Goal: Task Accomplishment & Management: Use online tool/utility

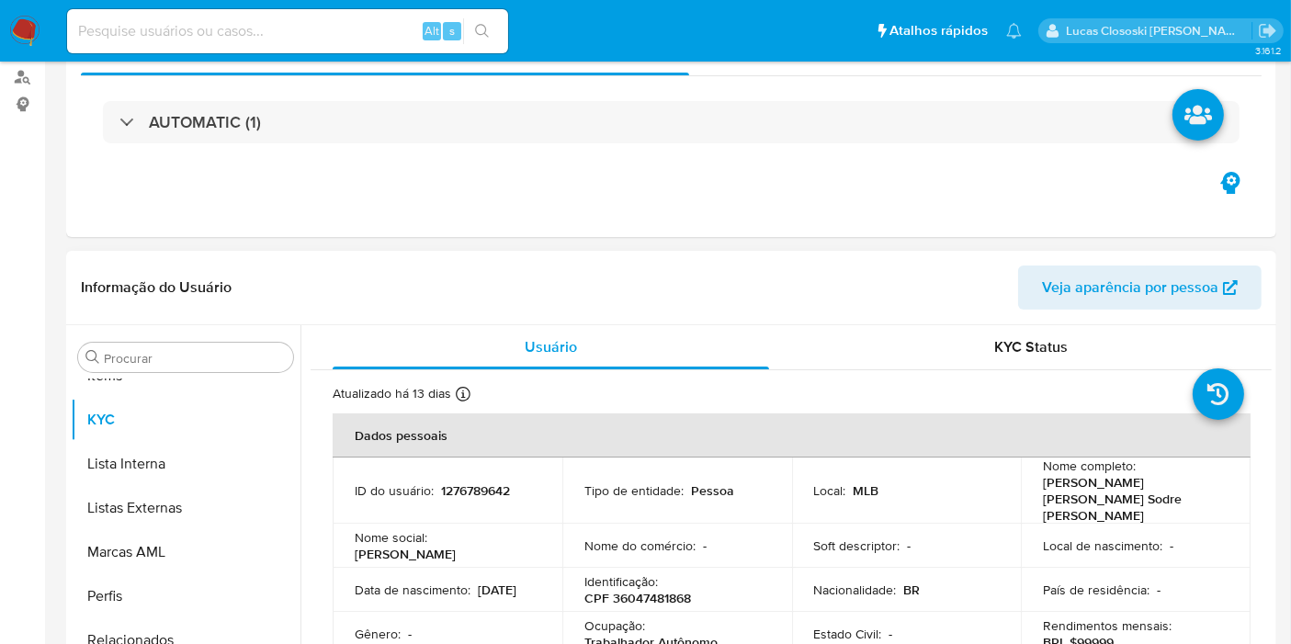
scroll to position [306, 0]
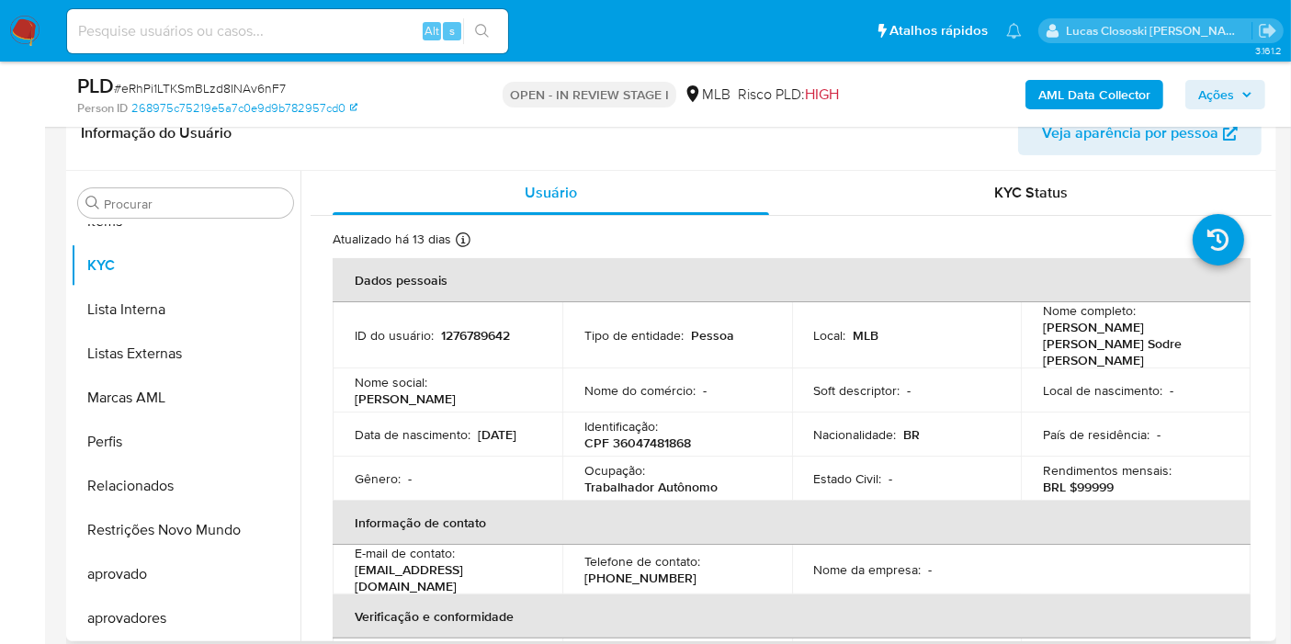
click at [651, 434] on p "CPF 36047481868" at bounding box center [637, 442] width 107 height 17
click at [628, 434] on p "CPF 36047481868" at bounding box center [637, 442] width 107 height 17
click at [670, 434] on p "CPF 36047481868" at bounding box center [637, 442] width 107 height 17
copy p "36047481868"
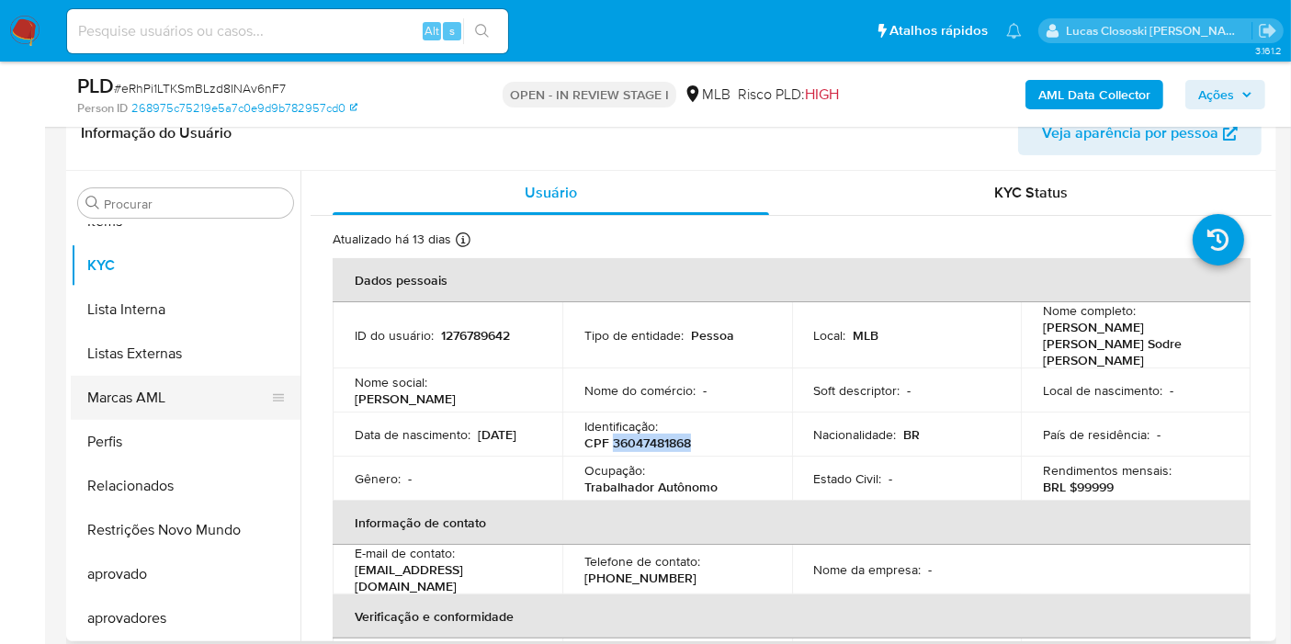
scroll to position [645, 0]
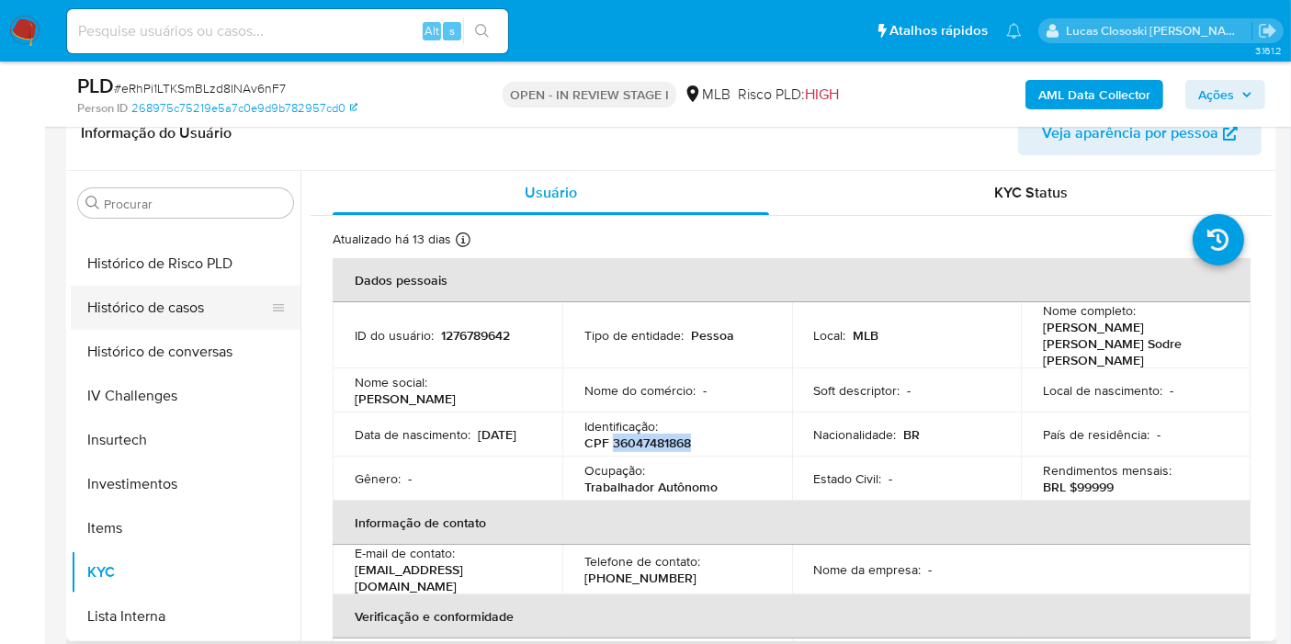
click at [205, 311] on button "Histórico de casos" at bounding box center [178, 308] width 215 height 44
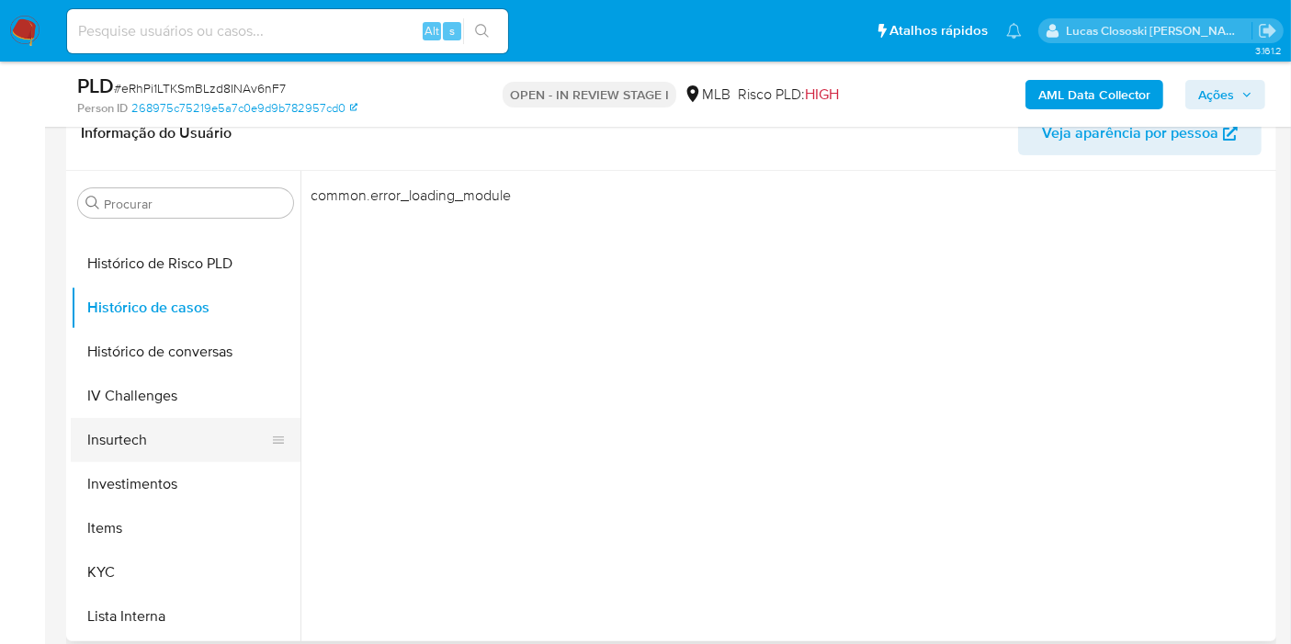
click at [119, 450] on button "Insurtech" at bounding box center [178, 440] width 215 height 44
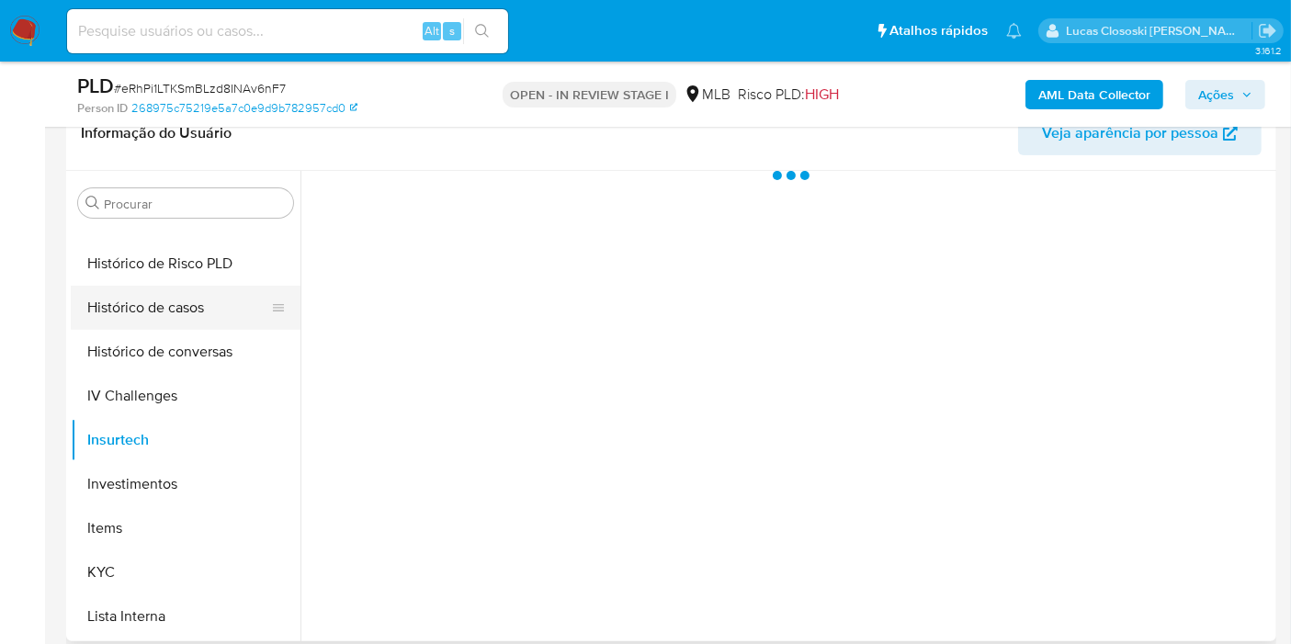
click at [129, 322] on button "Histórico de casos" at bounding box center [178, 308] width 215 height 44
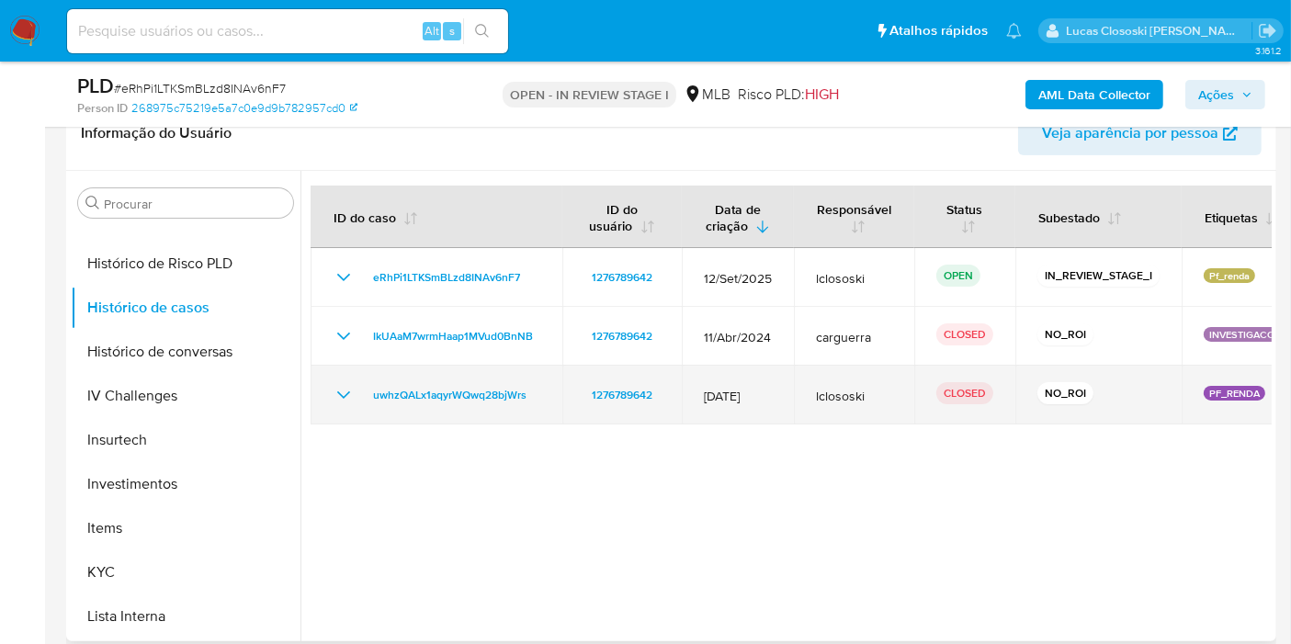
click at [346, 395] on icon "Mostrar/Ocultar" at bounding box center [344, 395] width 22 height 22
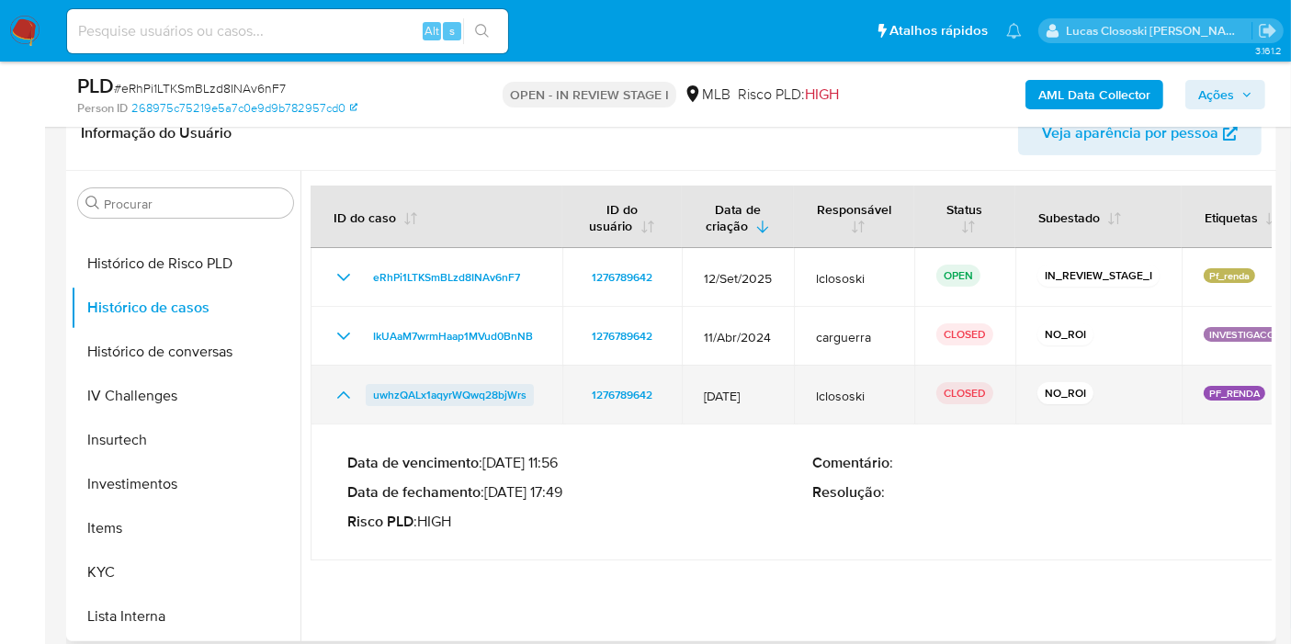
click at [484, 389] on span "uwhzQALx1aqyrWQwq28bjWrs" at bounding box center [449, 395] width 153 height 22
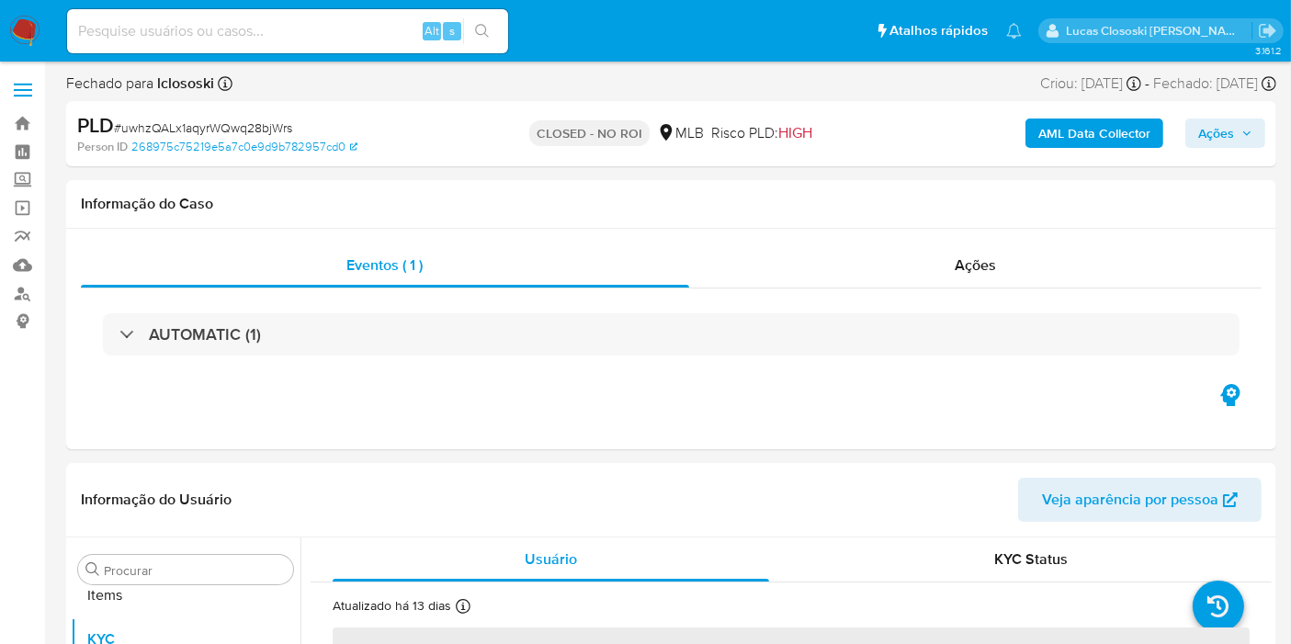
scroll to position [952, 0]
select select "10"
click at [960, 276] on div "Ações" at bounding box center [975, 265] width 573 height 44
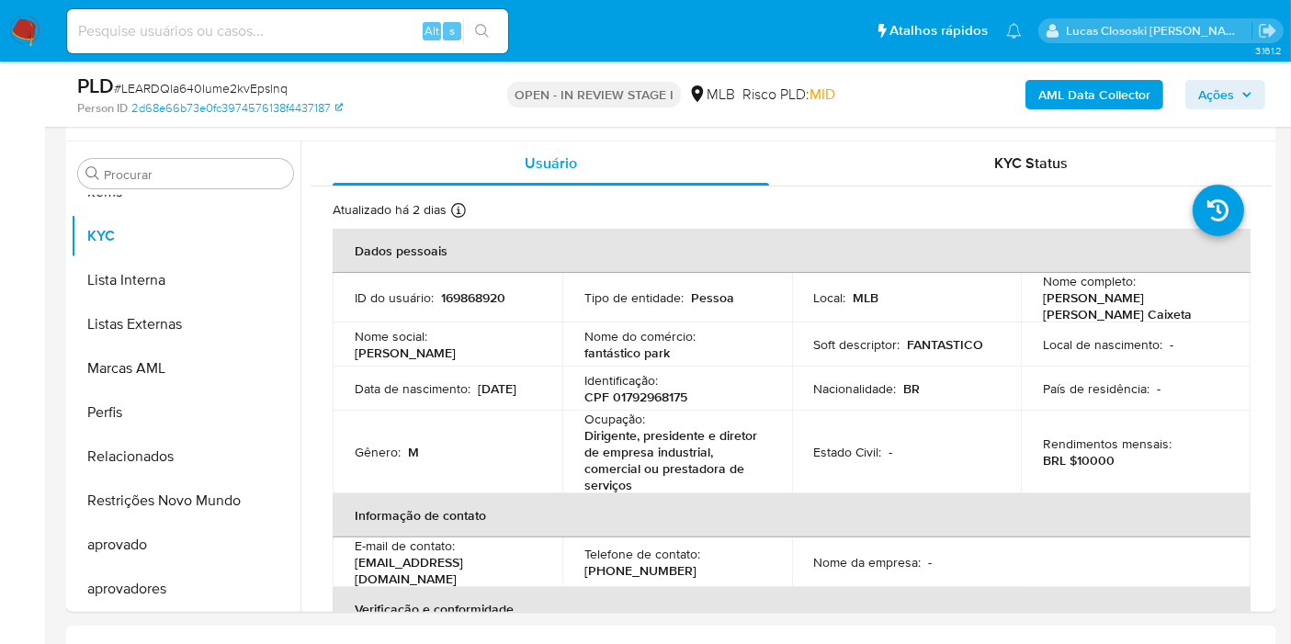
scroll to position [306, 0]
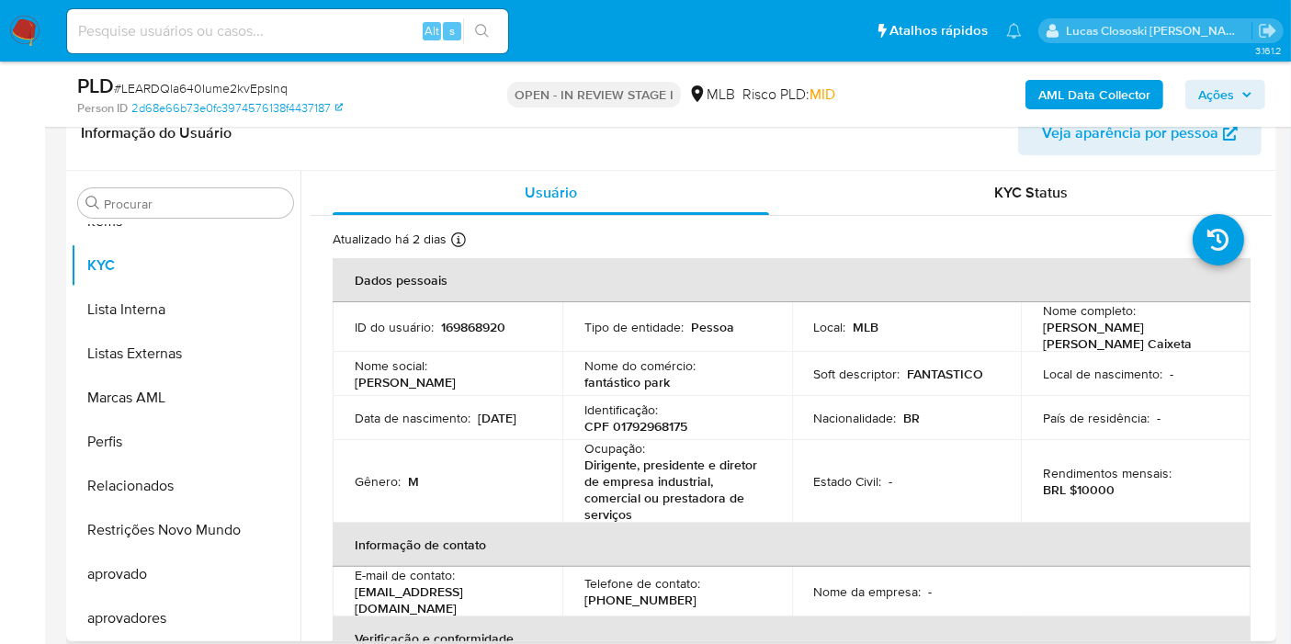
click at [656, 425] on p "CPF 01792968175" at bounding box center [635, 426] width 103 height 17
click at [653, 430] on p "CPF 01792968175" at bounding box center [635, 426] width 103 height 17
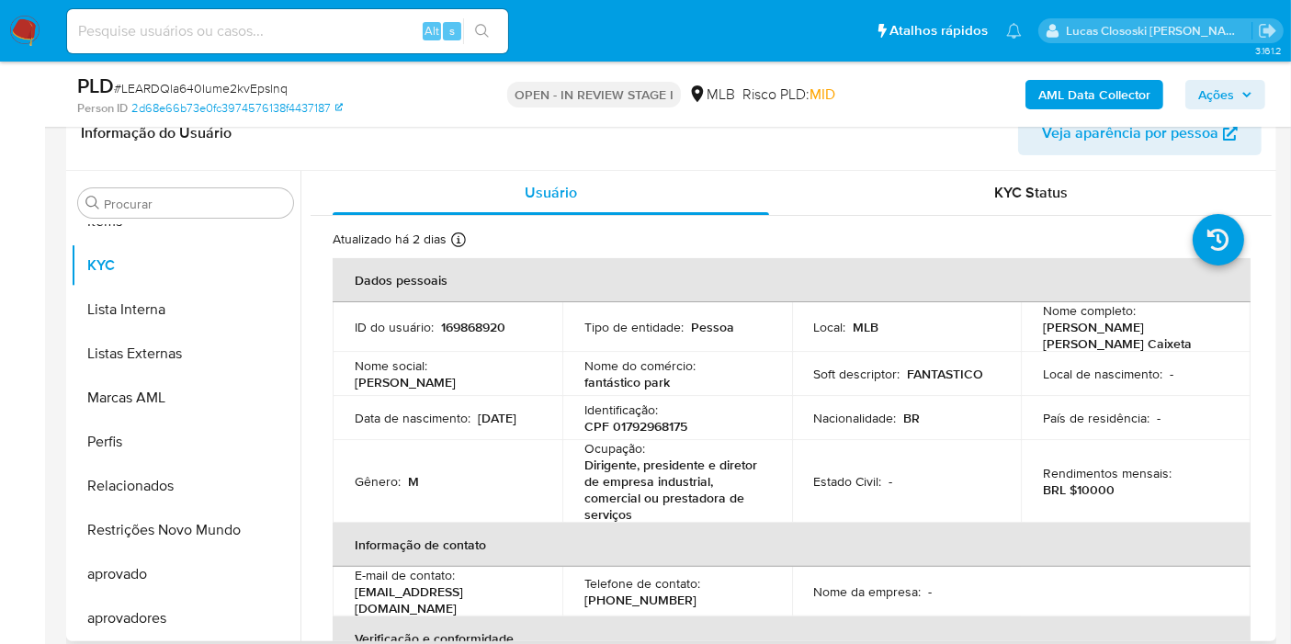
click at [686, 457] on p "Dirigente, presidente e diretor de empresa industrial, comercial ou prestadora …" at bounding box center [673, 490] width 178 height 66
click at [653, 427] on p "CPF 01792968175" at bounding box center [635, 426] width 103 height 17
copy p "01792968175"
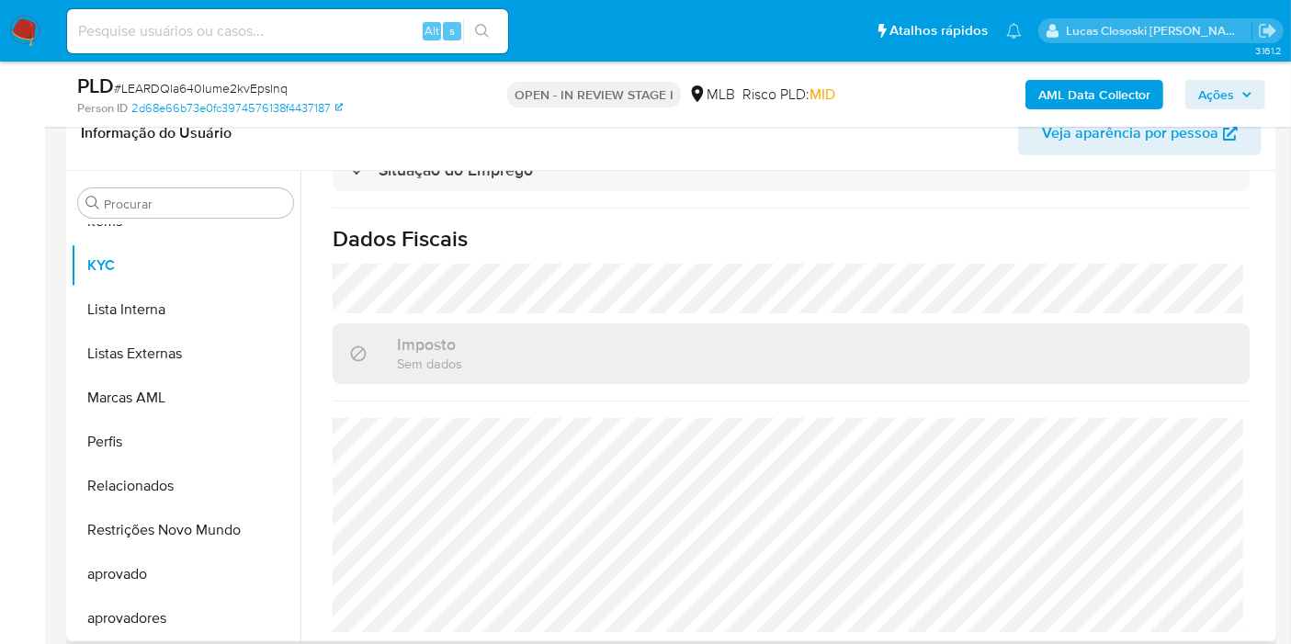
scroll to position [0, 0]
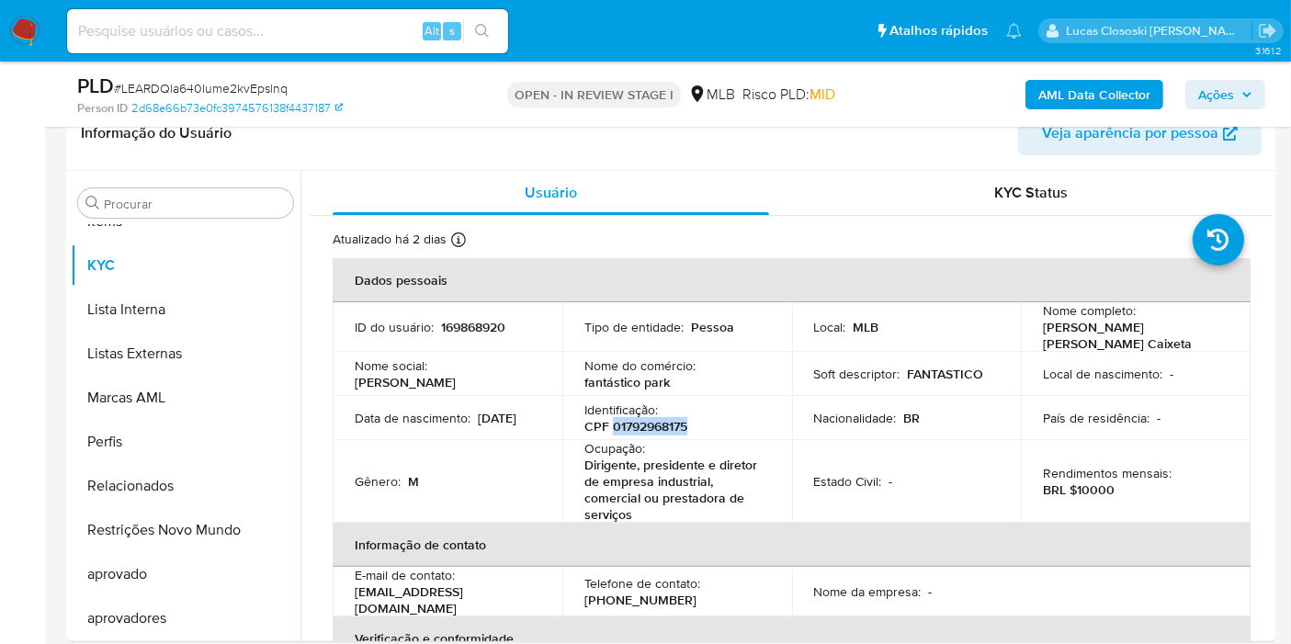
copy p "01792968175"
click at [1070, 96] on b "AML Data Collector" at bounding box center [1094, 94] width 112 height 29
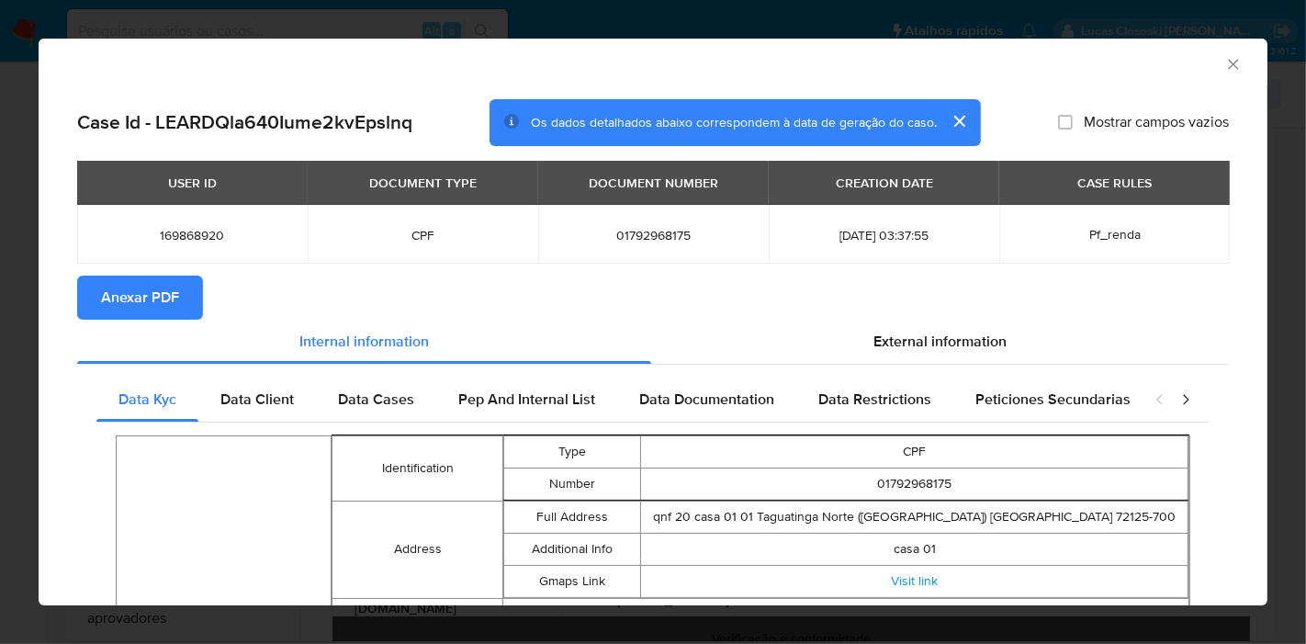
click at [170, 288] on span "Anexar PDF" at bounding box center [140, 297] width 78 height 40
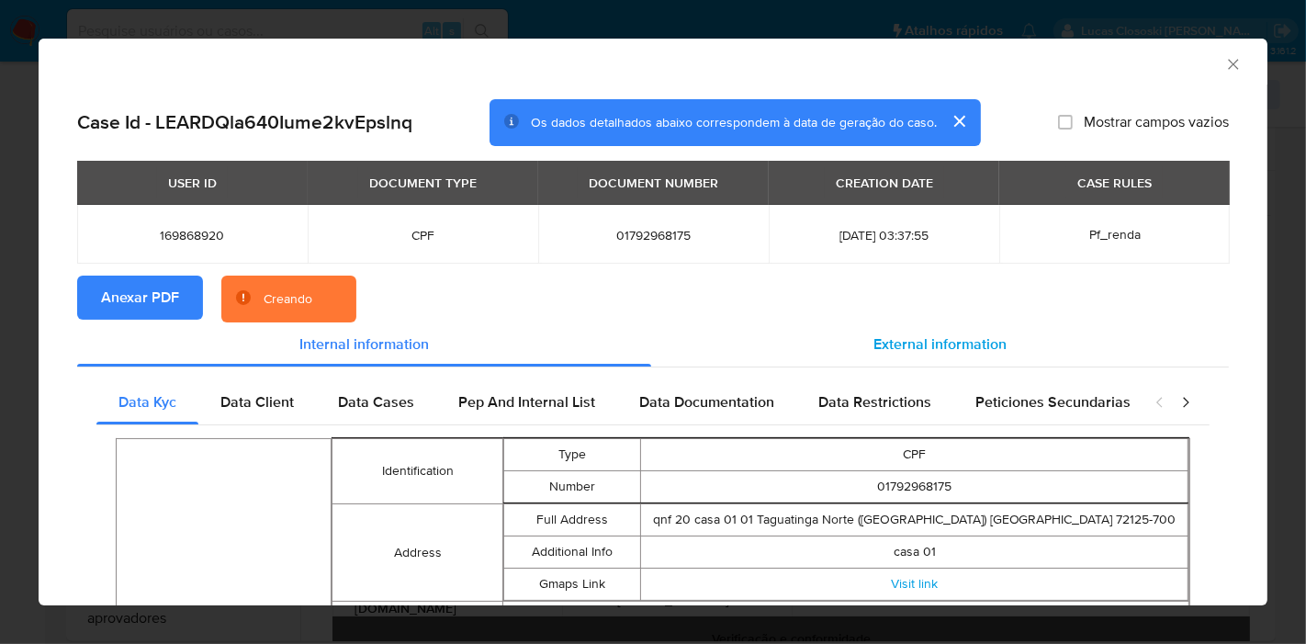
click at [932, 341] on span "External information" at bounding box center [940, 343] width 133 height 21
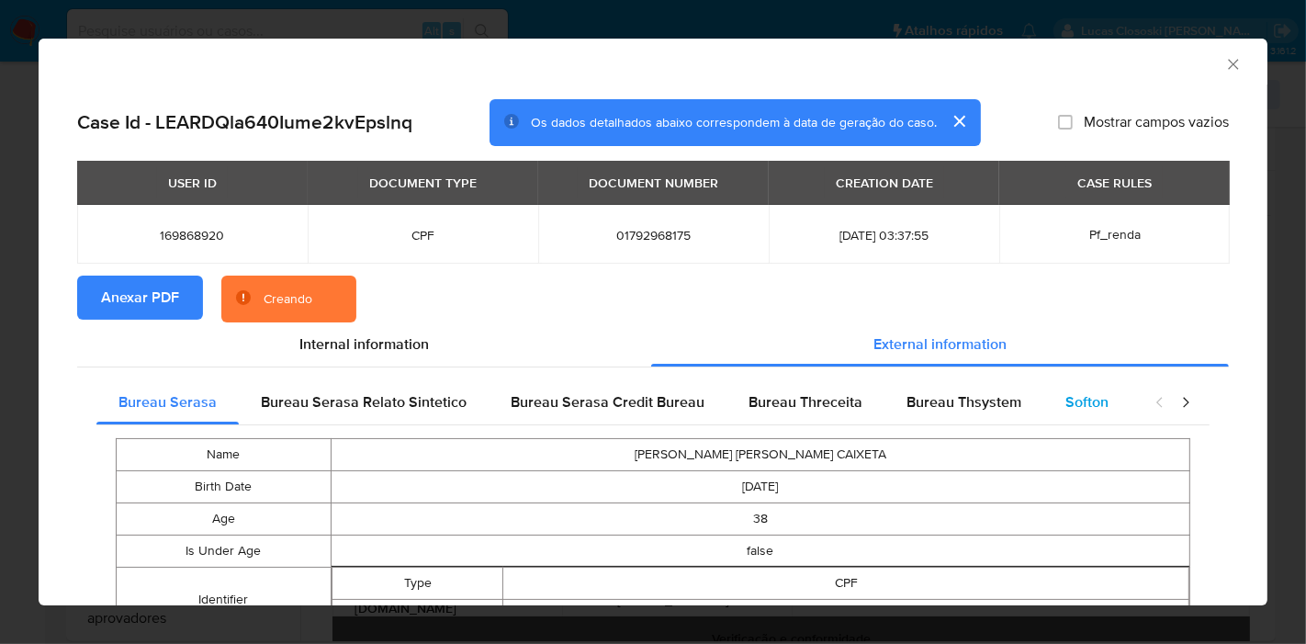
click at [1077, 402] on span "Softon" at bounding box center [1087, 401] width 43 height 21
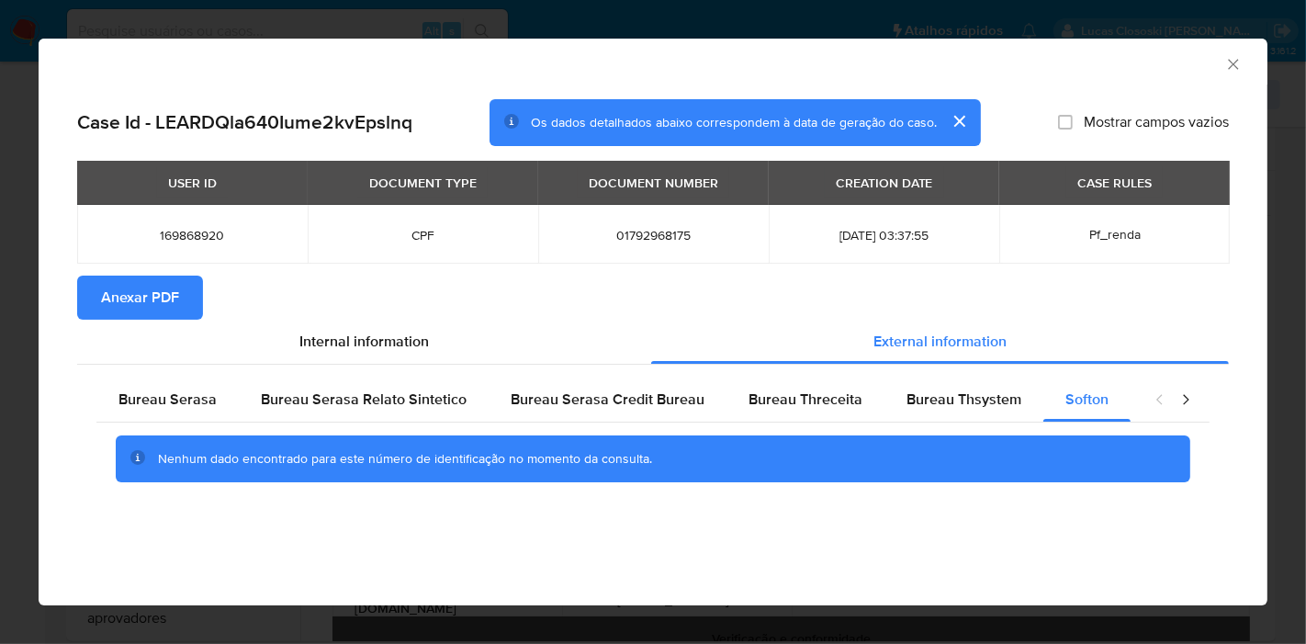
click at [1234, 56] on icon "Fechar a janela" at bounding box center [1233, 64] width 18 height 18
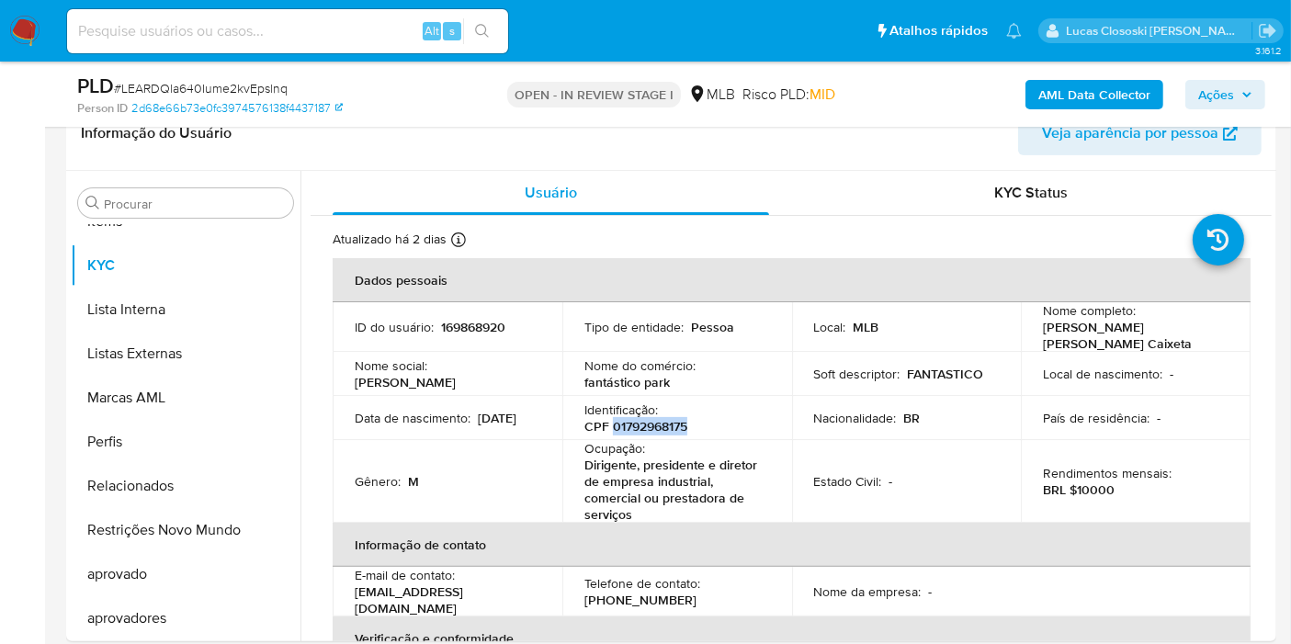
click at [158, 83] on span "# LEARDQla640Iume2kvEpslnq" at bounding box center [201, 88] width 174 height 18
click at [158, 84] on span "# LEARDQla640Iume2kvEpslnq" at bounding box center [201, 88] width 174 height 18
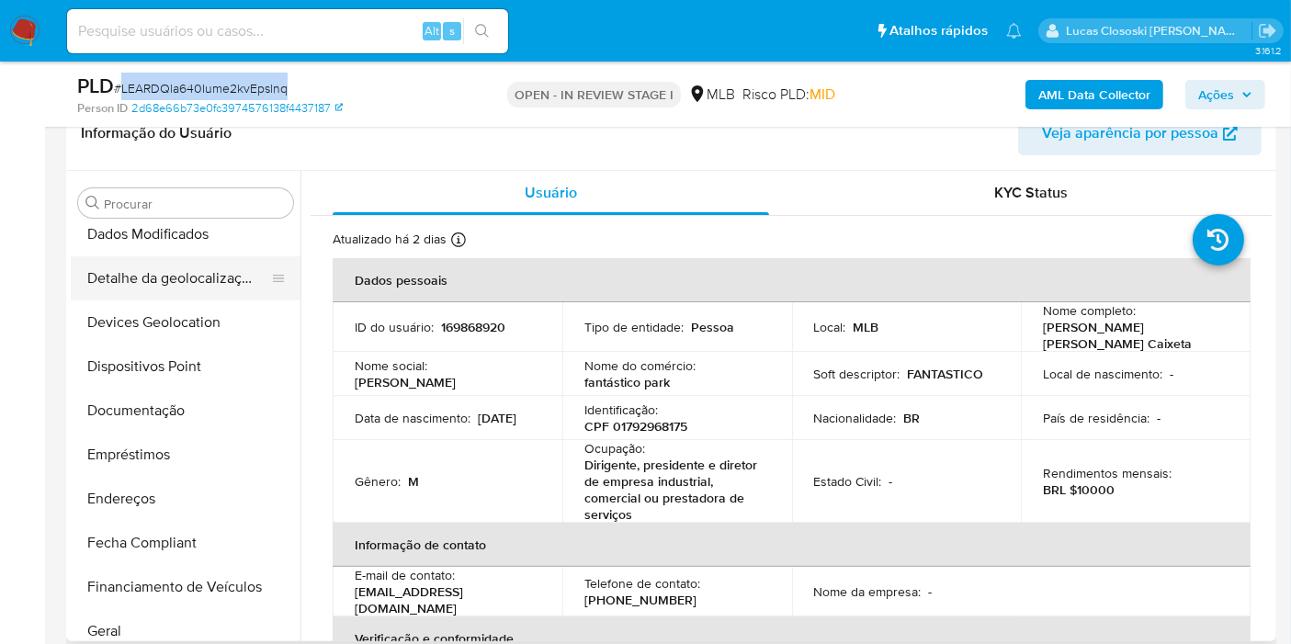
scroll to position [135, 0]
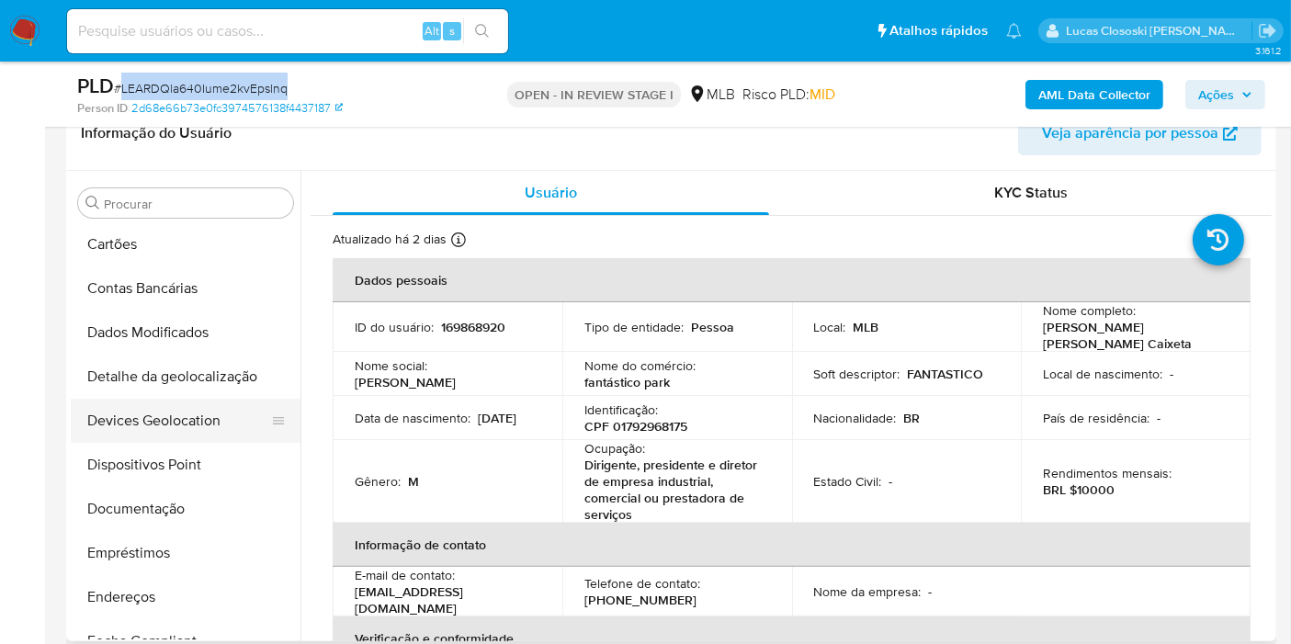
click at [191, 408] on button "Devices Geolocation" at bounding box center [178, 421] width 215 height 44
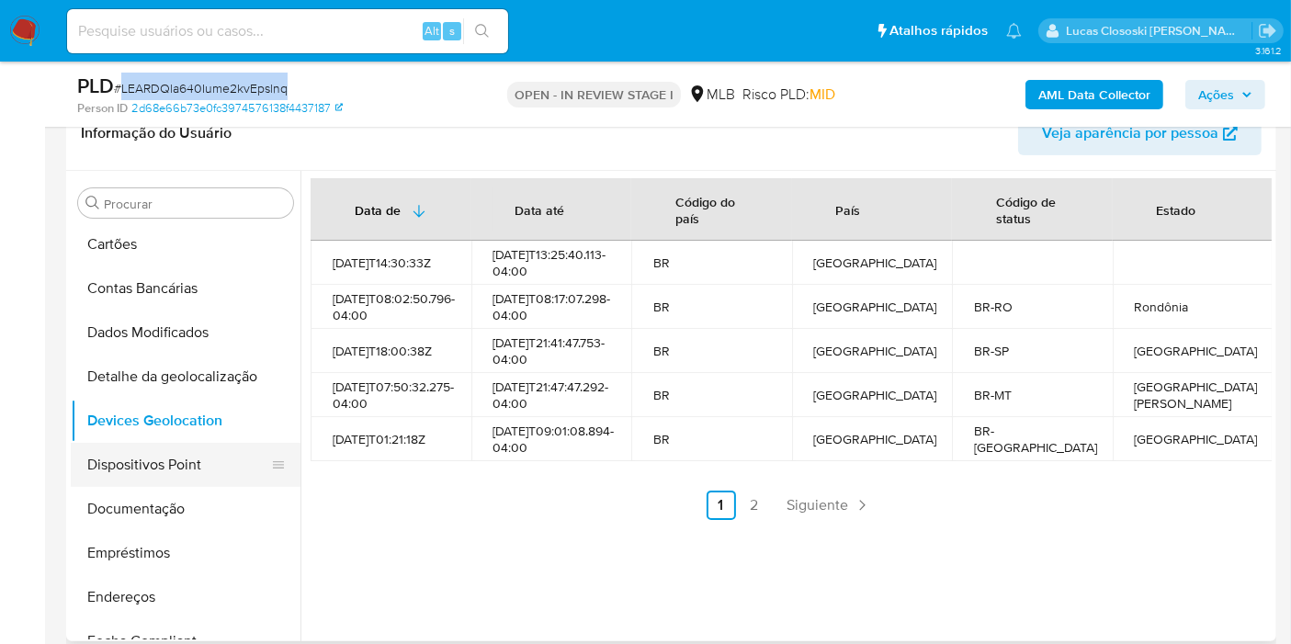
click at [171, 450] on button "Dispositivos Point" at bounding box center [178, 465] width 215 height 44
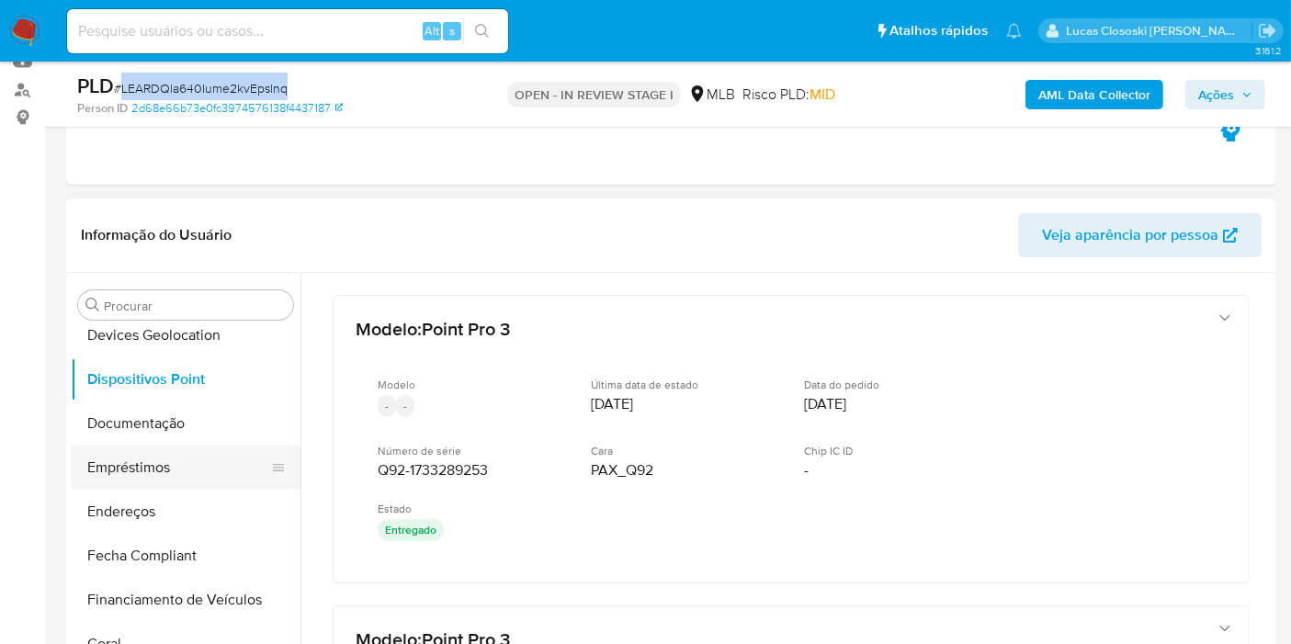
scroll to position [237, 0]
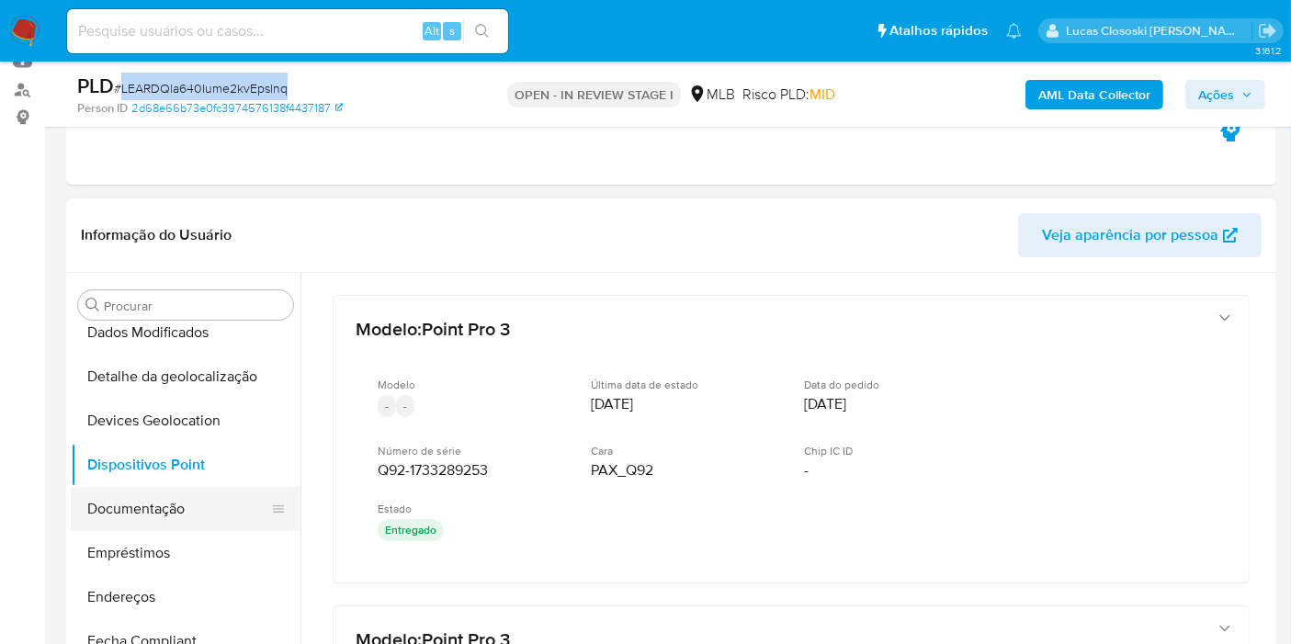
click at [161, 521] on button "Documentação" at bounding box center [178, 509] width 215 height 44
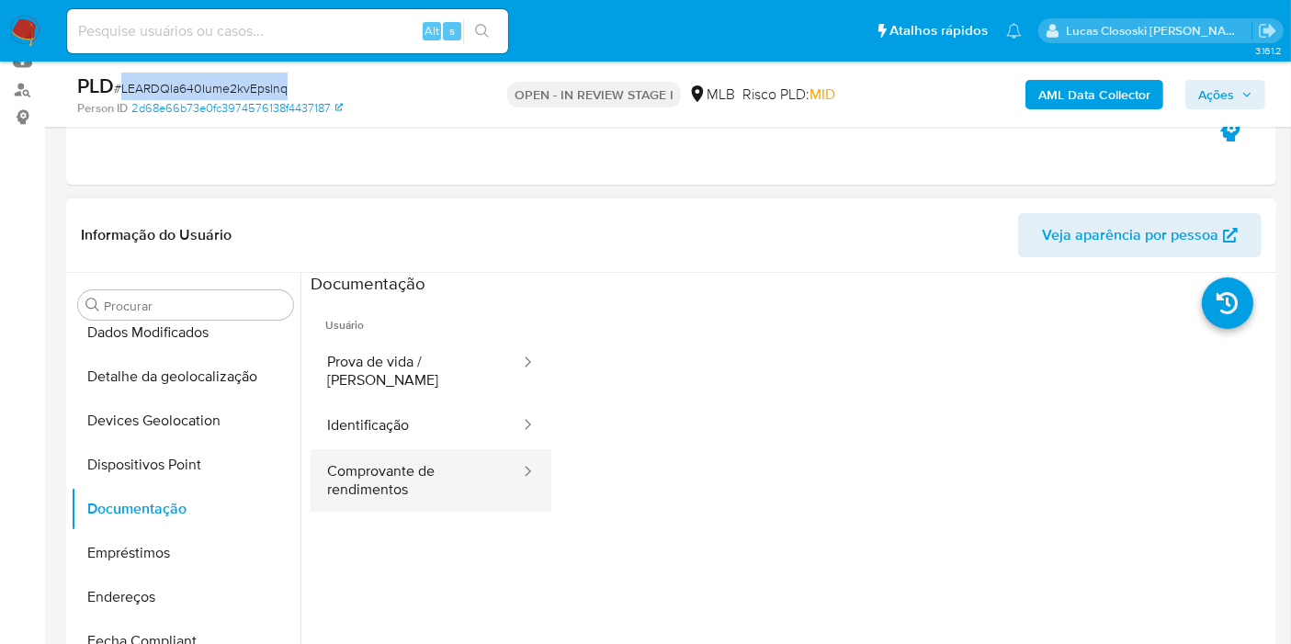
click at [366, 471] on button "Comprovante de rendimentos" at bounding box center [415, 480] width 211 height 62
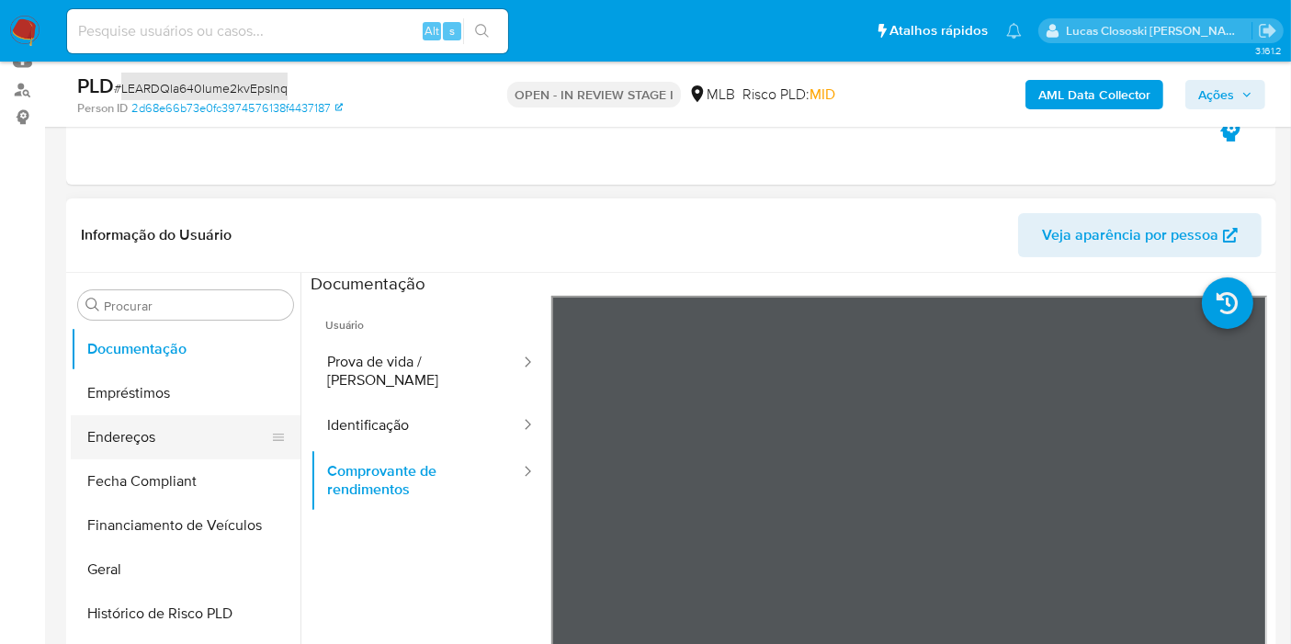
scroll to position [441, 0]
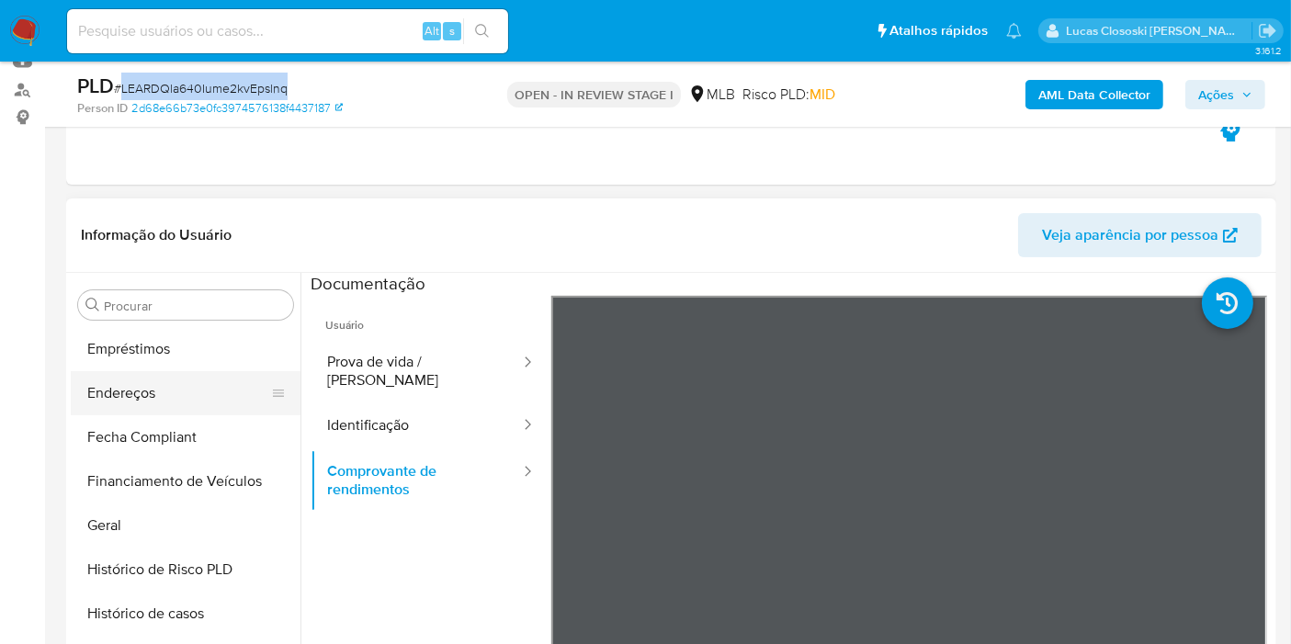
click at [149, 395] on button "Endereços" at bounding box center [178, 393] width 215 height 44
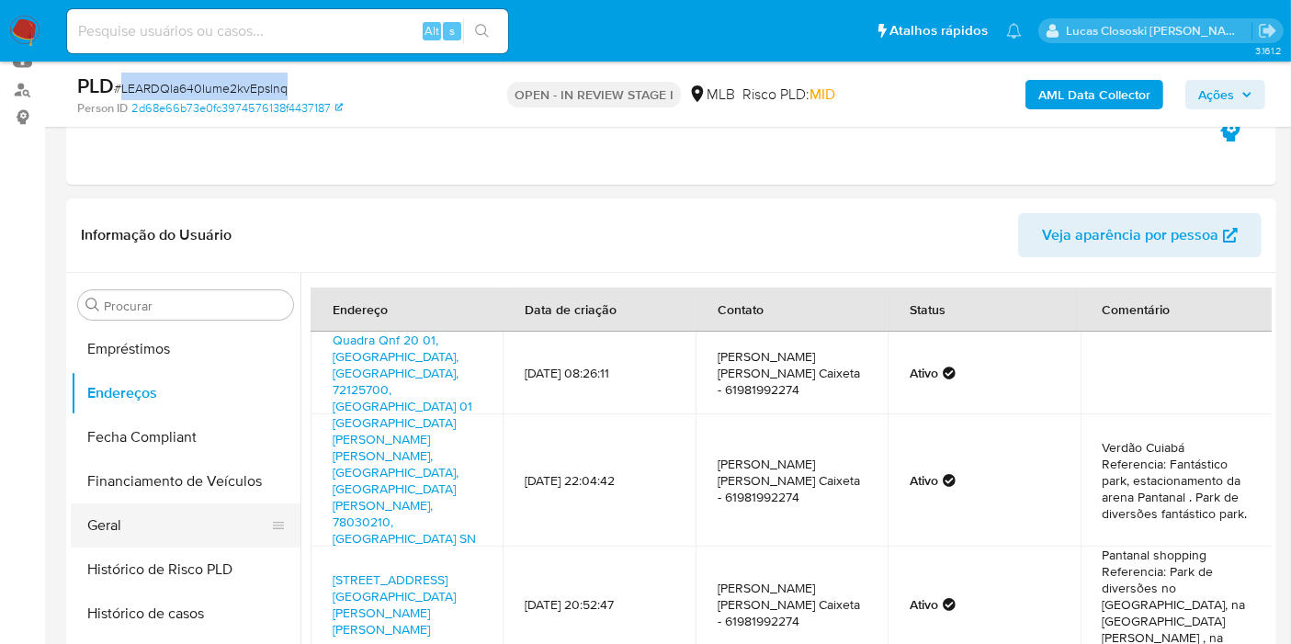
drag, startPoint x: 126, startPoint y: 498, endPoint x: 126, endPoint y: 515, distance: 17.5
click at [126, 498] on button "Financiamento de Veículos" at bounding box center [186, 481] width 230 height 44
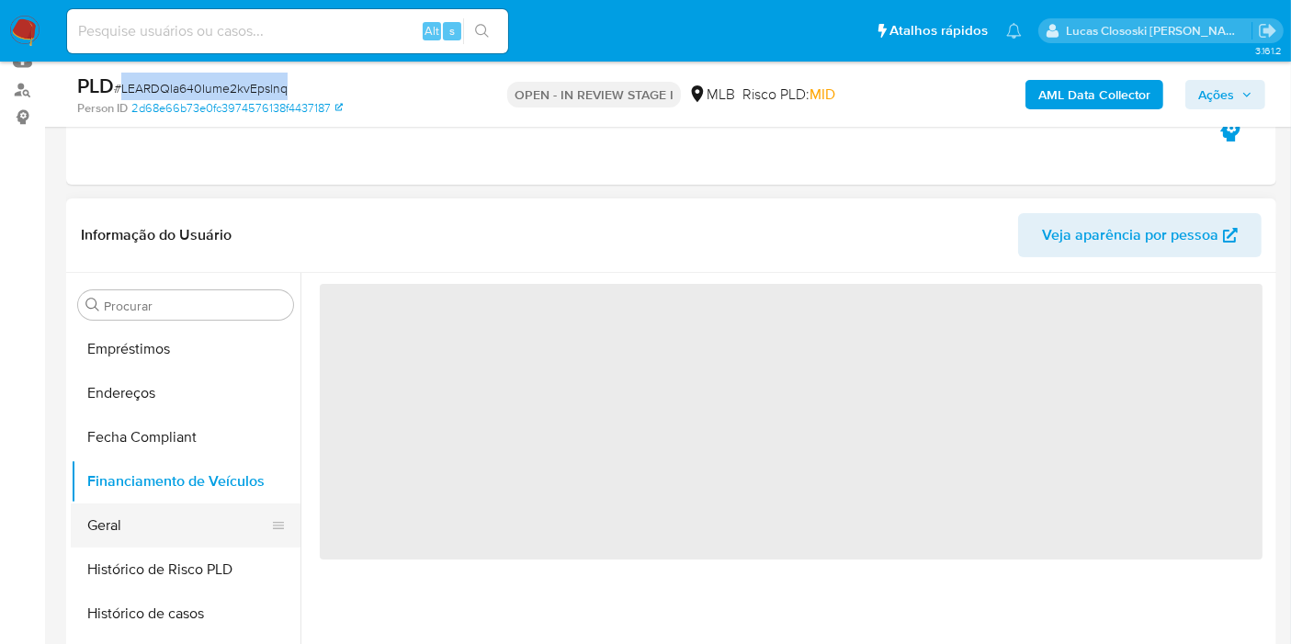
click at [126, 520] on button "Geral" at bounding box center [178, 525] width 215 height 44
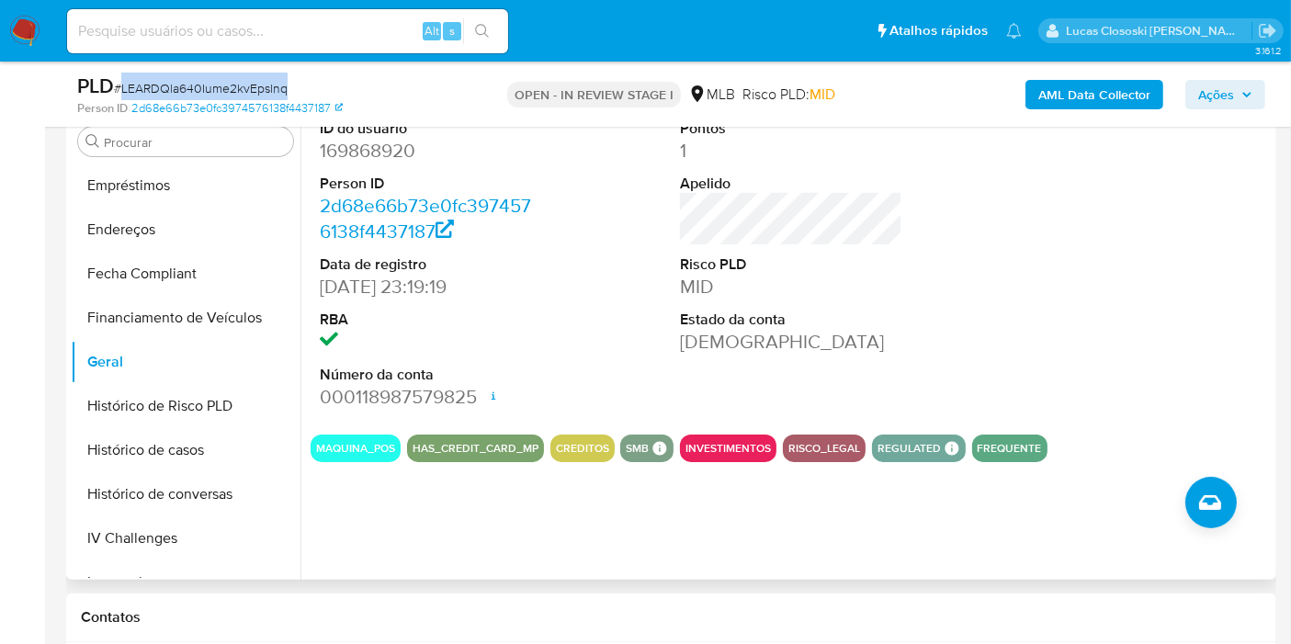
scroll to position [408, 0]
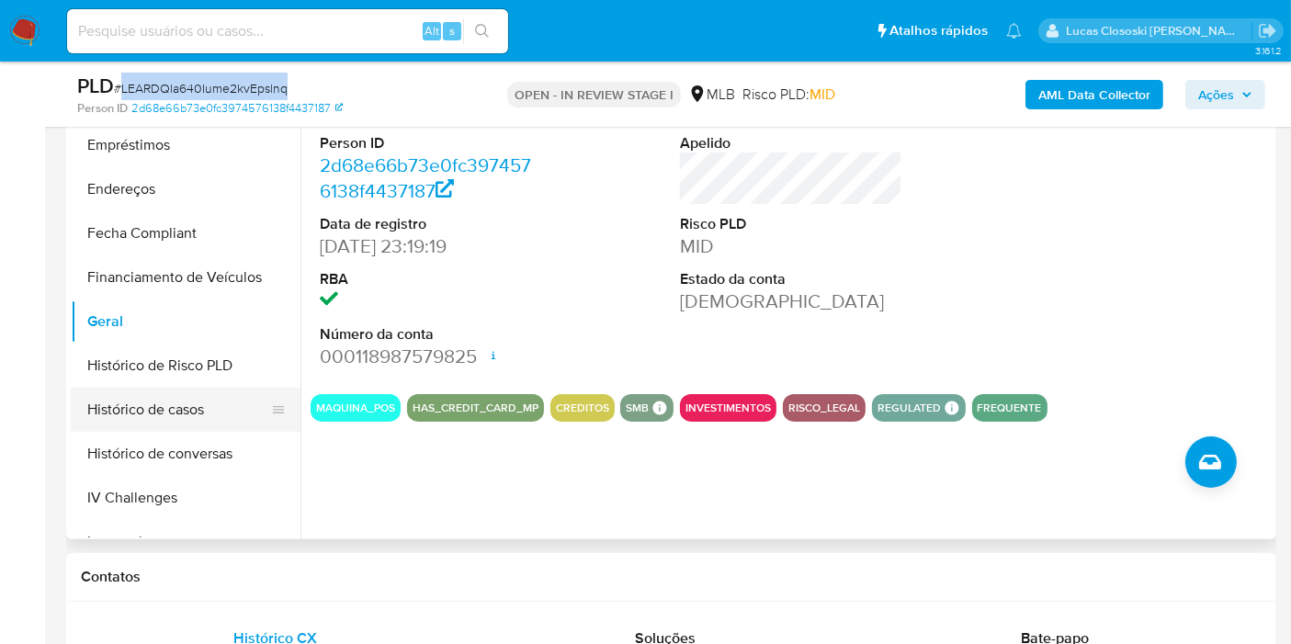
click at [154, 421] on button "Histórico de casos" at bounding box center [178, 410] width 215 height 44
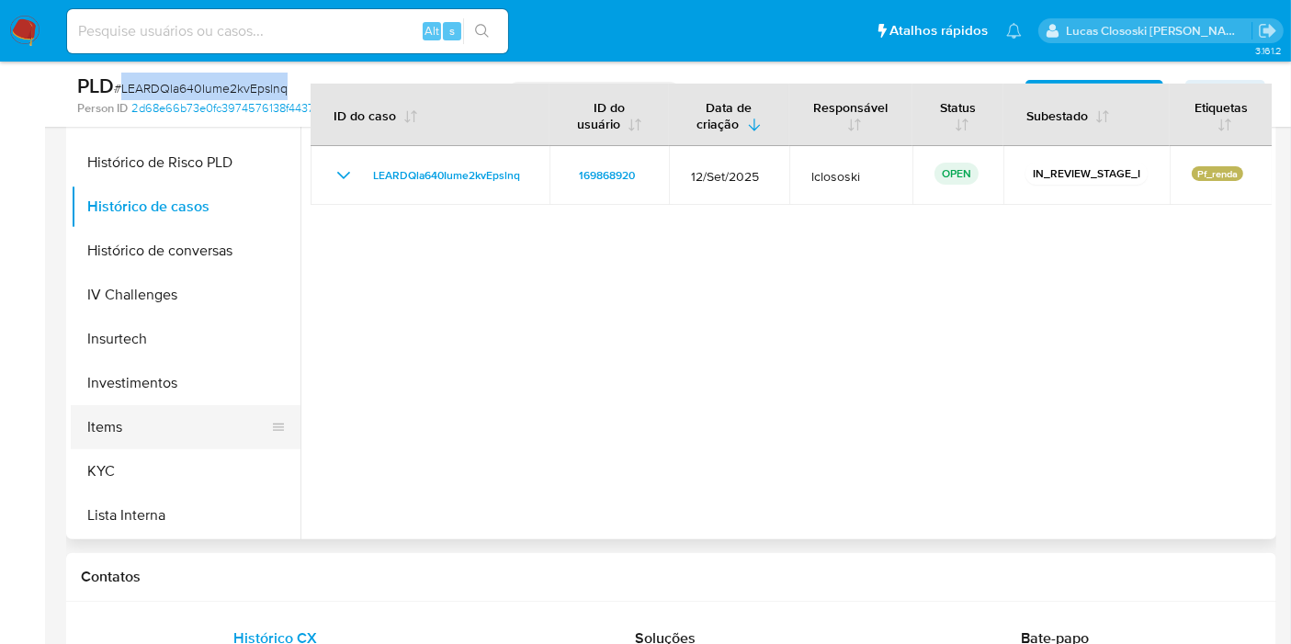
scroll to position [645, 0]
click at [134, 466] on button "KYC" at bounding box center [178, 470] width 215 height 44
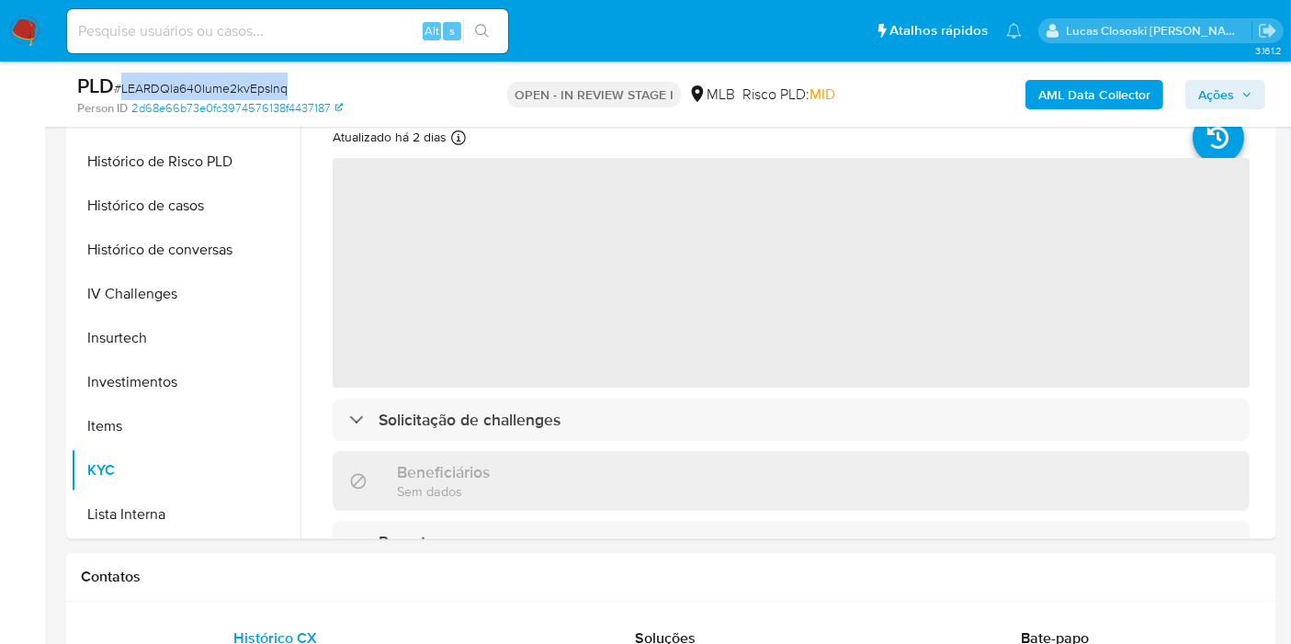
click at [403, 90] on div "PLD # LEARDQla640Iume2kvEpslnq" at bounding box center [271, 87] width 389 height 28
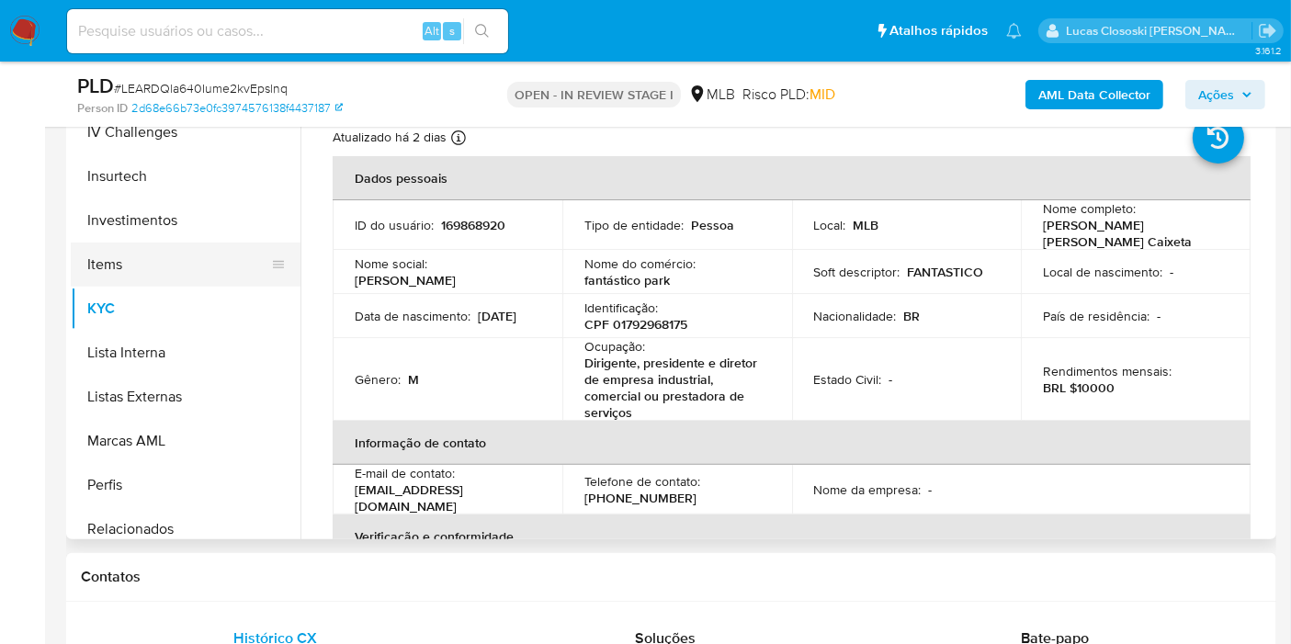
scroll to position [850, 0]
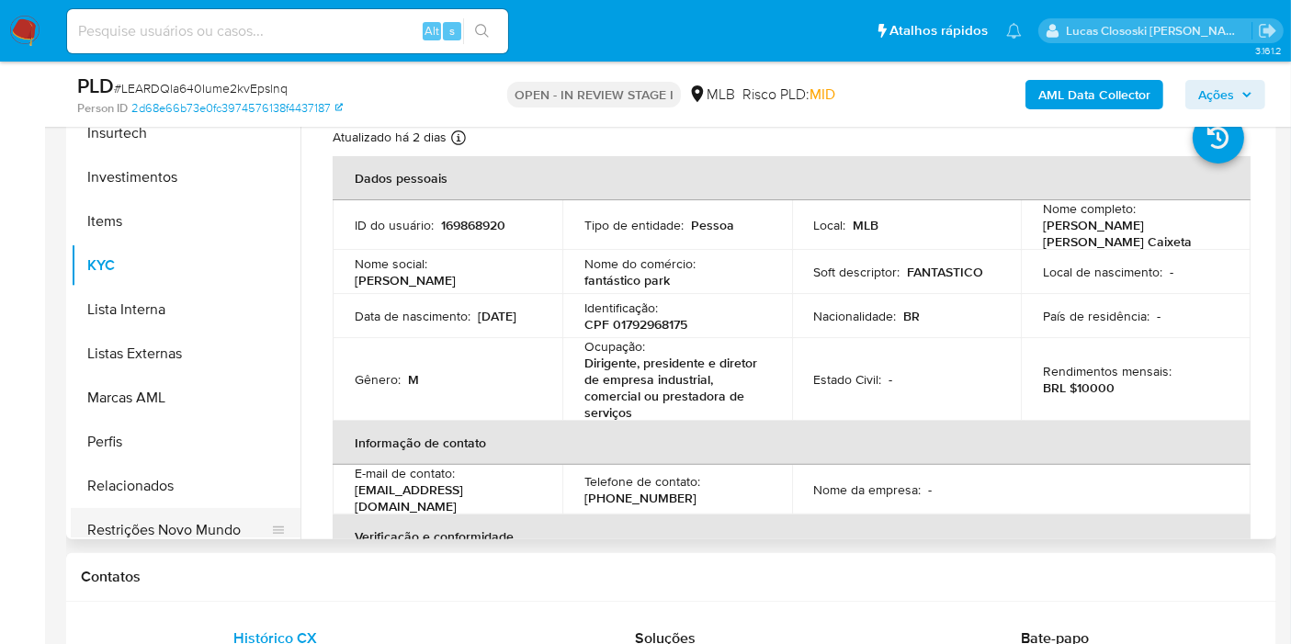
click at [178, 508] on button "Restrições Novo Mundo" at bounding box center [178, 530] width 215 height 44
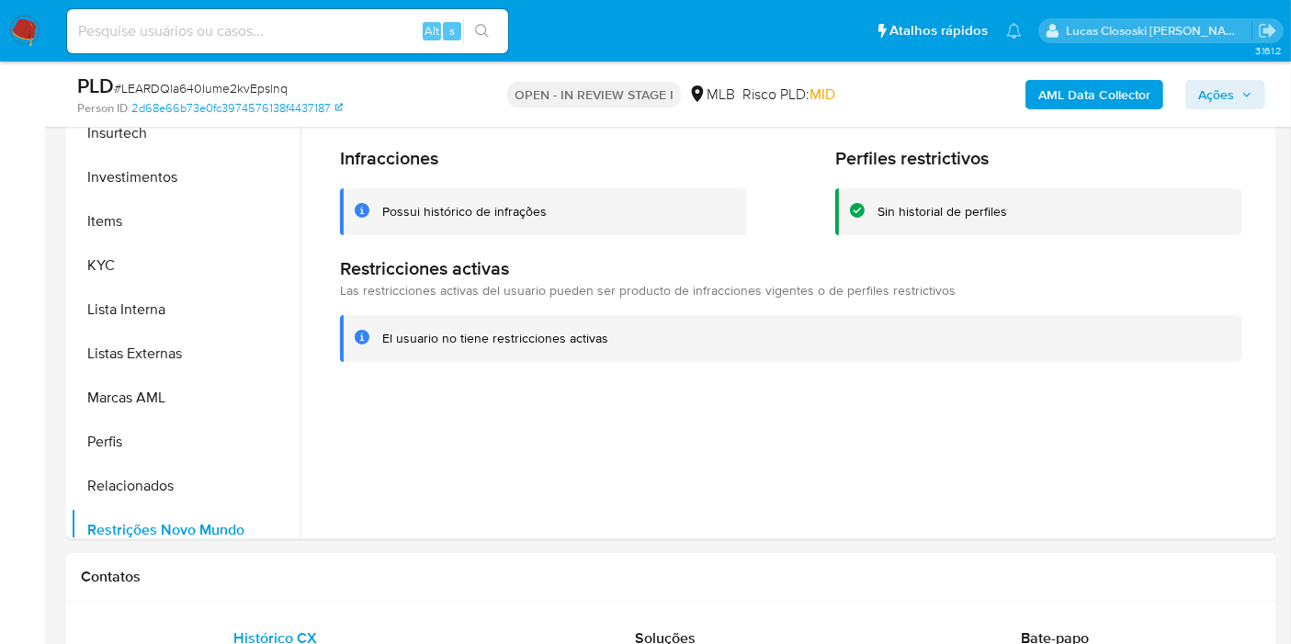
click at [205, 90] on span "# LEARDQla640Iume2kvEpslnq" at bounding box center [201, 88] width 174 height 18
copy span "LEARDQla640Iume2kvEpslnq"
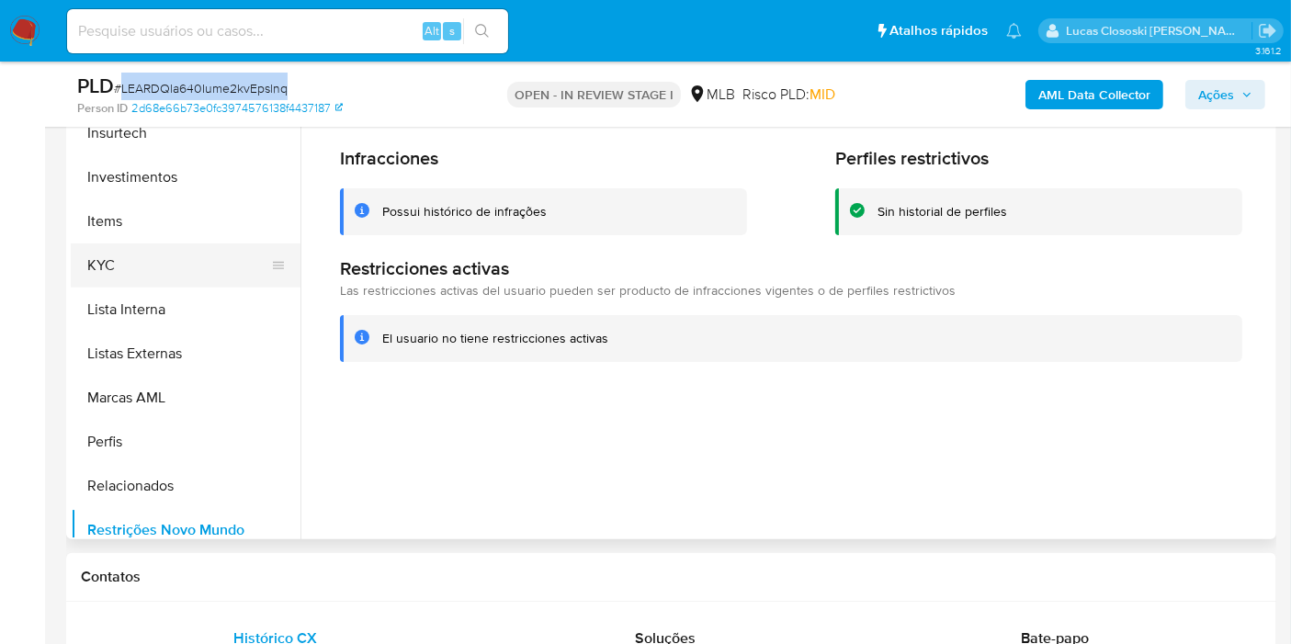
click at [173, 257] on button "KYC" at bounding box center [178, 265] width 215 height 44
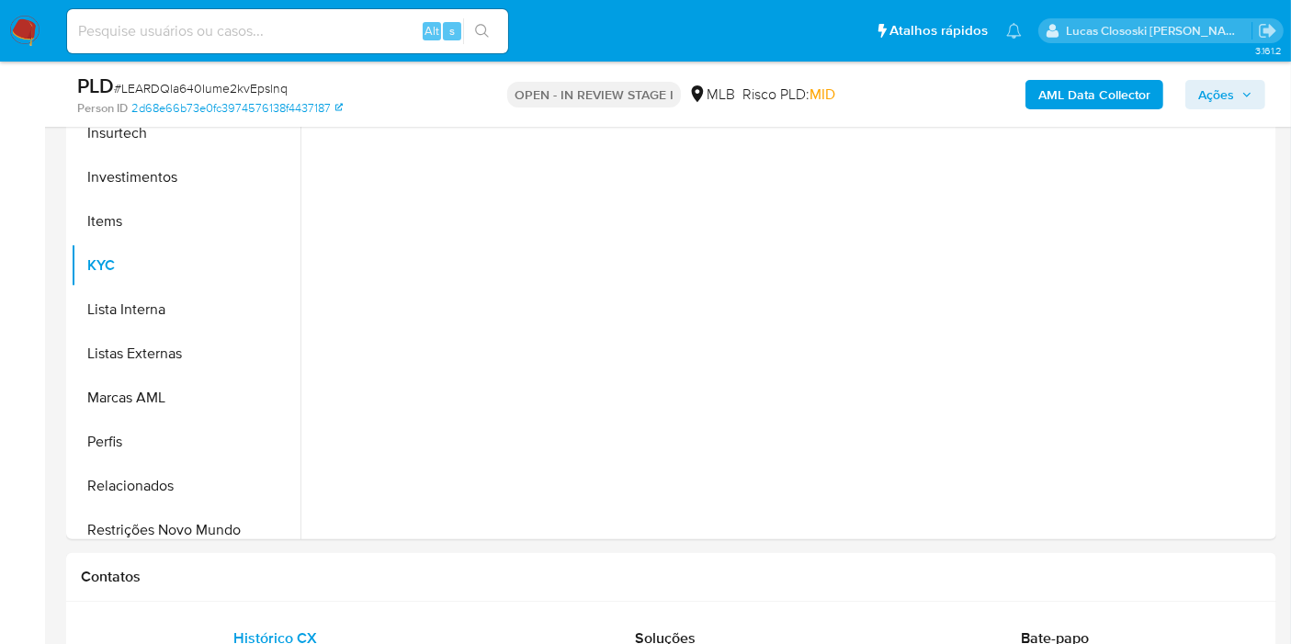
click at [388, 106] on div "Person ID 2d68e66b73e0fc3974576138f4437187" at bounding box center [272, 108] width 391 height 17
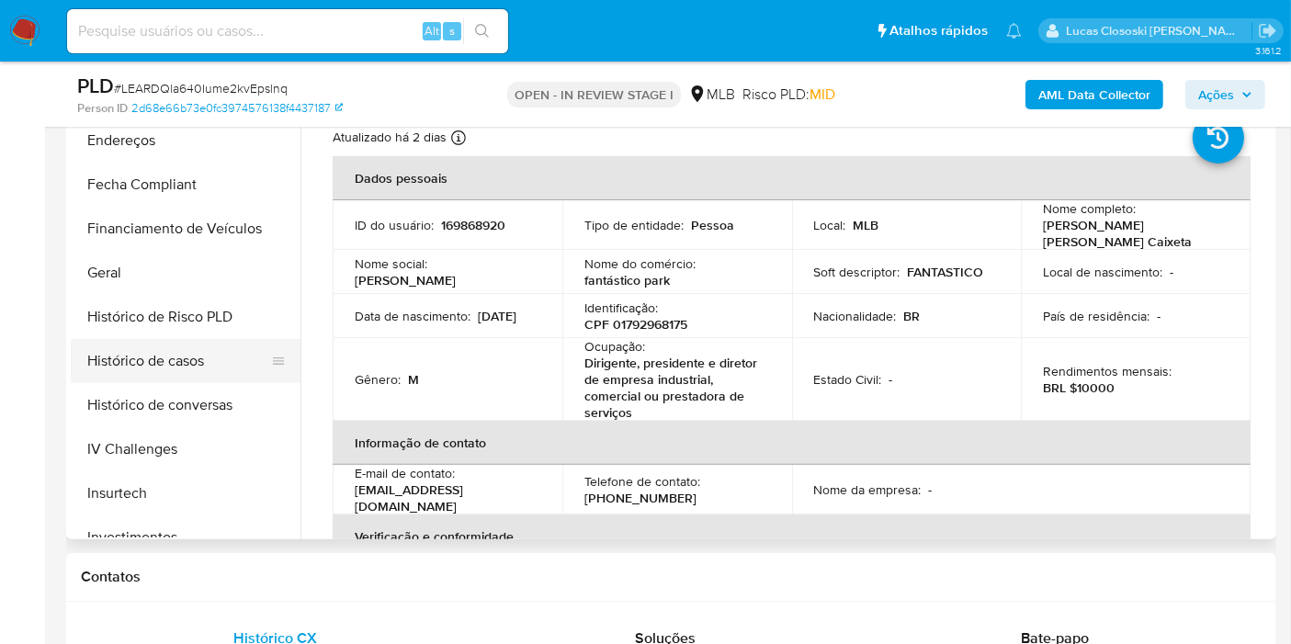
scroll to position [441, 0]
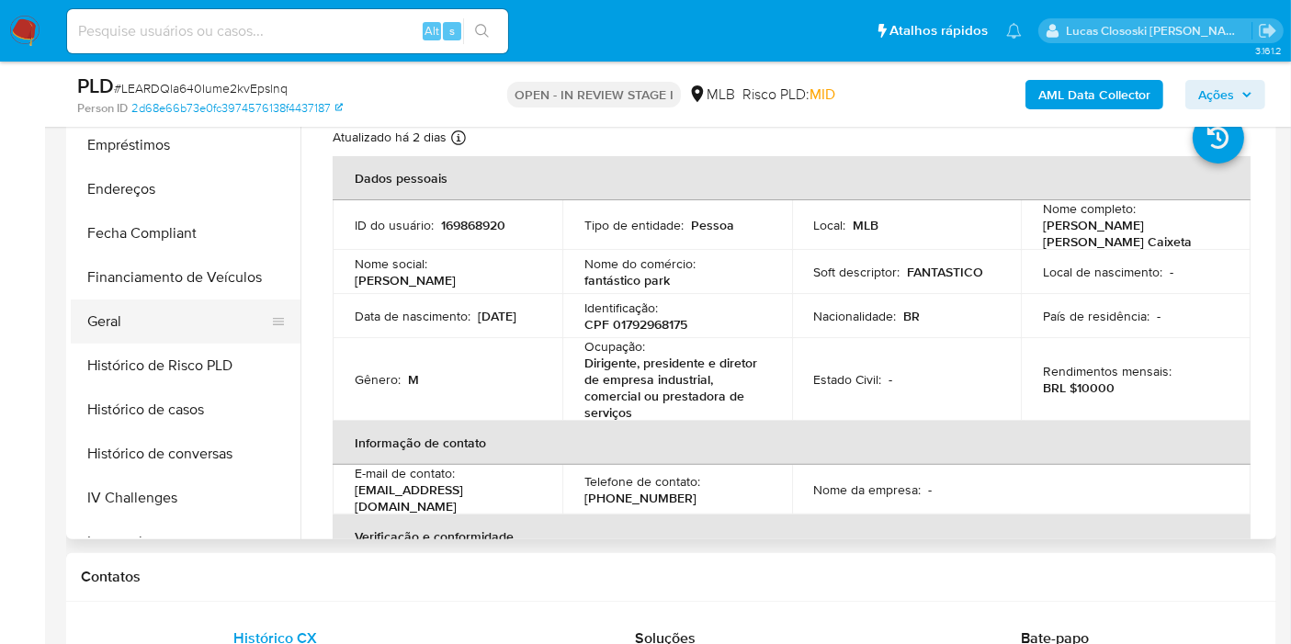
click at [150, 319] on button "Geral" at bounding box center [178, 321] width 215 height 44
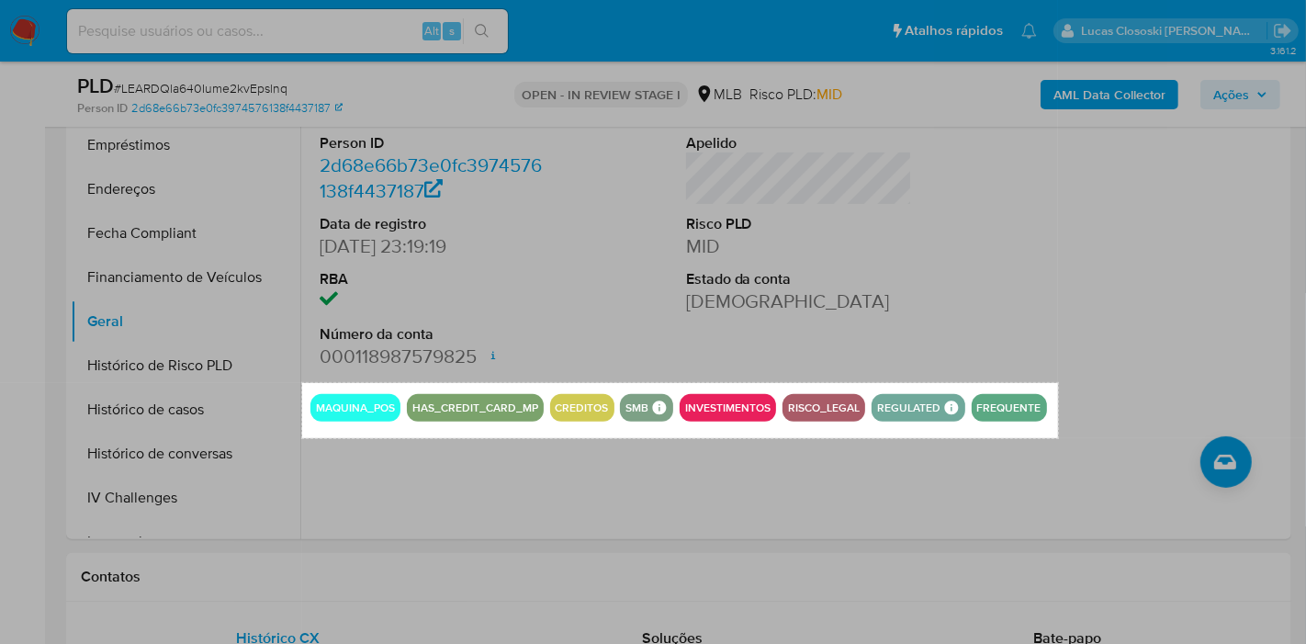
drag, startPoint x: 302, startPoint y: 383, endPoint x: 1058, endPoint y: 438, distance: 758.0
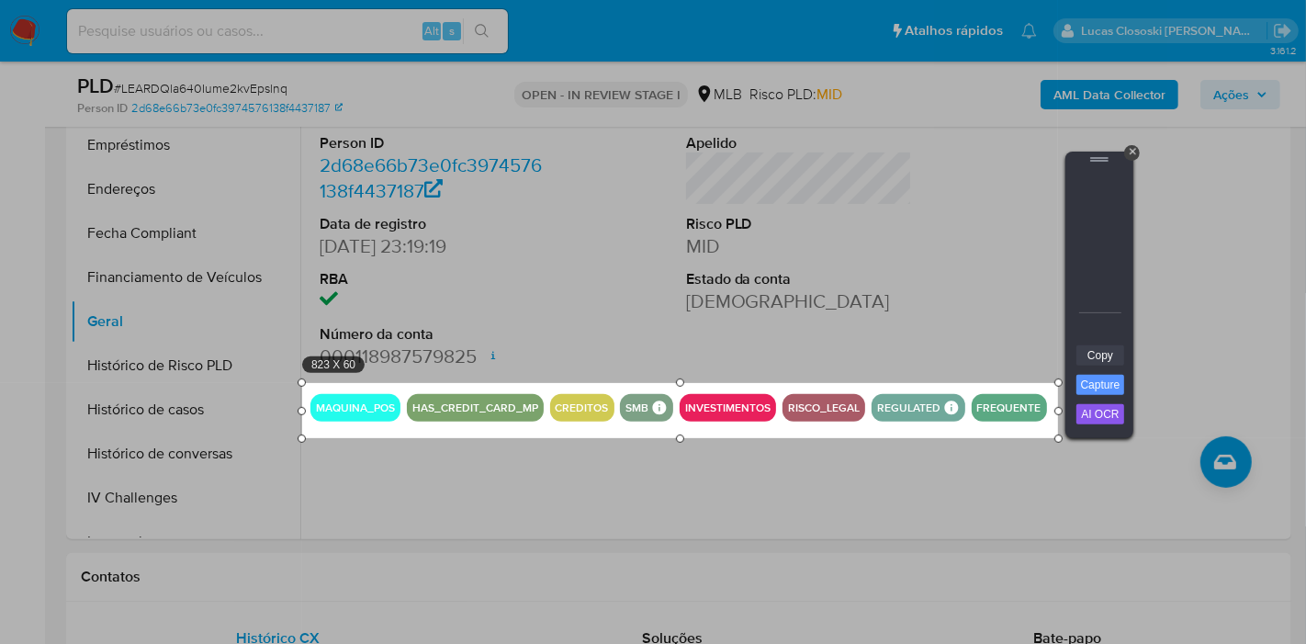
click at [1091, 357] on link "Copy" at bounding box center [1101, 355] width 48 height 20
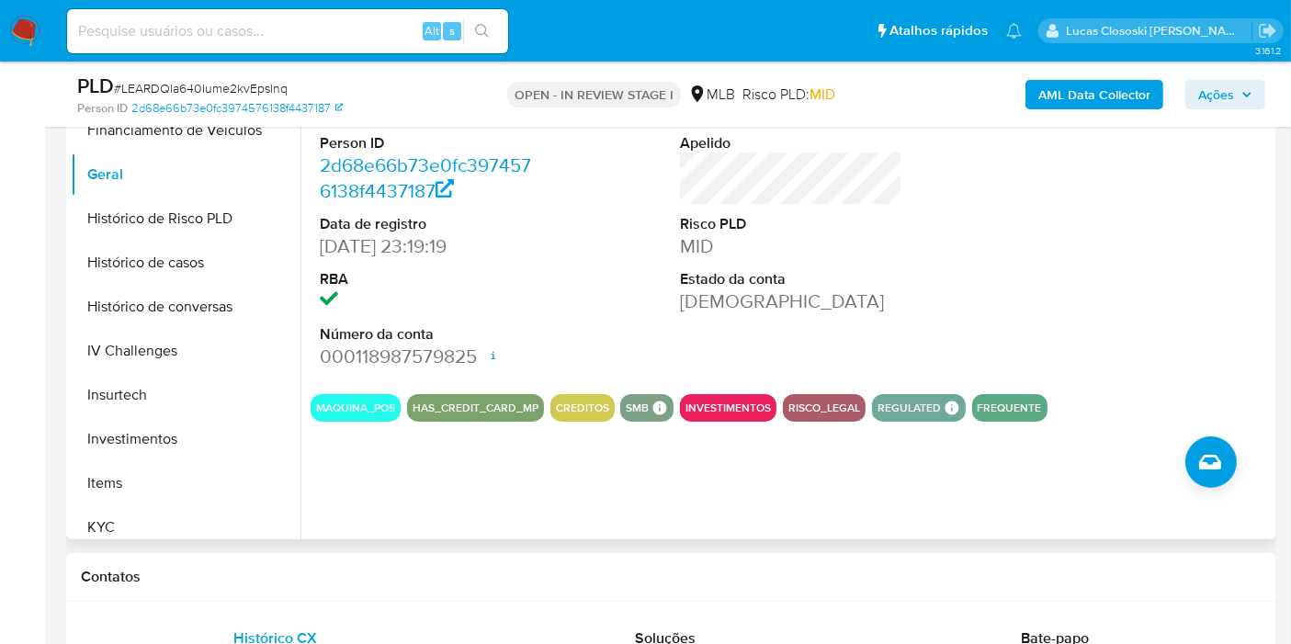
scroll to position [748, 0]
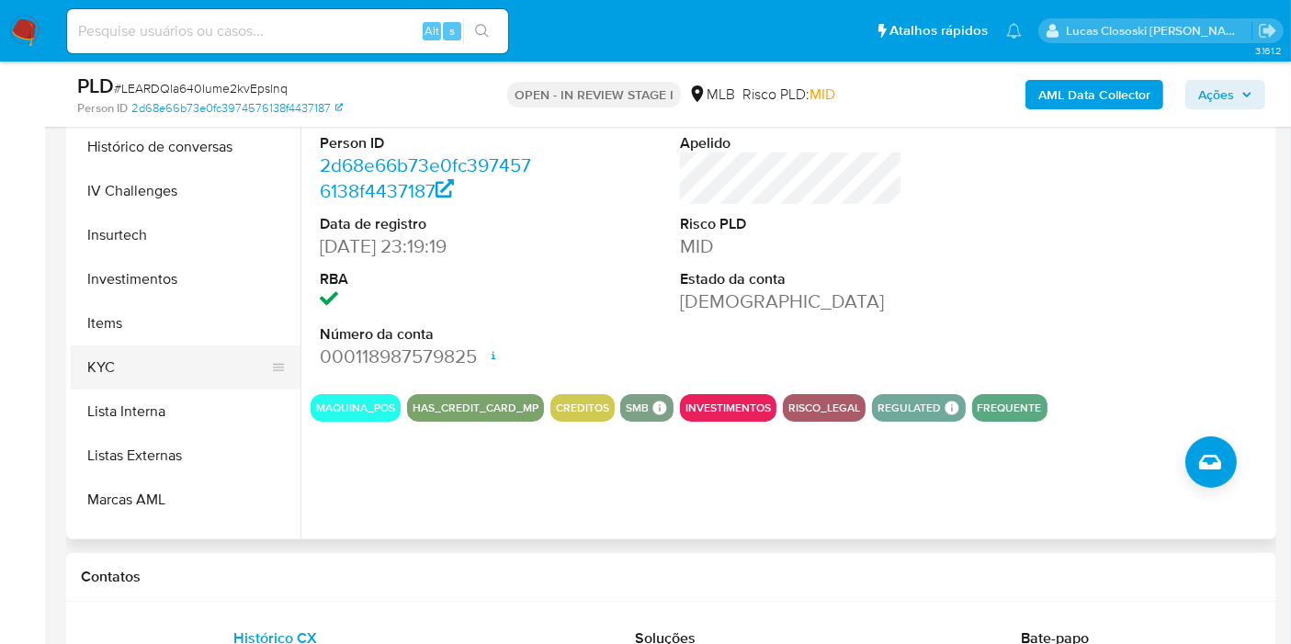
click at [123, 358] on button "KYC" at bounding box center [178, 367] width 215 height 44
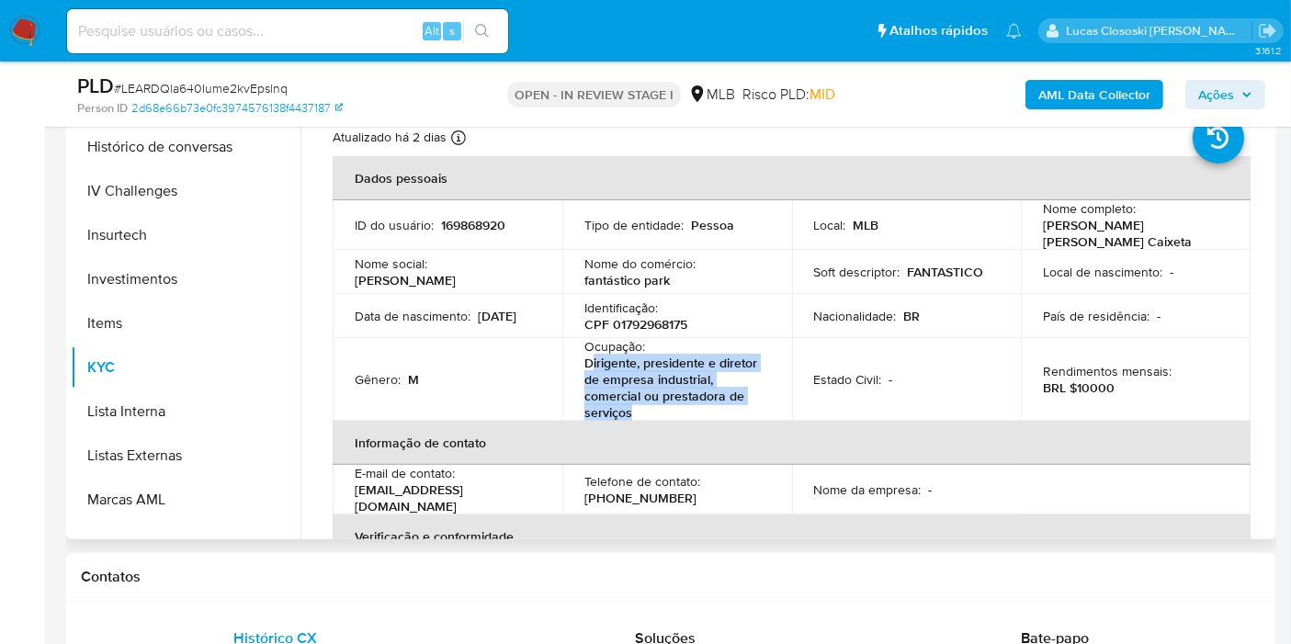
drag, startPoint x: 649, startPoint y: 416, endPoint x: 592, endPoint y: 358, distance: 81.8
click at [592, 358] on p "Dirigente, presidente e diretor de empresa industrial, comercial ou prestadora …" at bounding box center [673, 388] width 178 height 66
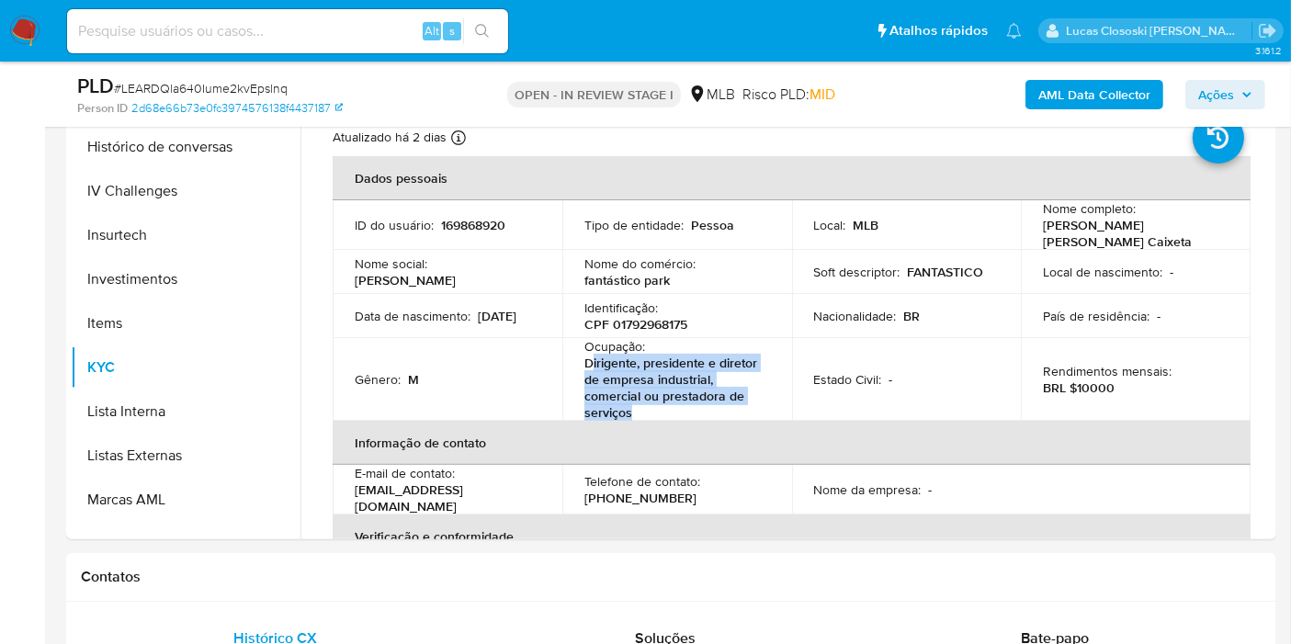
copy p "irigente, presidente e diretor de empresa industrial, comercial ou prestadora d…"
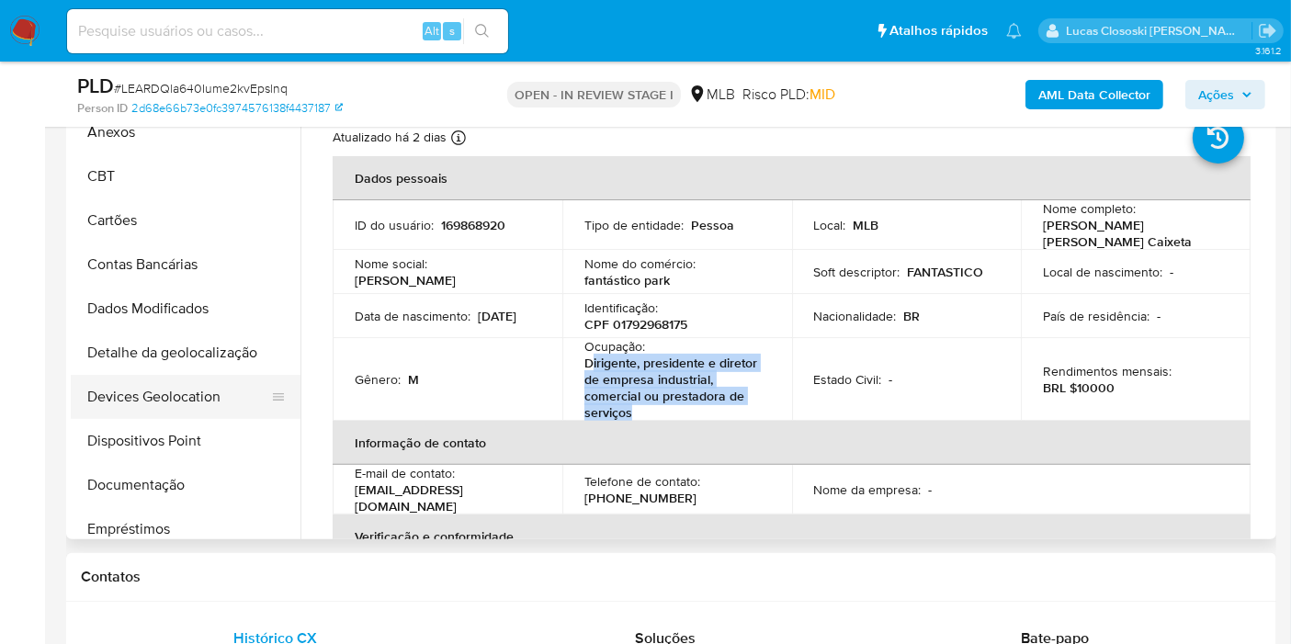
scroll to position [102, 0]
click at [205, 389] on button "Dispositivos Point" at bounding box center [178, 396] width 215 height 44
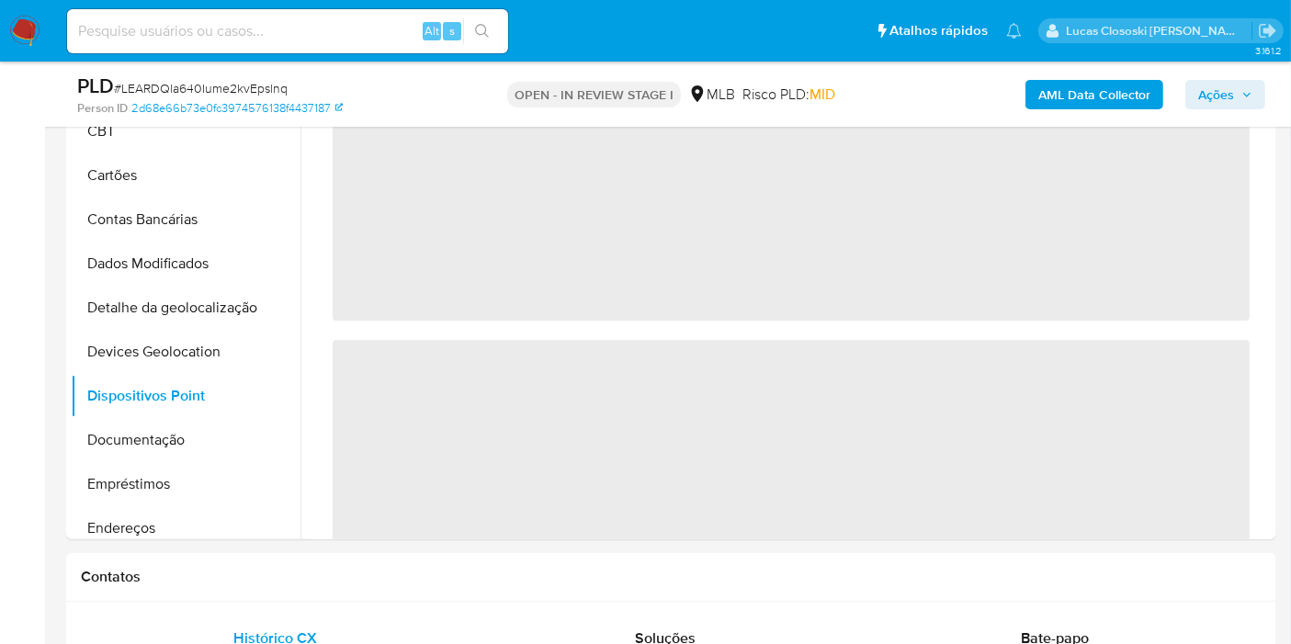
scroll to position [306, 0]
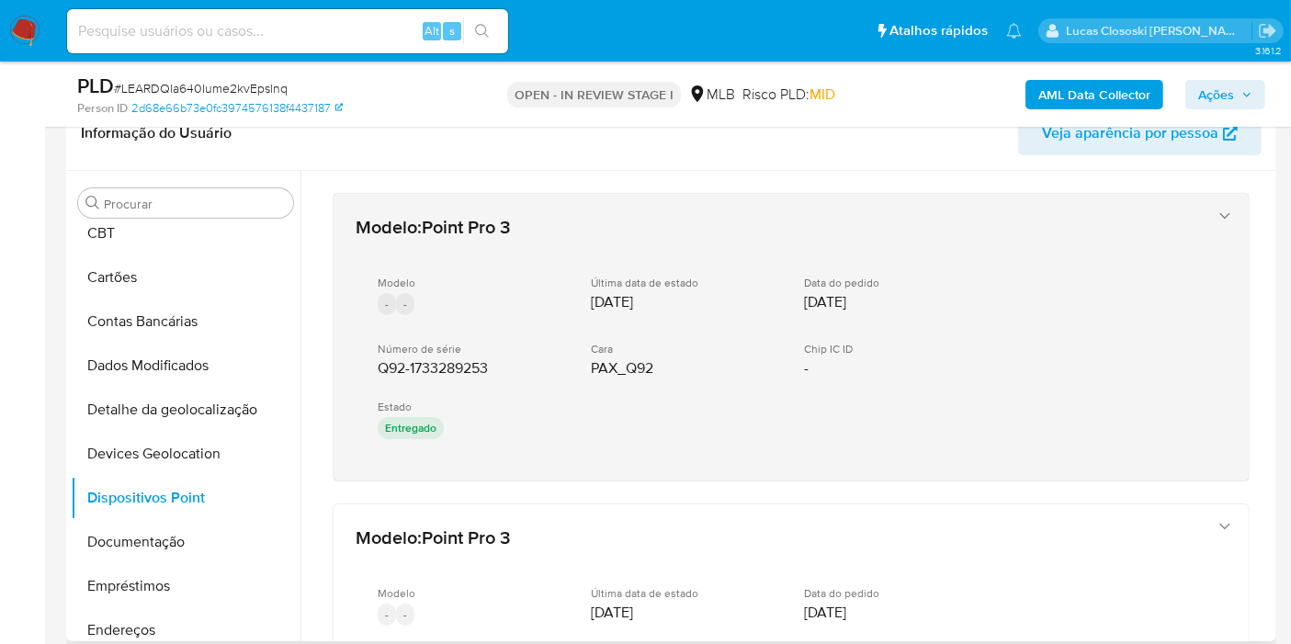
drag, startPoint x: 431, startPoint y: 492, endPoint x: 361, endPoint y: 366, distance: 144.7
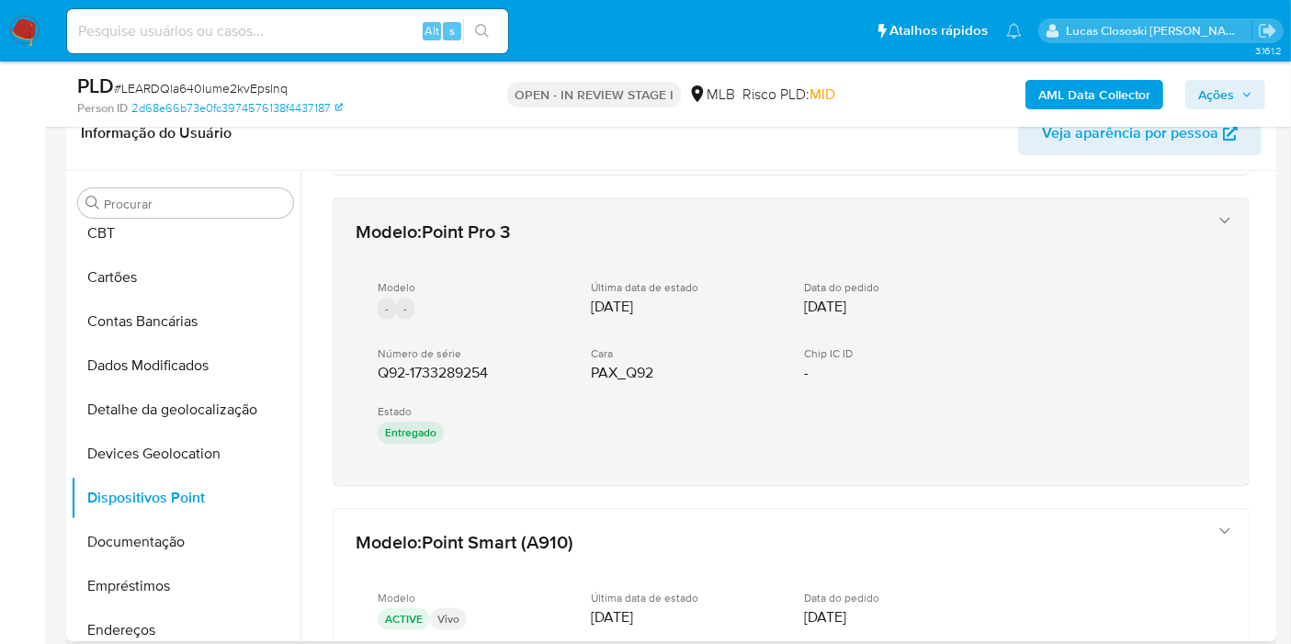
drag, startPoint x: 477, startPoint y: 500, endPoint x: 386, endPoint y: 366, distance: 162.0
click at [366, 366] on div "Modelo - - Última data de estado 09/09/2025 Data do pedido 09/09/2025 Número de…" at bounding box center [772, 363] width 834 height 197
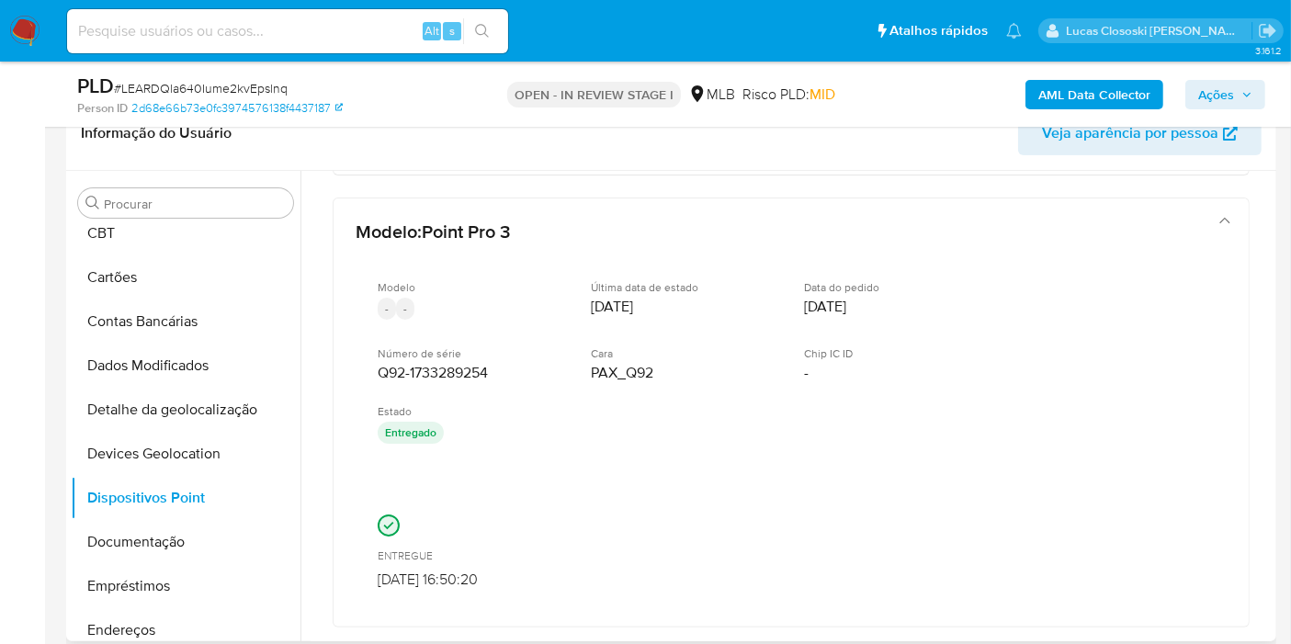
click at [466, 514] on div at bounding box center [791, 528] width 827 height 28
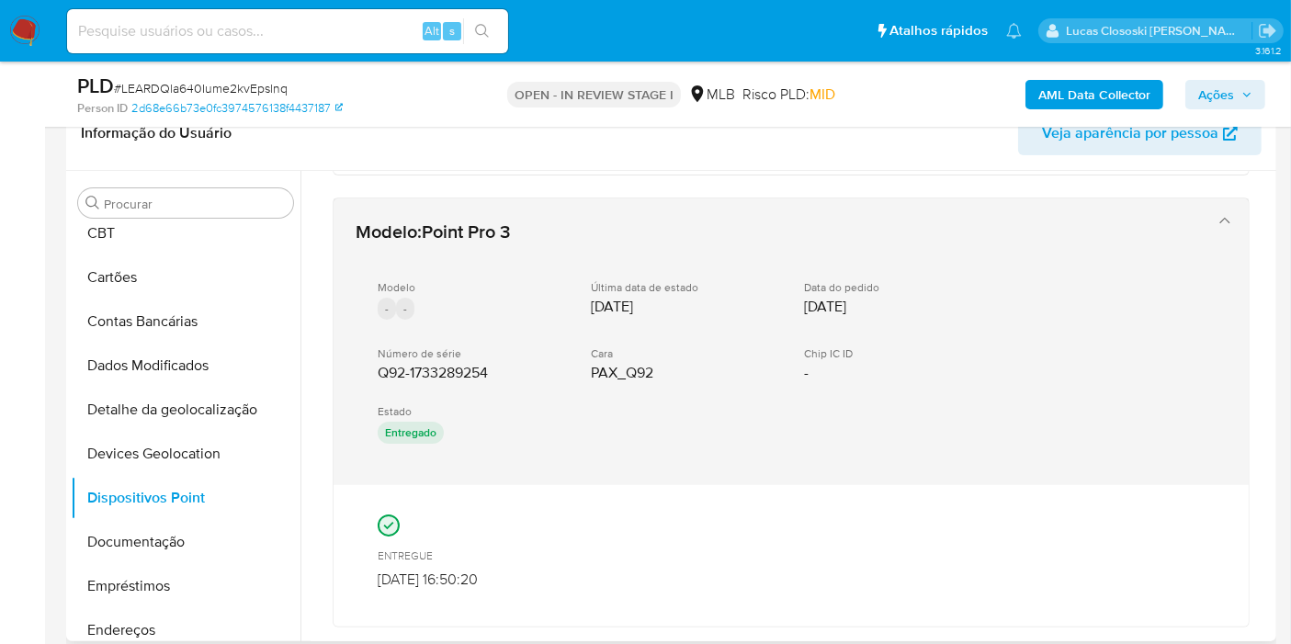
click at [490, 444] on div "Modelo - - Última data de estado 09/09/2025 Data do pedido 09/09/2025 Número de…" at bounding box center [772, 363] width 834 height 197
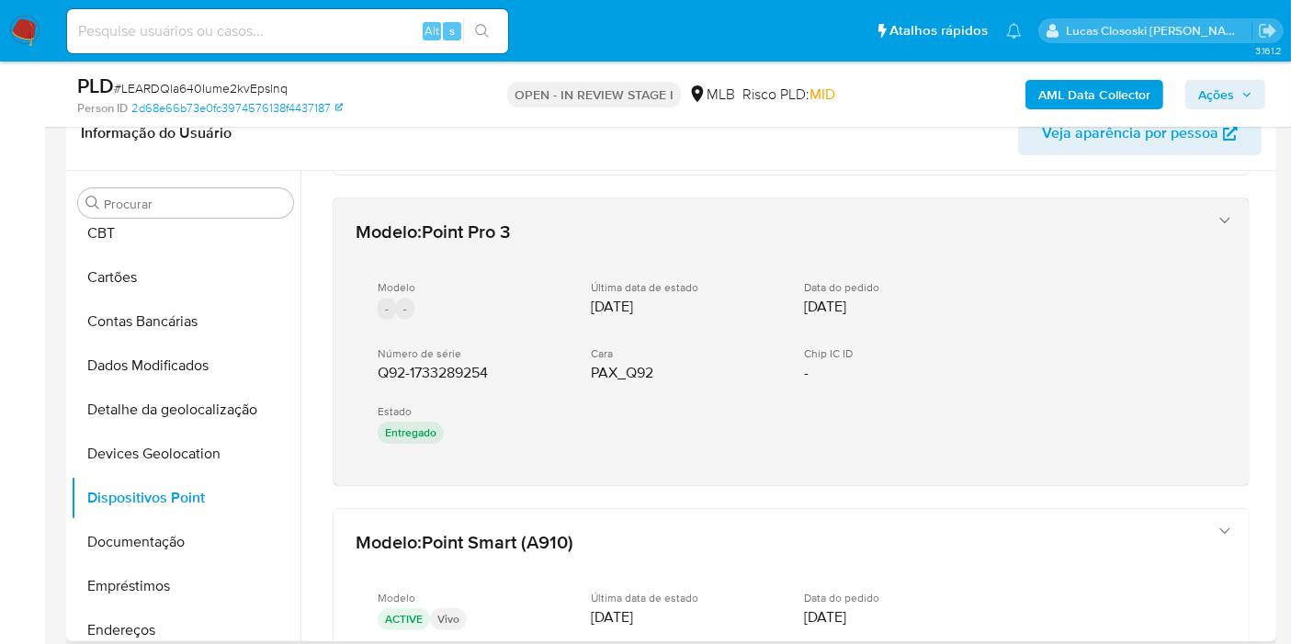
drag, startPoint x: 491, startPoint y: 493, endPoint x: 370, endPoint y: 372, distance: 170.8
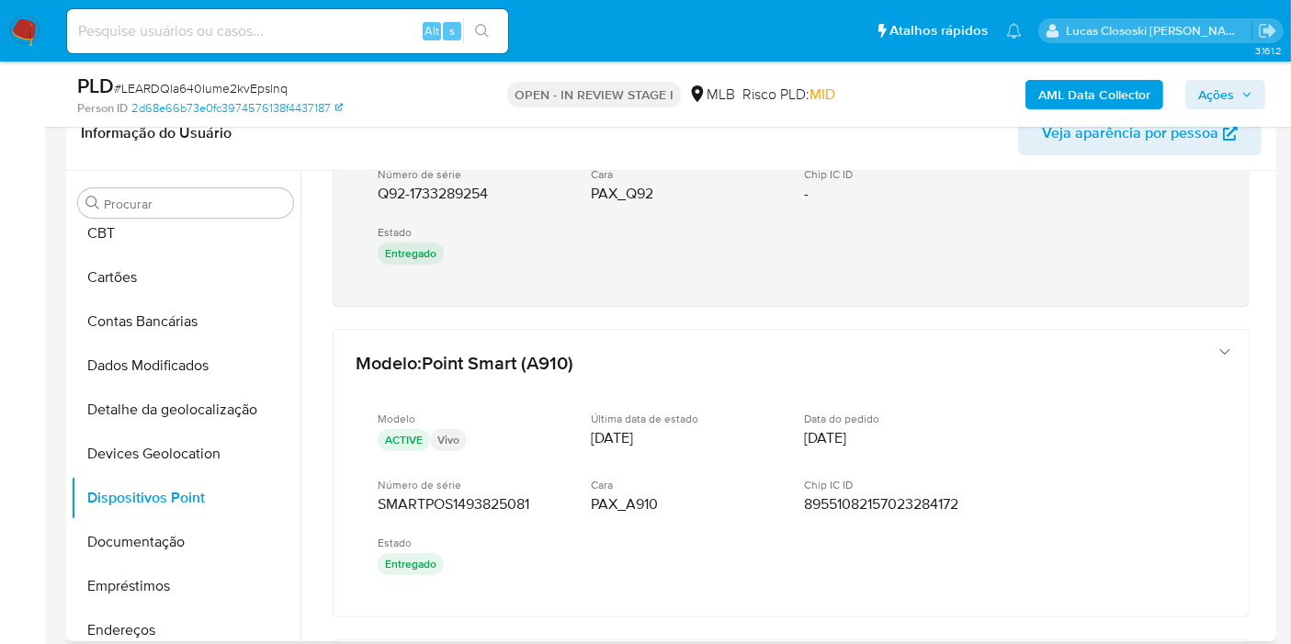
scroll to position [510, 0]
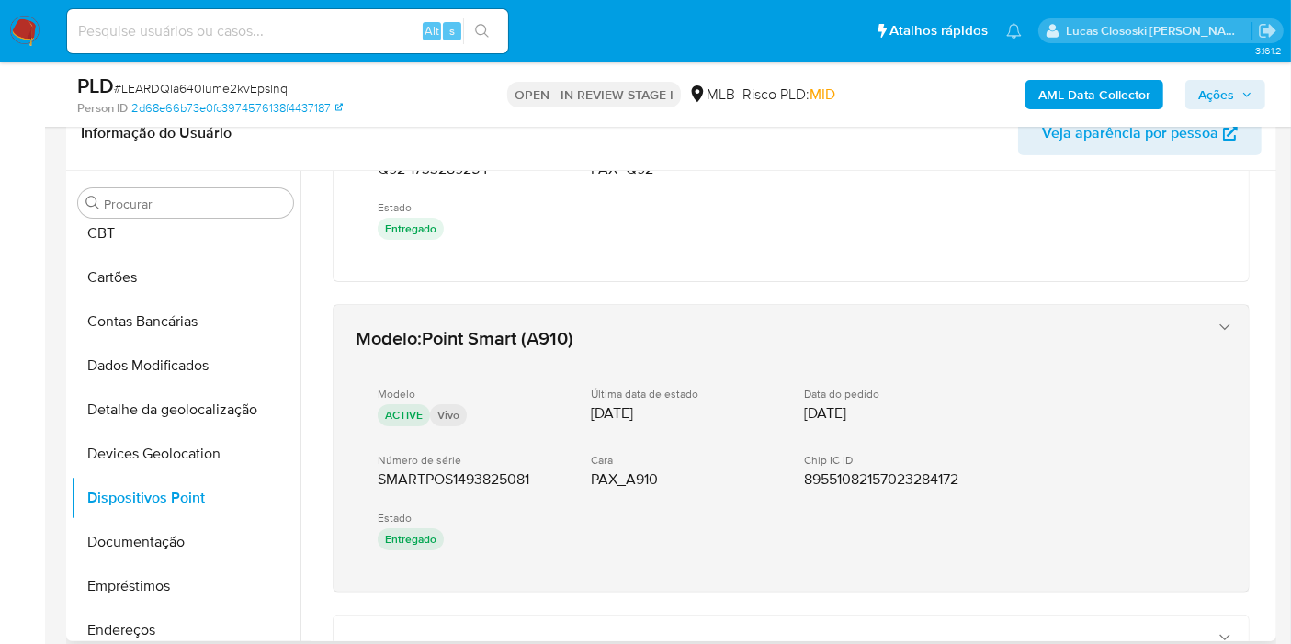
drag, startPoint x: 509, startPoint y: 592, endPoint x: 375, endPoint y: 480, distance: 174.2
click at [375, 480] on div "Modelo : Point Pro 3 Modelo - - Última data de estado 09/09/2025 Data do pedido…" at bounding box center [790, 488] width 961 height 1655
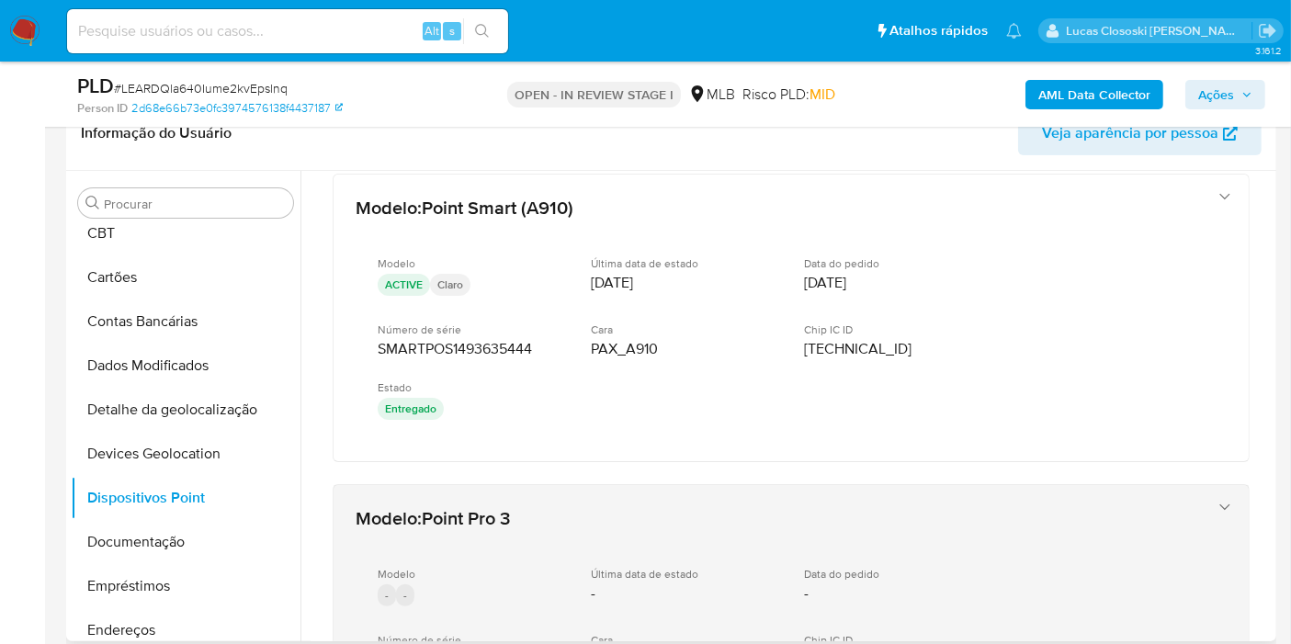
scroll to position [1021, 0]
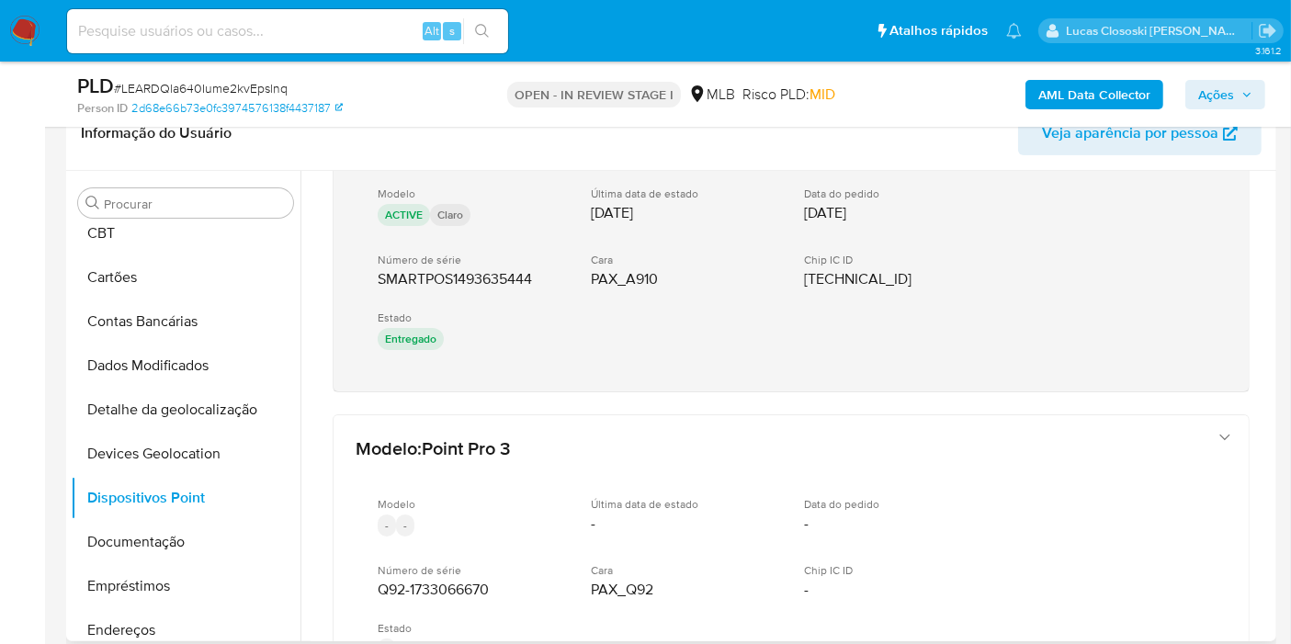
drag, startPoint x: 520, startPoint y: 384, endPoint x: 376, endPoint y: 279, distance: 178.2
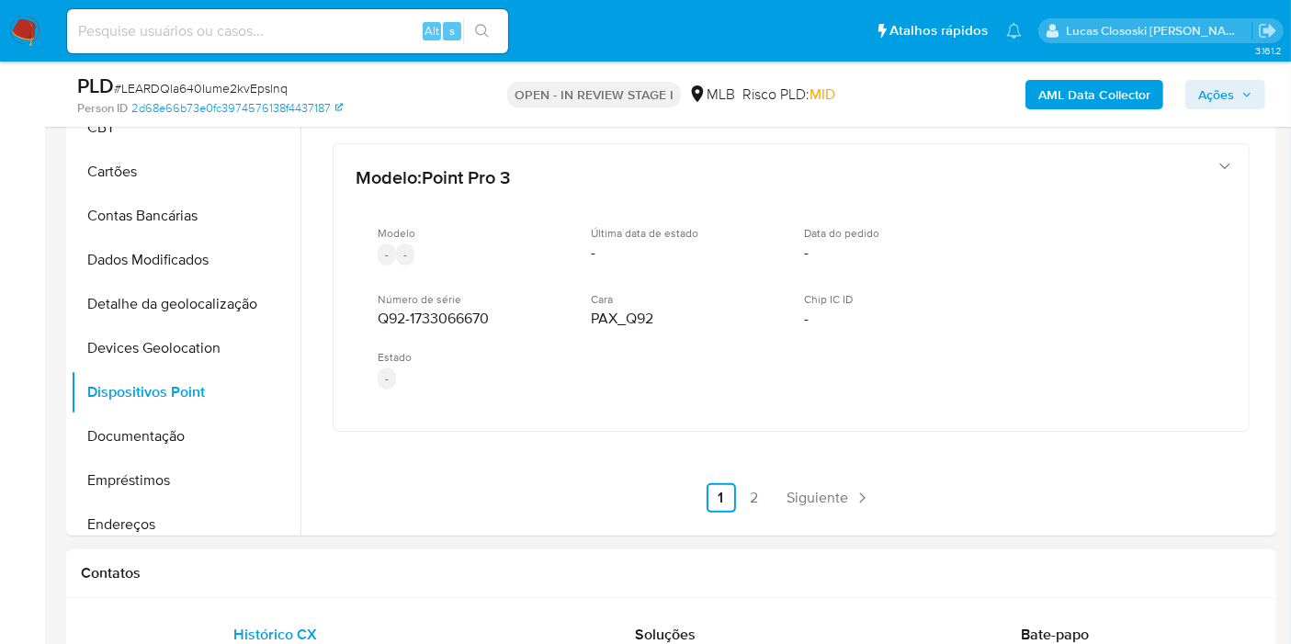
scroll to position [510, 0]
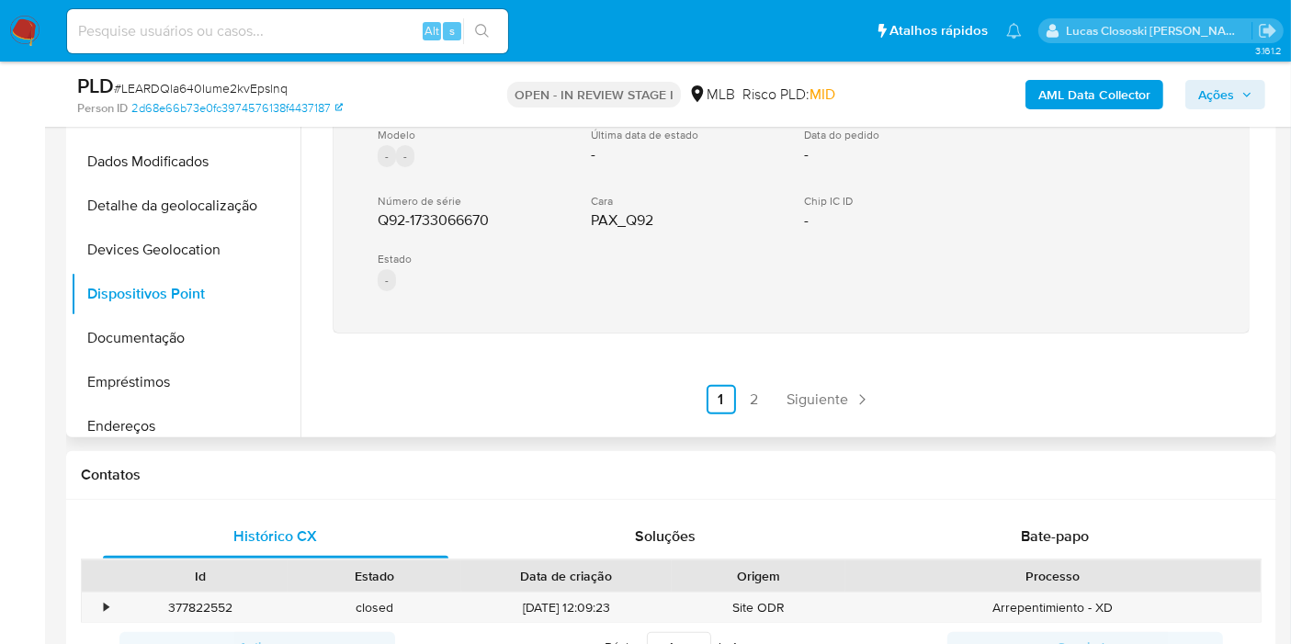
drag, startPoint x: 480, startPoint y: 358, endPoint x: 365, endPoint y: 213, distance: 185.6
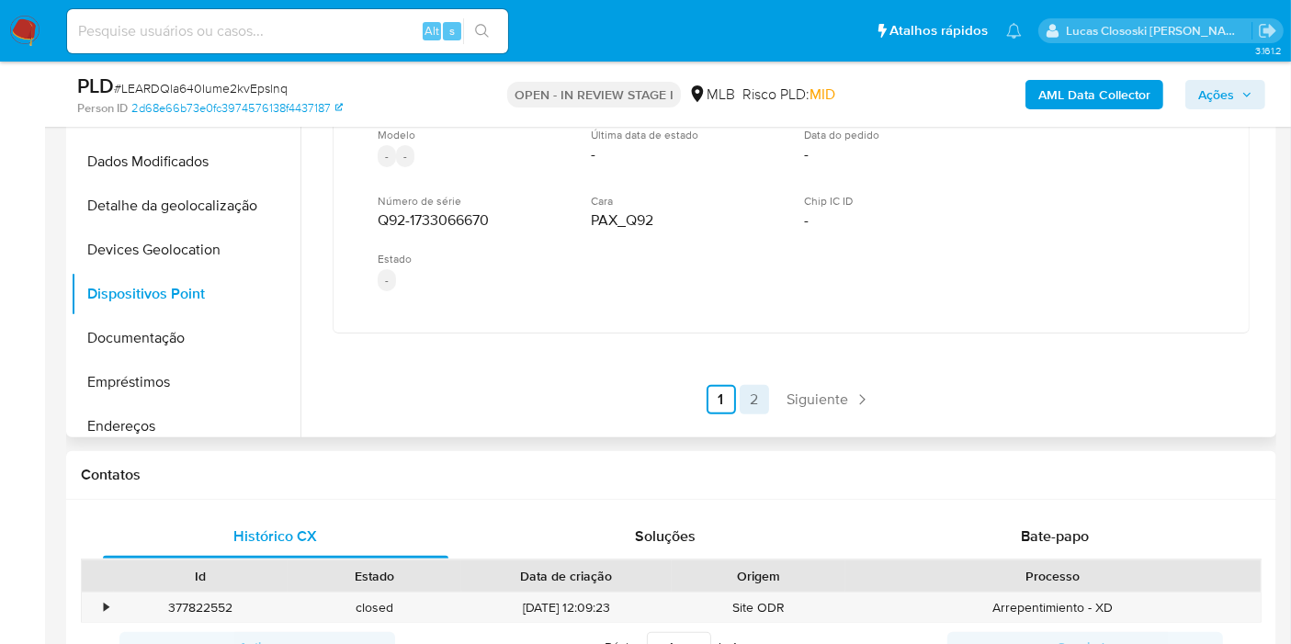
click at [747, 388] on link "2" at bounding box center [753, 399] width 29 height 29
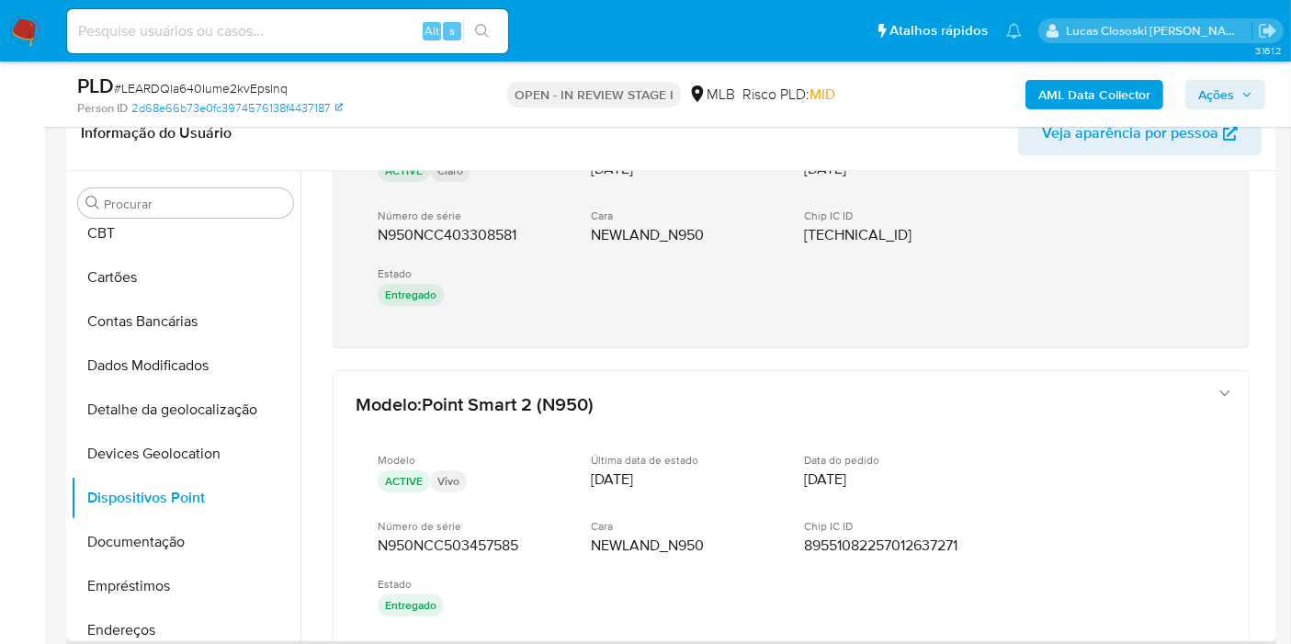
scroll to position [0, 0]
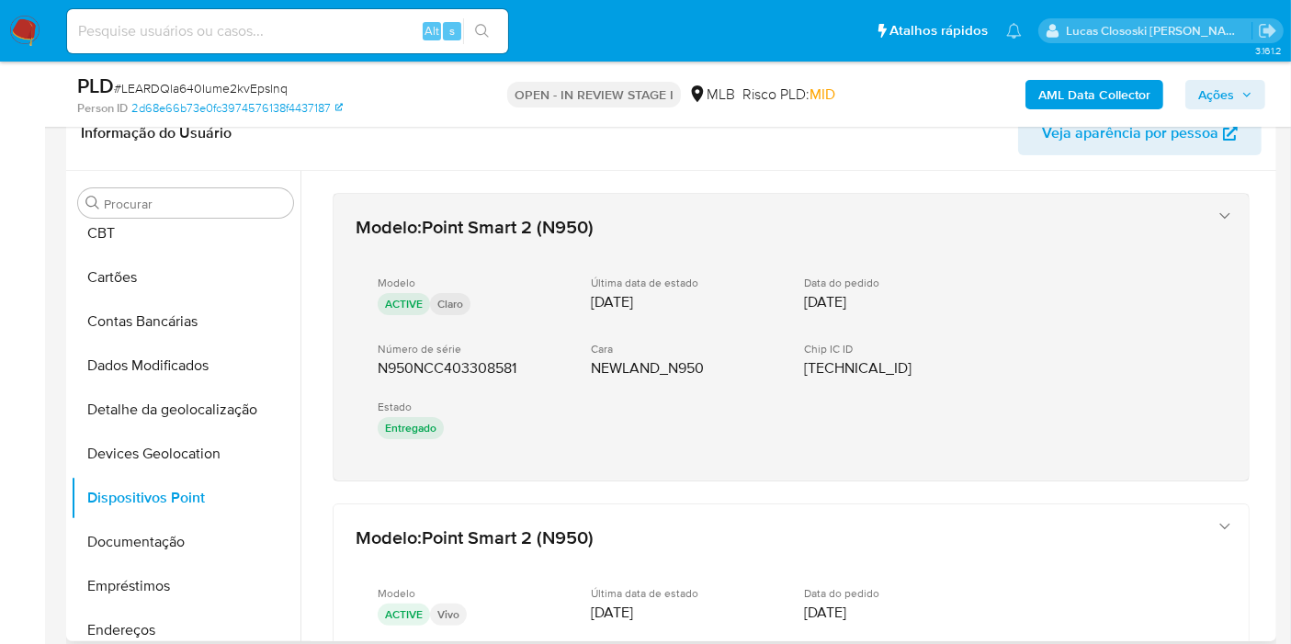
drag, startPoint x: 433, startPoint y: 494, endPoint x: 360, endPoint y: 381, distance: 134.3
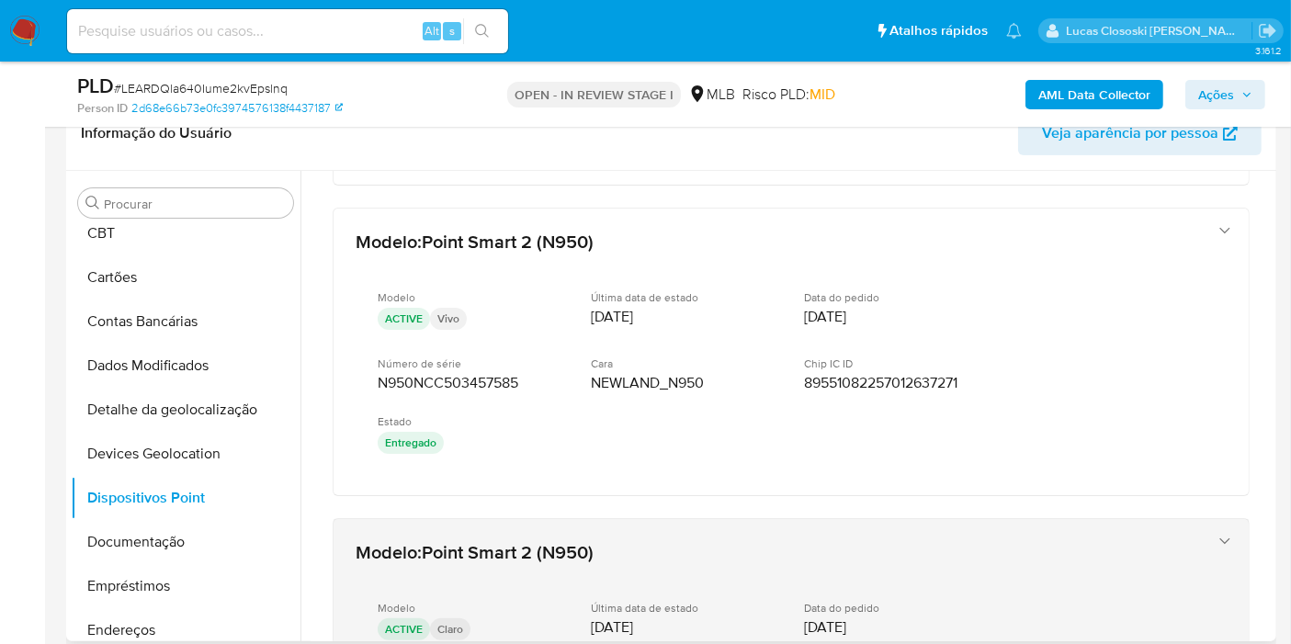
scroll to position [408, 0]
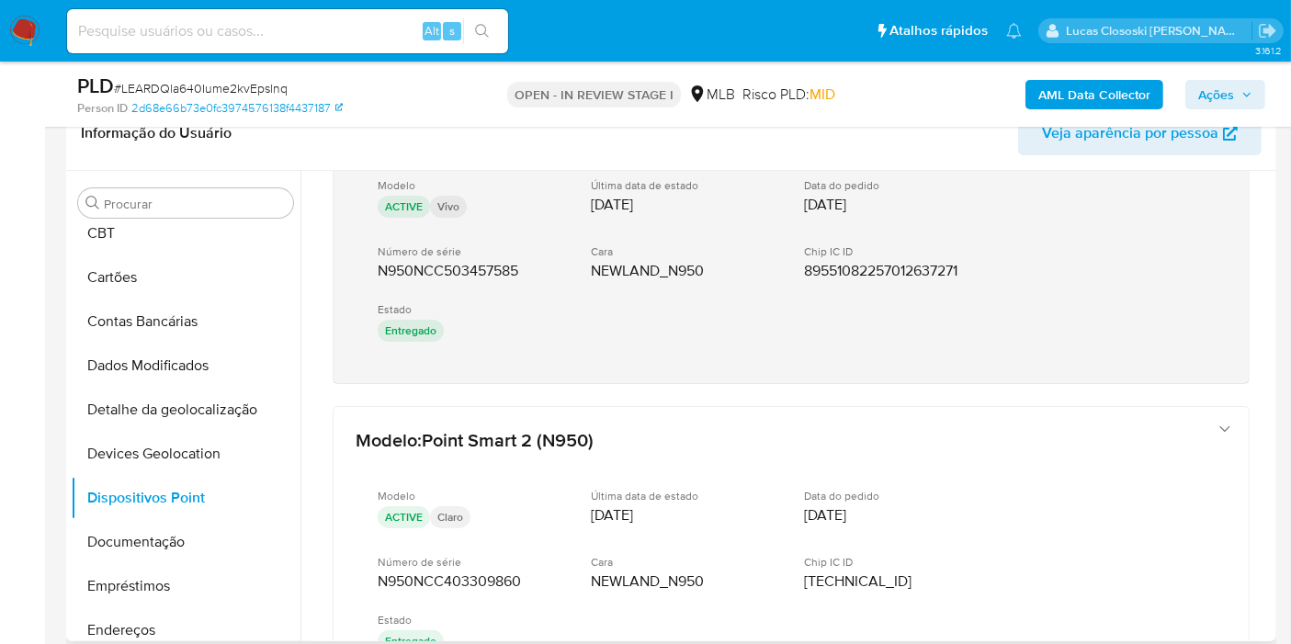
drag, startPoint x: 481, startPoint y: 395, endPoint x: 377, endPoint y: 266, distance: 165.8
click at [377, 266] on div "Modelo : Point Smart 2 (N950) Modelo ACTIVE Claro Última data de estado 29/05/2…" at bounding box center [790, 590] width 961 height 1655
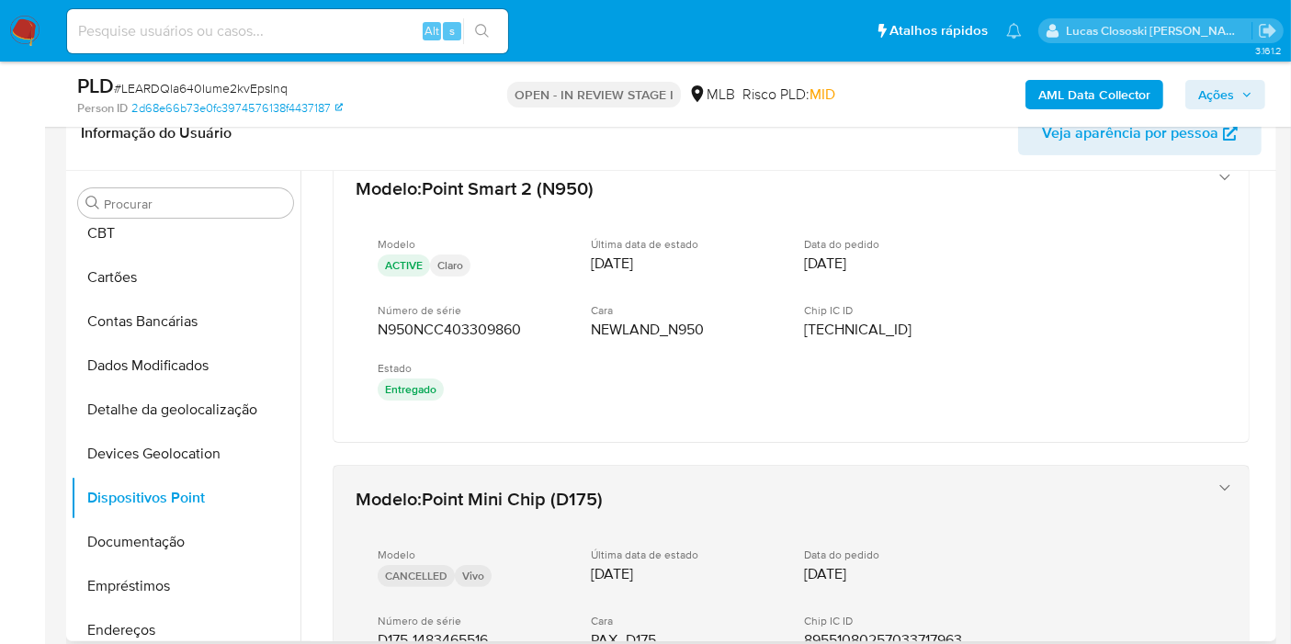
scroll to position [714, 0]
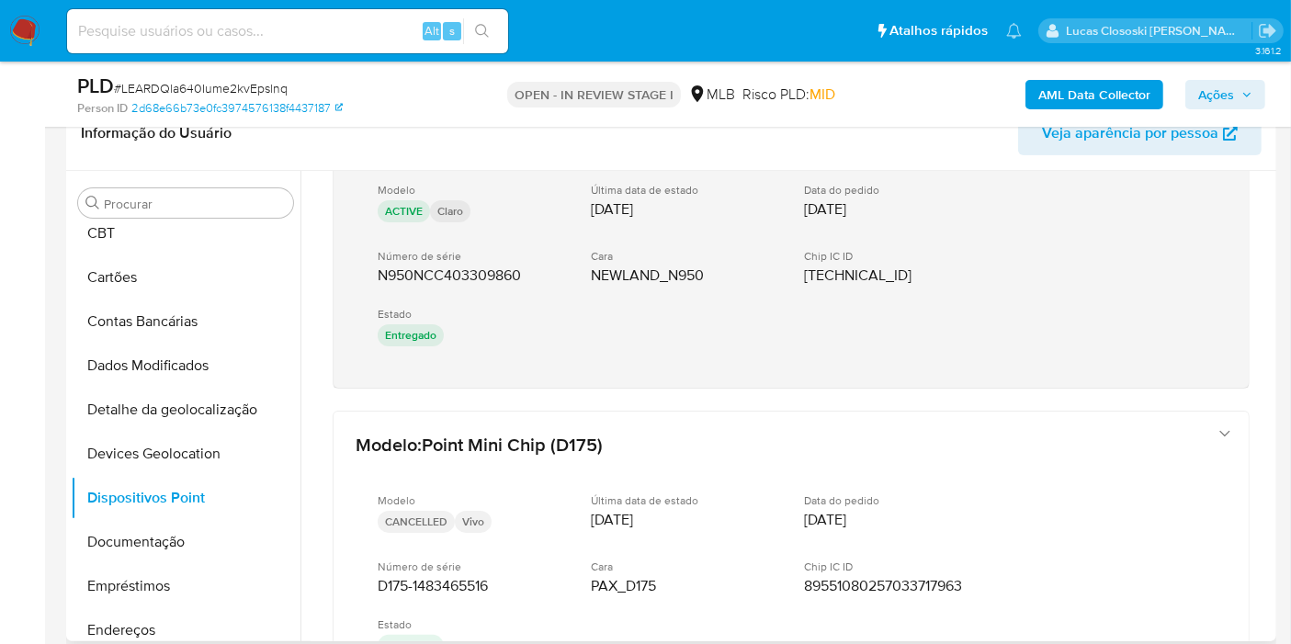
drag, startPoint x: 443, startPoint y: 393, endPoint x: 512, endPoint y: 248, distance: 160.7
click at [417, 361] on div "Modelo : Point Smart 2 (N950) Modelo ACTIVE Claro Última data de estado 29/05/2…" at bounding box center [790, 284] width 961 height 1655
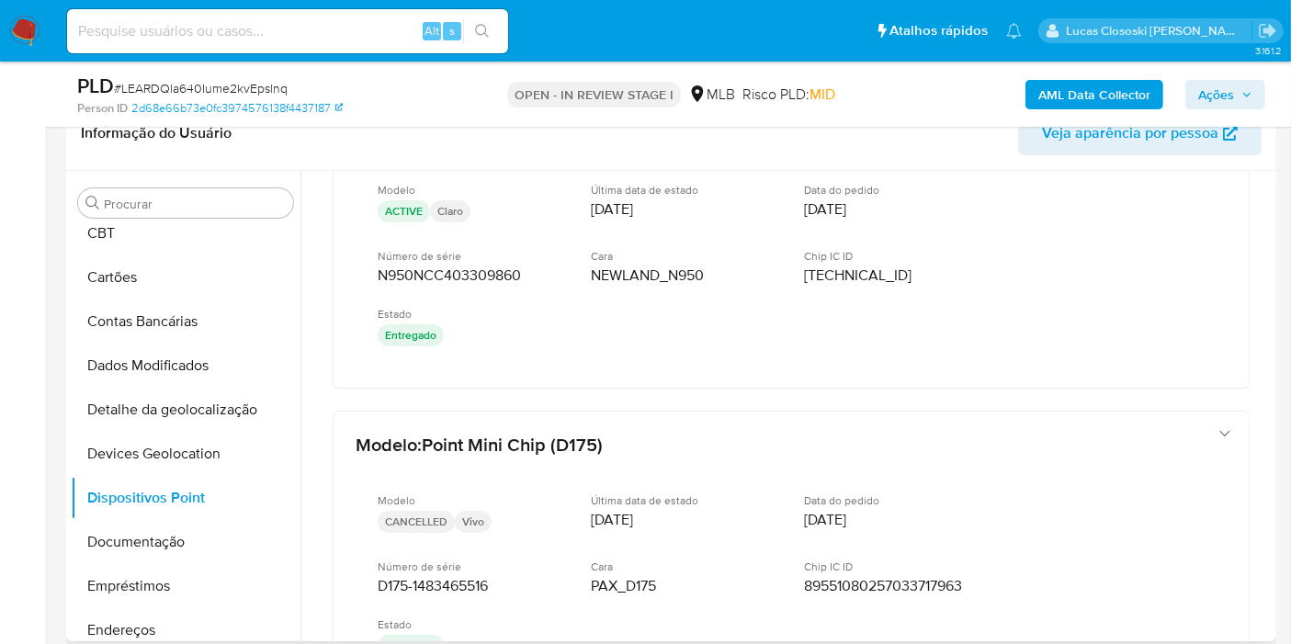
click at [486, 391] on div "Modelo : Point Smart 2 (N950) Modelo ACTIVE Claro Última data de estado 29/05/2…" at bounding box center [790, 284] width 961 height 1655
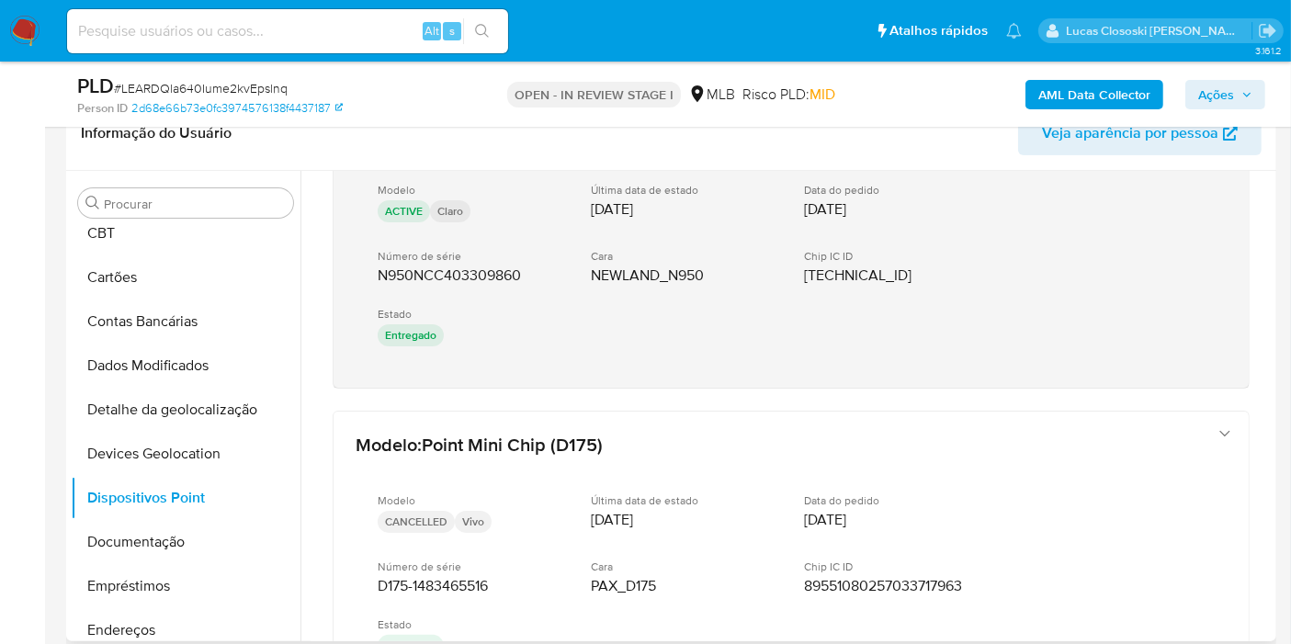
drag, startPoint x: 410, startPoint y: 350, endPoint x: 367, endPoint y: 279, distance: 82.4
click at [367, 279] on div "Modelo : Point Smart 2 (N950) Modelo ACTIVE Claro Última data de estado 29/05/2…" at bounding box center [790, 284] width 961 height 1655
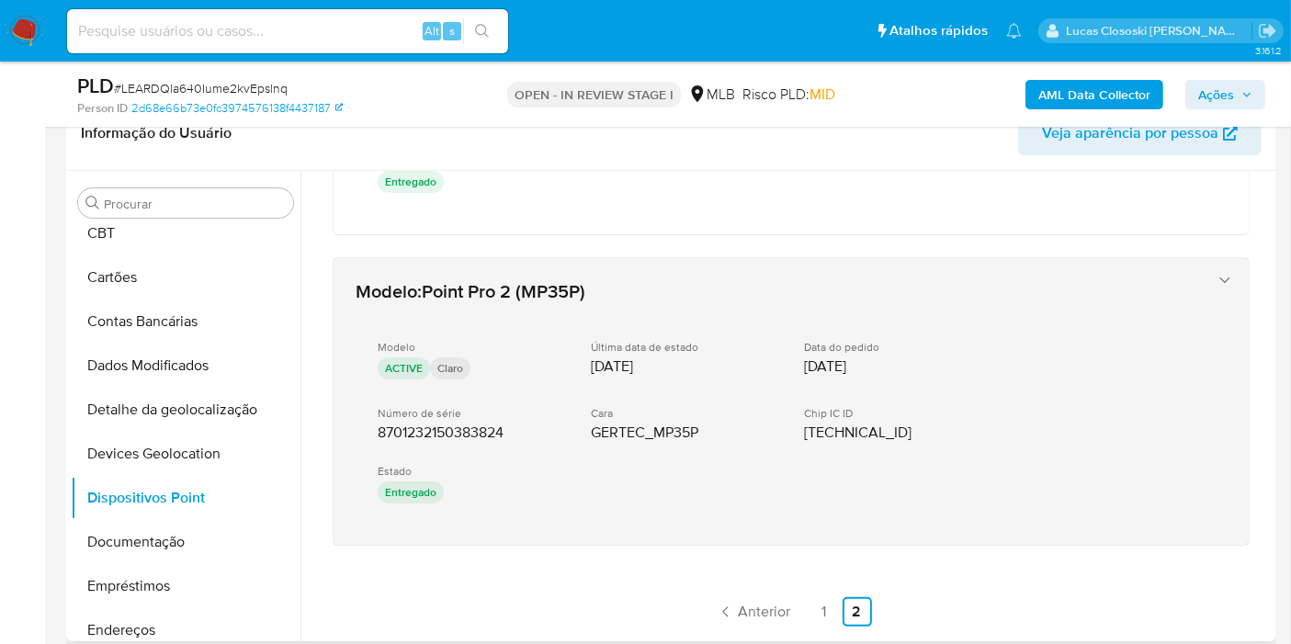
scroll to position [1186, 0]
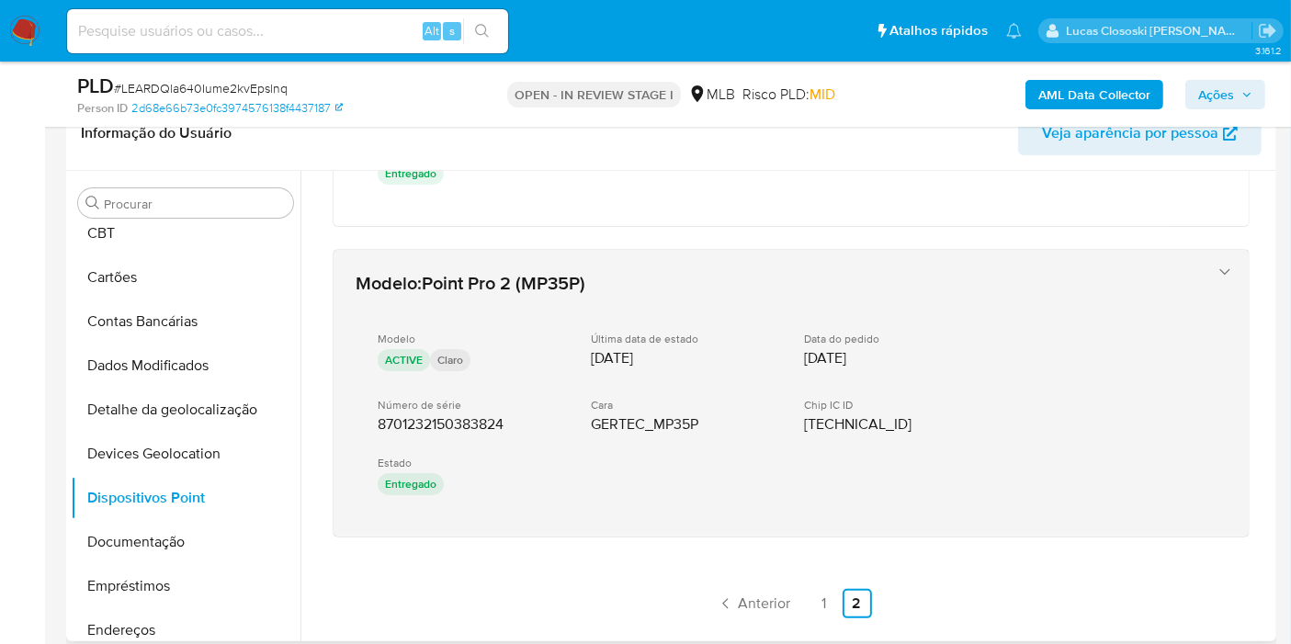
drag, startPoint x: 469, startPoint y: 556, endPoint x: 369, endPoint y: 411, distance: 176.3
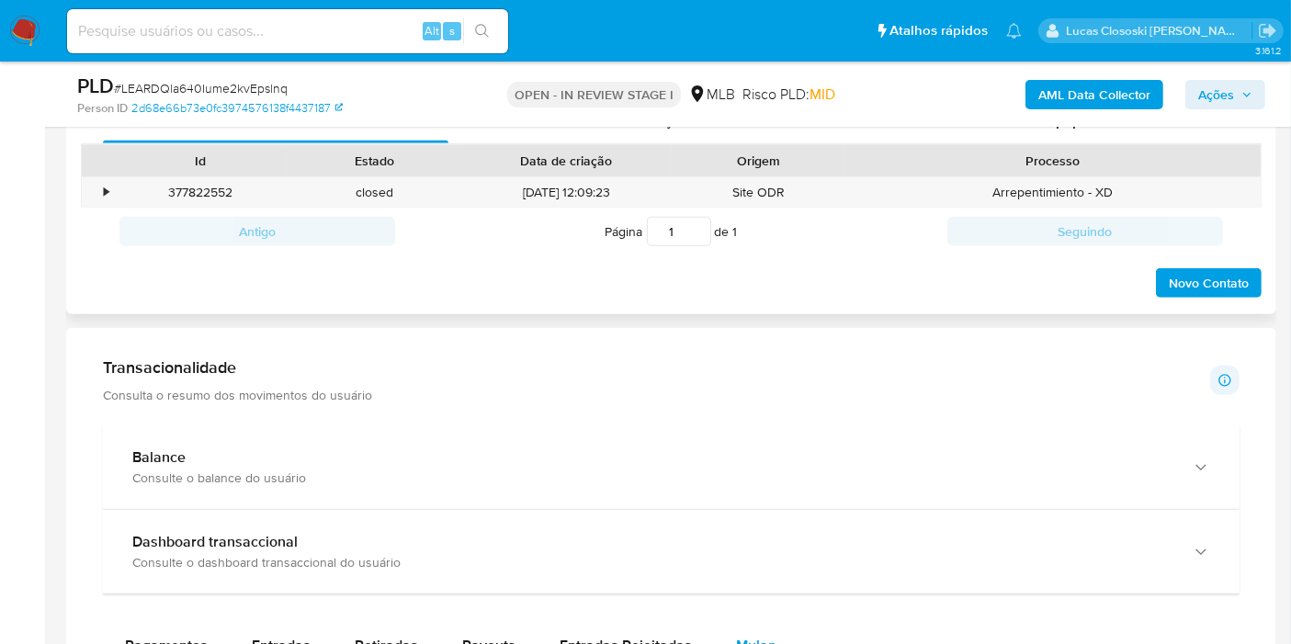
scroll to position [816, 0]
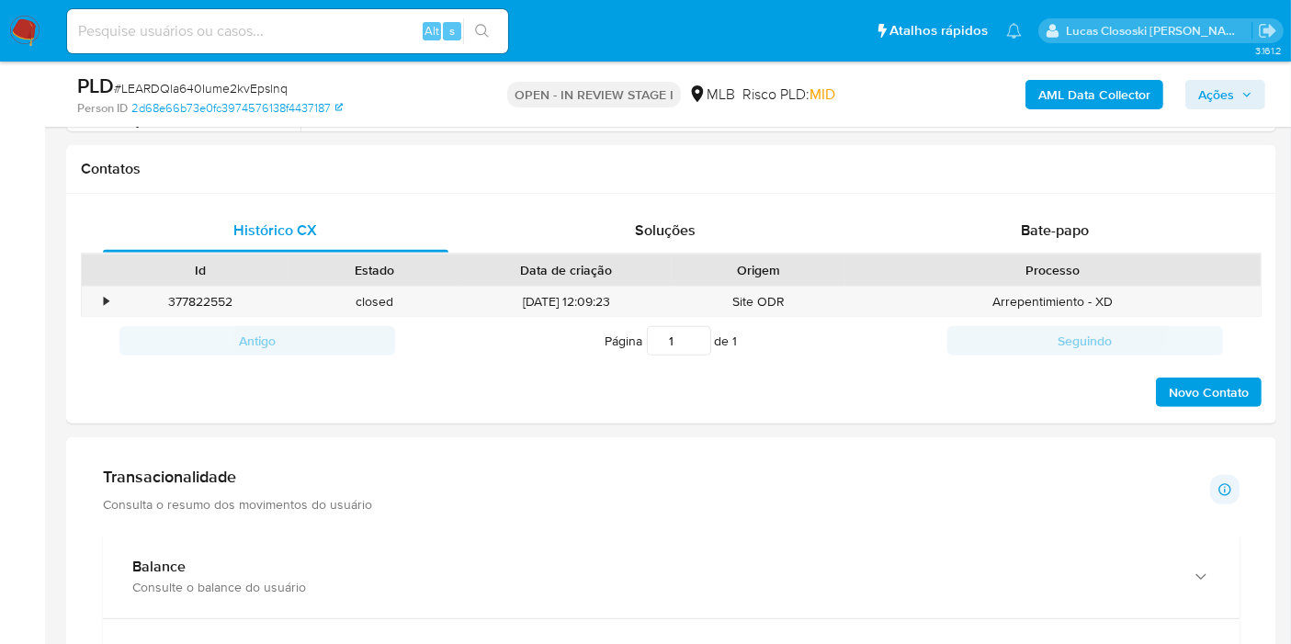
drag, startPoint x: 1191, startPoint y: 84, endPoint x: 1183, endPoint y: 98, distance: 16.9
click at [1192, 84] on button "Ações" at bounding box center [1225, 94] width 80 height 29
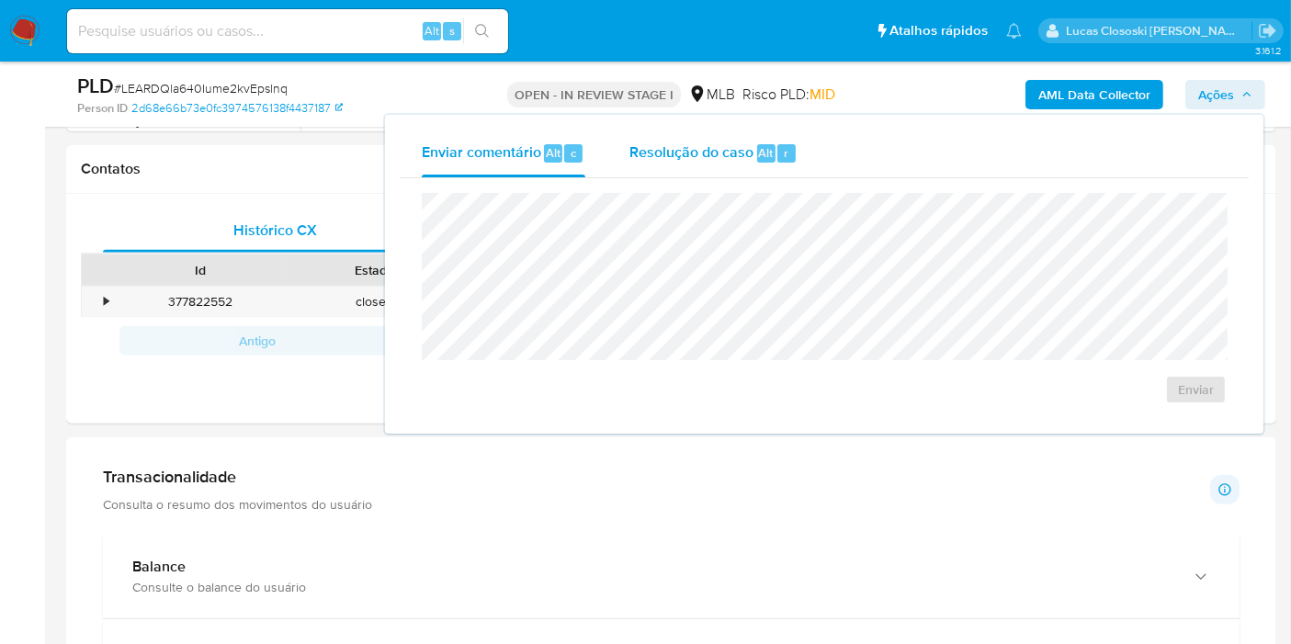
click at [666, 175] on div "Resolução do caso Alt r" at bounding box center [713, 154] width 168 height 48
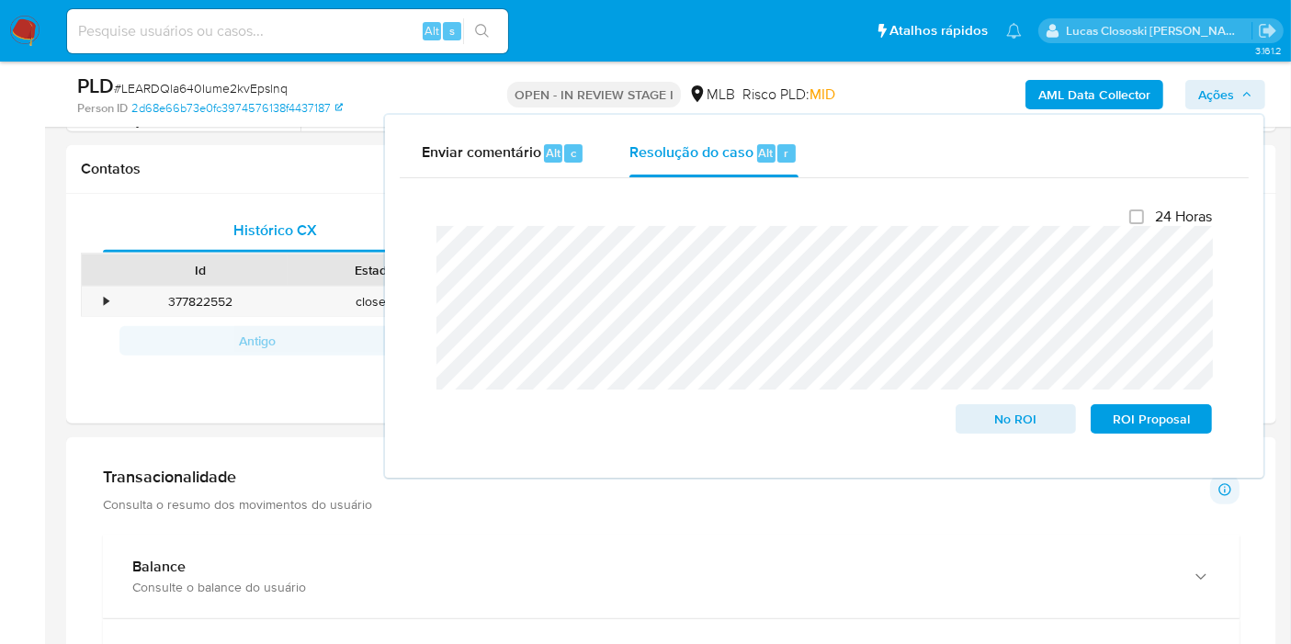
click at [1211, 93] on span "Ações" at bounding box center [1216, 94] width 36 height 29
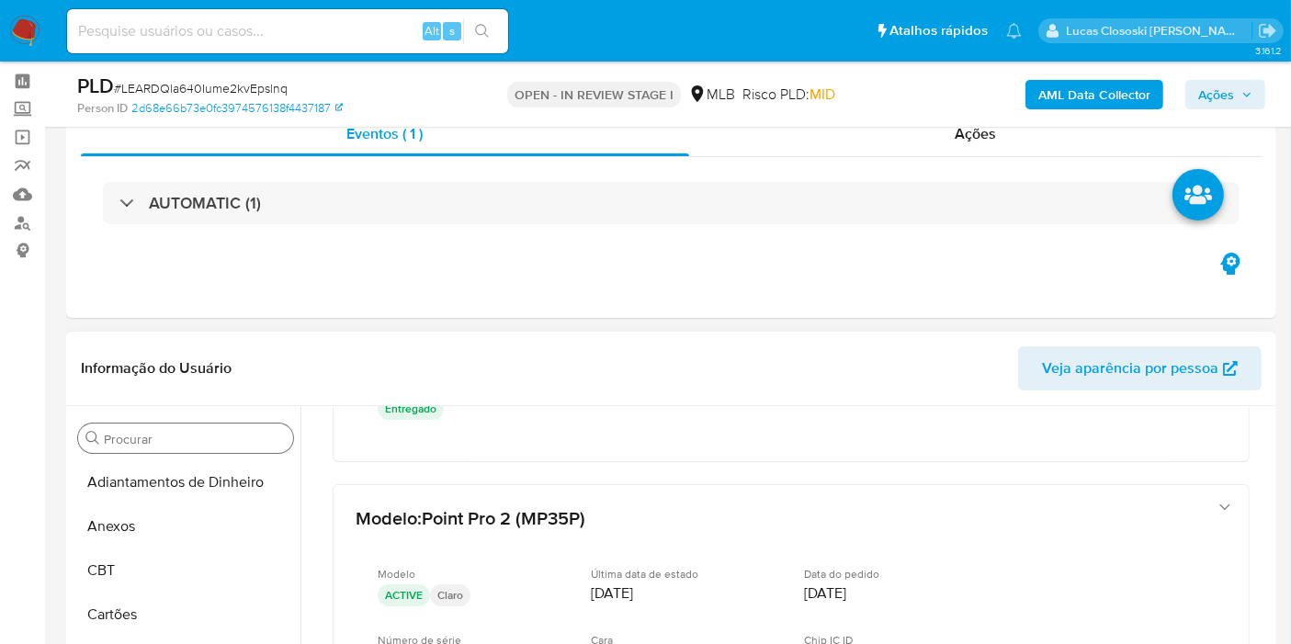
scroll to position [102, 0]
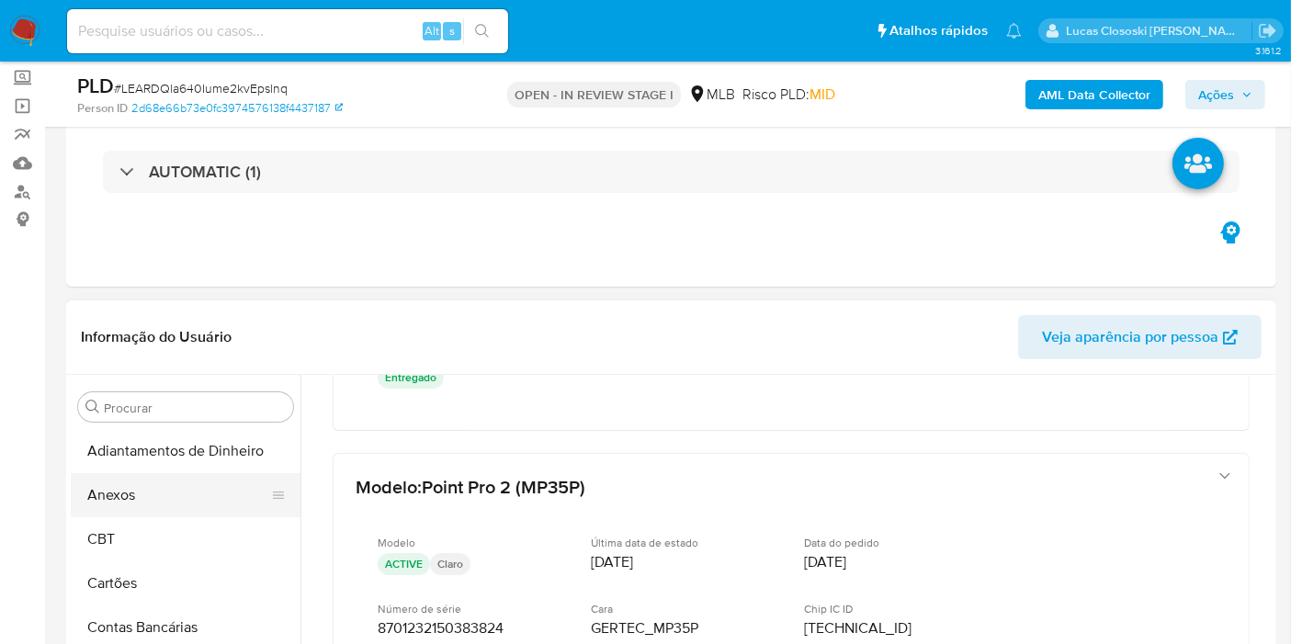
click at [108, 479] on button "Anexos" at bounding box center [178, 495] width 215 height 44
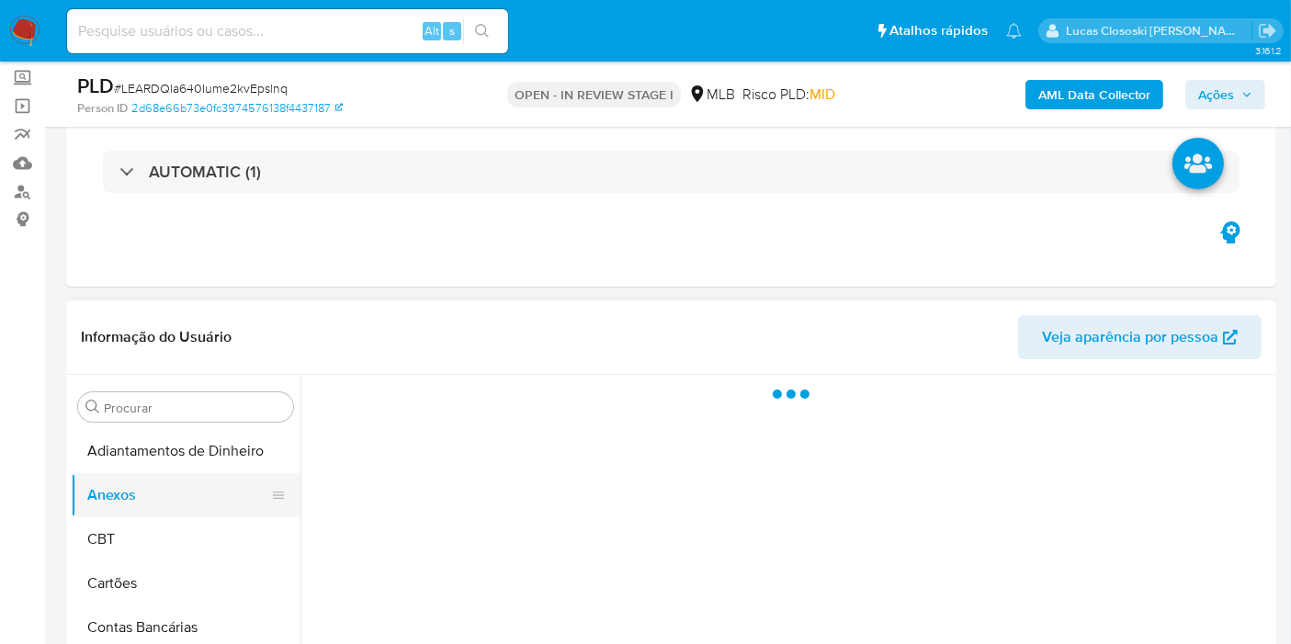
click at [108, 479] on button "Anexos" at bounding box center [178, 495] width 215 height 44
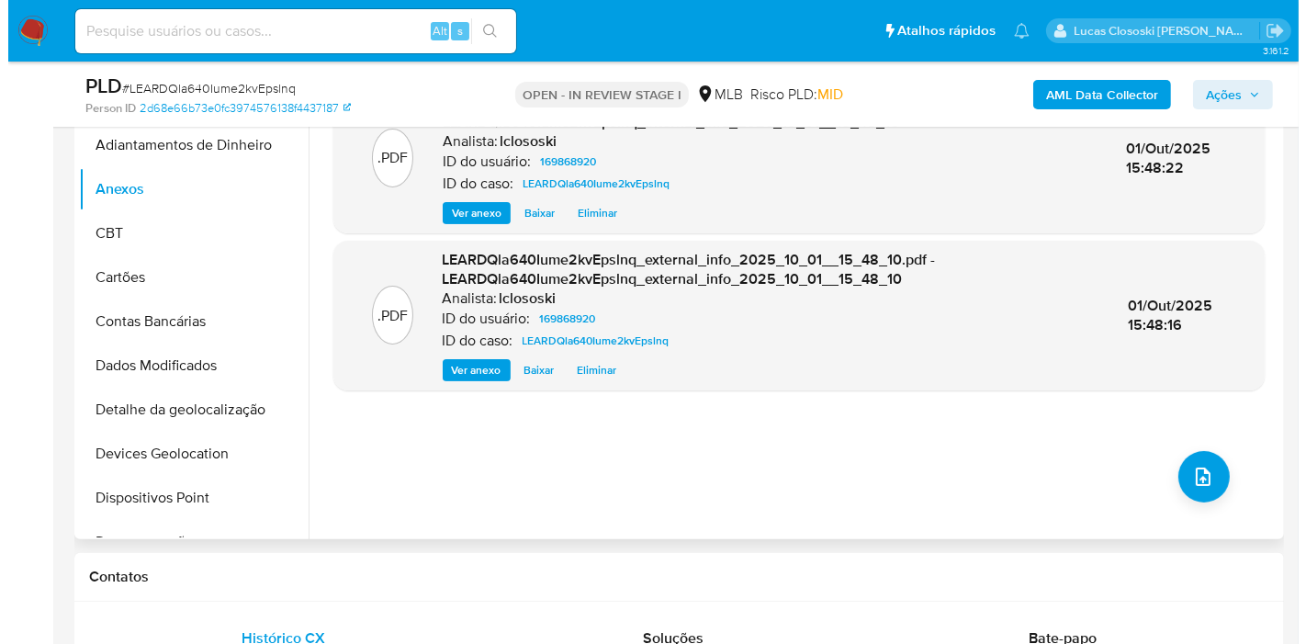
scroll to position [306, 0]
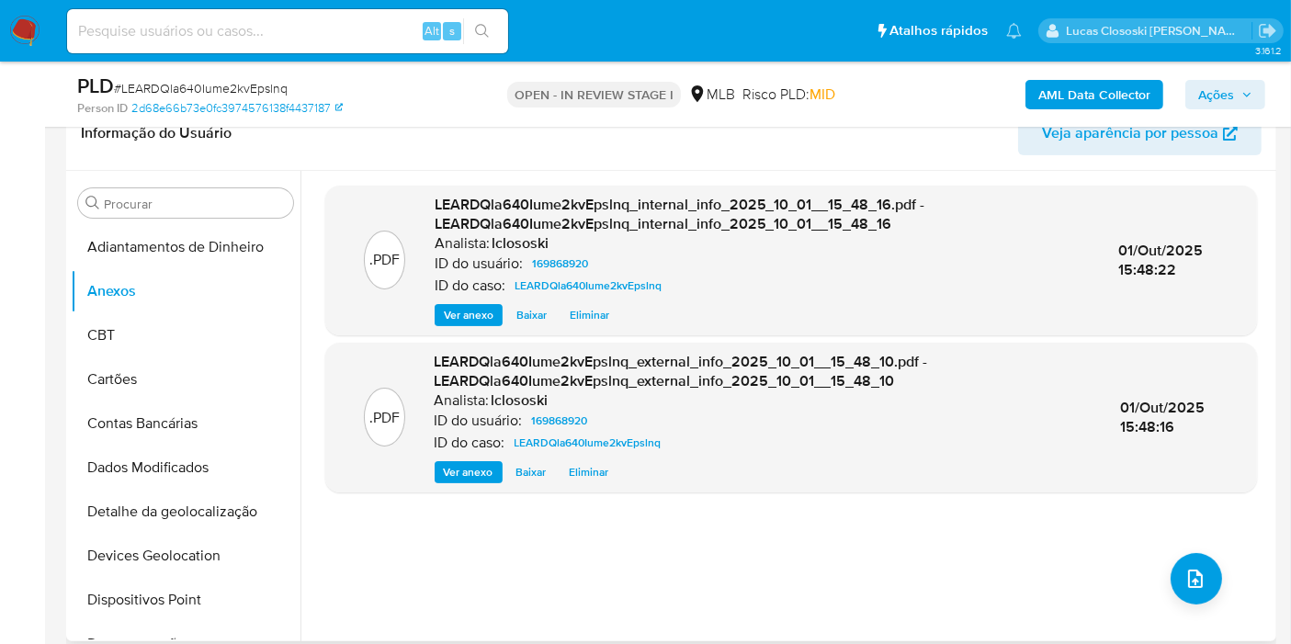
click at [1214, 616] on div ".PDF LEARDQla640Iume2kvEpslnq_internal_info_2025_10_01__15_48_16.pdf - LEARDQla…" at bounding box center [790, 406] width 931 height 441
click at [1196, 570] on icon "upload-file" at bounding box center [1195, 579] width 22 height 22
click at [1159, 587] on div ".PDF LEARDQla640Iume2kvEpslnq_internal_info_2025_10_01__15_48_16.pdf - LEARDQla…" at bounding box center [790, 406] width 931 height 441
click at [1174, 581] on button "upload-file" at bounding box center [1195, 578] width 51 height 51
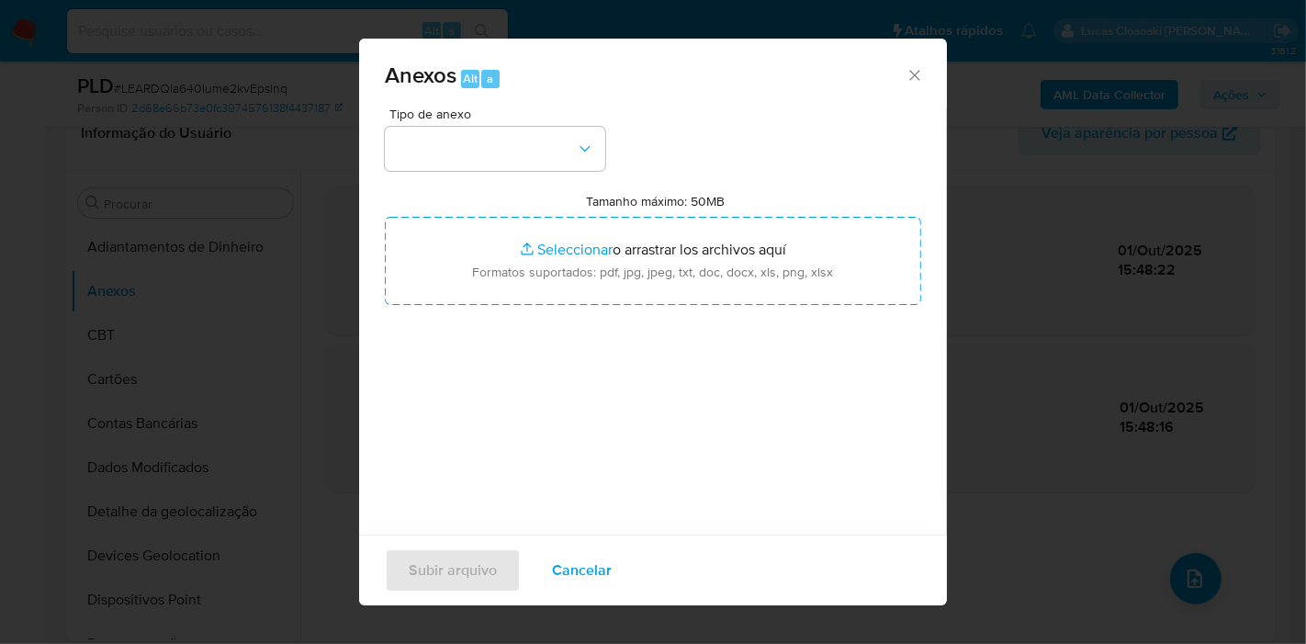
click at [491, 107] on span "Tipo de anexo" at bounding box center [499, 113] width 220 height 13
click at [485, 141] on button "button" at bounding box center [495, 149] width 220 height 44
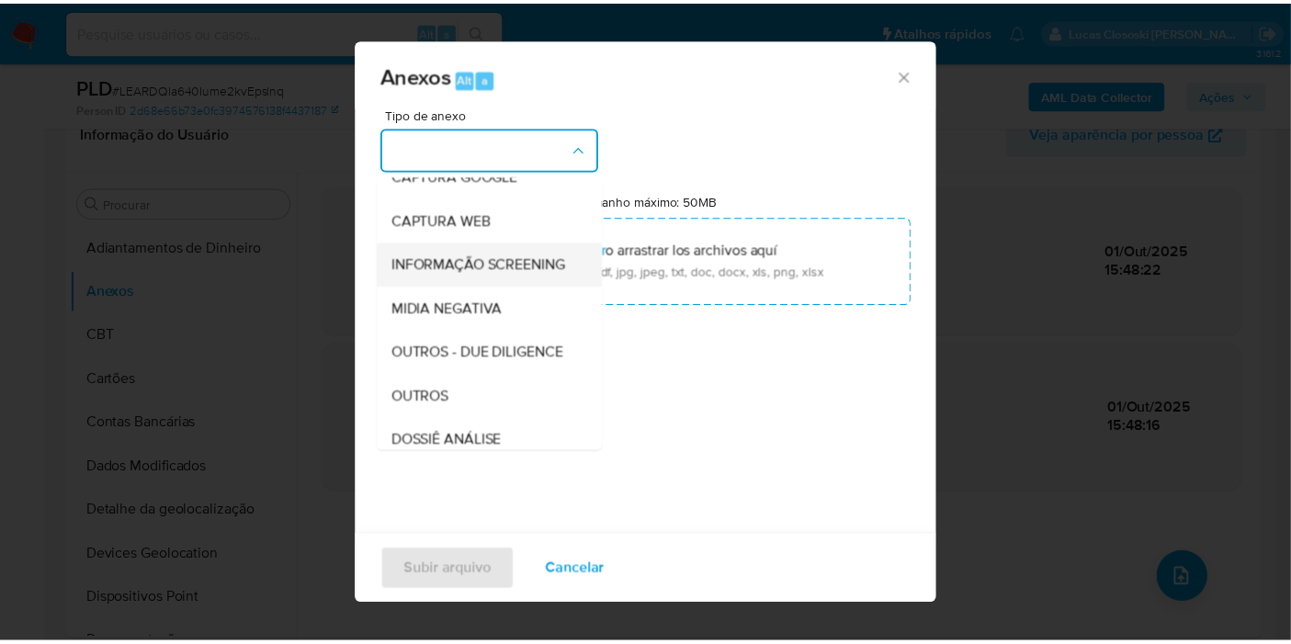
scroll to position [204, 0]
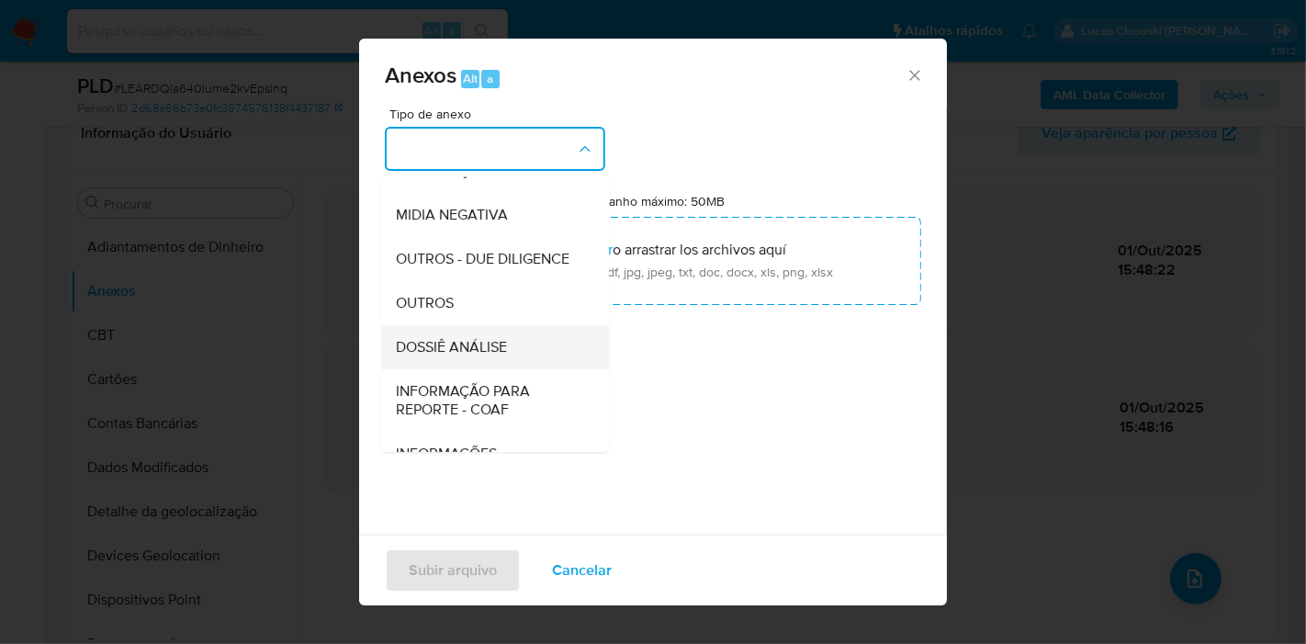
click at [475, 356] on span "DOSSIÊ ANÁLISE" at bounding box center [451, 347] width 111 height 18
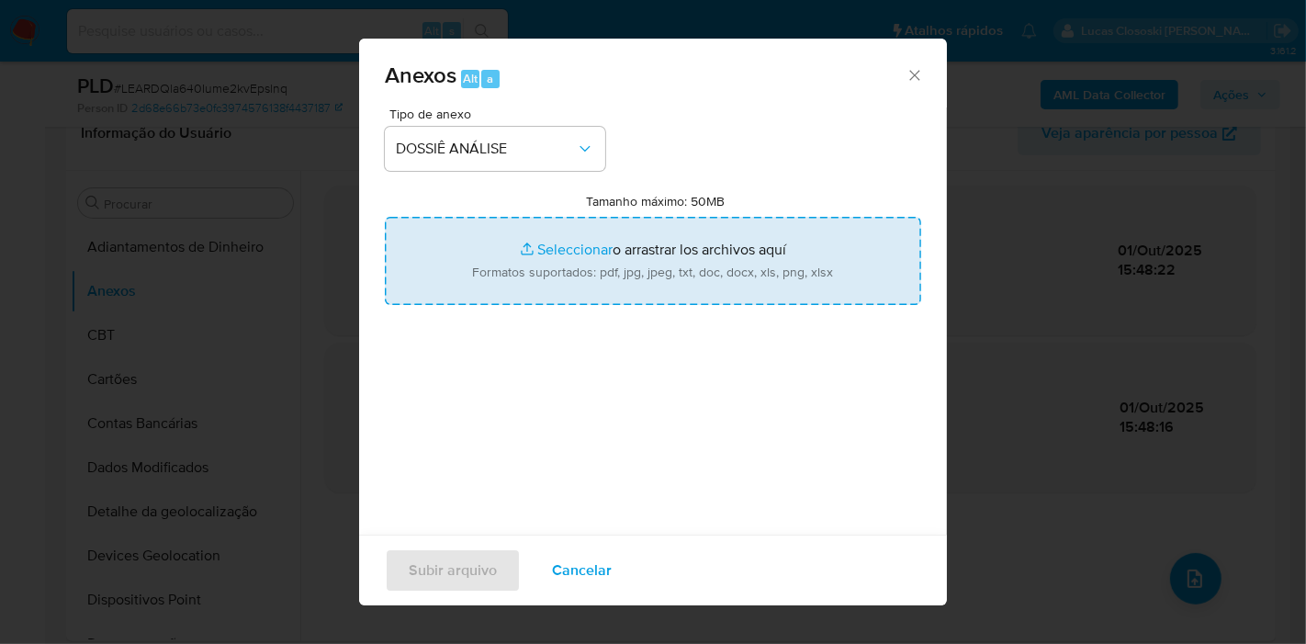
click at [489, 269] on input "Tamanho máximo: 50MB Seleccionar archivos" at bounding box center [653, 261] width 536 height 88
type input "C:\fakepath\SAR - XXXX - CPF 01792968175 - DENNIS DIEGO VASCONCELOS CAIXETA.pdf"
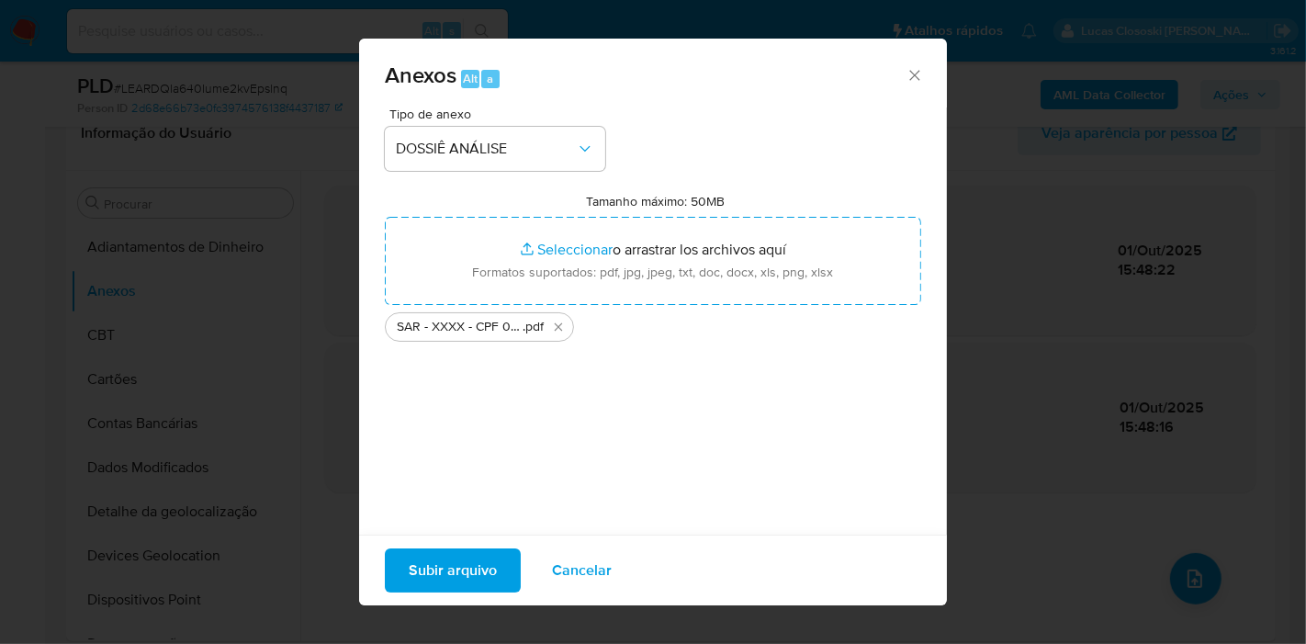
click at [434, 573] on span "Subir arquivo" at bounding box center [453, 570] width 88 height 40
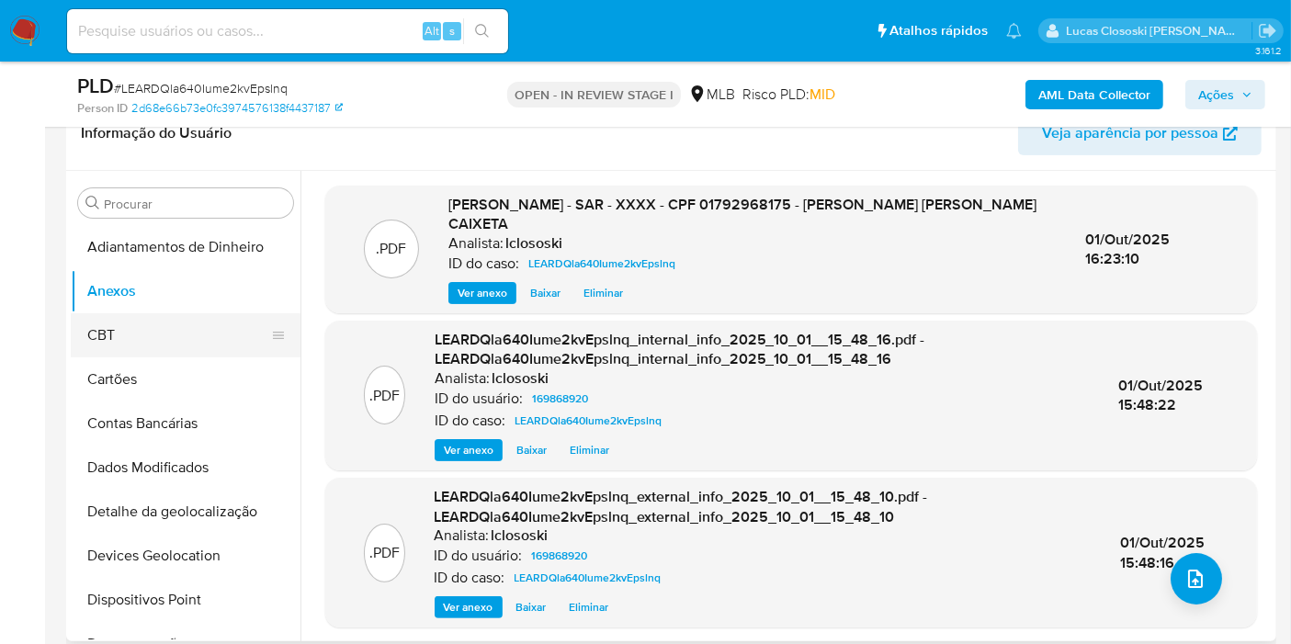
click at [139, 317] on button "CBT" at bounding box center [178, 335] width 215 height 44
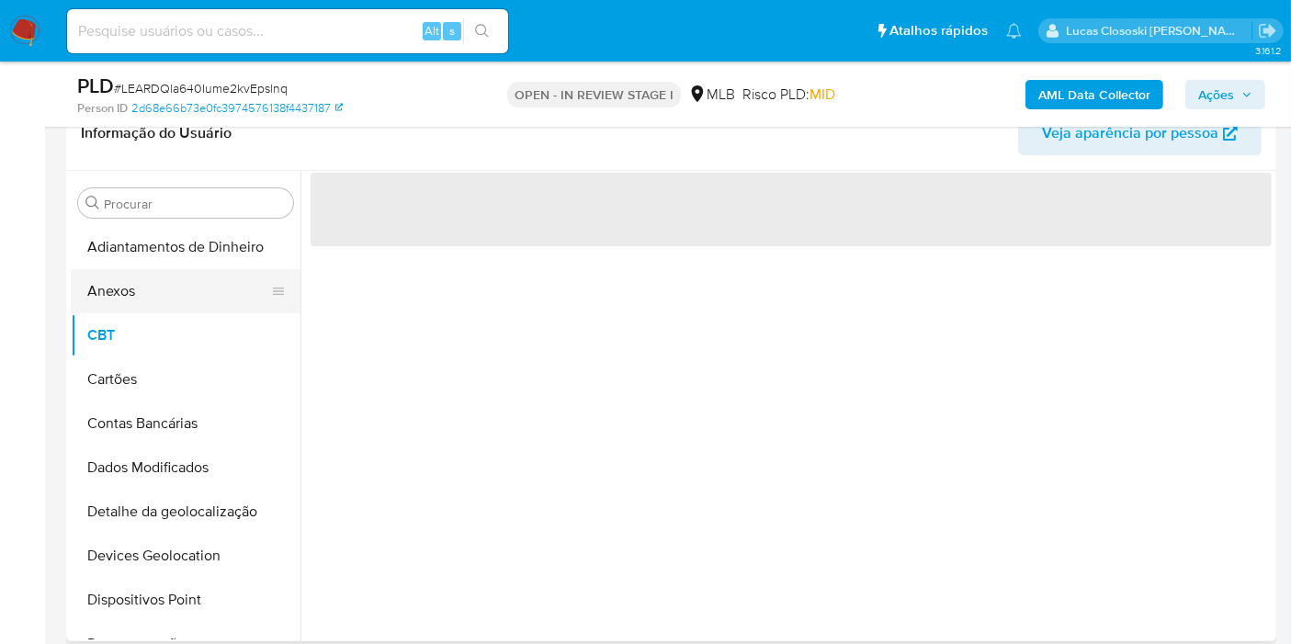
click at [139, 292] on button "Anexos" at bounding box center [178, 291] width 215 height 44
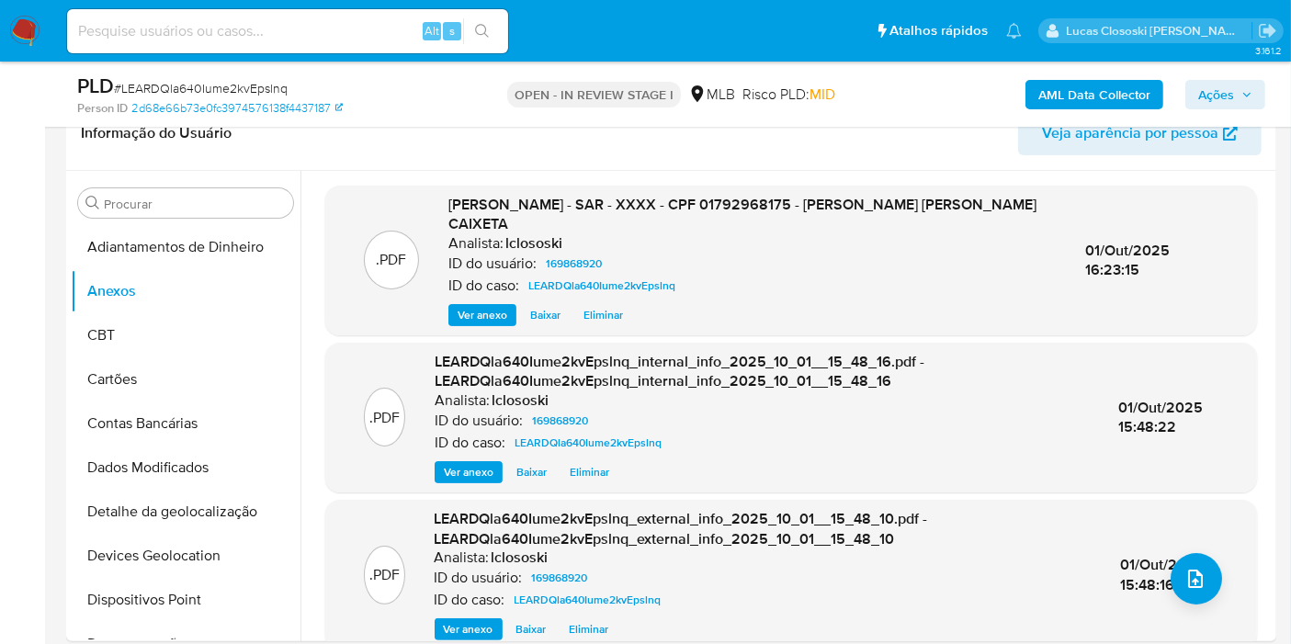
click at [1229, 94] on span "Ações" at bounding box center [1216, 94] width 36 height 29
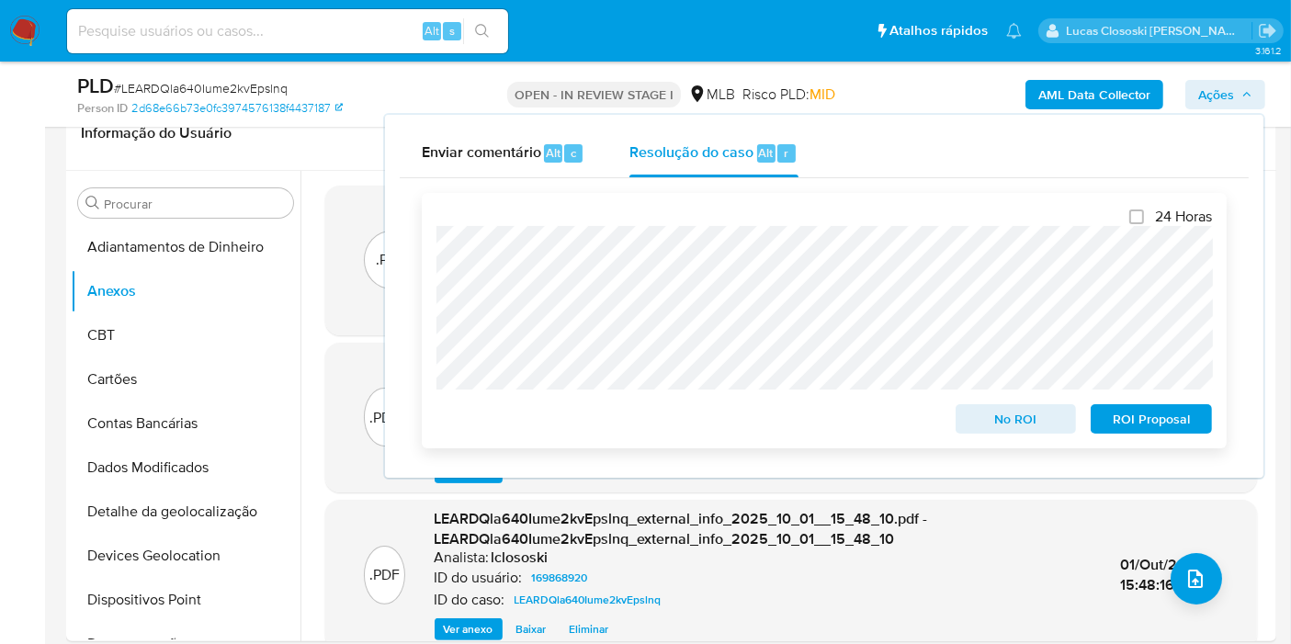
click at [1139, 412] on span "ROI Proposal" at bounding box center [1151, 419] width 96 height 26
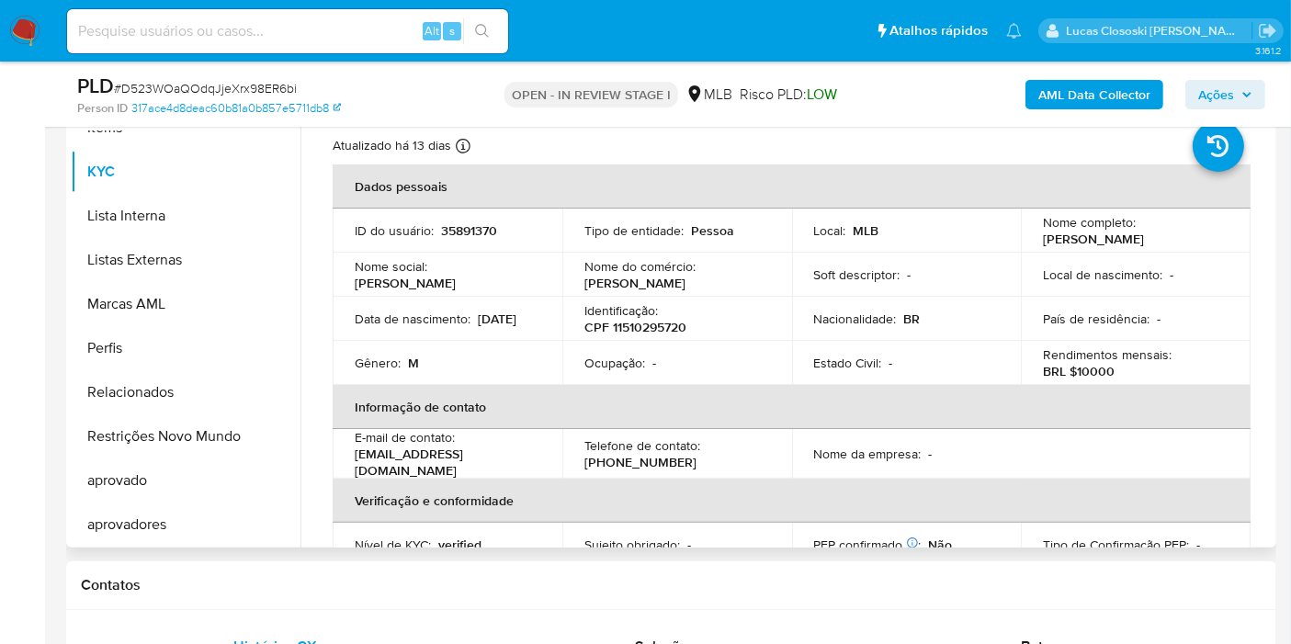
scroll to position [306, 0]
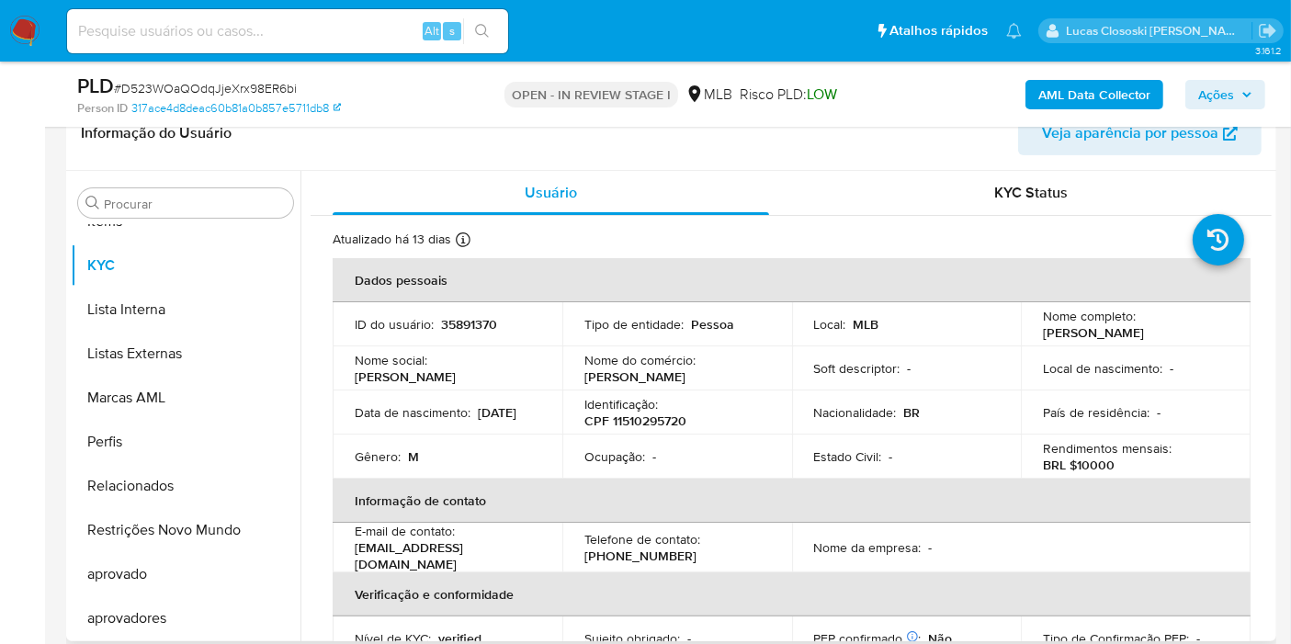
click at [643, 415] on p "CPF 11510295720" at bounding box center [635, 420] width 102 height 17
copy p "11510295720"
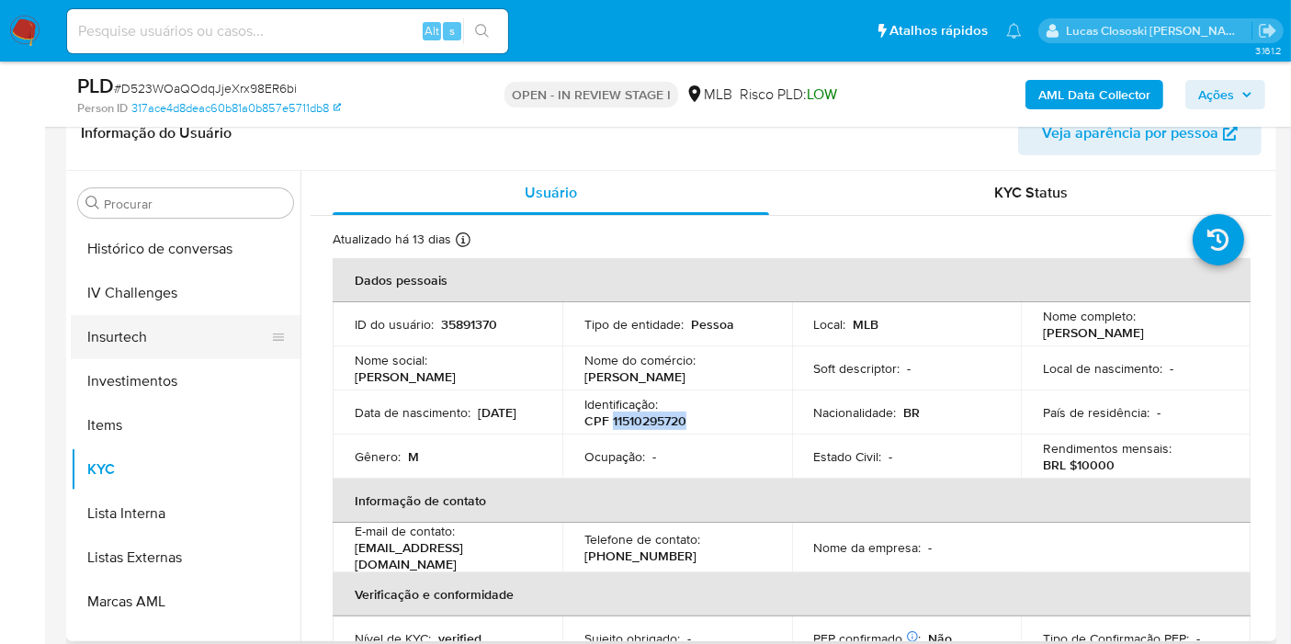
scroll to position [543, 0]
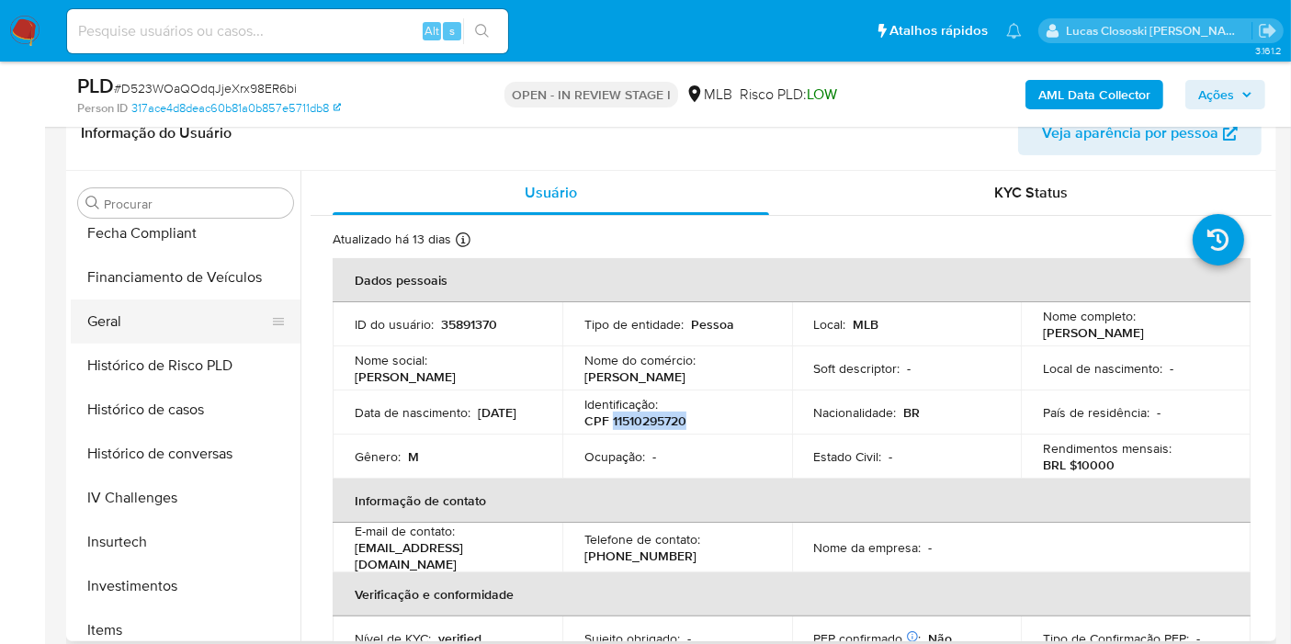
click at [178, 323] on button "Geral" at bounding box center [178, 321] width 215 height 44
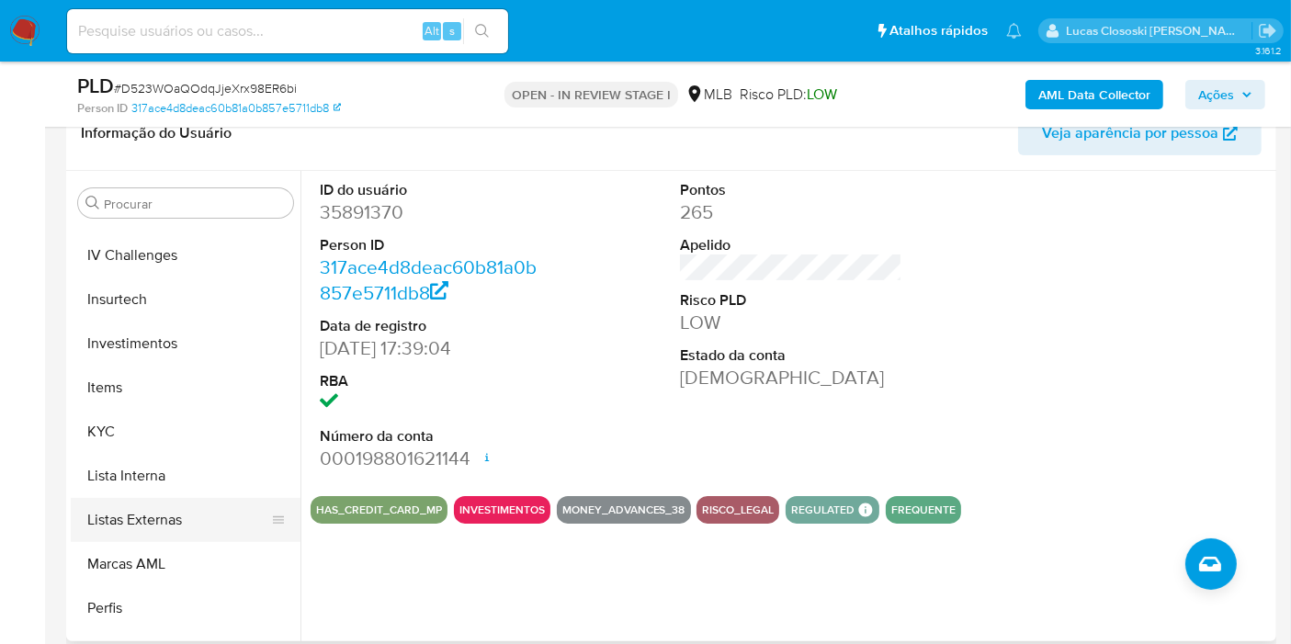
scroll to position [544, 0]
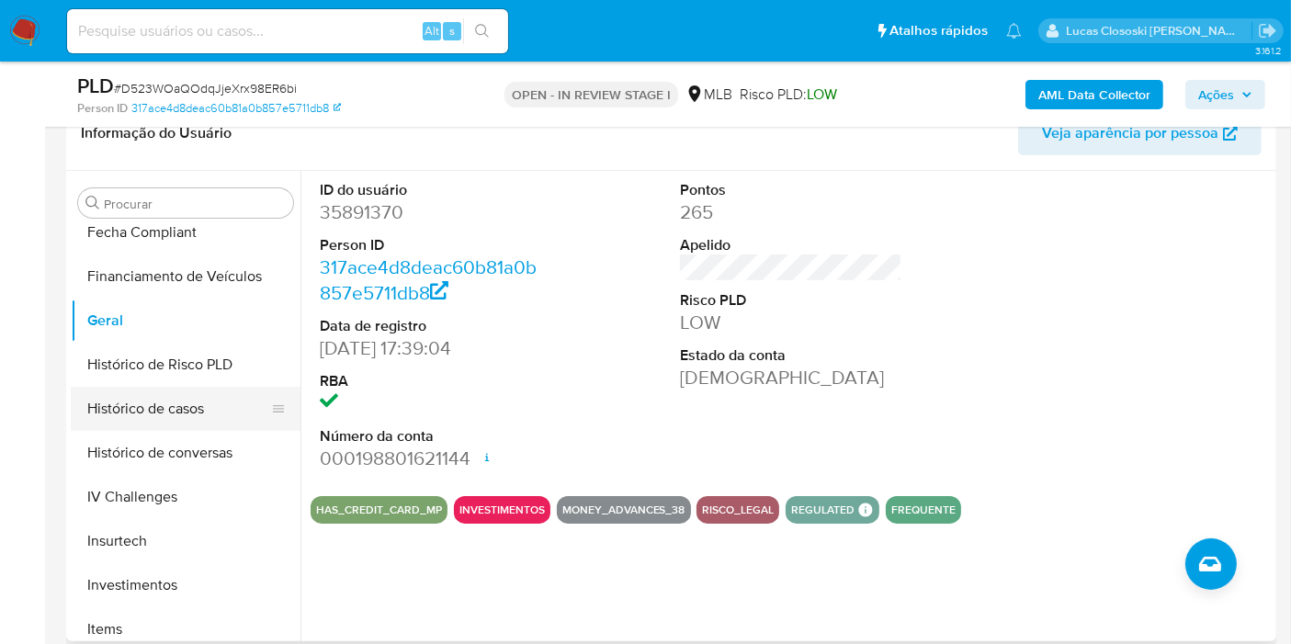
click at [154, 405] on button "Histórico de casos" at bounding box center [178, 409] width 215 height 44
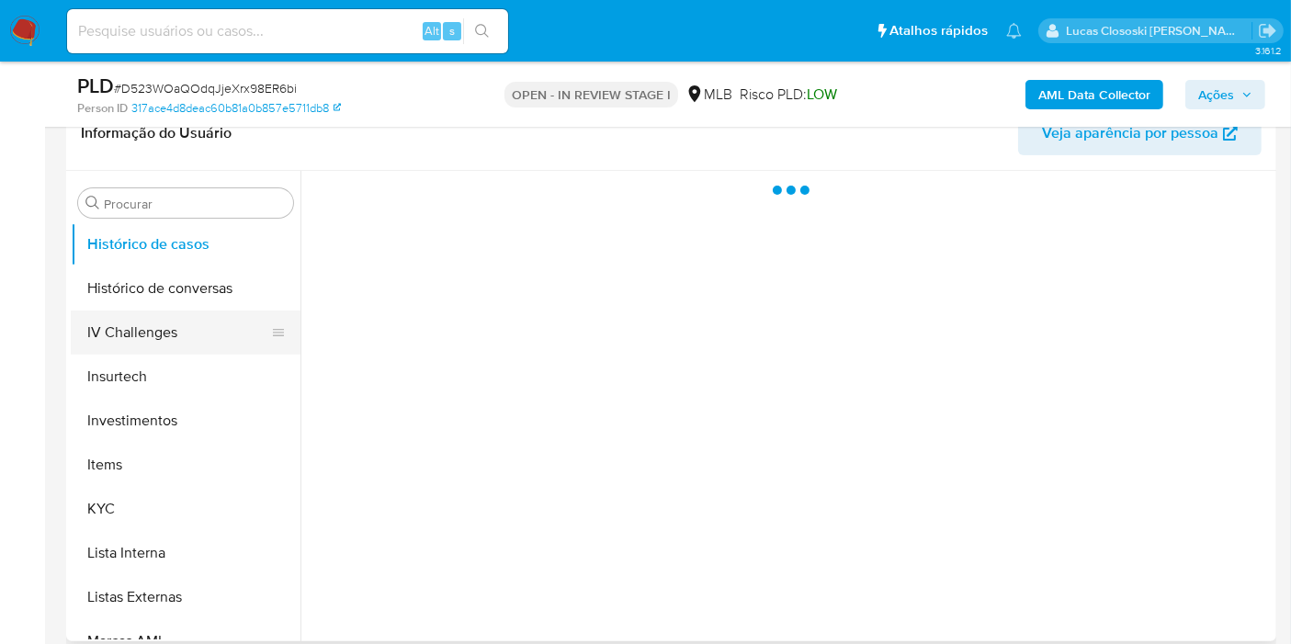
scroll to position [850, 0]
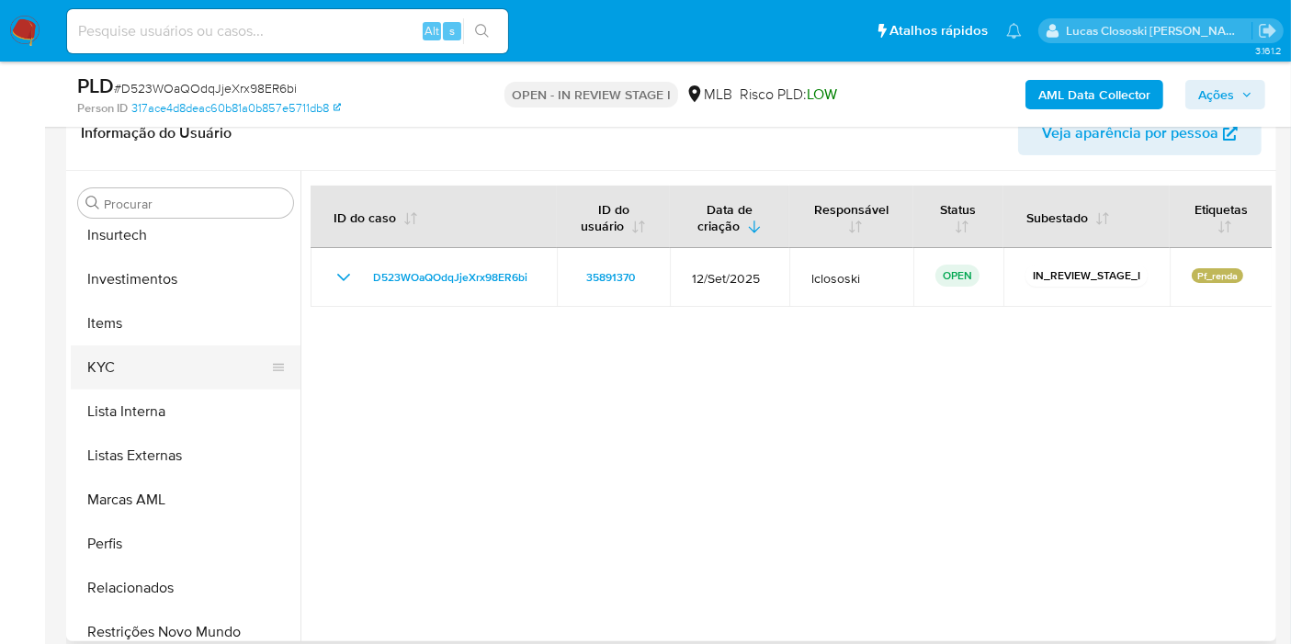
click at [157, 376] on button "KYC" at bounding box center [178, 367] width 215 height 44
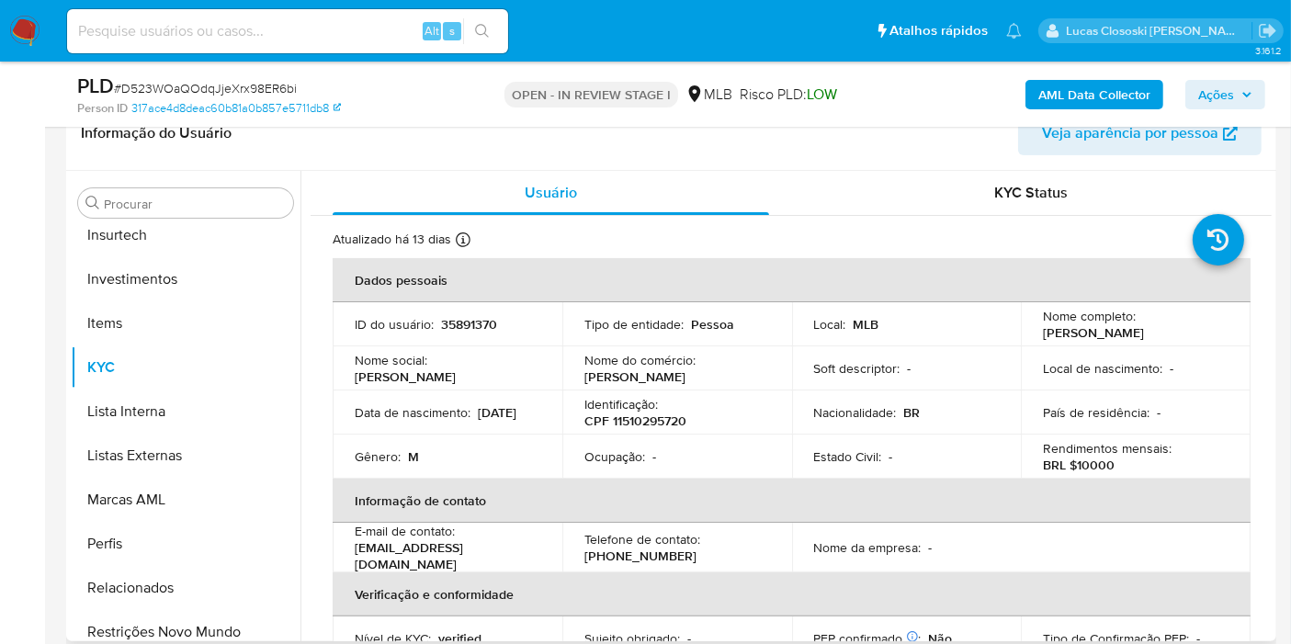
click at [657, 412] on p "CPF 11510295720" at bounding box center [635, 420] width 102 height 17
click at [656, 429] on td "Identificação : CPF 11510295720" at bounding box center [677, 412] width 230 height 44
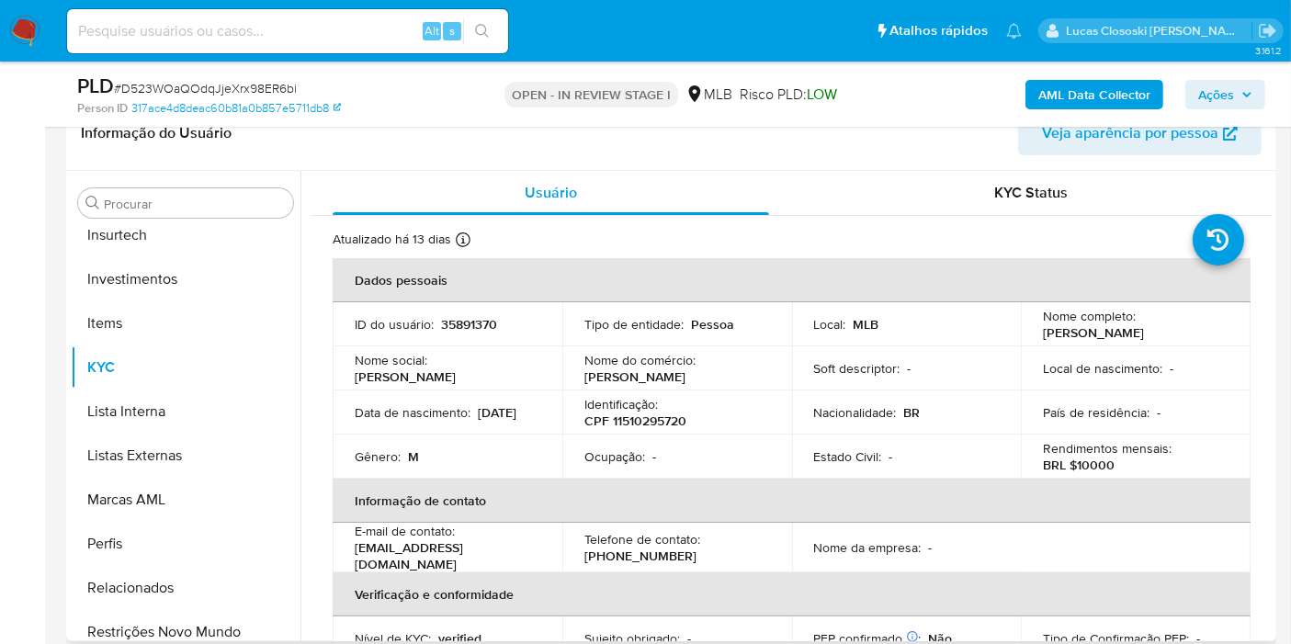
click at [652, 418] on p "CPF 11510295720" at bounding box center [635, 420] width 102 height 17
copy p "11510295720"
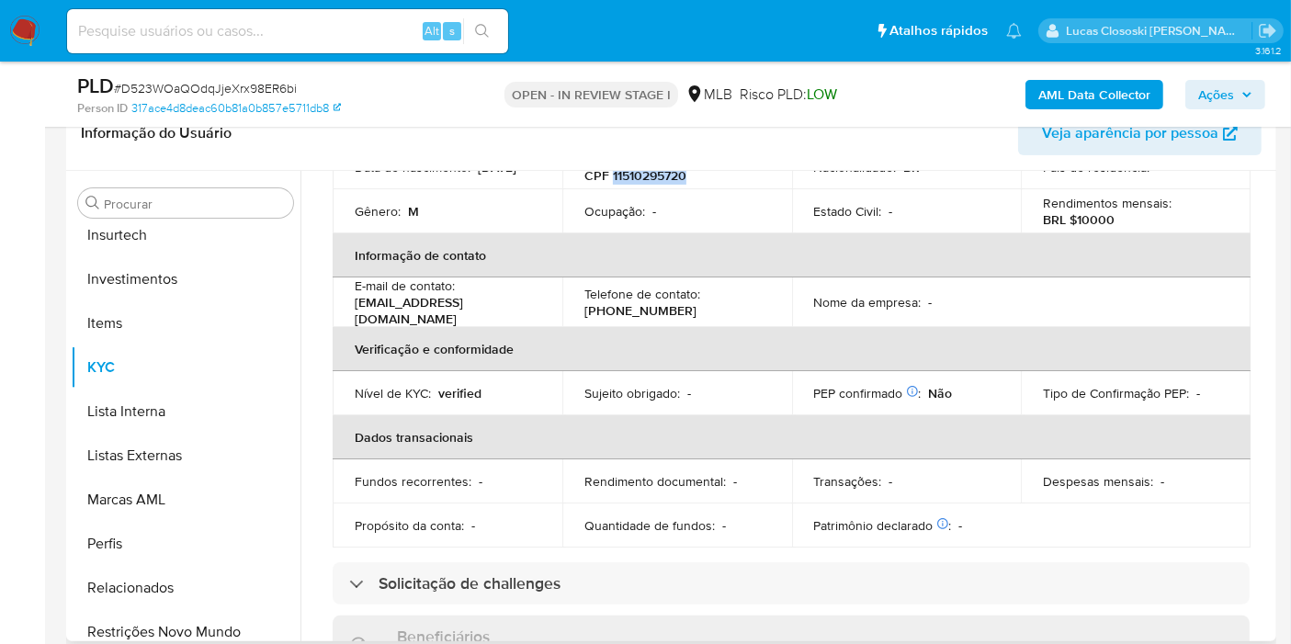
scroll to position [18, 0]
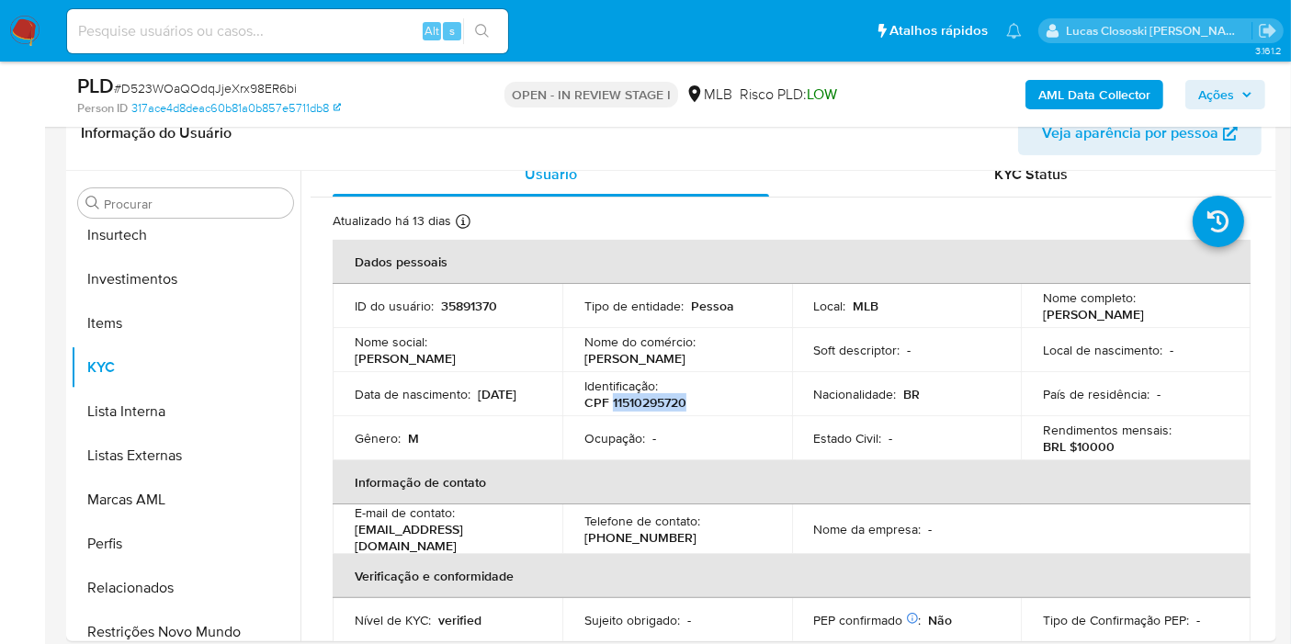
click at [1098, 83] on b "AML Data Collector" at bounding box center [1094, 94] width 112 height 29
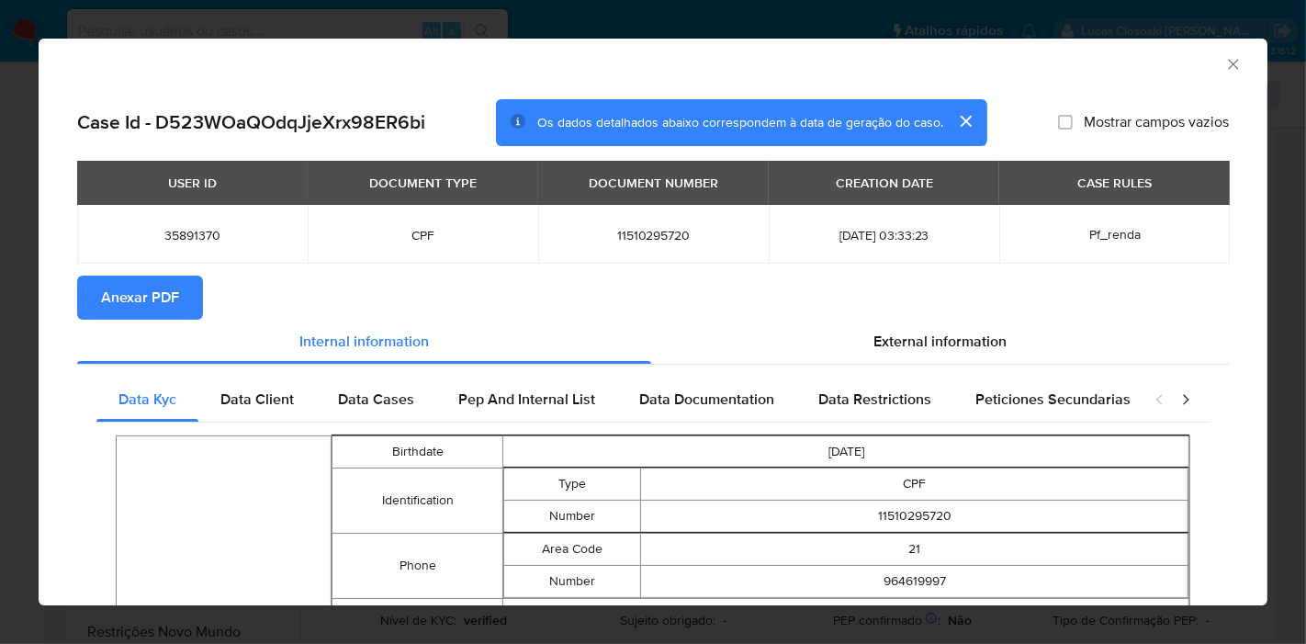
click at [90, 279] on button "Anexar PDF" at bounding box center [140, 298] width 126 height 44
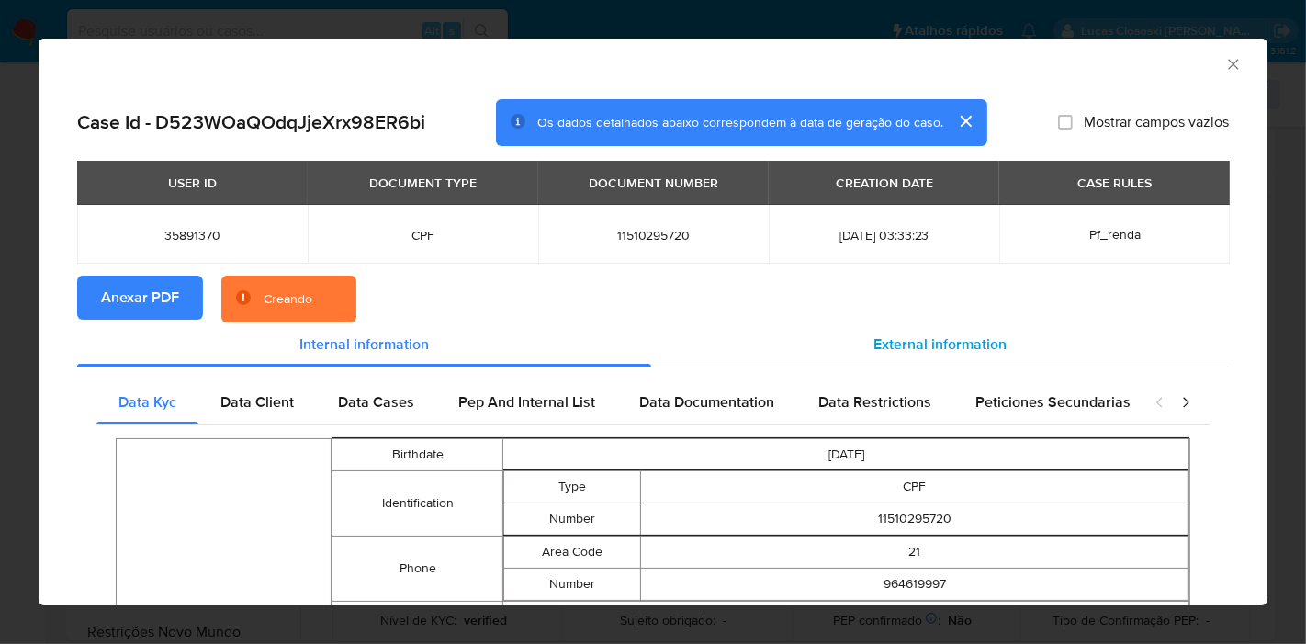
click at [905, 335] on span "External information" at bounding box center [940, 343] width 133 height 21
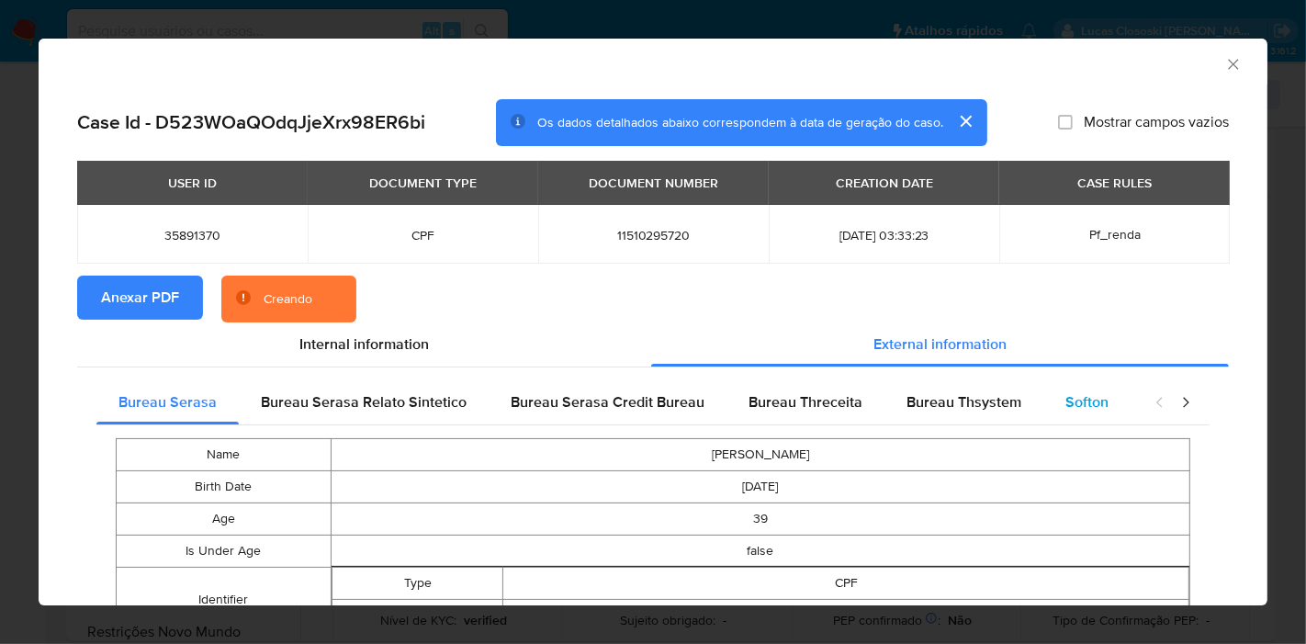
click at [1070, 399] on span "Softon" at bounding box center [1087, 401] width 43 height 21
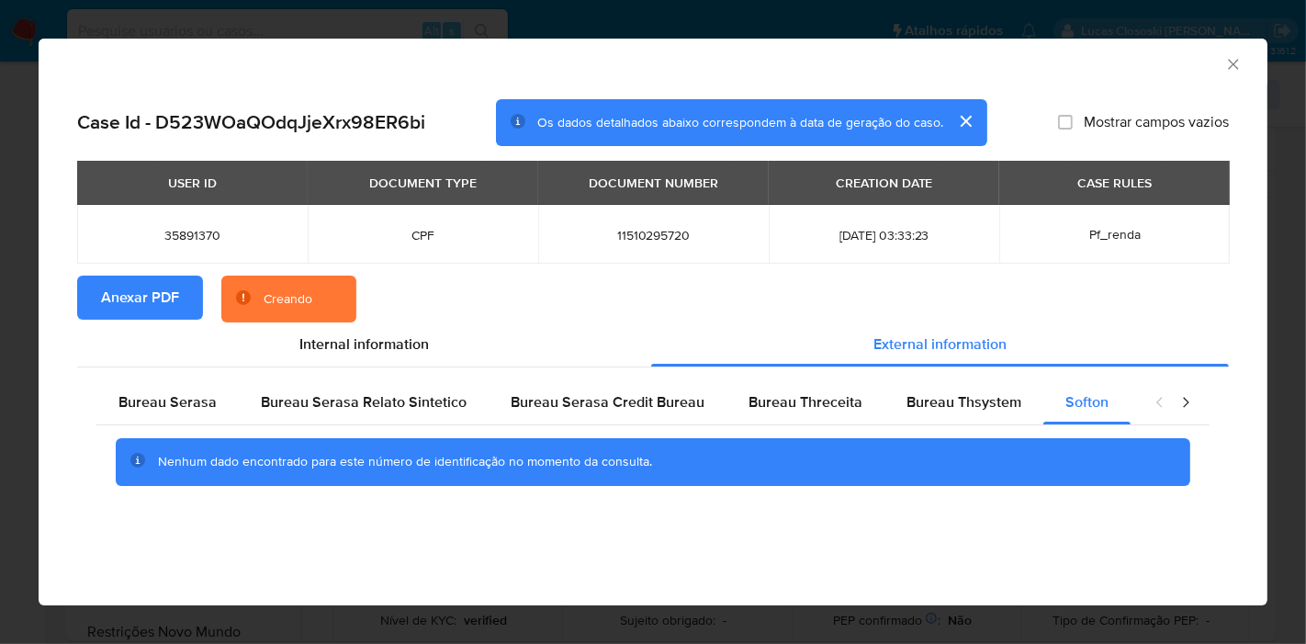
click at [1231, 56] on icon "Fechar a janela" at bounding box center [1233, 64] width 18 height 18
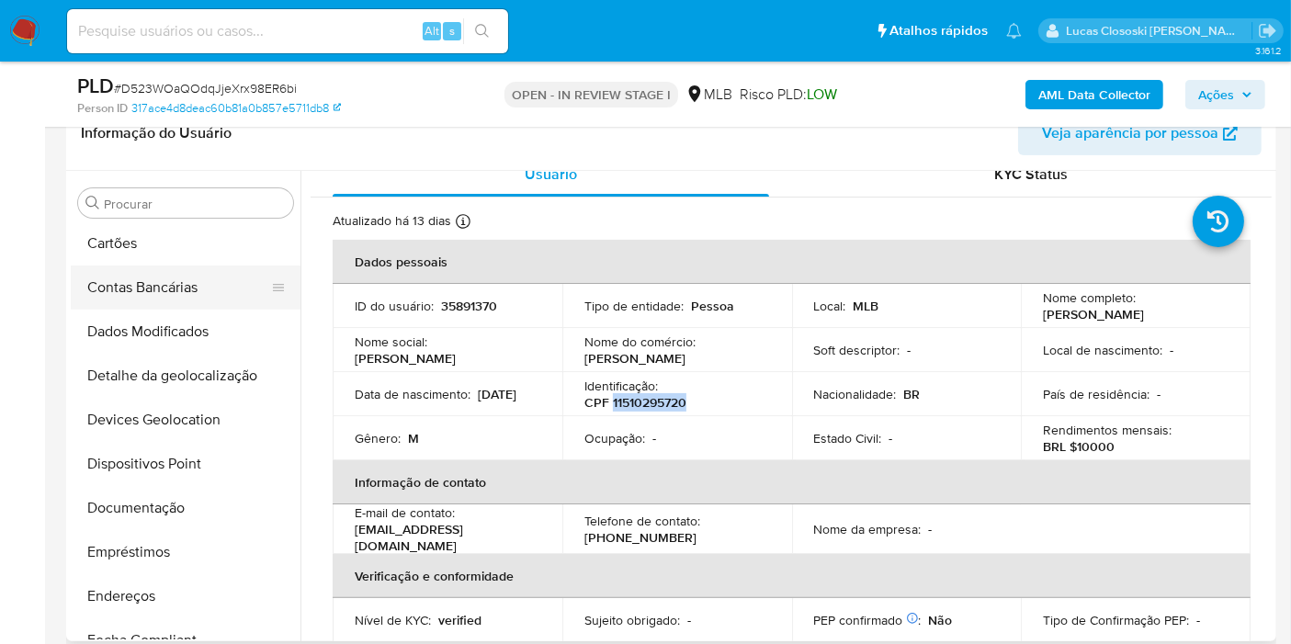
scroll to position [0, 0]
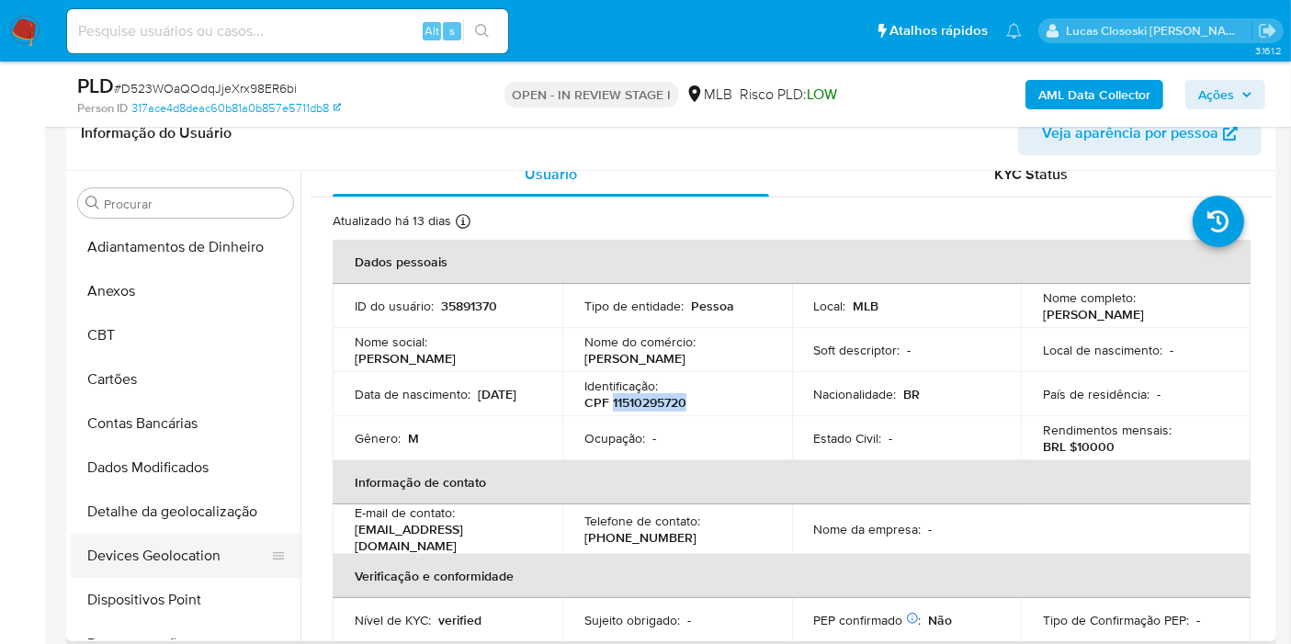
click at [174, 568] on button "Devices Geolocation" at bounding box center [178, 556] width 215 height 44
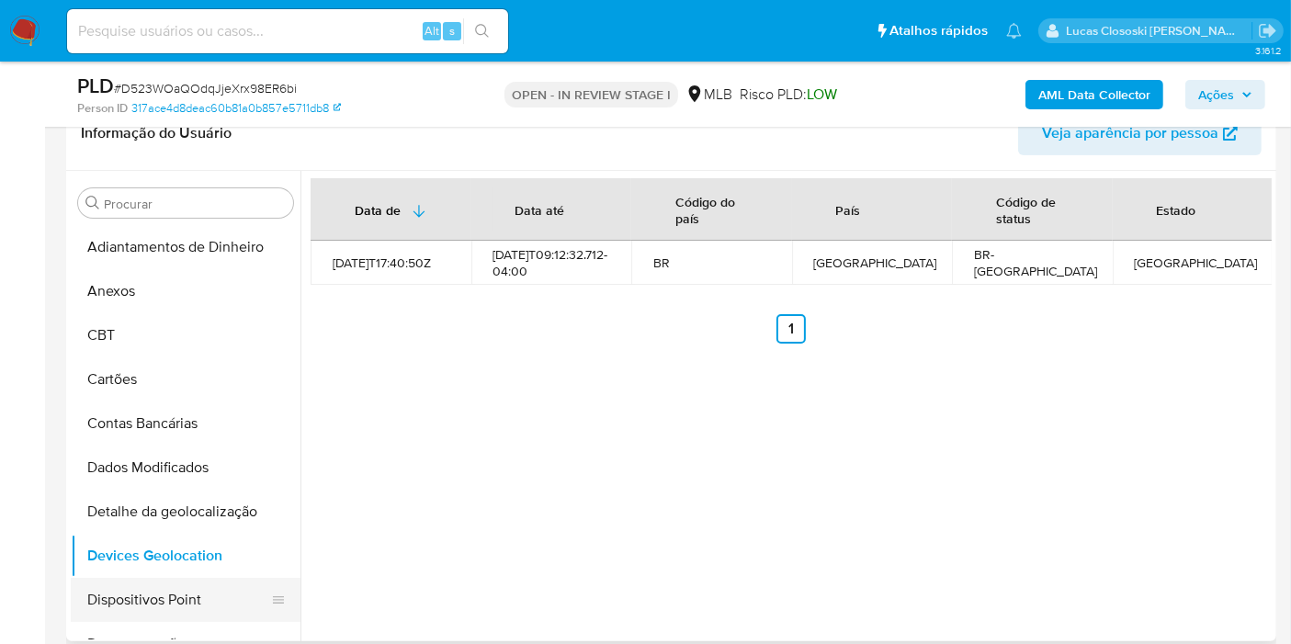
click at [209, 607] on button "Dispositivos Point" at bounding box center [178, 600] width 215 height 44
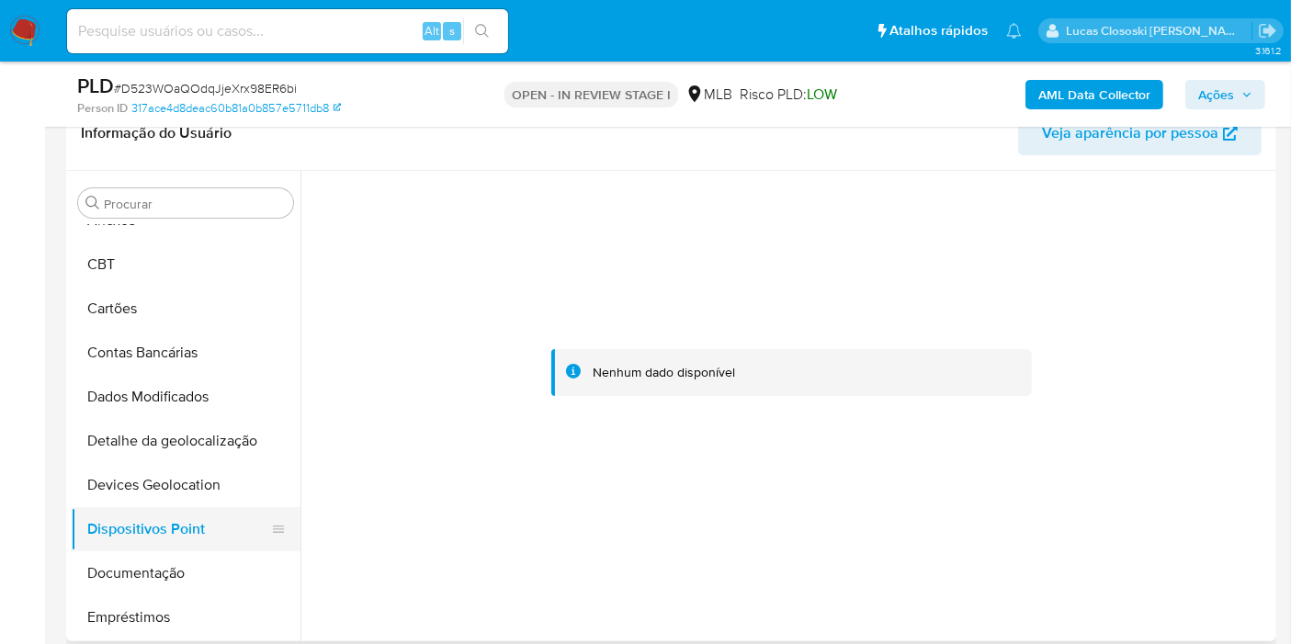
scroll to position [102, 0]
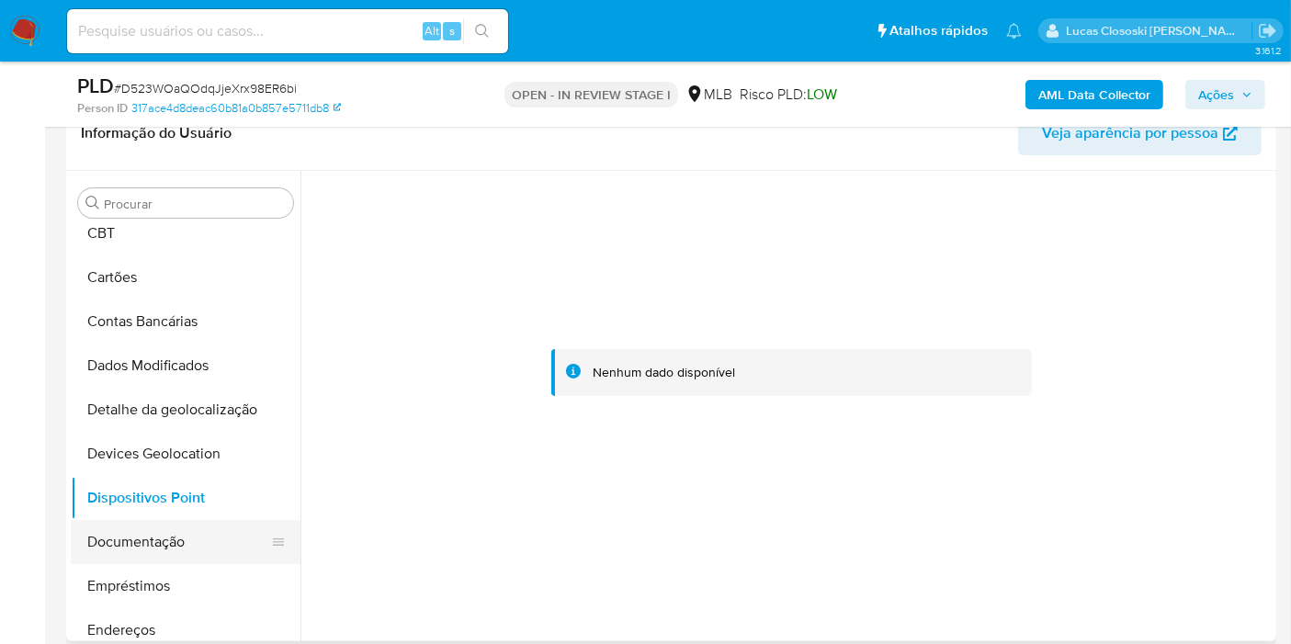
click at [152, 532] on button "Documentação" at bounding box center [178, 542] width 215 height 44
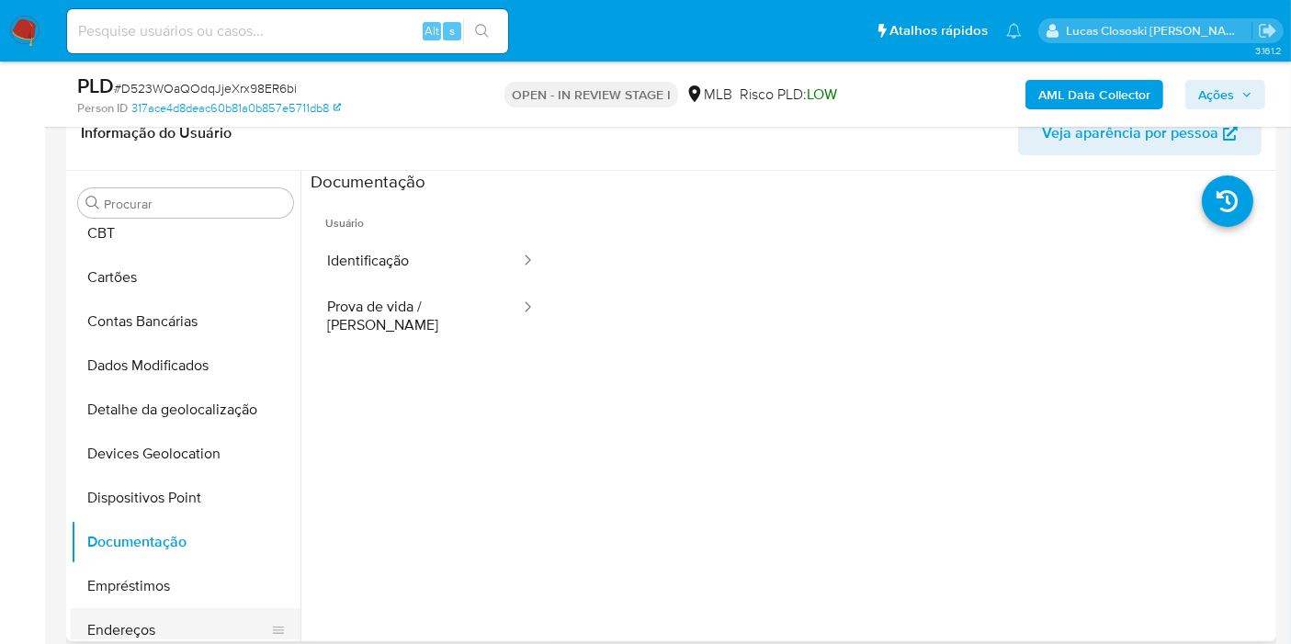
click at [132, 615] on button "Endereços" at bounding box center [178, 630] width 215 height 44
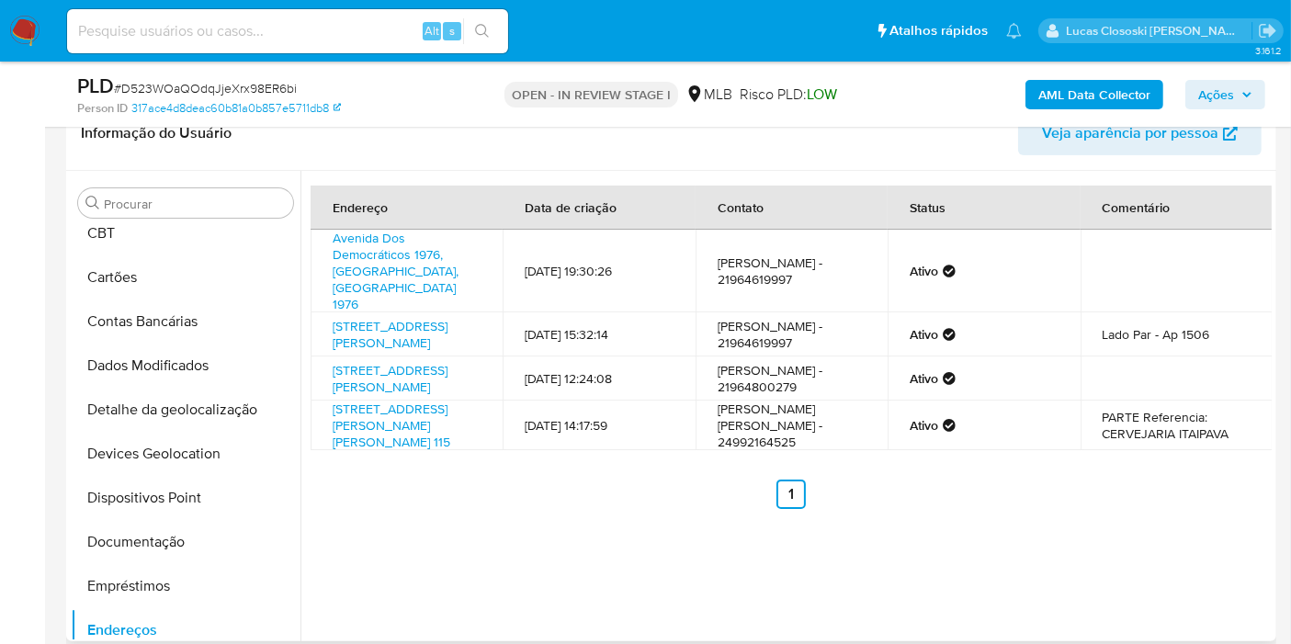
scroll to position [306, 0]
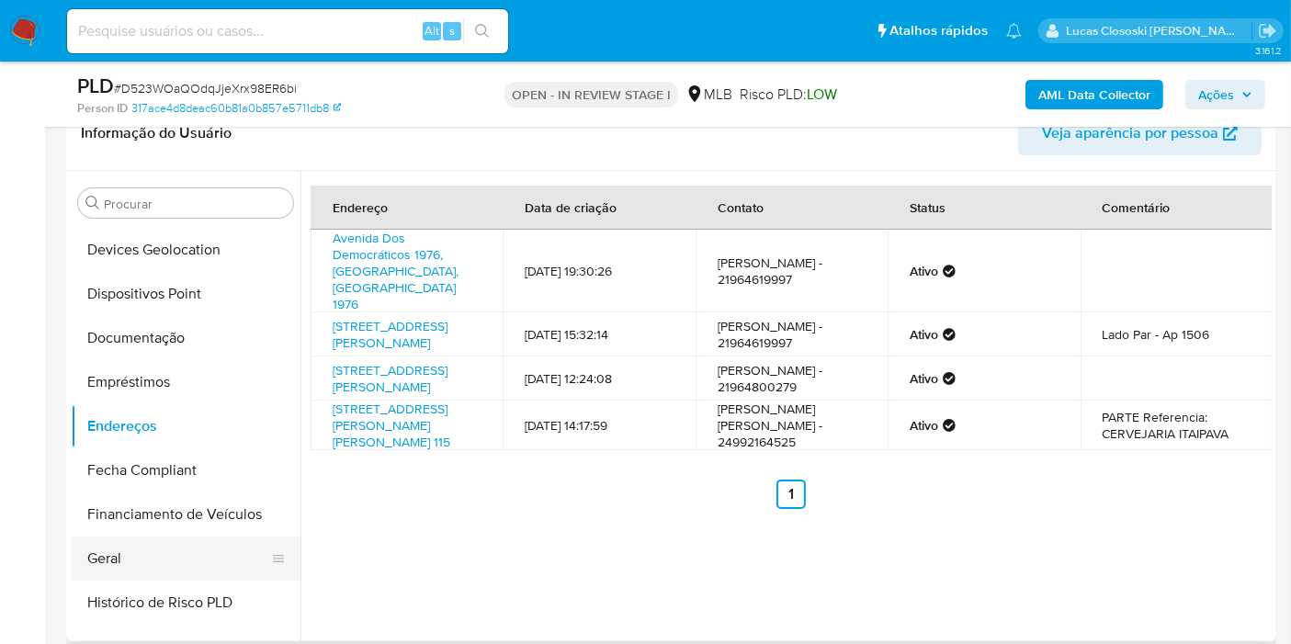
click at [133, 560] on button "Geral" at bounding box center [178, 558] width 215 height 44
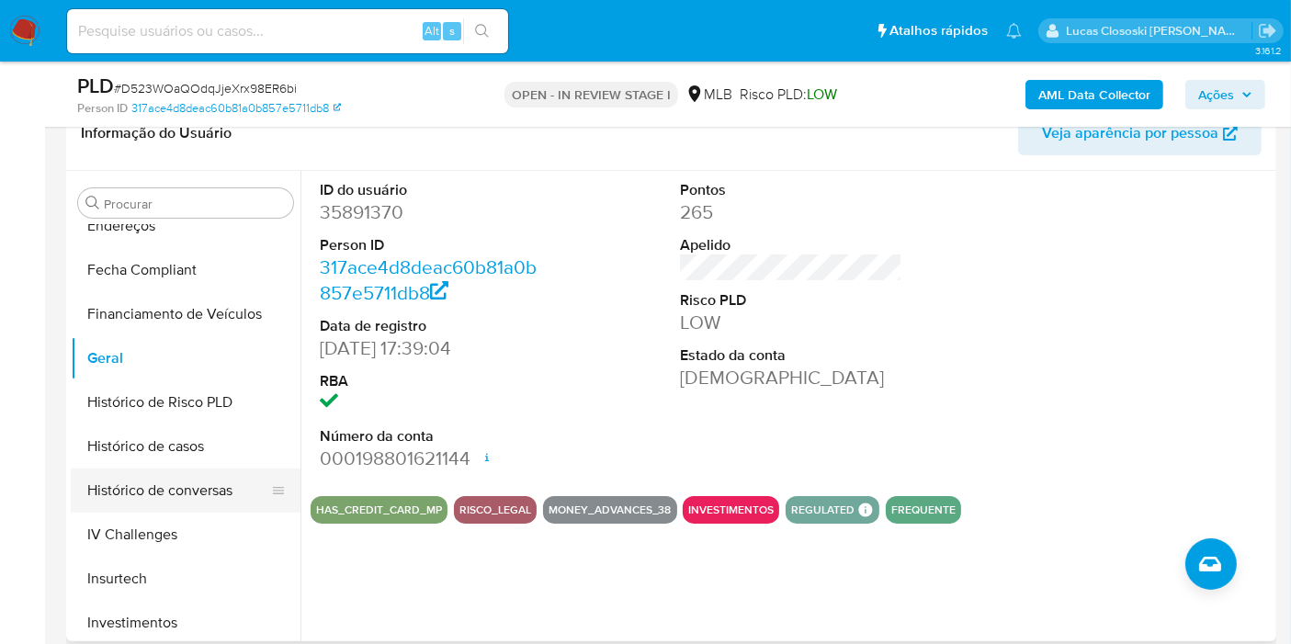
scroll to position [510, 0]
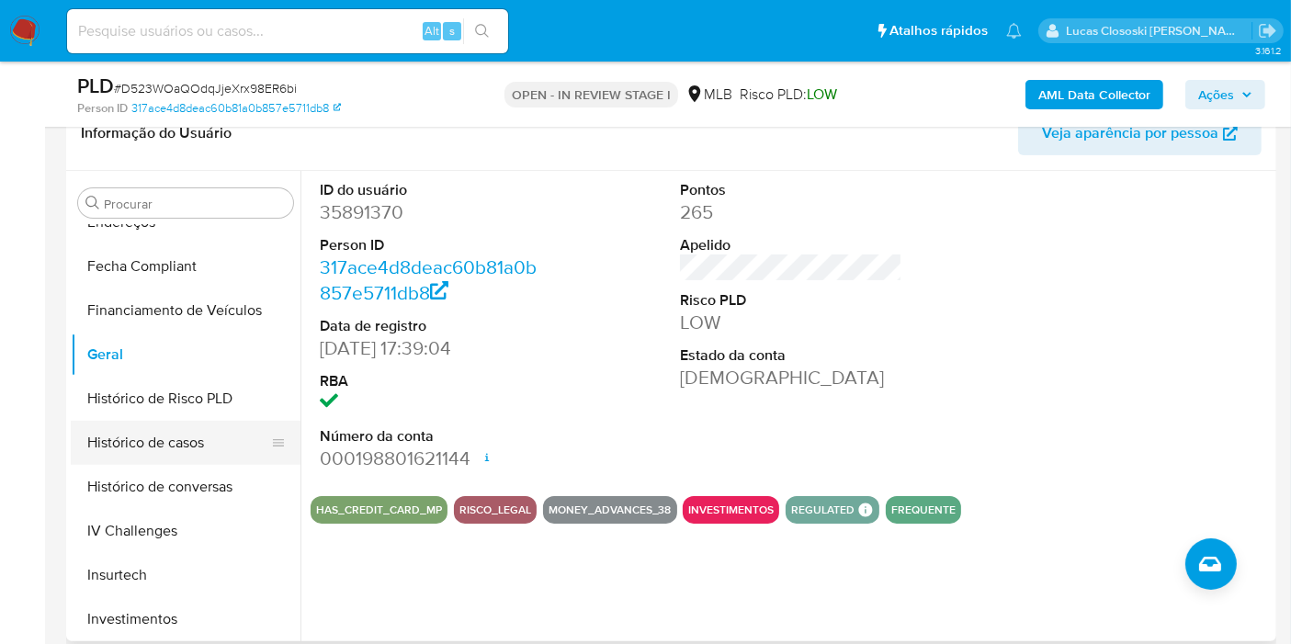
click at [186, 450] on button "Histórico de casos" at bounding box center [178, 443] width 215 height 44
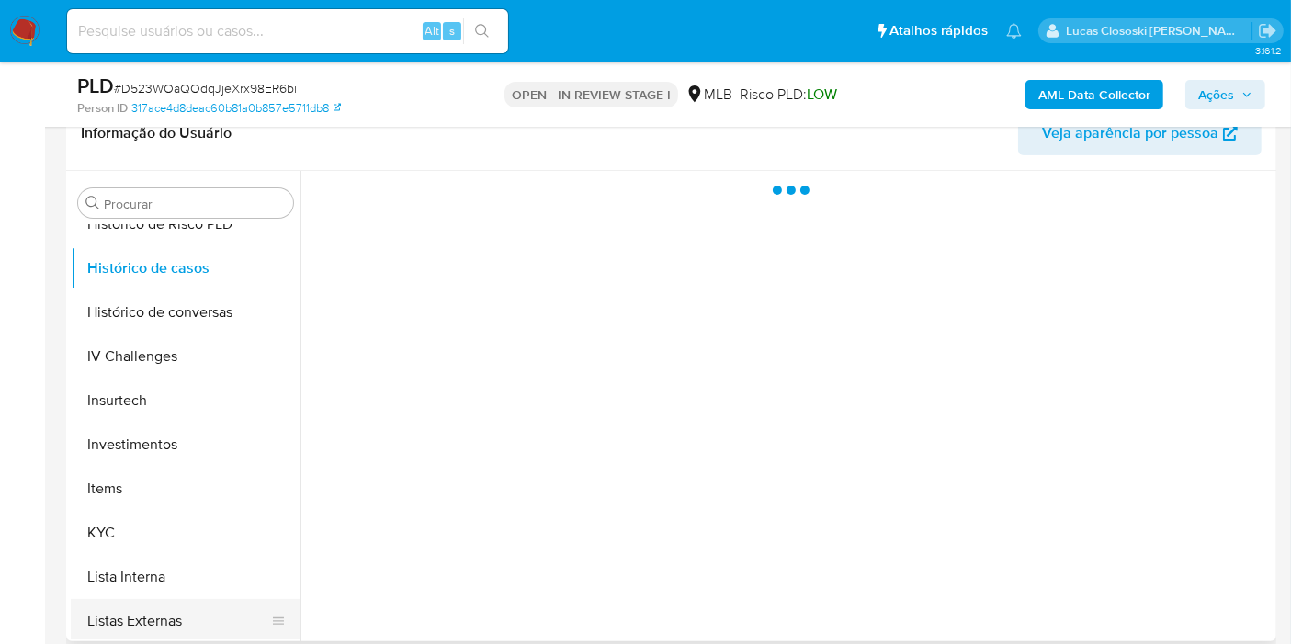
scroll to position [816, 0]
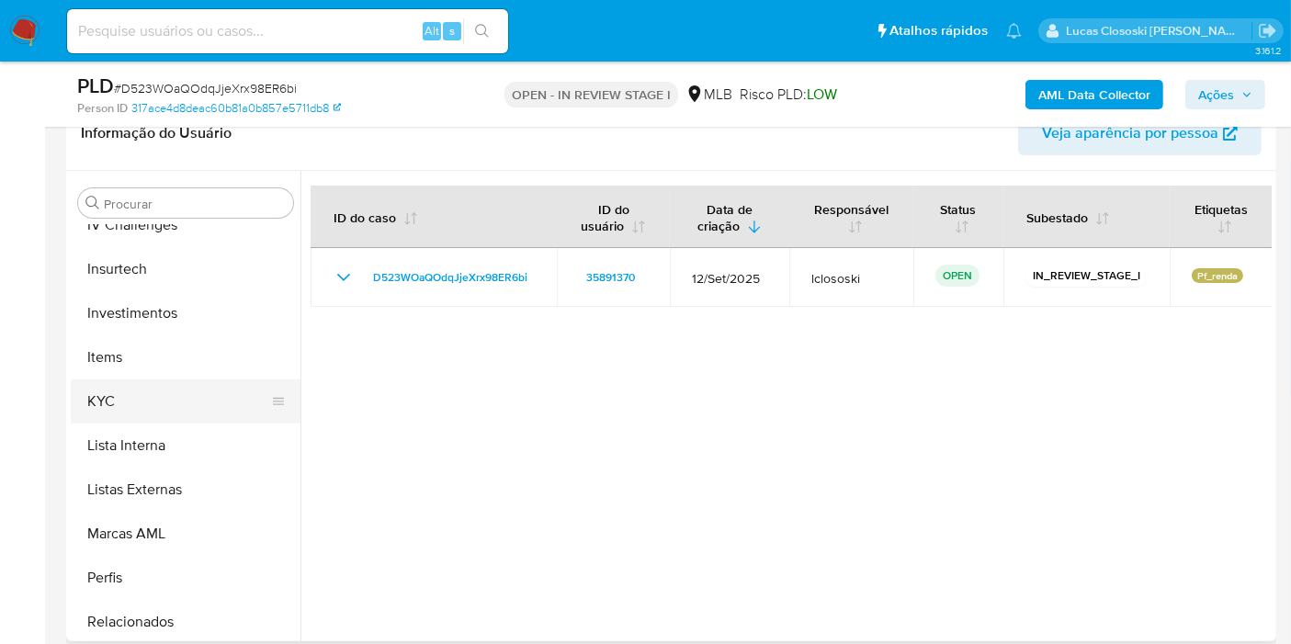
click at [133, 408] on button "KYC" at bounding box center [178, 401] width 215 height 44
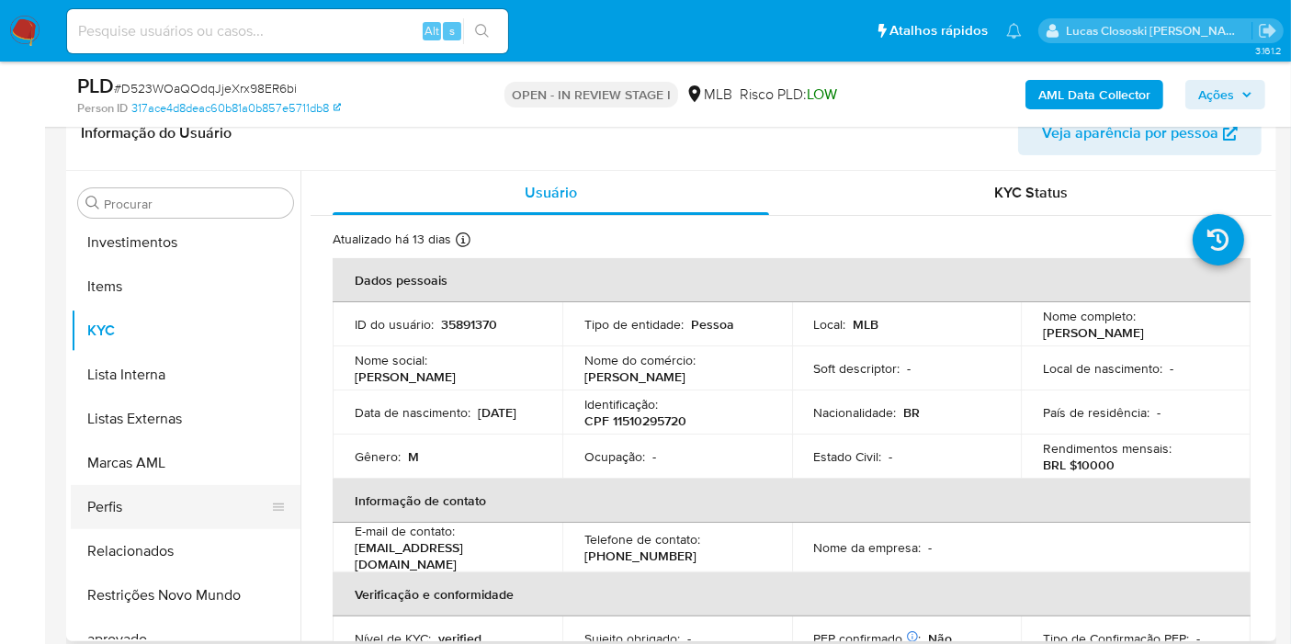
scroll to position [919, 0]
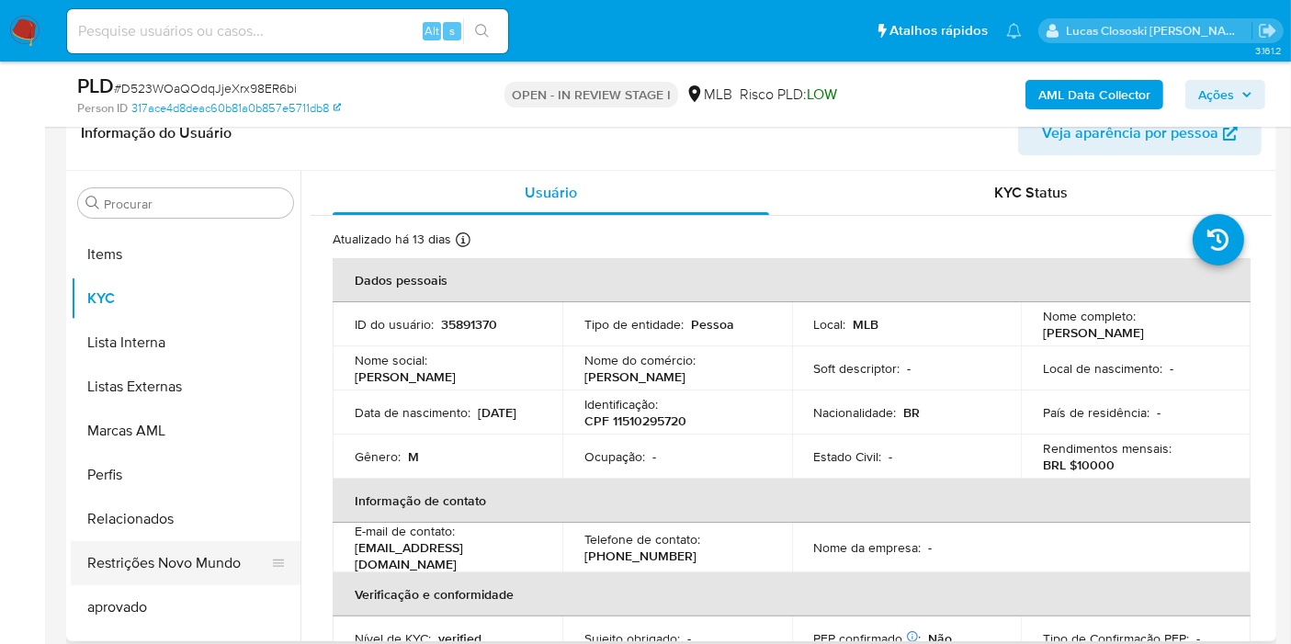
click at [186, 561] on button "Restrições Novo Mundo" at bounding box center [178, 563] width 215 height 44
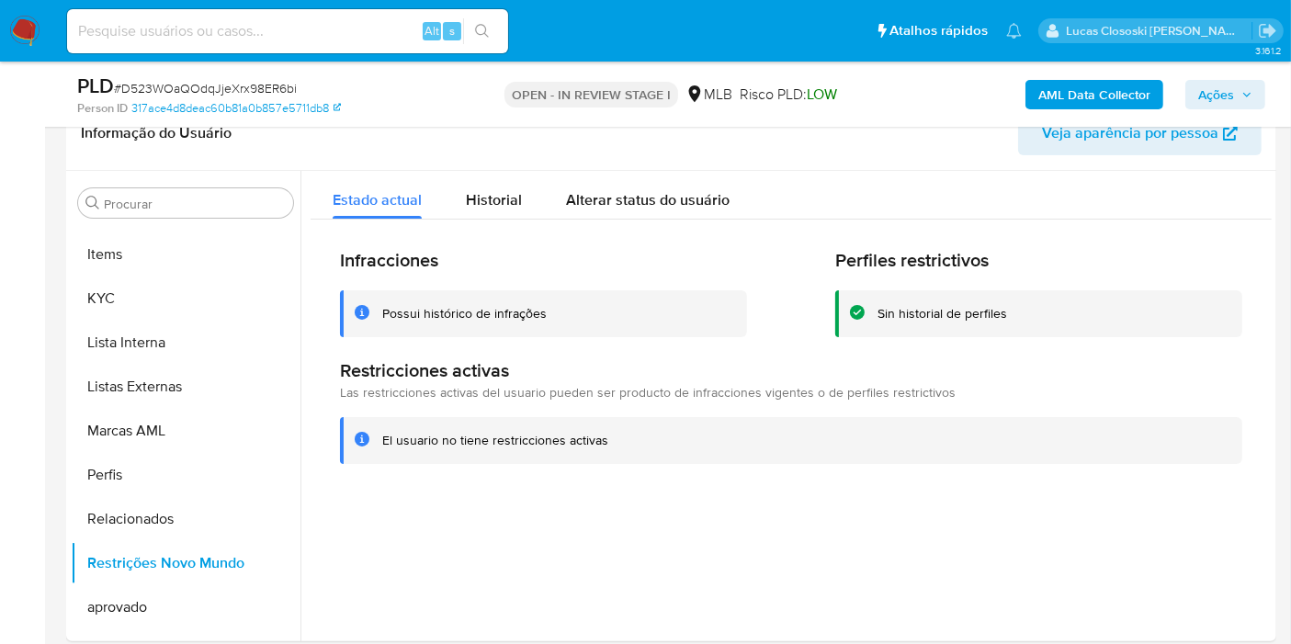
click at [219, 77] on div "PLD # D523WOaQOdqJjeXrx98ER6bi" at bounding box center [271, 87] width 389 height 28
click at [217, 81] on span "# D523WOaQOdqJjeXrx98ER6bi" at bounding box center [205, 88] width 183 height 18
copy span "D523WOaQOdqJjeXrx98ER6bi"
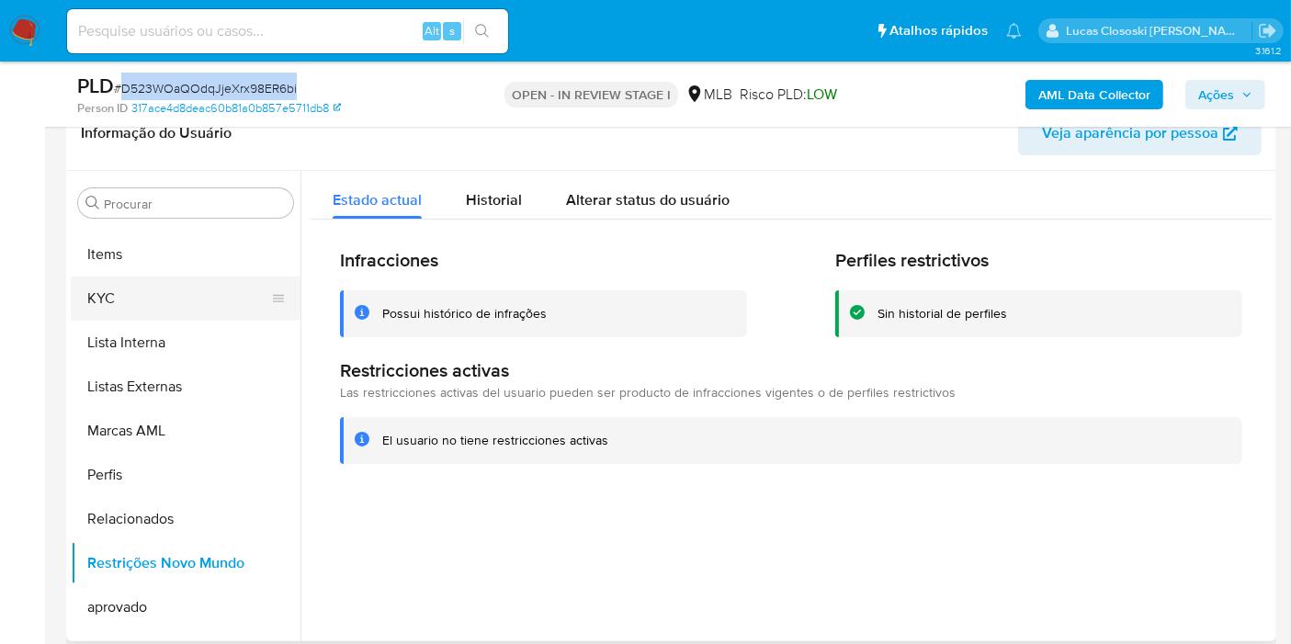
click at [170, 306] on button "KYC" at bounding box center [178, 298] width 215 height 44
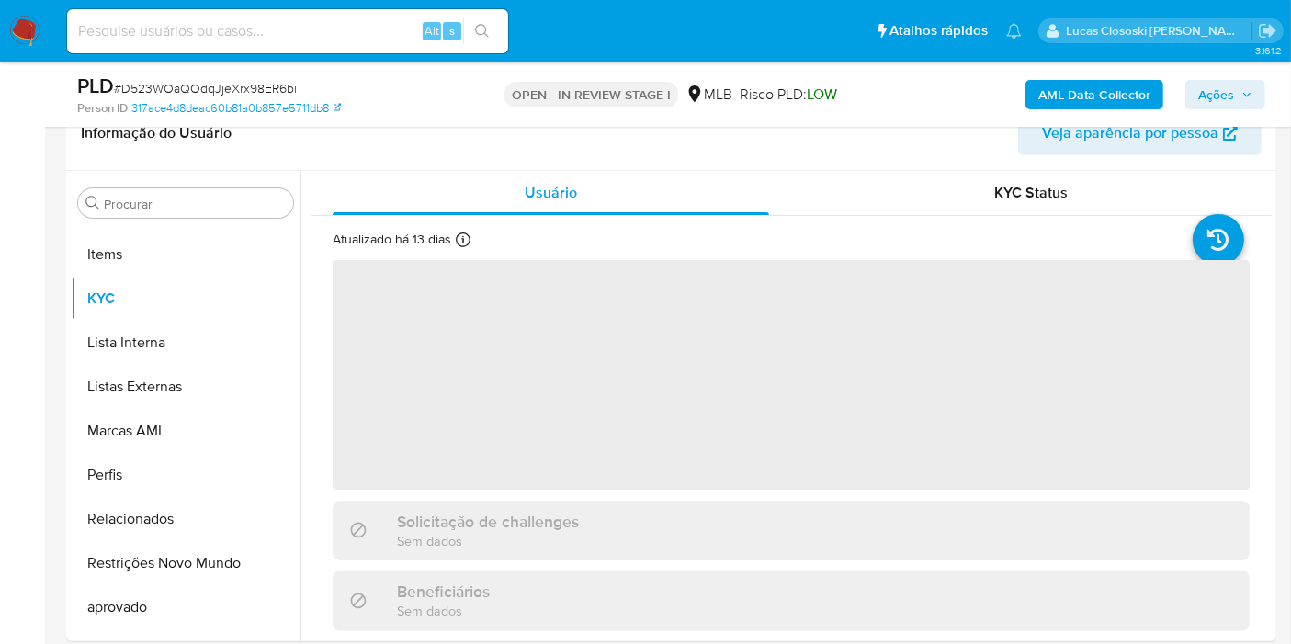
click at [473, 127] on div "PLD # D523WOaQOdqJjeXrx98ER6bi Person ID 317ace4d8deac60b81a0b857e5711db8 OPEN …" at bounding box center [671, 94] width 1210 height 65
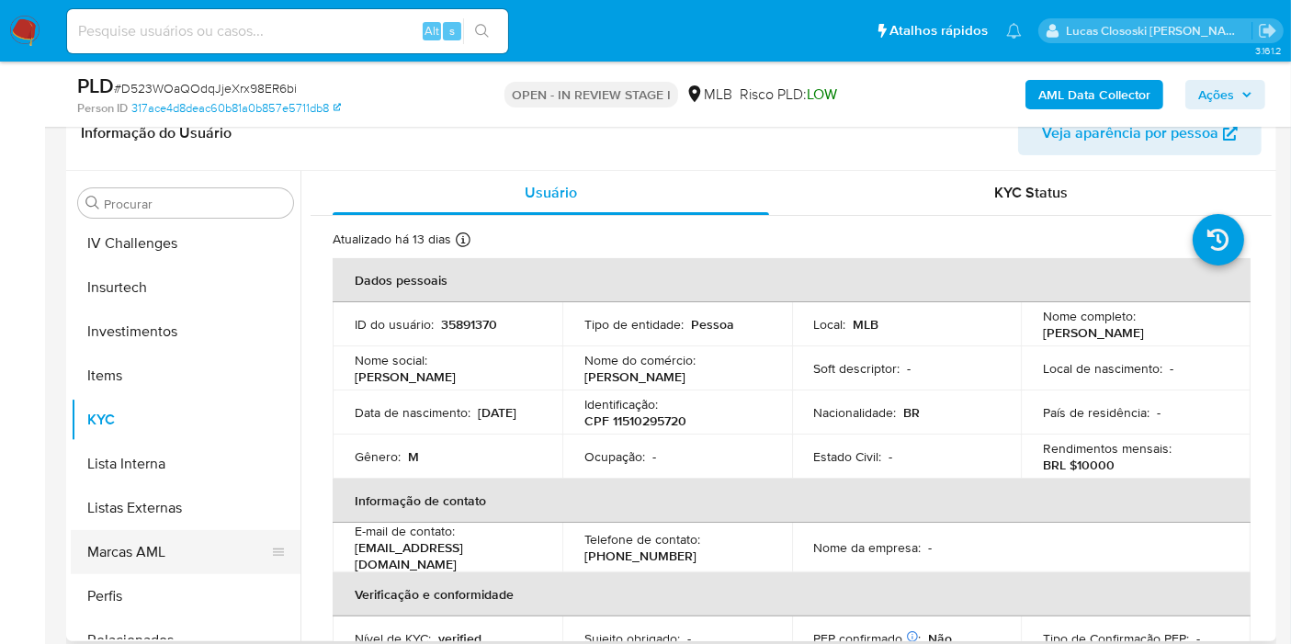
scroll to position [510, 0]
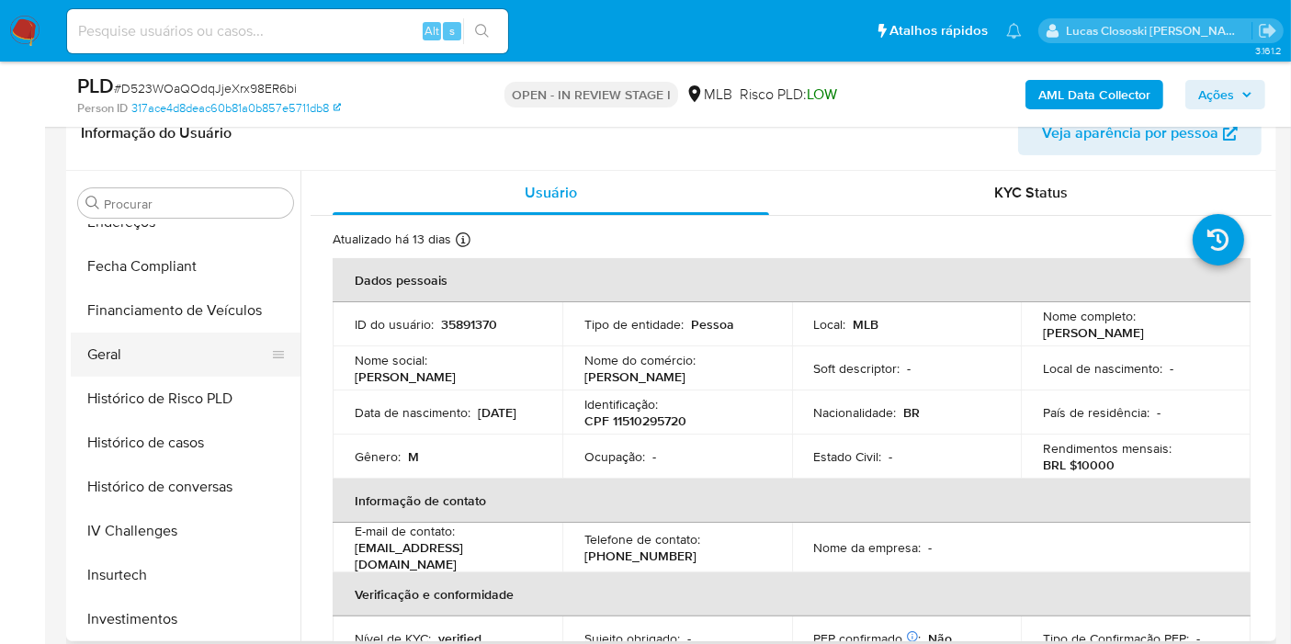
click at [126, 357] on button "Geral" at bounding box center [178, 355] width 215 height 44
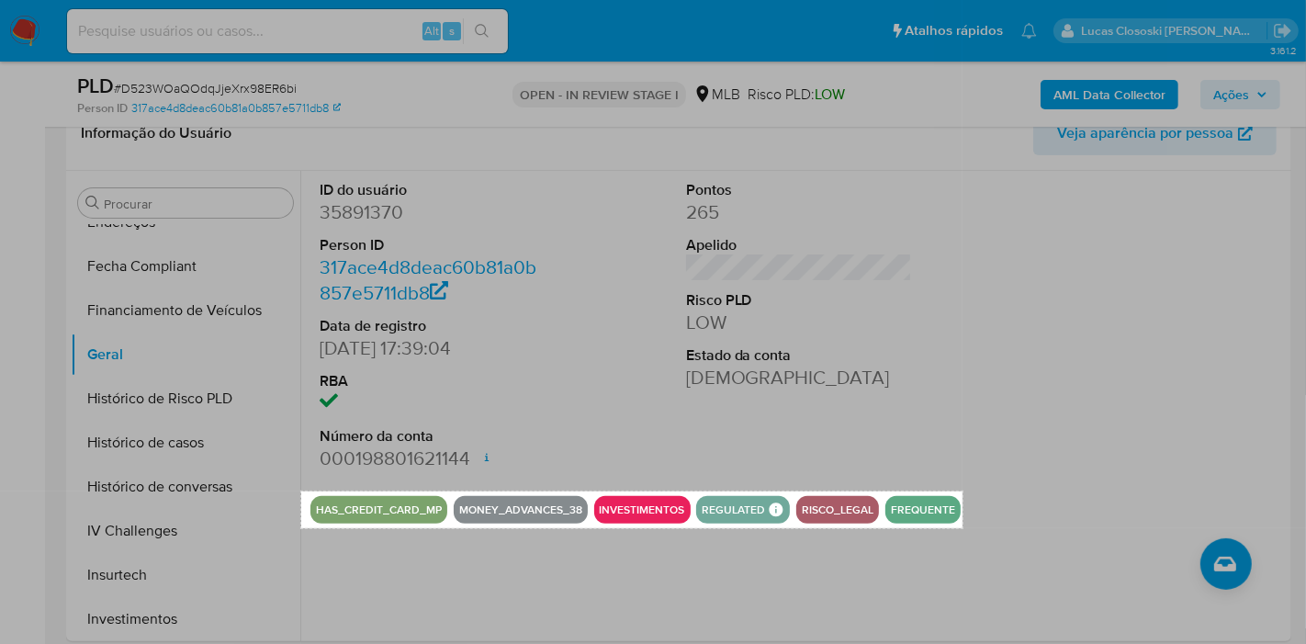
drag, startPoint x: 302, startPoint y: 491, endPoint x: 963, endPoint y: 528, distance: 661.5
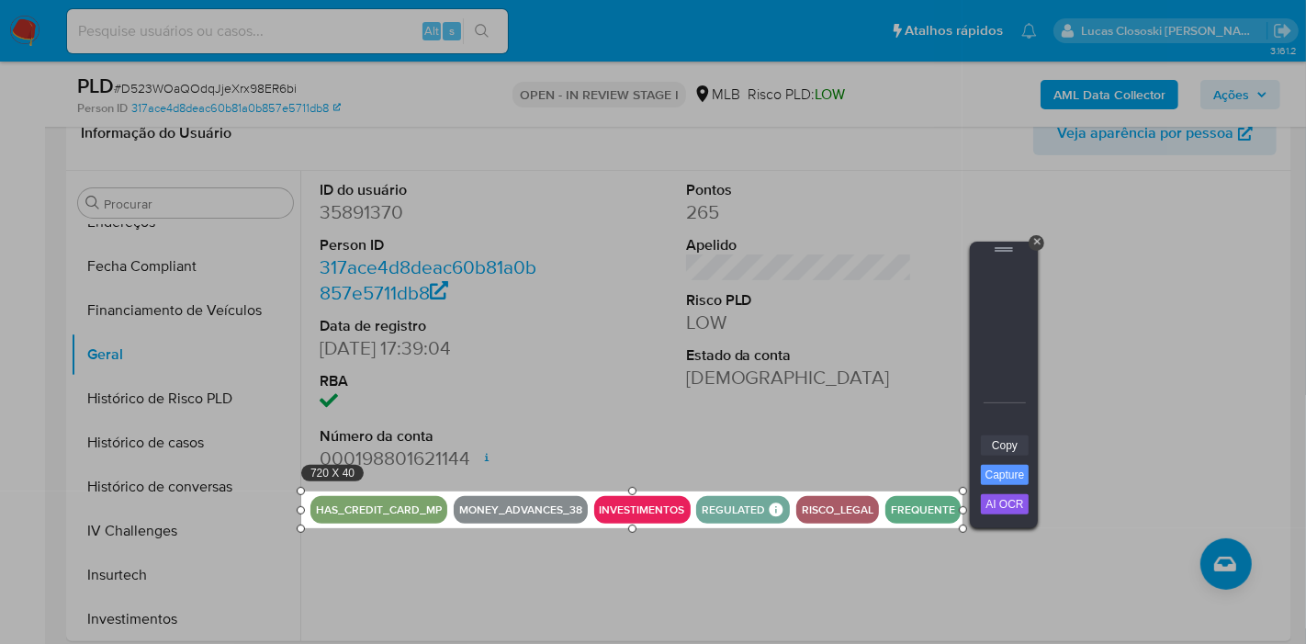
click at [1019, 447] on link "Copy" at bounding box center [1005, 445] width 48 height 20
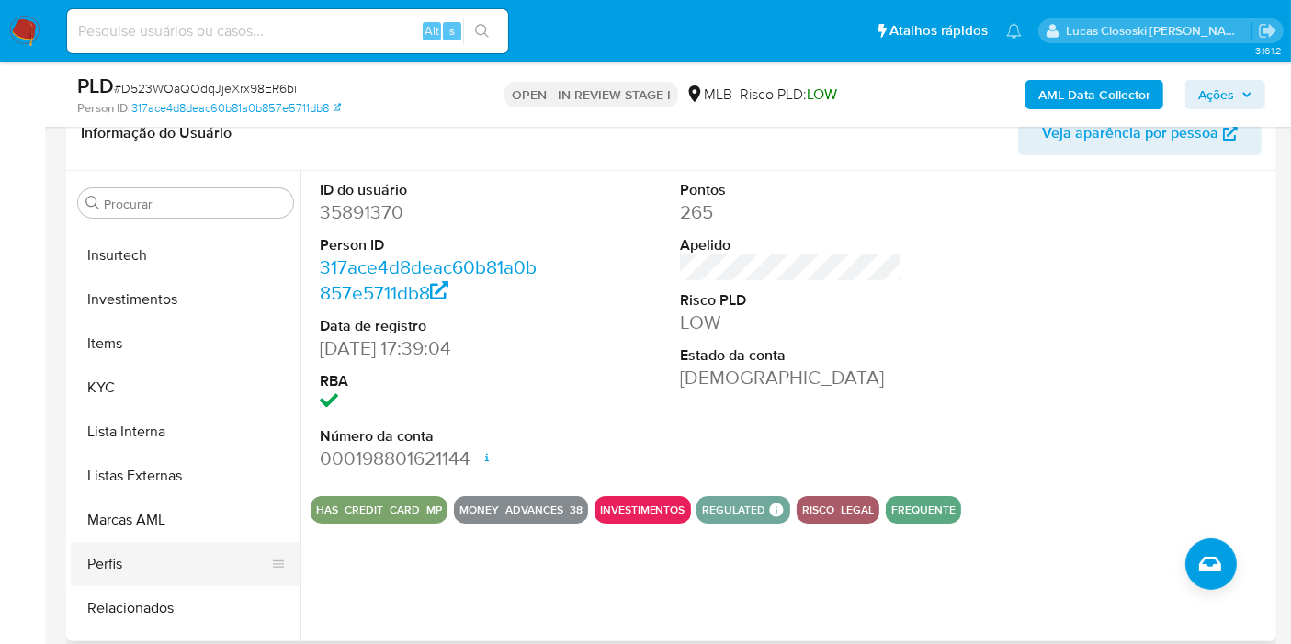
scroll to position [919, 0]
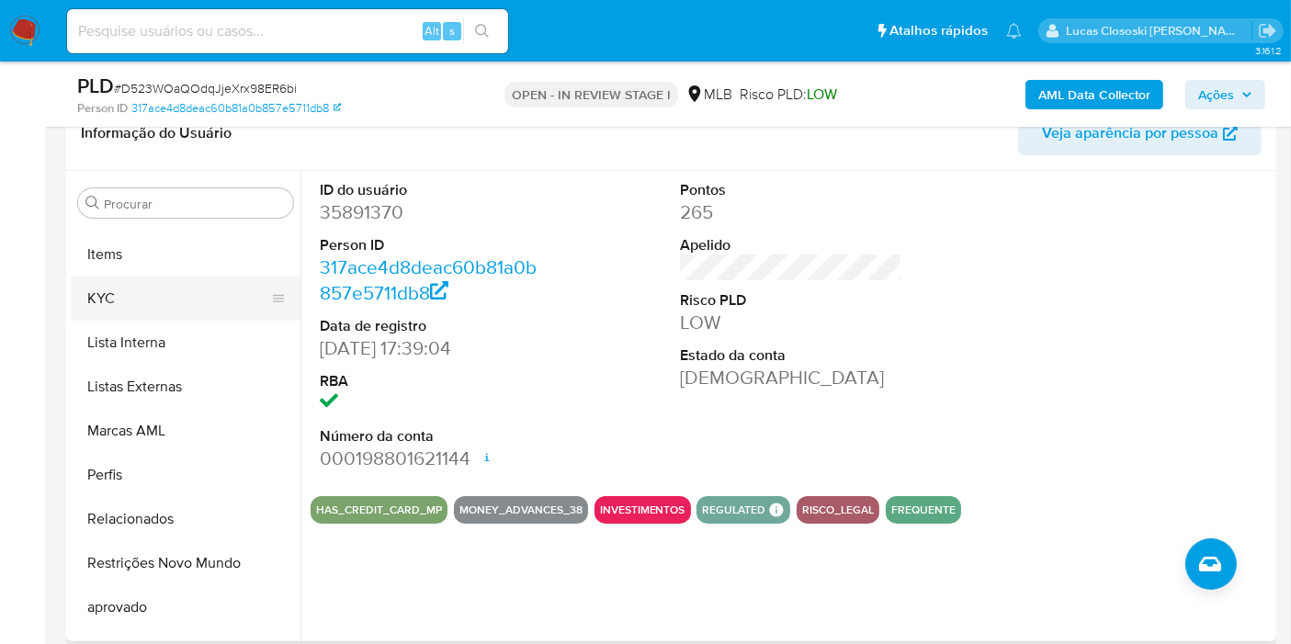
click at [141, 304] on button "KYC" at bounding box center [178, 298] width 215 height 44
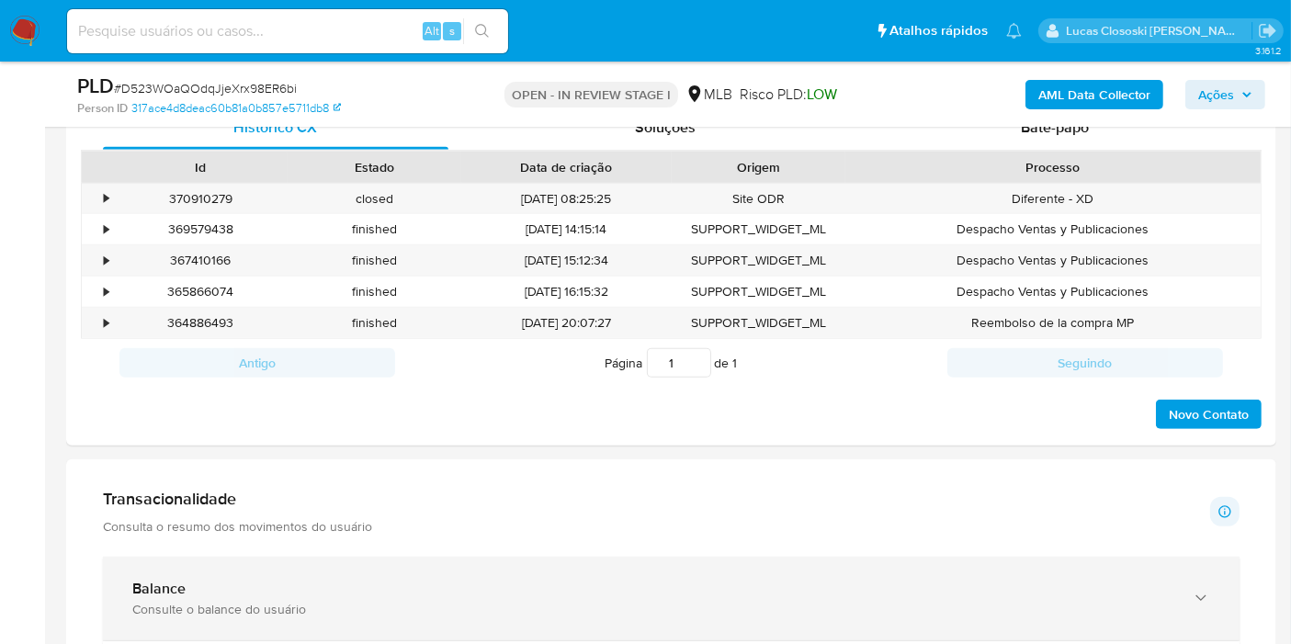
click at [165, 593] on b "Balance" at bounding box center [158, 588] width 53 height 21
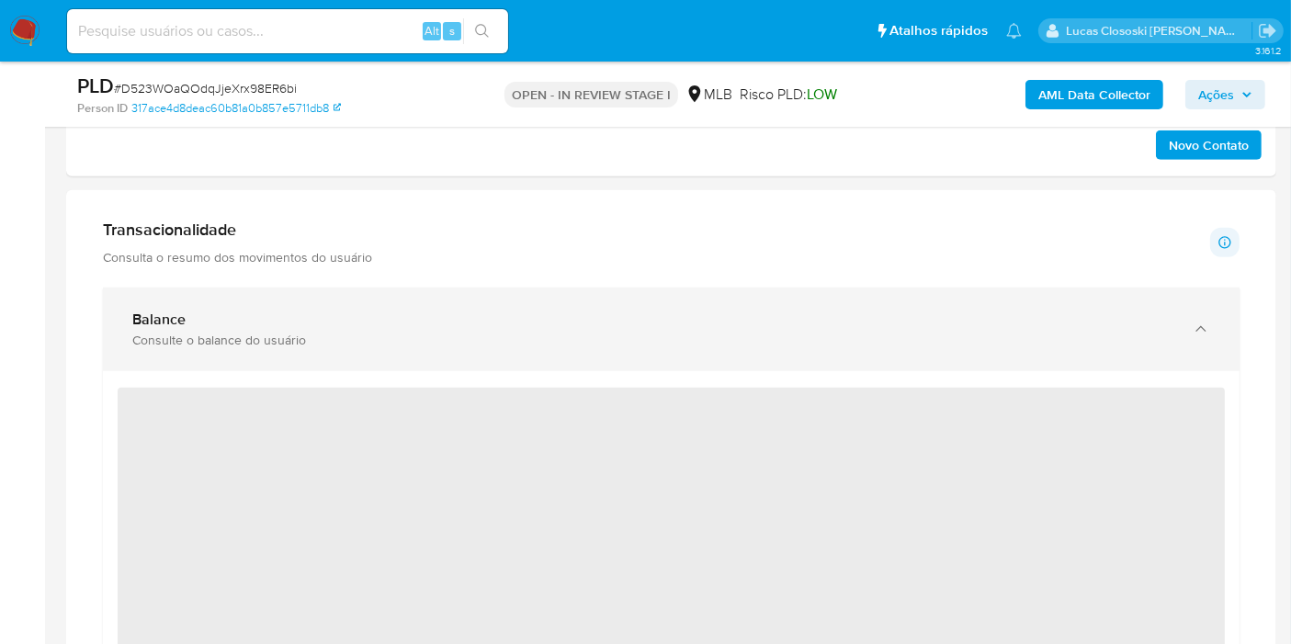
scroll to position [1224, 0]
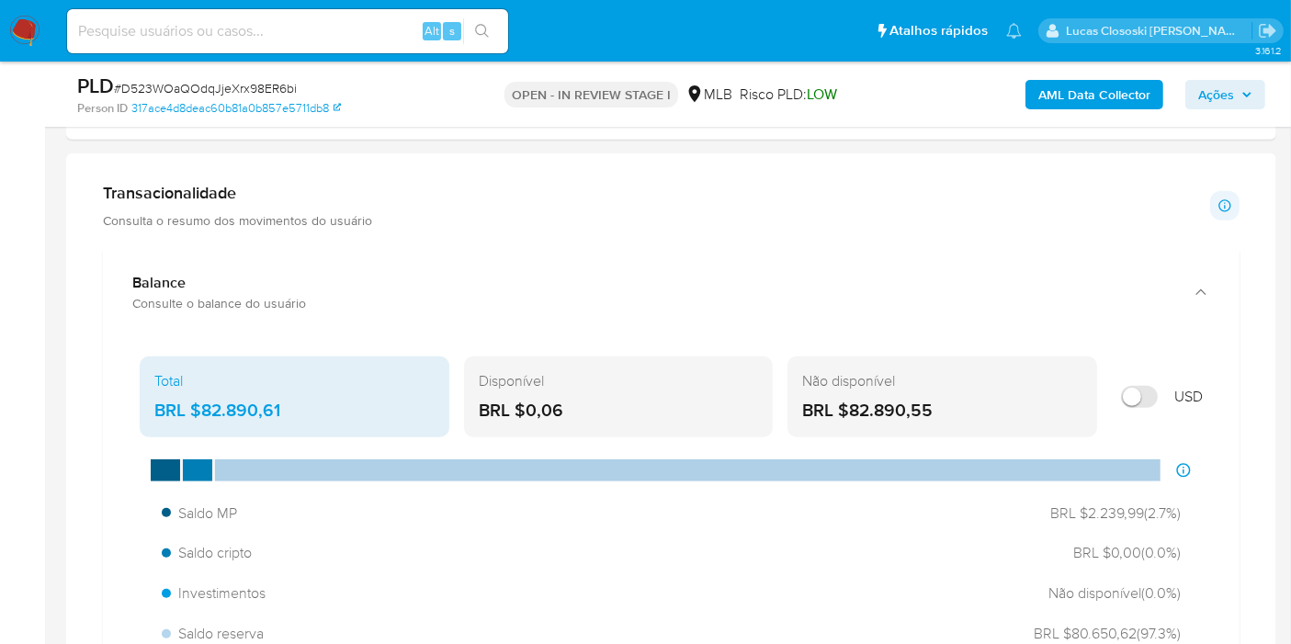
drag, startPoint x: 109, startPoint y: 360, endPoint x: 304, endPoint y: 420, distance: 203.7
click at [1225, 108] on div "AML Data Collector Ações" at bounding box center [1069, 94] width 391 height 43
click at [1225, 93] on span "Ações" at bounding box center [1216, 94] width 36 height 29
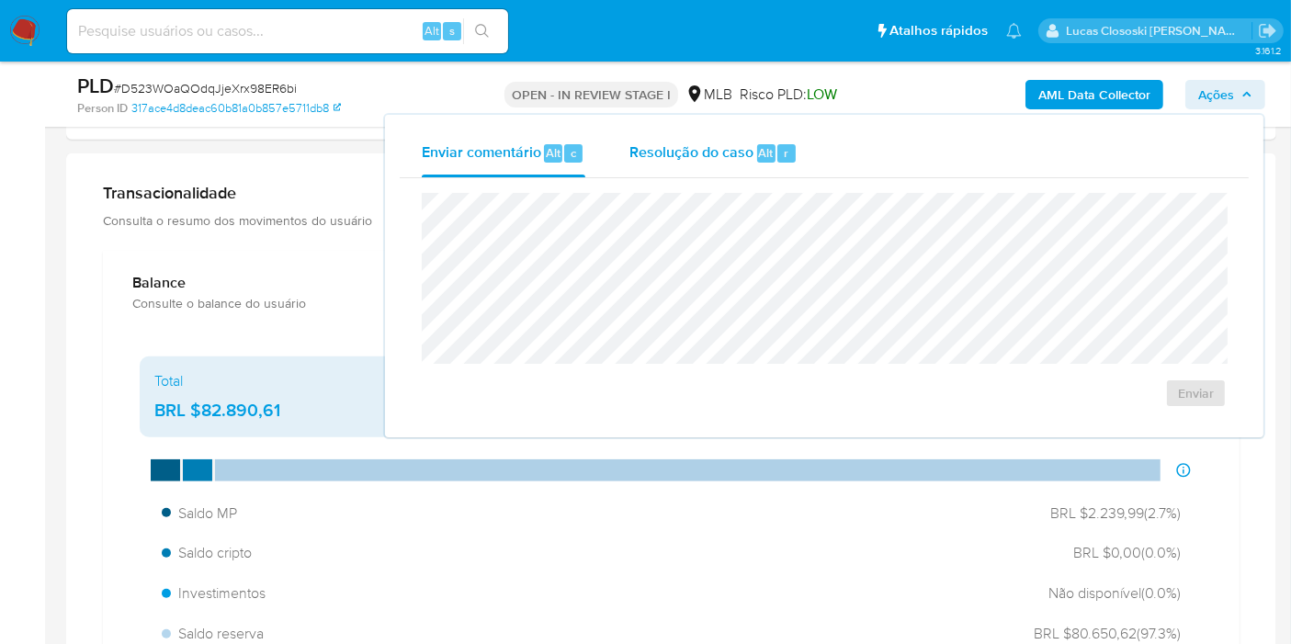
click at [718, 160] on span "Resolução do caso" at bounding box center [691, 151] width 124 height 21
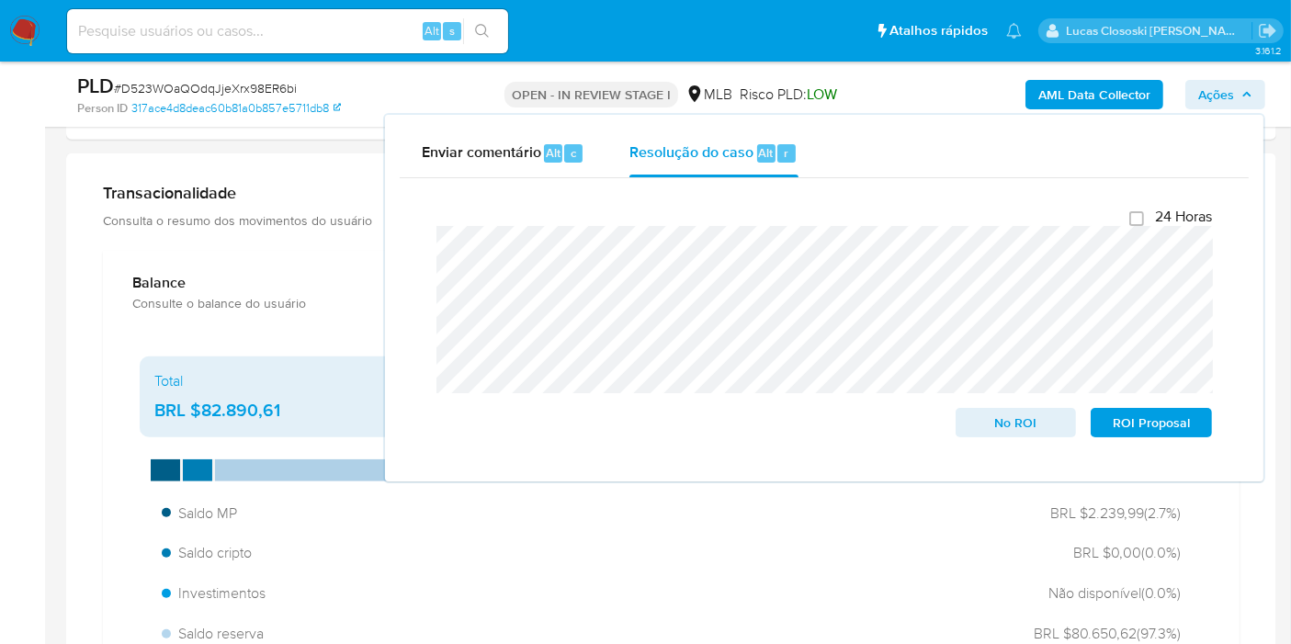
click at [1226, 81] on span "Ações" at bounding box center [1216, 94] width 36 height 29
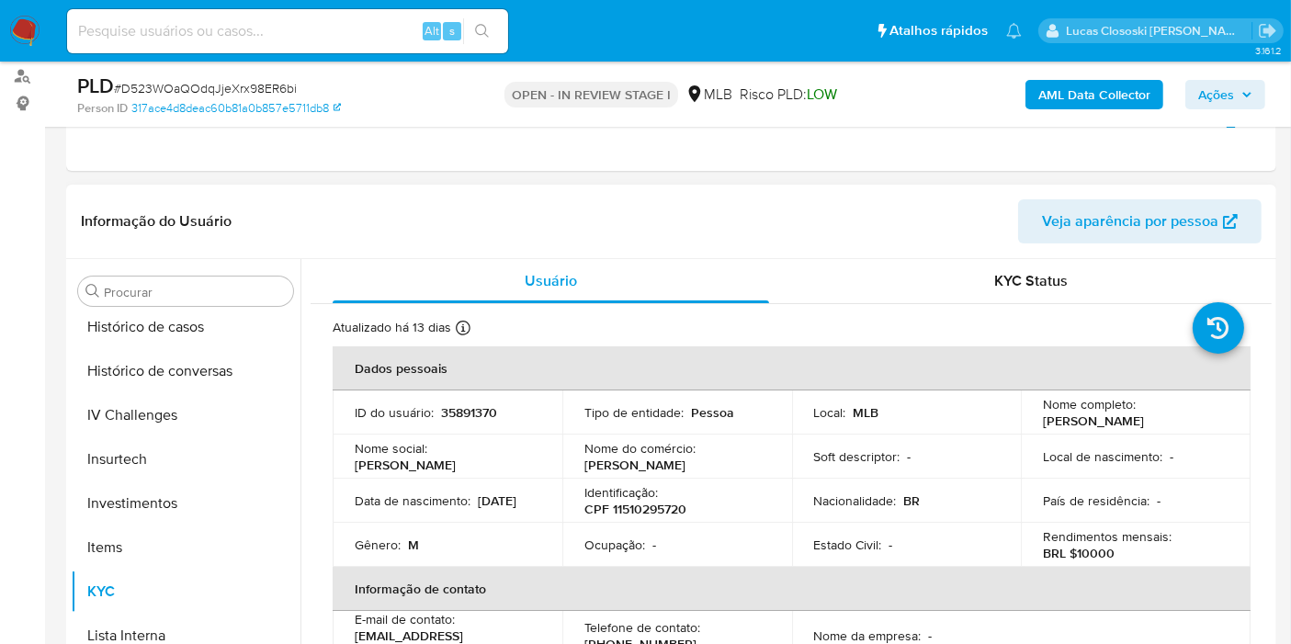
scroll to position [0, 0]
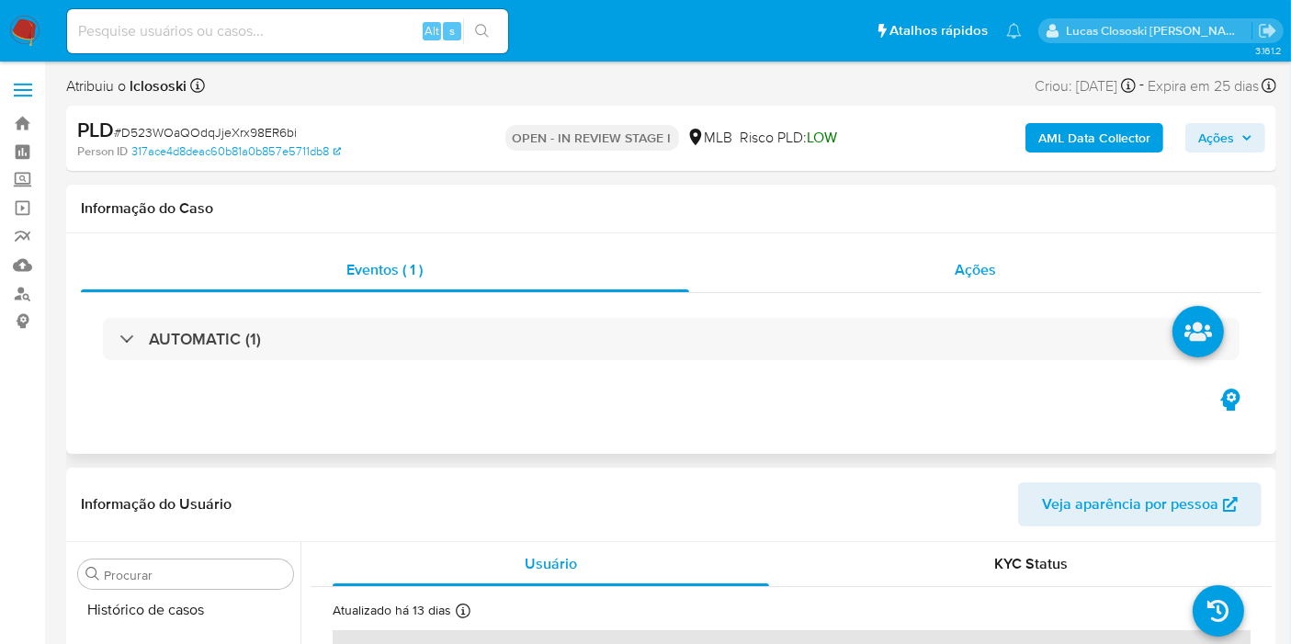
click at [936, 276] on div "Ações" at bounding box center [975, 270] width 573 height 44
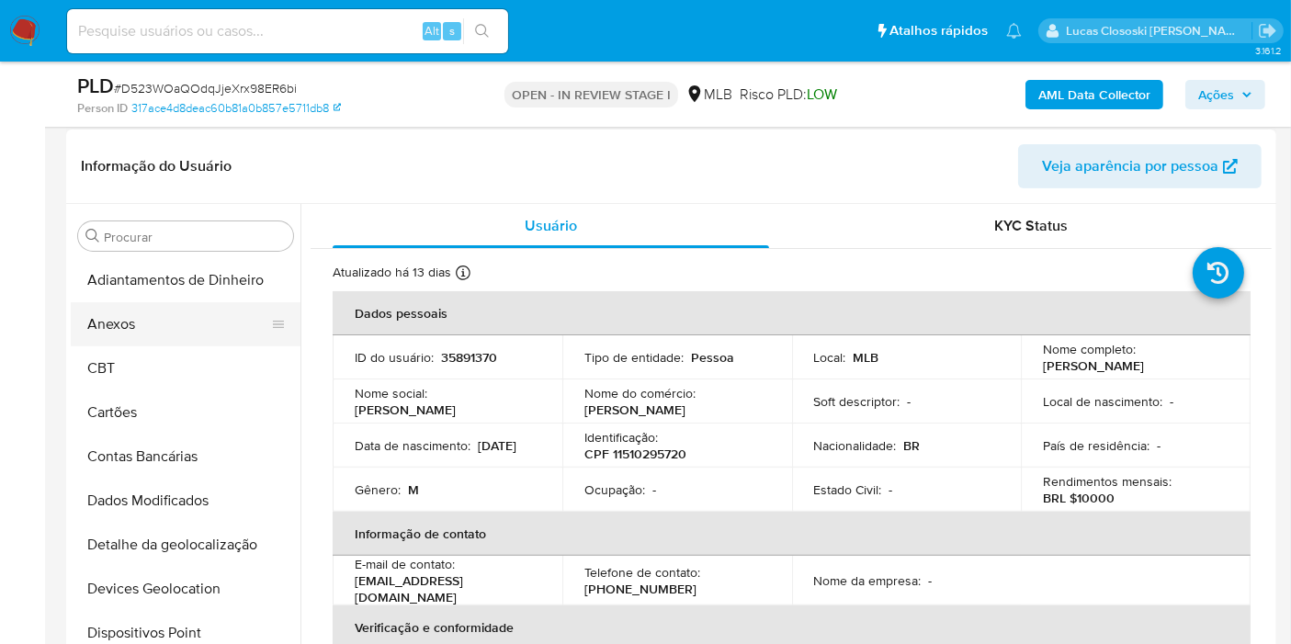
click at [150, 326] on button "Anexos" at bounding box center [178, 324] width 215 height 44
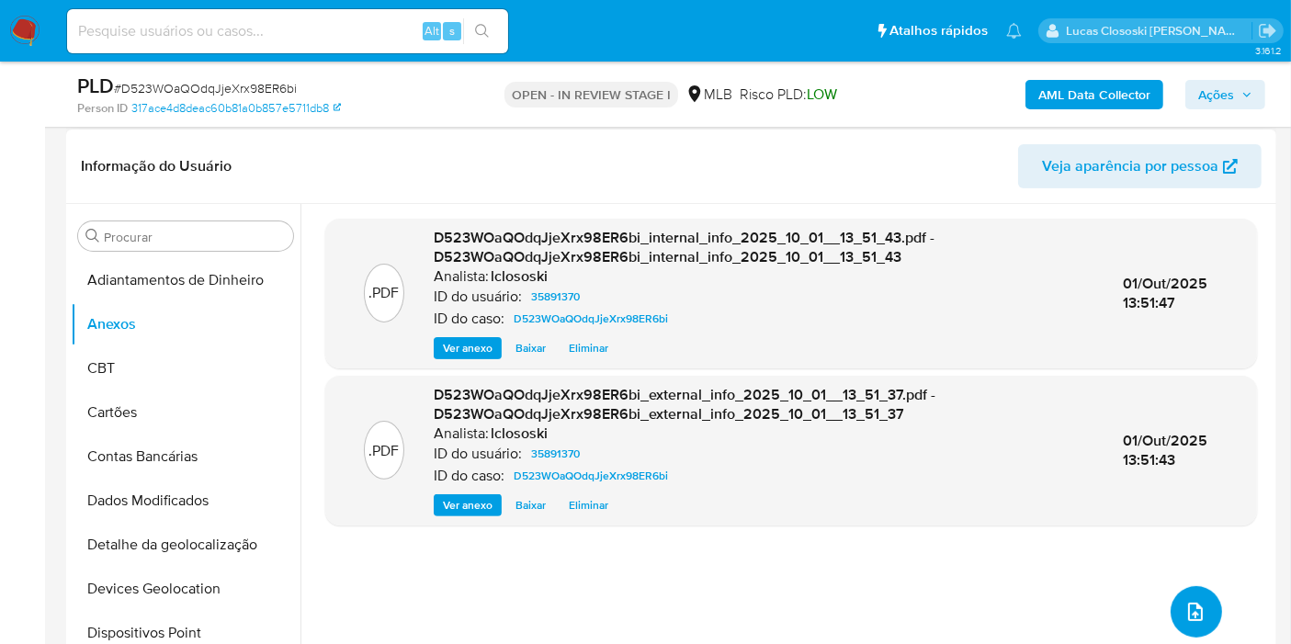
click at [1170, 609] on button "upload-file" at bounding box center [1195, 611] width 51 height 51
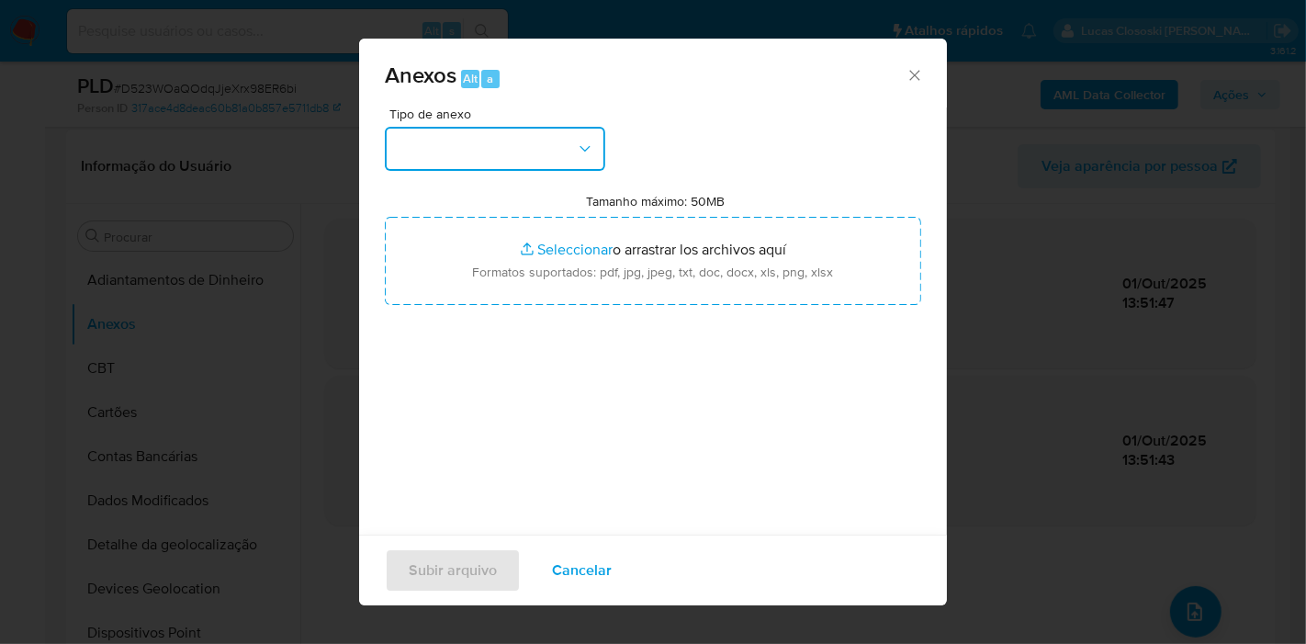
click at [472, 145] on button "button" at bounding box center [495, 149] width 220 height 44
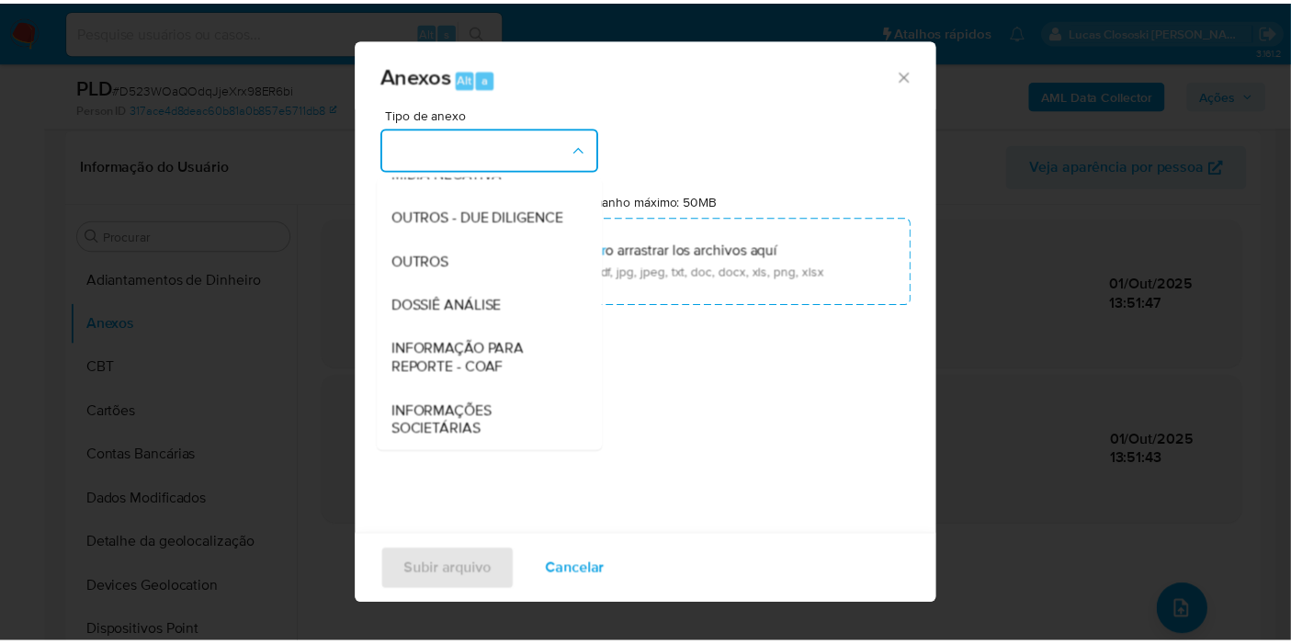
scroll to position [282, 0]
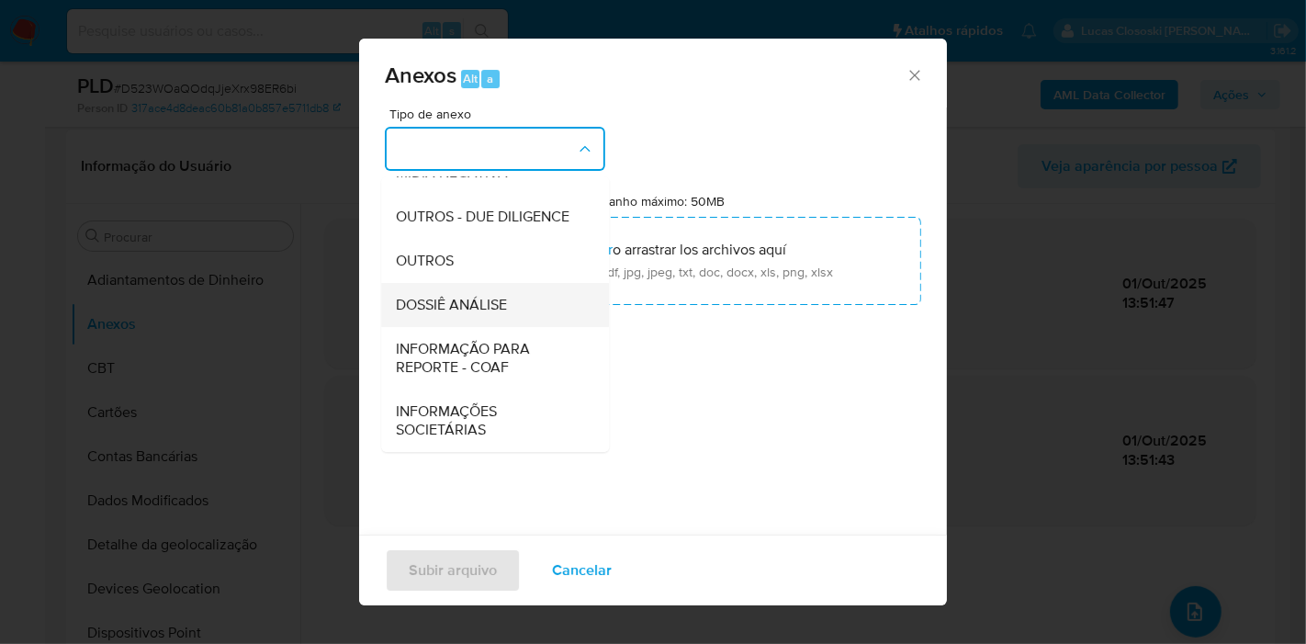
click at [468, 292] on div "DOSSIÊ ANÁLISE" at bounding box center [489, 305] width 187 height 44
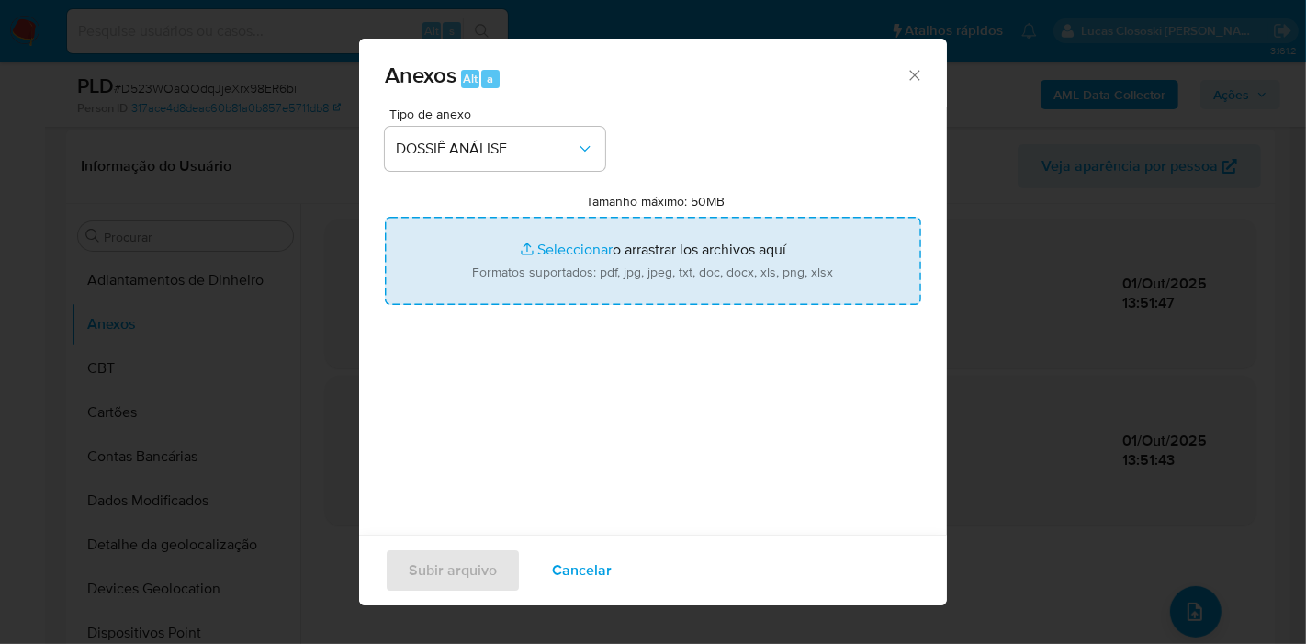
click at [508, 252] on input "Tamanho máximo: 50MB Seleccionar archivos" at bounding box center [653, 261] width 536 height 88
type input "C:\fakepath\Mulan 35891370_2025_10_01_10_39_25.xlsx"
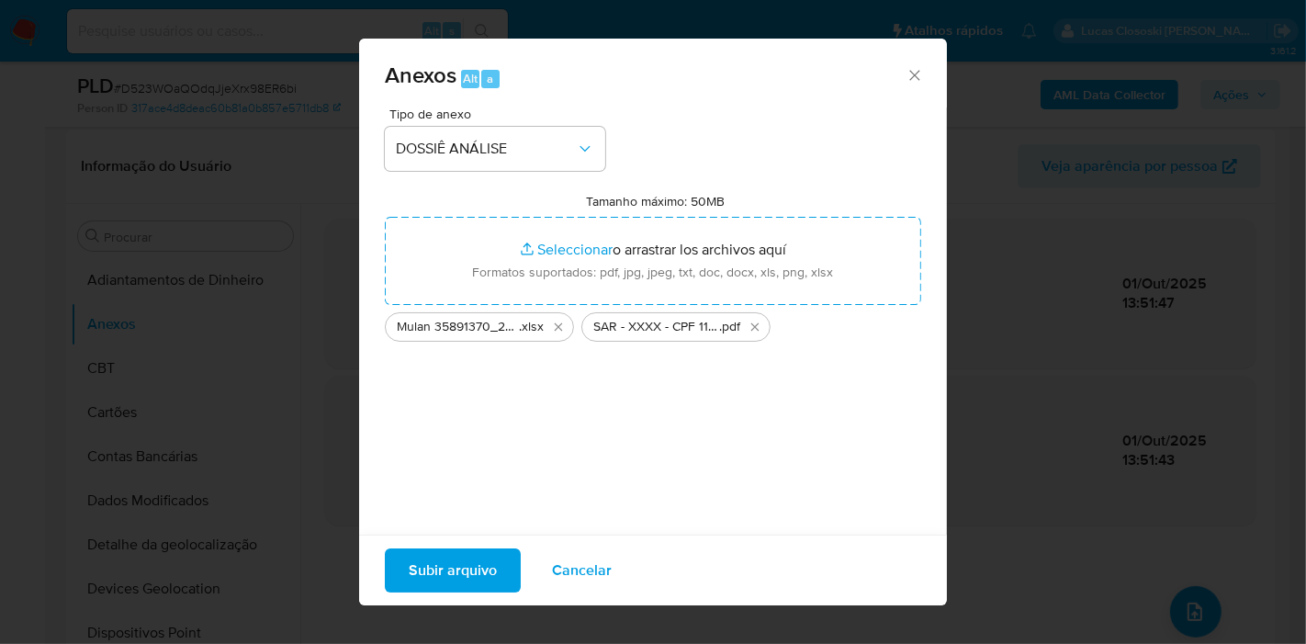
click at [459, 580] on span "Subir arquivo" at bounding box center [453, 570] width 88 height 40
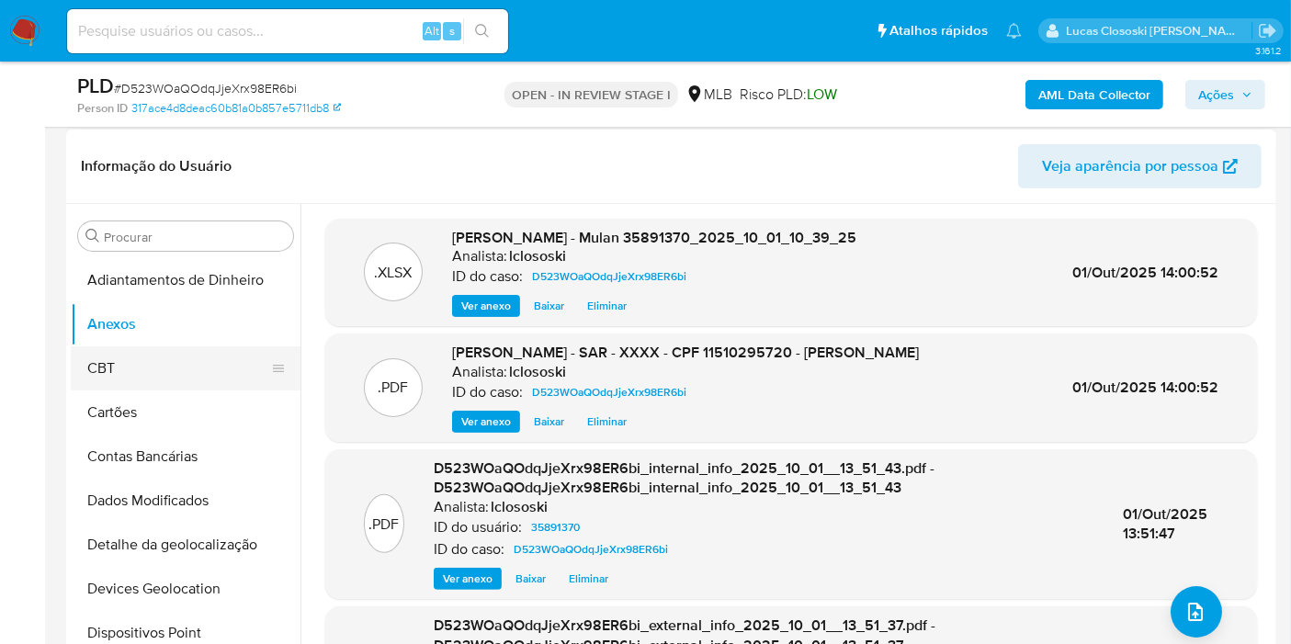
click at [148, 356] on button "CBT" at bounding box center [178, 368] width 215 height 44
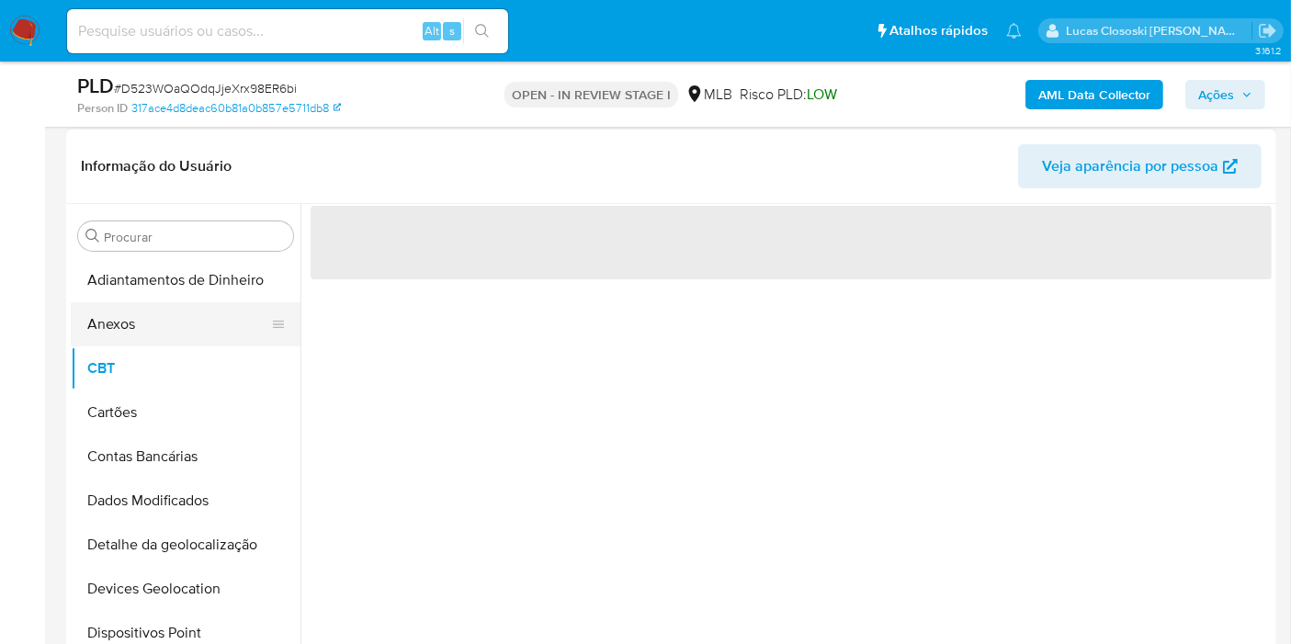
click at [144, 313] on button "Anexos" at bounding box center [178, 324] width 215 height 44
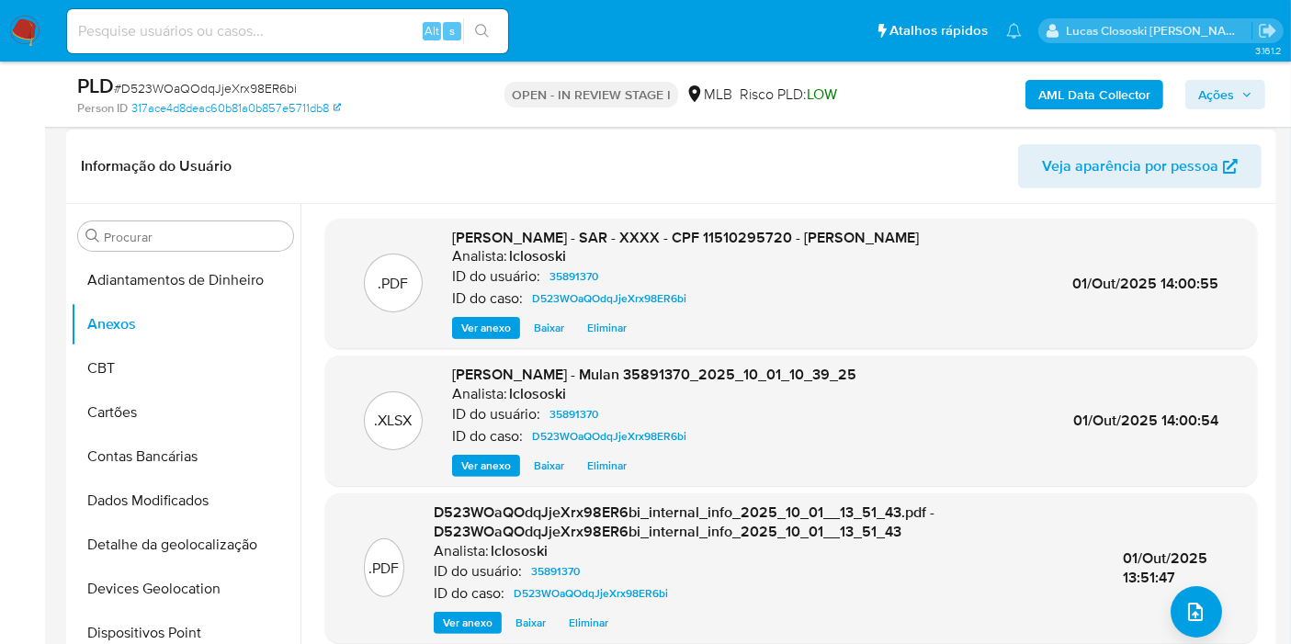
scroll to position [408, 0]
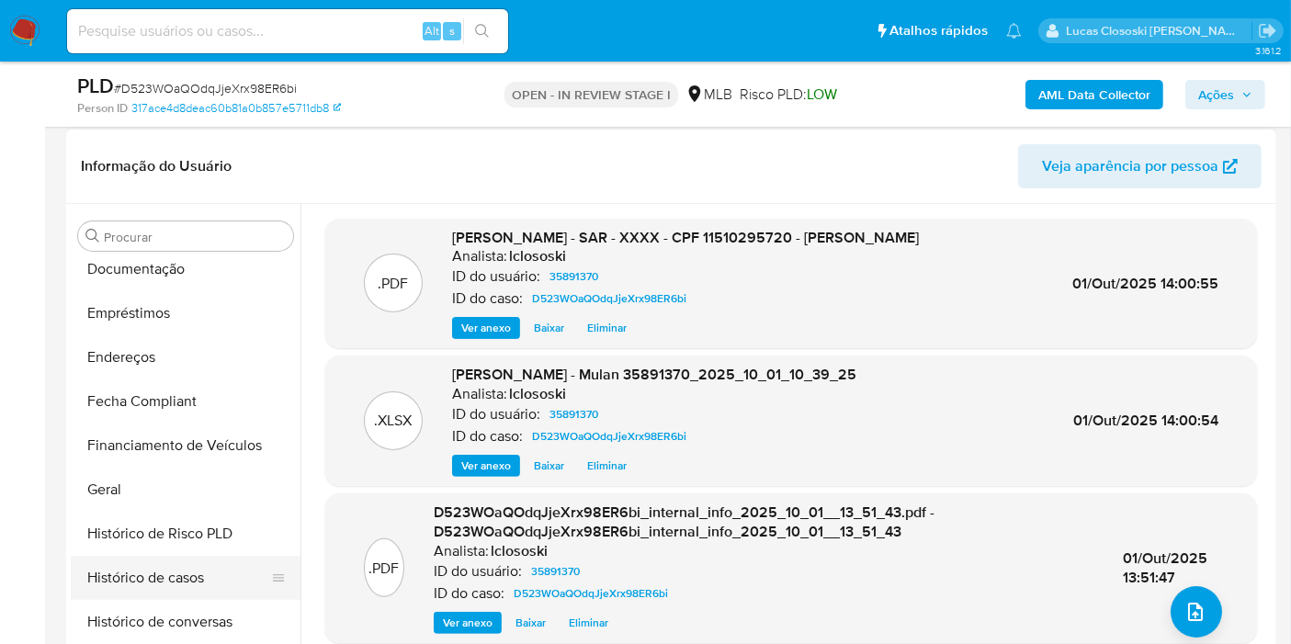
click at [154, 584] on button "Histórico de casos" at bounding box center [178, 578] width 215 height 44
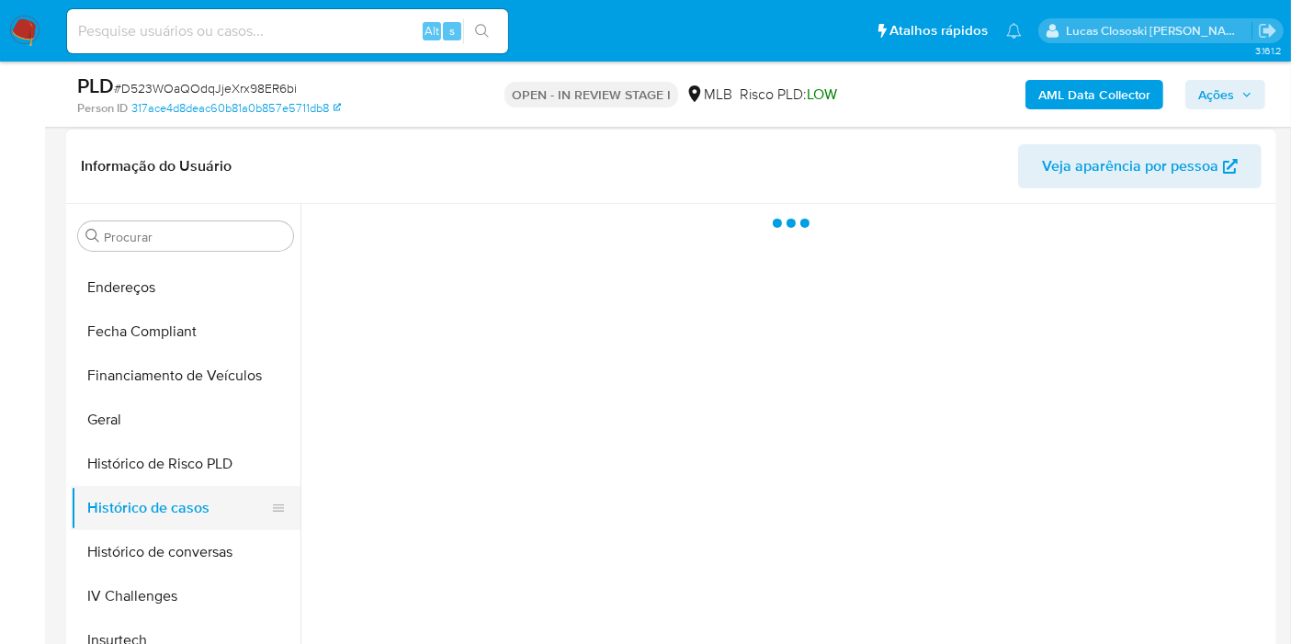
scroll to position [510, 0]
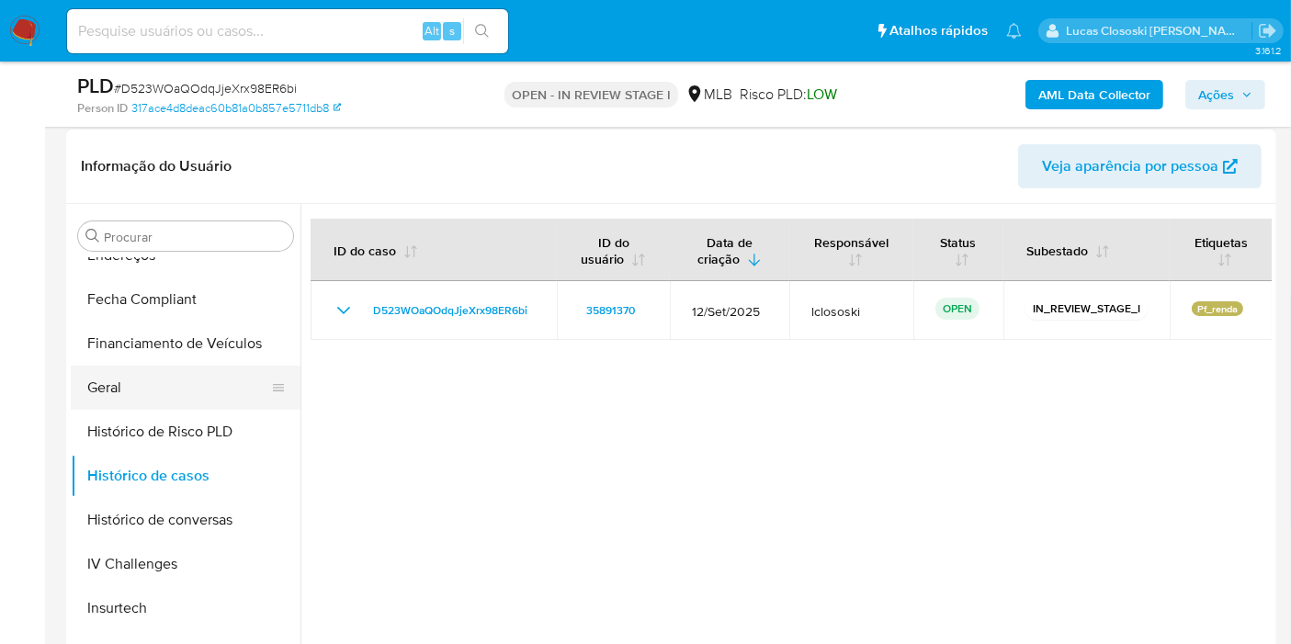
click at [156, 400] on button "Geral" at bounding box center [178, 388] width 215 height 44
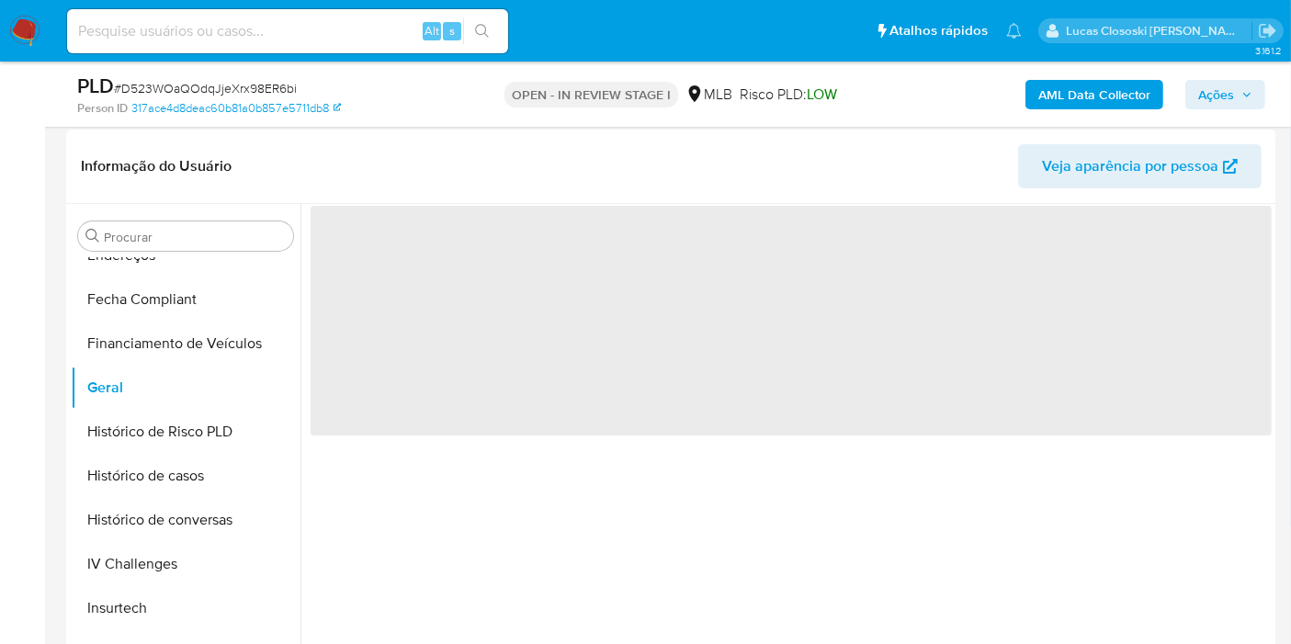
click at [1239, 103] on span "Ações" at bounding box center [1225, 95] width 54 height 26
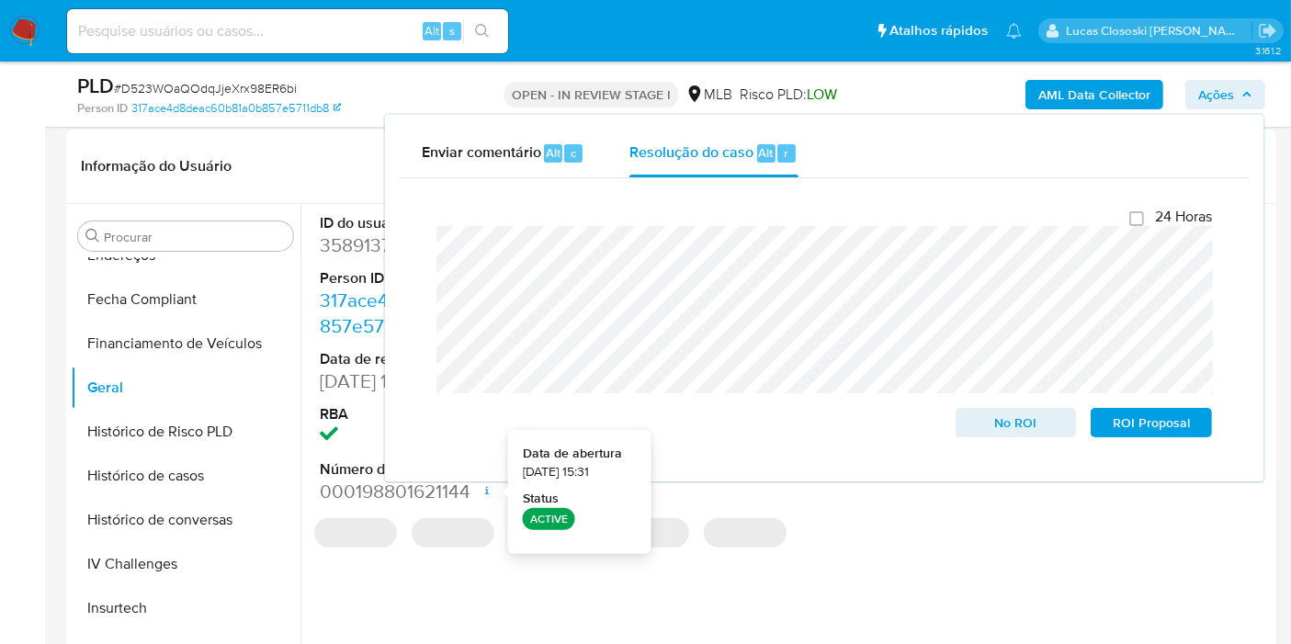
click at [491, 615] on div "ID do usuário 35891370 Person ID 317ace4d8deac60b81a0b857e5711db8 Data de regis…" at bounding box center [785, 439] width 971 height 470
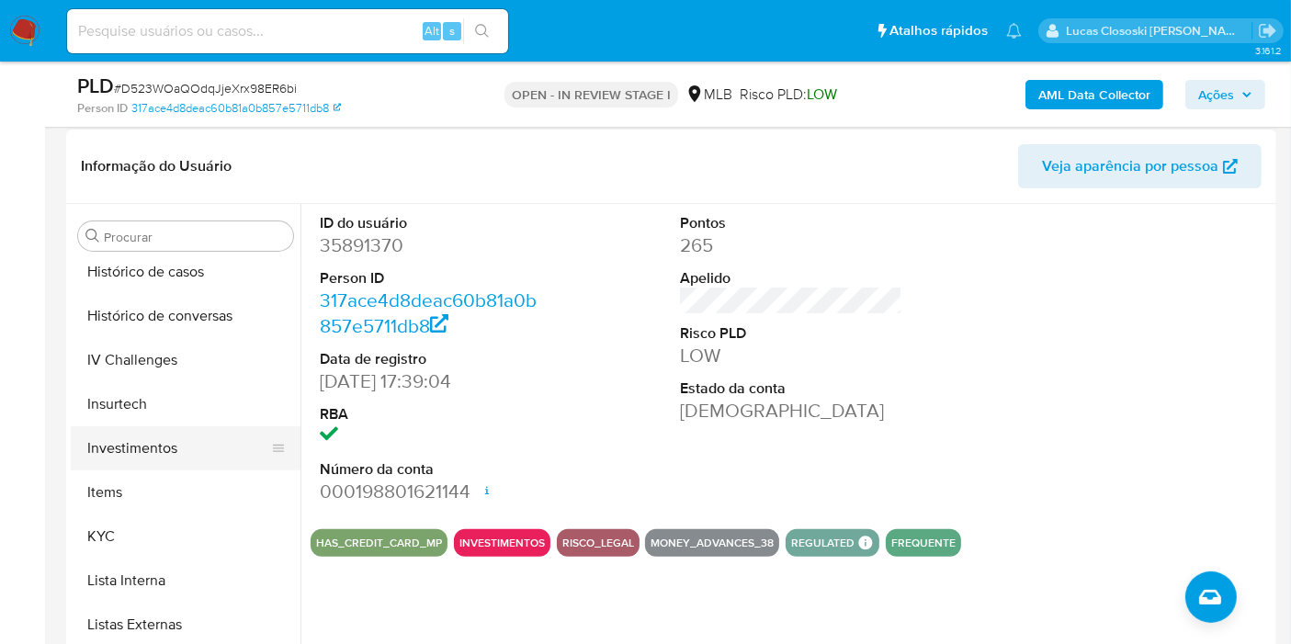
scroll to position [919, 0]
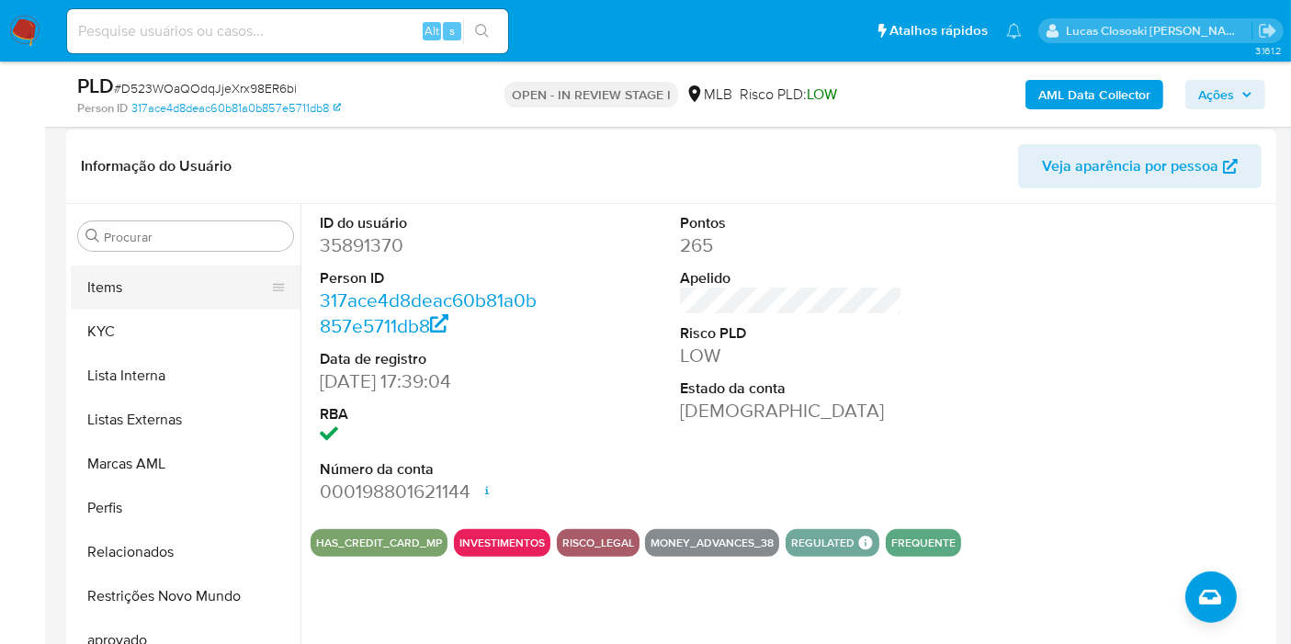
click at [130, 289] on button "Items" at bounding box center [178, 287] width 215 height 44
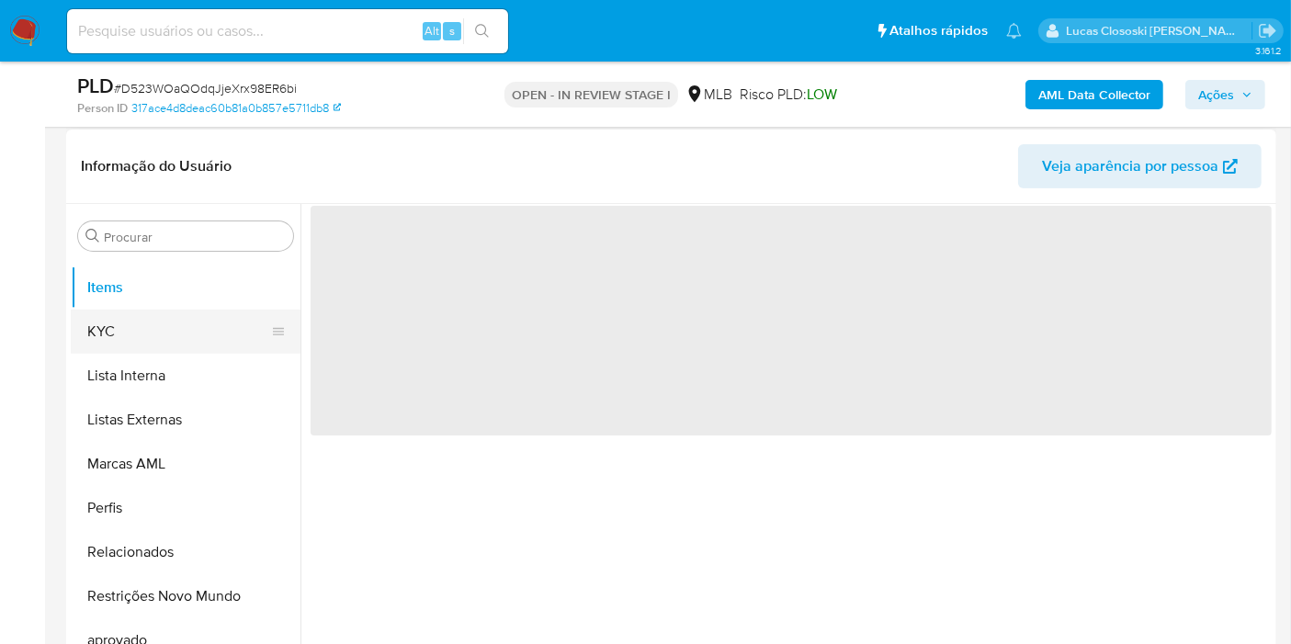
click at [118, 319] on button "KYC" at bounding box center [178, 332] width 215 height 44
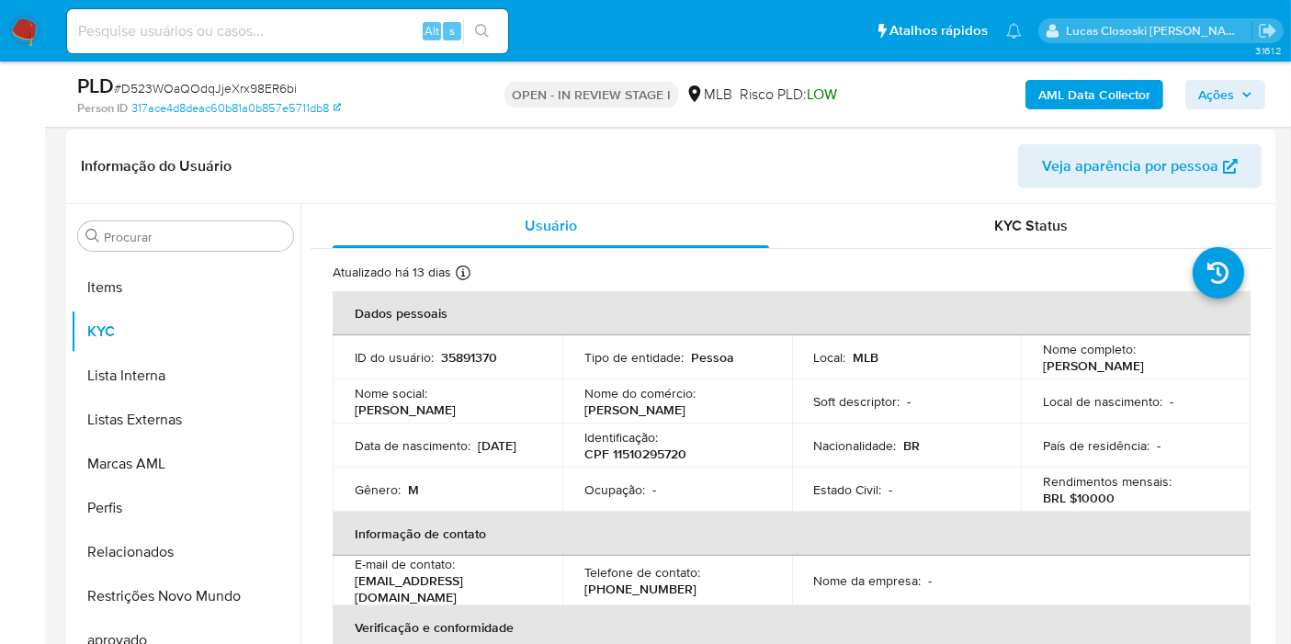
click at [1201, 84] on span "Ações" at bounding box center [1216, 94] width 36 height 29
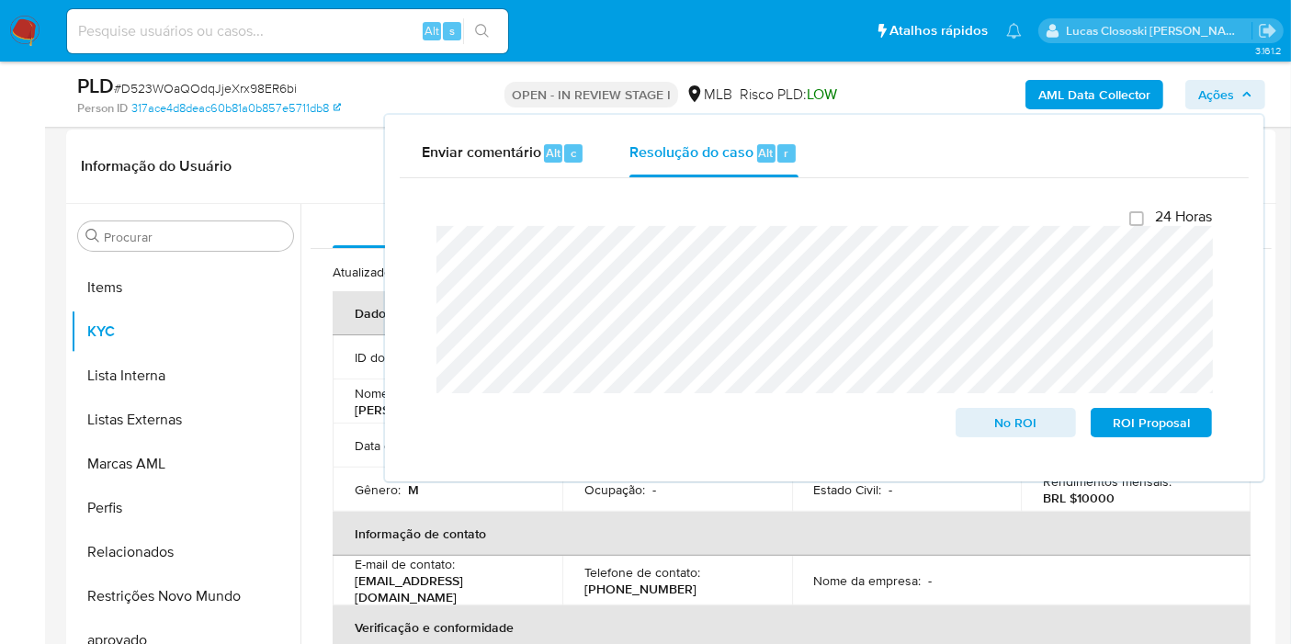
click at [1231, 96] on span "Ações" at bounding box center [1216, 94] width 36 height 29
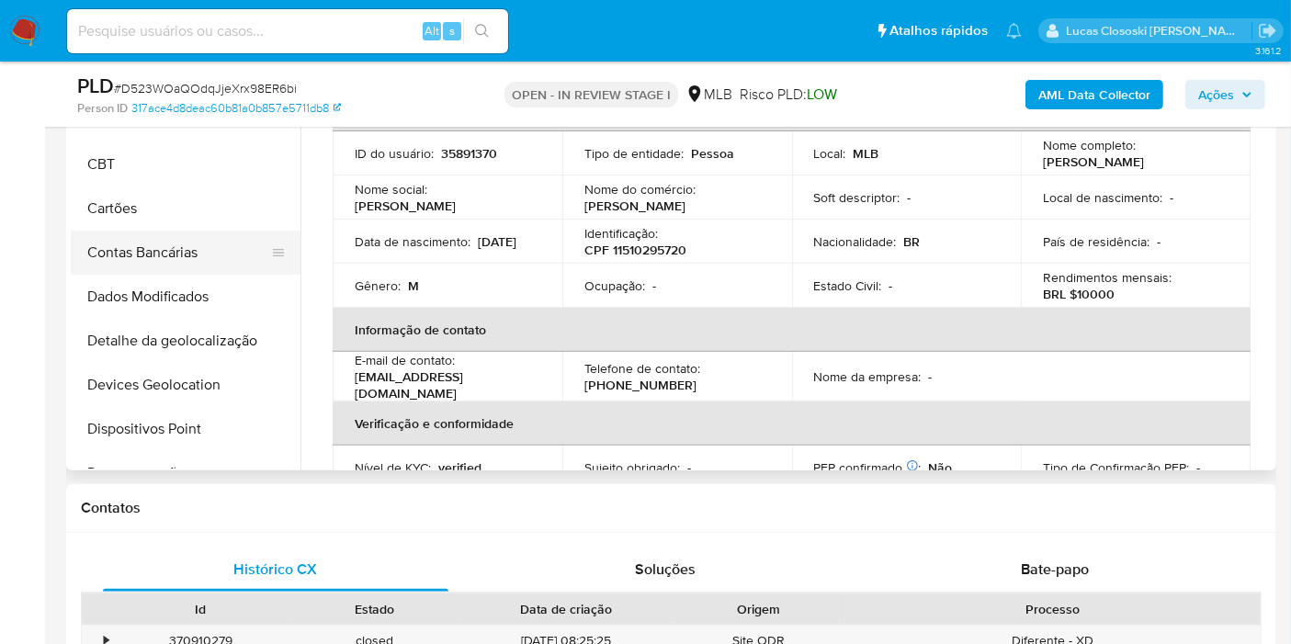
scroll to position [510, 0]
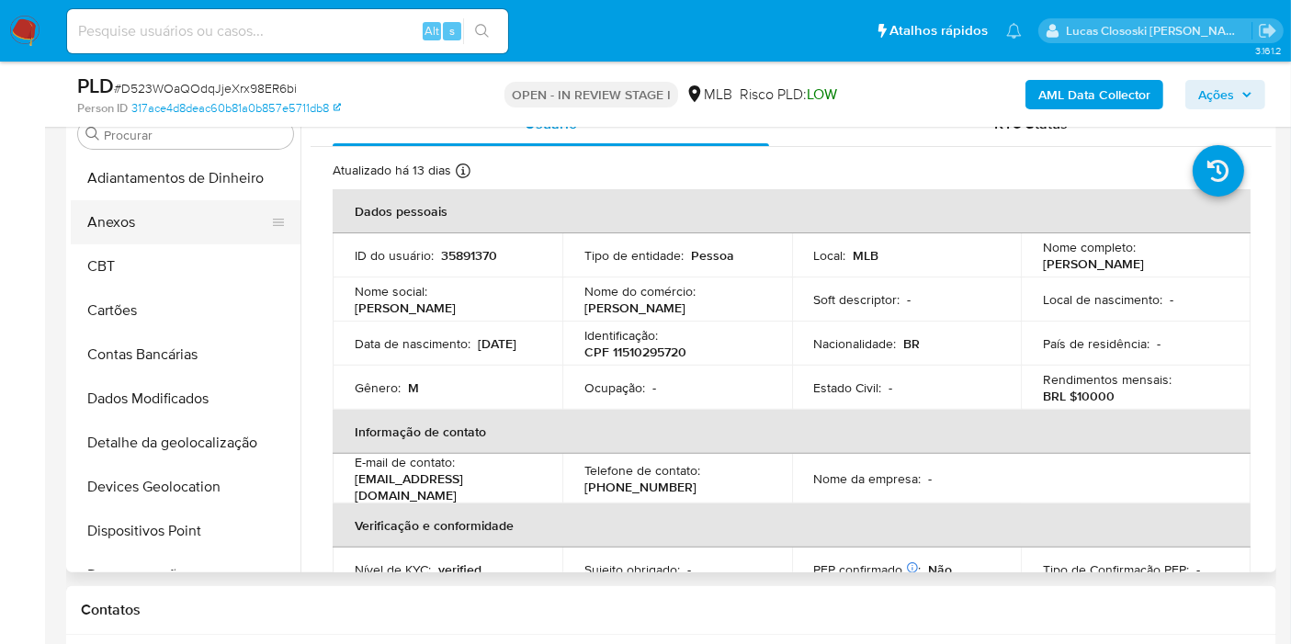
click at [114, 218] on button "Anexos" at bounding box center [178, 222] width 215 height 44
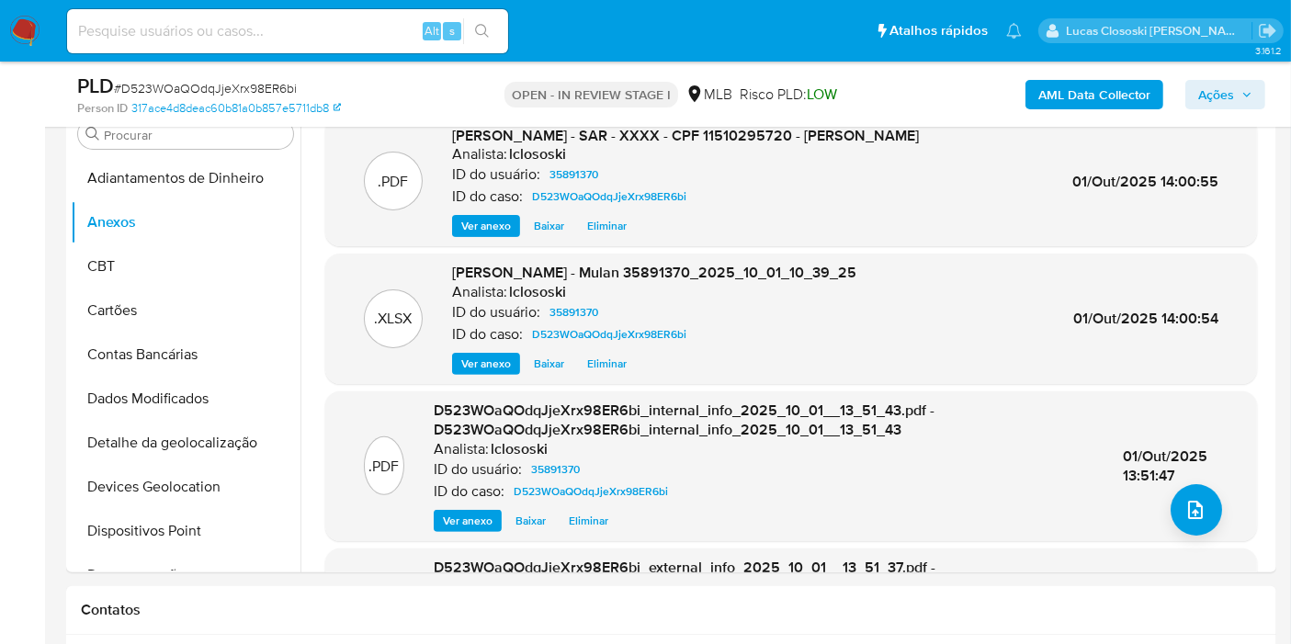
click at [1215, 87] on span "Ações" at bounding box center [1216, 94] width 36 height 29
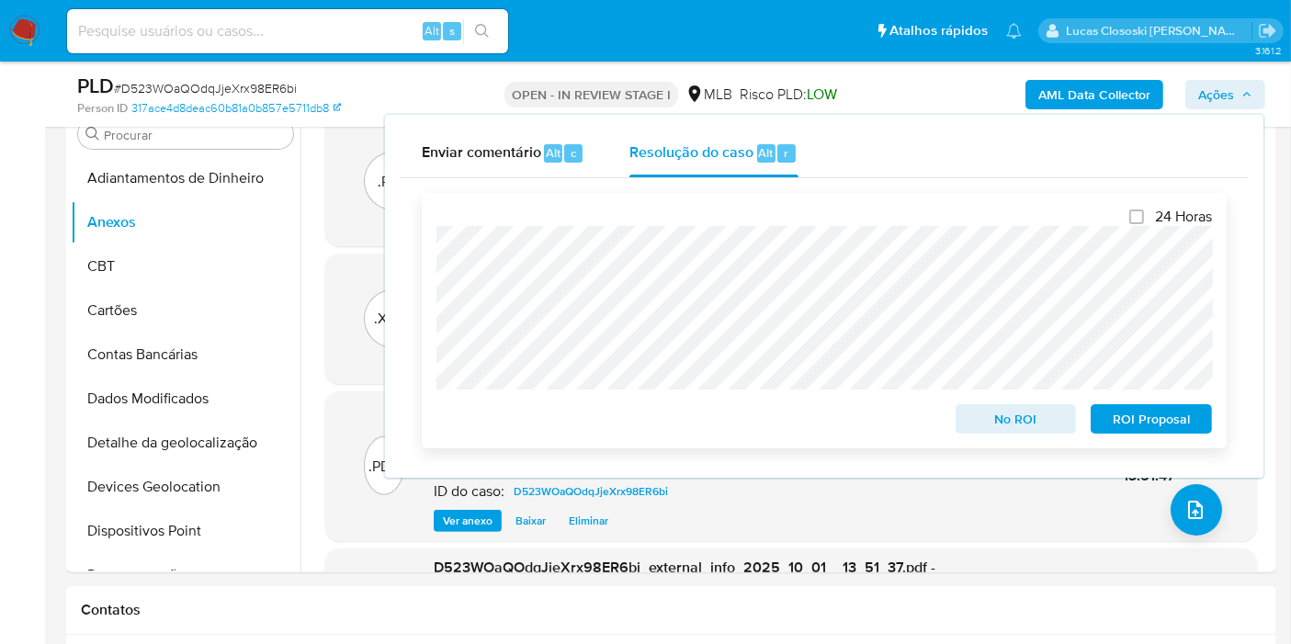
click at [1166, 418] on span "ROI Proposal" at bounding box center [1151, 419] width 96 height 26
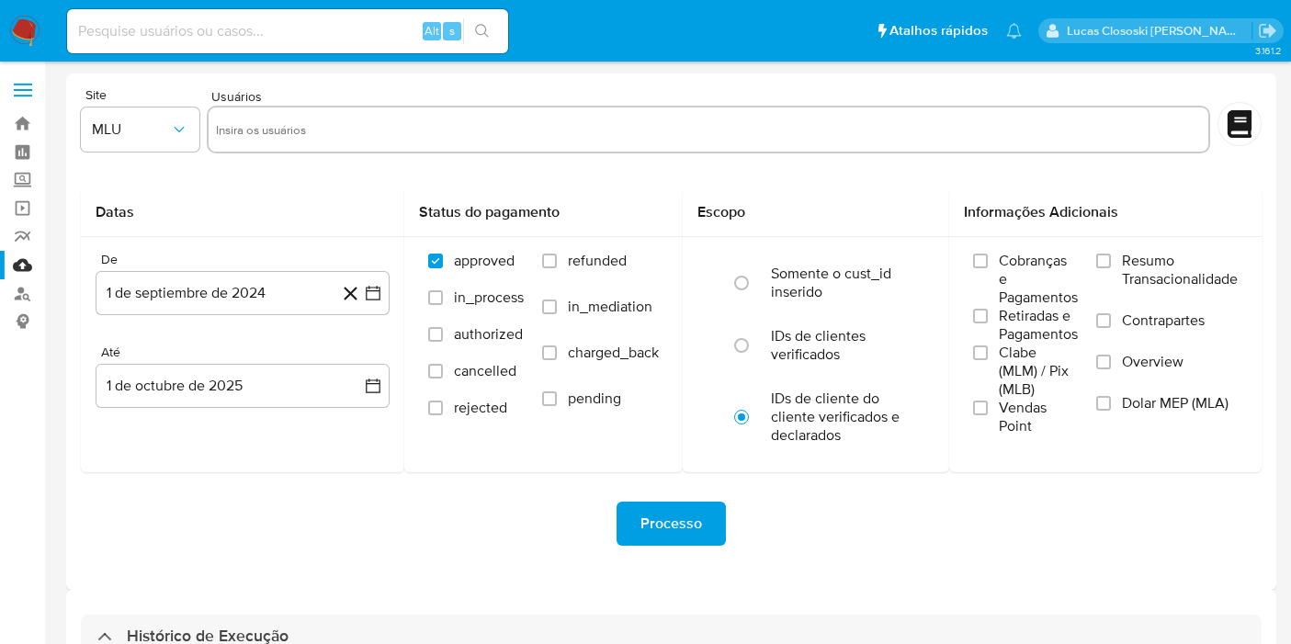
select select "10"
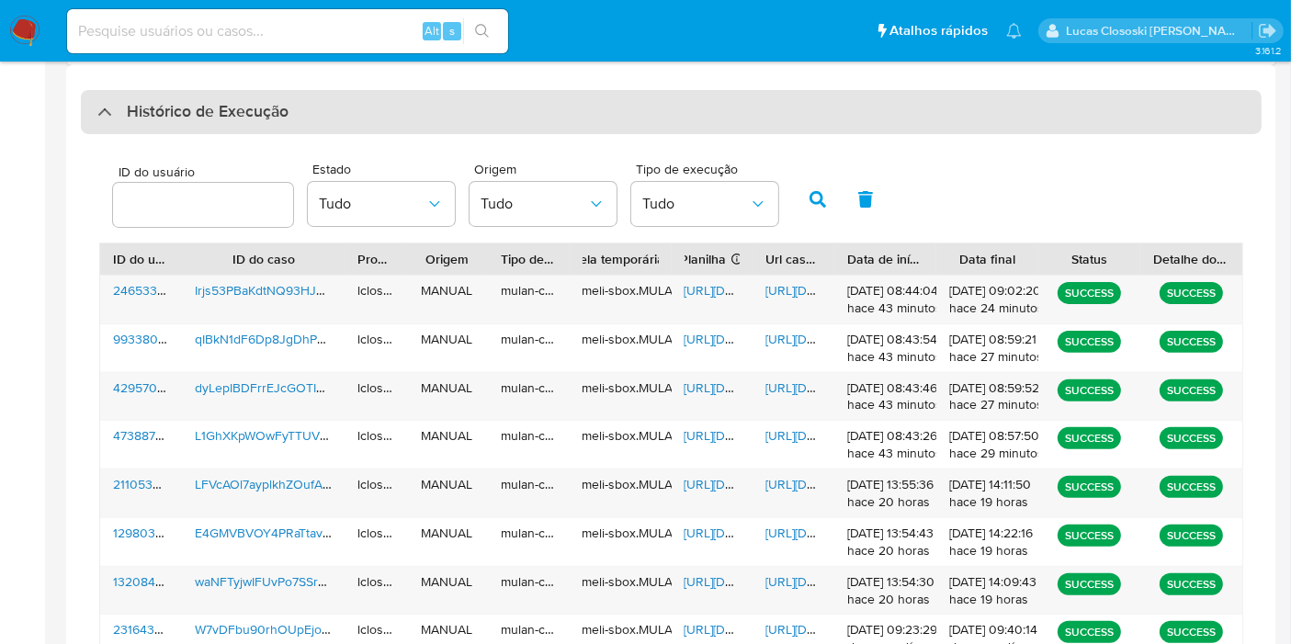
click at [603, 101] on div "Histórico de Execução" at bounding box center [671, 112] width 1180 height 44
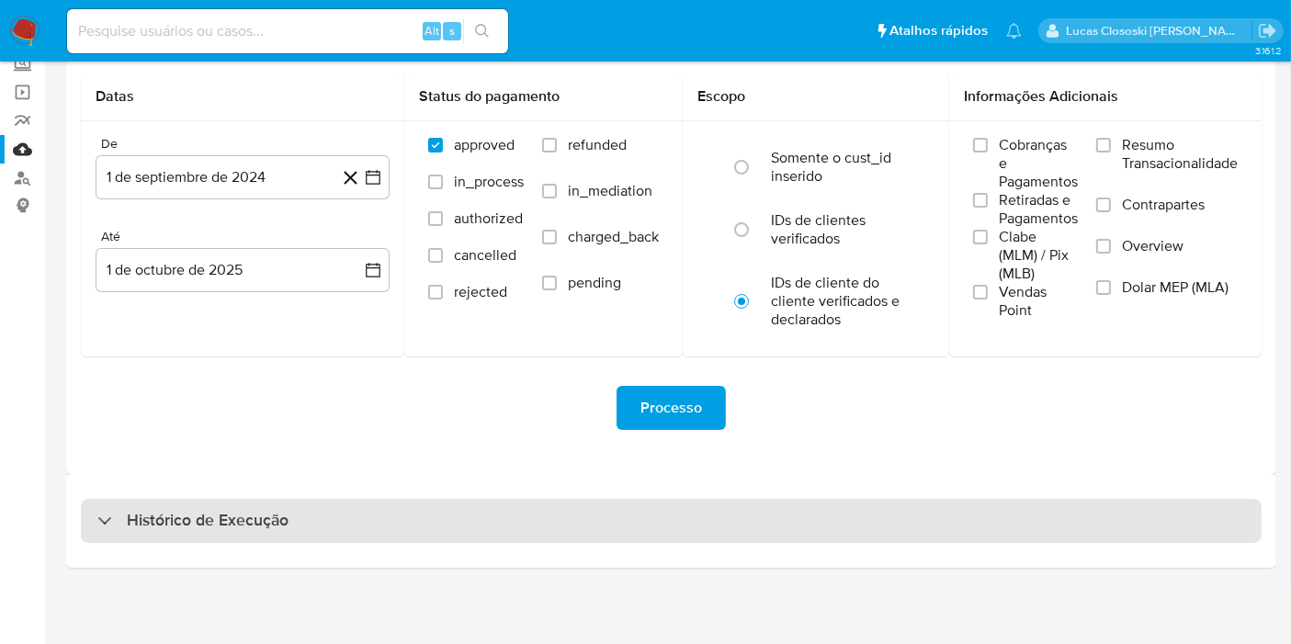
click at [464, 522] on div "Histórico de Execução" at bounding box center [671, 521] width 1180 height 44
select select "10"
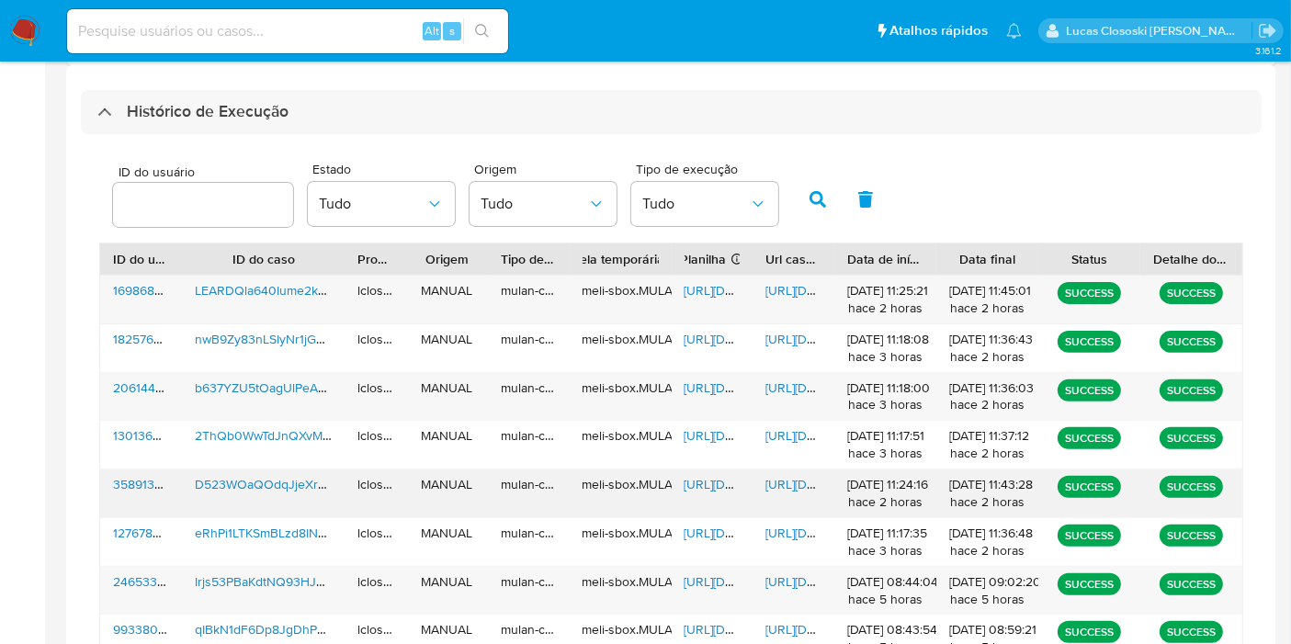
click at [714, 480] on span "[URL][DOMAIN_NAME]" at bounding box center [747, 484] width 127 height 18
click at [780, 487] on span "[URL][DOMAIN_NAME]" at bounding box center [828, 484] width 127 height 18
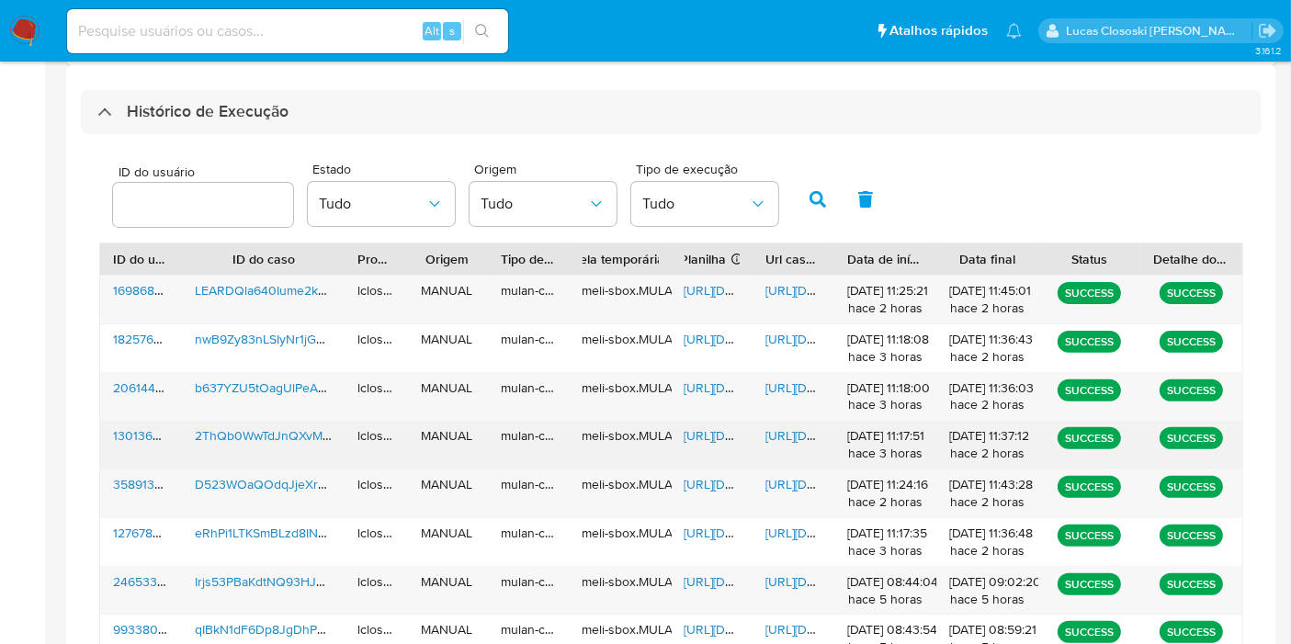
click at [716, 432] on span "[URL][DOMAIN_NAME]" at bounding box center [747, 435] width 127 height 18
click at [769, 435] on span "[URL][DOMAIN_NAME]" at bounding box center [828, 435] width 127 height 18
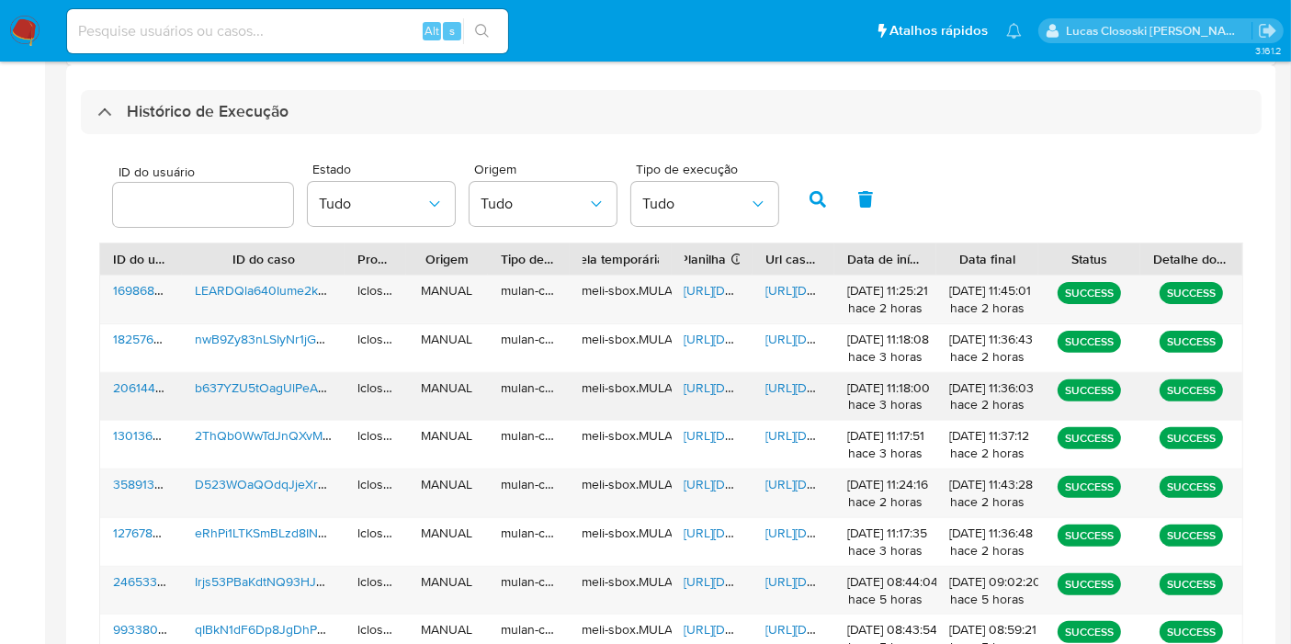
click at [696, 385] on span "[URL][DOMAIN_NAME]" at bounding box center [747, 387] width 127 height 18
click at [821, 378] on span "[URL][DOMAIN_NAME]" at bounding box center [828, 387] width 127 height 18
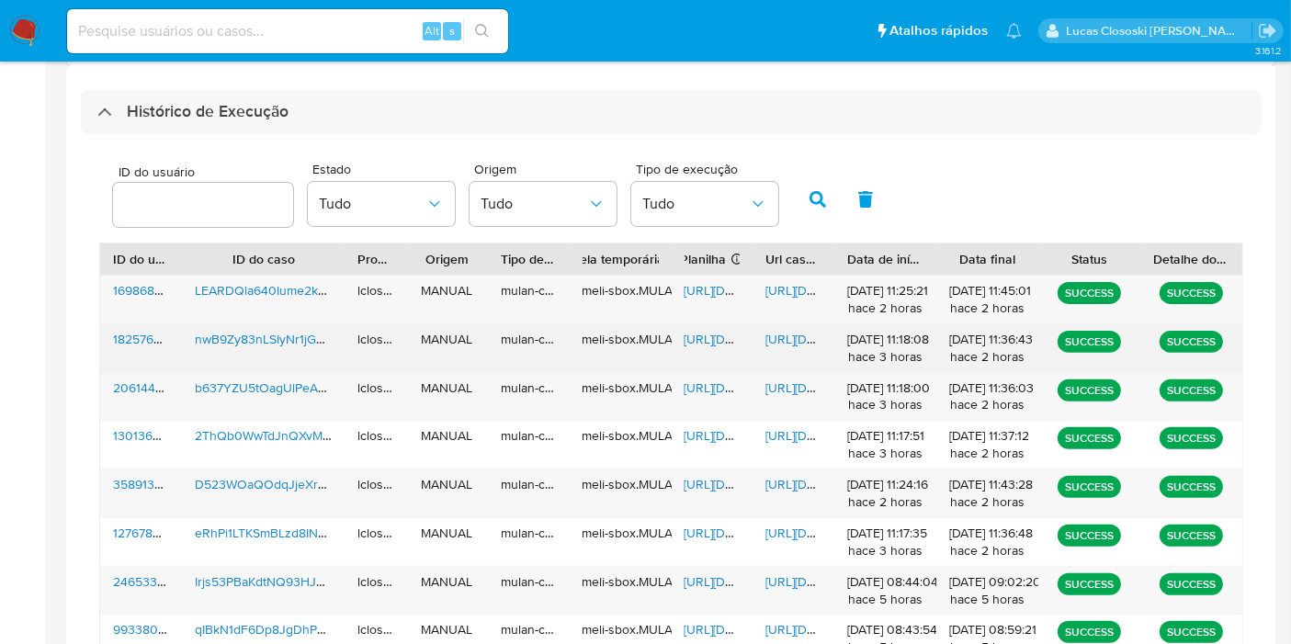
click at [726, 333] on span "[URL][DOMAIN_NAME]" at bounding box center [747, 339] width 127 height 18
click at [786, 347] on div "[URL][DOMAIN_NAME]" at bounding box center [793, 348] width 82 height 48
click at [786, 336] on span "[URL][DOMAIN_NAME]" at bounding box center [828, 339] width 127 height 18
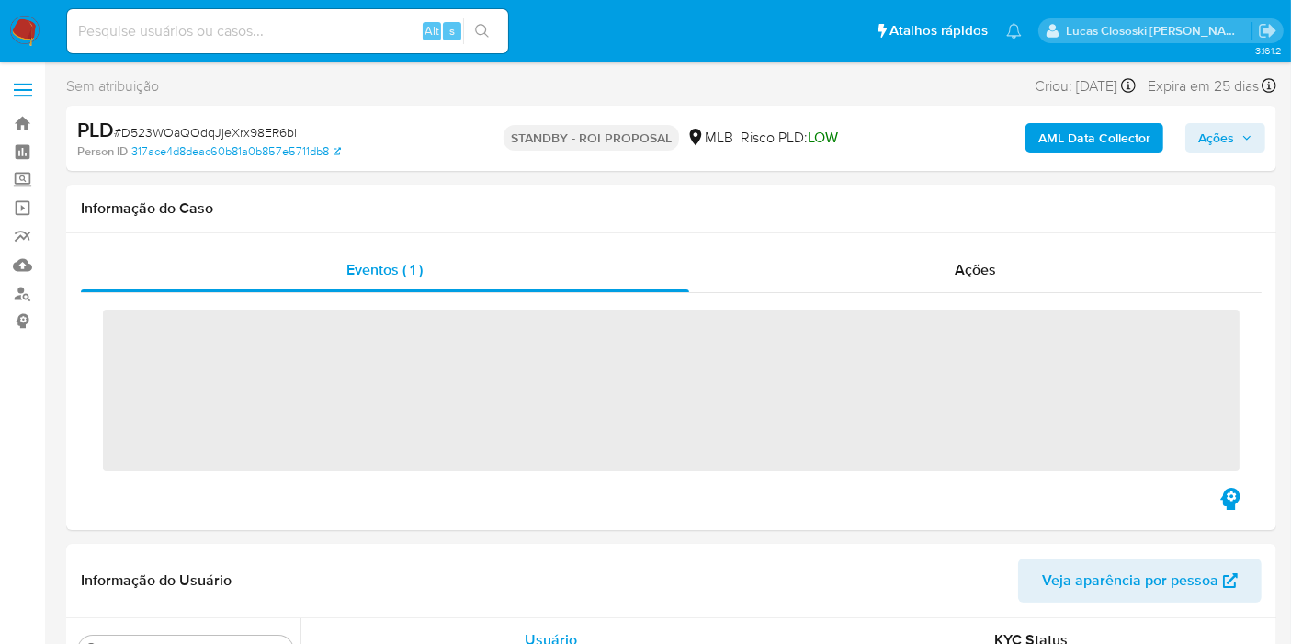
scroll to position [952, 0]
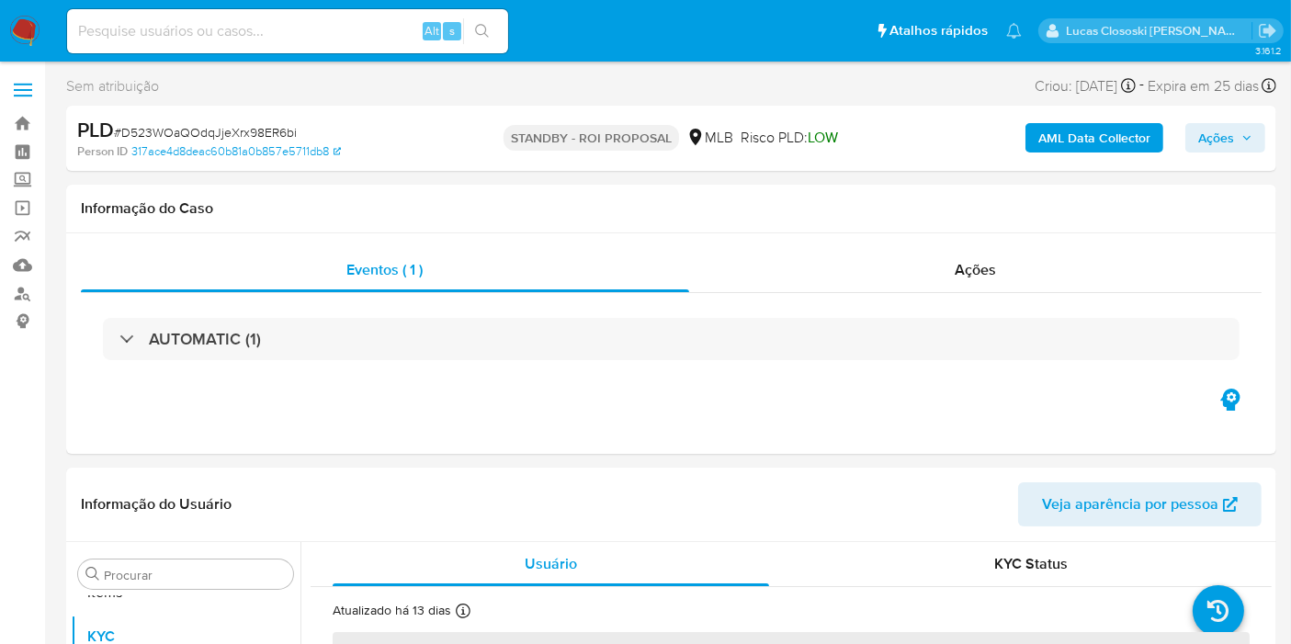
select select "10"
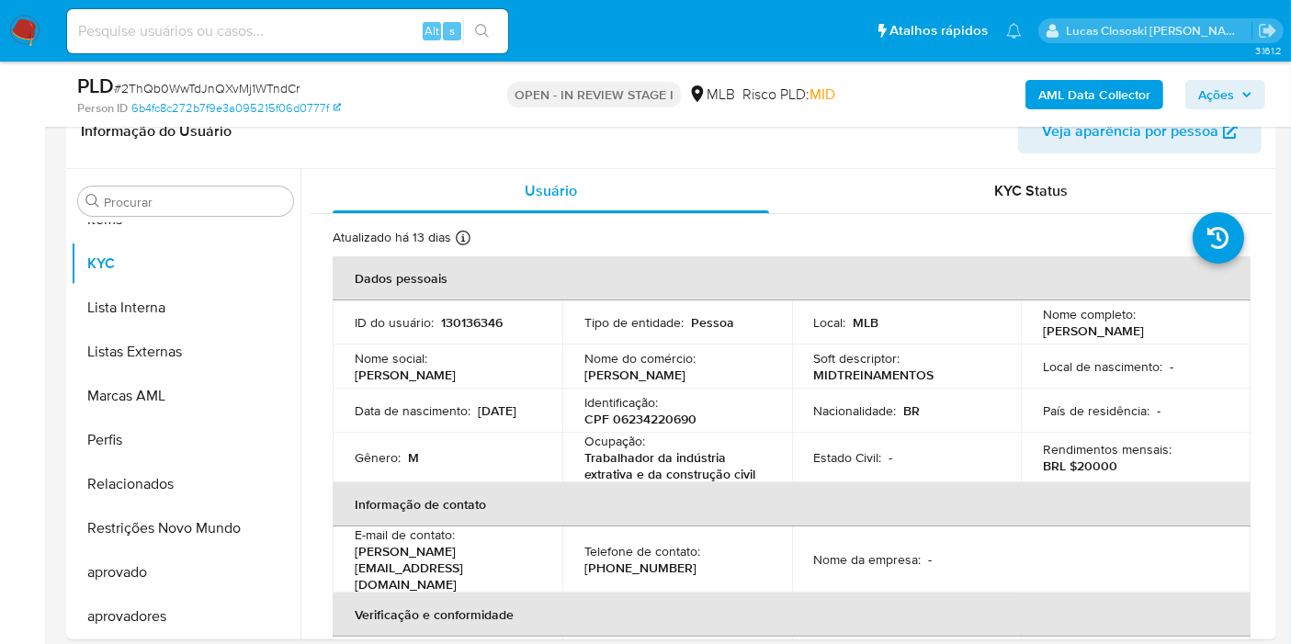
scroll to position [306, 0]
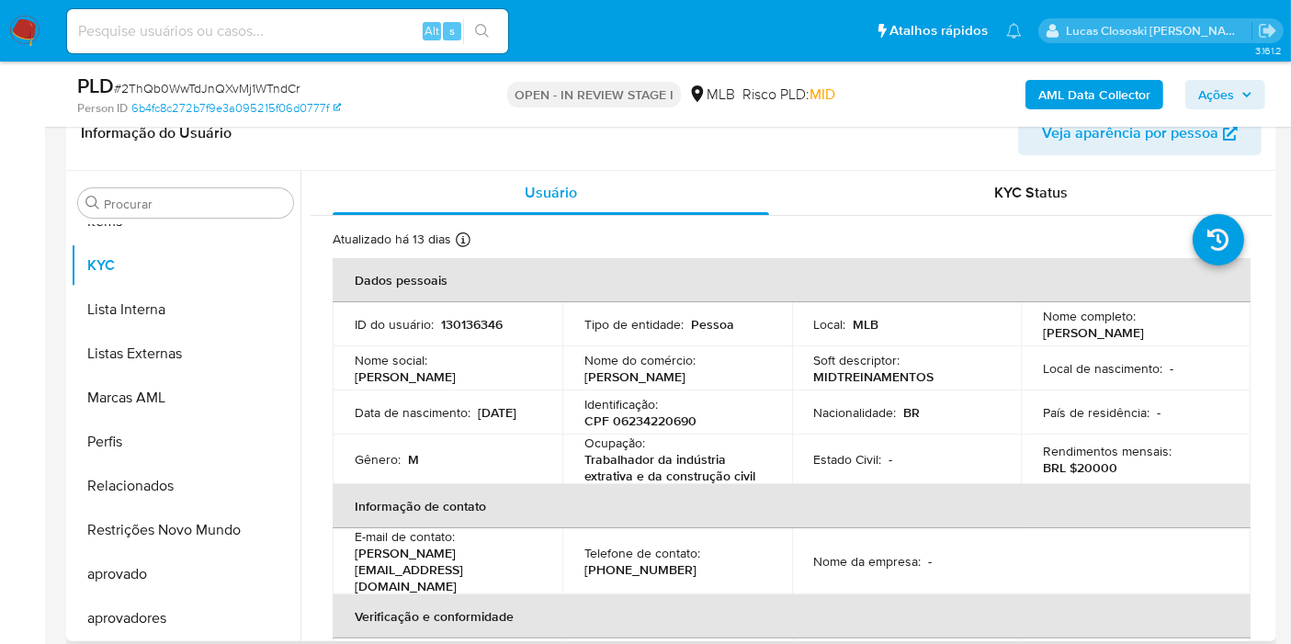
click at [661, 407] on div "Identificação : CPF 06234220690" at bounding box center [677, 412] width 186 height 33
click at [658, 414] on p "CPF 06234220690" at bounding box center [640, 420] width 112 height 17
copy p "06234220690"
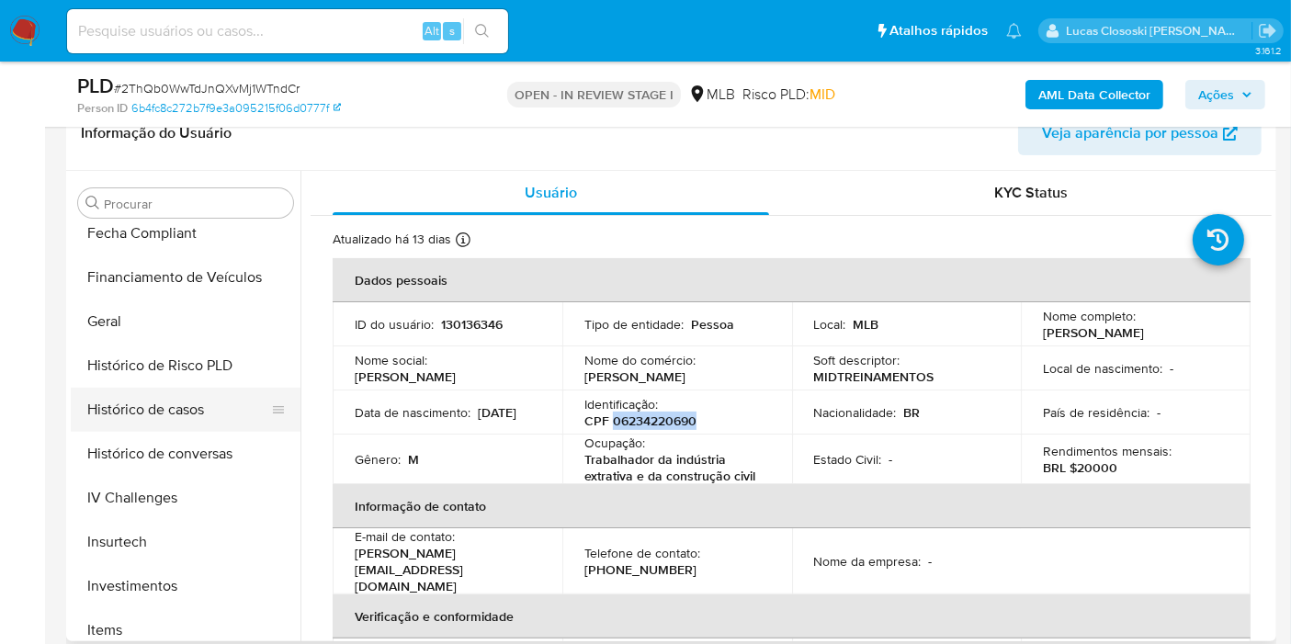
click at [170, 408] on button "Histórico de casos" at bounding box center [178, 410] width 215 height 44
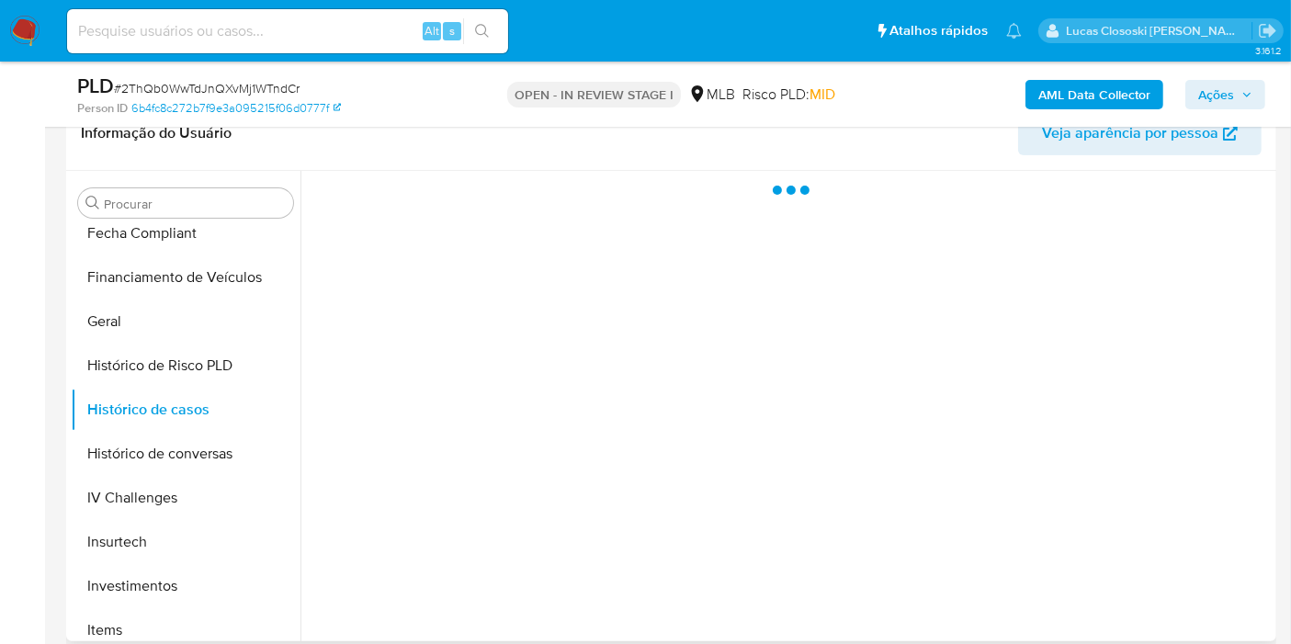
scroll to position [850, 0]
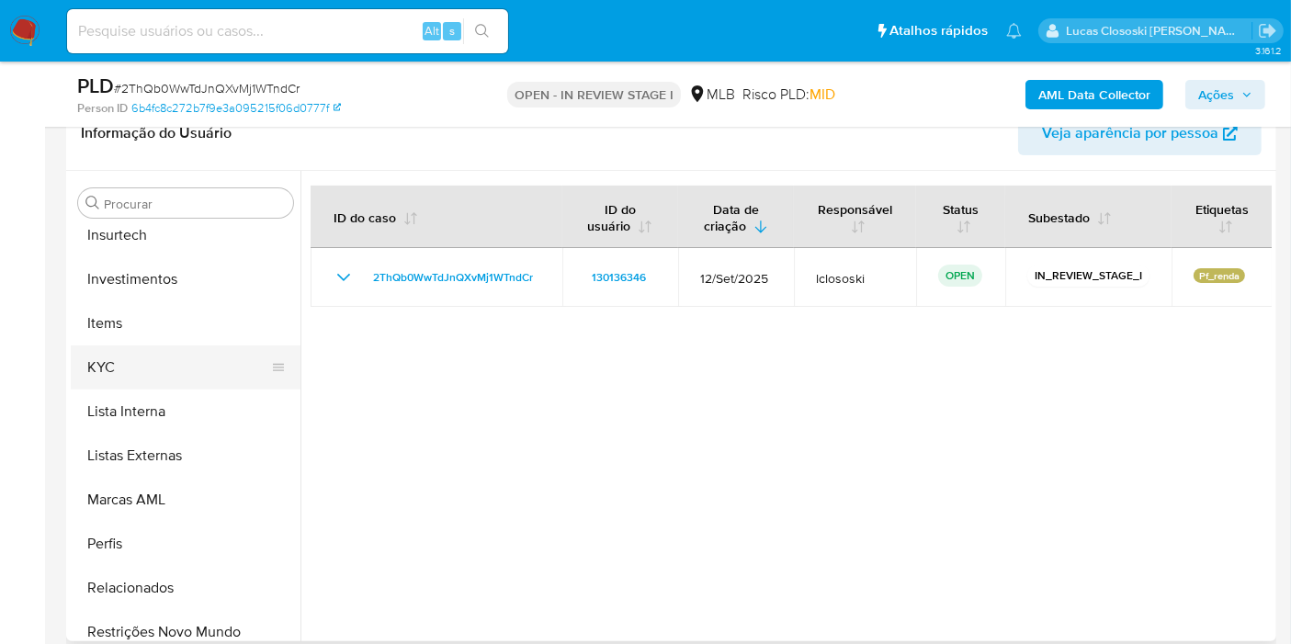
click at [170, 378] on button "KYC" at bounding box center [178, 367] width 215 height 44
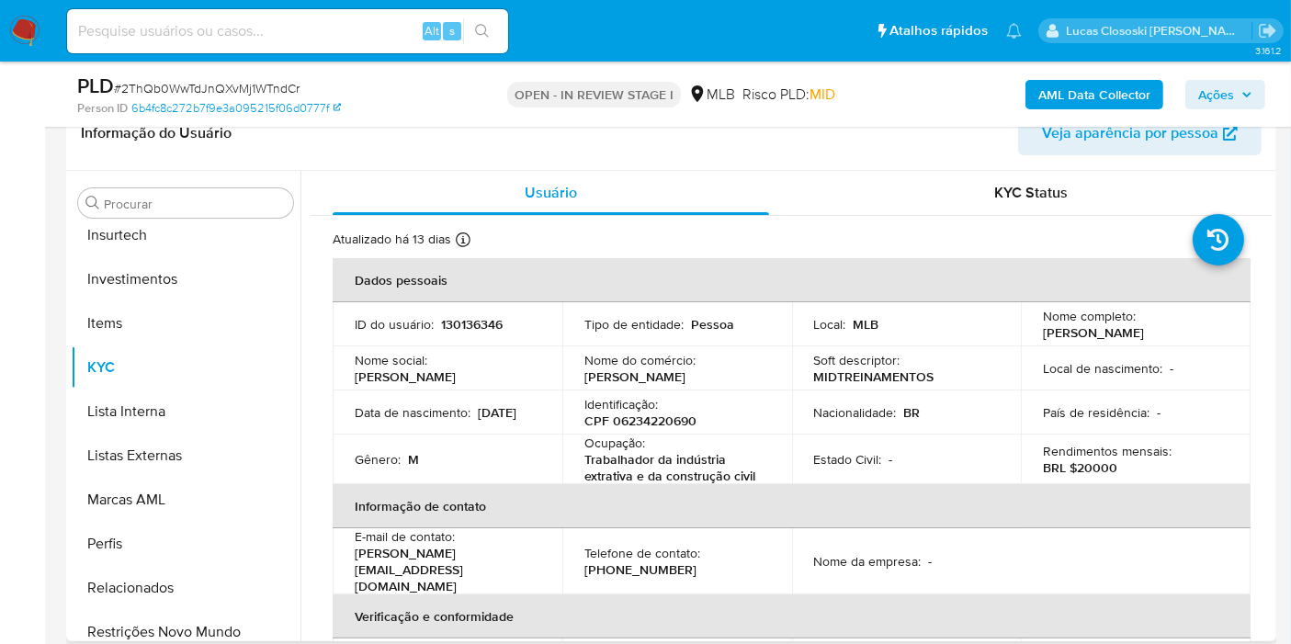
click at [679, 417] on p "CPF 06234220690" at bounding box center [640, 420] width 112 height 17
copy p "06234220690"
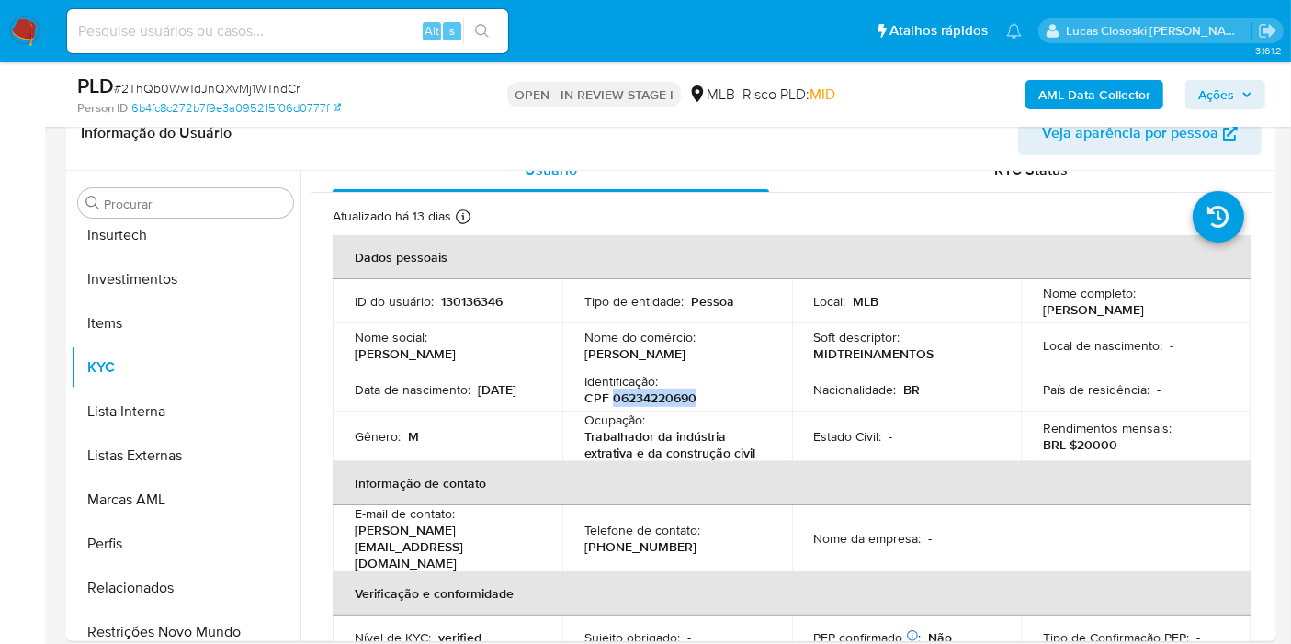
scroll to position [0, 0]
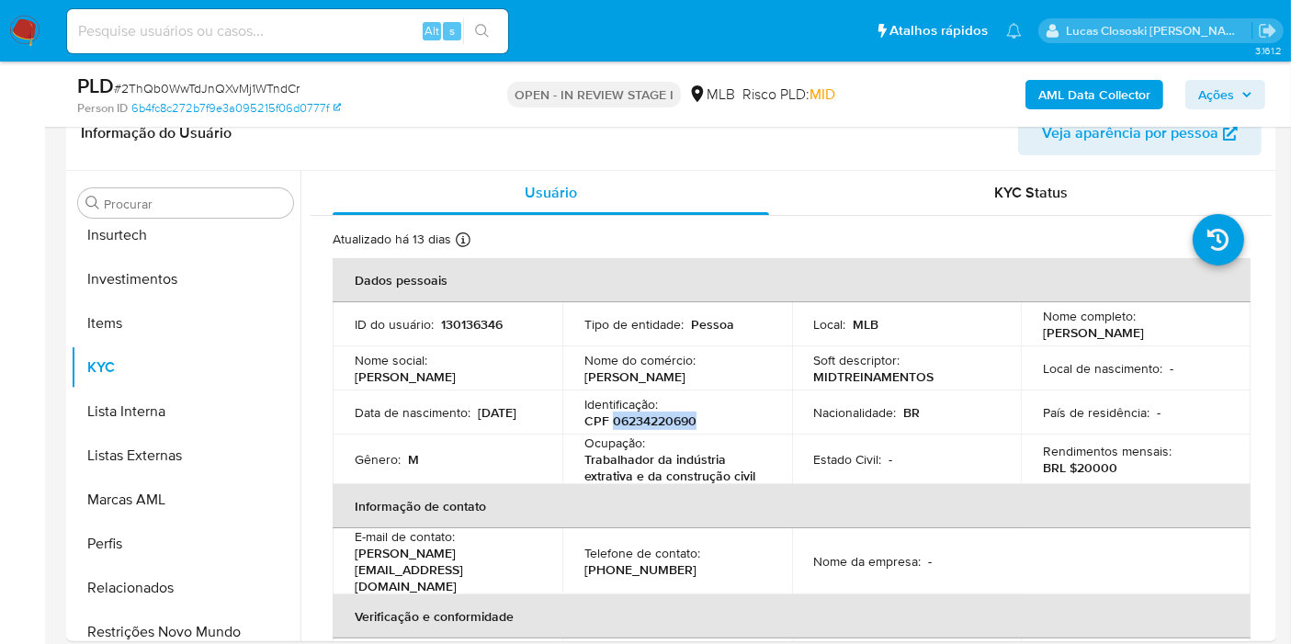
click at [1073, 90] on b "AML Data Collector" at bounding box center [1094, 94] width 112 height 29
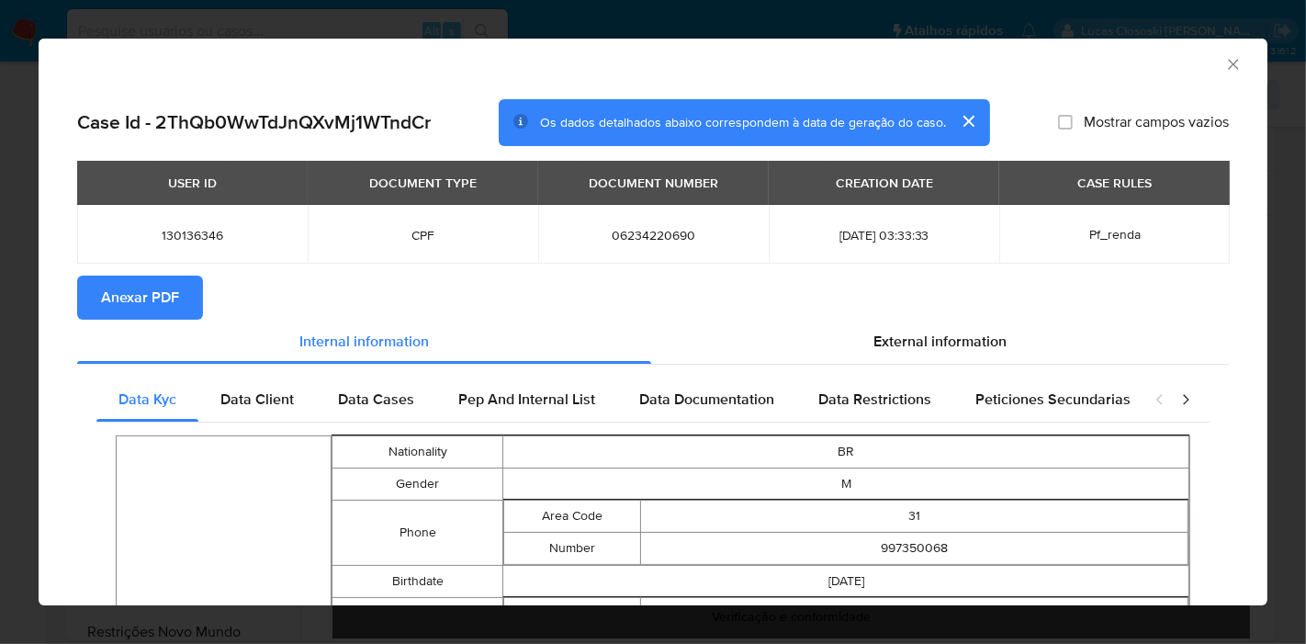
click at [154, 311] on span "Anexar PDF" at bounding box center [140, 297] width 78 height 40
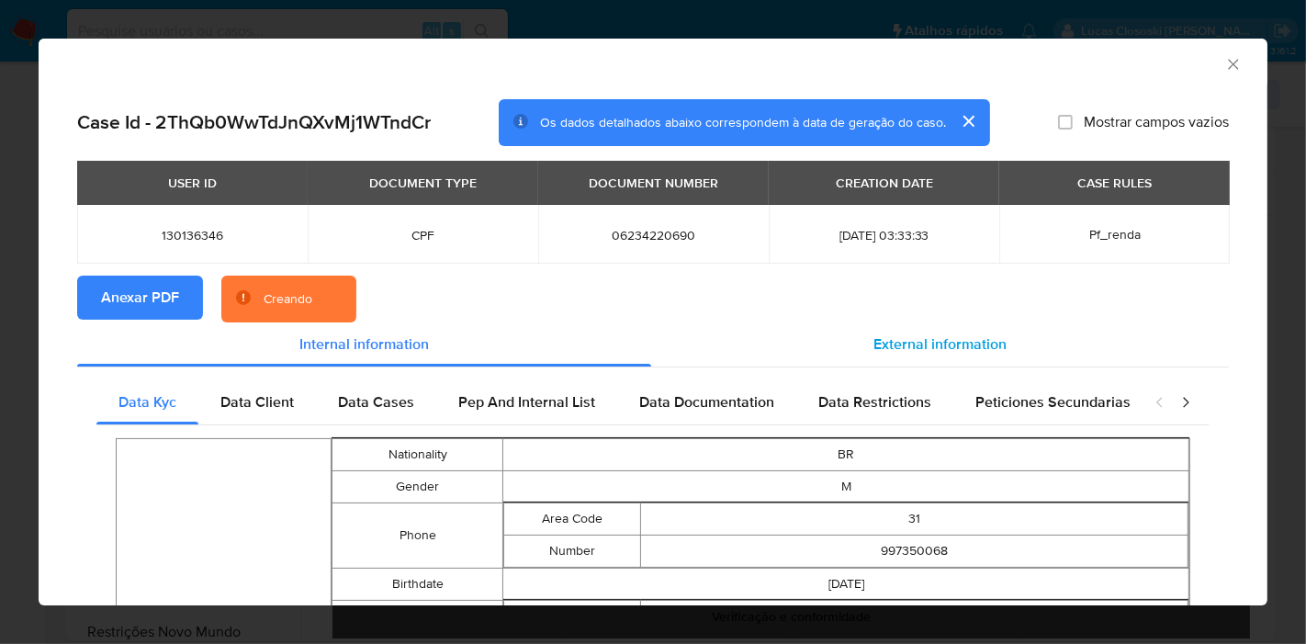
click at [981, 358] on div "External information" at bounding box center [940, 344] width 578 height 44
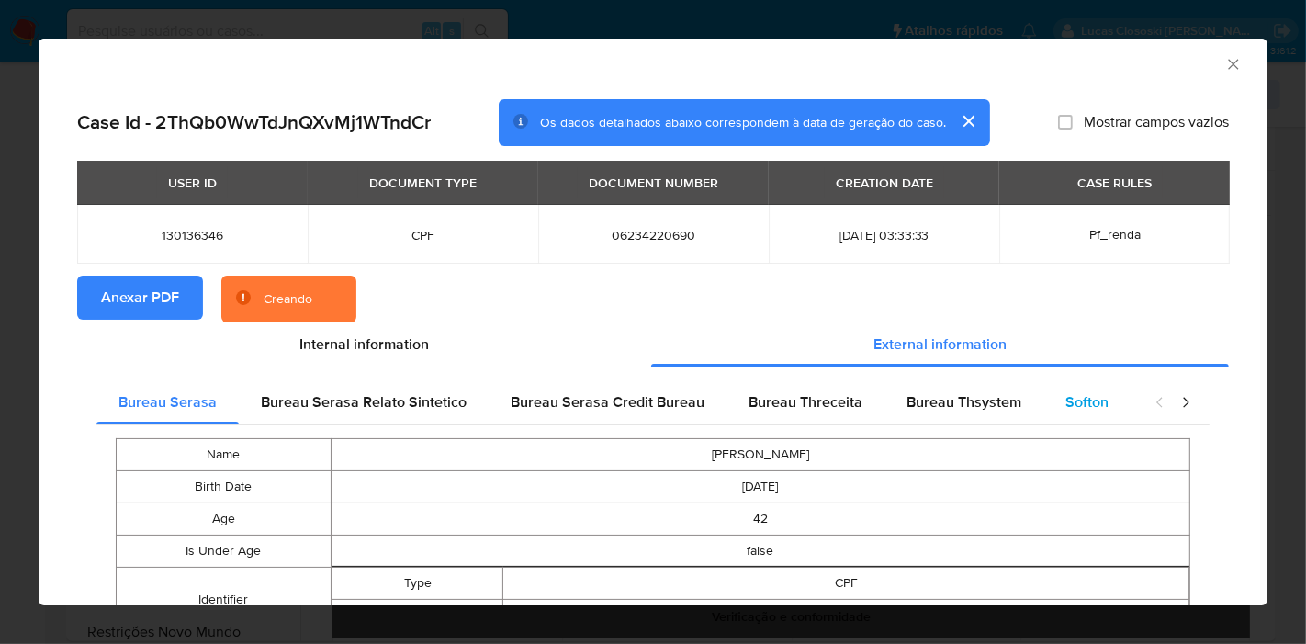
click at [1043, 393] on div "Softon" at bounding box center [1086, 402] width 87 height 44
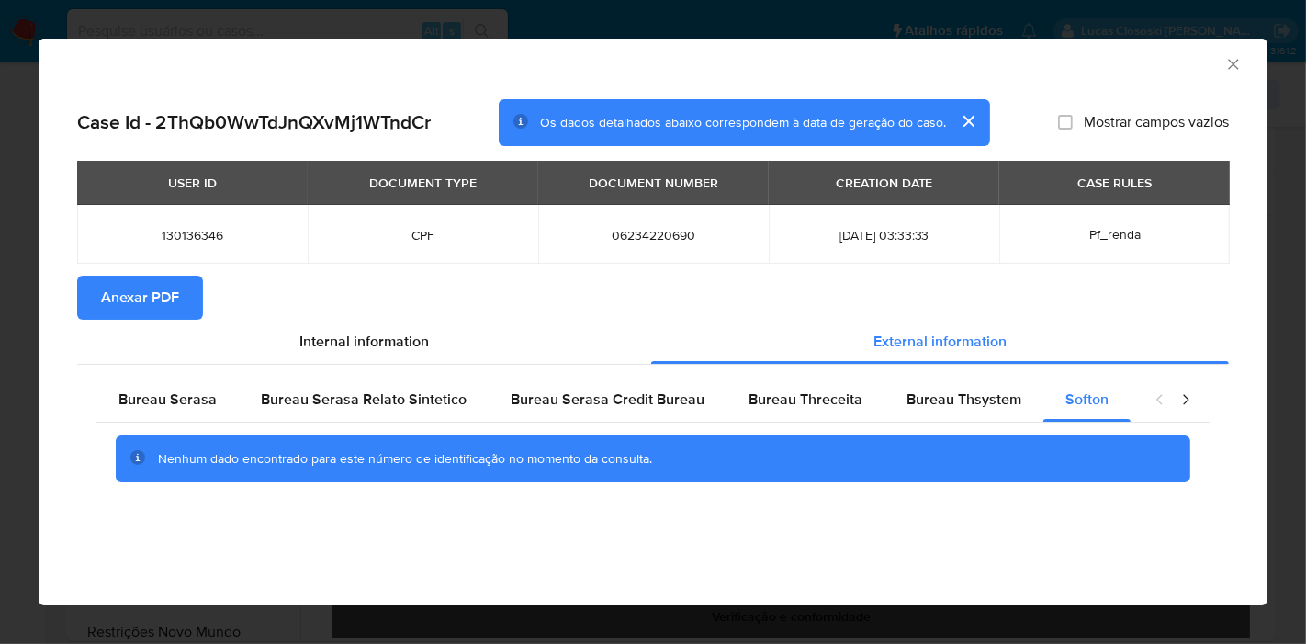
click at [665, 287] on section "Anexar PDF" at bounding box center [653, 298] width 1152 height 44
click at [1231, 58] on icon "Fechar a janela" at bounding box center [1233, 64] width 18 height 18
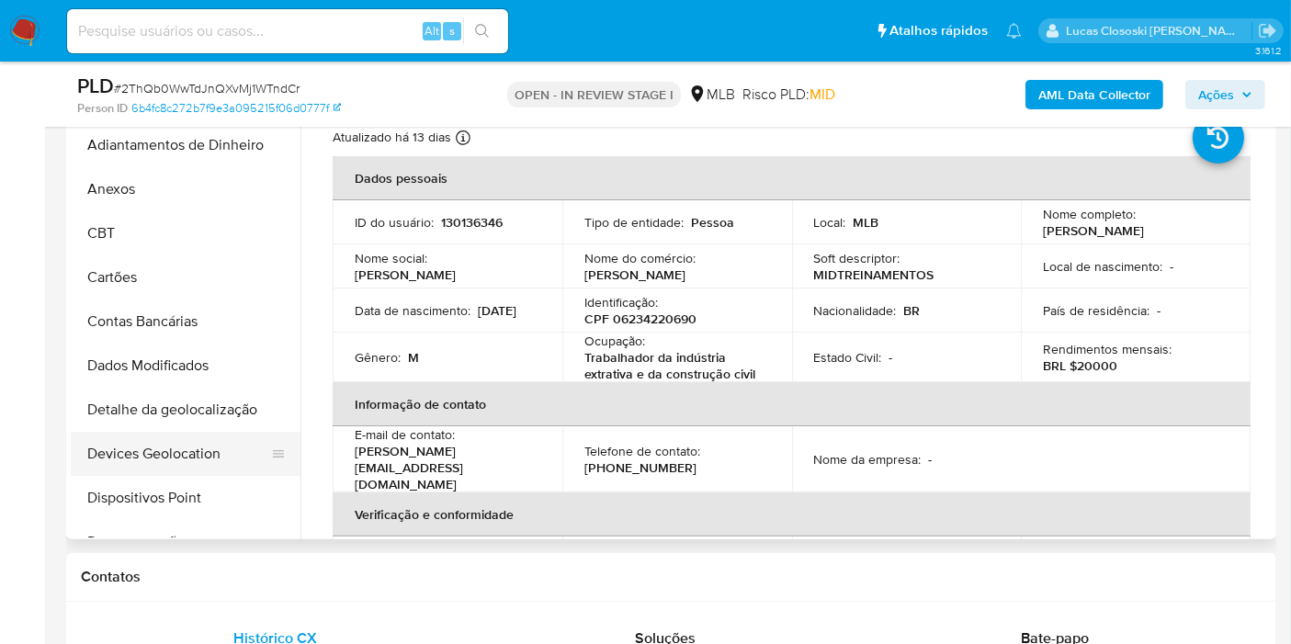
click at [176, 452] on button "Devices Geolocation" at bounding box center [178, 454] width 215 height 44
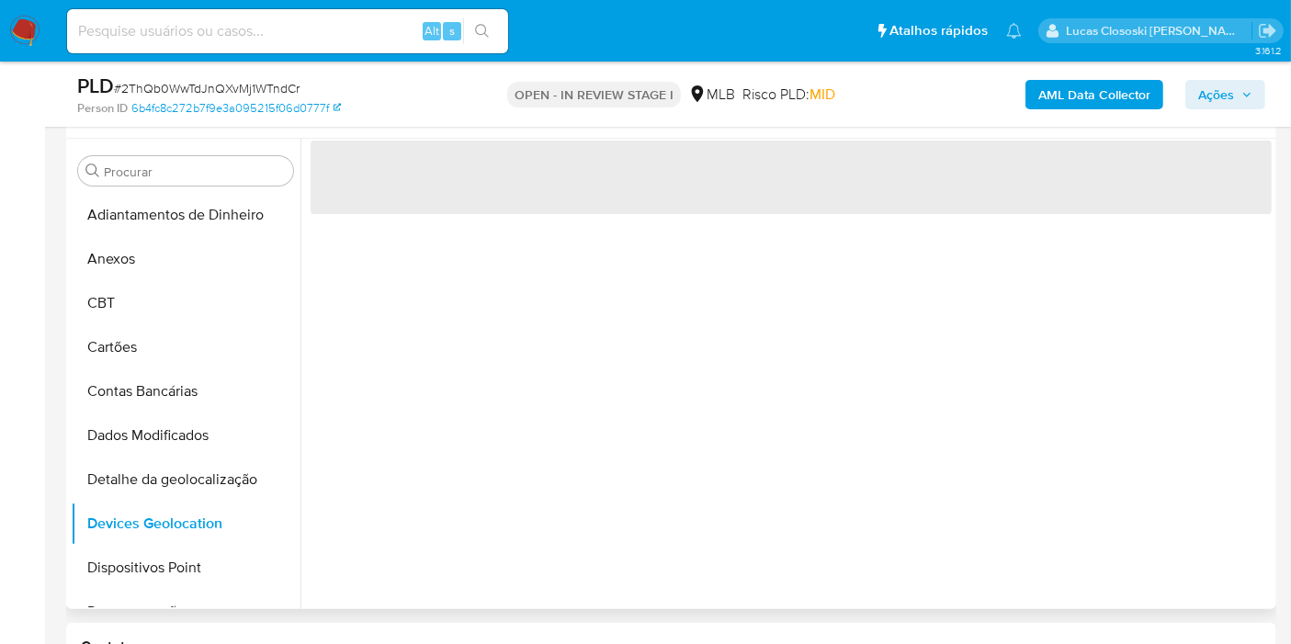
scroll to position [306, 0]
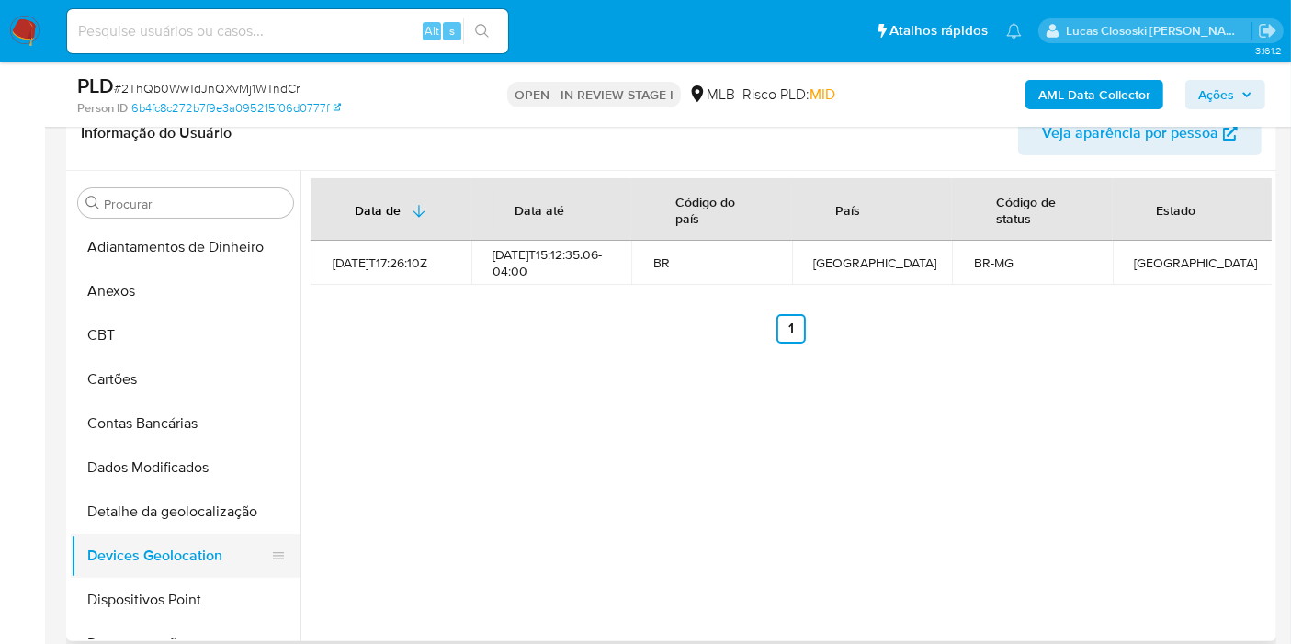
click at [112, 601] on button "Dispositivos Point" at bounding box center [186, 600] width 230 height 44
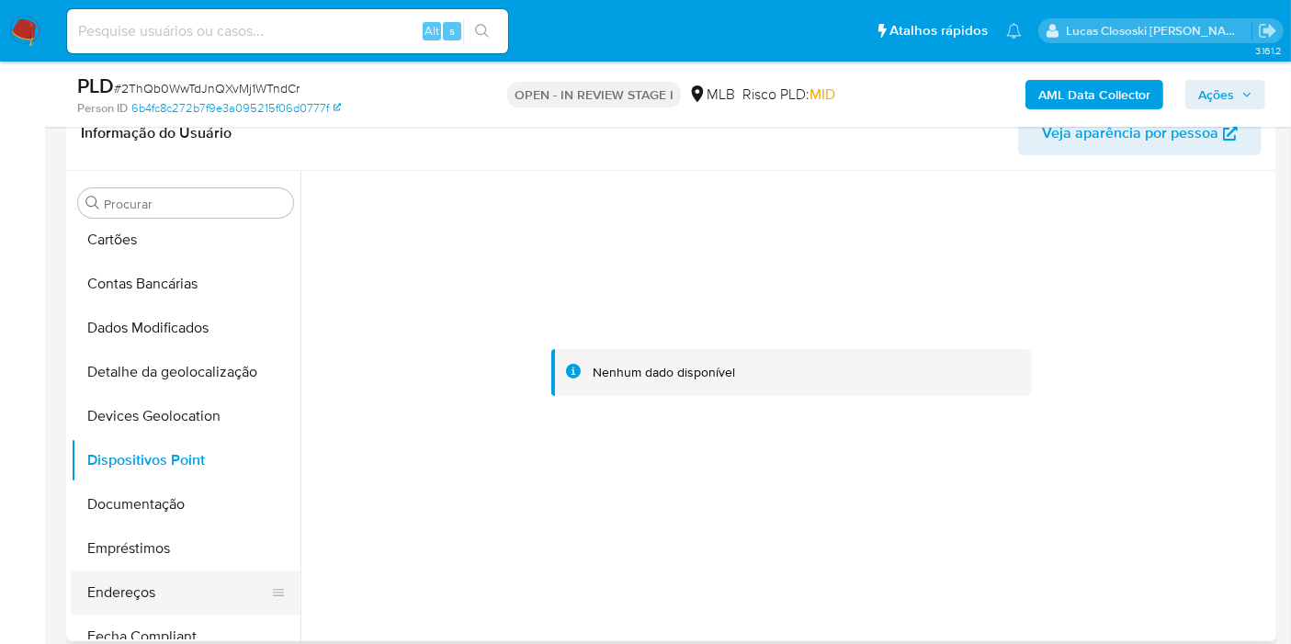
scroll to position [204, 0]
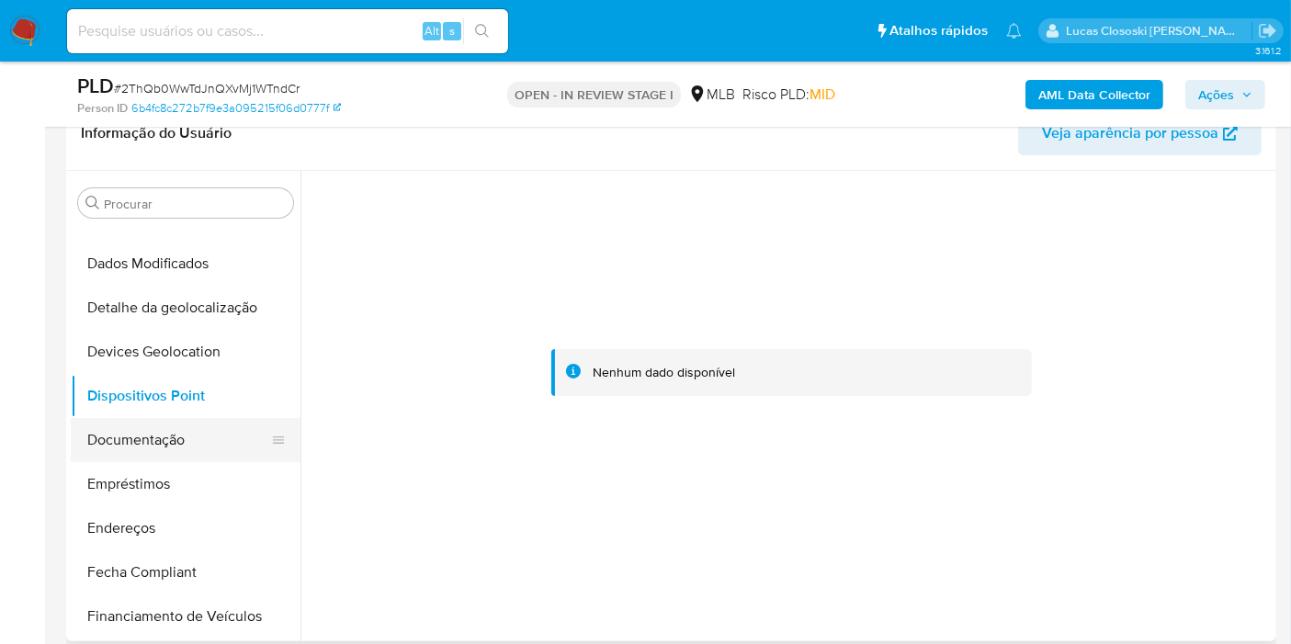
click at [157, 452] on button "Documentação" at bounding box center [178, 440] width 215 height 44
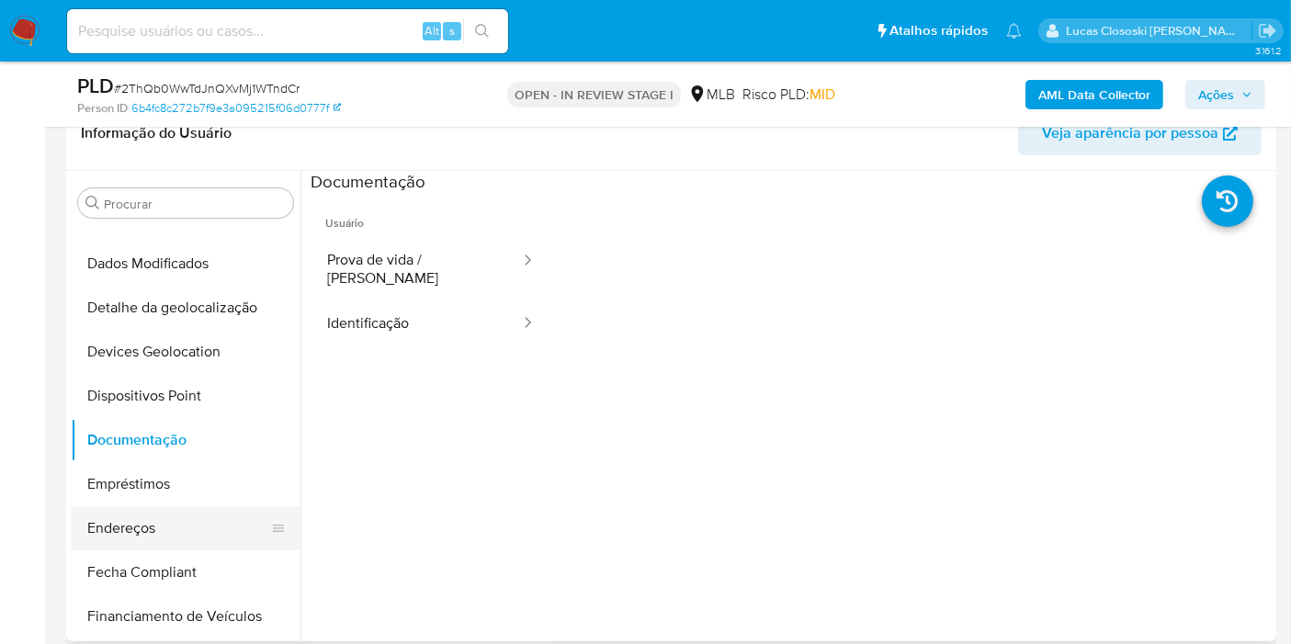
click at [215, 530] on button "Endereços" at bounding box center [178, 528] width 215 height 44
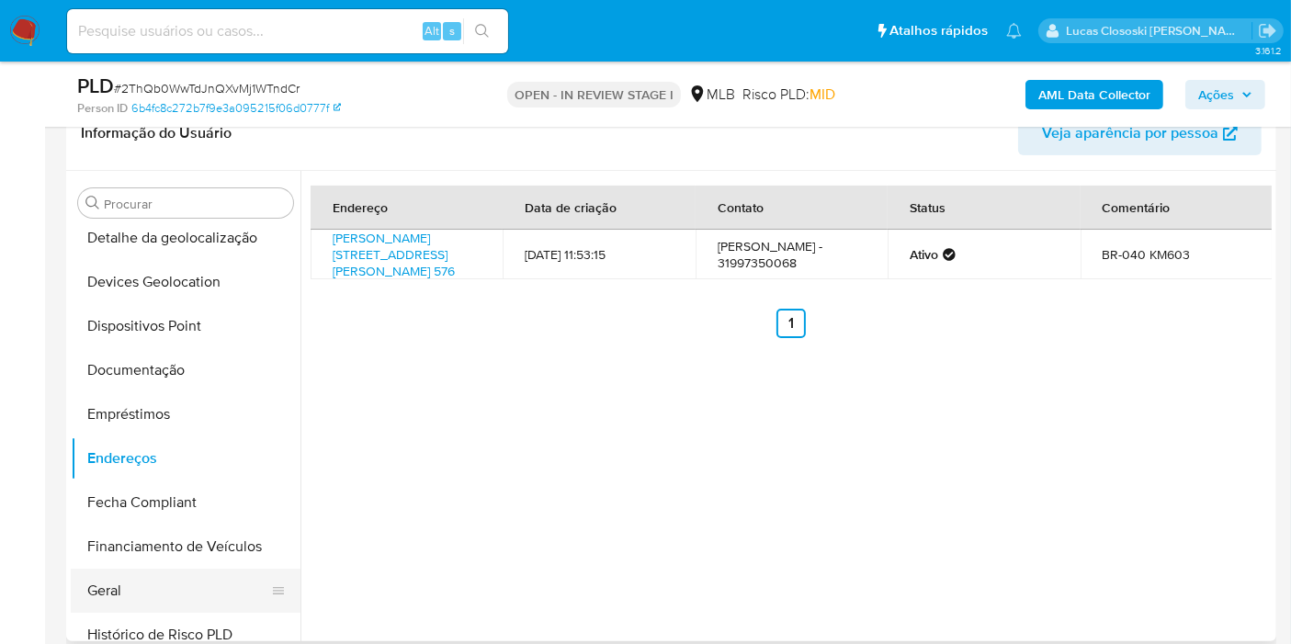
scroll to position [306, 0]
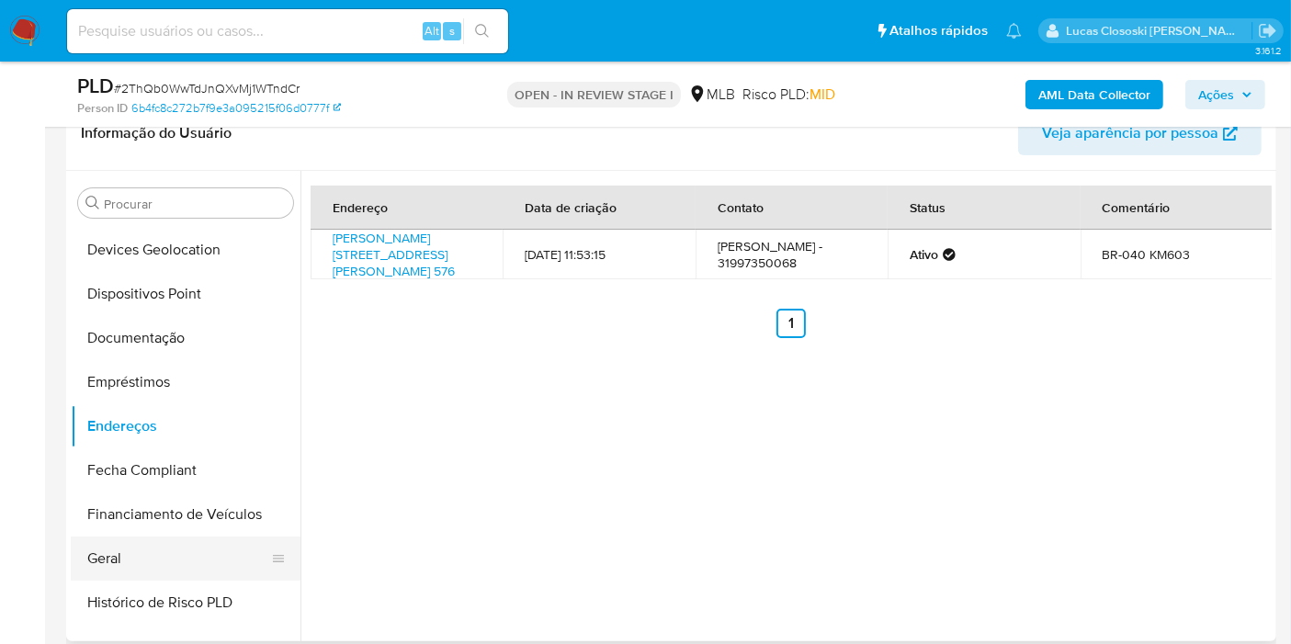
click at [127, 544] on button "Geral" at bounding box center [178, 558] width 215 height 44
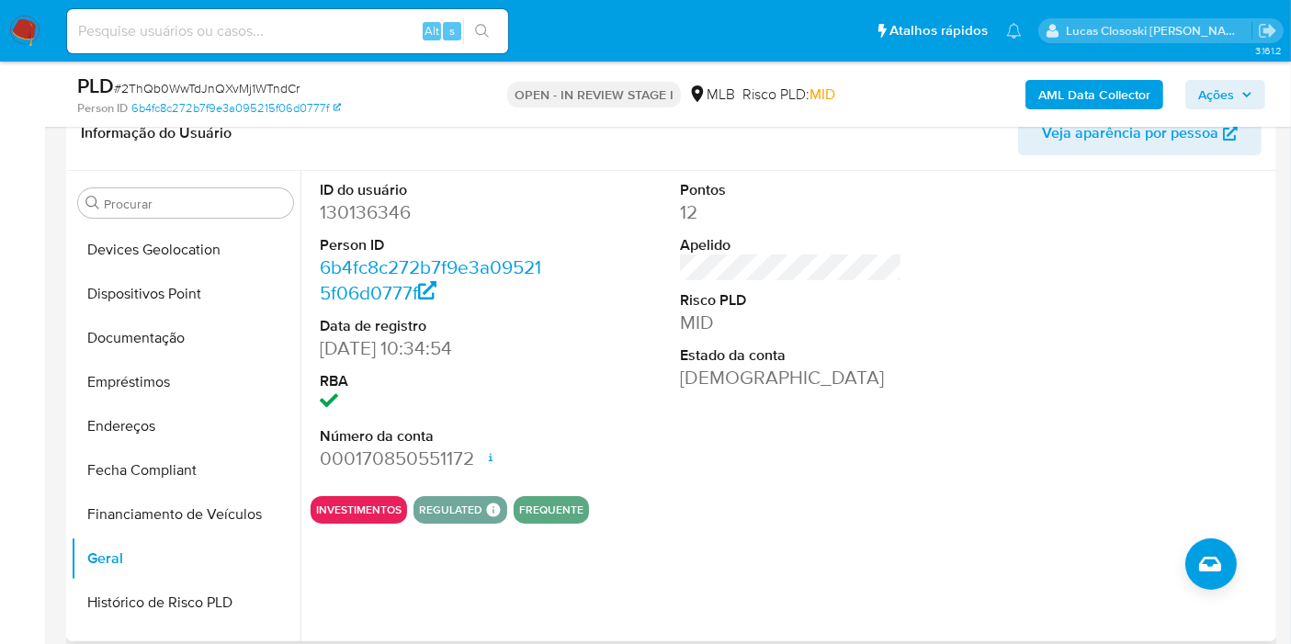
scroll to position [510, 0]
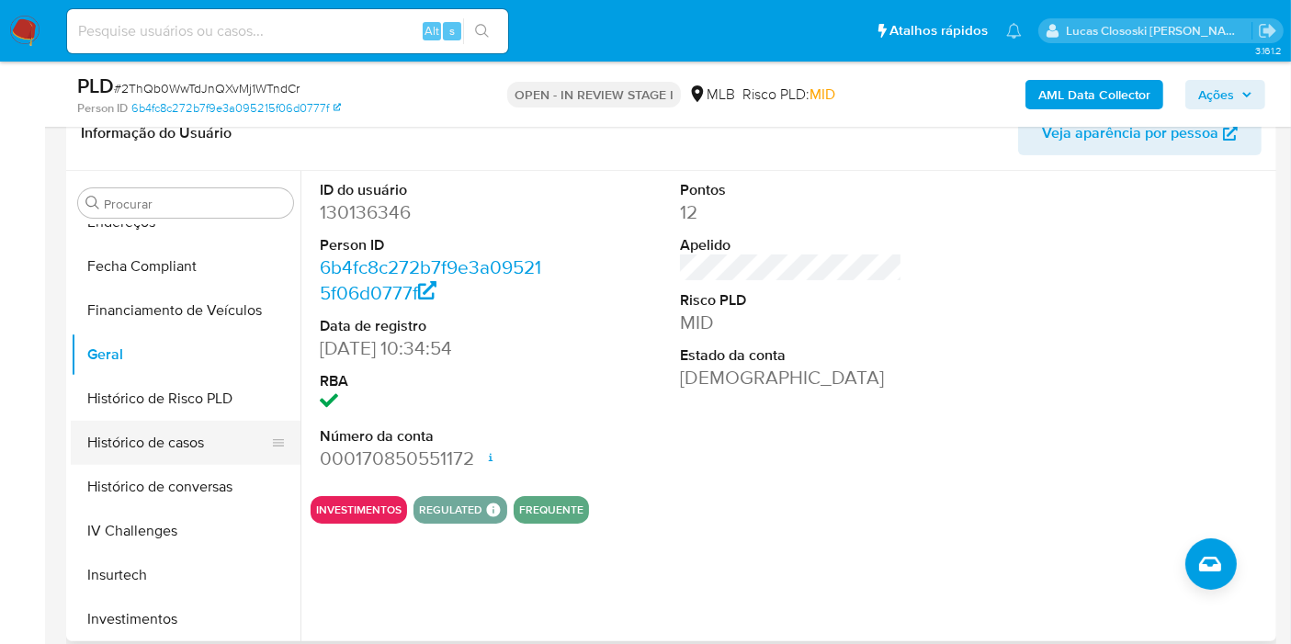
click at [146, 433] on button "Histórico de casos" at bounding box center [178, 443] width 215 height 44
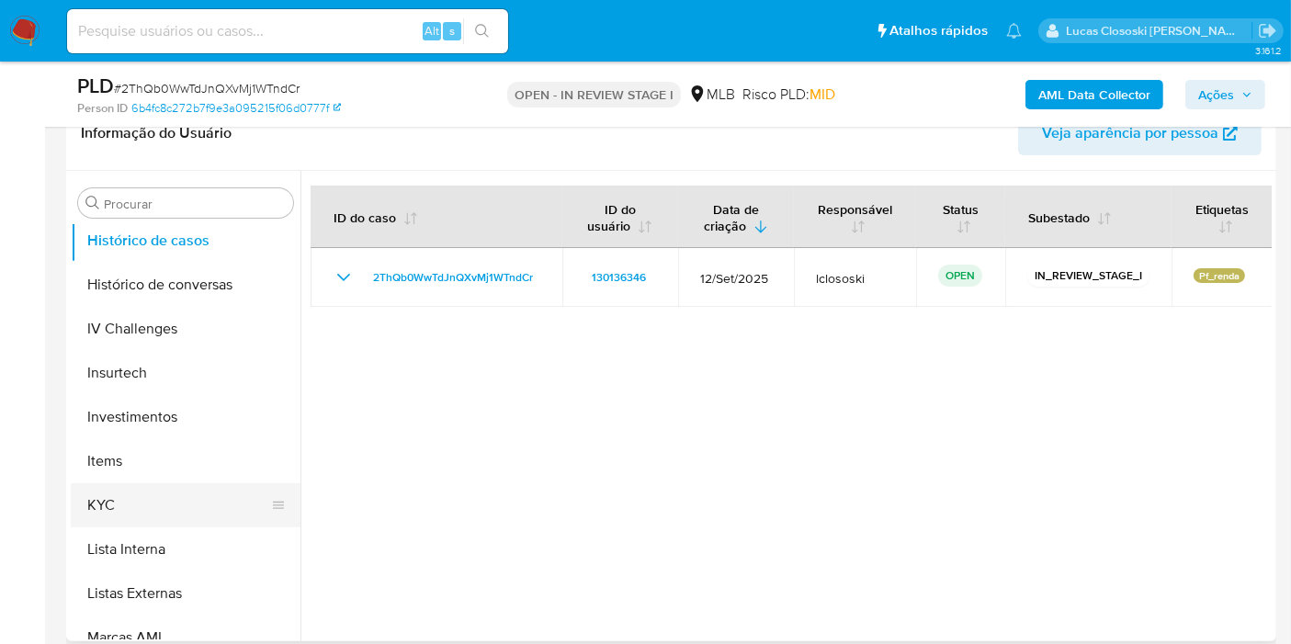
scroll to position [714, 0]
click at [152, 520] on button "KYC" at bounding box center [178, 503] width 215 height 44
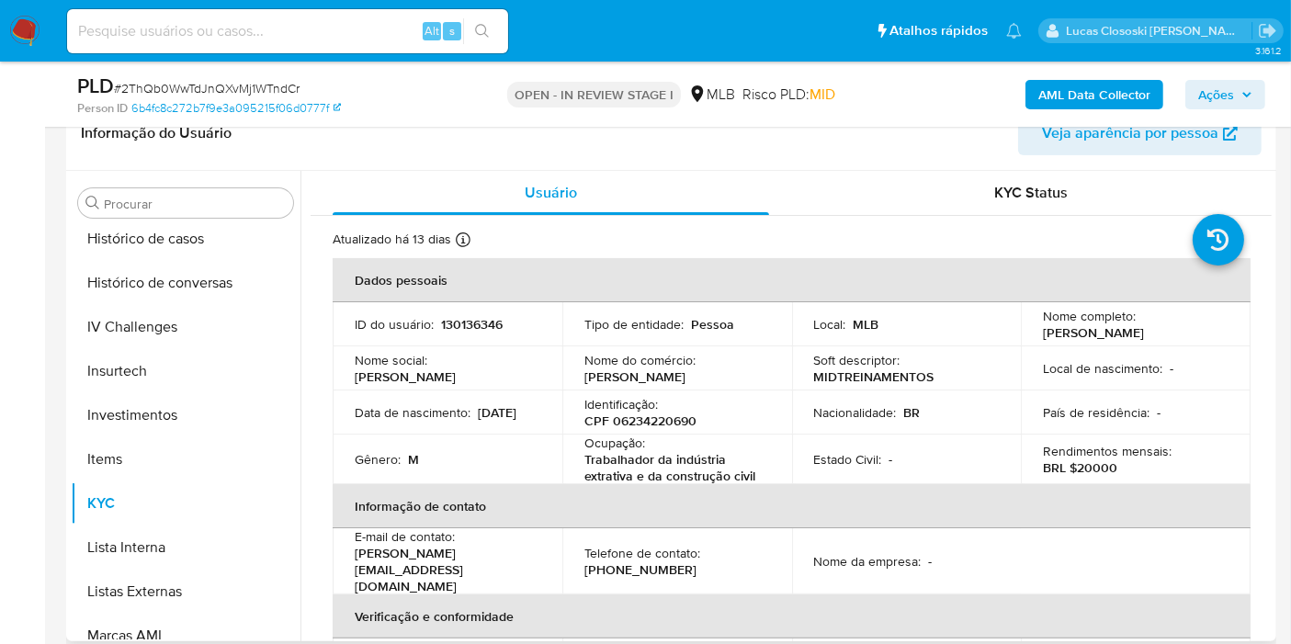
scroll to position [919, 0]
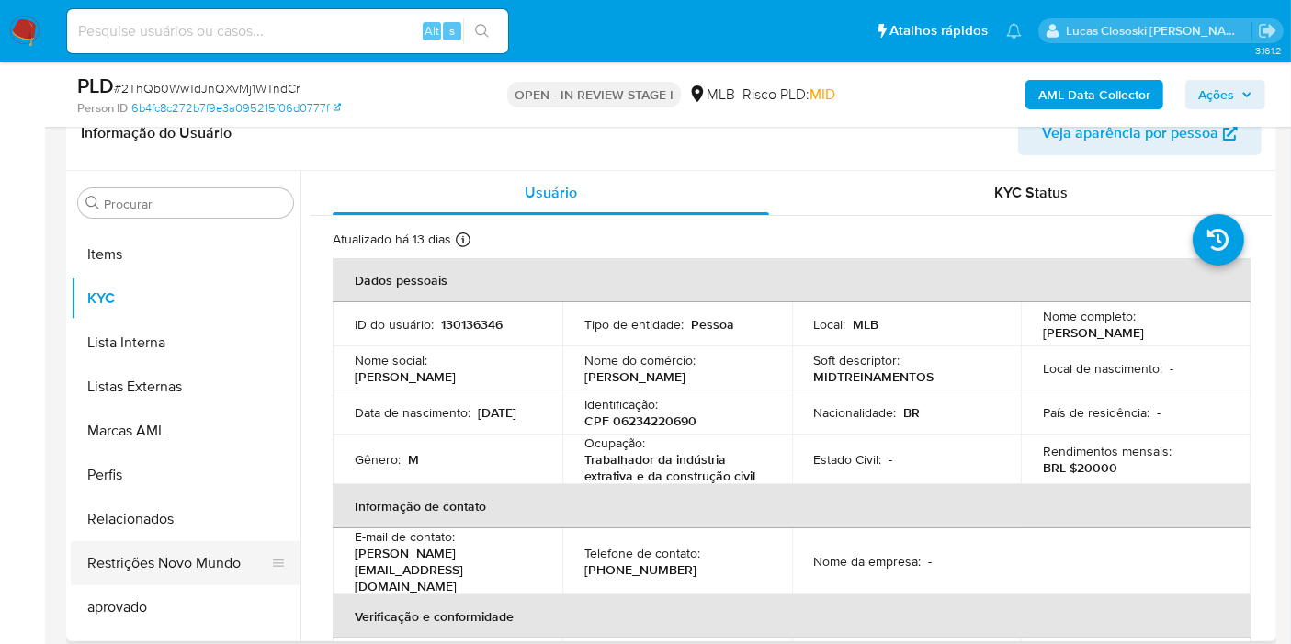
click at [175, 569] on button "Restrições Novo Mundo" at bounding box center [178, 563] width 215 height 44
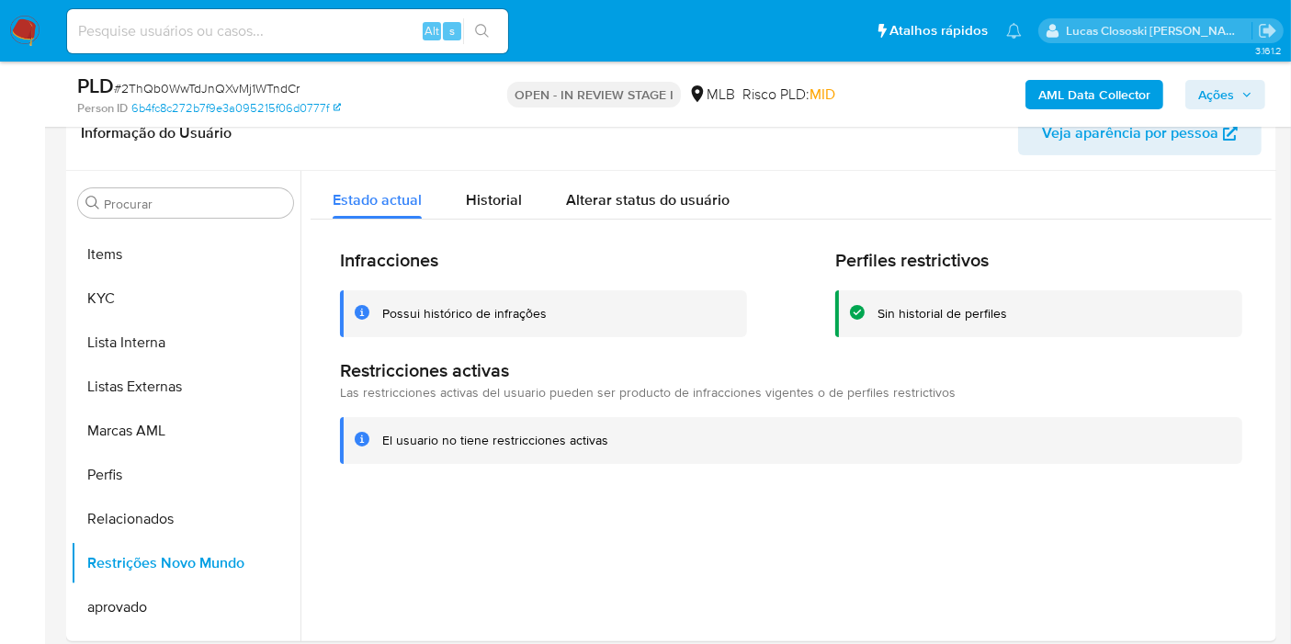
click at [254, 85] on span "# 2ThQb0WwTdJnQXvMj1WTndCr" at bounding box center [207, 88] width 186 height 18
copy span "2ThQb0WwTdJnQXvMj1WTndCr"
click at [107, 285] on button "KYC" at bounding box center [178, 298] width 215 height 44
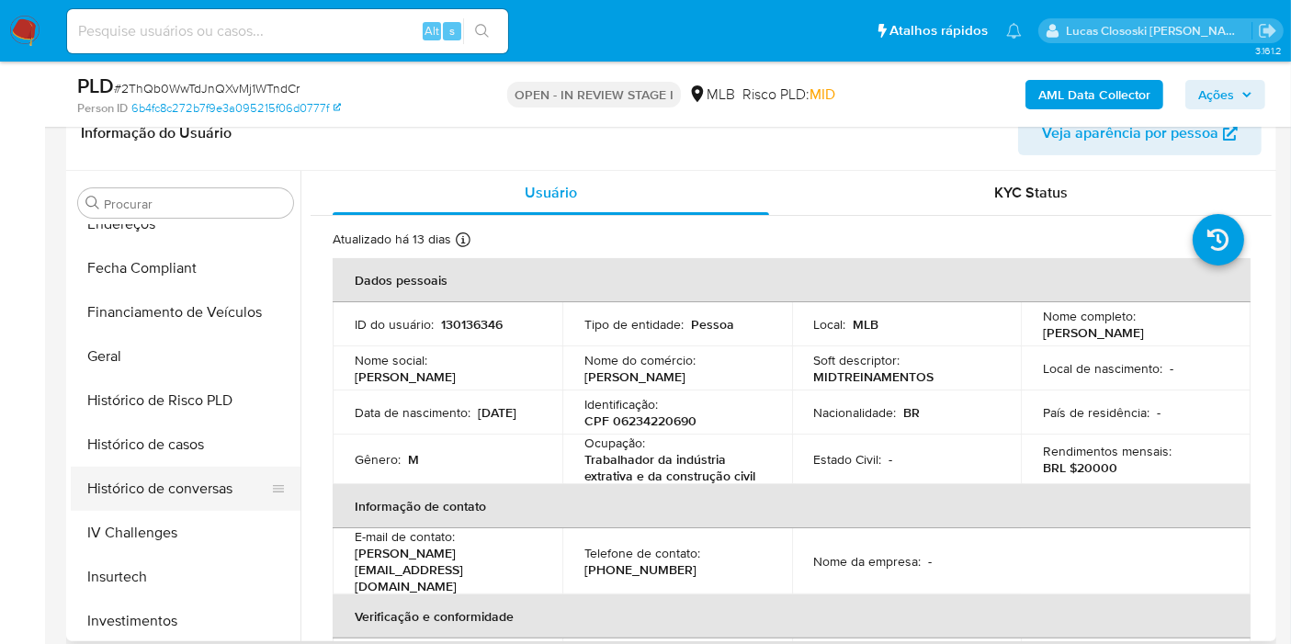
scroll to position [408, 0]
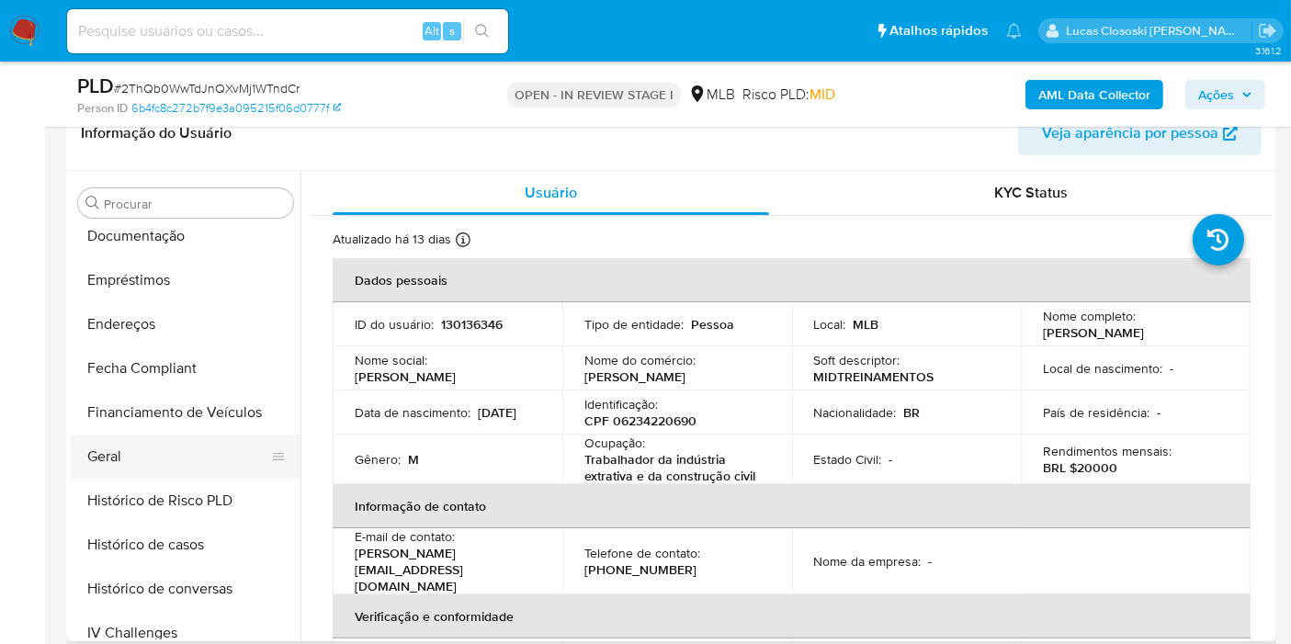
click at [110, 449] on button "Geral" at bounding box center [178, 456] width 215 height 44
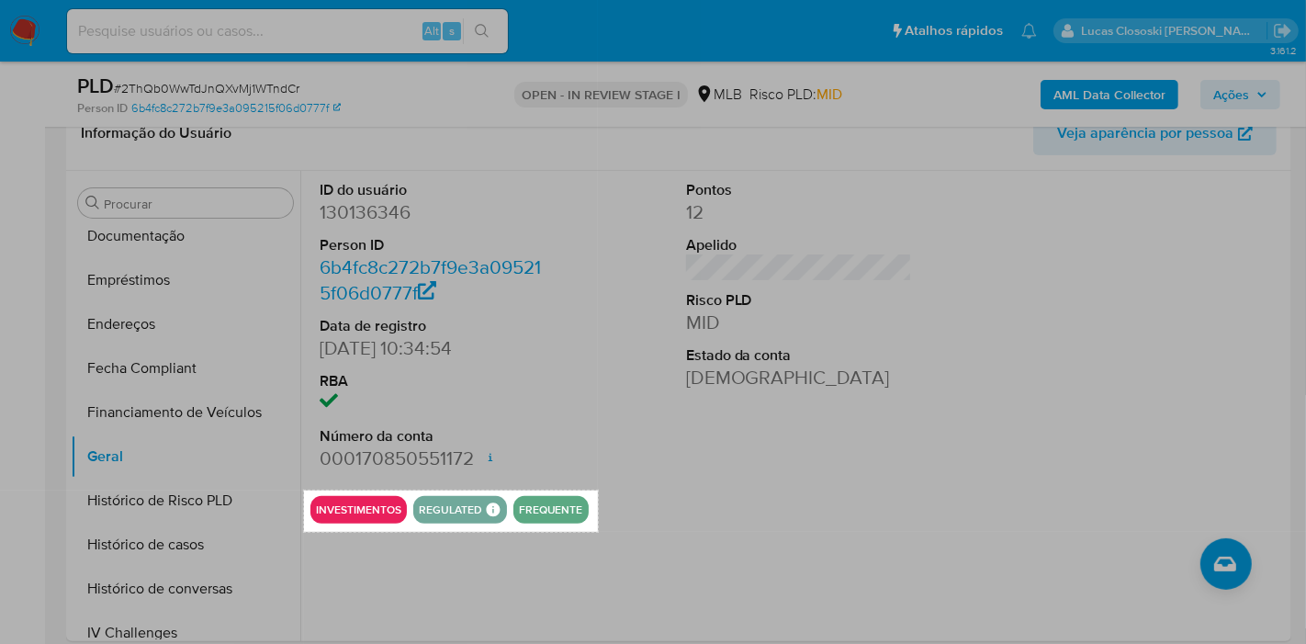
drag, startPoint x: 304, startPoint y: 490, endPoint x: 598, endPoint y: 532, distance: 297.0
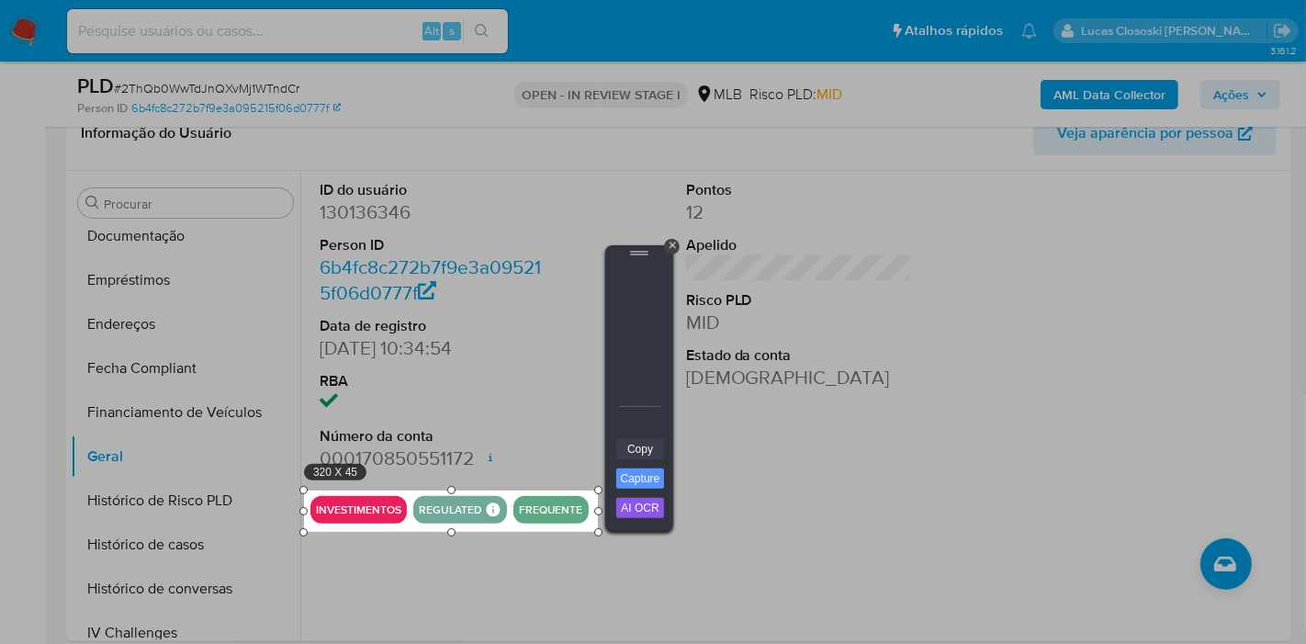
click at [636, 450] on link "Copy" at bounding box center [640, 449] width 48 height 20
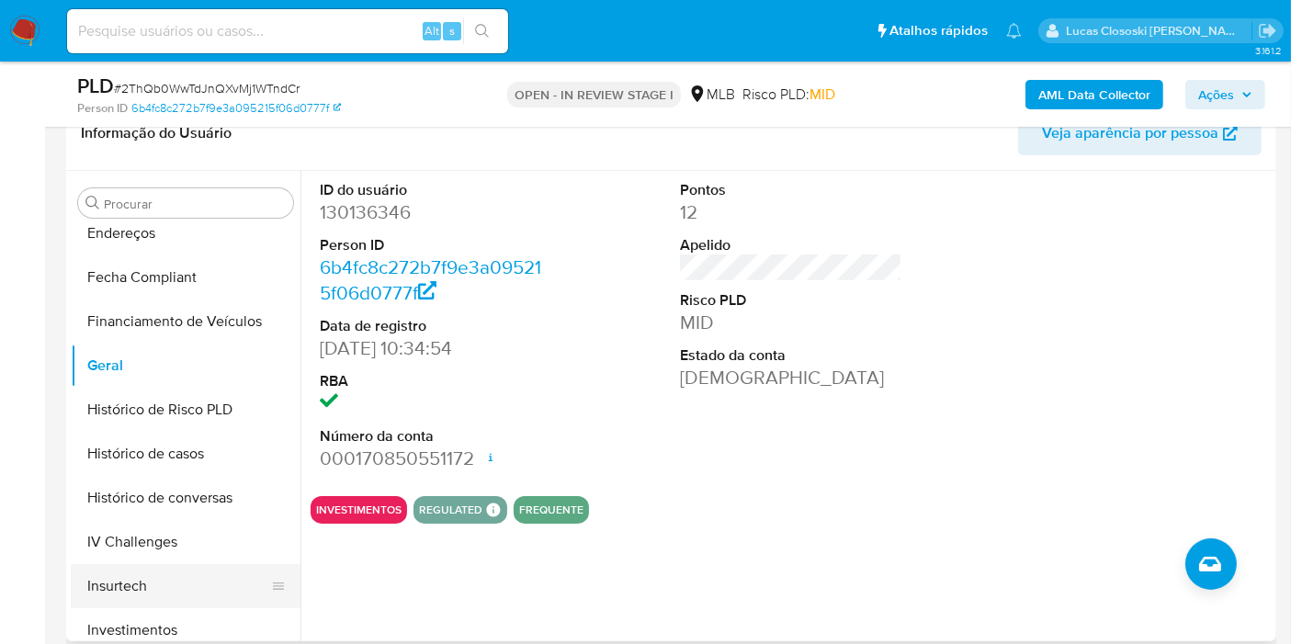
scroll to position [612, 0]
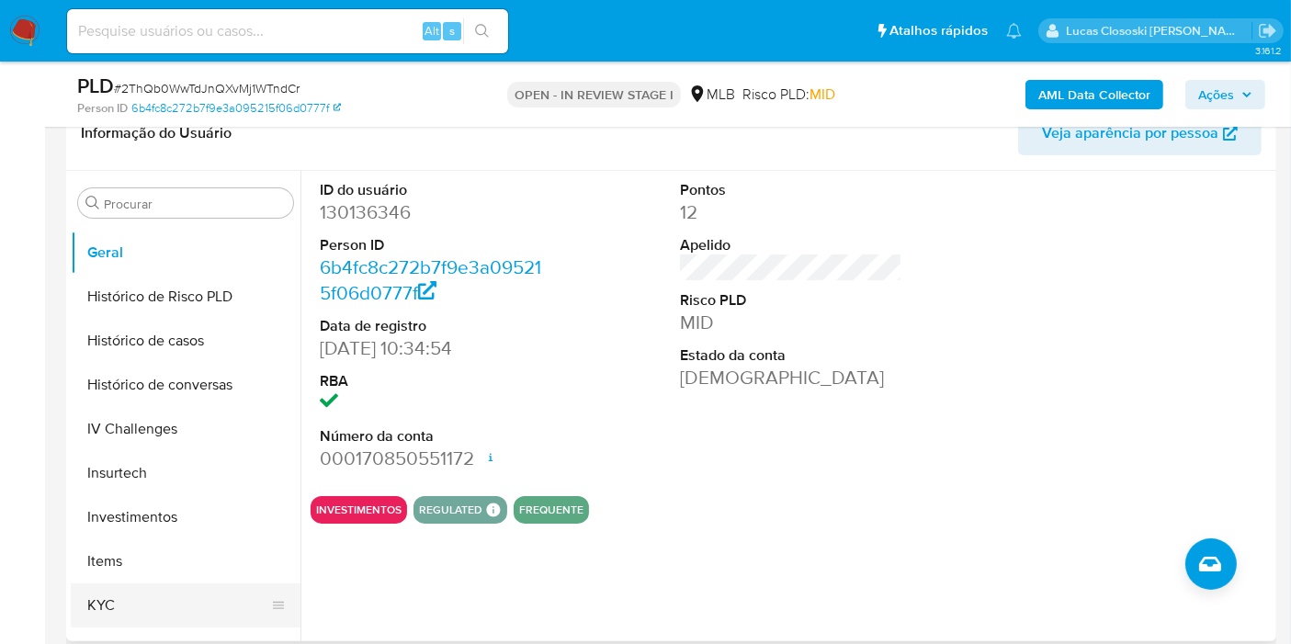
click at [141, 603] on button "KYC" at bounding box center [178, 605] width 215 height 44
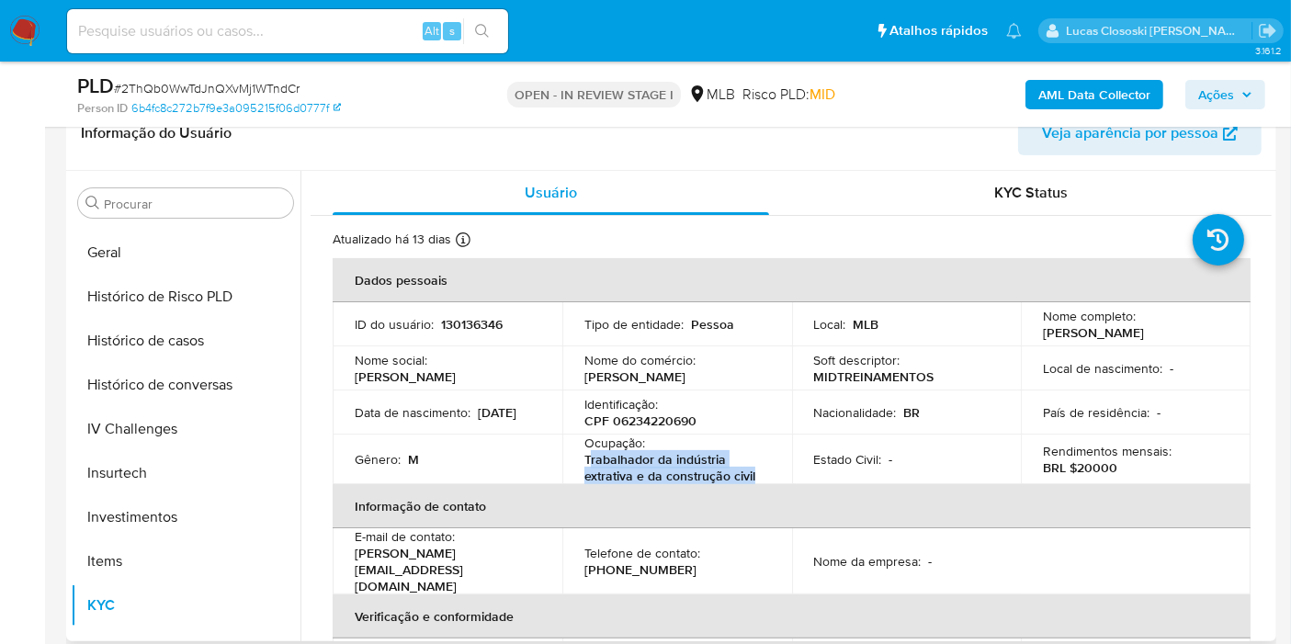
copy p "rabalhador da indústria extrativa e da construção civil"
drag, startPoint x: 756, startPoint y: 473, endPoint x: 587, endPoint y: 451, distance: 170.4
click at [587, 451] on p "Trabalhador da indústria extrativa e da construção civil" at bounding box center [673, 467] width 178 height 33
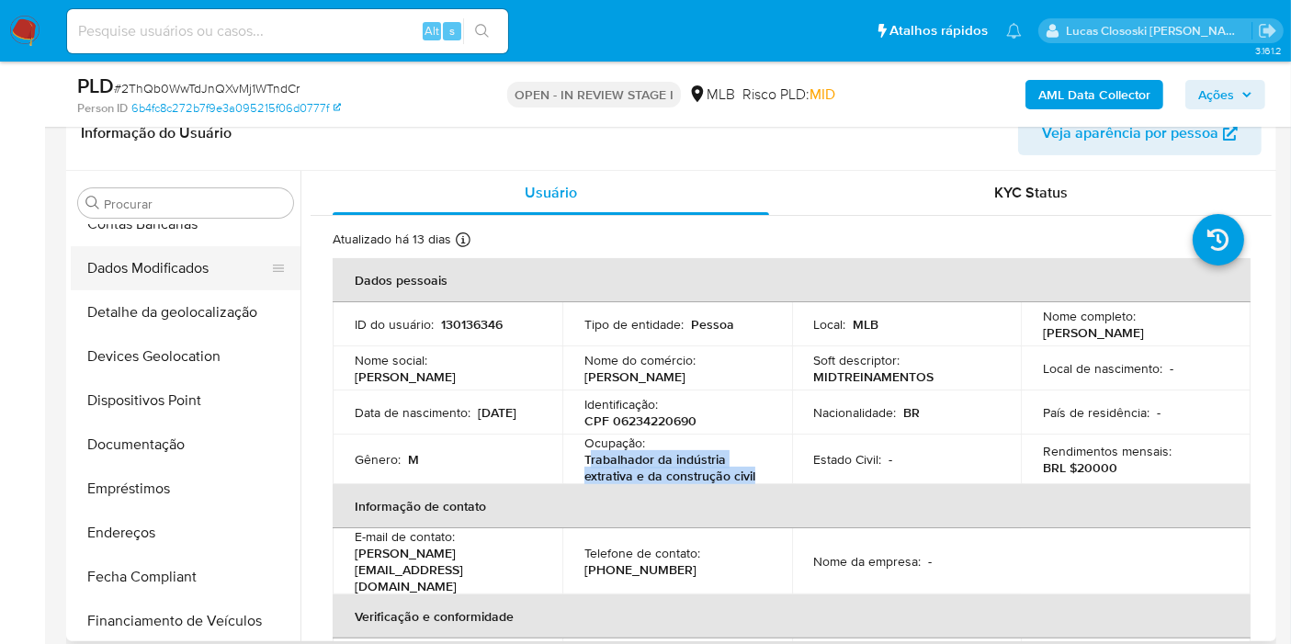
scroll to position [306, 0]
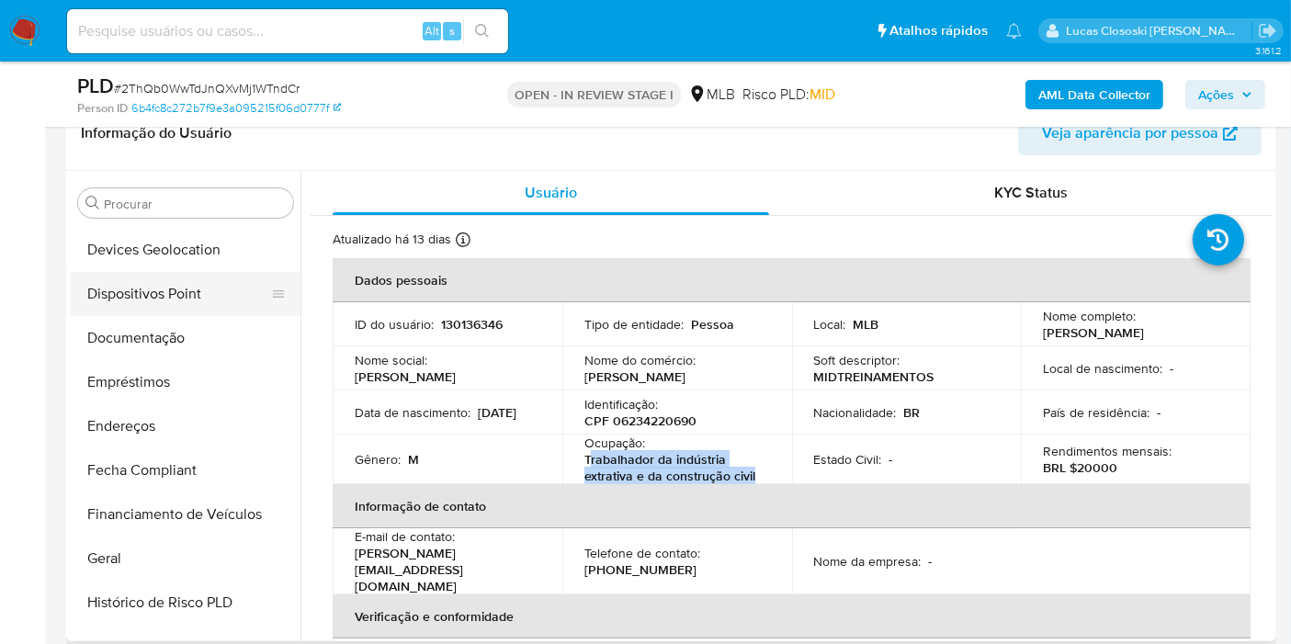
click at [182, 298] on button "Dispositivos Point" at bounding box center [178, 294] width 215 height 44
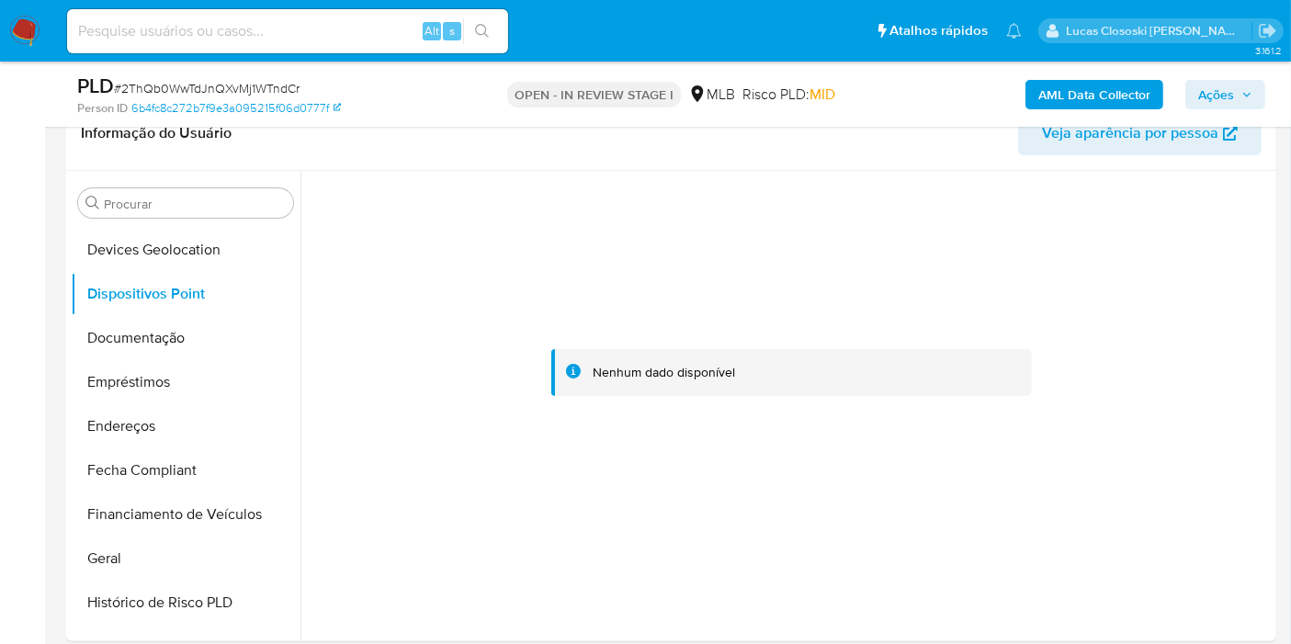
click at [1215, 85] on span "Ações" at bounding box center [1216, 94] width 36 height 29
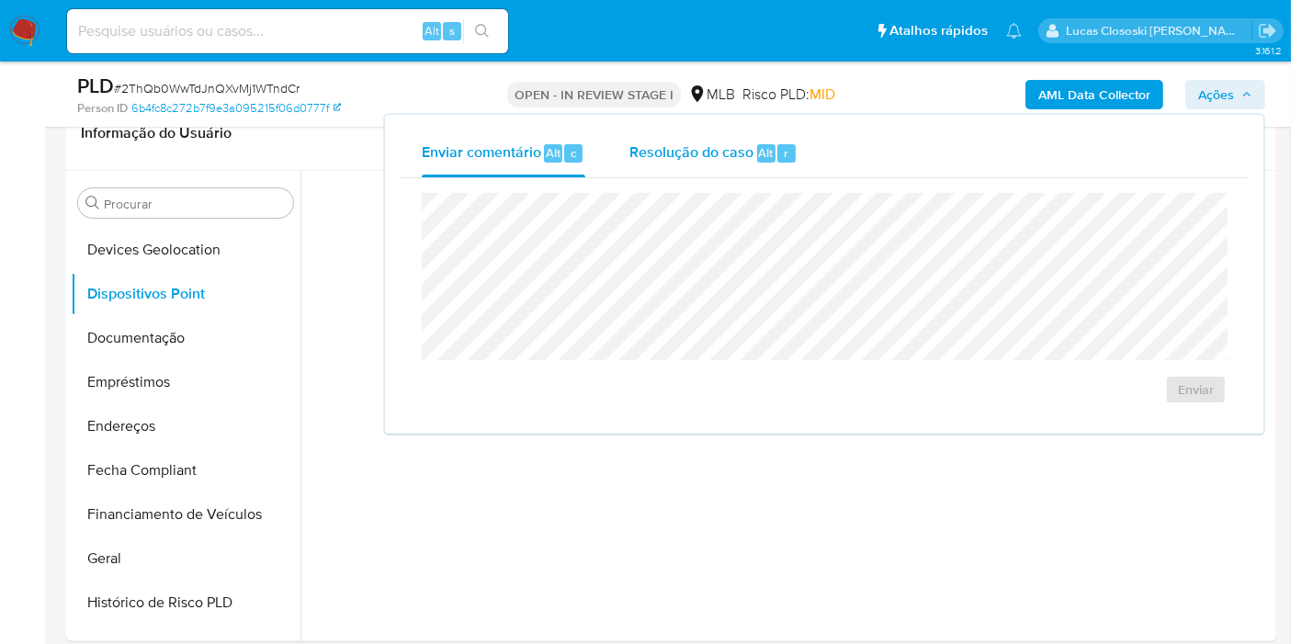
click at [688, 143] on span "Resolução do caso" at bounding box center [691, 151] width 124 height 21
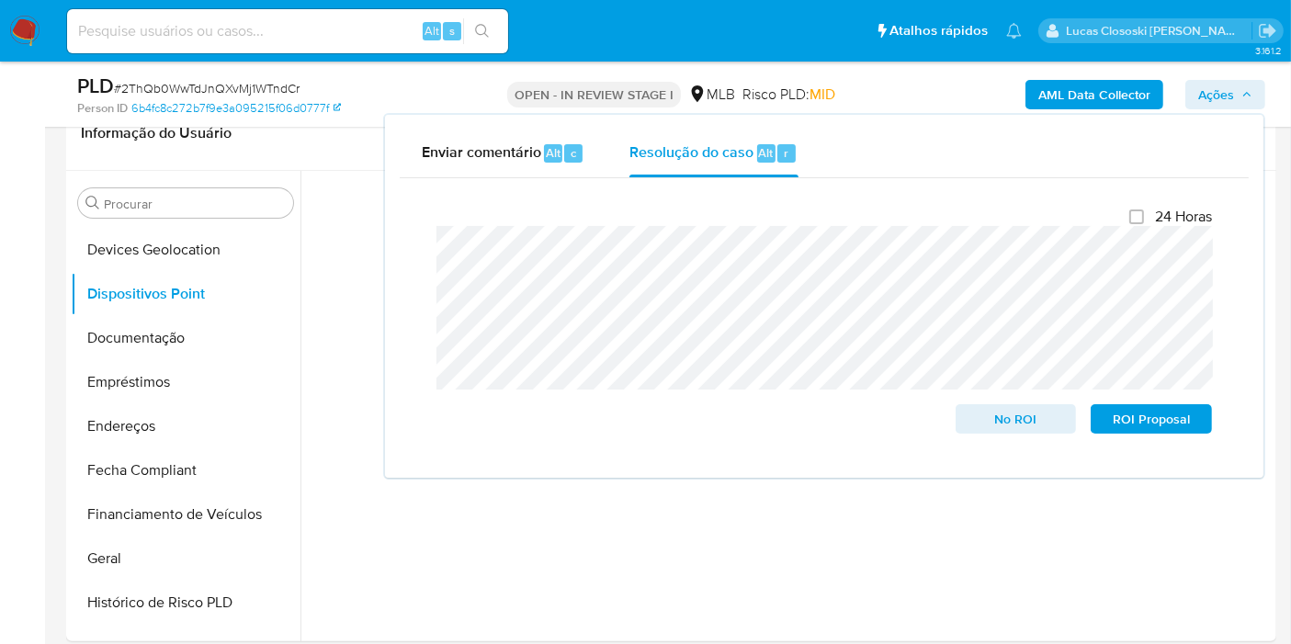
click at [1206, 93] on span "Ações" at bounding box center [1216, 94] width 36 height 29
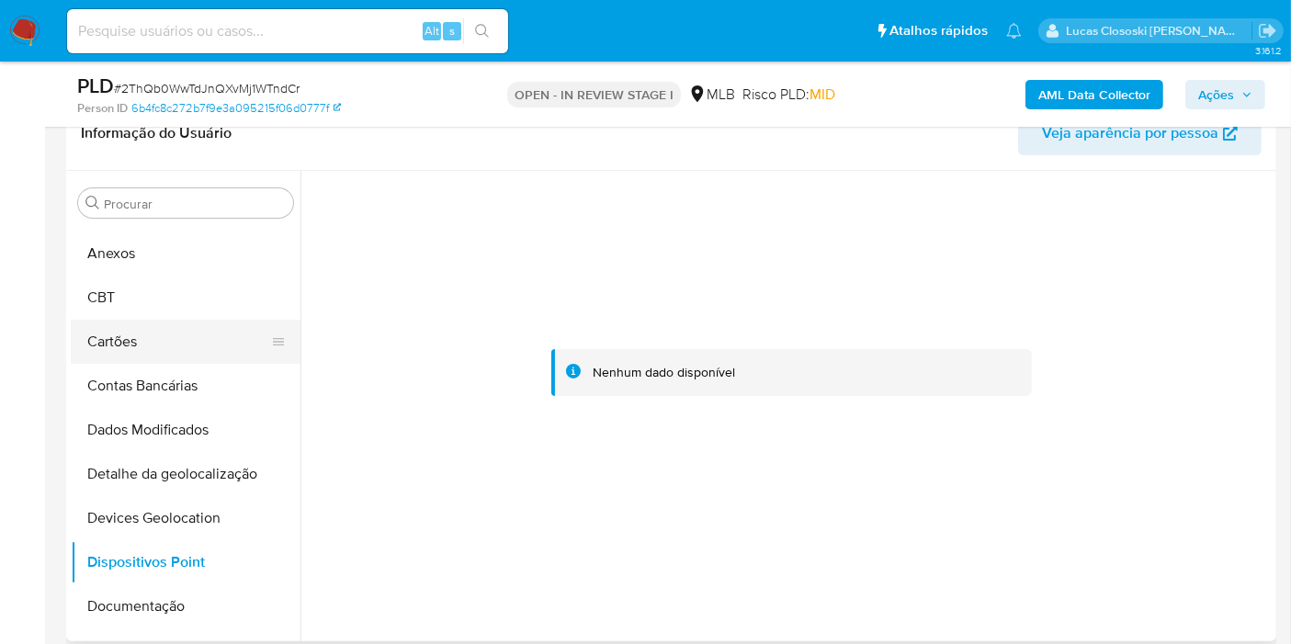
scroll to position [0, 0]
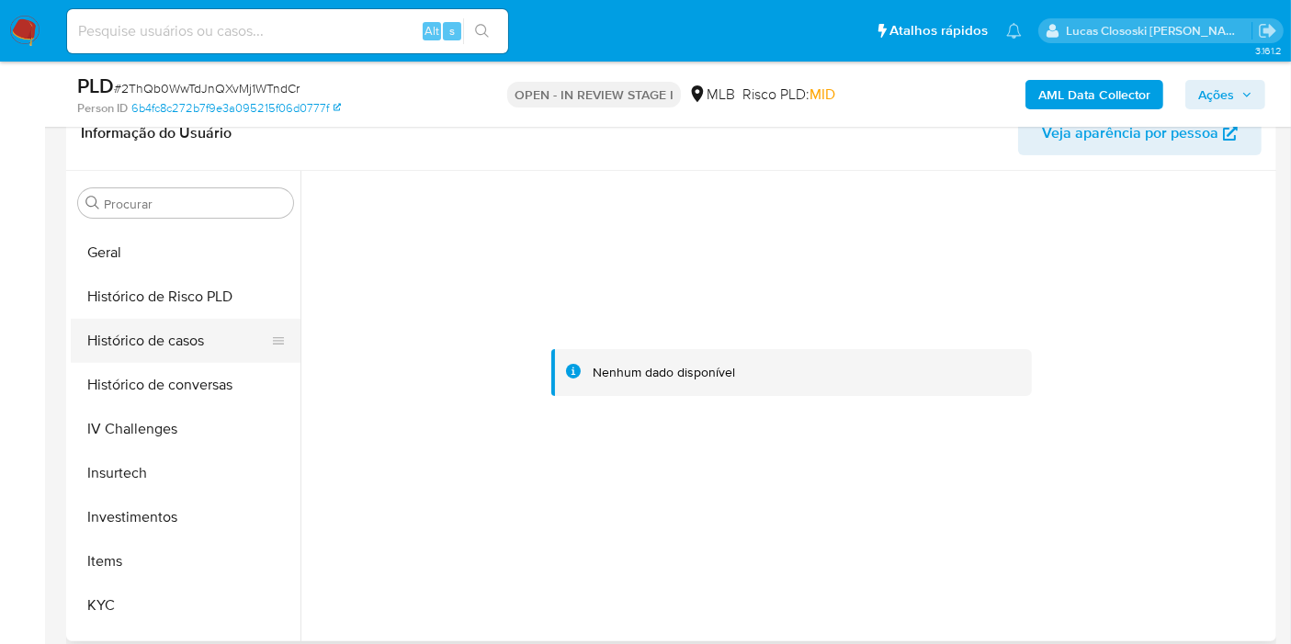
click at [163, 348] on button "Histórico de casos" at bounding box center [178, 341] width 215 height 44
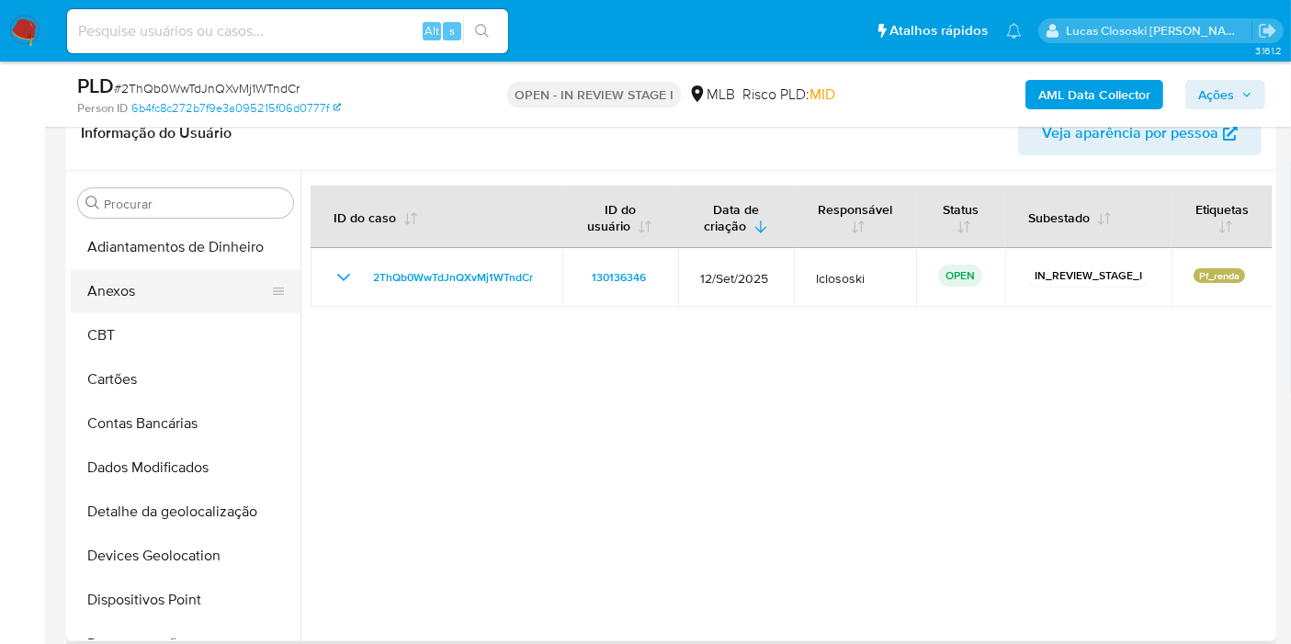
click at [161, 287] on button "Anexos" at bounding box center [178, 291] width 215 height 44
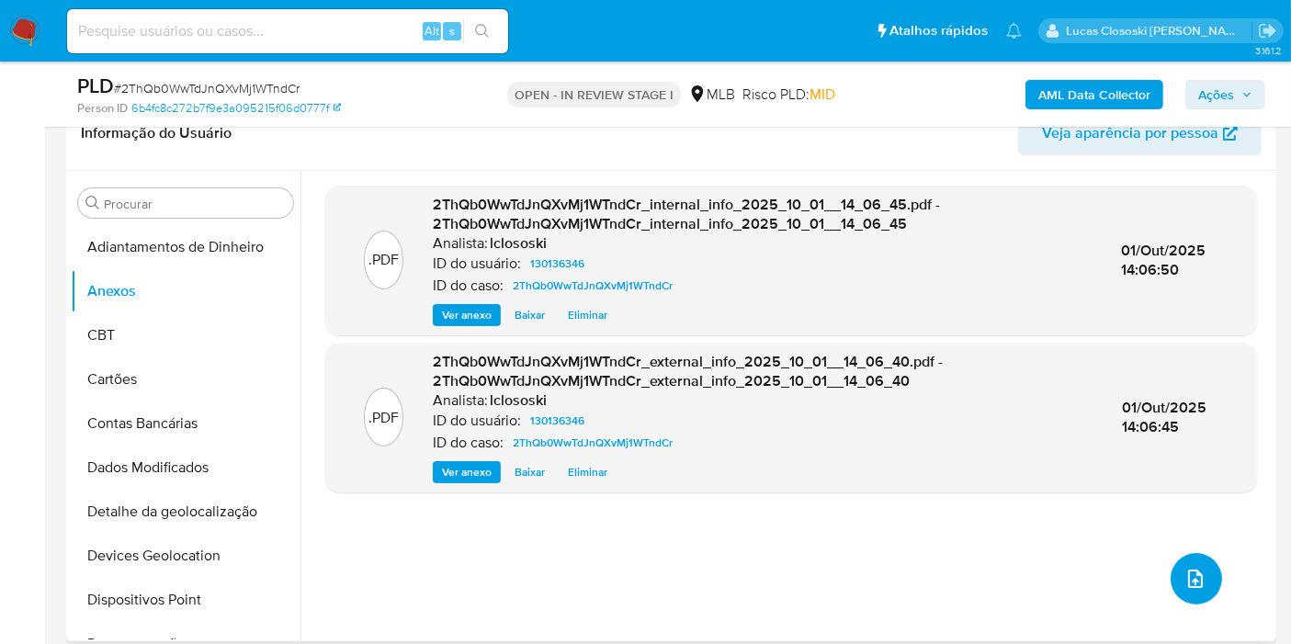
click at [1189, 585] on icon "upload-file" at bounding box center [1195, 578] width 15 height 18
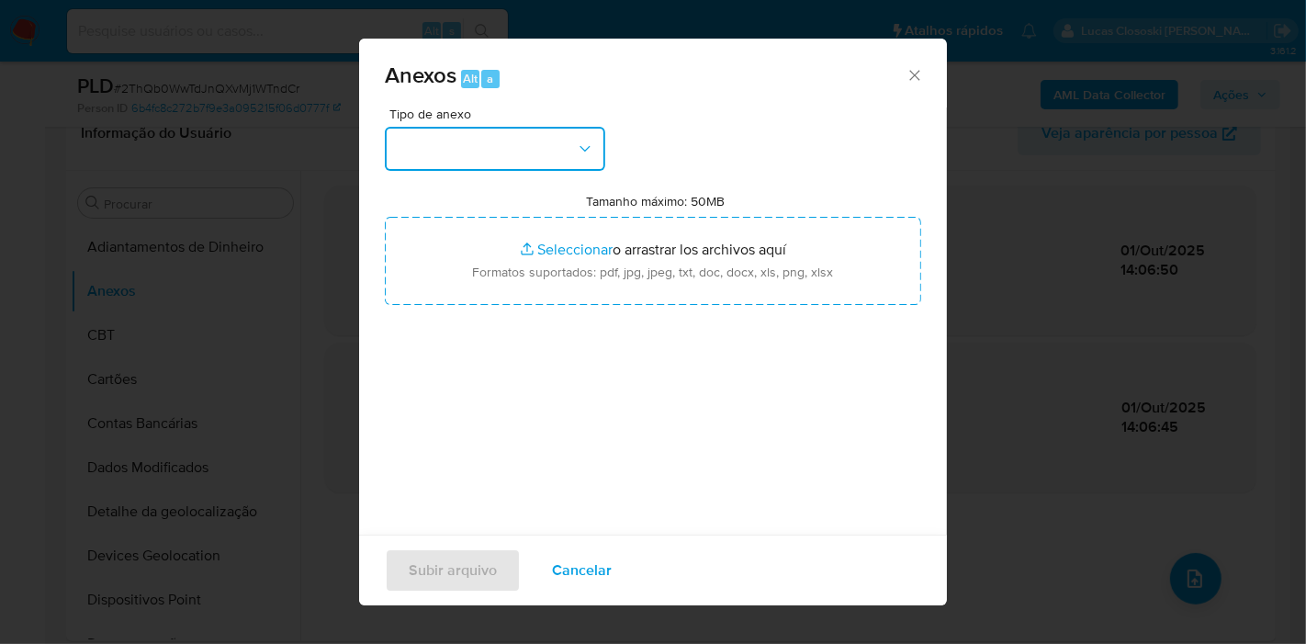
click at [569, 152] on button "button" at bounding box center [495, 149] width 220 height 44
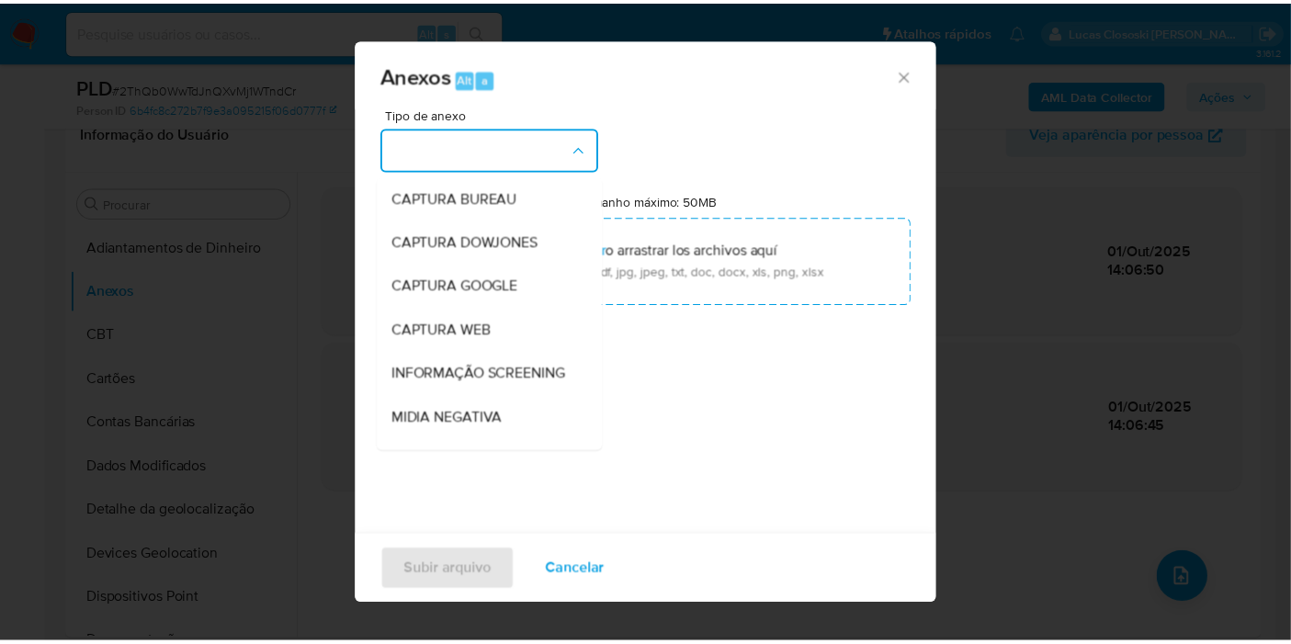
scroll to position [282, 0]
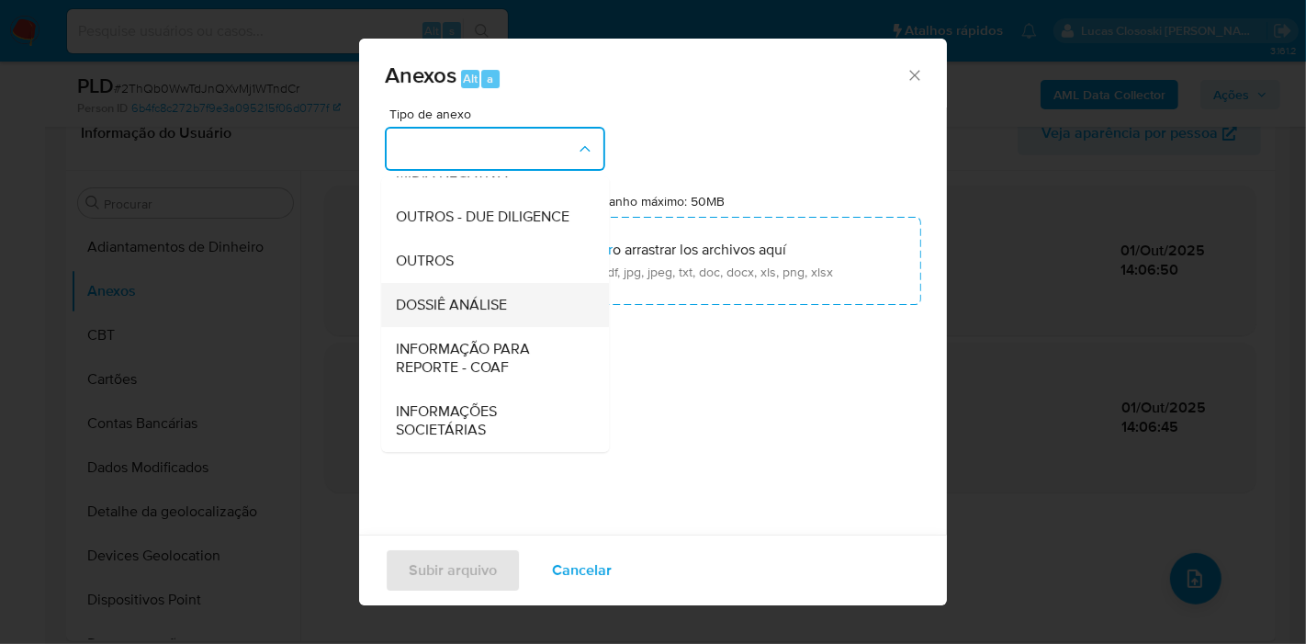
click at [479, 304] on span "DOSSIÊ ANÁLISE" at bounding box center [451, 305] width 111 height 18
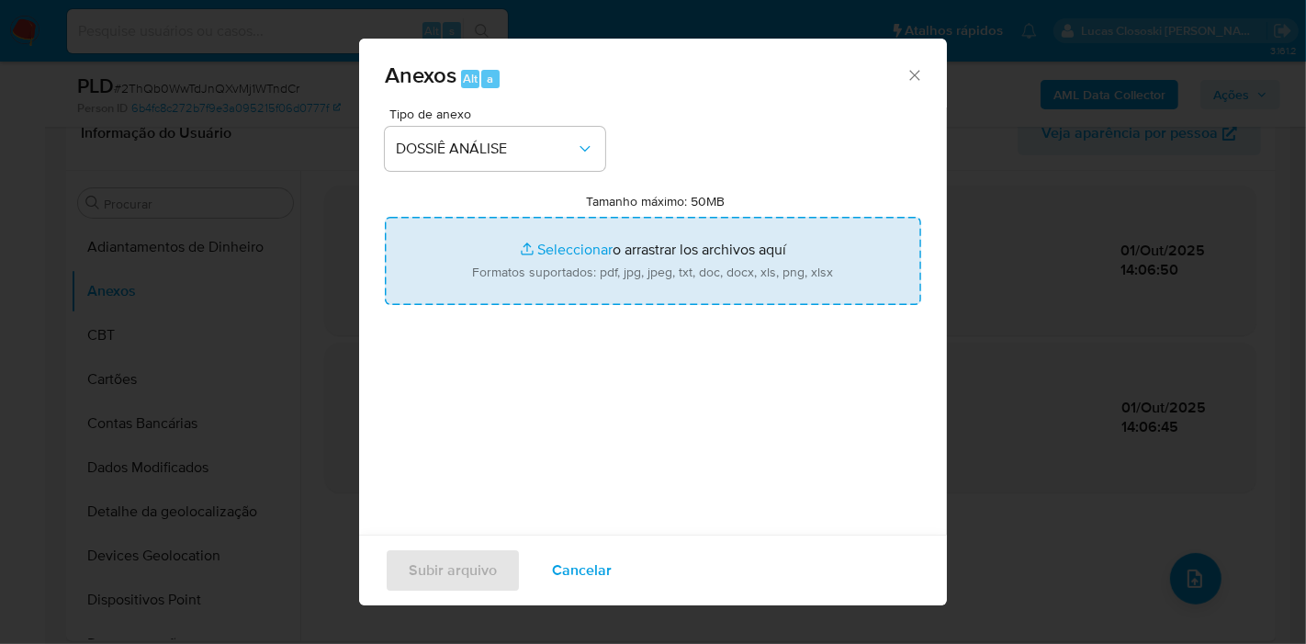
click at [510, 245] on input "Tamanho máximo: 50MB Seleccionar archivos" at bounding box center [653, 261] width 536 height 88
click at [580, 256] on input "Tamanho máximo: 50MB Seleccionar archivos" at bounding box center [653, 261] width 536 height 88
type input "C:\fakepath\SAR - XXXX - CPF 06234220690 - MARCELO INACIO DIAS.pdf"
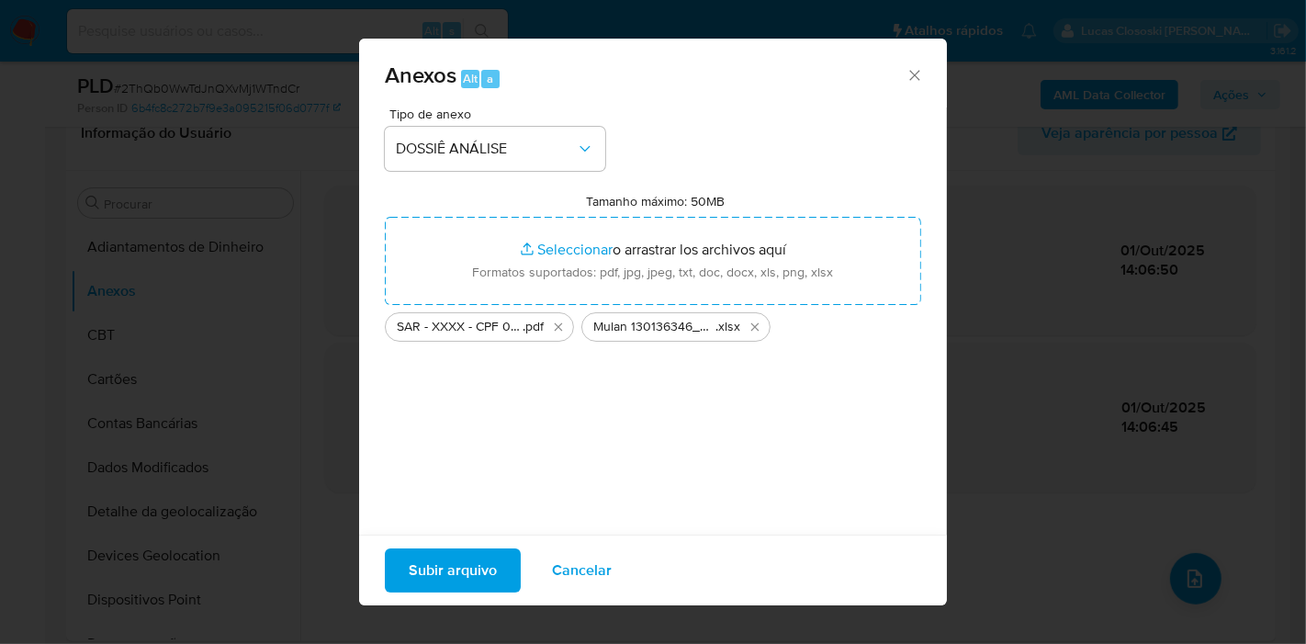
click at [483, 516] on div "Tipo de anexo DOSSIÊ ANÁLISE Tamanho máximo: 50MB Seleccionar archivos Seleccio…" at bounding box center [653, 324] width 536 height 434
click at [479, 545] on div "Subir arquivo Cancelar" at bounding box center [653, 570] width 588 height 71
click at [477, 564] on span "Subir arquivo" at bounding box center [453, 570] width 88 height 40
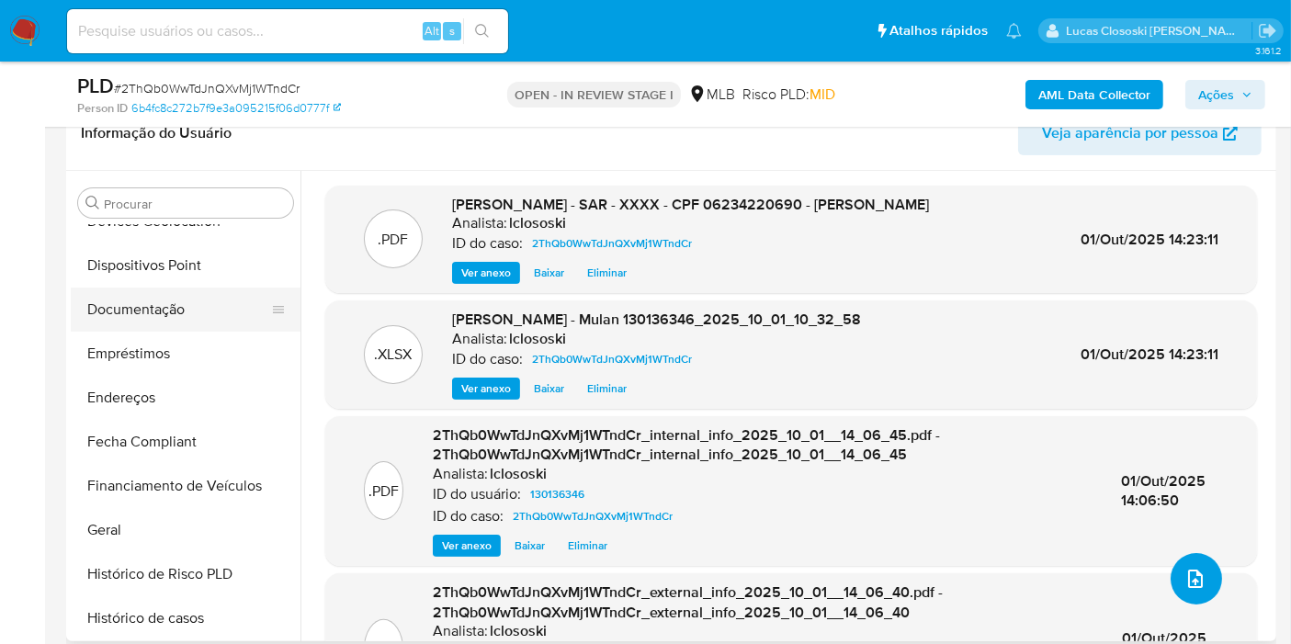
scroll to position [408, 0]
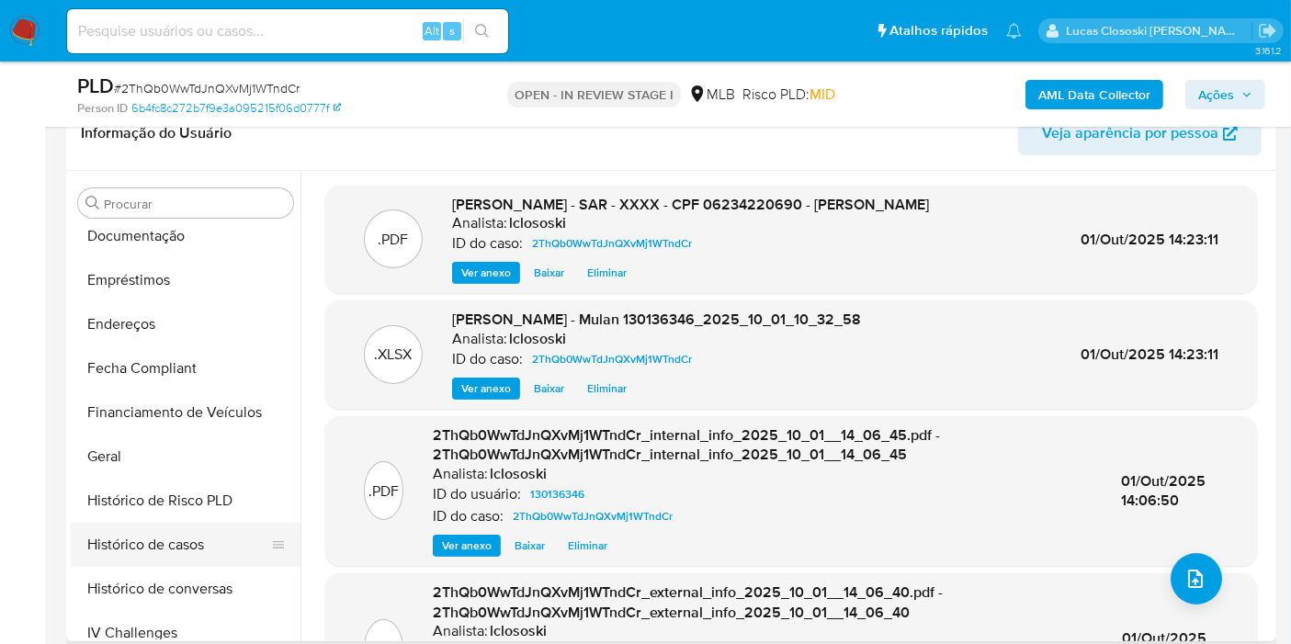
click at [173, 528] on button "Histórico de casos" at bounding box center [178, 545] width 215 height 44
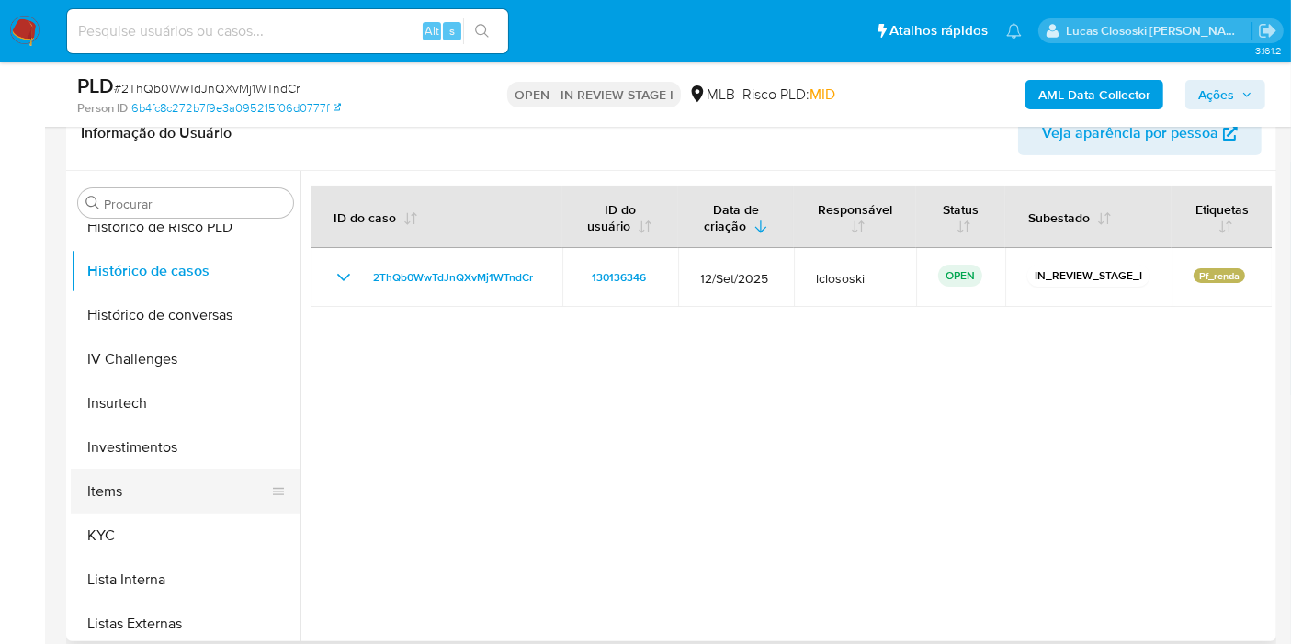
scroll to position [714, 0]
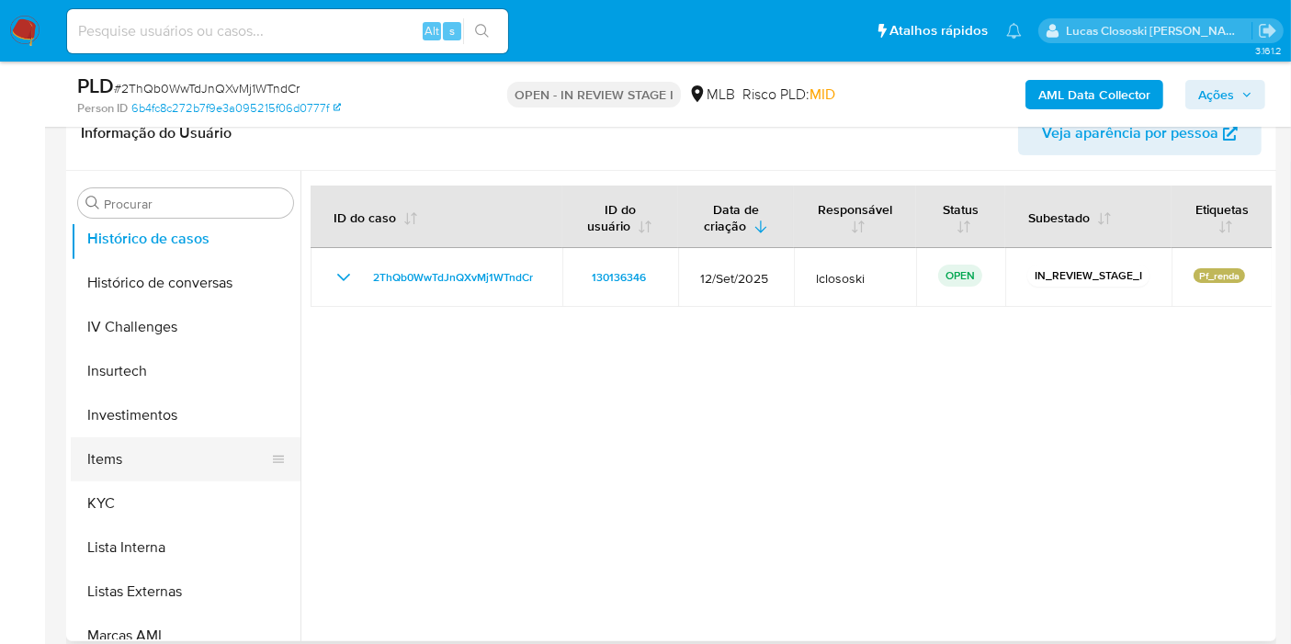
click at [127, 461] on button "Items" at bounding box center [178, 459] width 215 height 44
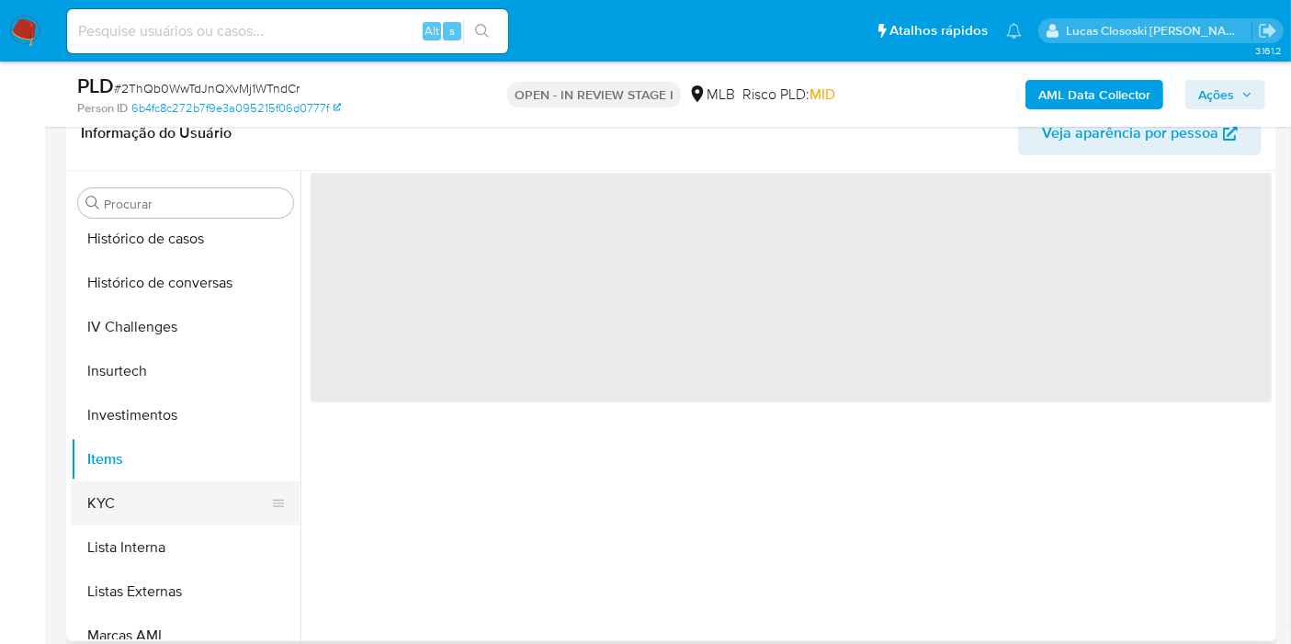
click at [124, 494] on button "KYC" at bounding box center [178, 503] width 215 height 44
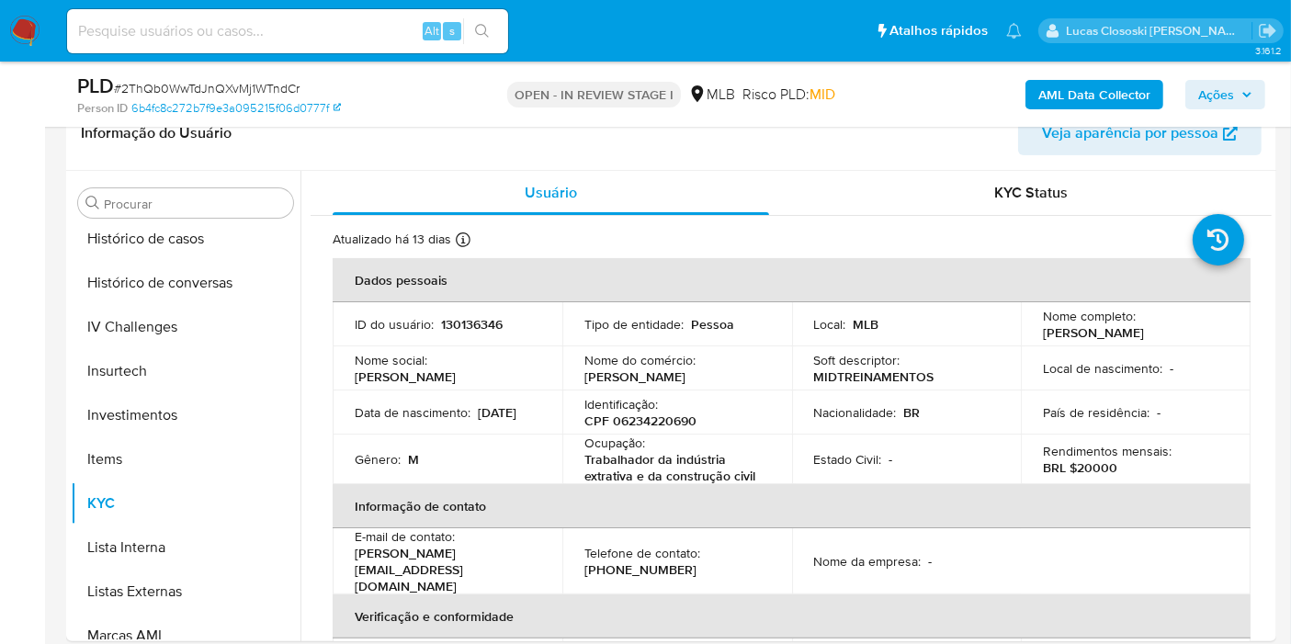
click at [1227, 85] on span "Ações" at bounding box center [1216, 94] width 36 height 29
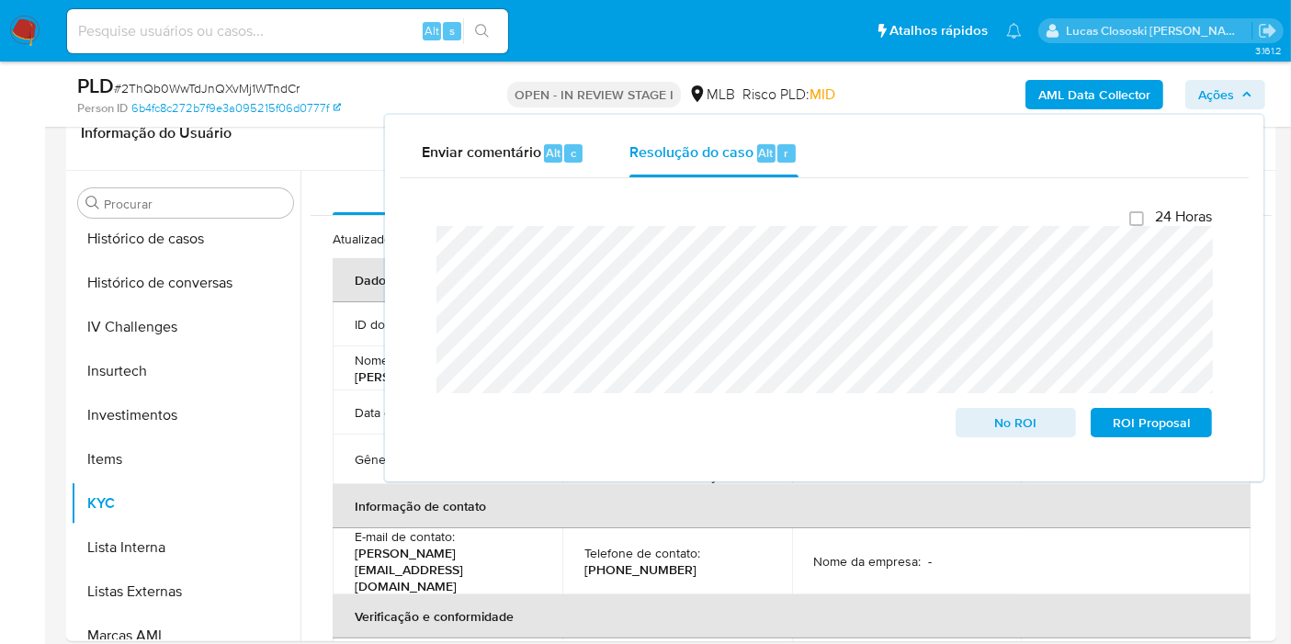
click at [1245, 96] on icon "button" at bounding box center [1246, 94] width 11 height 11
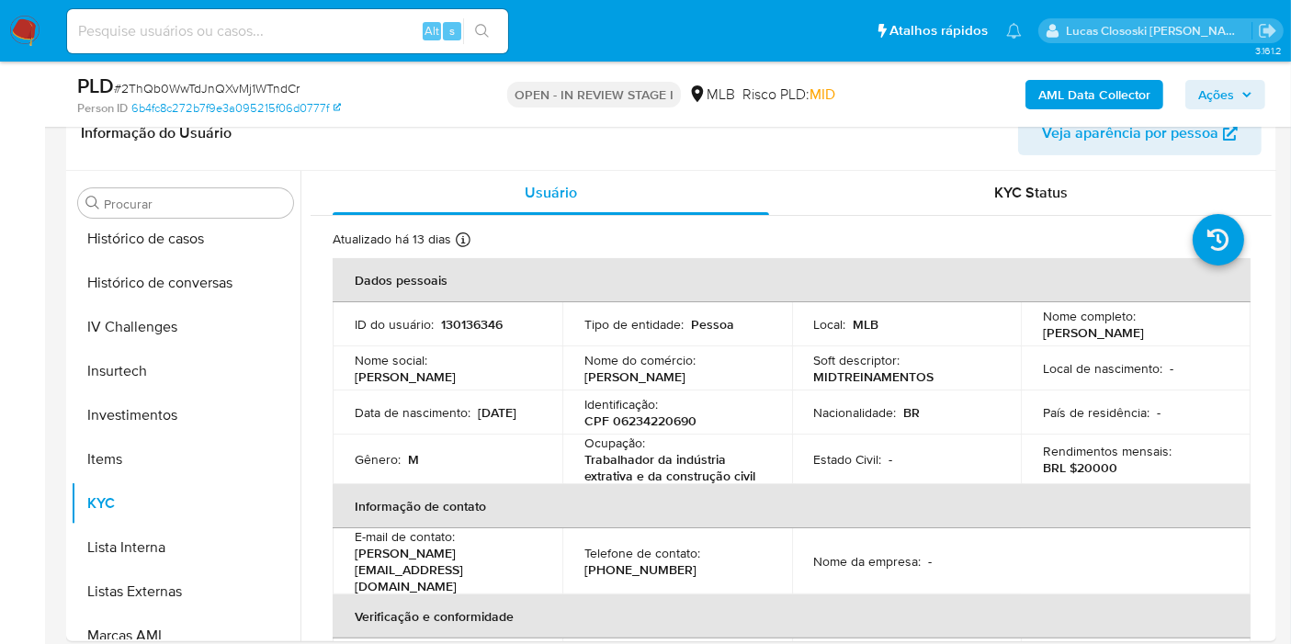
click at [1201, 90] on span "Ações" at bounding box center [1216, 94] width 36 height 29
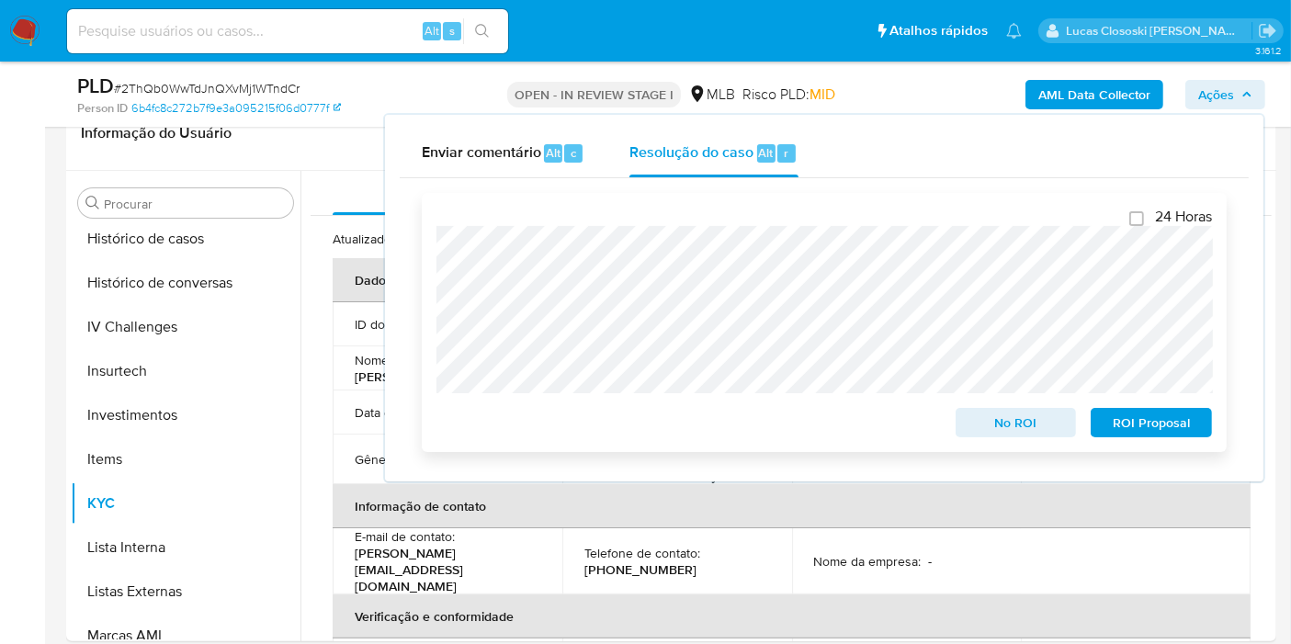
click at [1157, 415] on span "ROI Proposal" at bounding box center [1151, 423] width 96 height 26
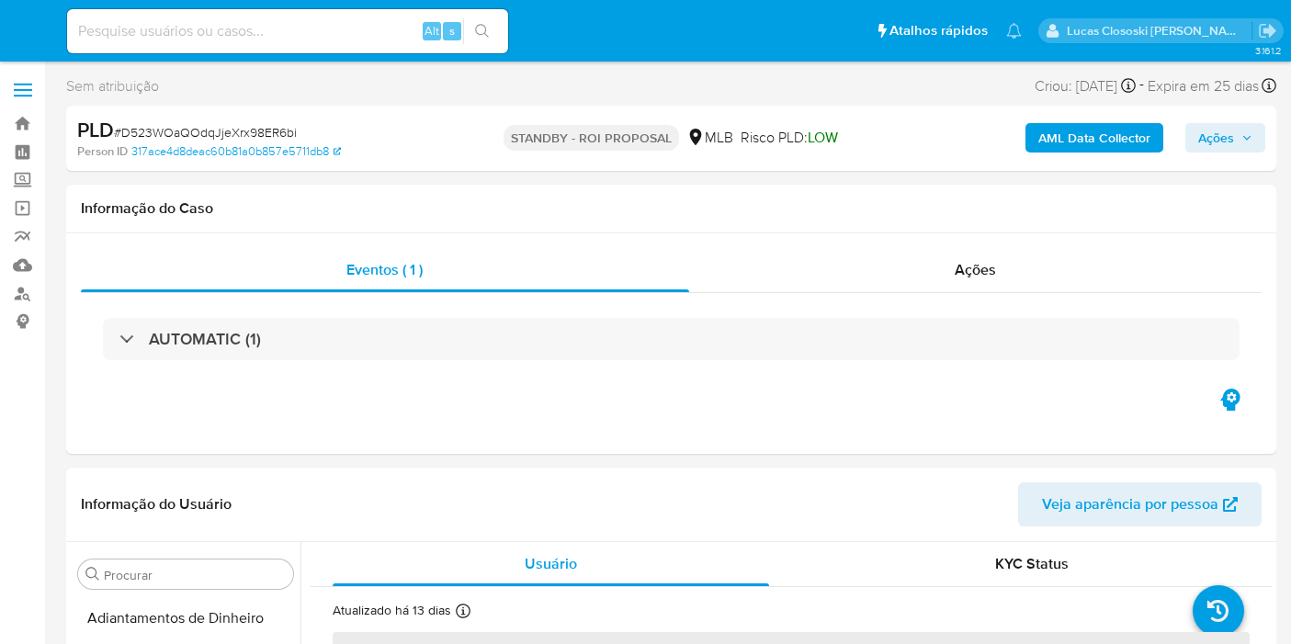
select select "10"
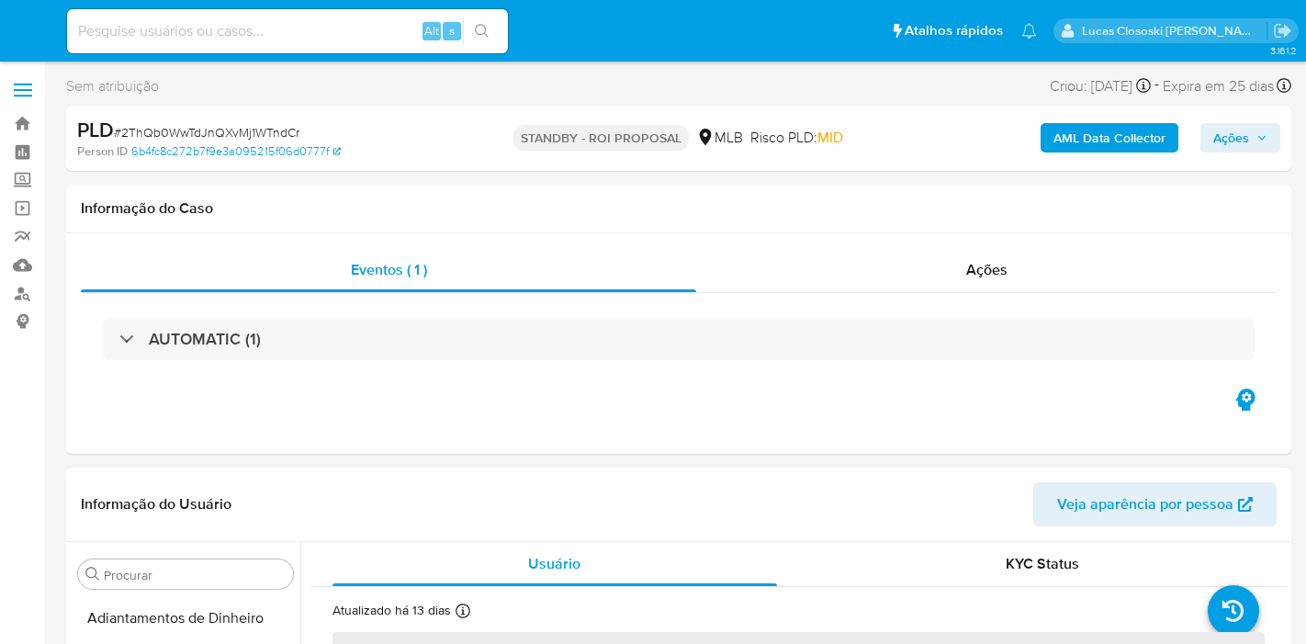
select select "10"
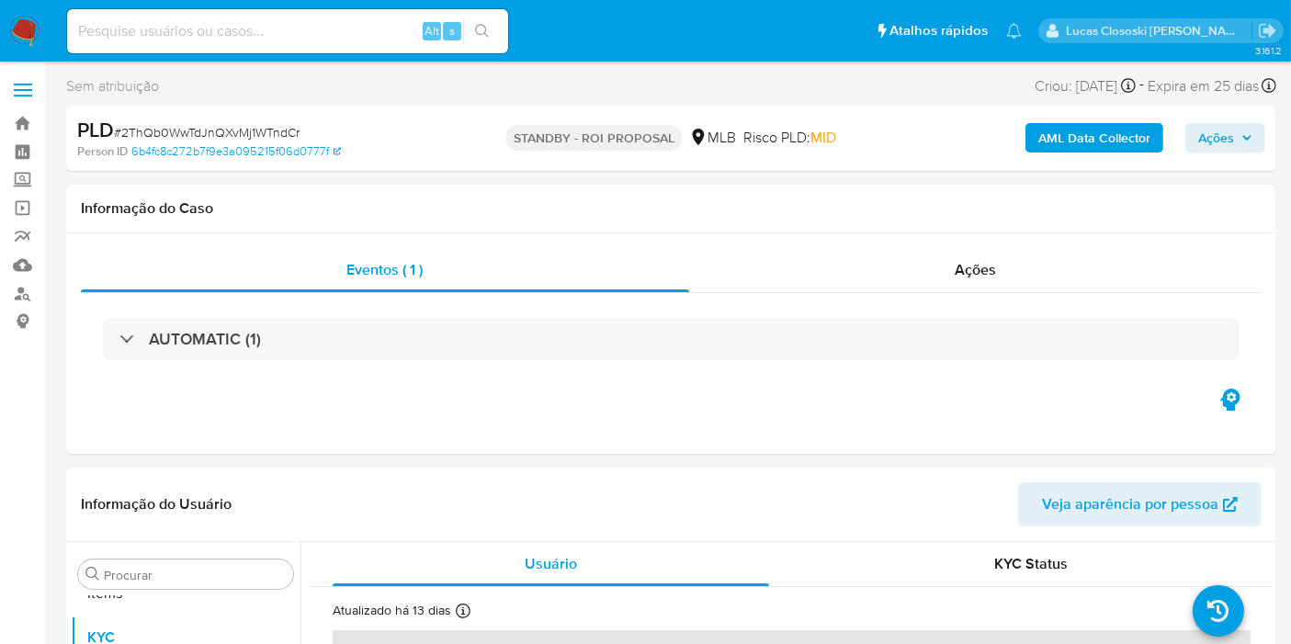
scroll to position [952, 0]
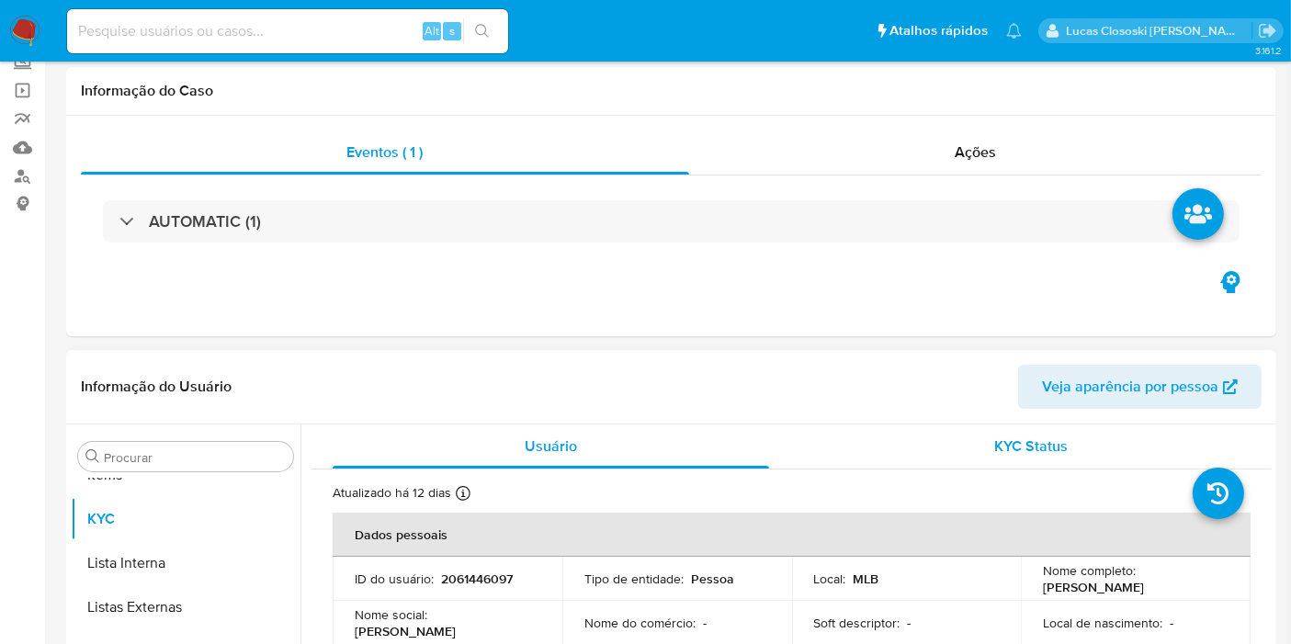
scroll to position [204, 0]
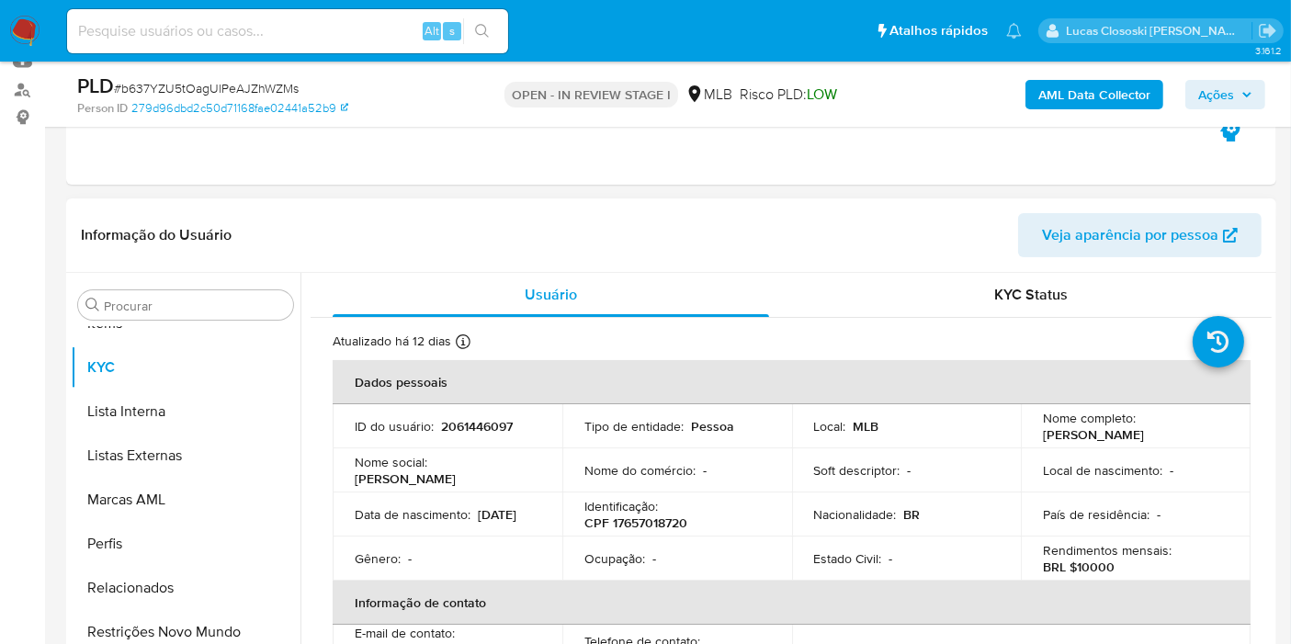
click at [647, 524] on p "CPF 17657018720" at bounding box center [635, 522] width 103 height 17
click at [663, 519] on p "CPF 17657018720" at bounding box center [635, 522] width 103 height 17
copy p "17657018720"
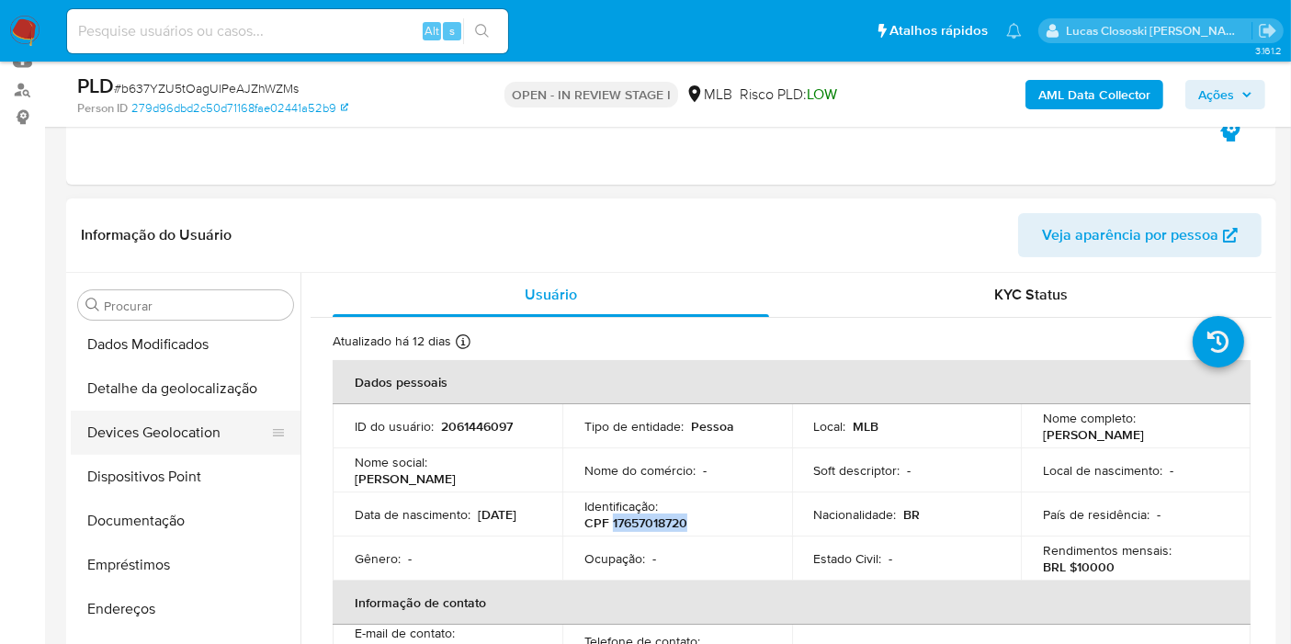
scroll to position [135, 0]
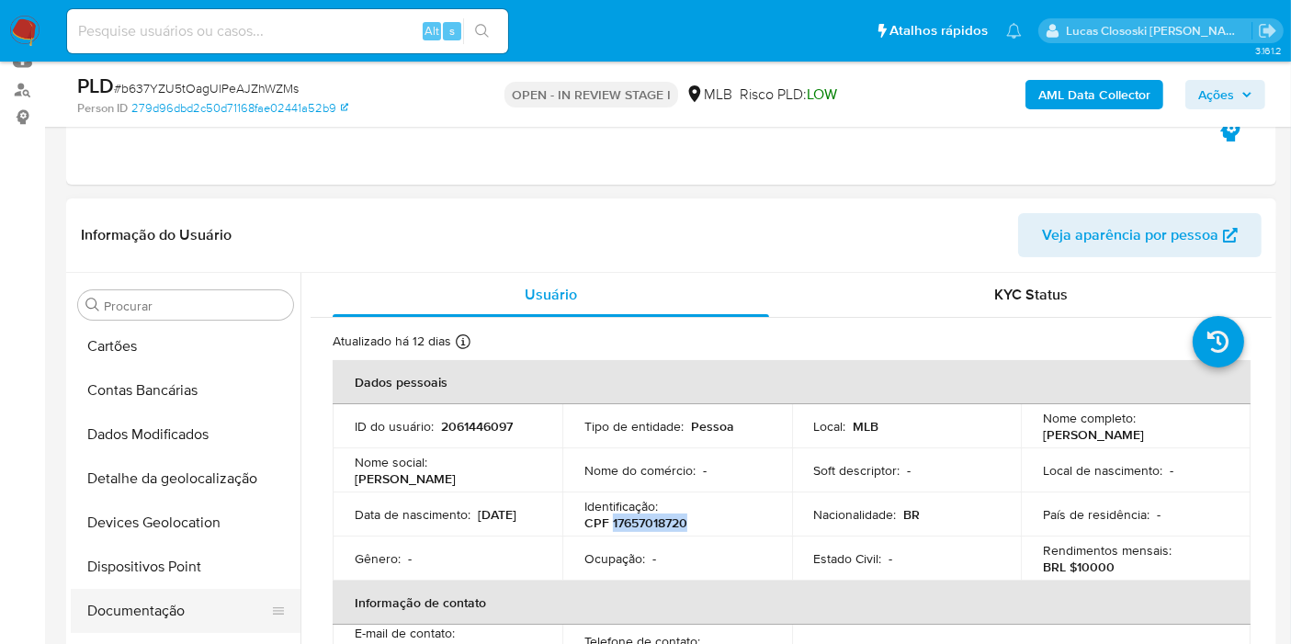
drag, startPoint x: 139, startPoint y: 607, endPoint x: 140, endPoint y: 594, distance: 12.9
click at [140, 607] on button "Documentação" at bounding box center [178, 611] width 215 height 44
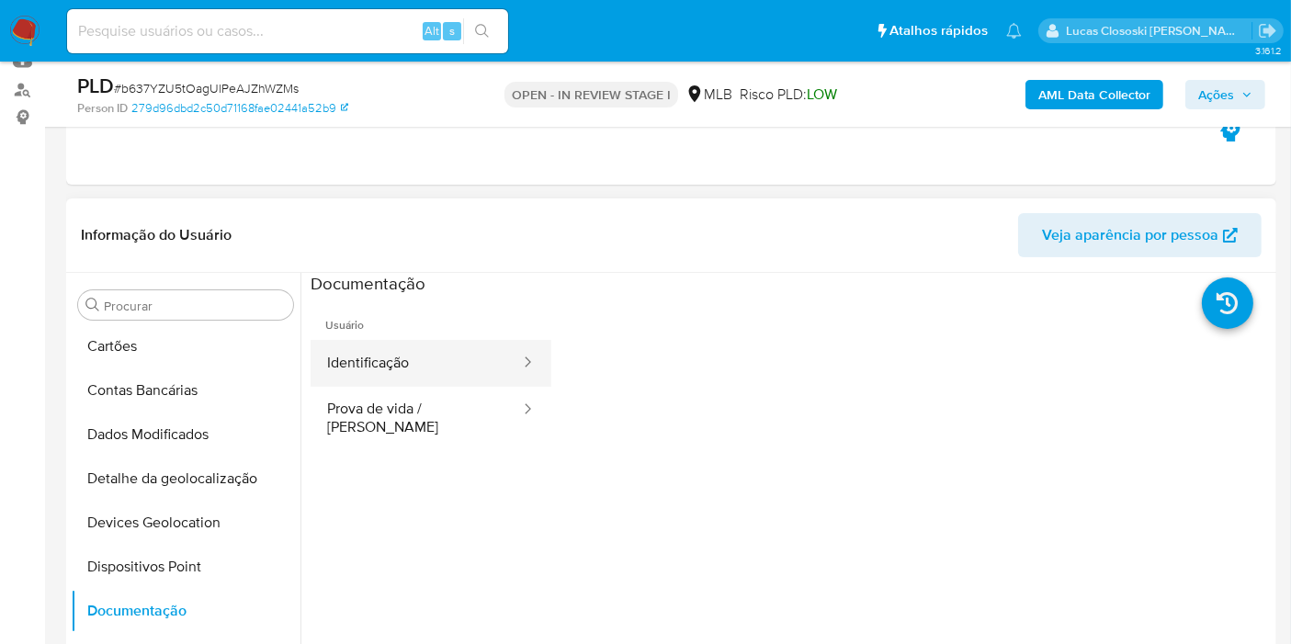
click at [404, 367] on button "Identificação" at bounding box center [415, 363] width 211 height 47
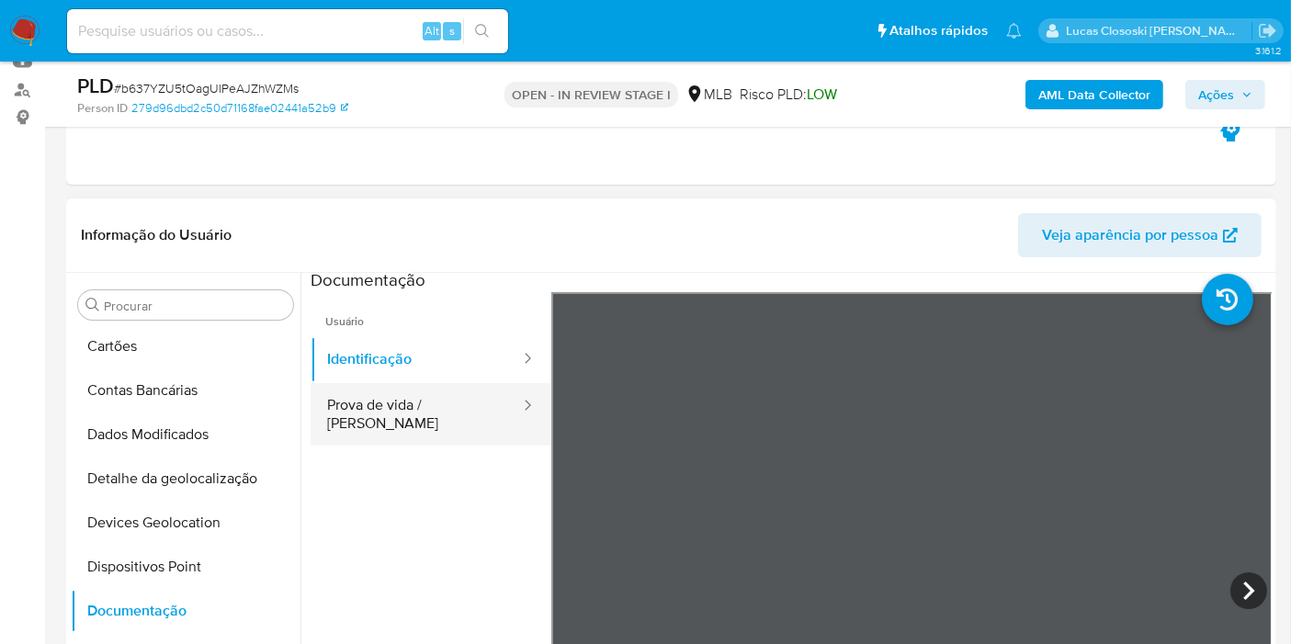
scroll to position [0, 0]
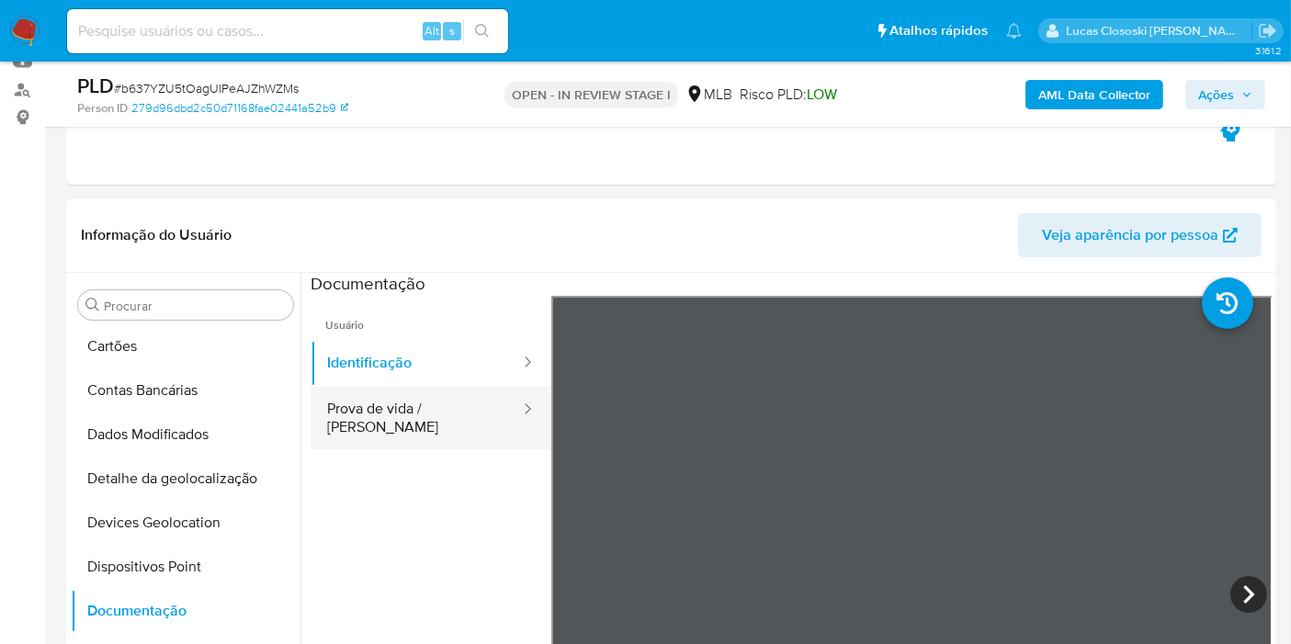
click at [452, 406] on button "Prova de vida / [PERSON_NAME]" at bounding box center [415, 418] width 211 height 62
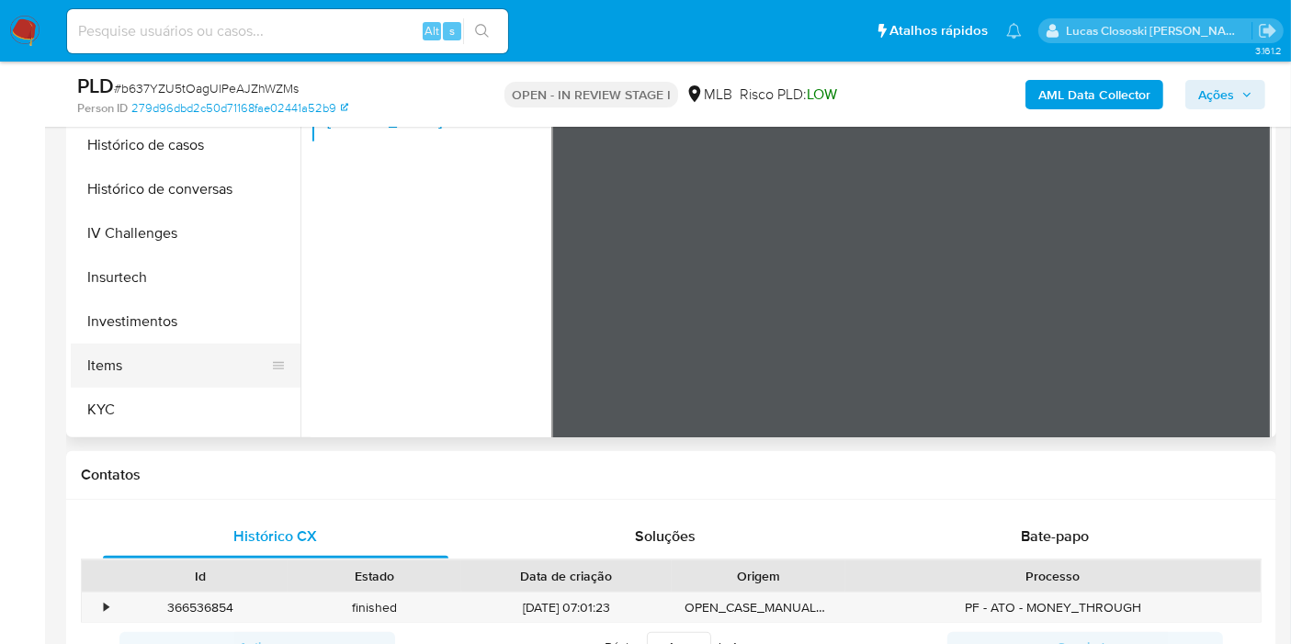
scroll to position [748, 0]
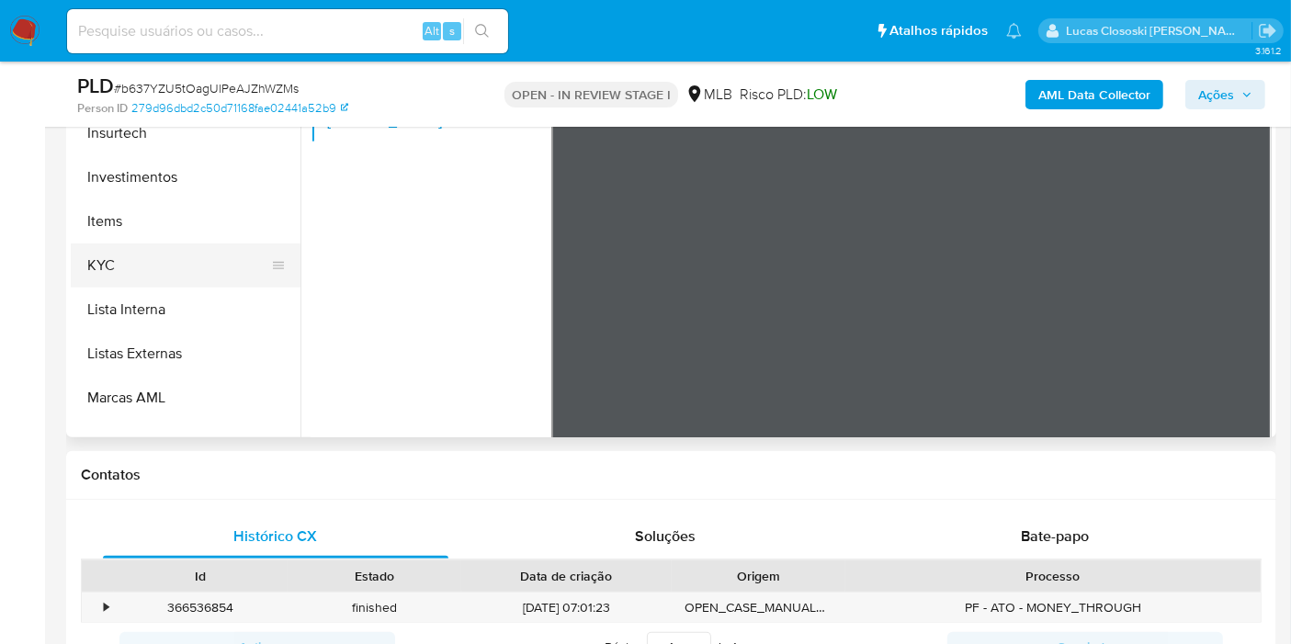
click at [131, 260] on button "KYC" at bounding box center [178, 265] width 215 height 44
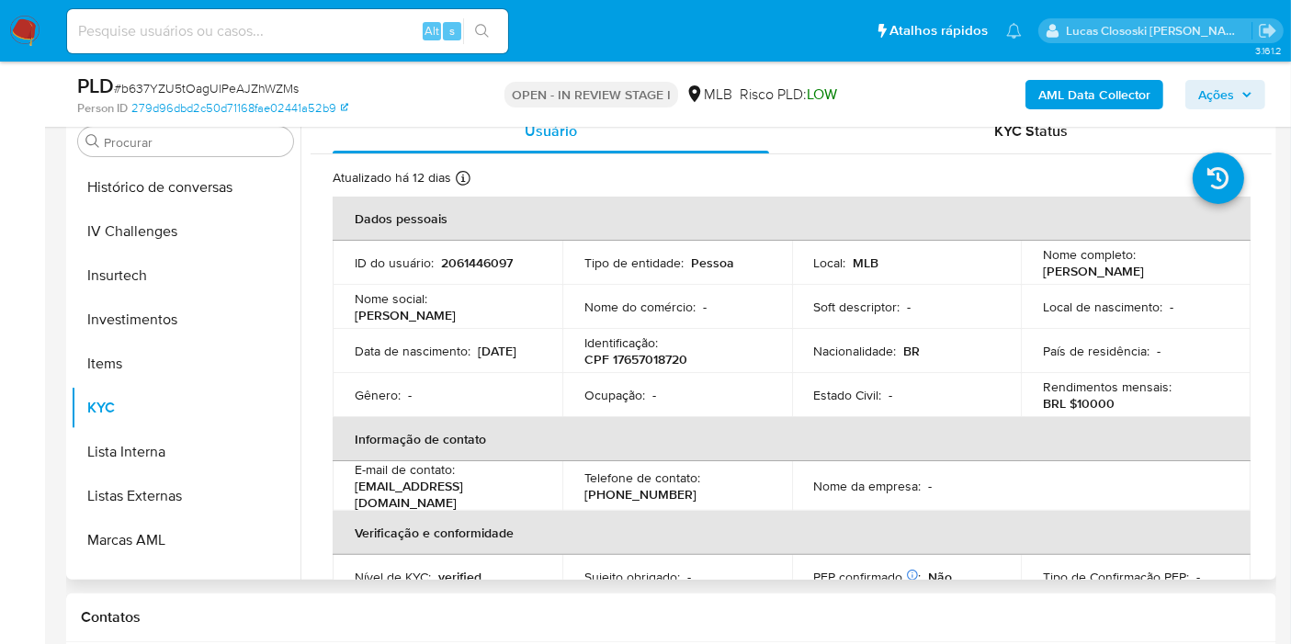
scroll to position [306, 0]
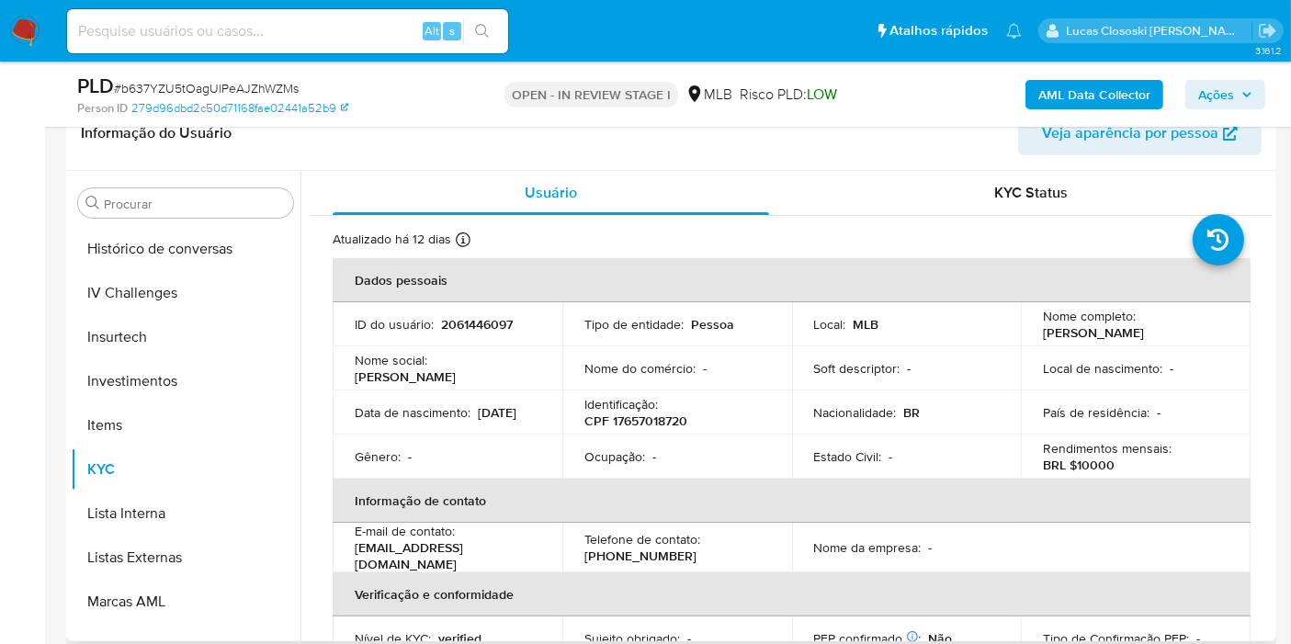
click at [661, 421] on p "CPF 17657018720" at bounding box center [635, 420] width 103 height 17
copy p "17657018720"
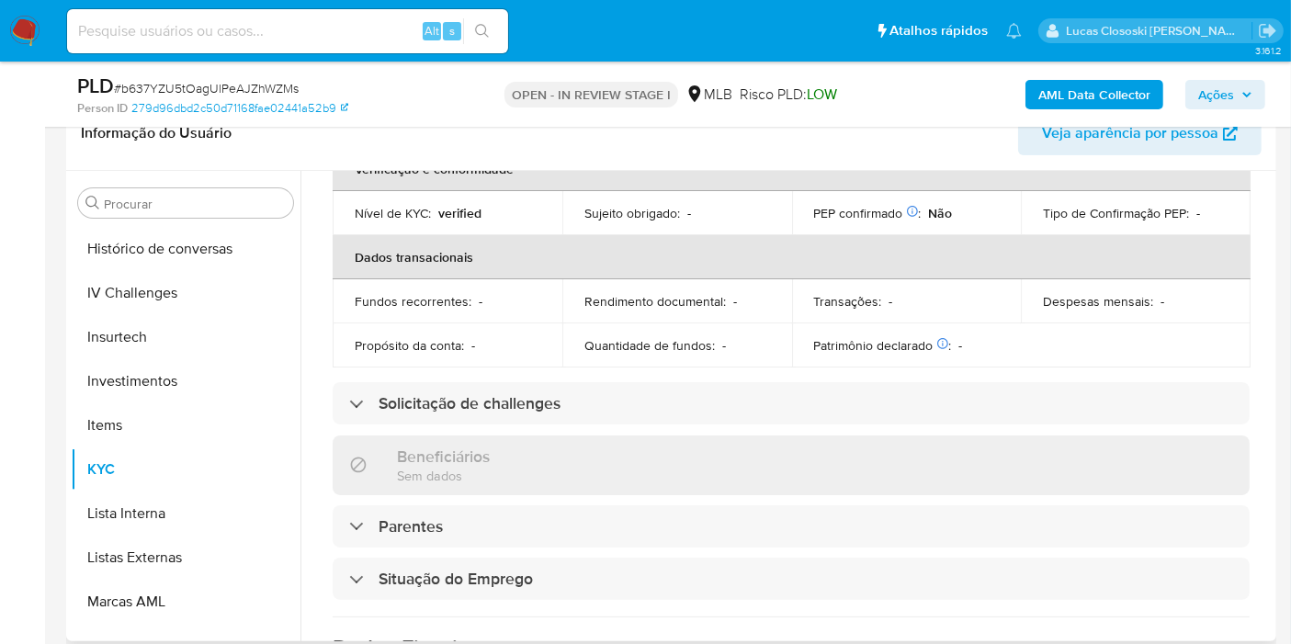
scroll to position [0, 0]
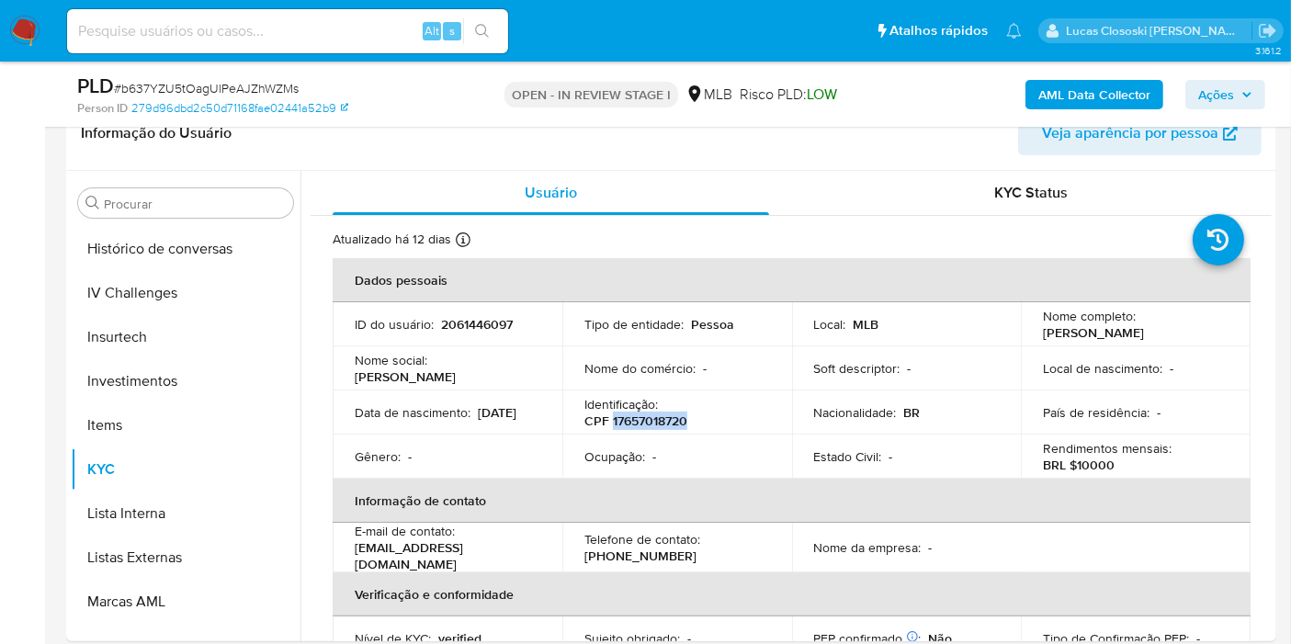
click at [1077, 103] on b "AML Data Collector" at bounding box center [1094, 94] width 112 height 29
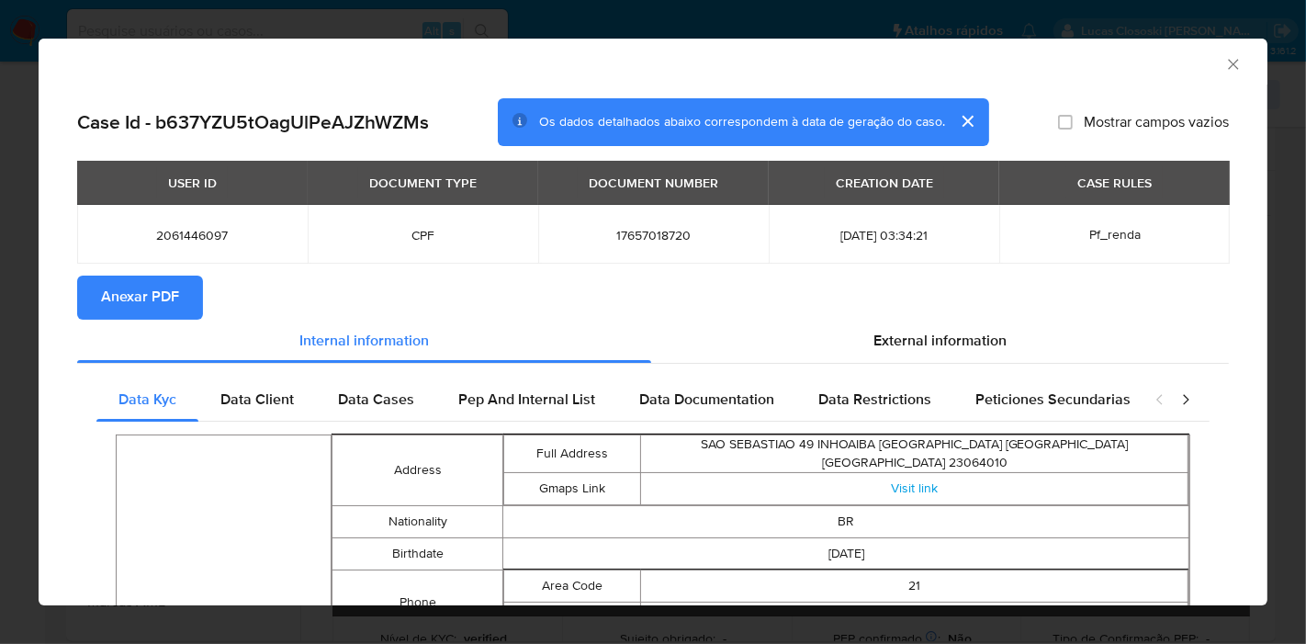
click at [133, 309] on span "Anexar PDF" at bounding box center [140, 297] width 78 height 40
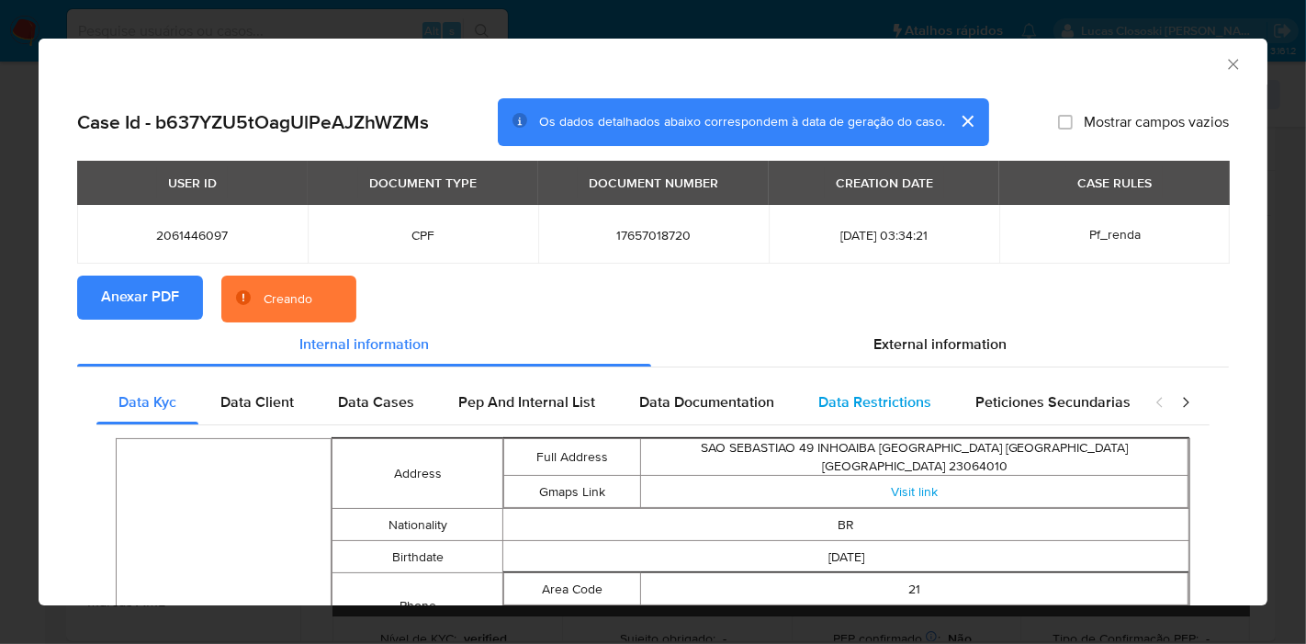
click at [929, 385] on div "Data Restrictions" at bounding box center [874, 402] width 157 height 44
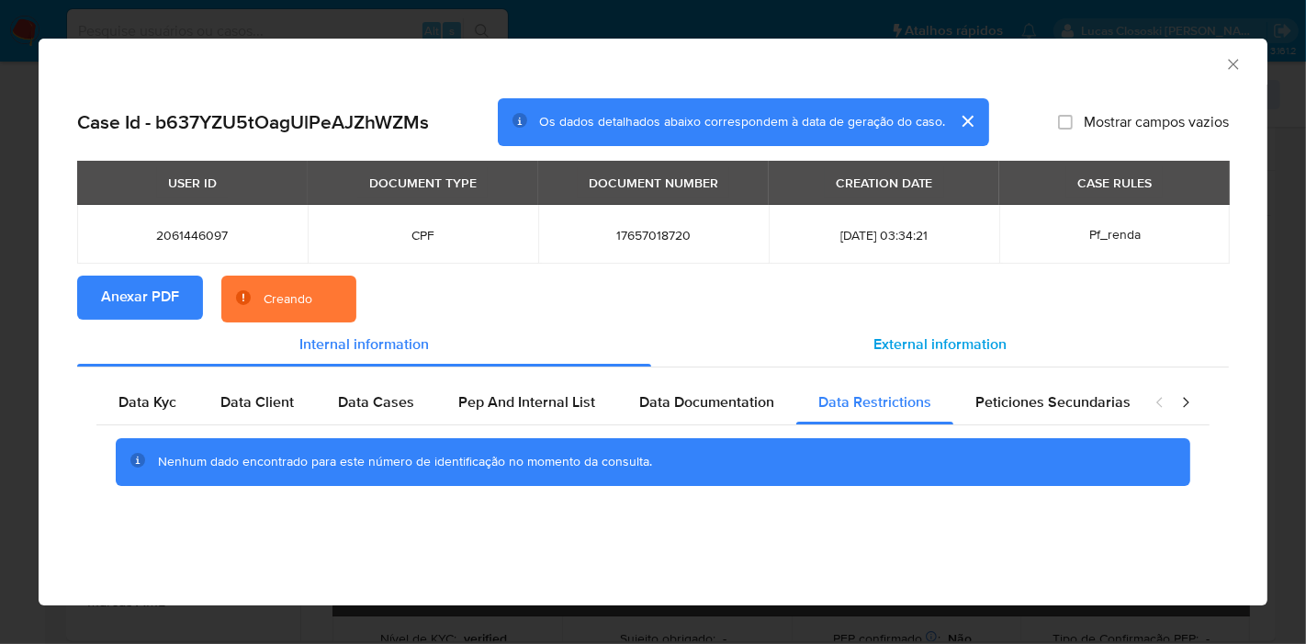
click at [930, 358] on div "External information" at bounding box center [940, 344] width 578 height 44
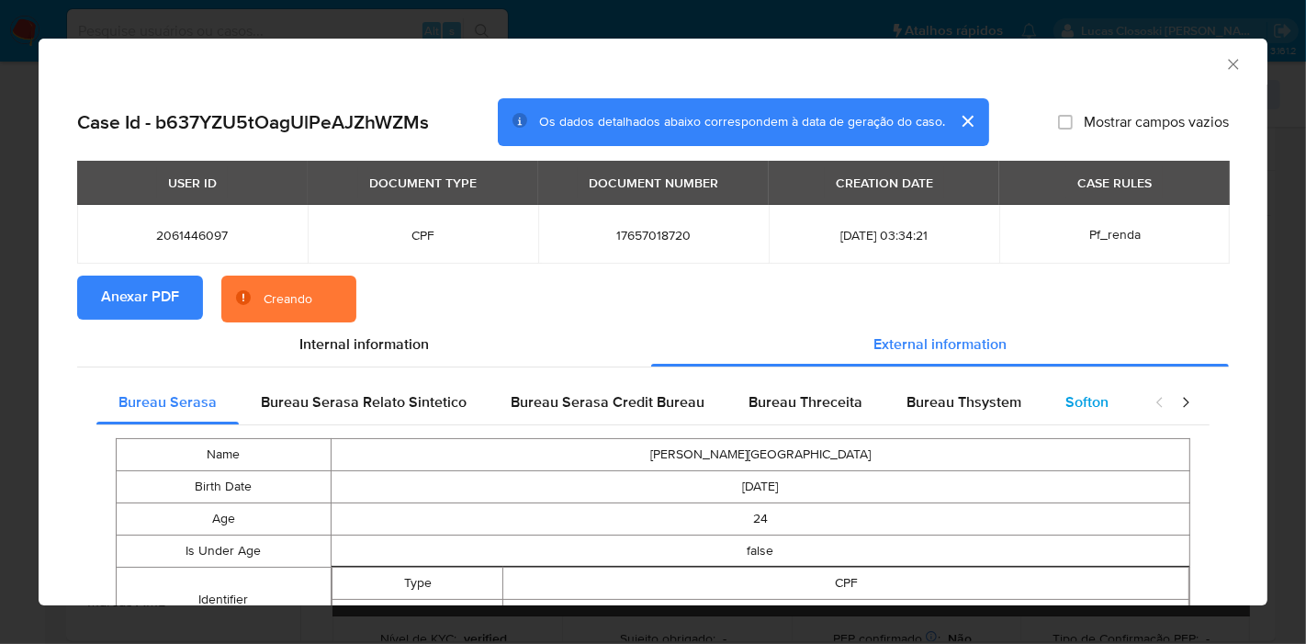
click at [1084, 420] on div "Softon" at bounding box center [1086, 402] width 87 height 44
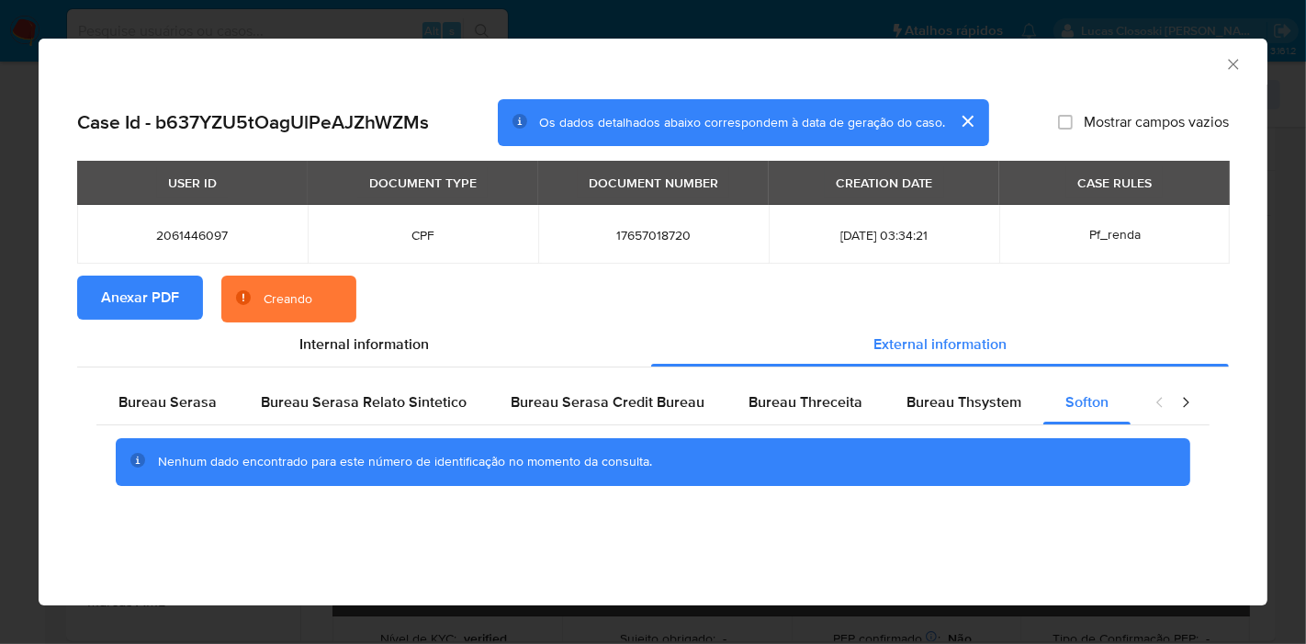
click at [1229, 55] on icon "Fechar a janela" at bounding box center [1233, 64] width 18 height 18
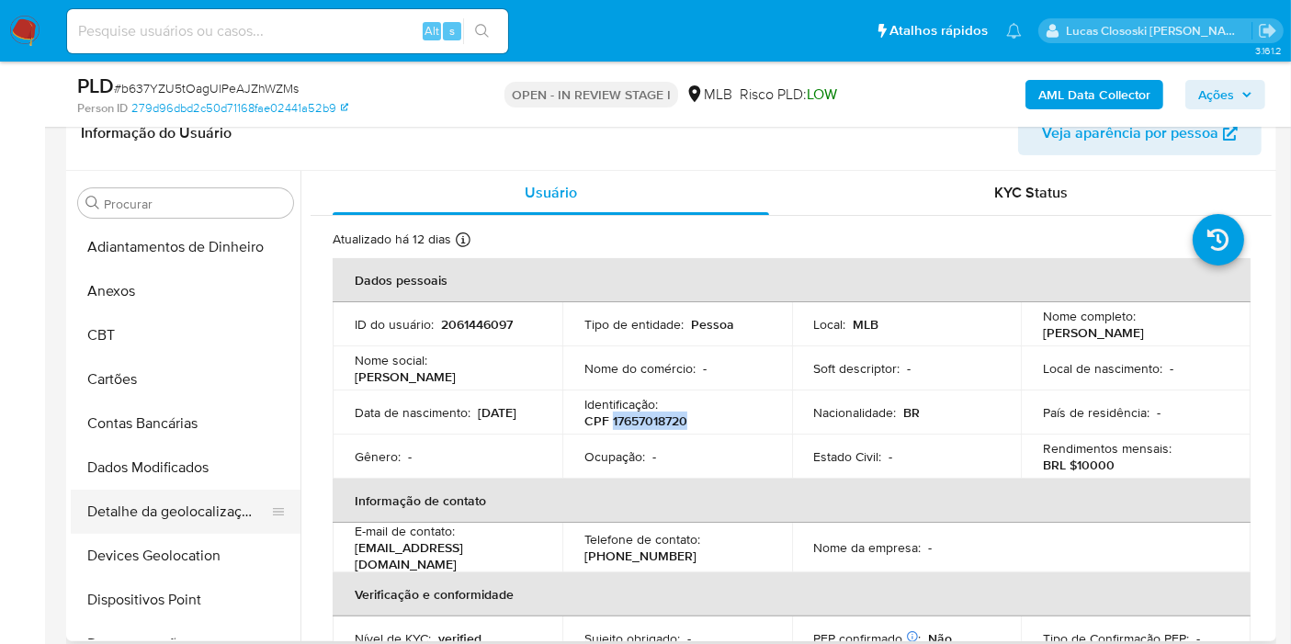
click at [170, 523] on button "Detalhe da geolocalização" at bounding box center [178, 512] width 215 height 44
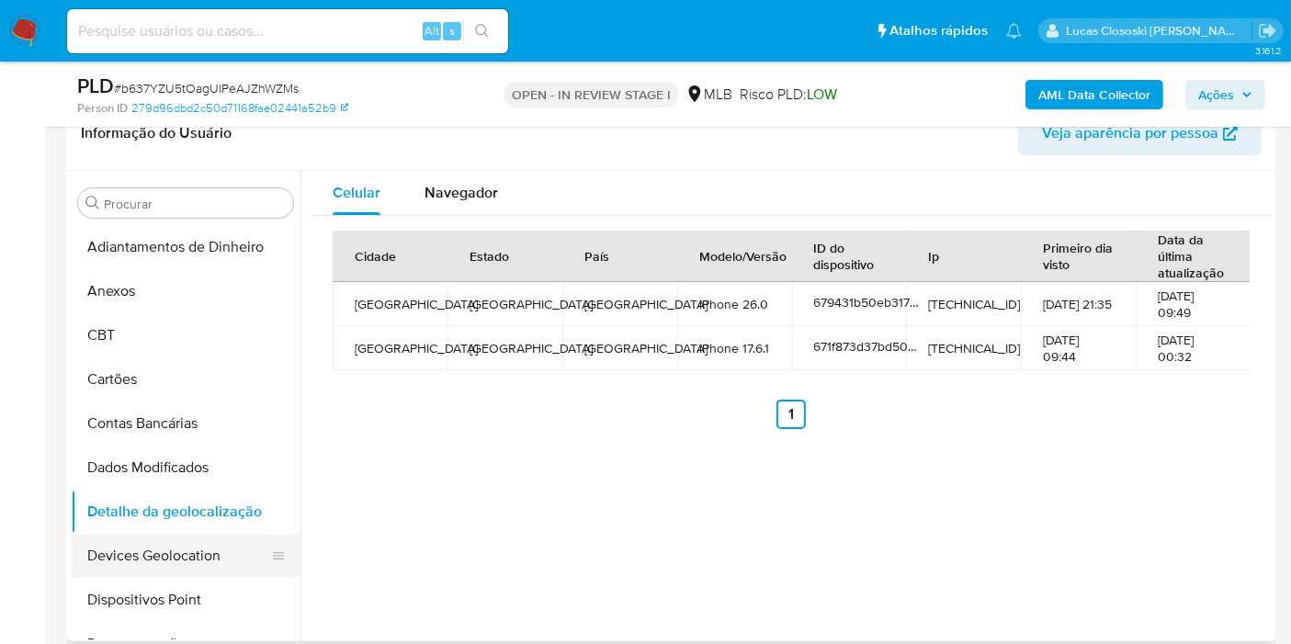
click at [161, 541] on button "Devices Geolocation" at bounding box center [178, 556] width 215 height 44
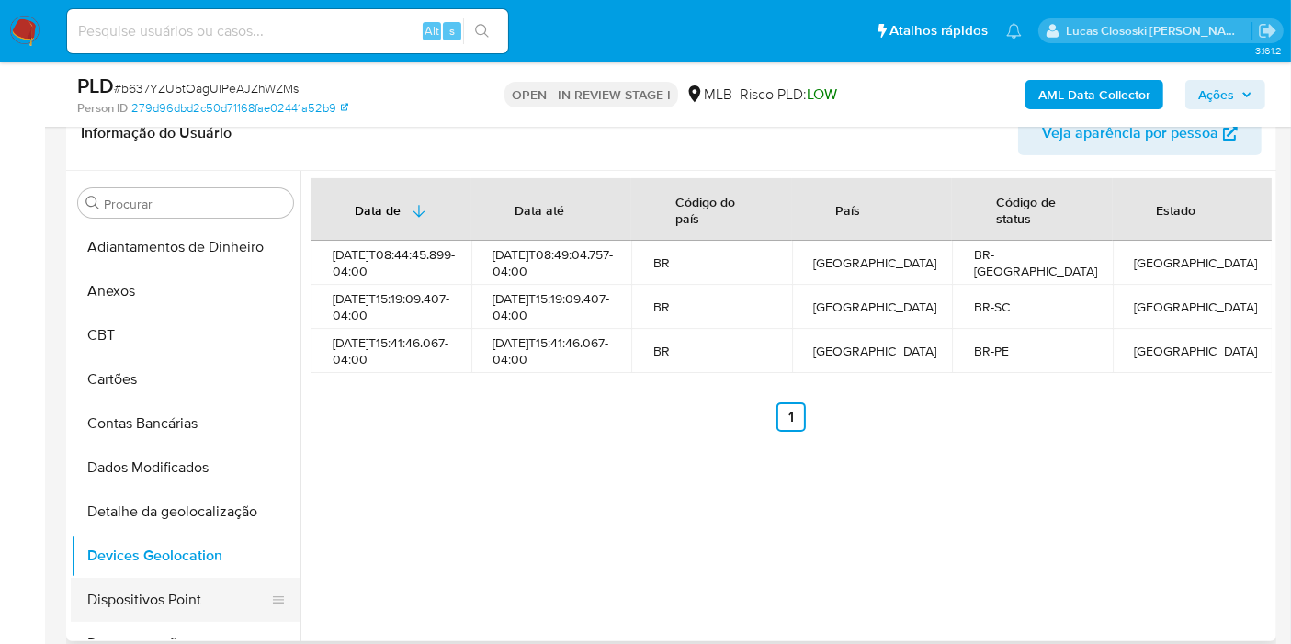
click at [169, 592] on button "Dispositivos Point" at bounding box center [178, 600] width 215 height 44
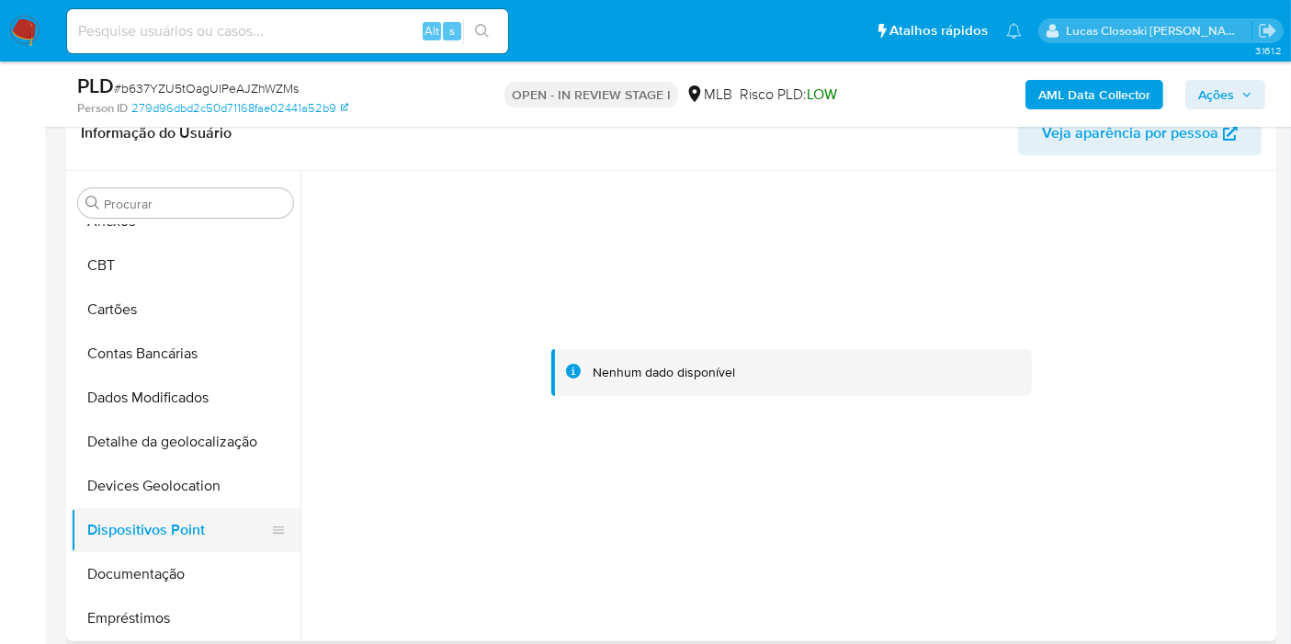
scroll to position [102, 0]
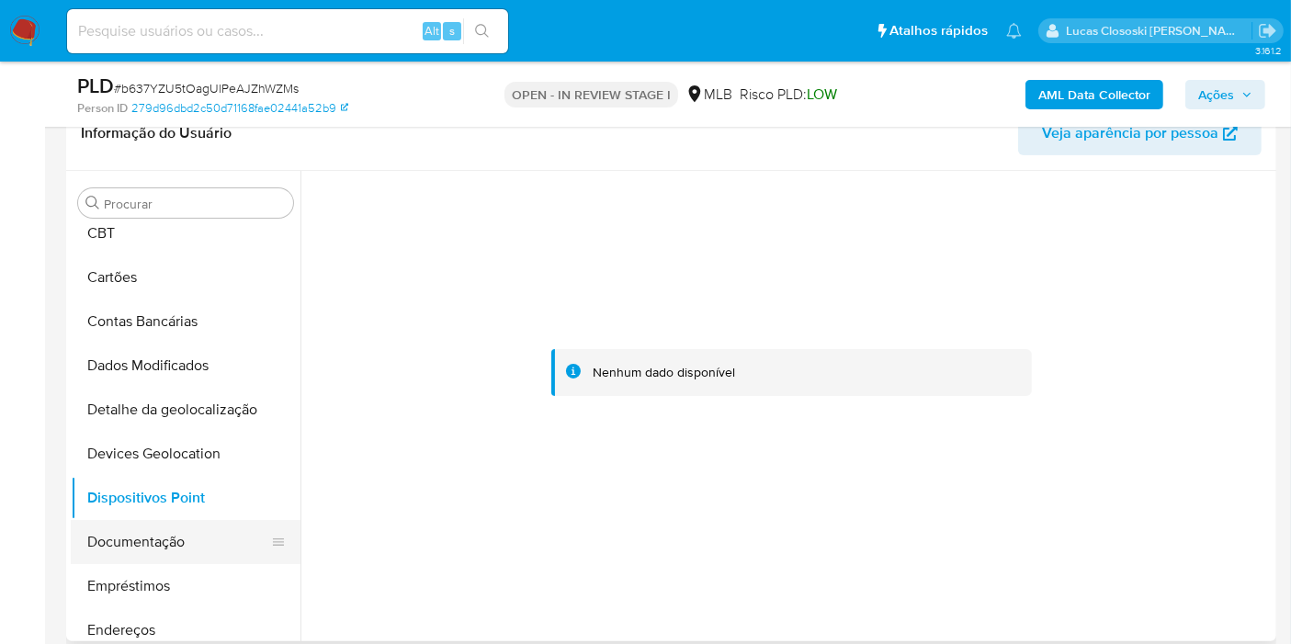
click at [165, 535] on button "Documentação" at bounding box center [178, 542] width 215 height 44
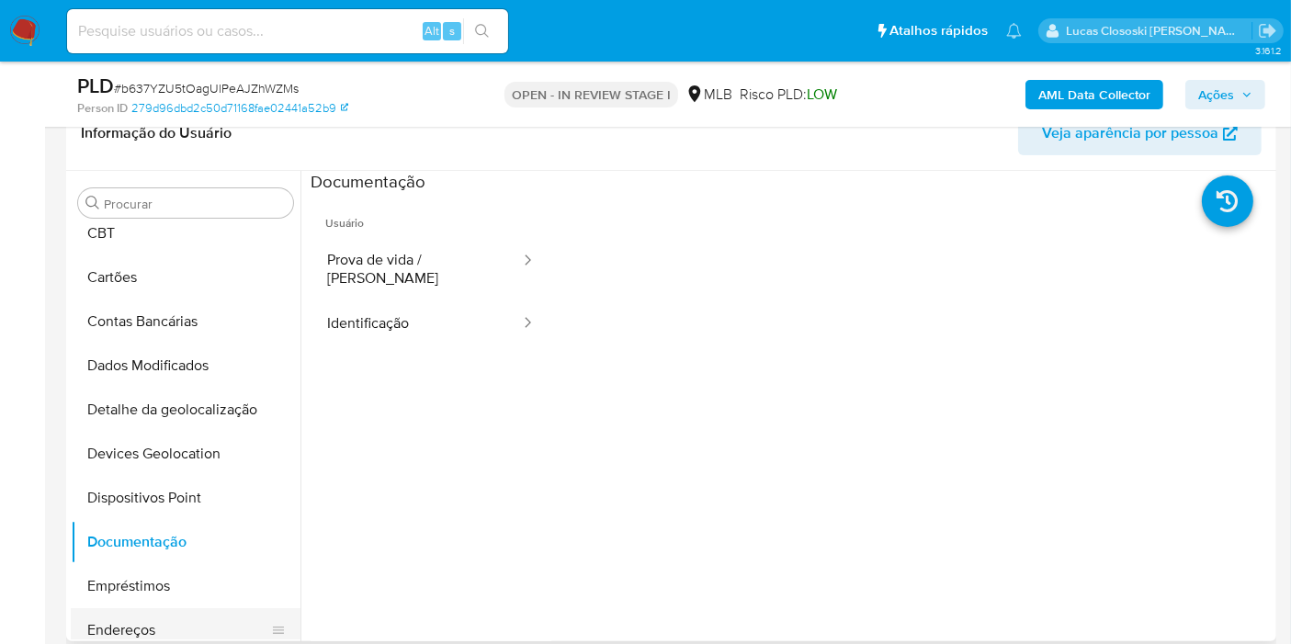
click at [159, 625] on button "Endereços" at bounding box center [178, 630] width 215 height 44
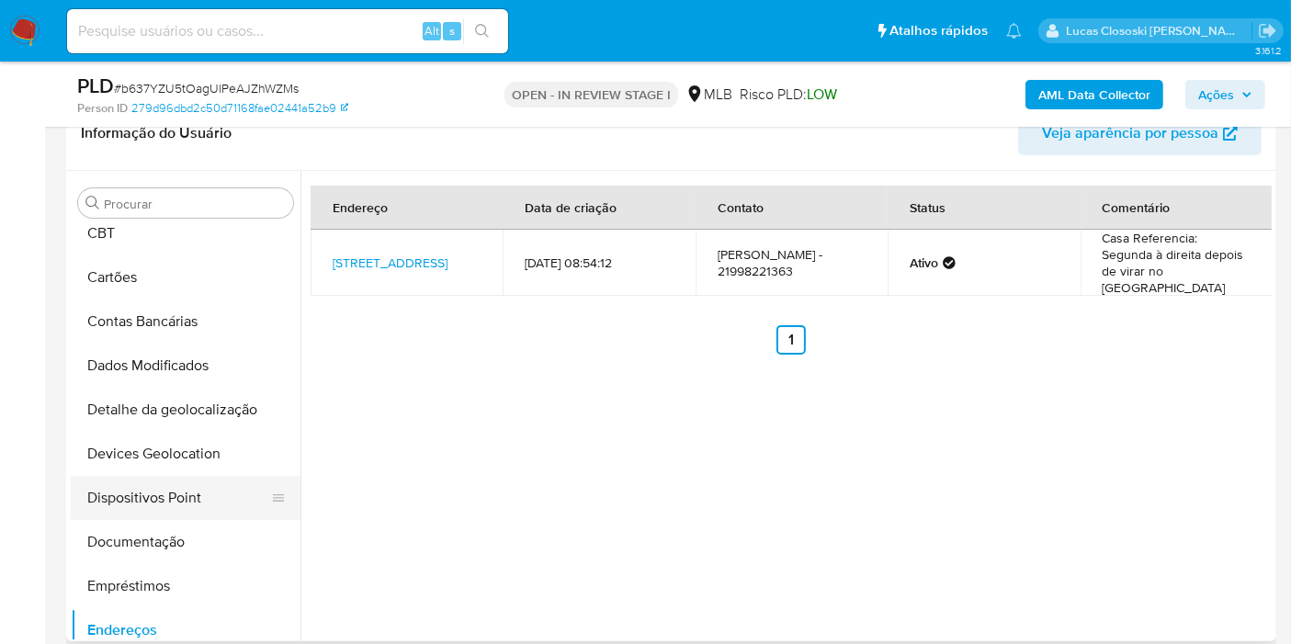
scroll to position [306, 0]
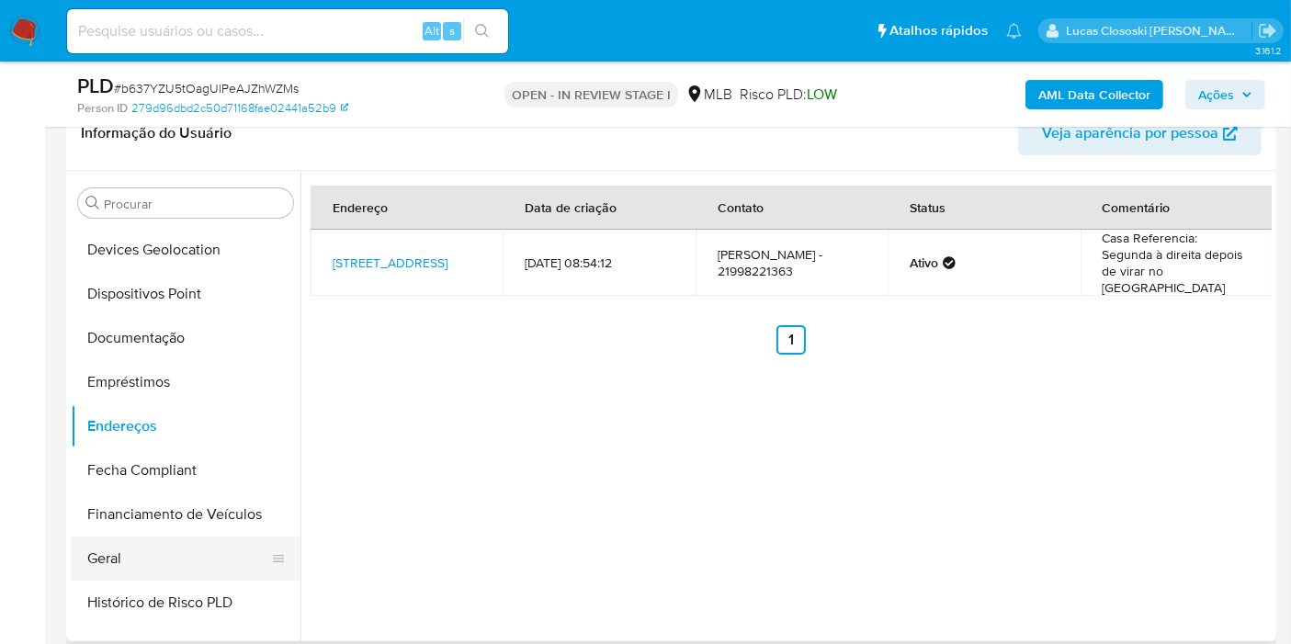
click at [154, 550] on button "Geral" at bounding box center [178, 558] width 215 height 44
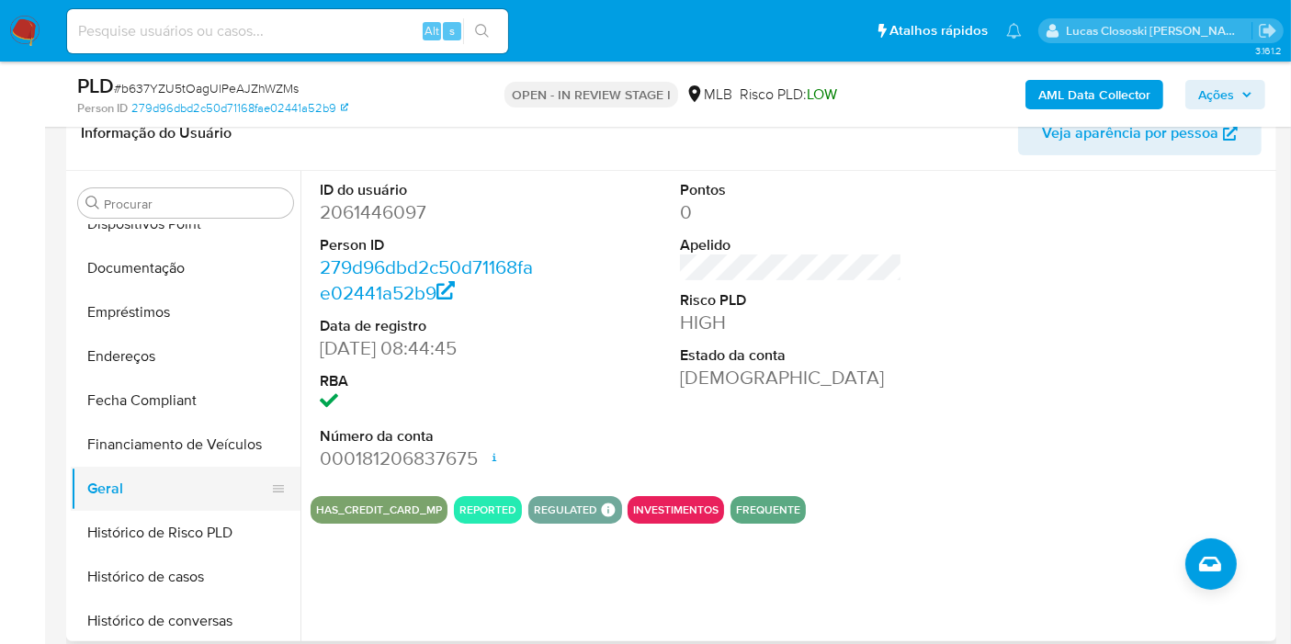
scroll to position [408, 0]
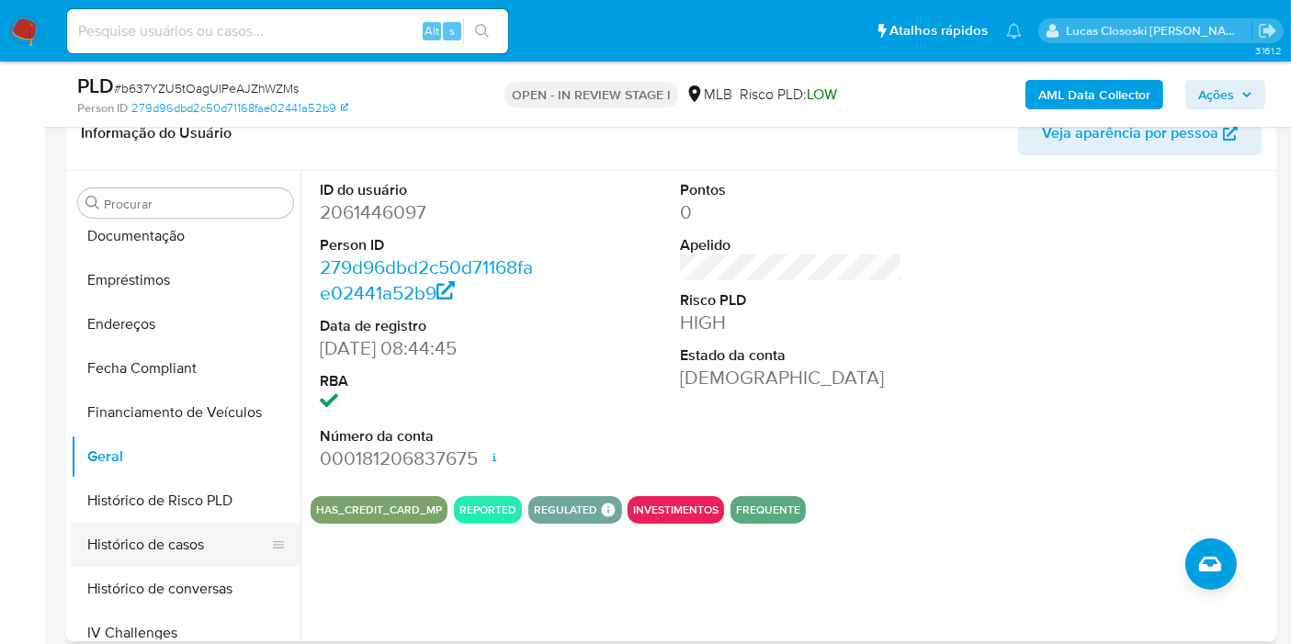
click at [179, 534] on button "Histórico de casos" at bounding box center [178, 545] width 215 height 44
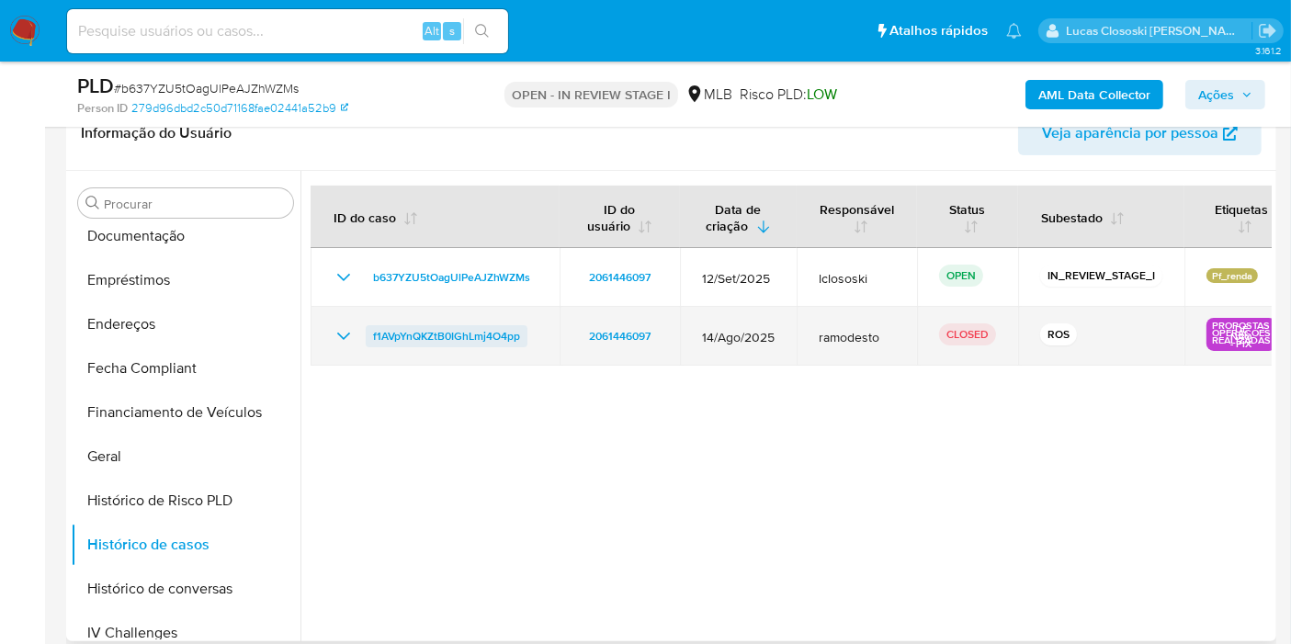
drag, startPoint x: 548, startPoint y: 337, endPoint x: 369, endPoint y: 340, distance: 179.1
click at [369, 340] on td "f1AVpYnQKZtB0IGhLmj4O4pp" at bounding box center [434, 336] width 249 height 59
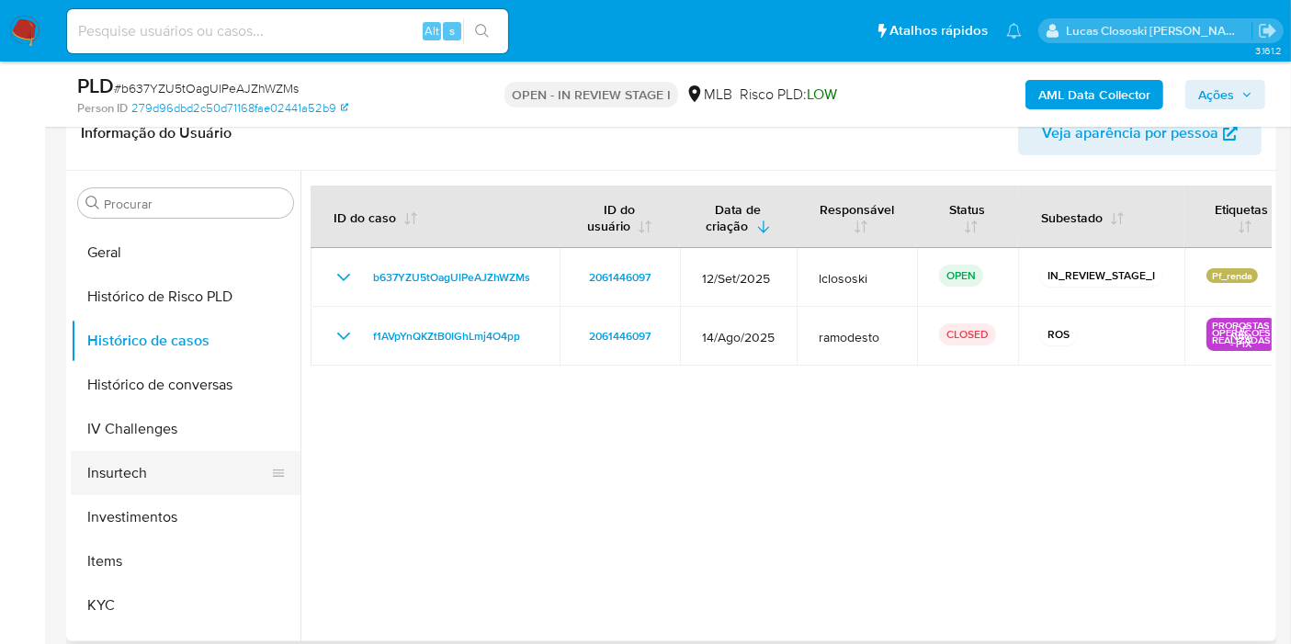
scroll to position [714, 0]
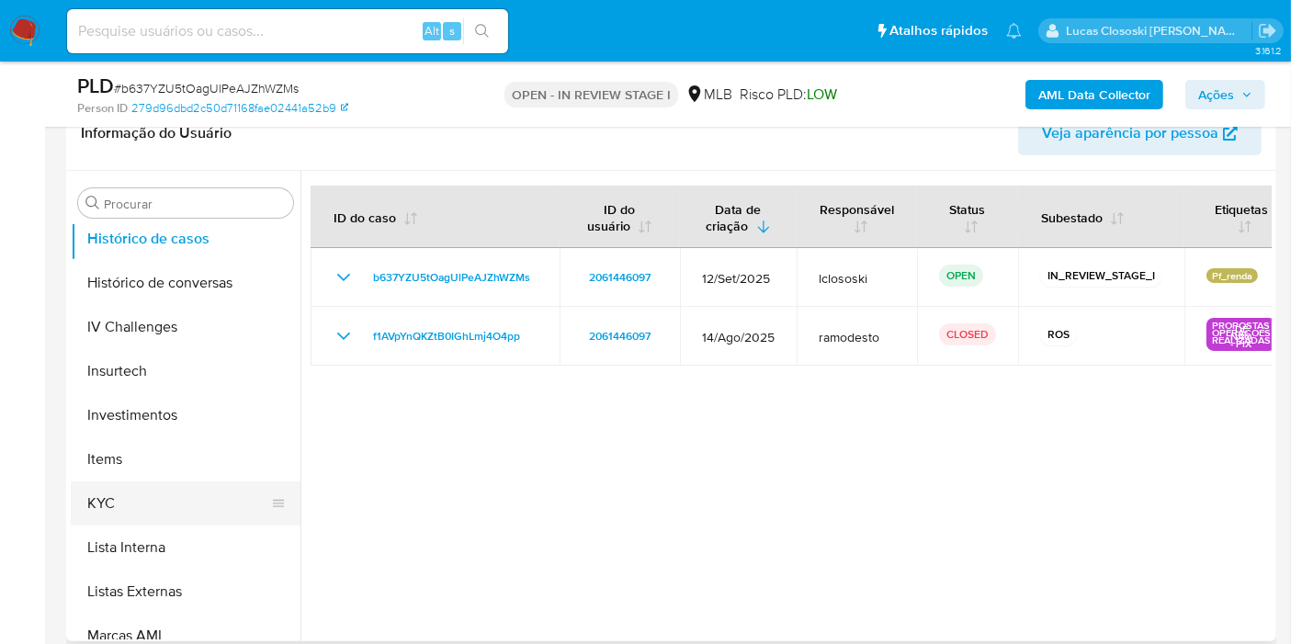
click at [132, 500] on button "KYC" at bounding box center [178, 503] width 215 height 44
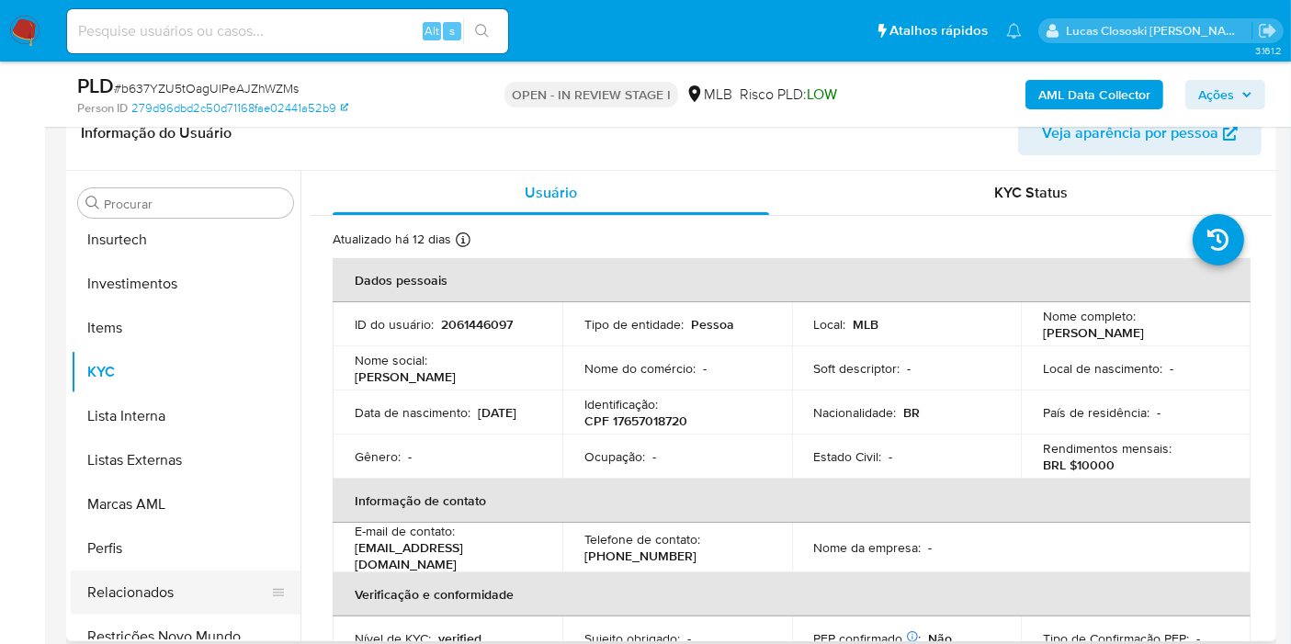
scroll to position [919, 0]
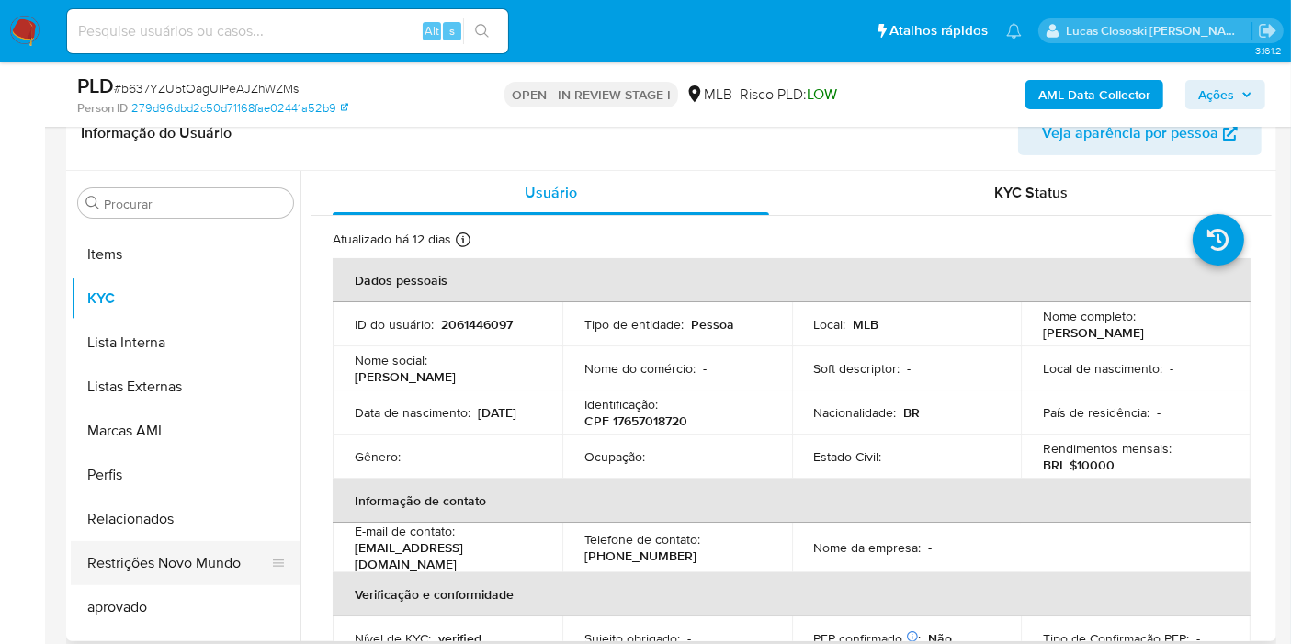
click at [186, 572] on button "Restrições Novo Mundo" at bounding box center [178, 563] width 215 height 44
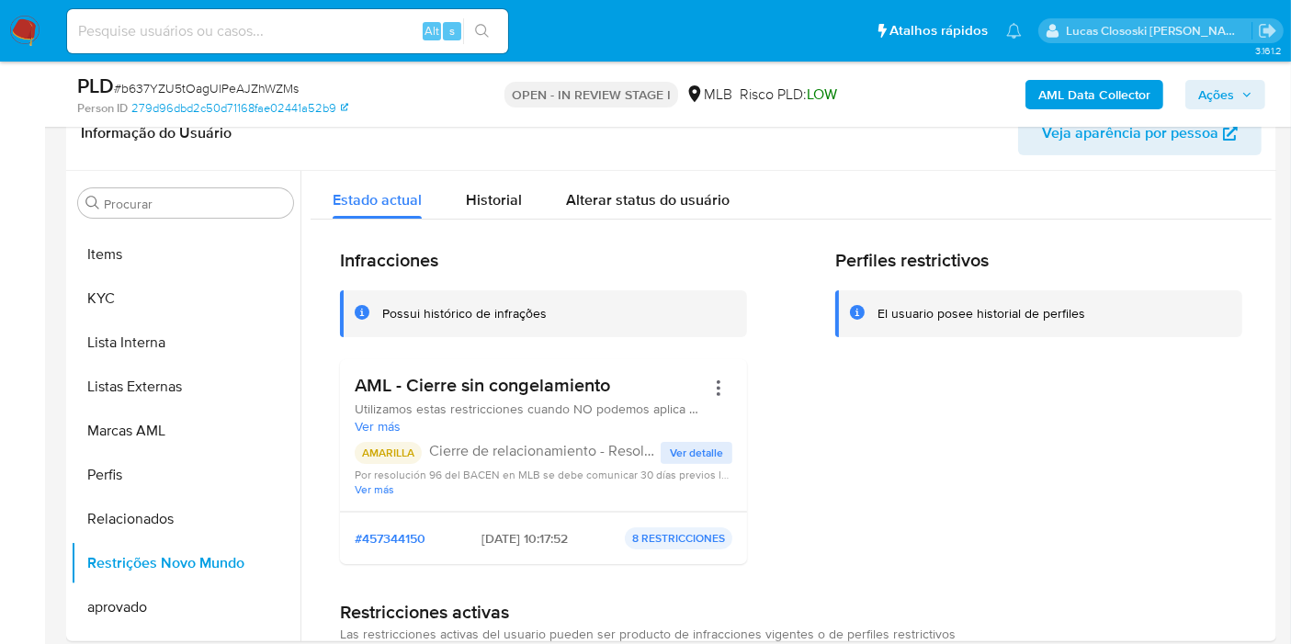
click at [199, 90] on span "# b637YZU5tOagUlPeAJZhWZMs" at bounding box center [206, 88] width 185 height 18
copy span "b637YZU5tOagUlPeAJZhWZMs"
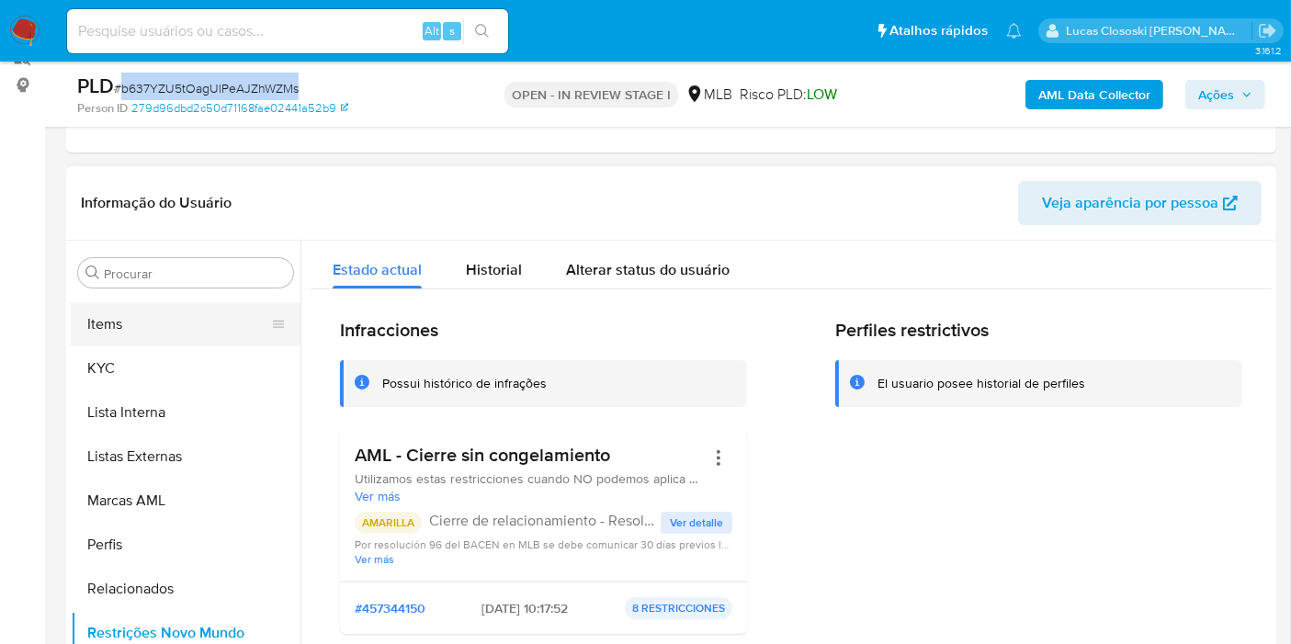
scroll to position [204, 0]
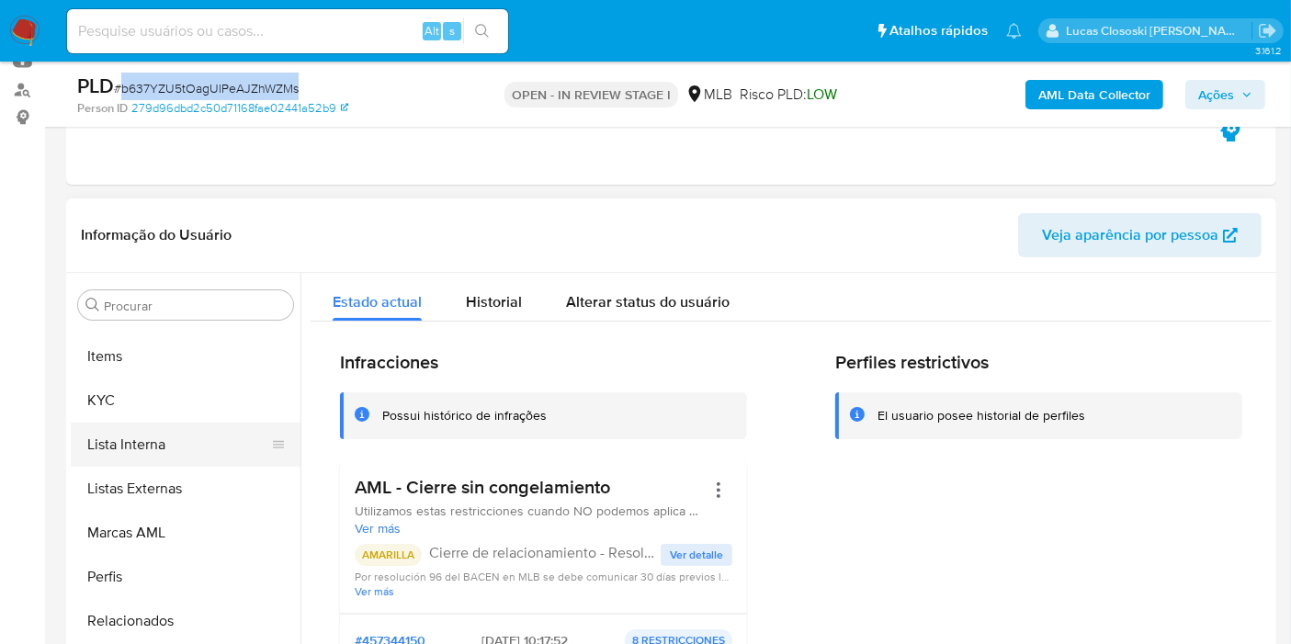
click at [147, 426] on button "Lista Interna" at bounding box center [178, 445] width 215 height 44
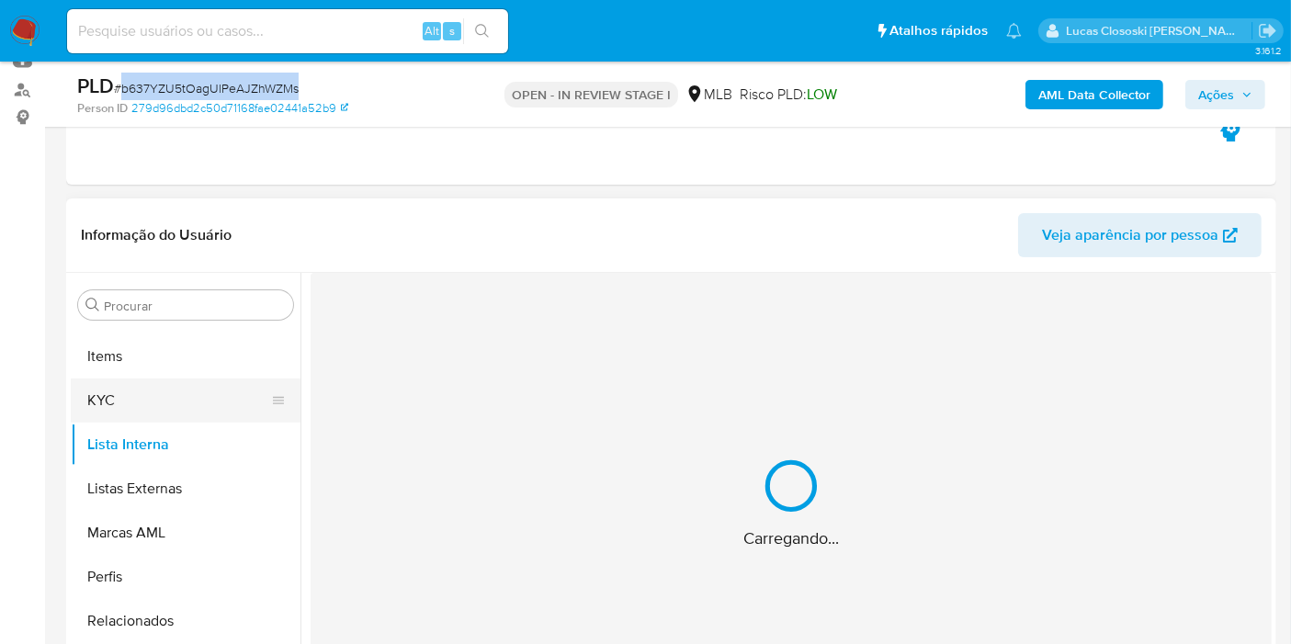
click at [147, 415] on button "KYC" at bounding box center [178, 400] width 215 height 44
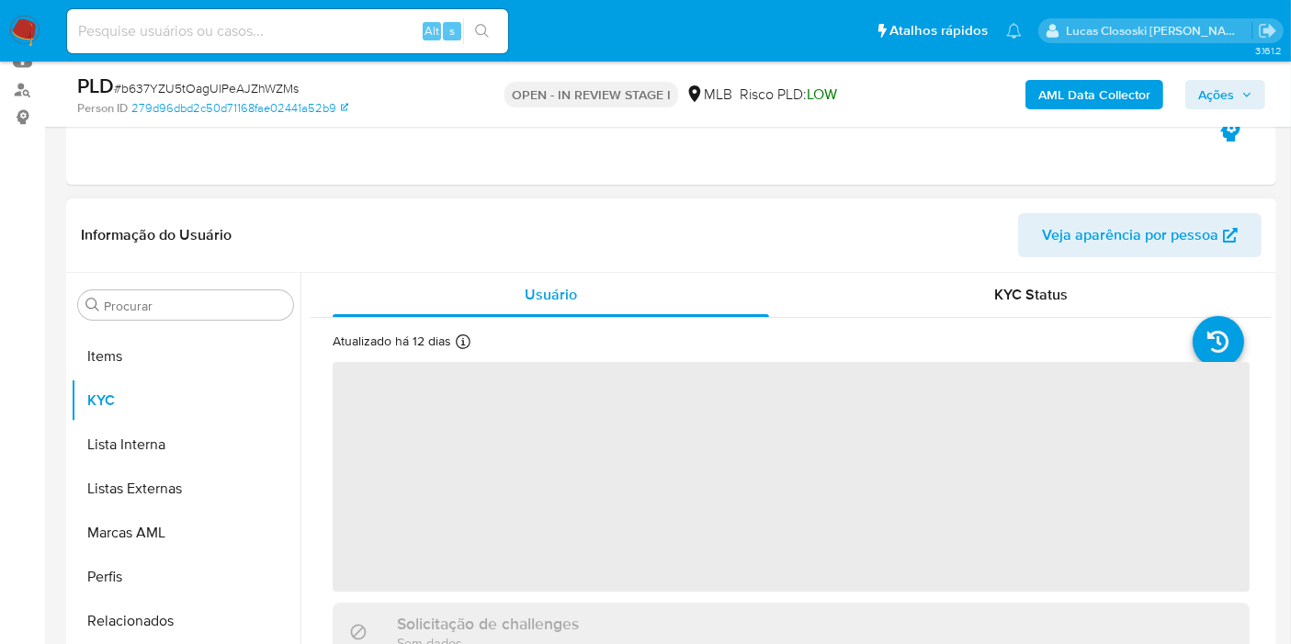
click at [354, 237] on header "Informação do Usuário Veja aparência por pessoa" at bounding box center [671, 235] width 1180 height 44
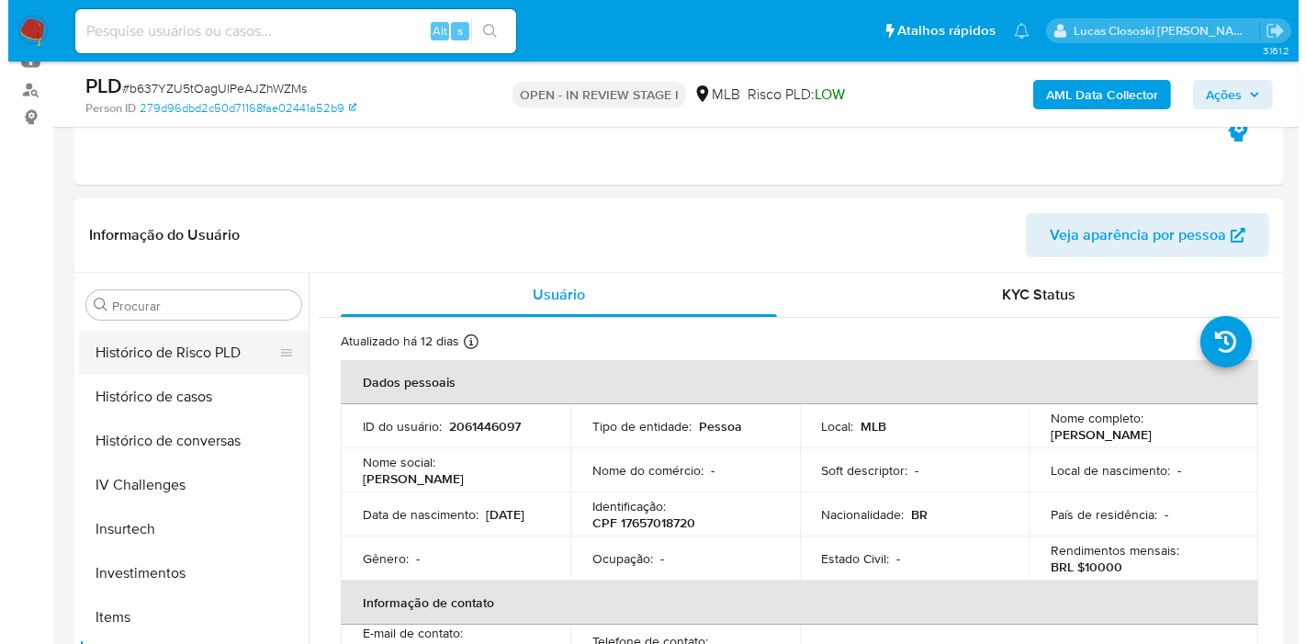
scroll to position [510, 0]
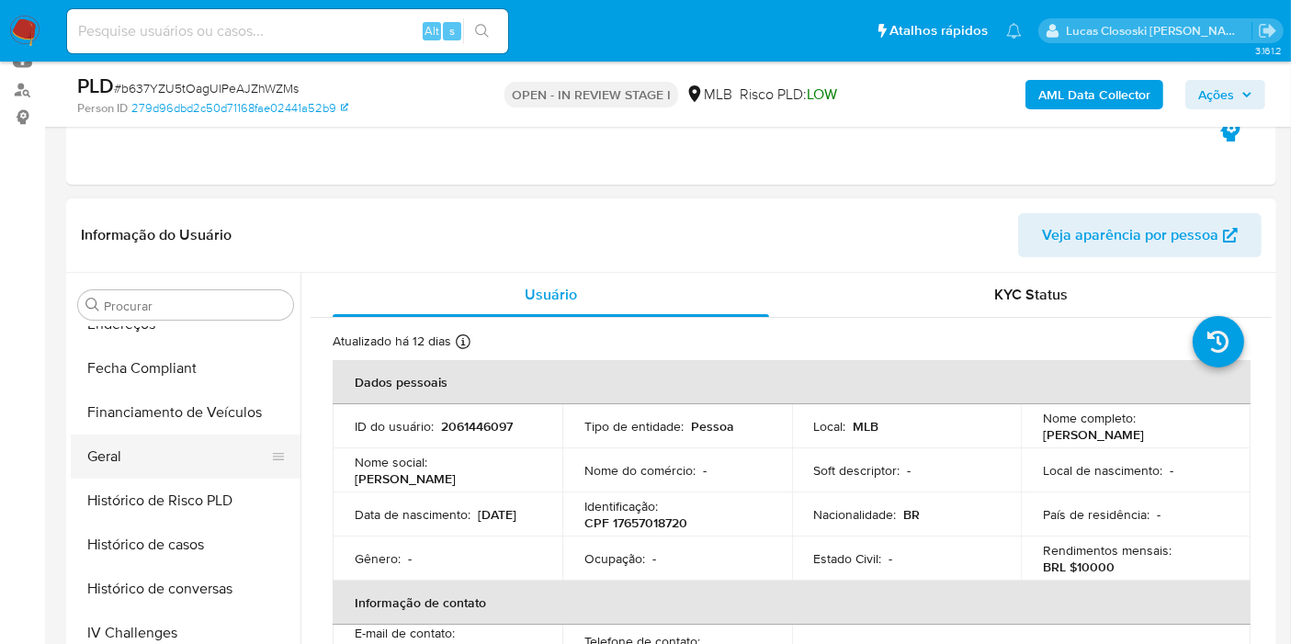
click at [133, 442] on button "Geral" at bounding box center [178, 456] width 215 height 44
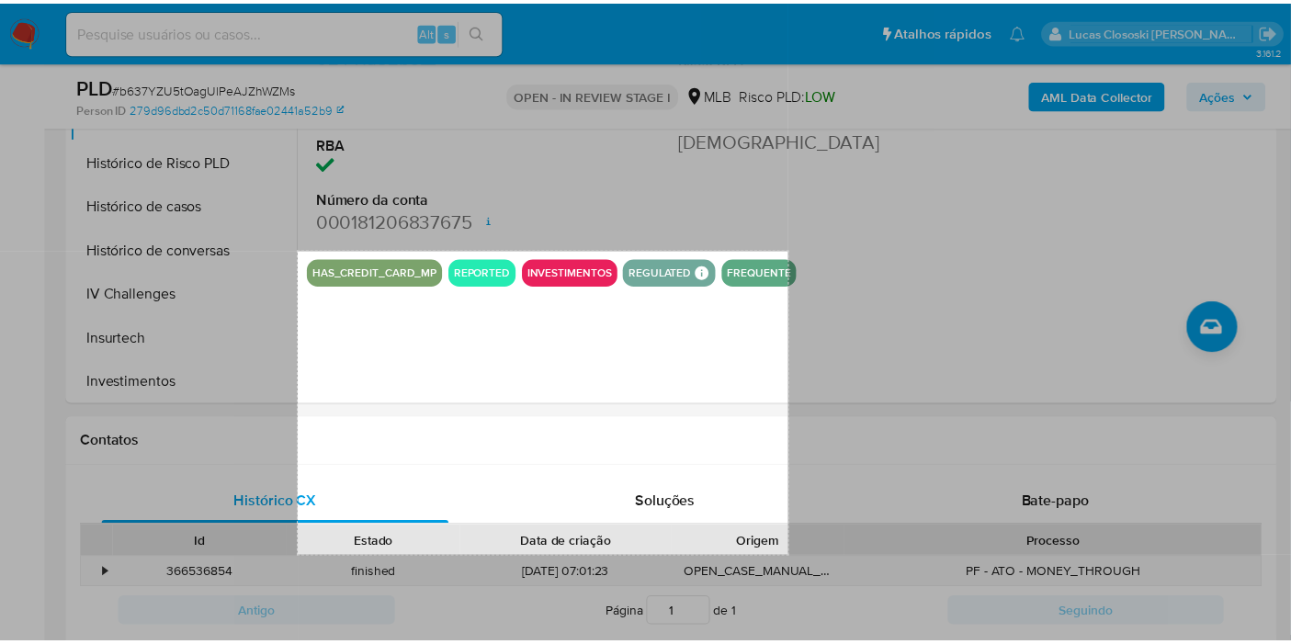
scroll to position [574, 0]
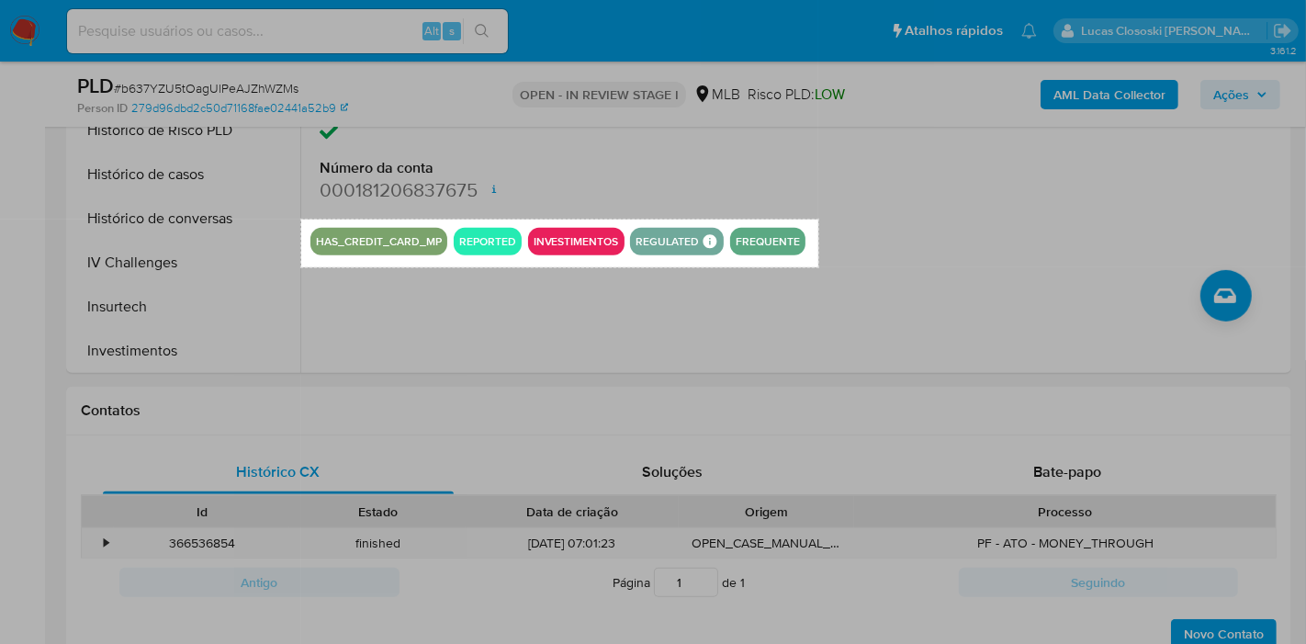
drag, startPoint x: 301, startPoint y: 589, endPoint x: 818, endPoint y: 267, distance: 608.9
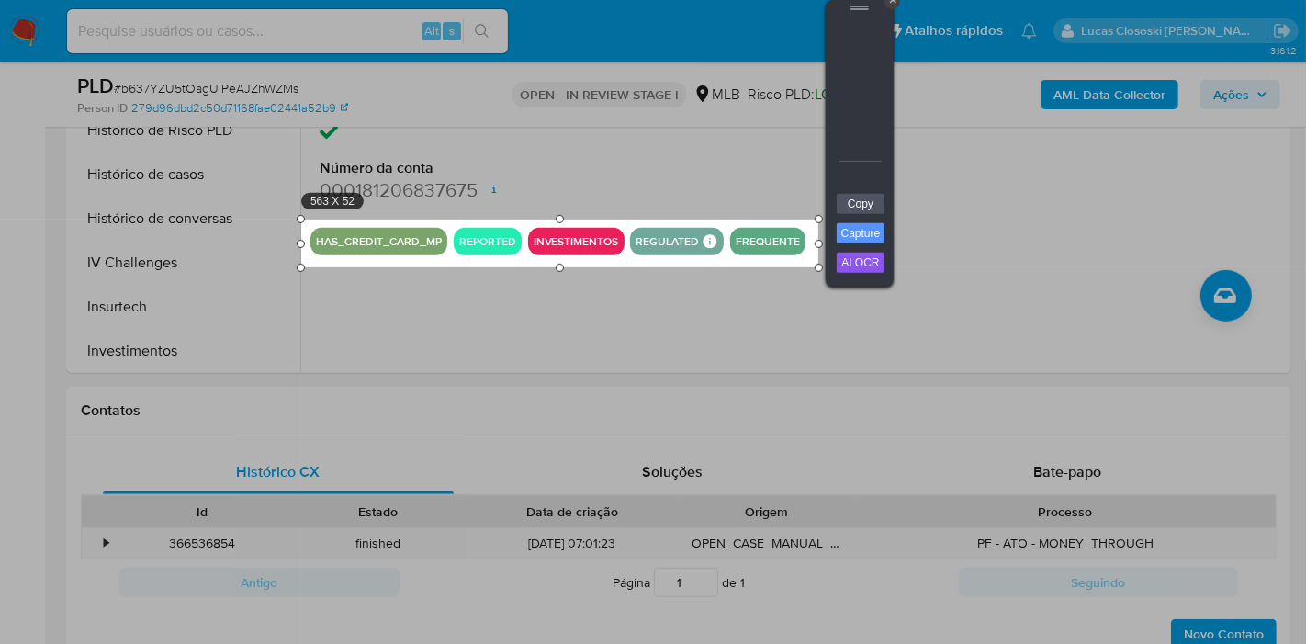
click at [863, 185] on div at bounding box center [859, 105] width 55 height 176
click at [861, 198] on link "Copy" at bounding box center [861, 204] width 48 height 20
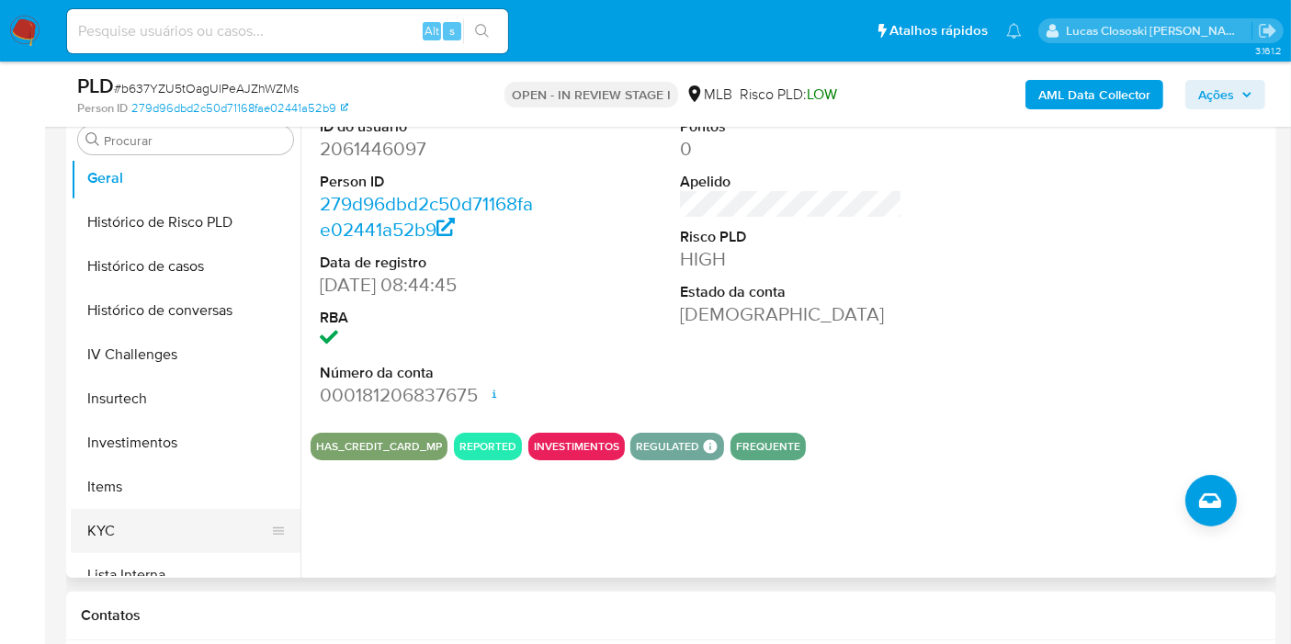
scroll to position [714, 0]
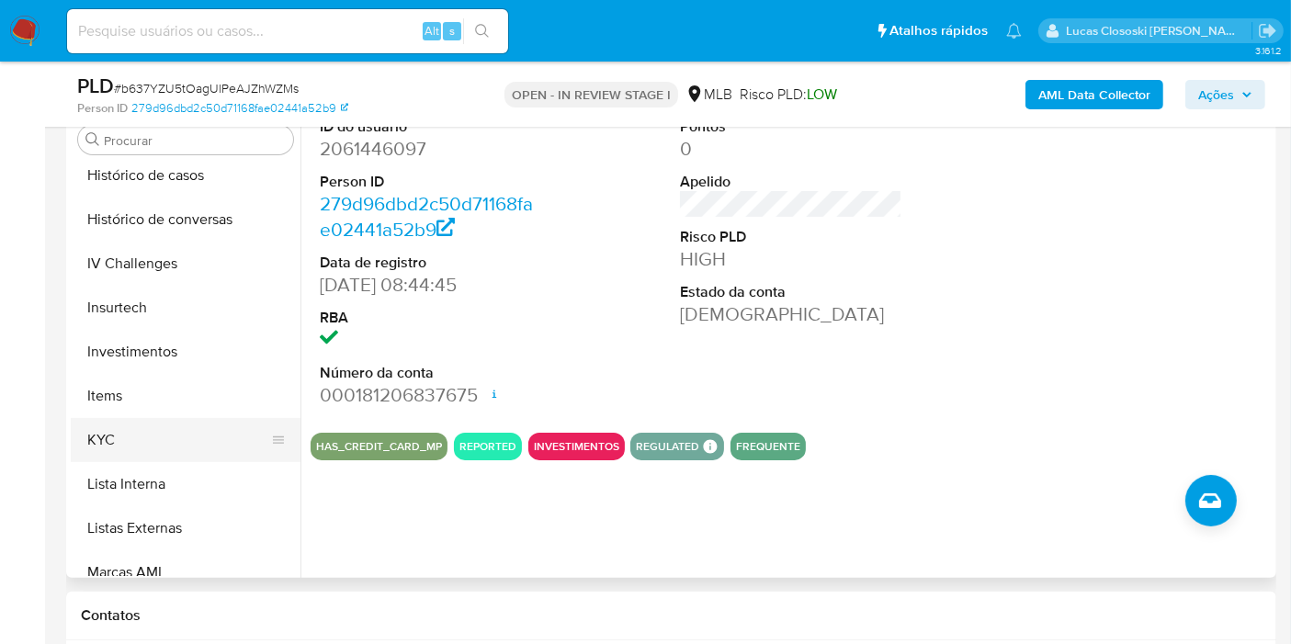
click at [169, 457] on button "KYC" at bounding box center [178, 440] width 215 height 44
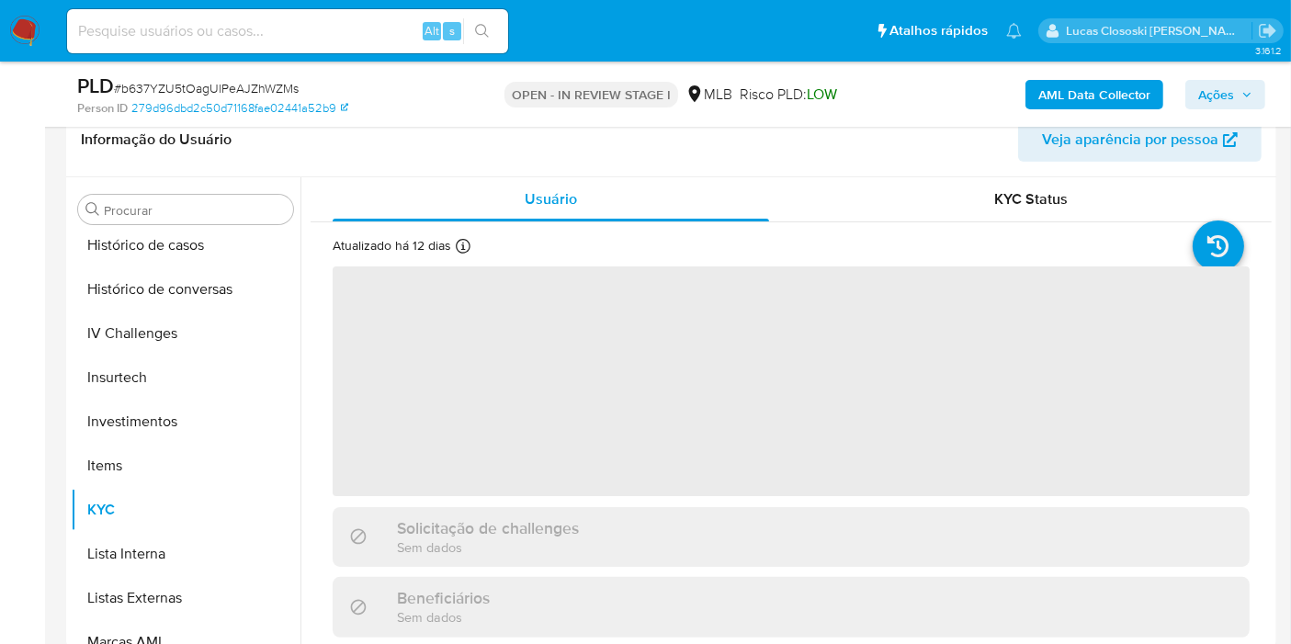
scroll to position [267, 0]
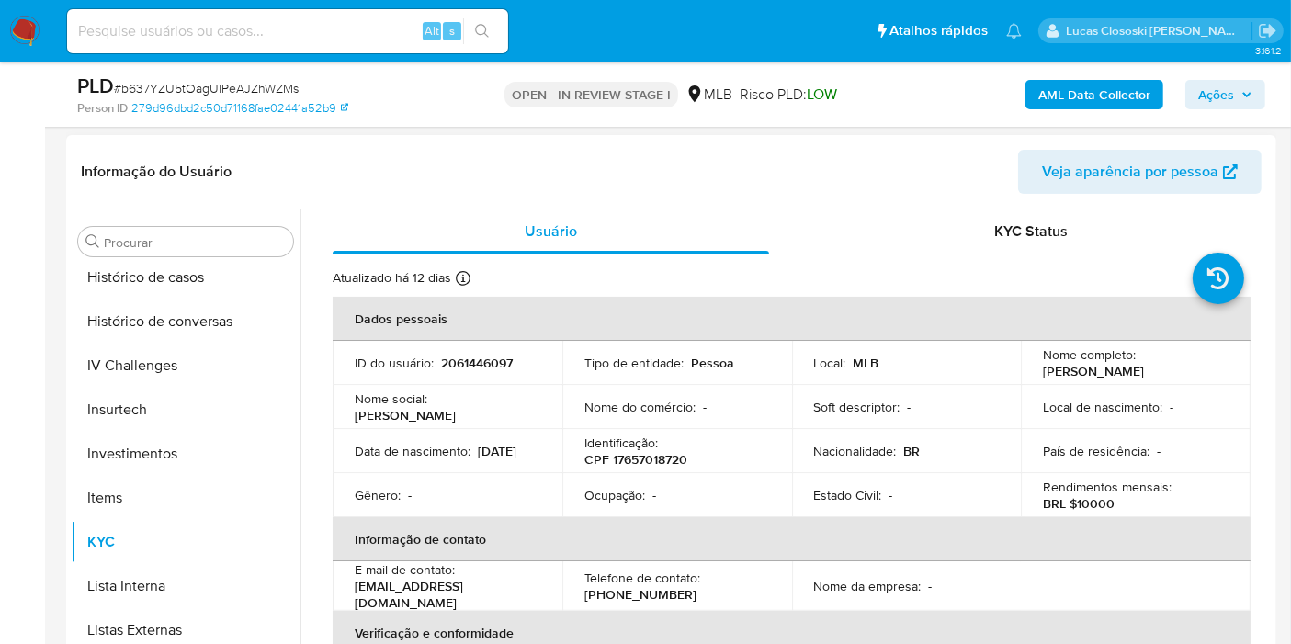
click at [1199, 87] on span "Ações" at bounding box center [1216, 94] width 36 height 29
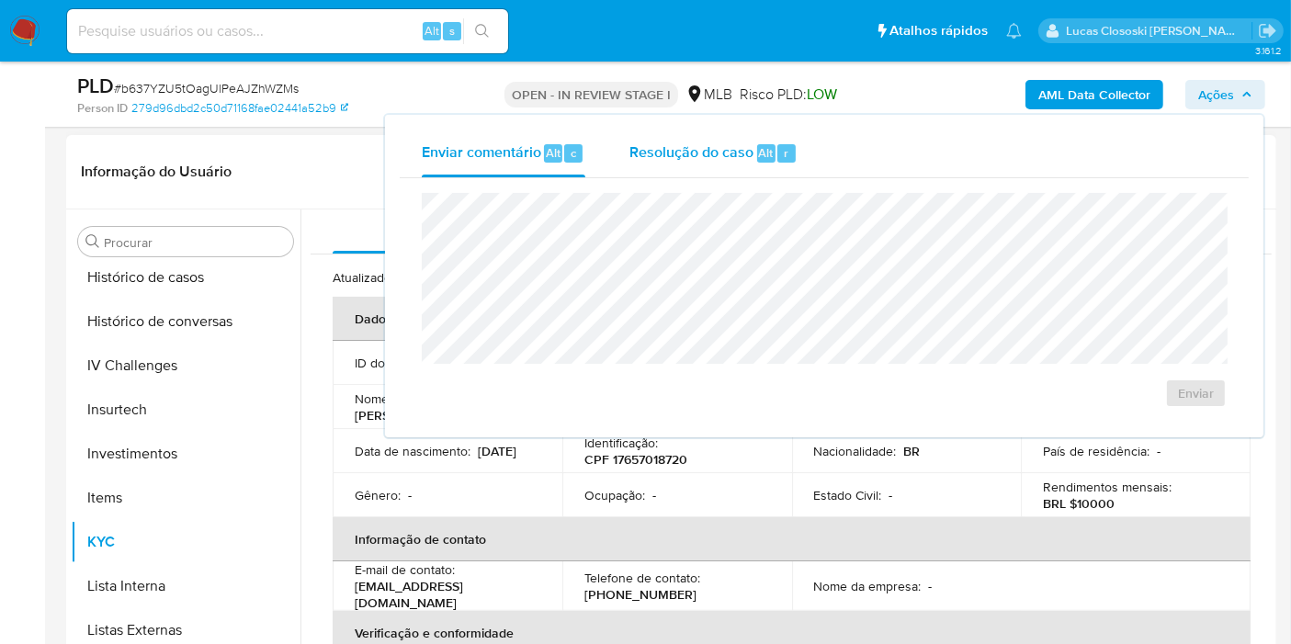
click at [738, 170] on div "Resolução do caso Alt r" at bounding box center [713, 154] width 168 height 48
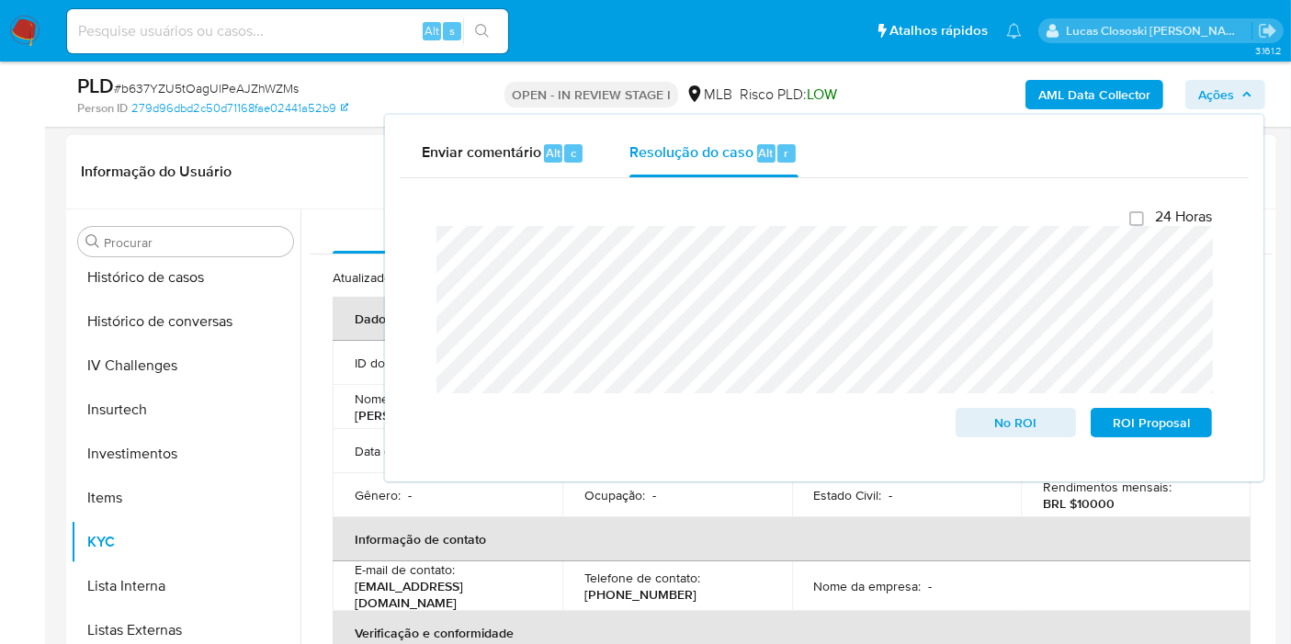
click at [1246, 95] on icon "button" at bounding box center [1246, 94] width 11 height 11
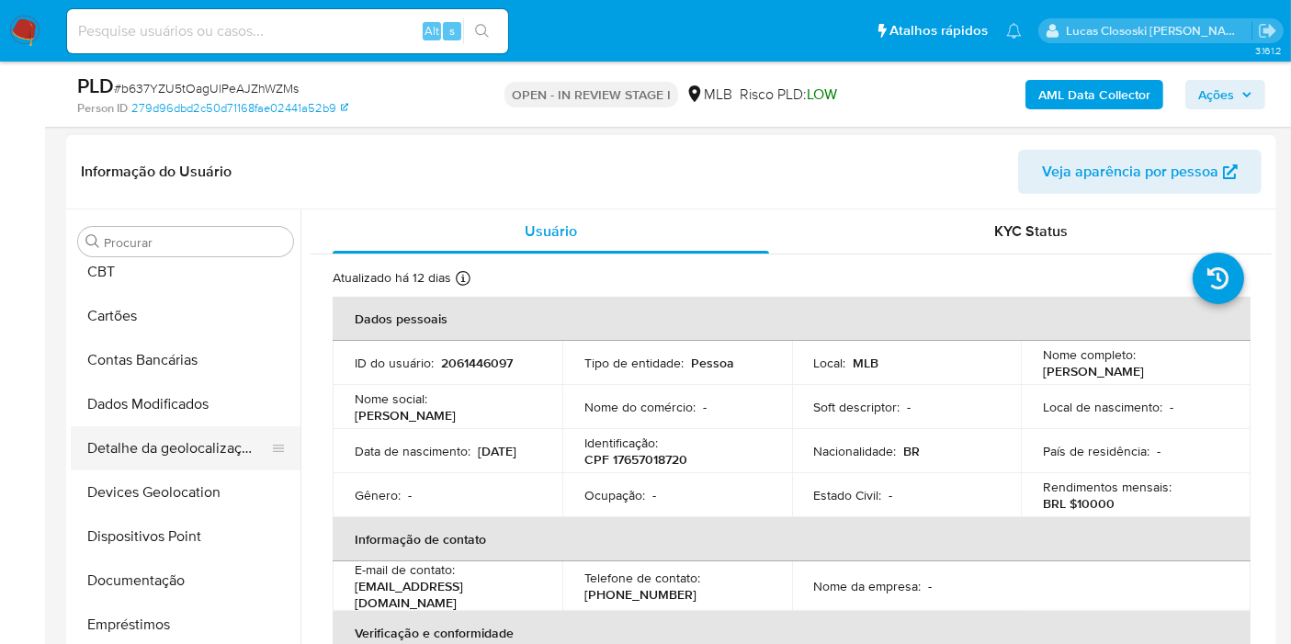
scroll to position [0, 0]
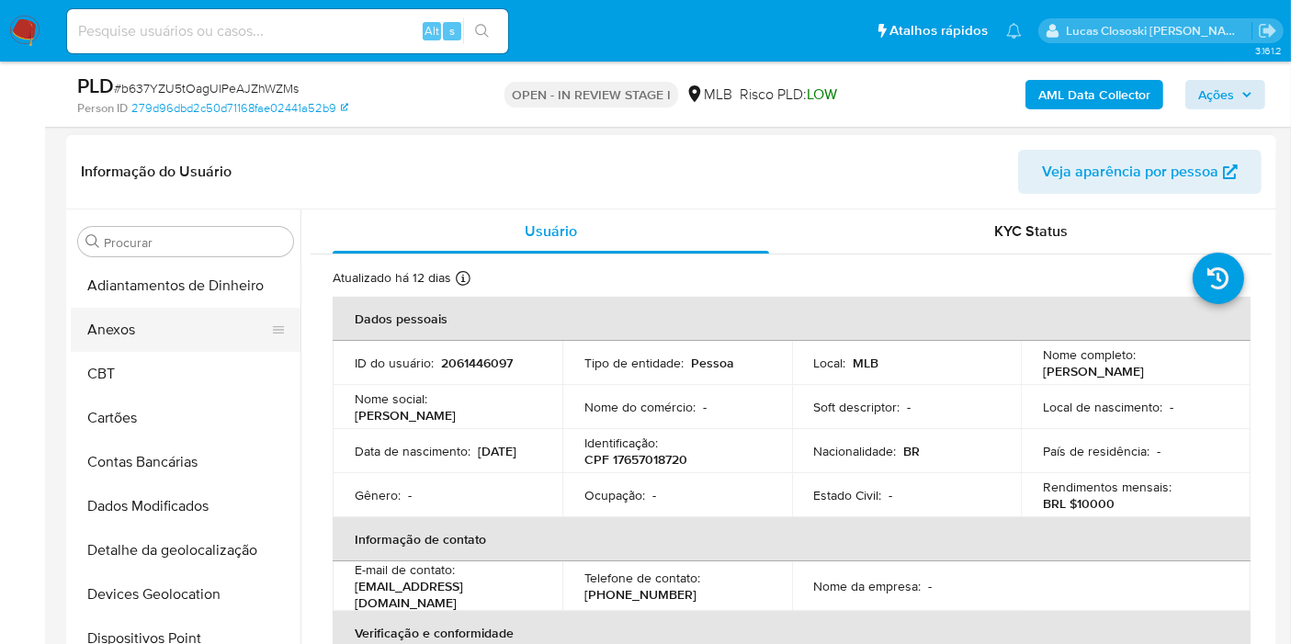
click at [141, 324] on button "Anexos" at bounding box center [178, 330] width 215 height 44
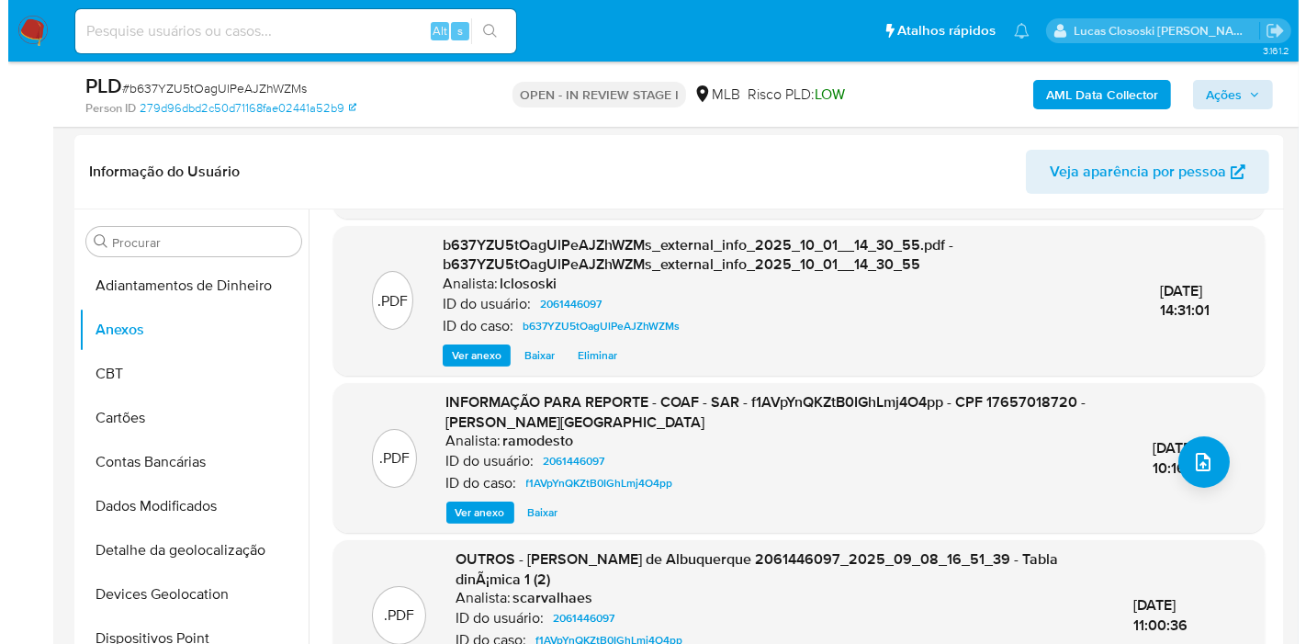
scroll to position [233, 0]
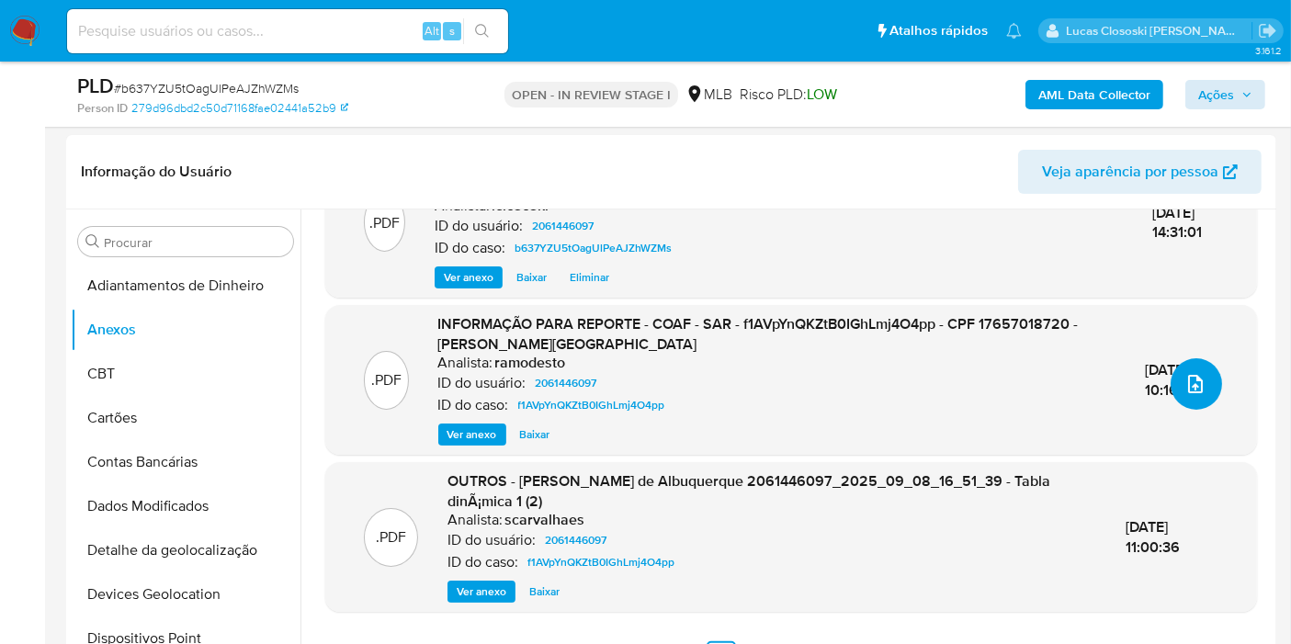
click at [1186, 379] on icon "upload-file" at bounding box center [1195, 384] width 22 height 22
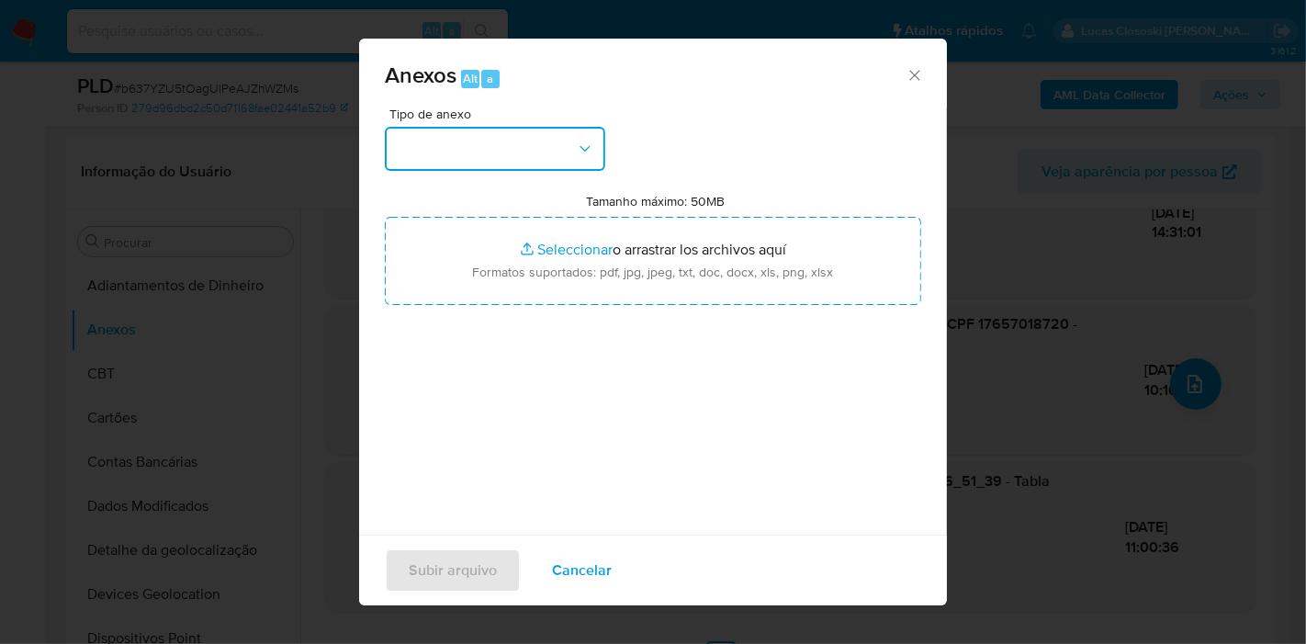
click at [459, 152] on button "button" at bounding box center [495, 149] width 220 height 44
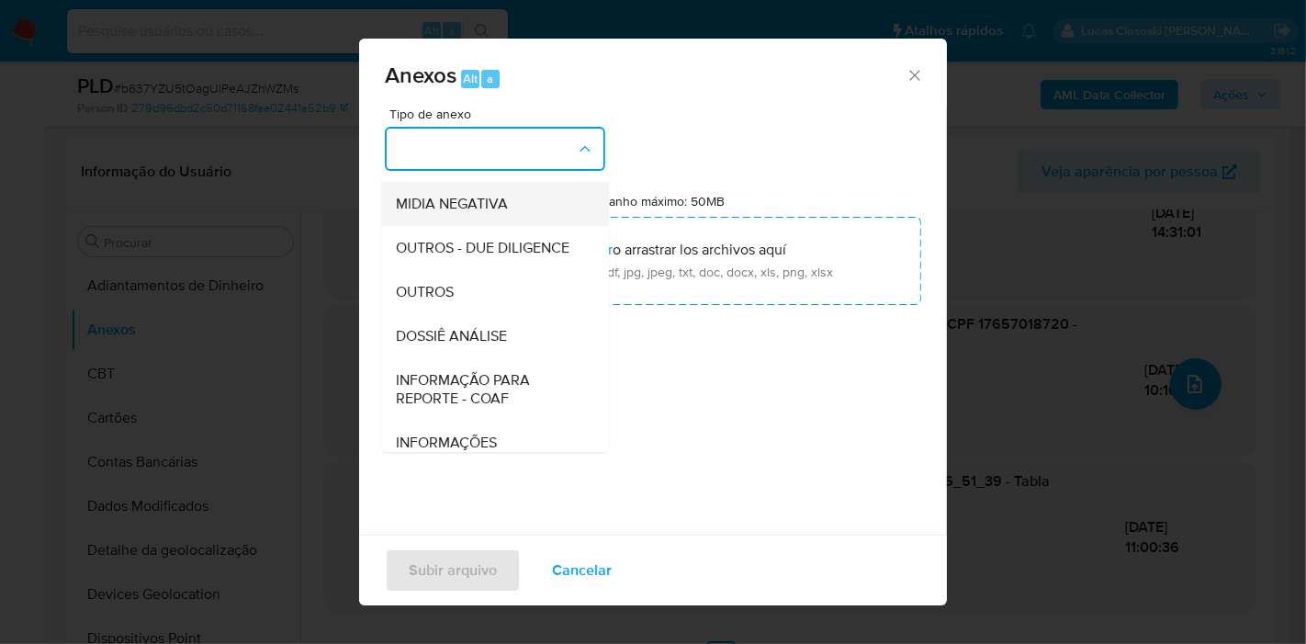
scroll to position [282, 0]
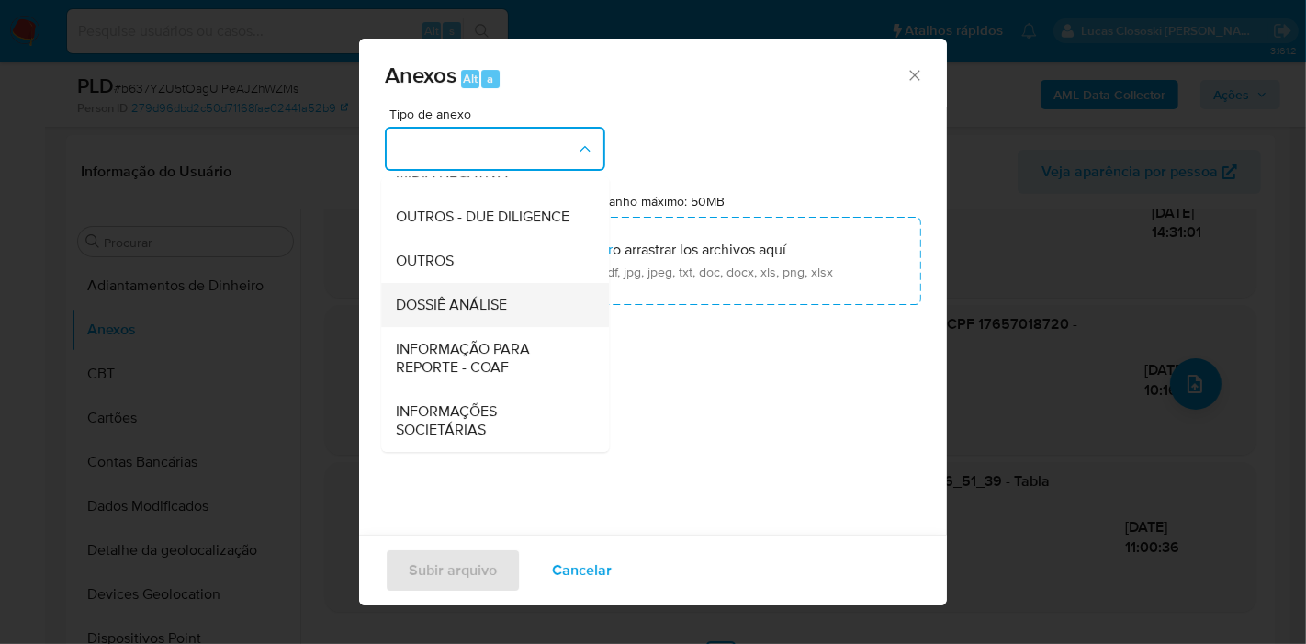
click at [467, 303] on span "DOSSIÊ ANÁLISE" at bounding box center [451, 305] width 111 height 18
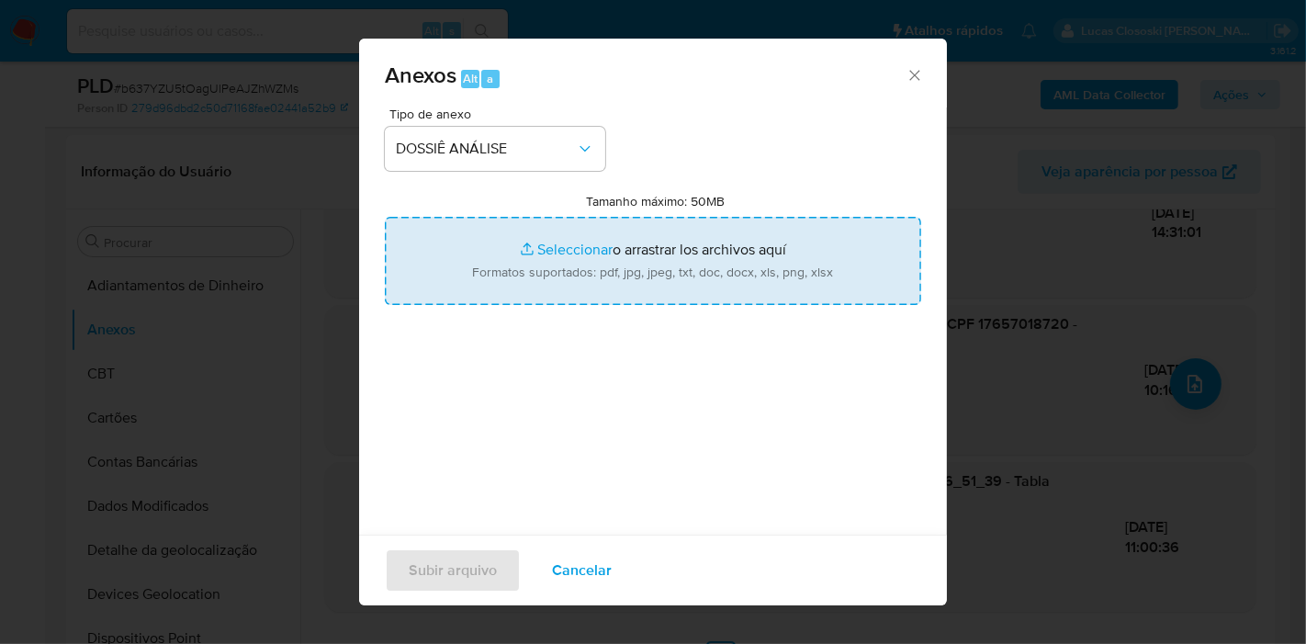
click at [530, 268] on input "Tamanho máximo: 50MB Seleccionar archivos" at bounding box center [653, 261] width 536 height 88
type input "C:\fakepath\Mulan 2061446097_2025_10_01_10_32_23.xlsx"
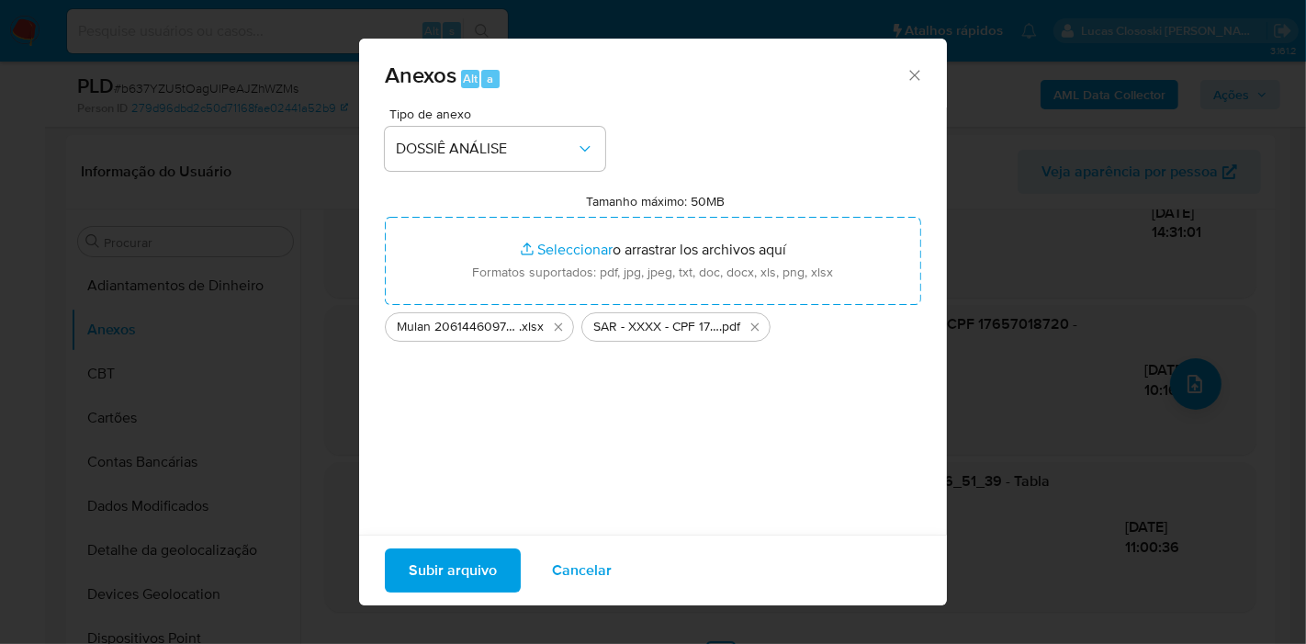
click at [453, 560] on span "Subir arquivo" at bounding box center [453, 570] width 88 height 40
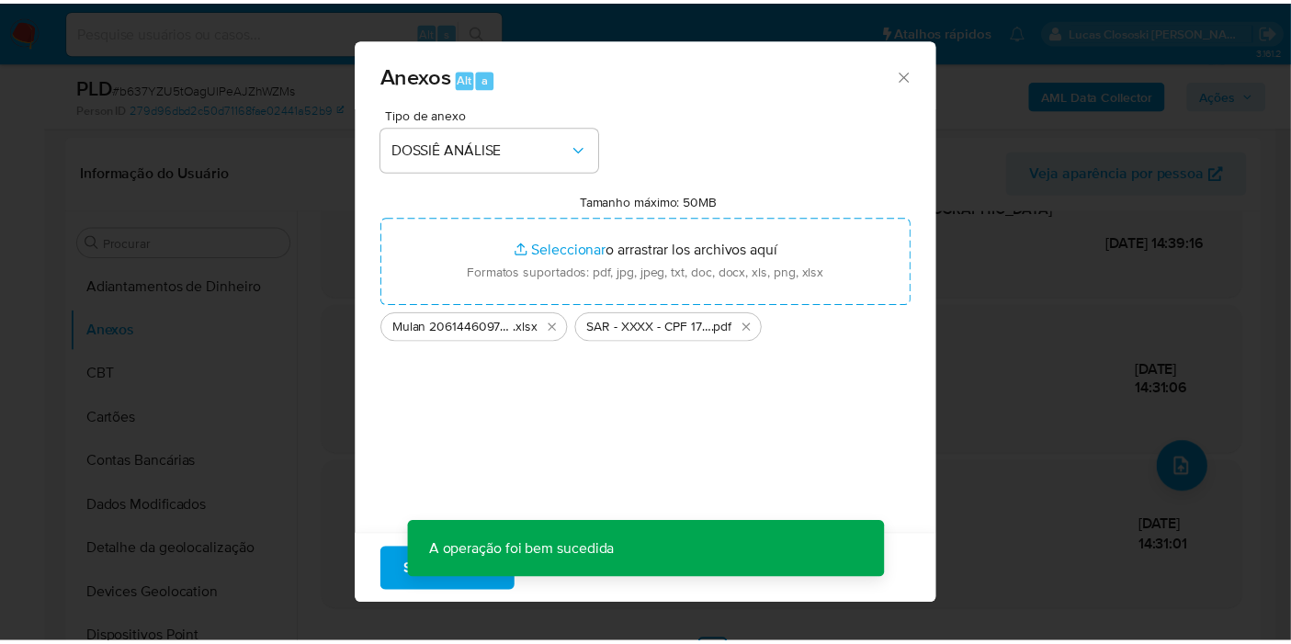
scroll to position [150, 0]
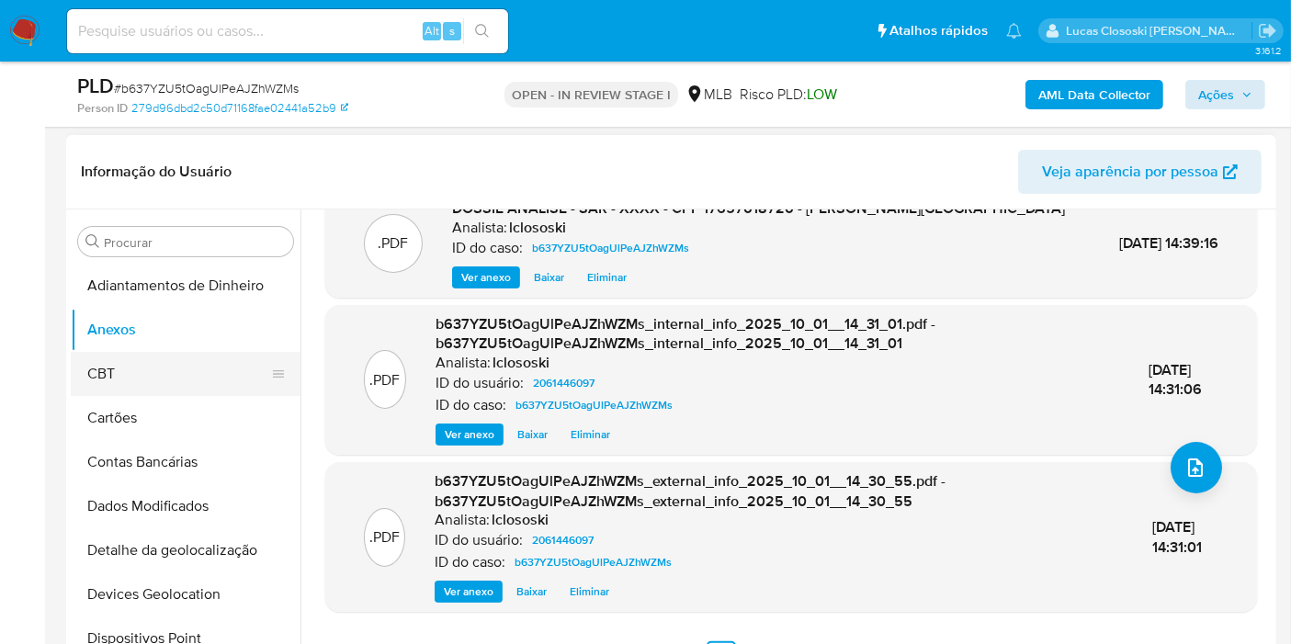
click at [115, 355] on button "CBT" at bounding box center [178, 374] width 215 height 44
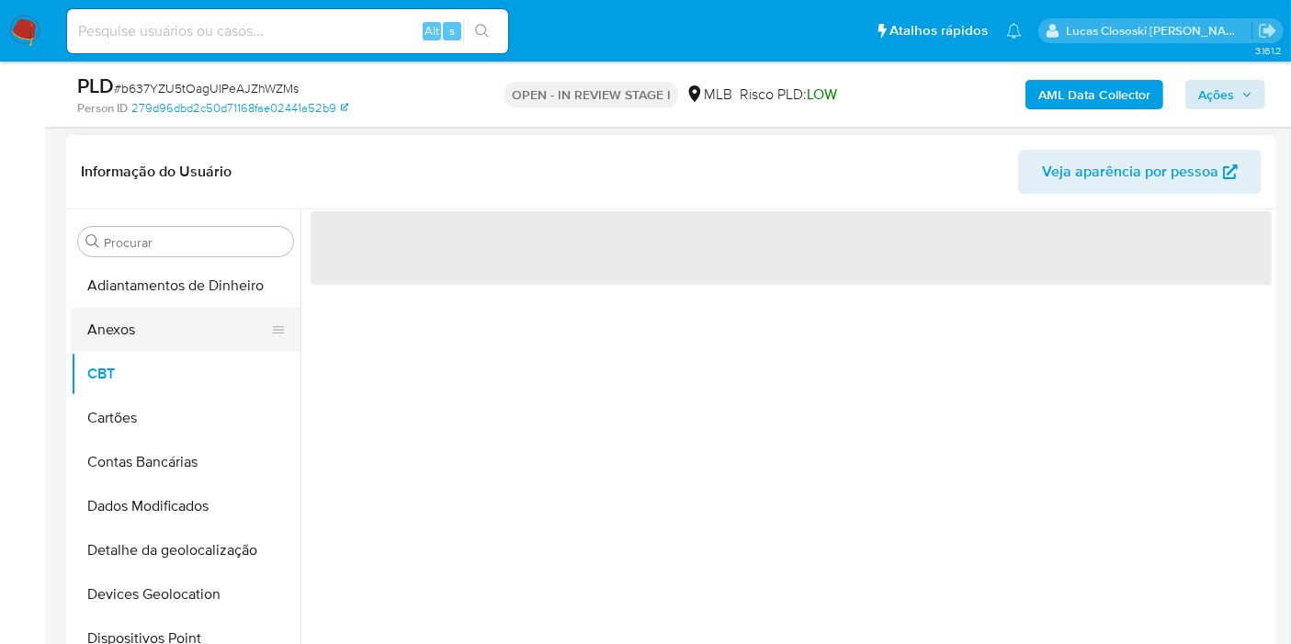
scroll to position [0, 0]
click at [115, 337] on button "Anexos" at bounding box center [178, 330] width 215 height 44
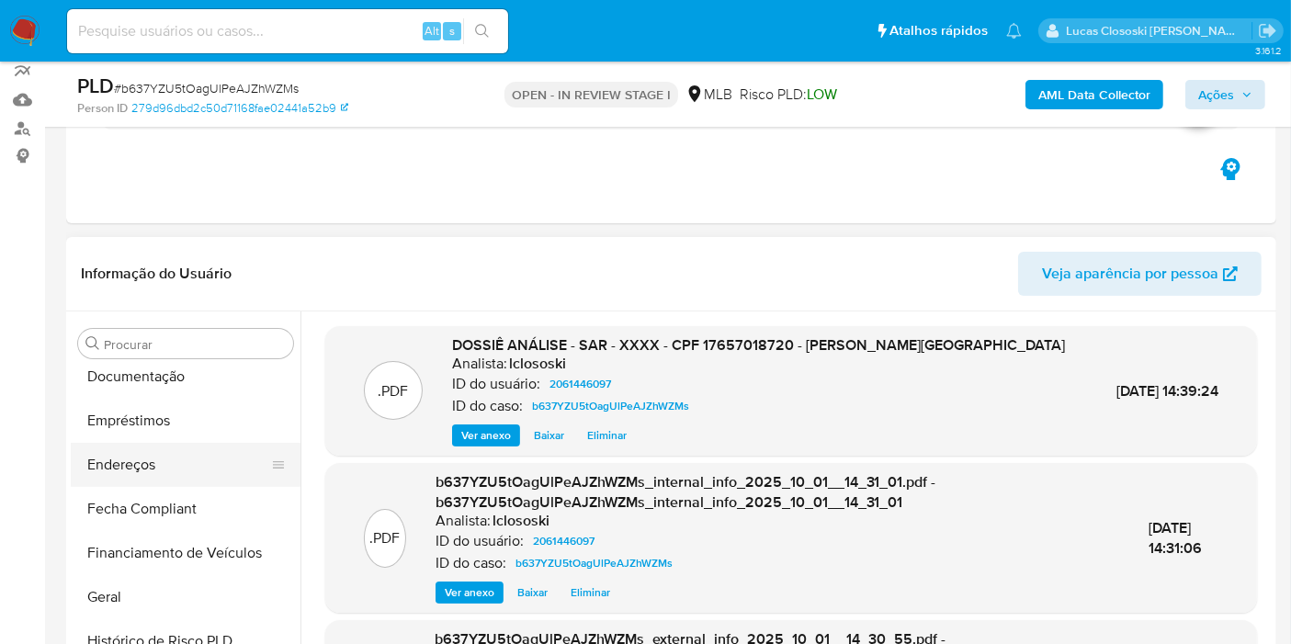
scroll to position [510, 0]
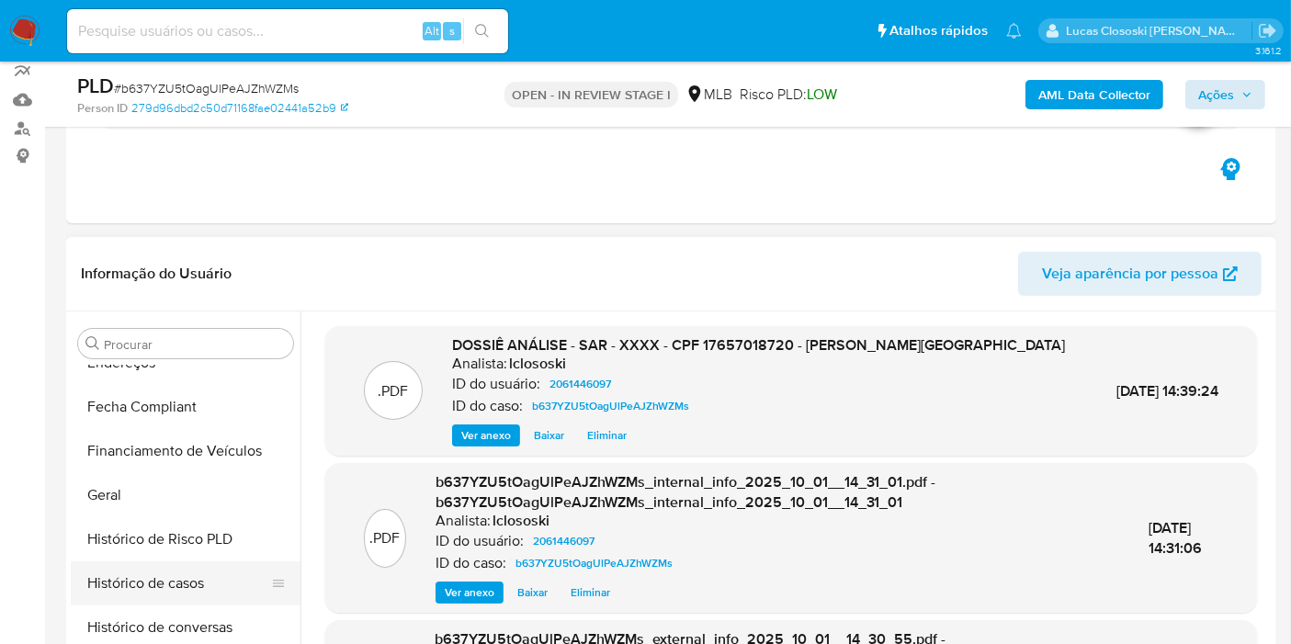
click at [154, 562] on button "Histórico de casos" at bounding box center [178, 583] width 215 height 44
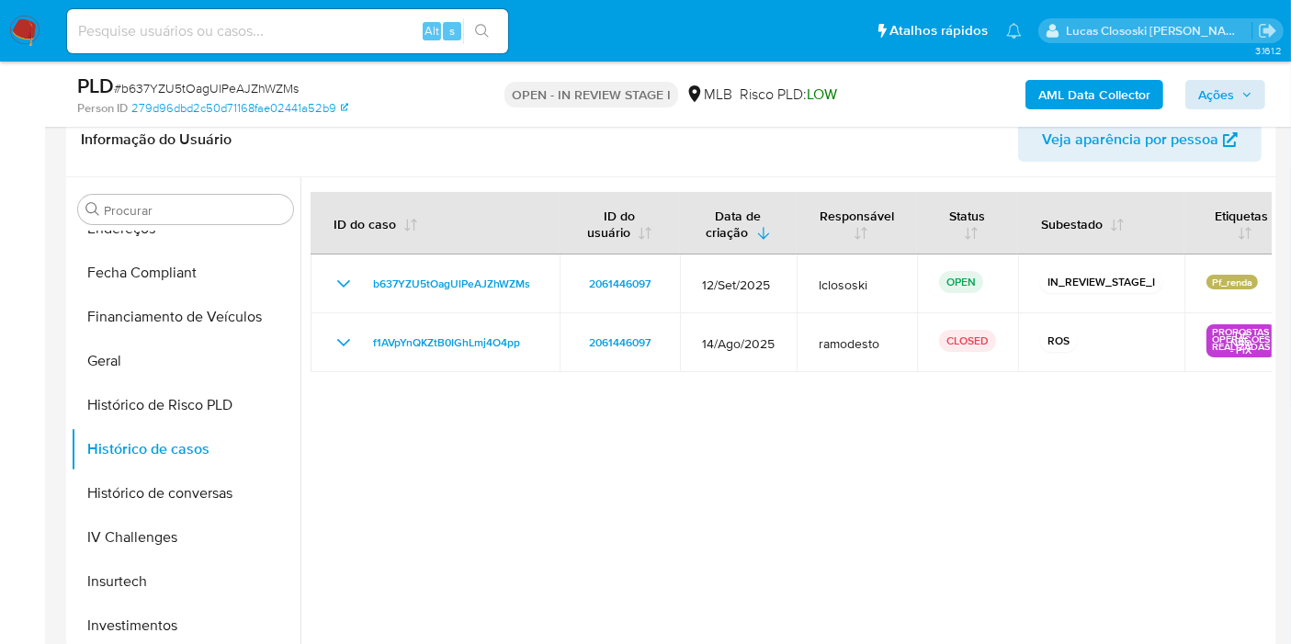
scroll to position [267, 0]
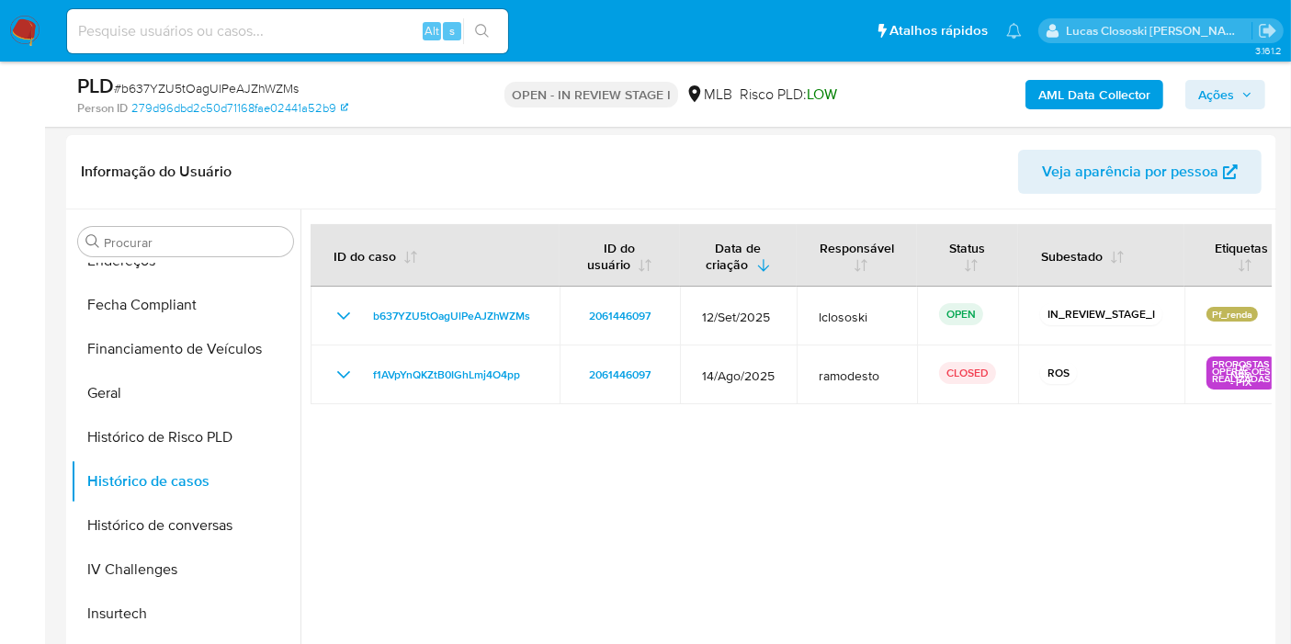
click at [1263, 96] on button "Ações" at bounding box center [1225, 94] width 80 height 29
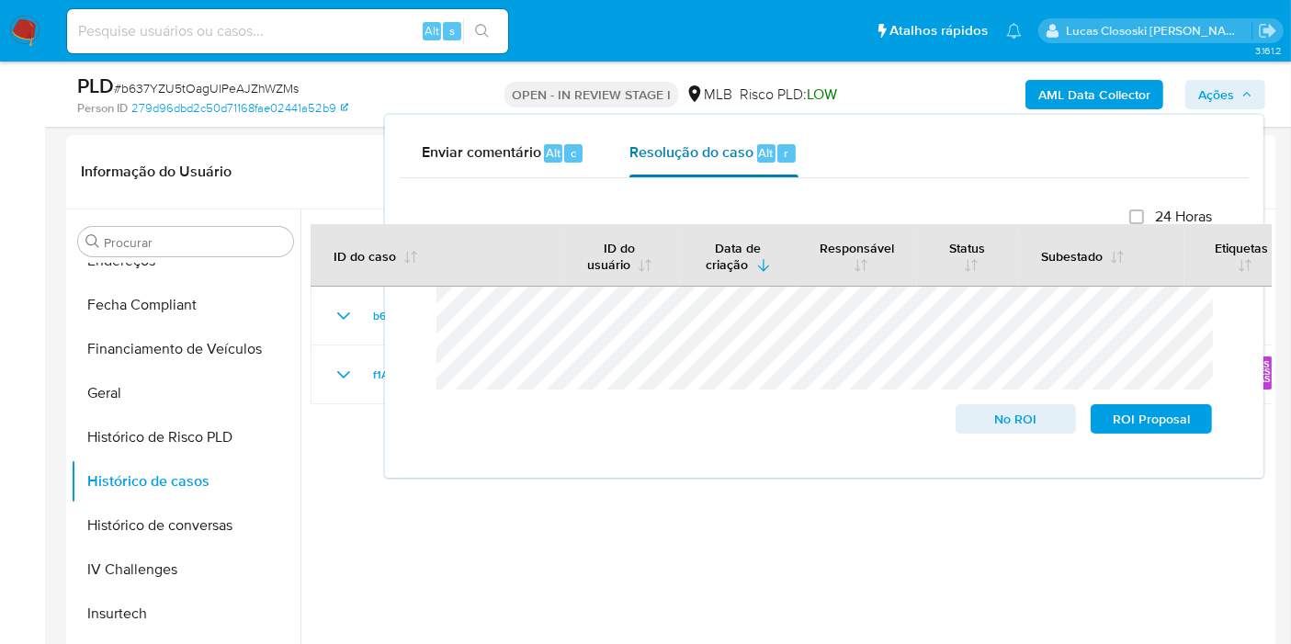
click at [761, 158] on span "Alt" at bounding box center [766, 152] width 15 height 17
click at [544, 145] on div "Alt c" at bounding box center [563, 153] width 39 height 18
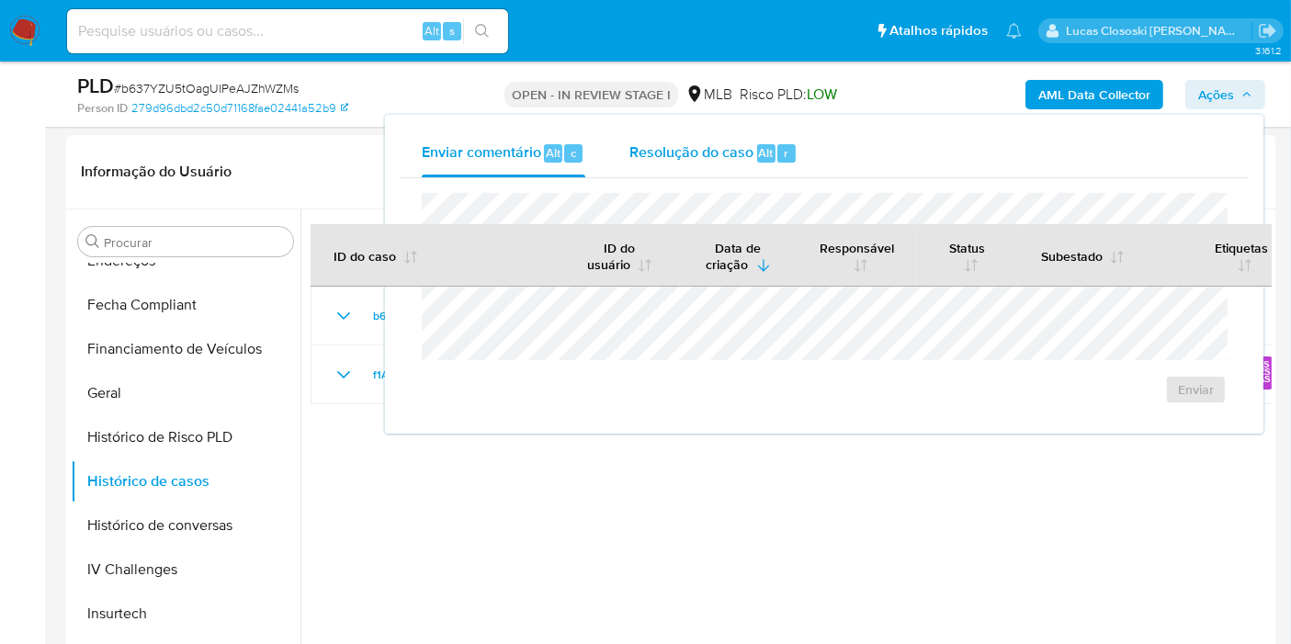
click at [641, 143] on span "Resolução do caso" at bounding box center [691, 151] width 124 height 21
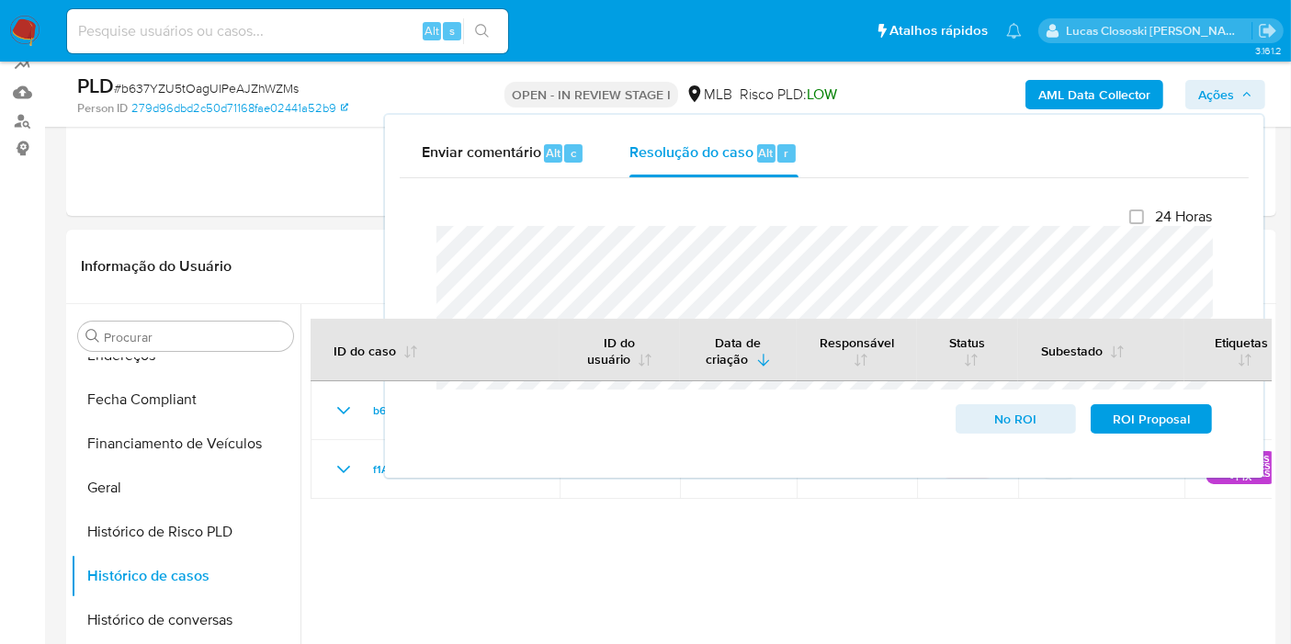
scroll to position [0, 0]
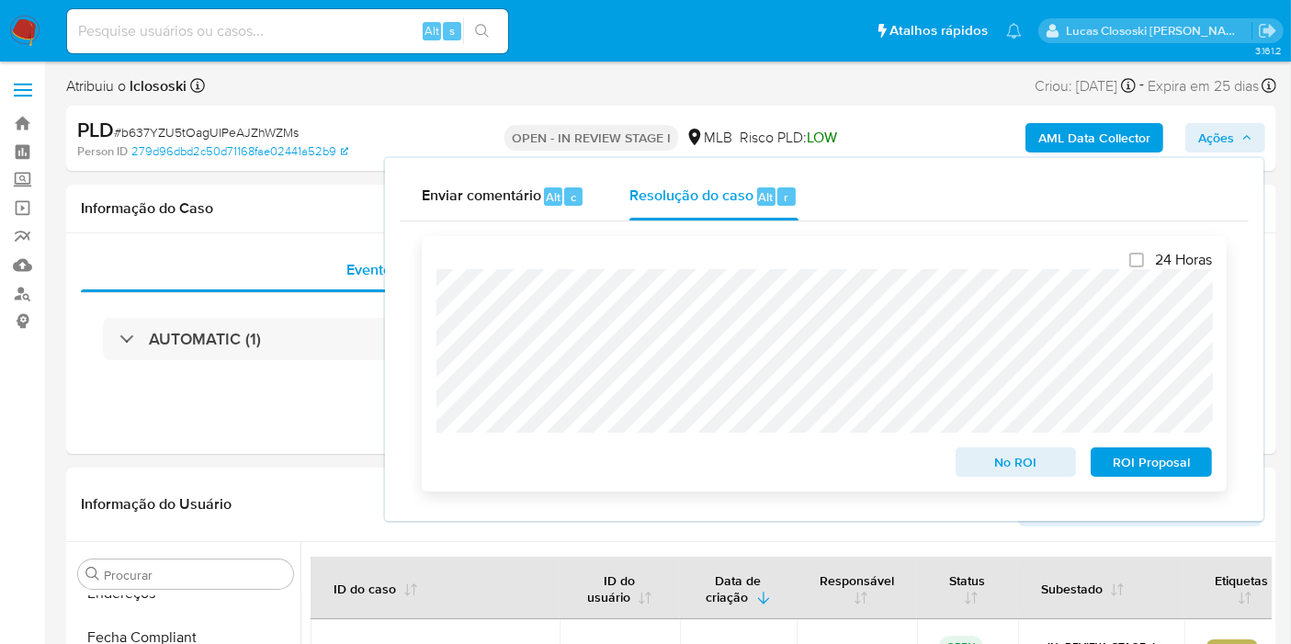
click at [1011, 460] on span "No ROI" at bounding box center [1016, 462] width 96 height 26
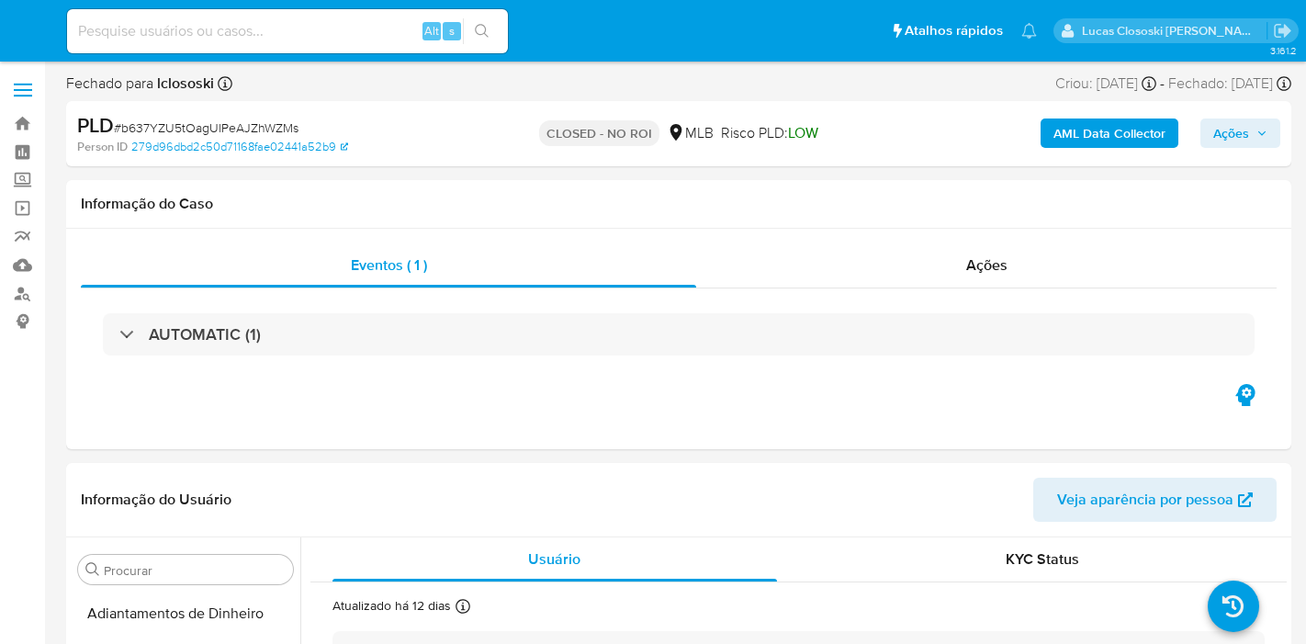
select select "10"
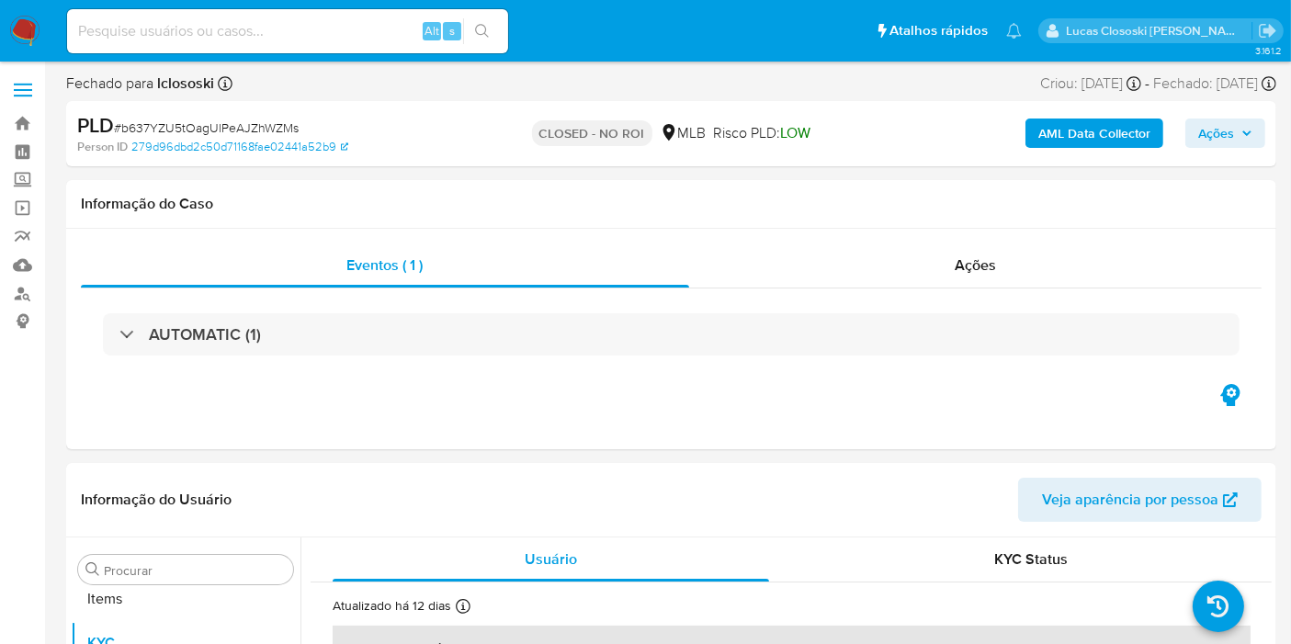
scroll to position [952, 0]
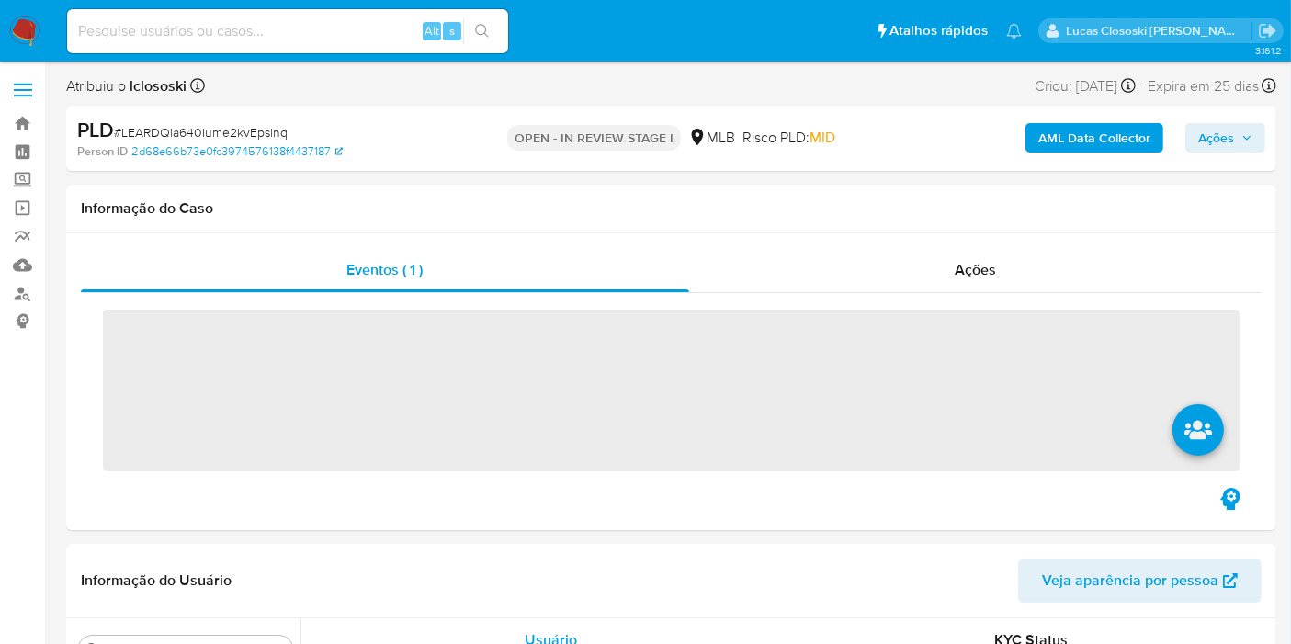
click at [41, 46] on nav "Pausado Ver notificaciones Alt s Atalhos rápidos Presiona las siguientes teclas…" at bounding box center [645, 31] width 1291 height 62
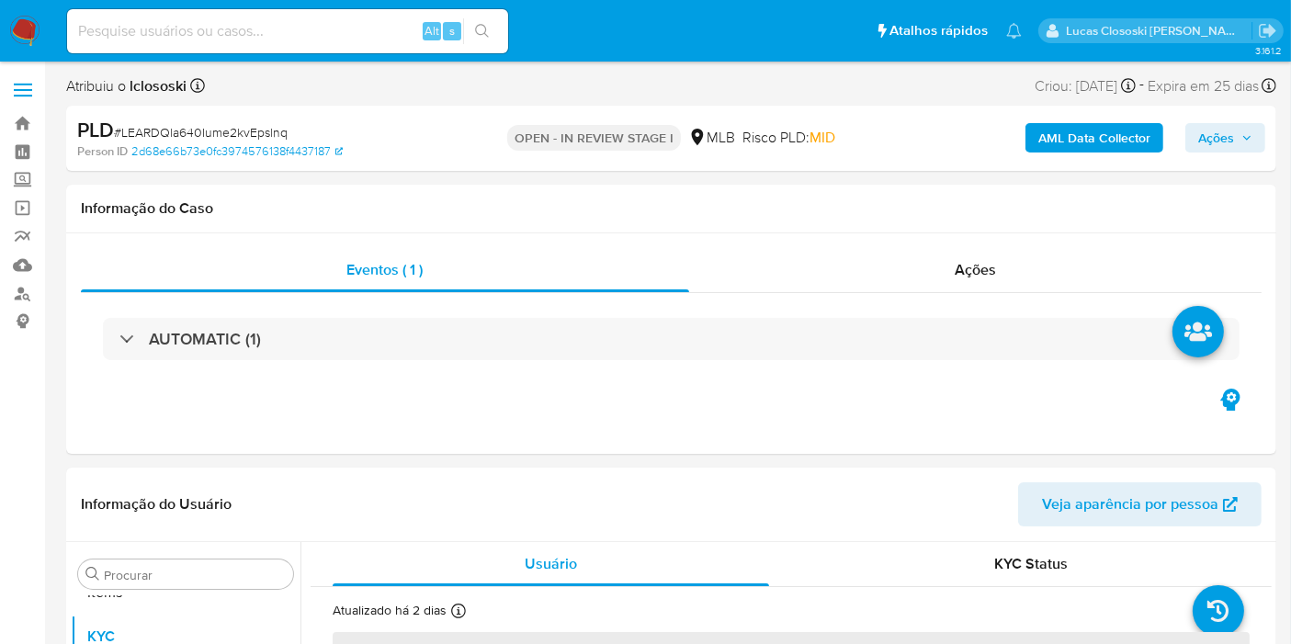
click at [34, 35] on img at bounding box center [24, 31] width 31 height 31
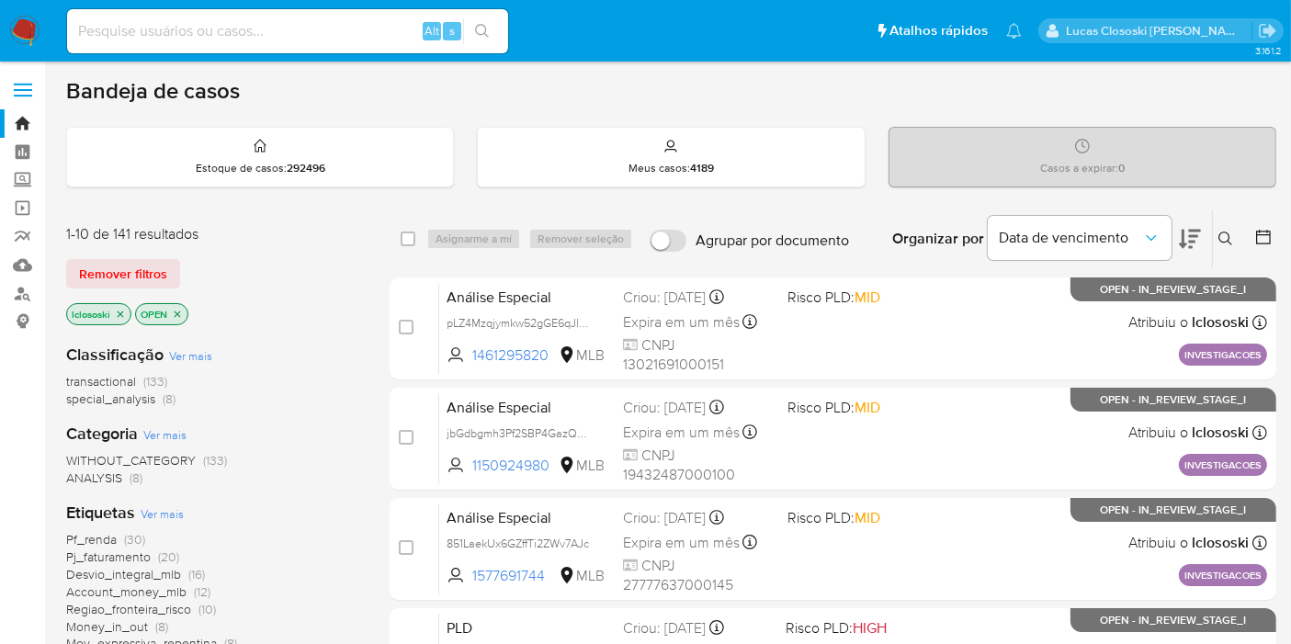
click at [89, 531] on span "Pf_renda" at bounding box center [91, 539] width 51 height 18
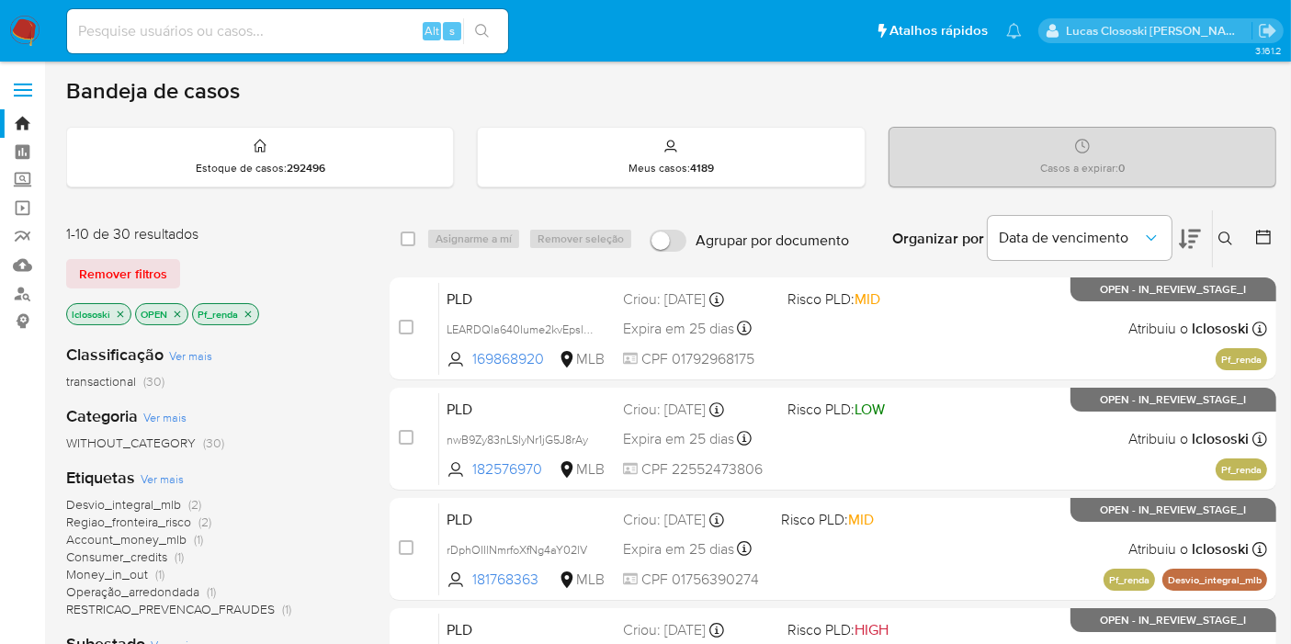
click at [1190, 237] on icon at bounding box center [1189, 239] width 22 height 22
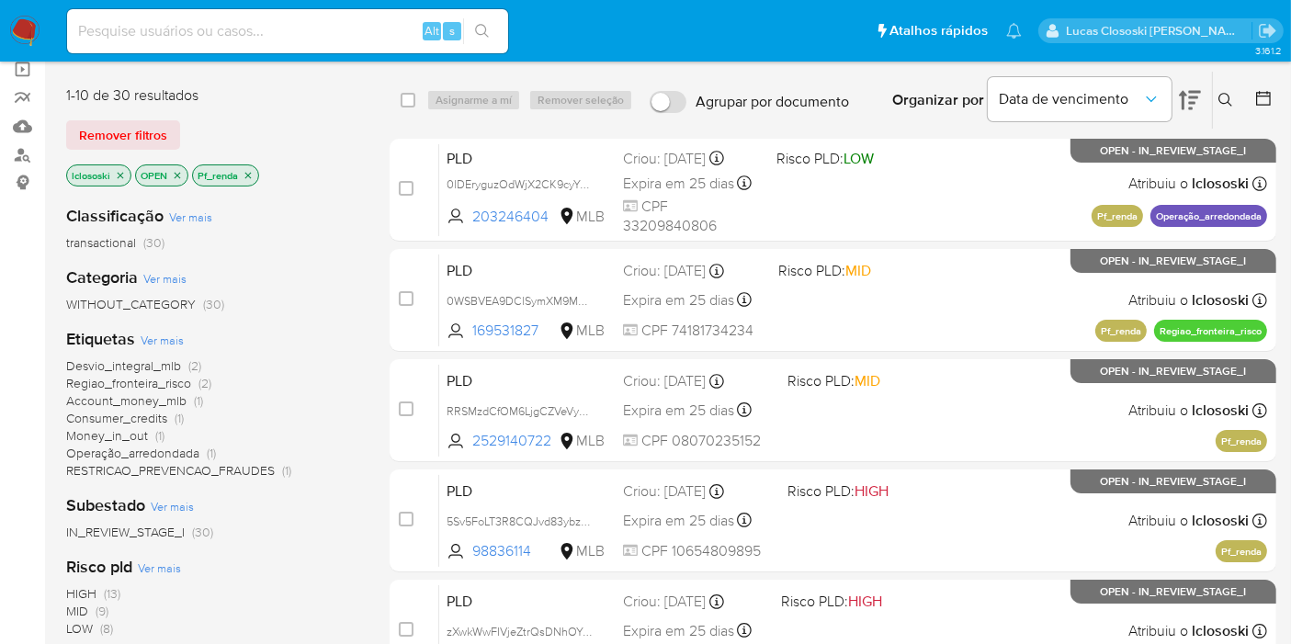
scroll to position [306, 0]
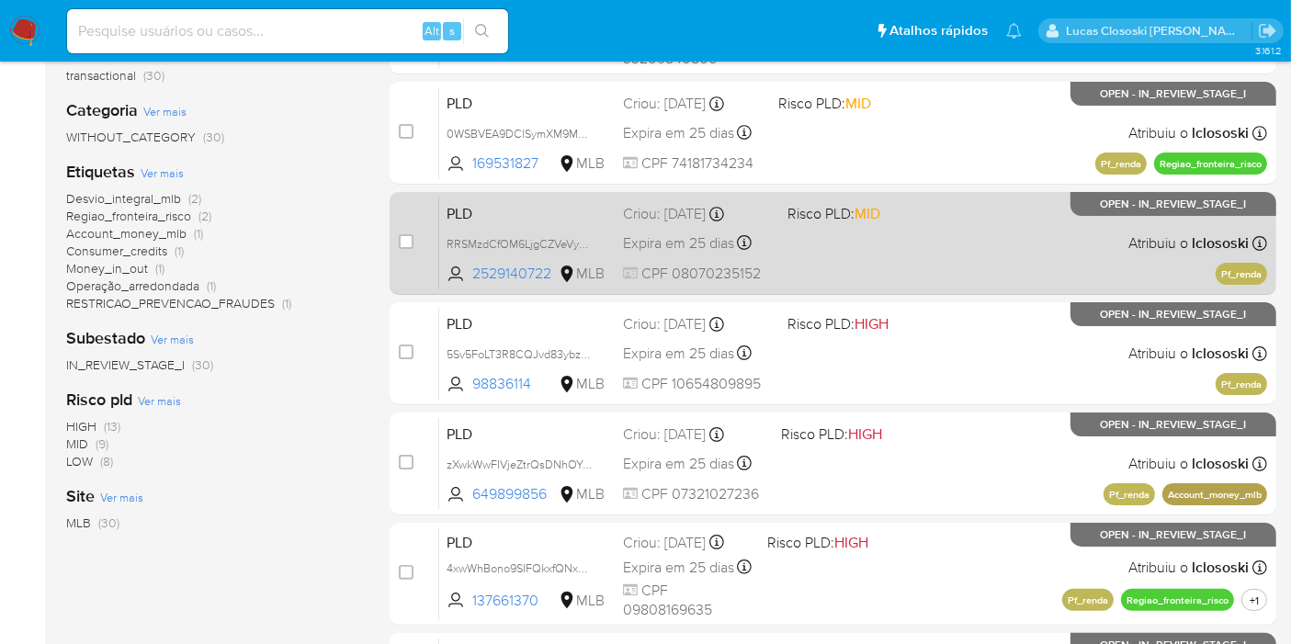
click at [903, 254] on div "PLD RRSMzdCfOM6LjgCZVeVyMupx 2529140722 MLB Risco PLD: MID Criou: [DATE] Criou:…" at bounding box center [853, 243] width 828 height 93
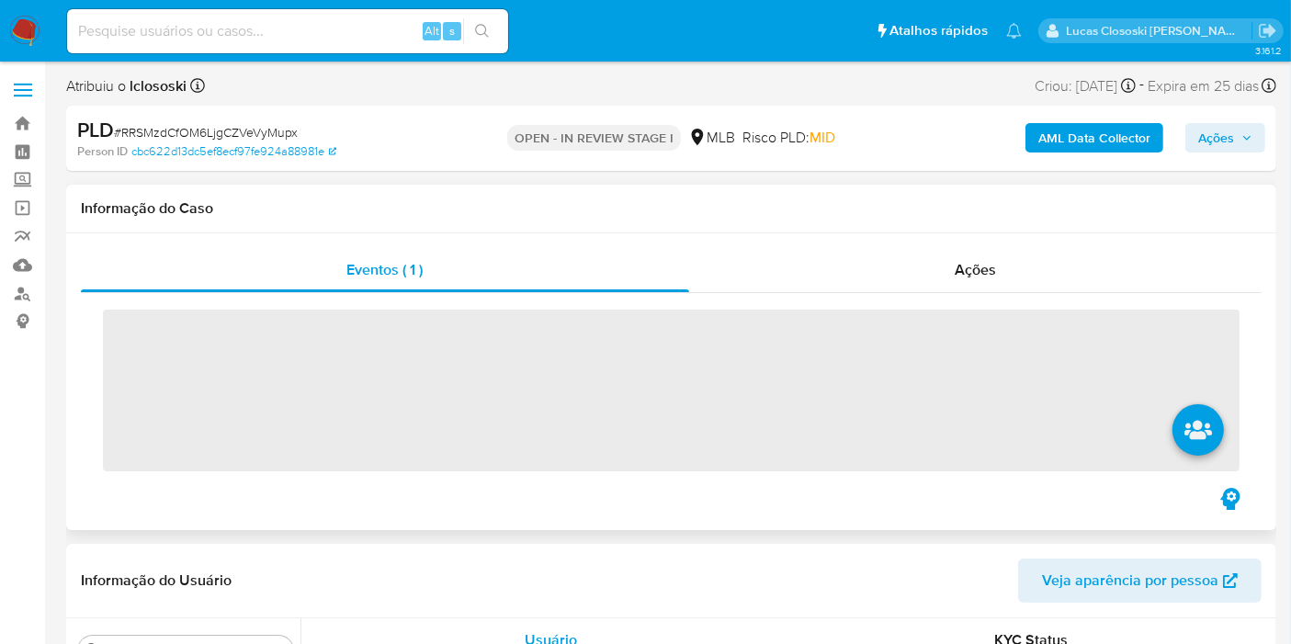
scroll to position [952, 0]
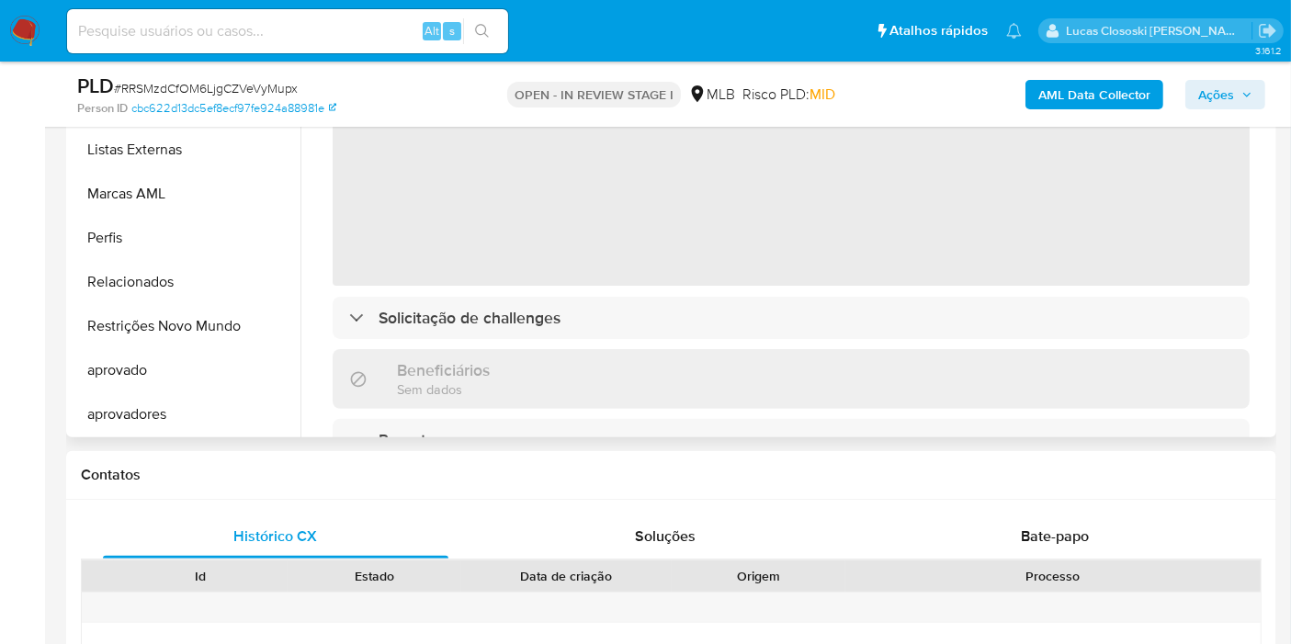
select select "10"
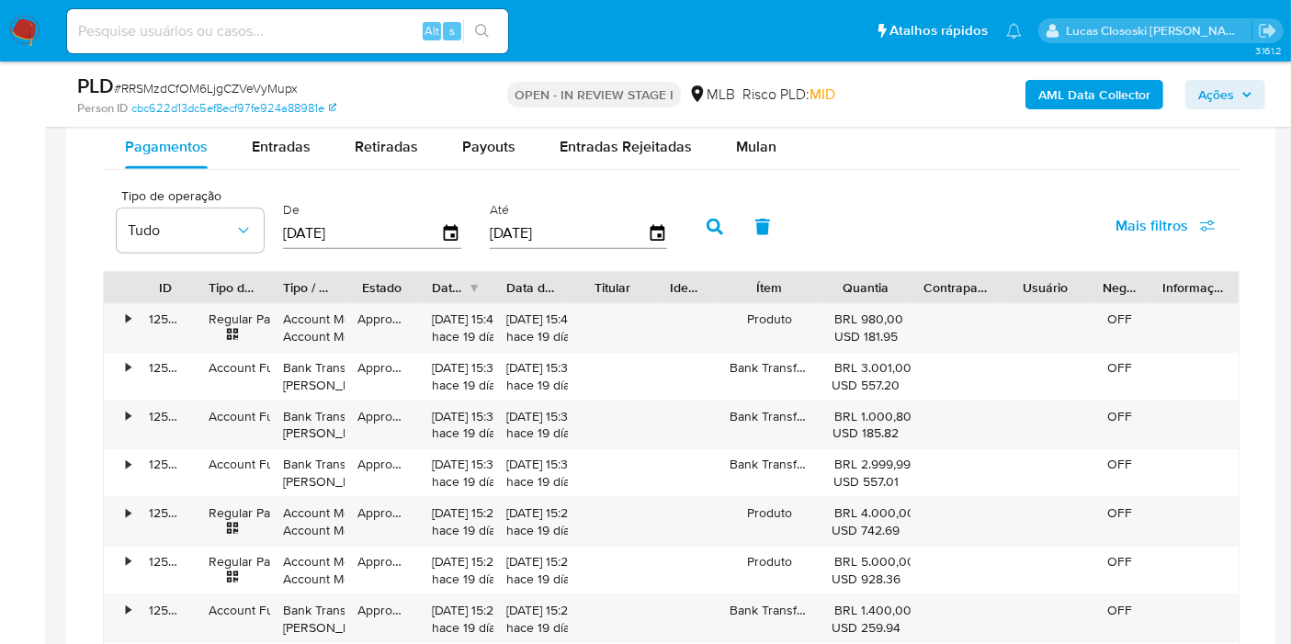
scroll to position [1428, 0]
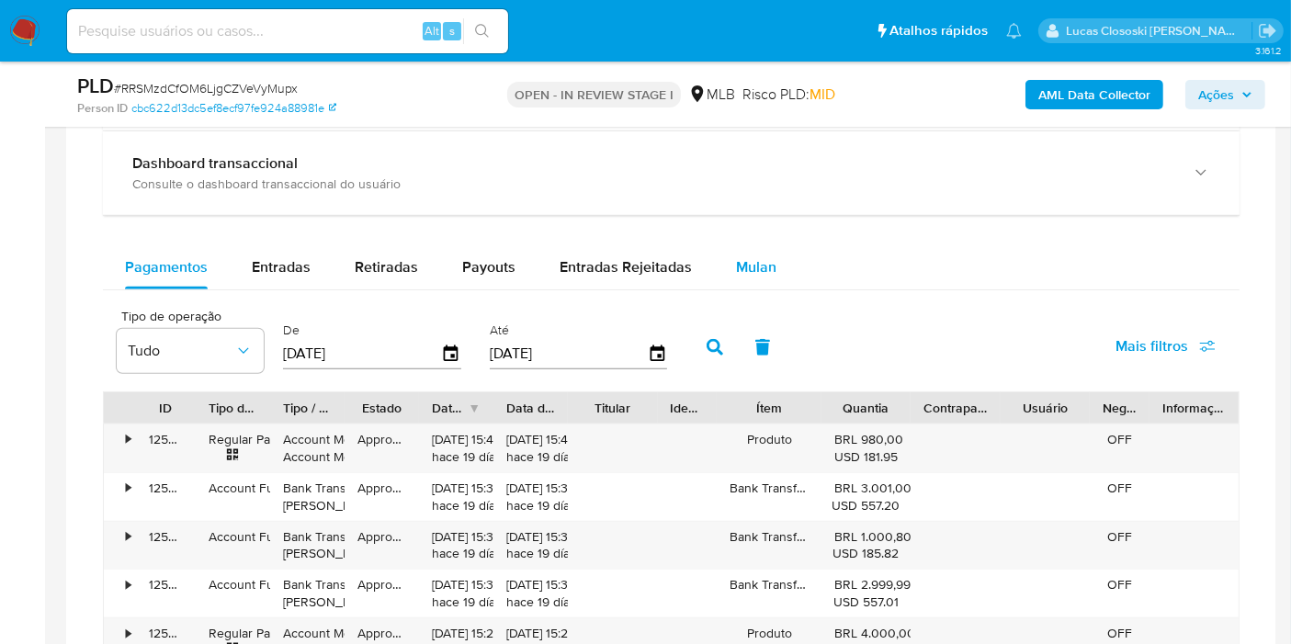
click at [736, 273] on span "Mulan" at bounding box center [756, 266] width 40 height 21
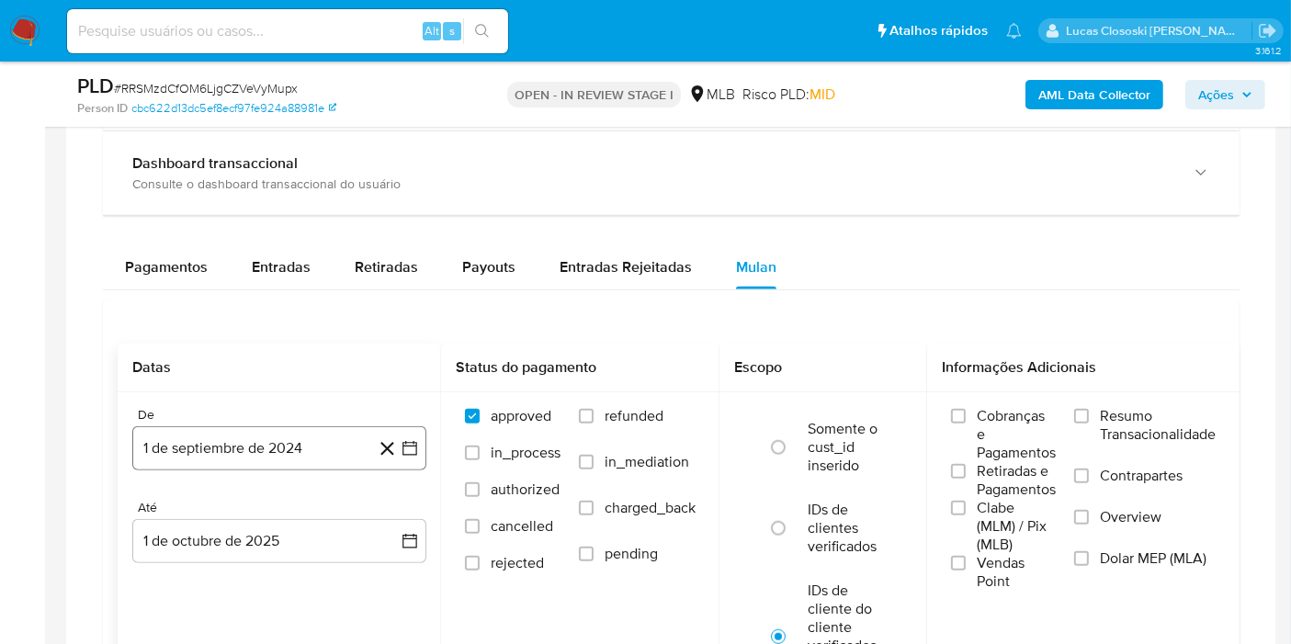
click at [412, 439] on icon "button" at bounding box center [409, 448] width 18 height 18
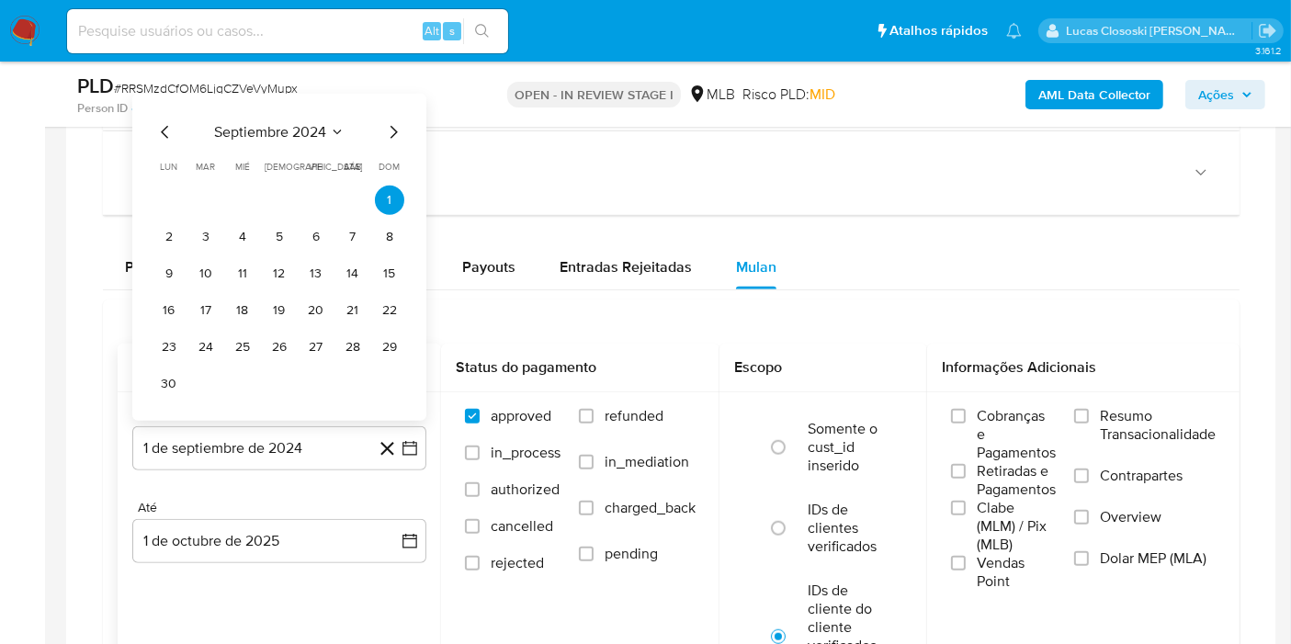
click at [275, 152] on div "septiembre 2024 septiembre 2024 lun lunes mar martes mié miércoles jue jueves v…" at bounding box center [279, 259] width 250 height 277
click at [277, 130] on span "septiembre 2024" at bounding box center [270, 132] width 112 height 18
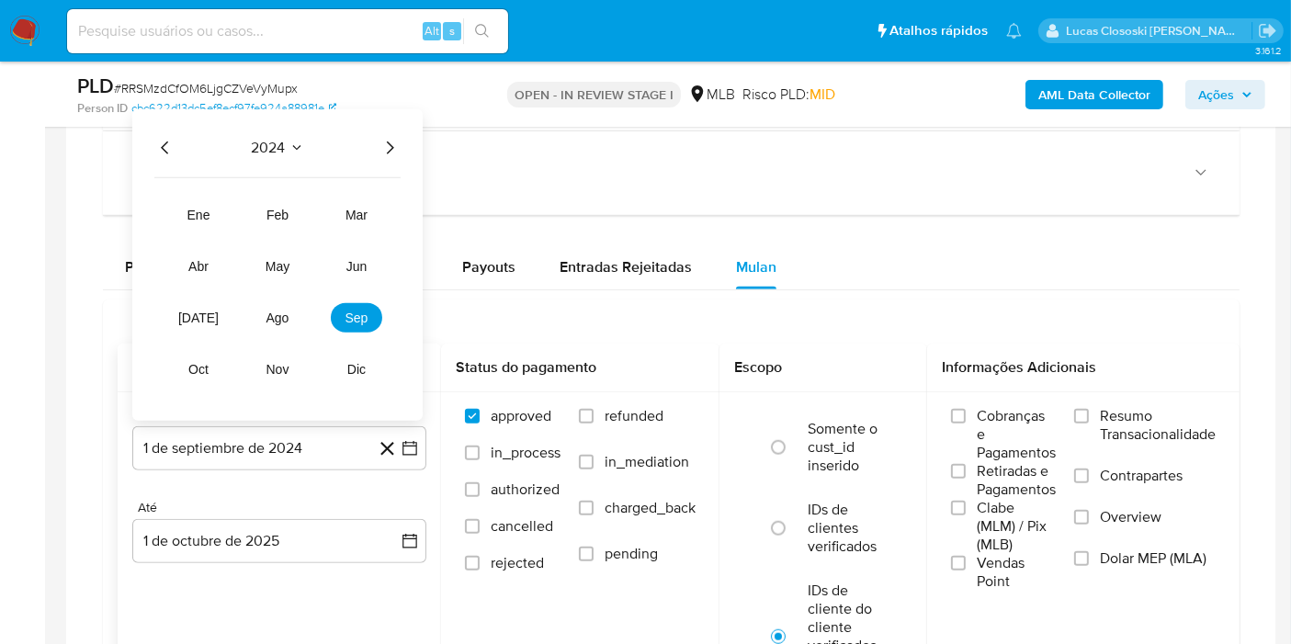
click at [383, 126] on div "2024 2024 ene feb mar abr may jun [DATE] ago sep oct nov dic" at bounding box center [277, 264] width 290 height 311
click at [386, 137] on icon "Año siguiente" at bounding box center [389, 148] width 22 height 22
click at [273, 330] on tr "ene feb mar abr may jun [DATE] ago sep oct nov dic" at bounding box center [277, 292] width 209 height 184
click at [276, 318] on span "ago" at bounding box center [277, 317] width 23 height 15
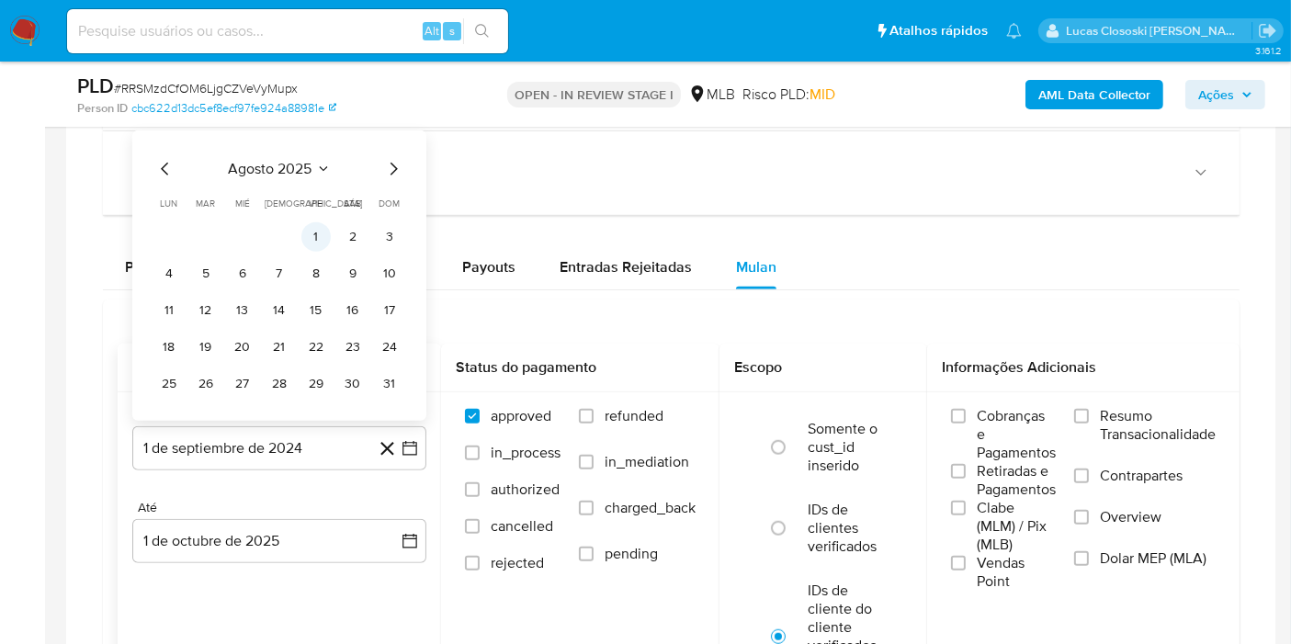
click at [320, 240] on button "1" at bounding box center [315, 236] width 29 height 29
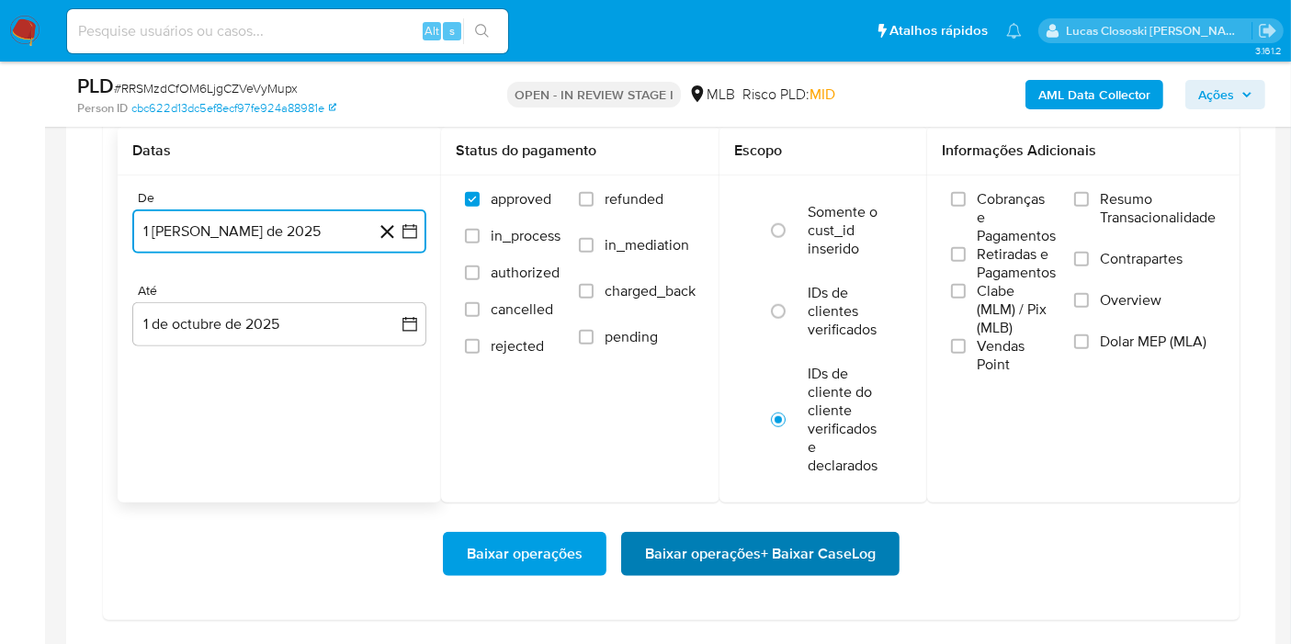
scroll to position [1734, 0]
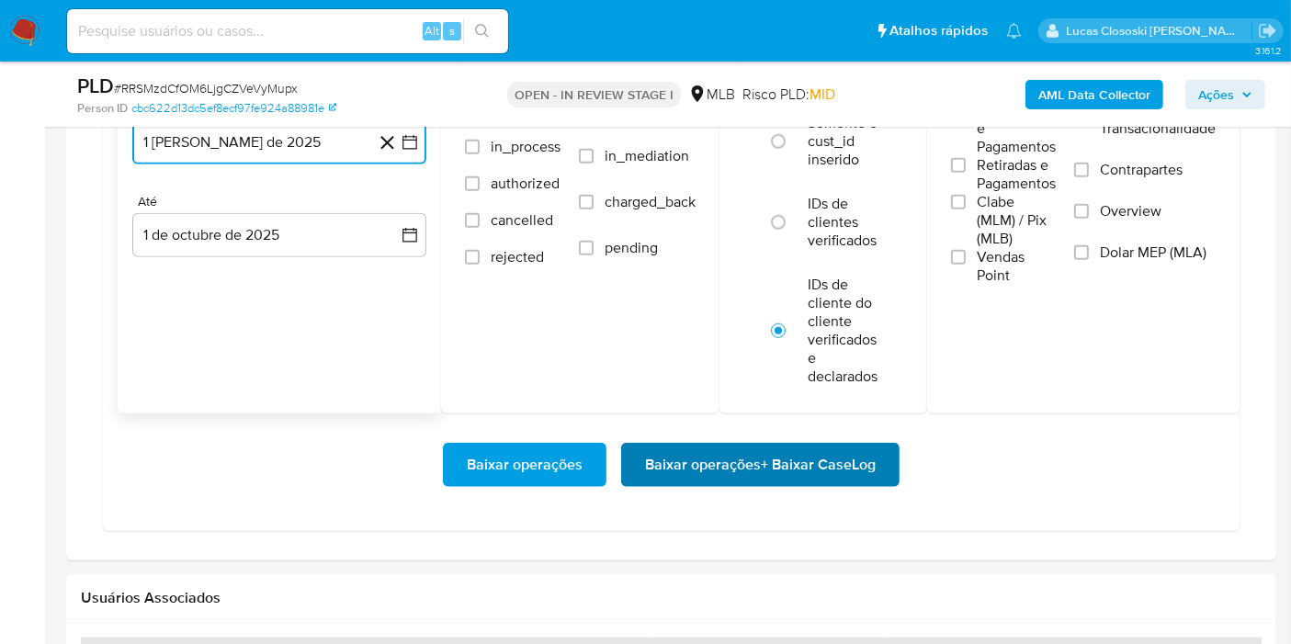
click at [876, 460] on button "Baixar operações + Baixar CaseLog" at bounding box center [760, 465] width 278 height 44
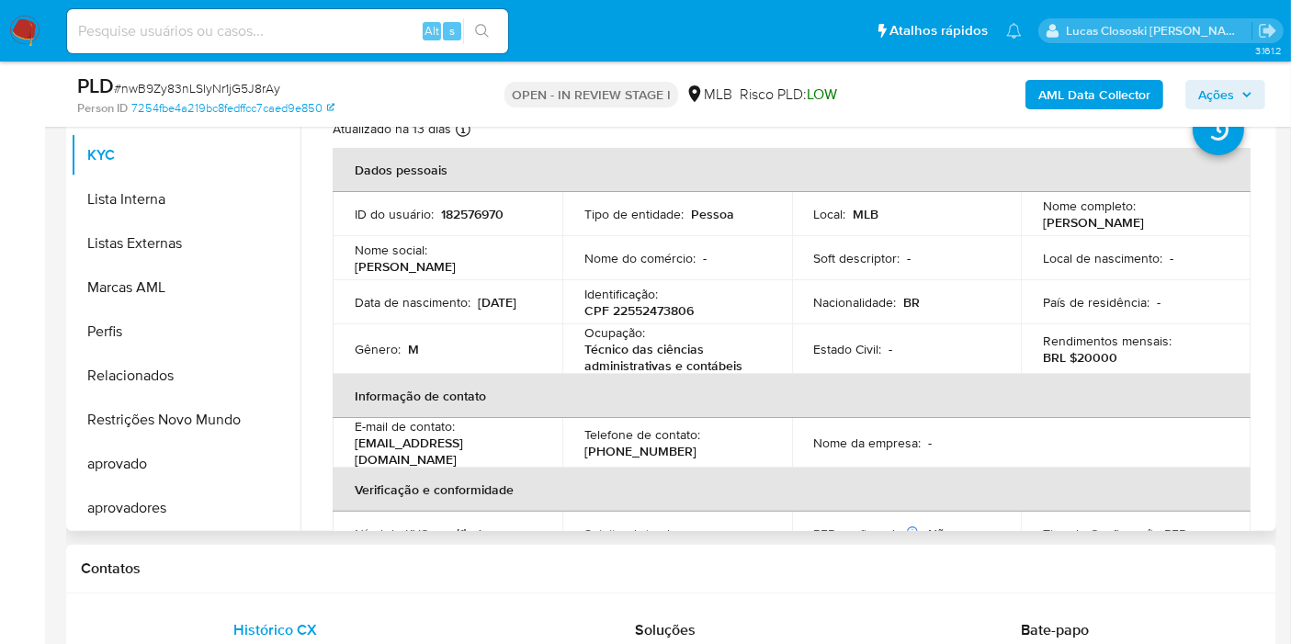
scroll to position [306, 0]
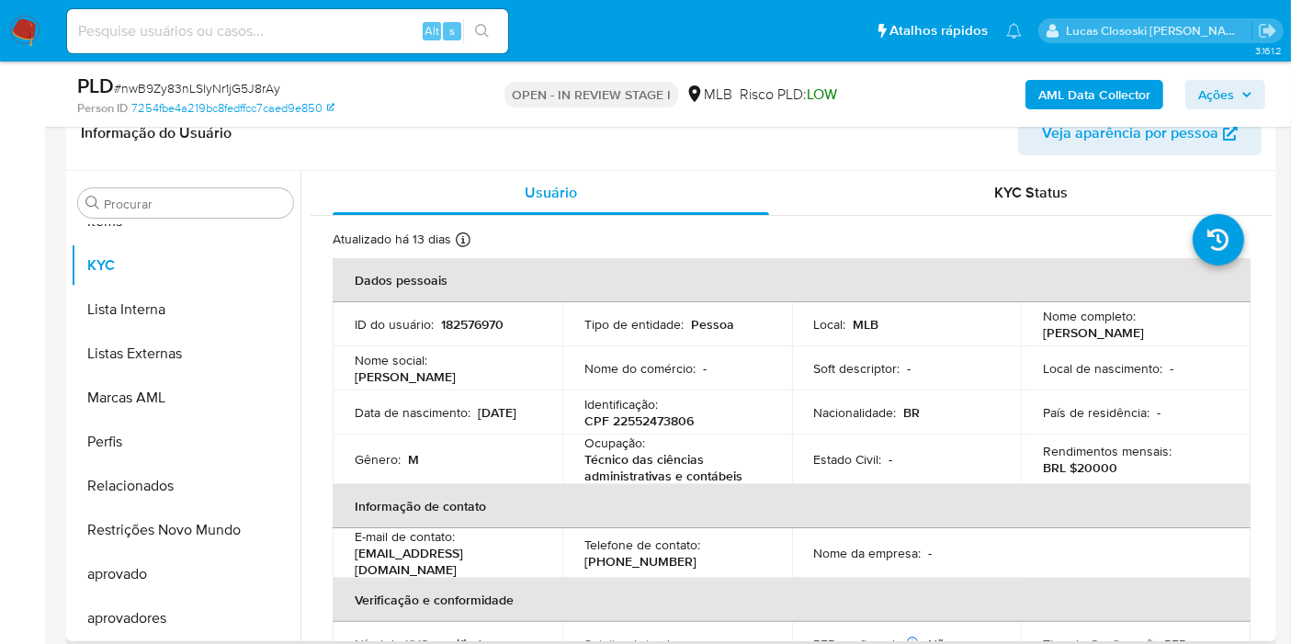
click at [671, 425] on p "CPF 22552473806" at bounding box center [638, 420] width 109 height 17
copy p "22552473806"
click at [1117, 90] on b "AML Data Collector" at bounding box center [1094, 94] width 112 height 29
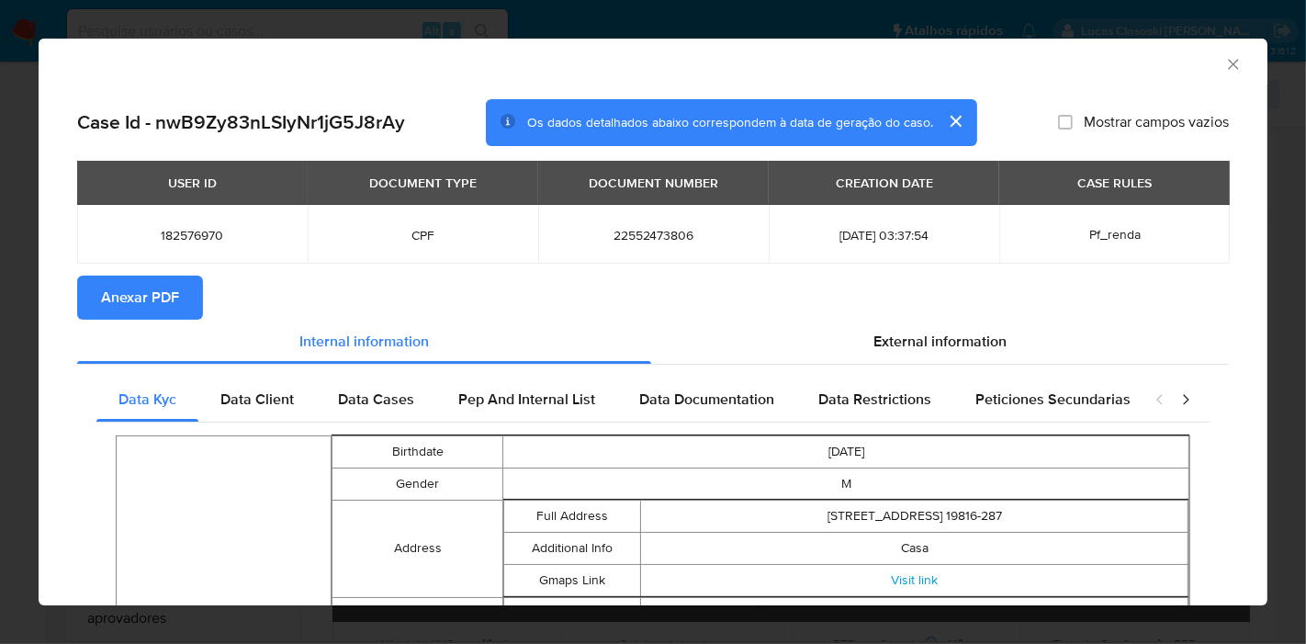
click at [133, 295] on span "Anexar PDF" at bounding box center [140, 297] width 78 height 40
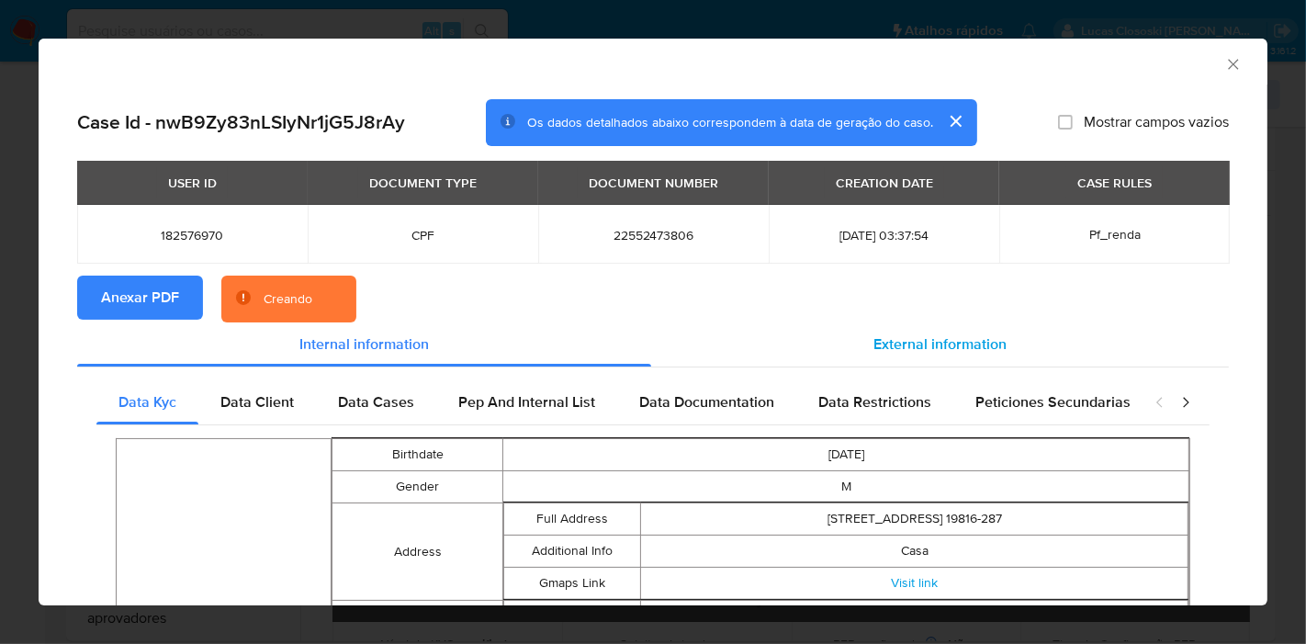
click at [1074, 353] on div "External information" at bounding box center [940, 344] width 578 height 44
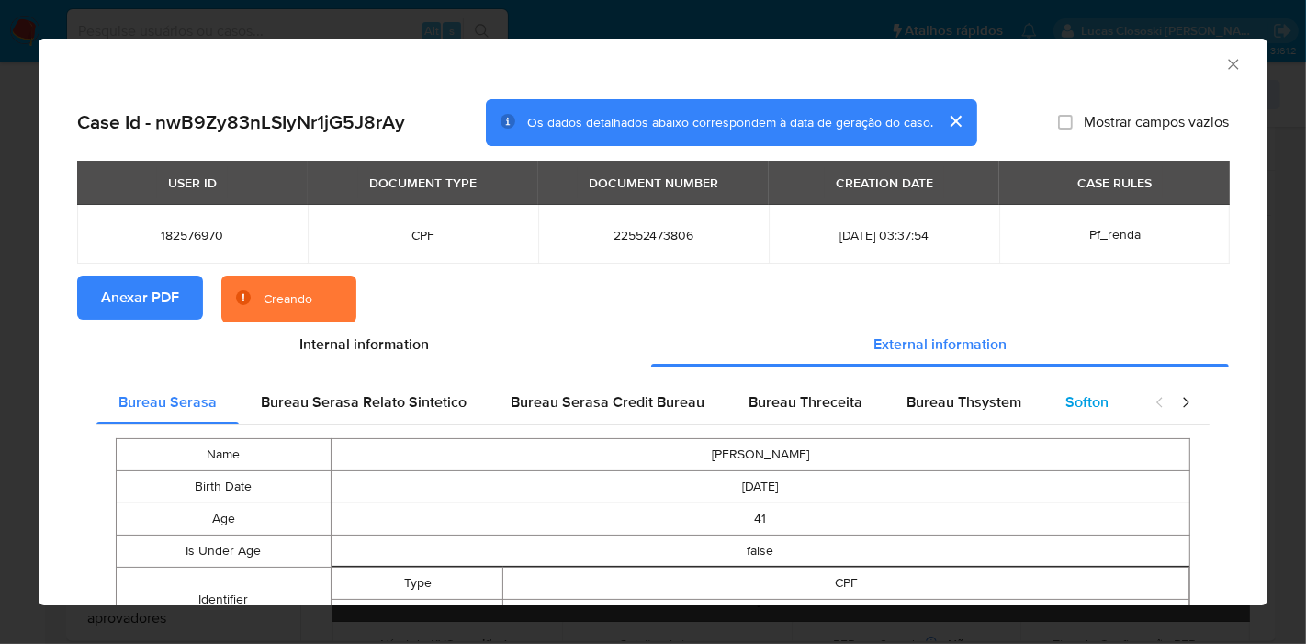
click at [1066, 400] on span "Softon" at bounding box center [1087, 401] width 43 height 21
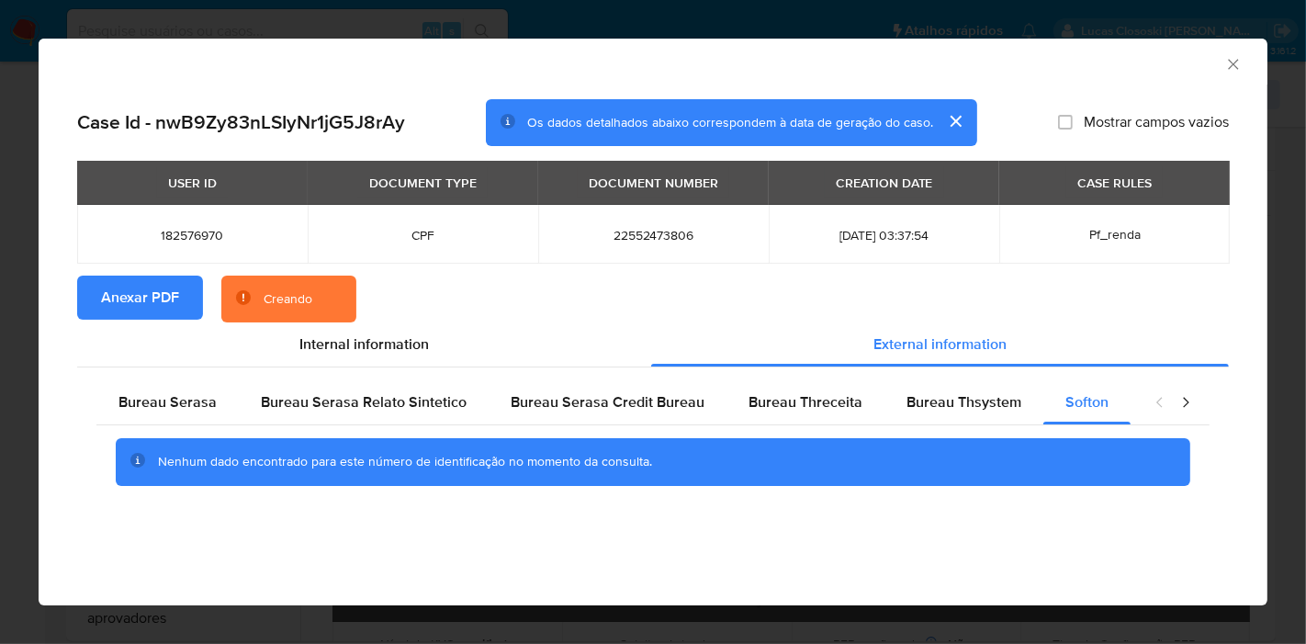
click at [1224, 73] on icon "Fechar a janela" at bounding box center [1233, 64] width 18 height 18
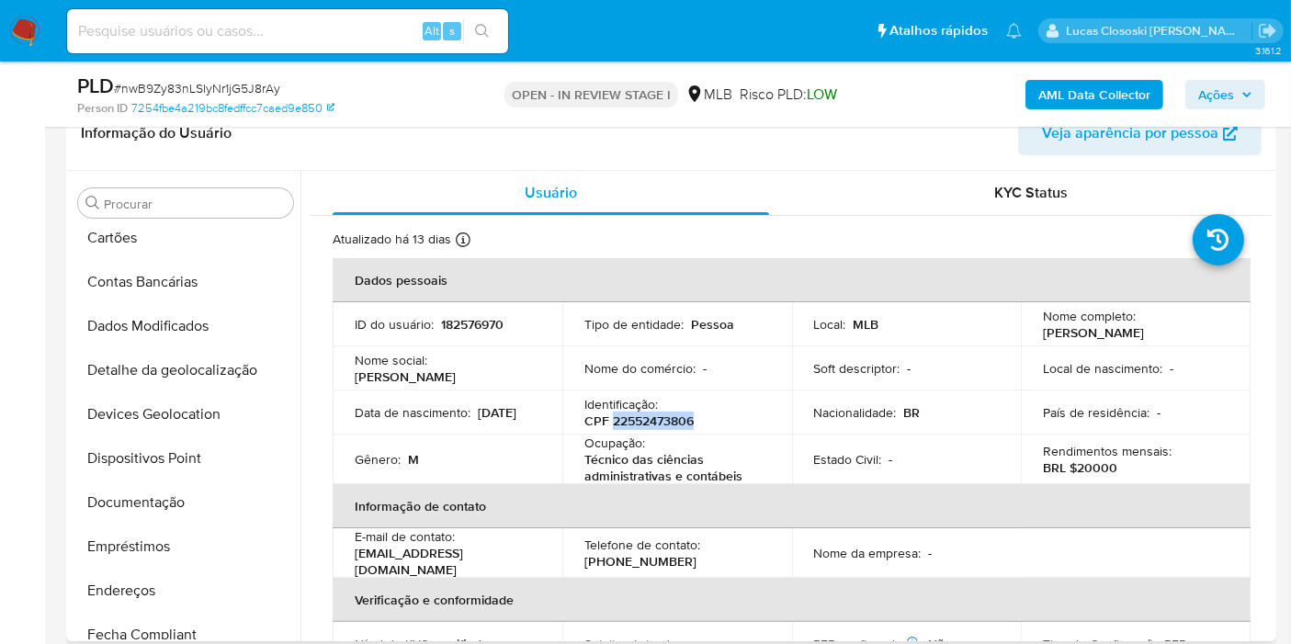
scroll to position [0, 0]
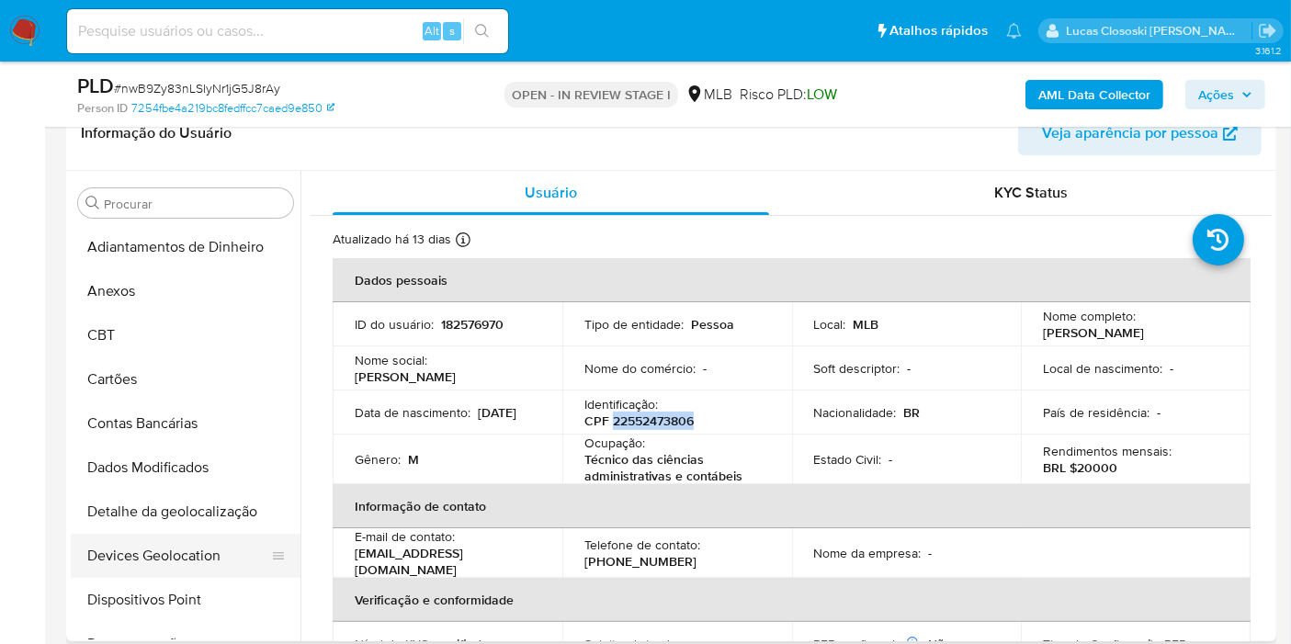
click at [170, 543] on button "Devices Geolocation" at bounding box center [178, 556] width 215 height 44
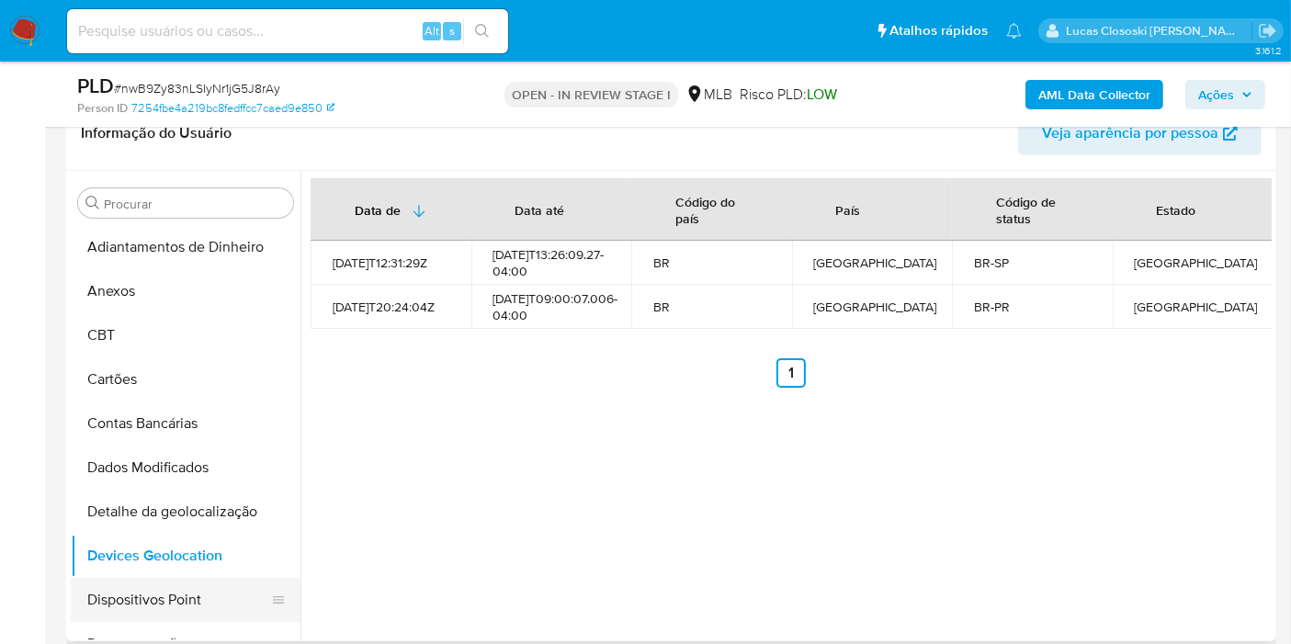
click at [150, 597] on button "Dispositivos Point" at bounding box center [178, 600] width 215 height 44
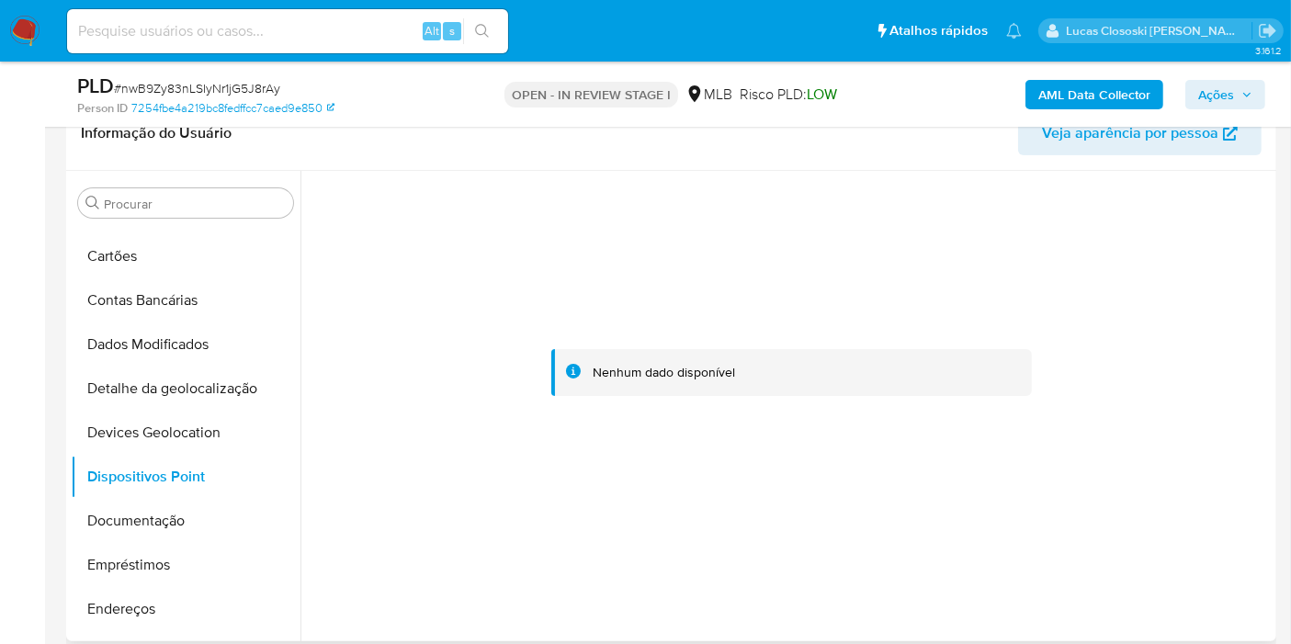
scroll to position [306, 0]
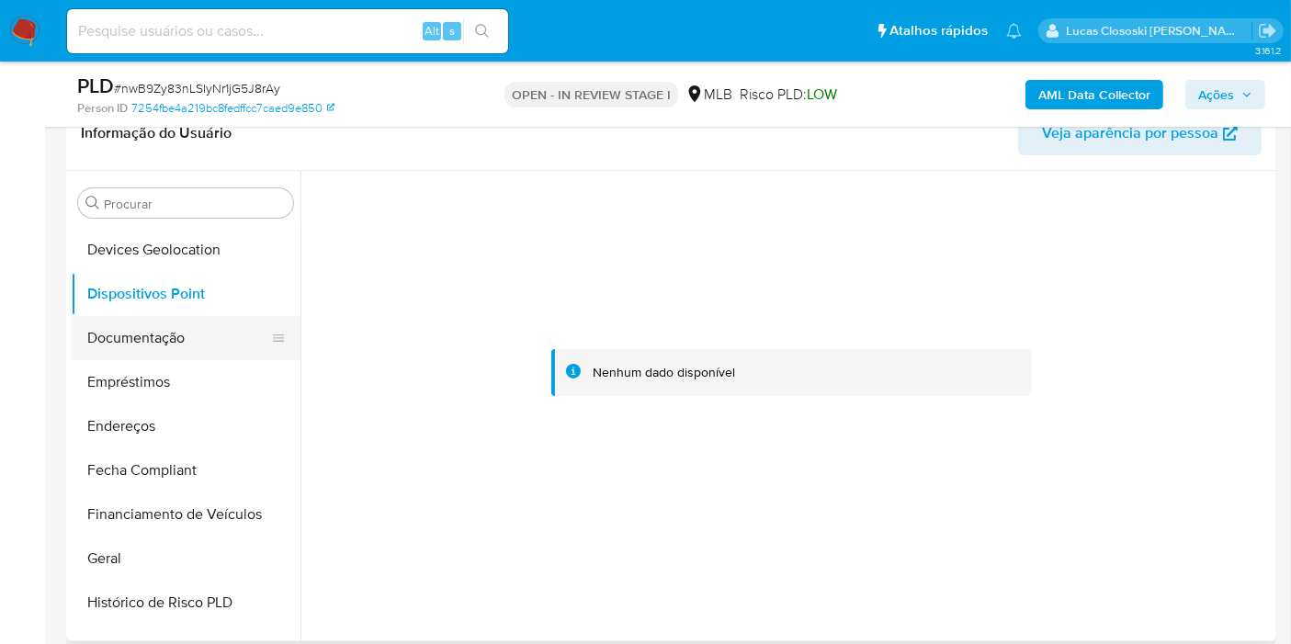
click at [161, 342] on button "Documentação" at bounding box center [178, 338] width 215 height 44
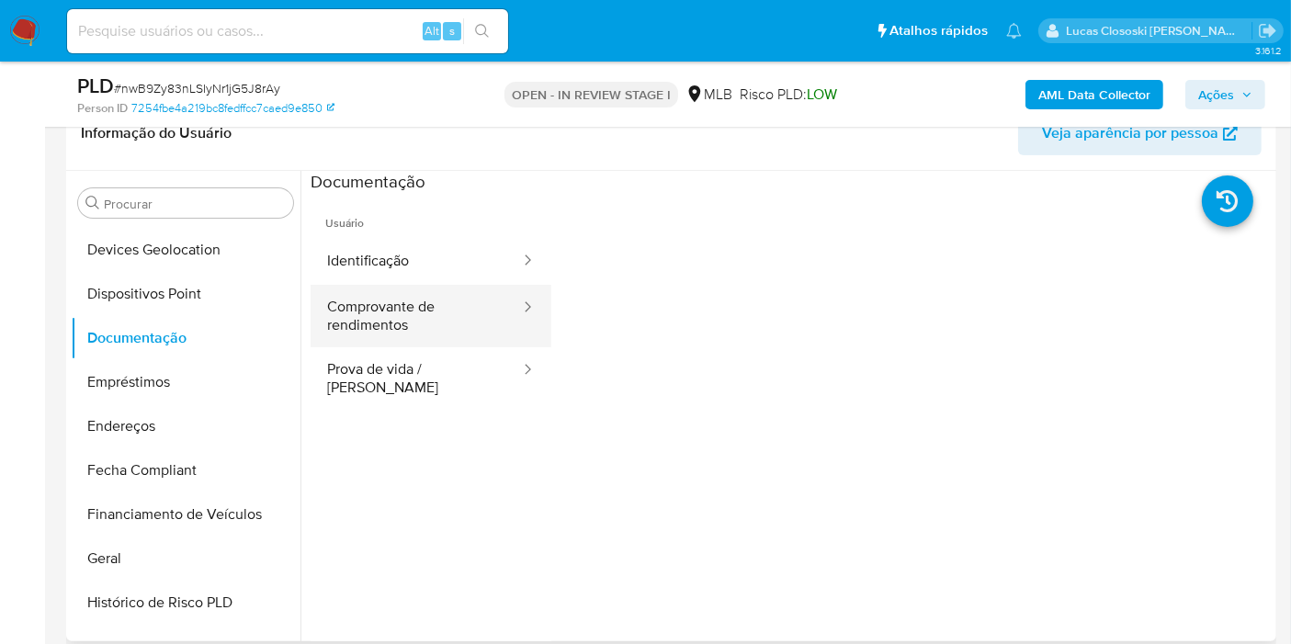
click at [507, 310] on div at bounding box center [521, 308] width 29 height 21
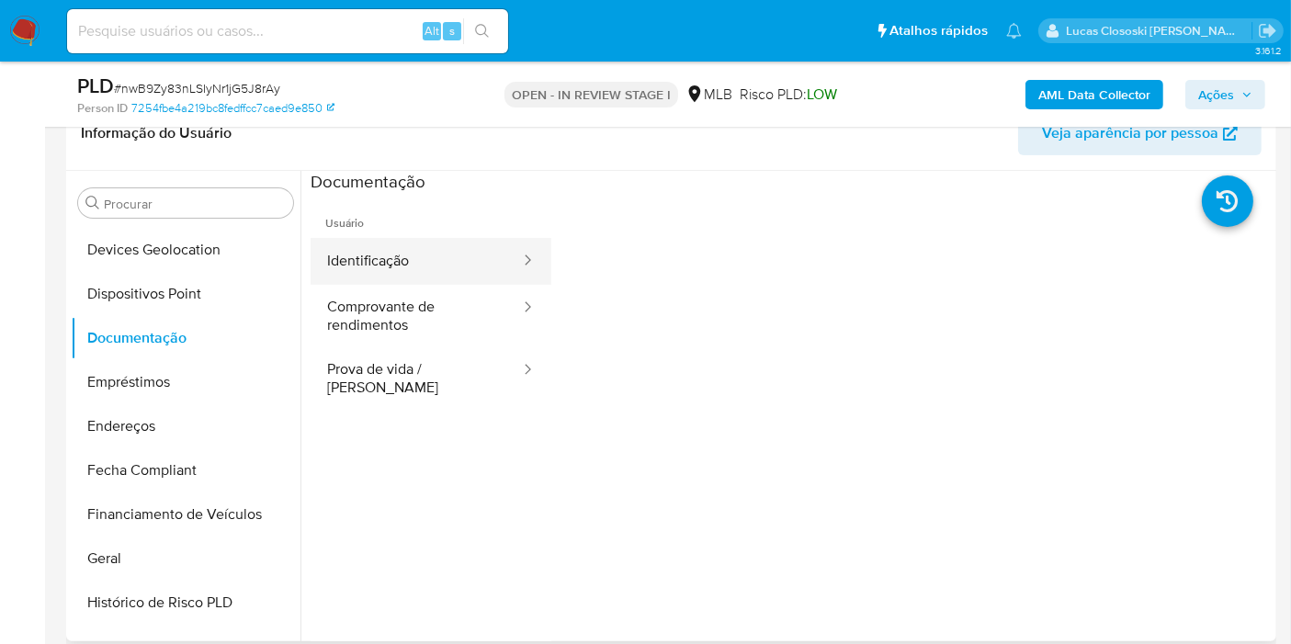
click at [409, 274] on button "Identificação" at bounding box center [415, 261] width 211 height 47
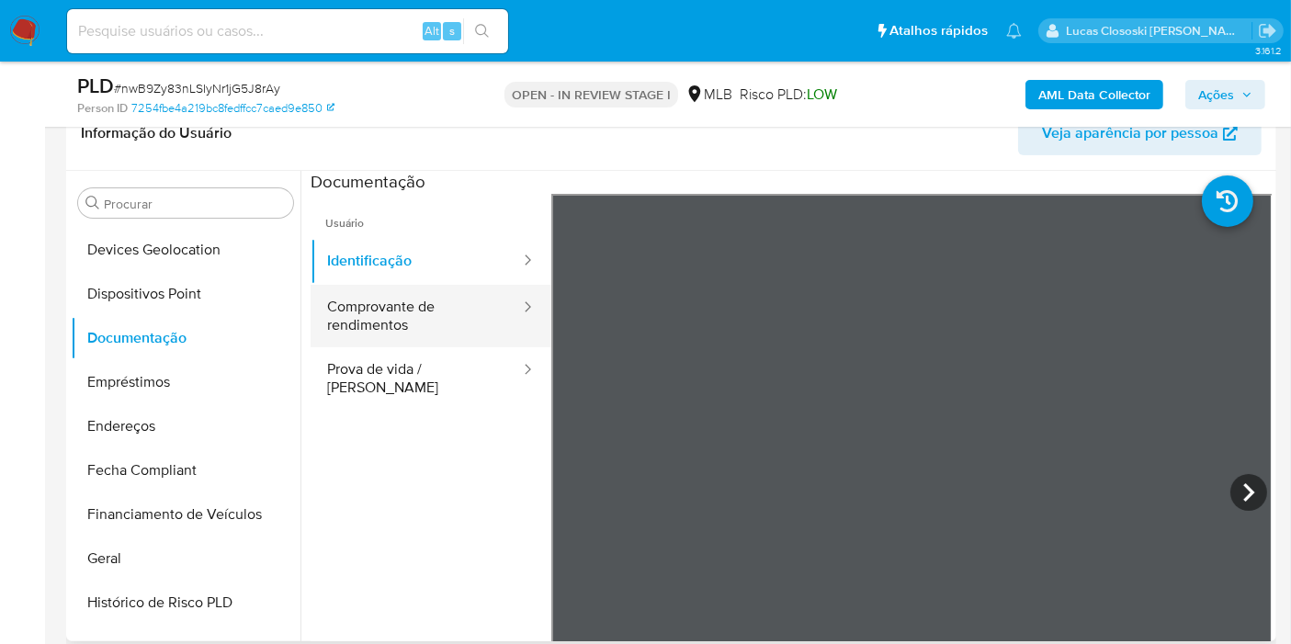
click at [404, 292] on button "Comprovante de rendimentos" at bounding box center [415, 316] width 211 height 62
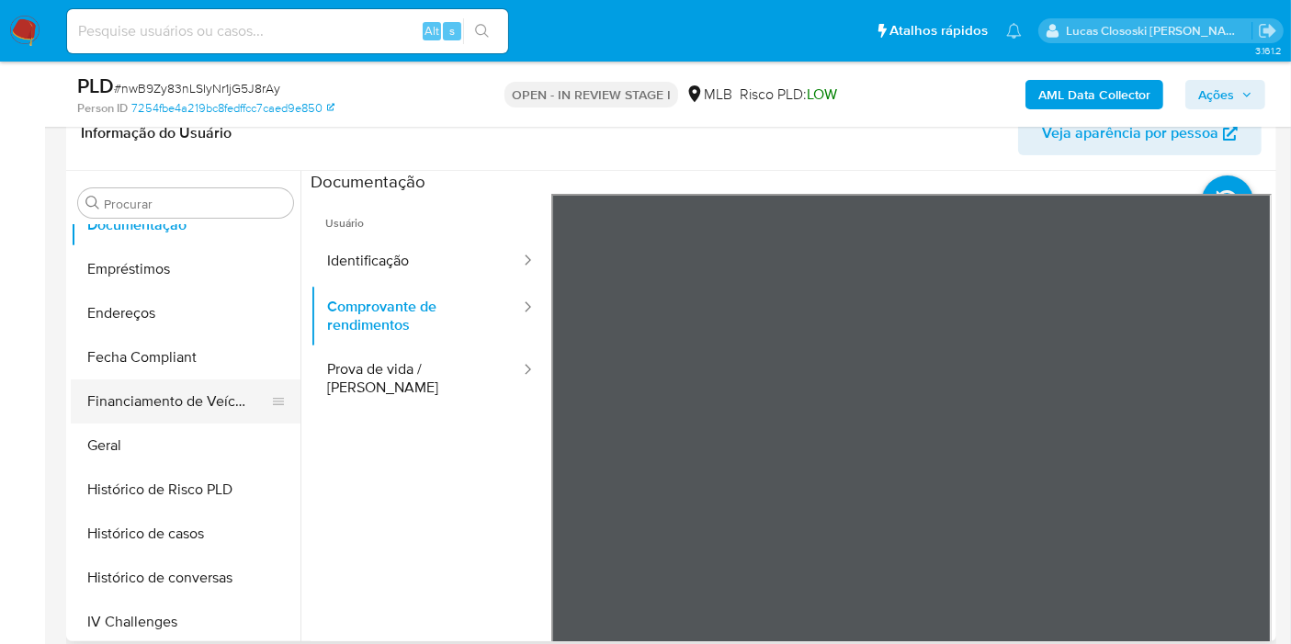
scroll to position [510, 0]
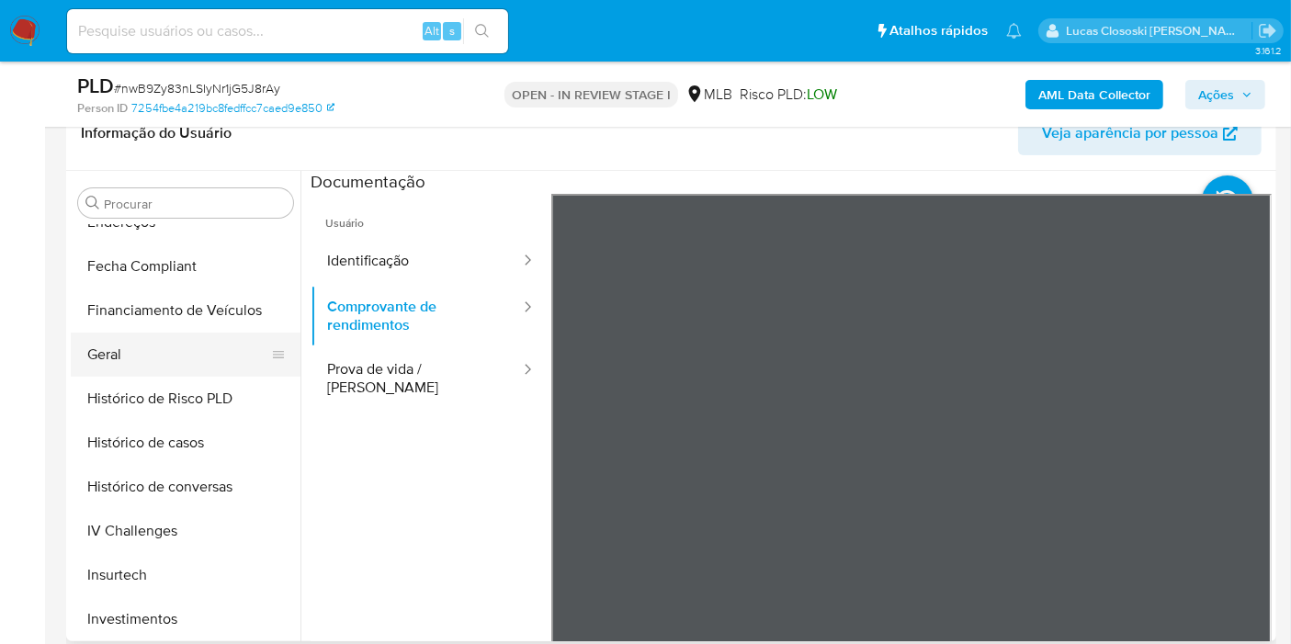
click at [130, 352] on button "Geral" at bounding box center [178, 355] width 215 height 44
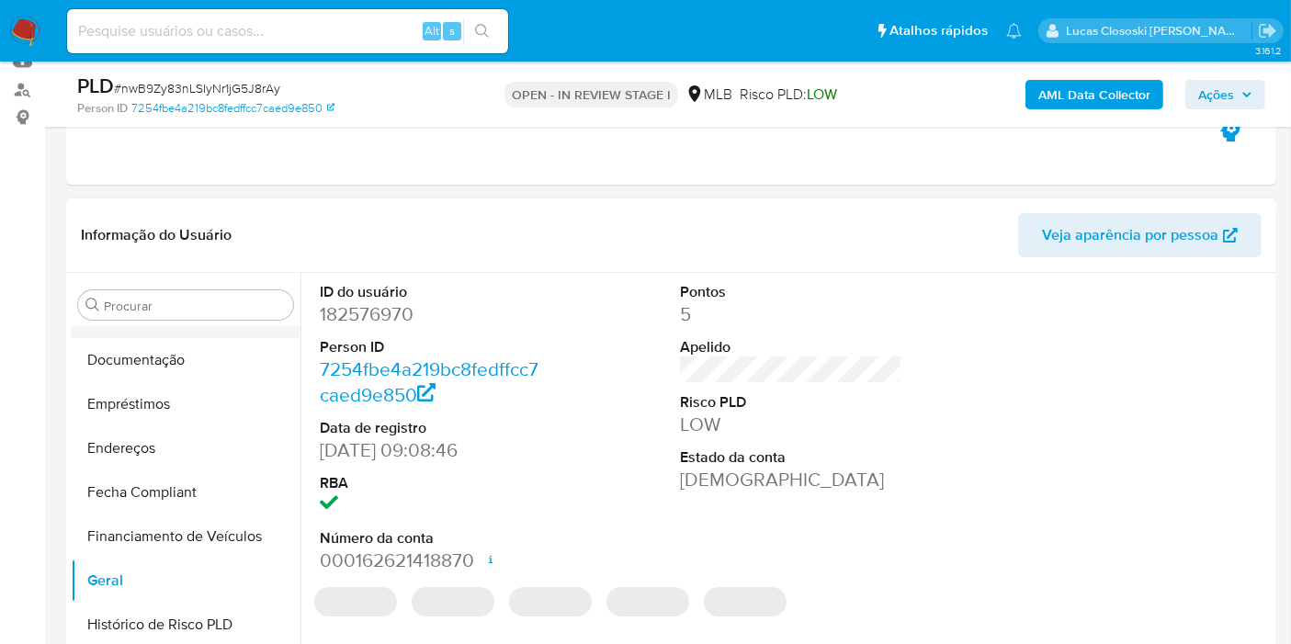
scroll to position [408, 0]
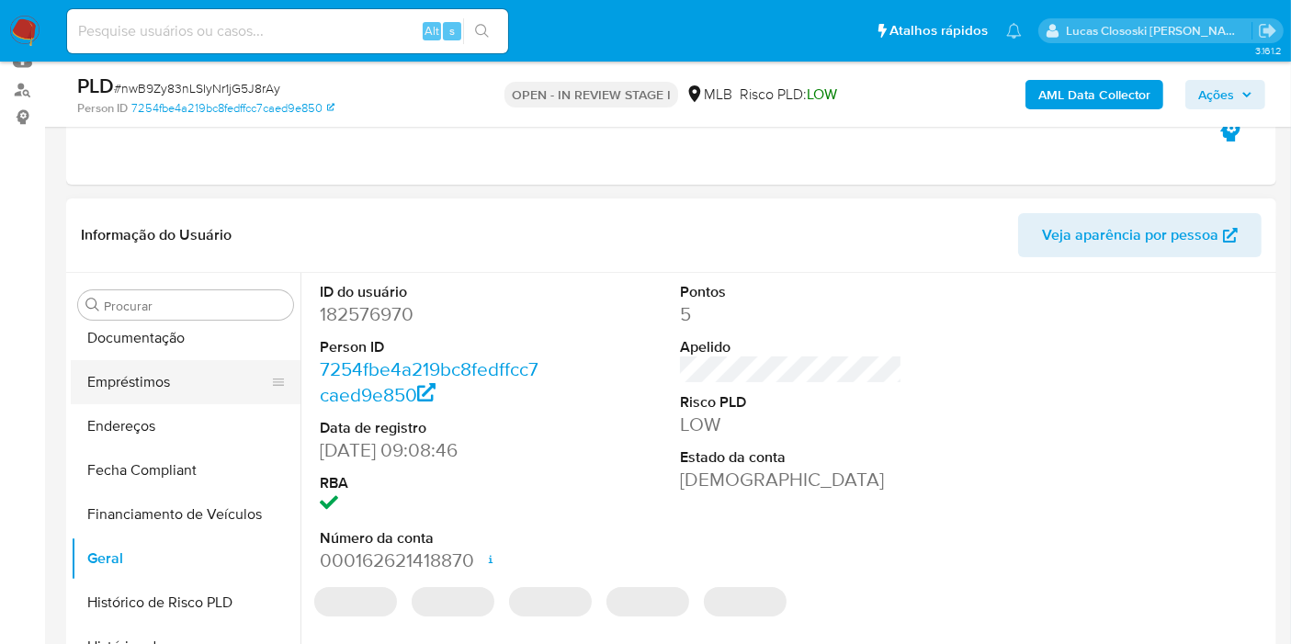
click at [136, 396] on button "Empréstimos" at bounding box center [178, 382] width 215 height 44
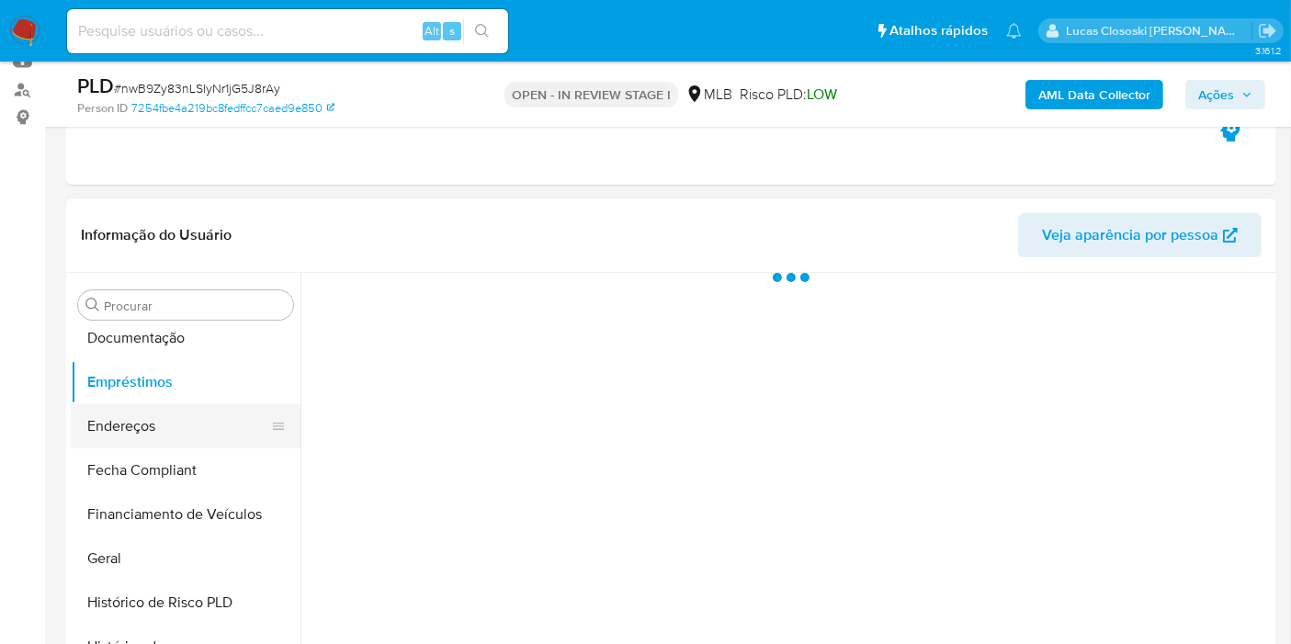
click at [131, 434] on button "Endereços" at bounding box center [178, 426] width 215 height 44
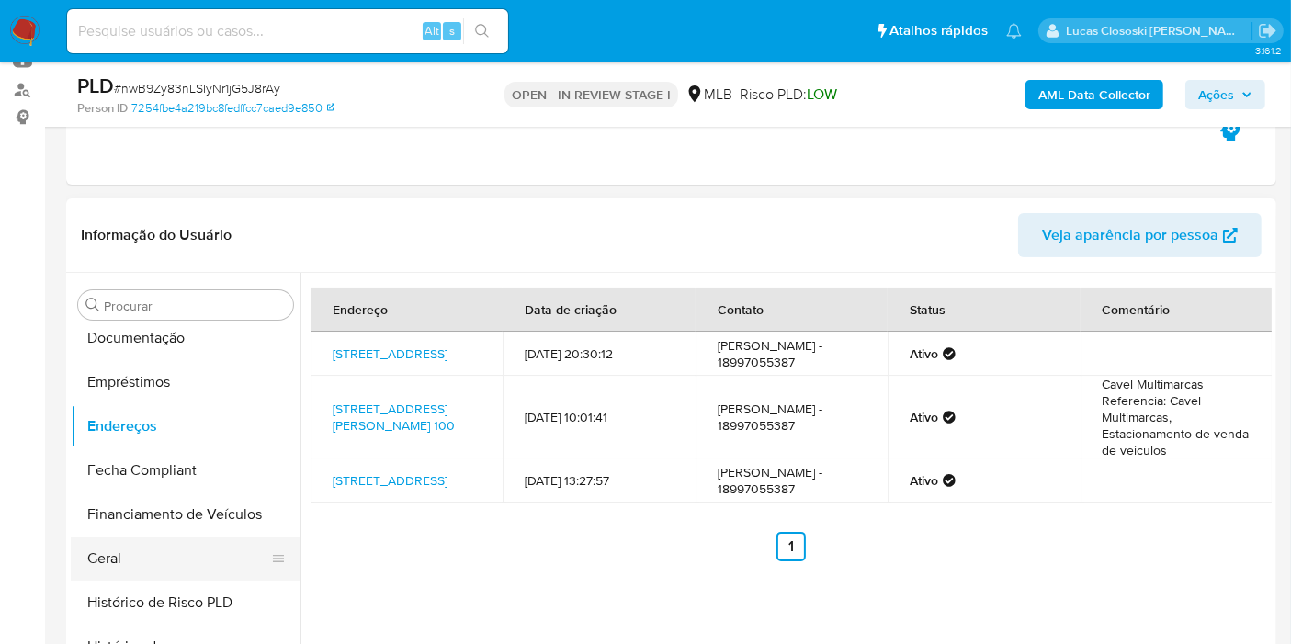
click at [133, 567] on button "Geral" at bounding box center [178, 558] width 215 height 44
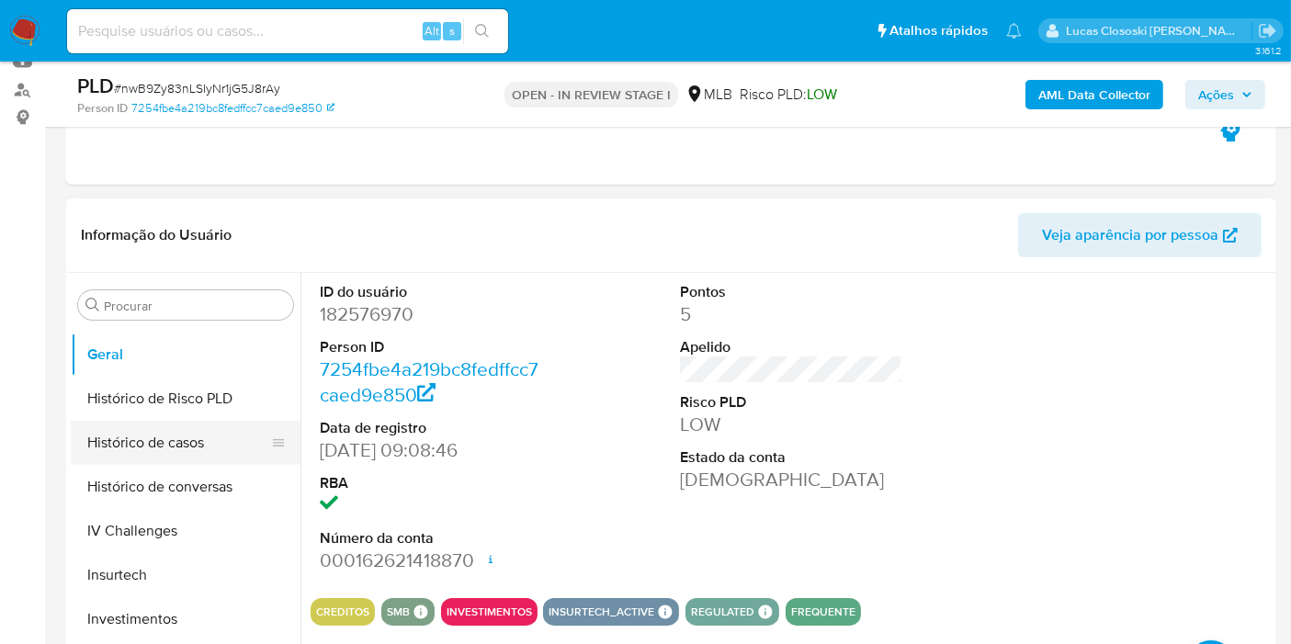
click at [142, 423] on button "Histórico de casos" at bounding box center [178, 443] width 215 height 44
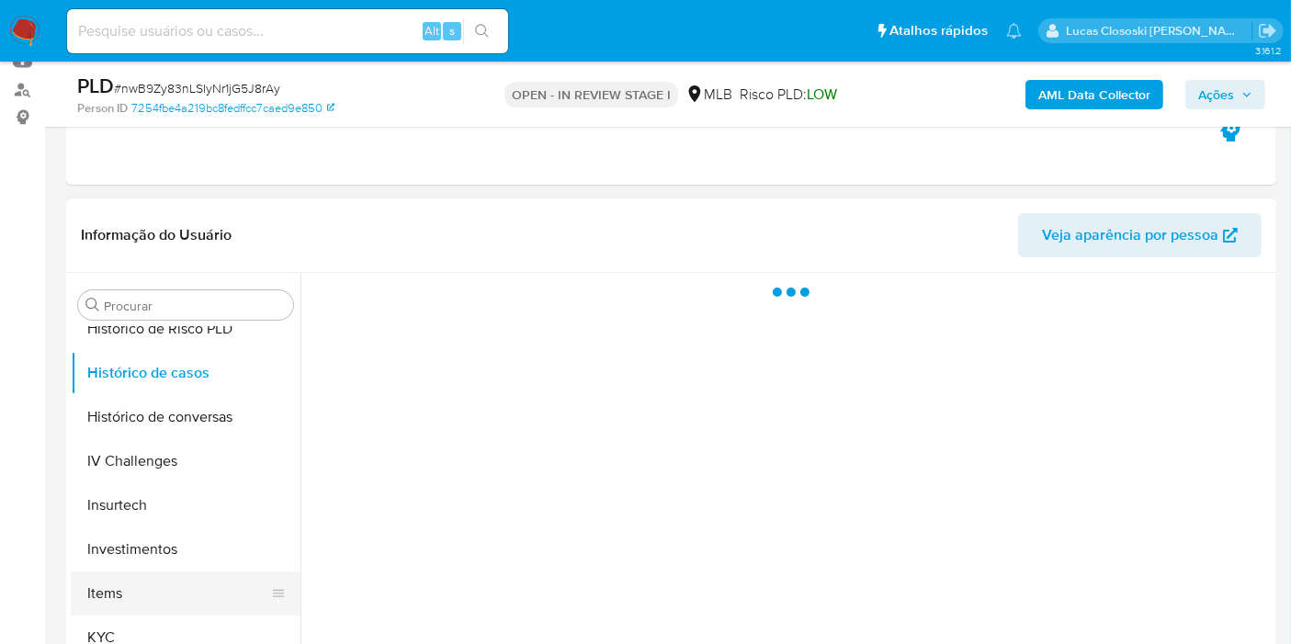
scroll to position [714, 0]
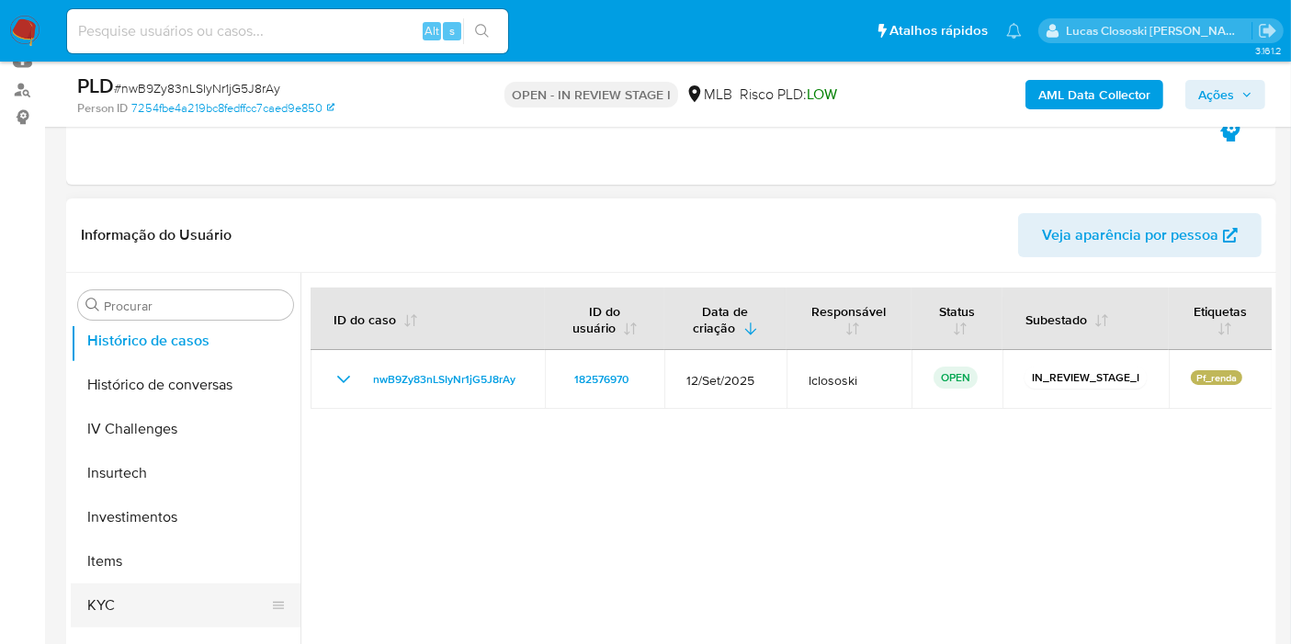
click at [120, 595] on button "KYC" at bounding box center [178, 605] width 215 height 44
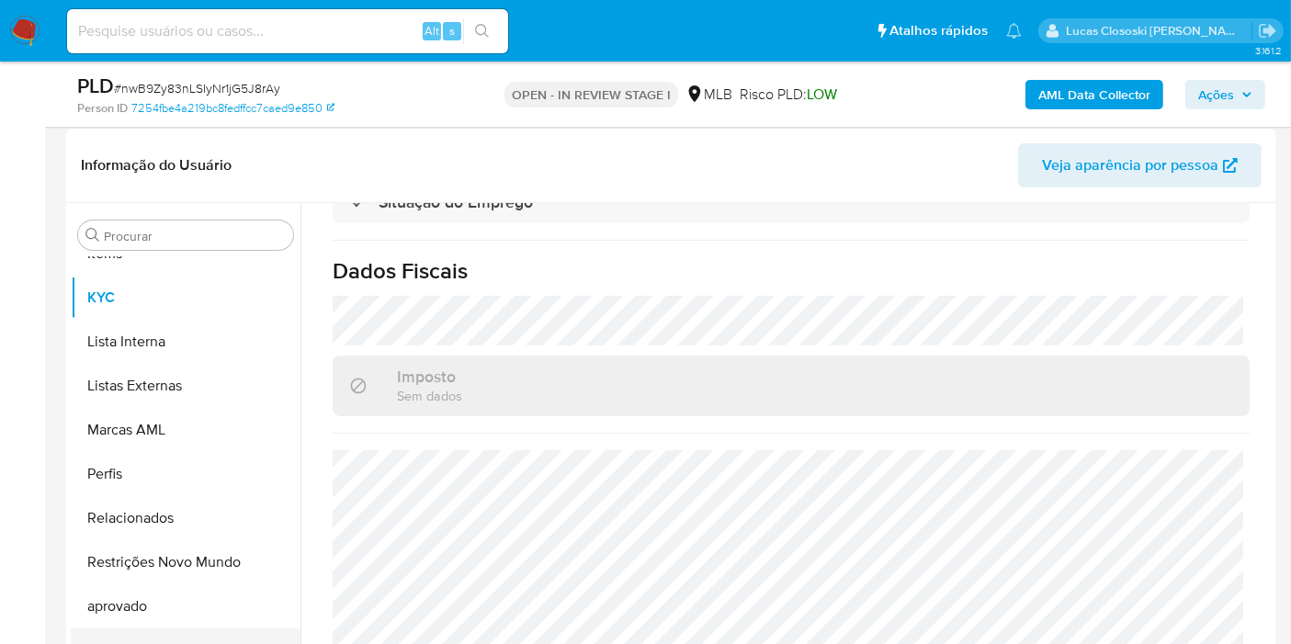
scroll to position [306, 0]
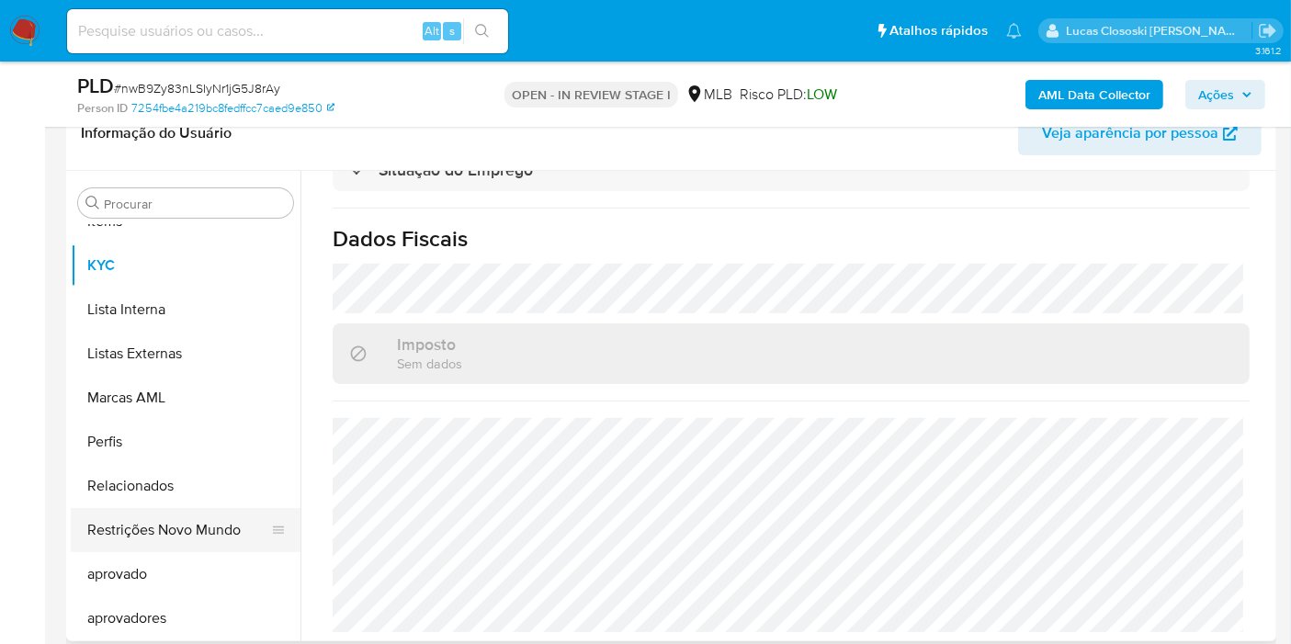
click at [162, 543] on button "Restrições Novo Mundo" at bounding box center [178, 530] width 215 height 44
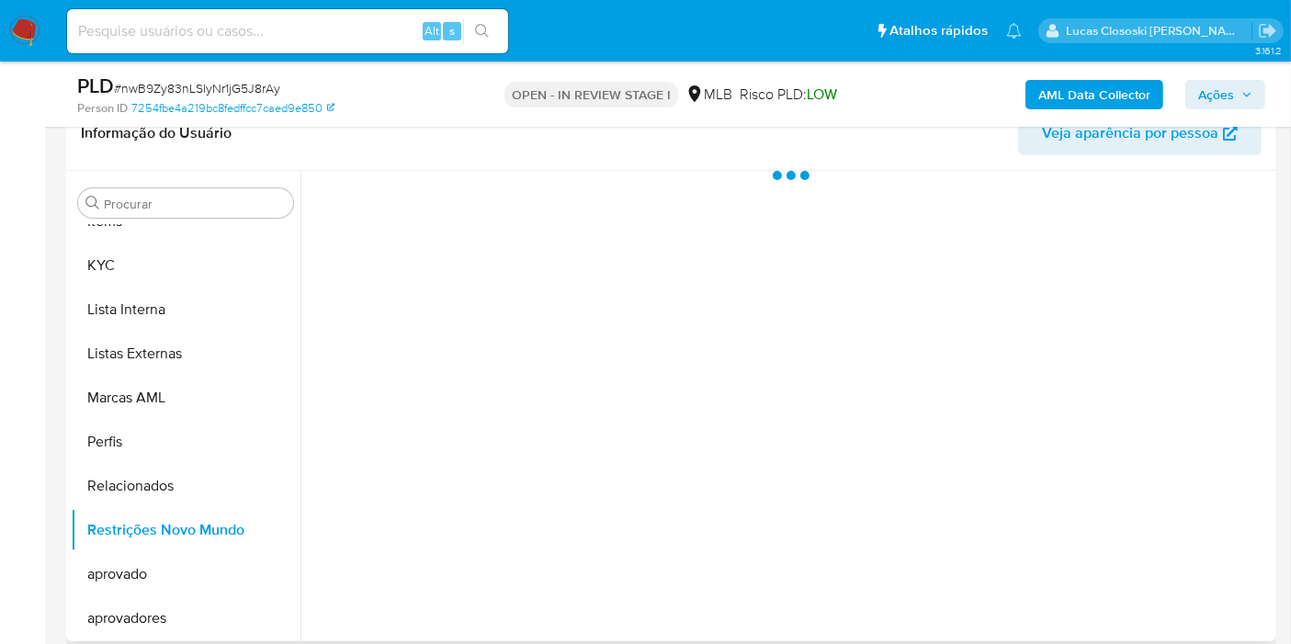
scroll to position [0, 0]
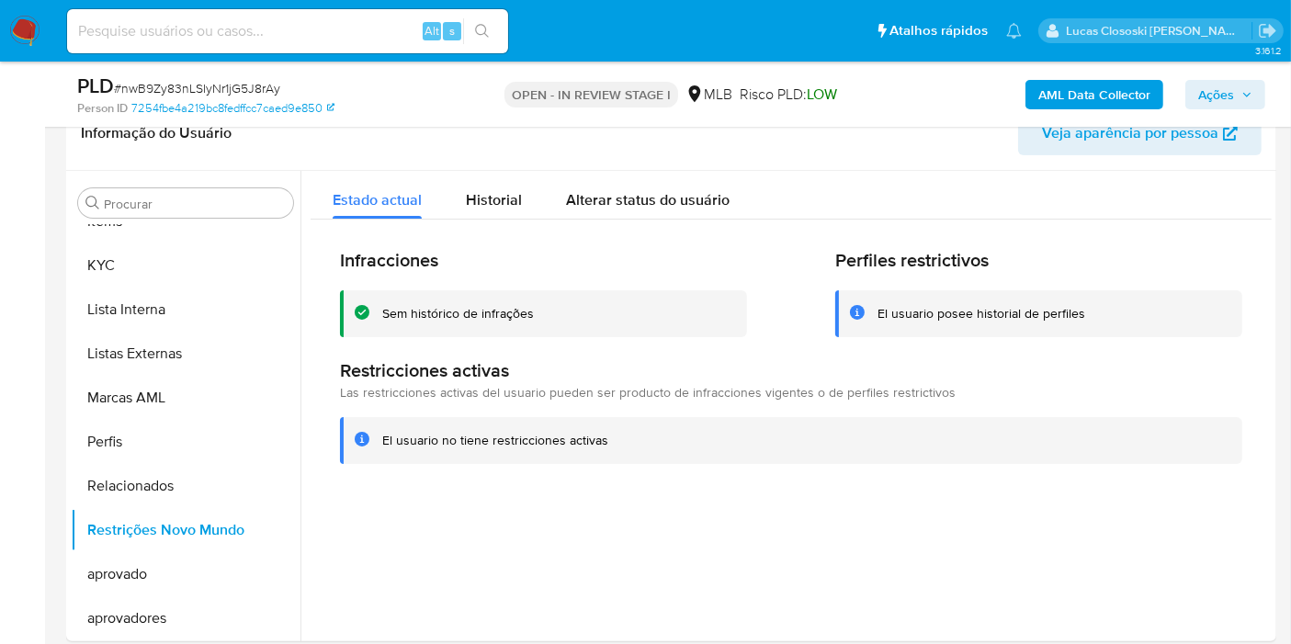
click at [262, 91] on span "# nwB9Zy83nLSIyNr1jG5J8rAy" at bounding box center [197, 88] width 166 height 18
copy span "nwB9Zy83nLSIyNr1jG5J8rAy"
click at [110, 266] on button "KYC" at bounding box center [178, 265] width 215 height 44
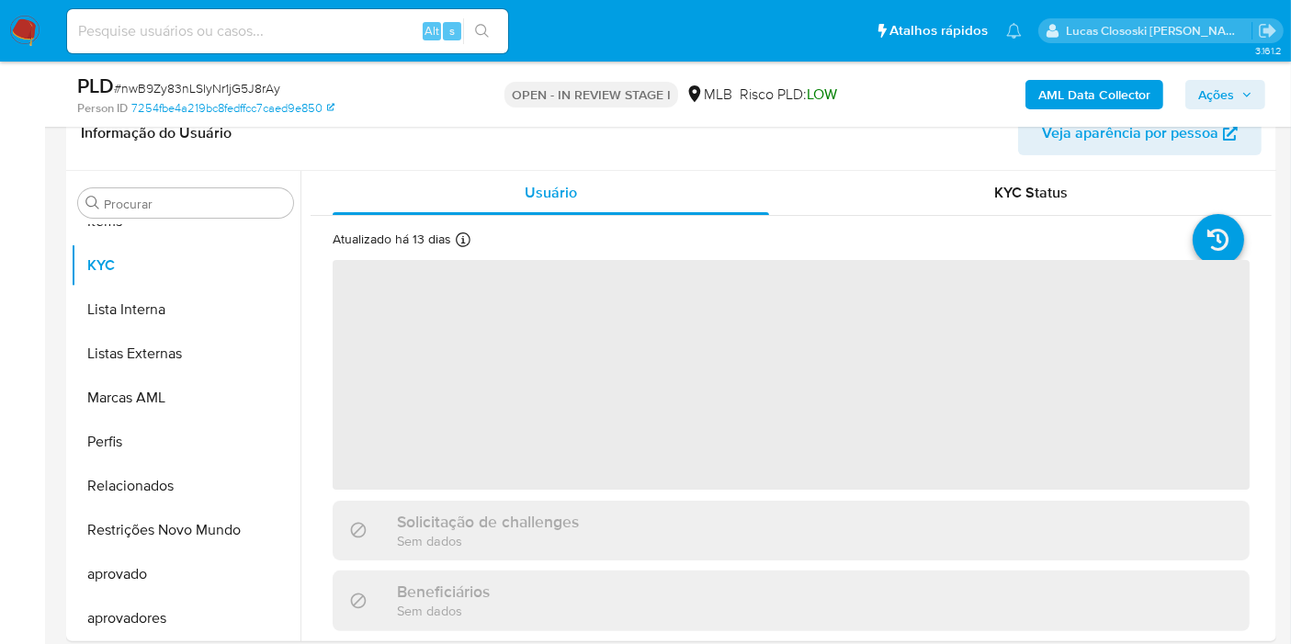
click at [437, 106] on div "Person ID 7254fbe4a219bc8fedffcc7caed9e850" at bounding box center [272, 108] width 391 height 17
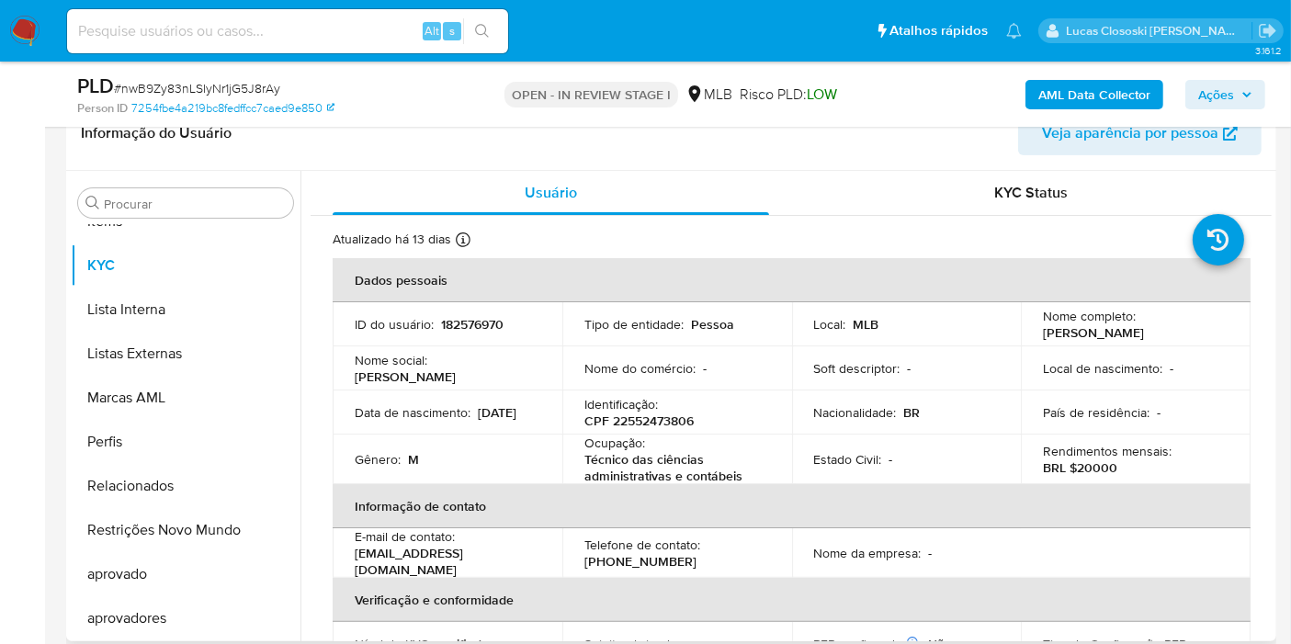
scroll to position [543, 0]
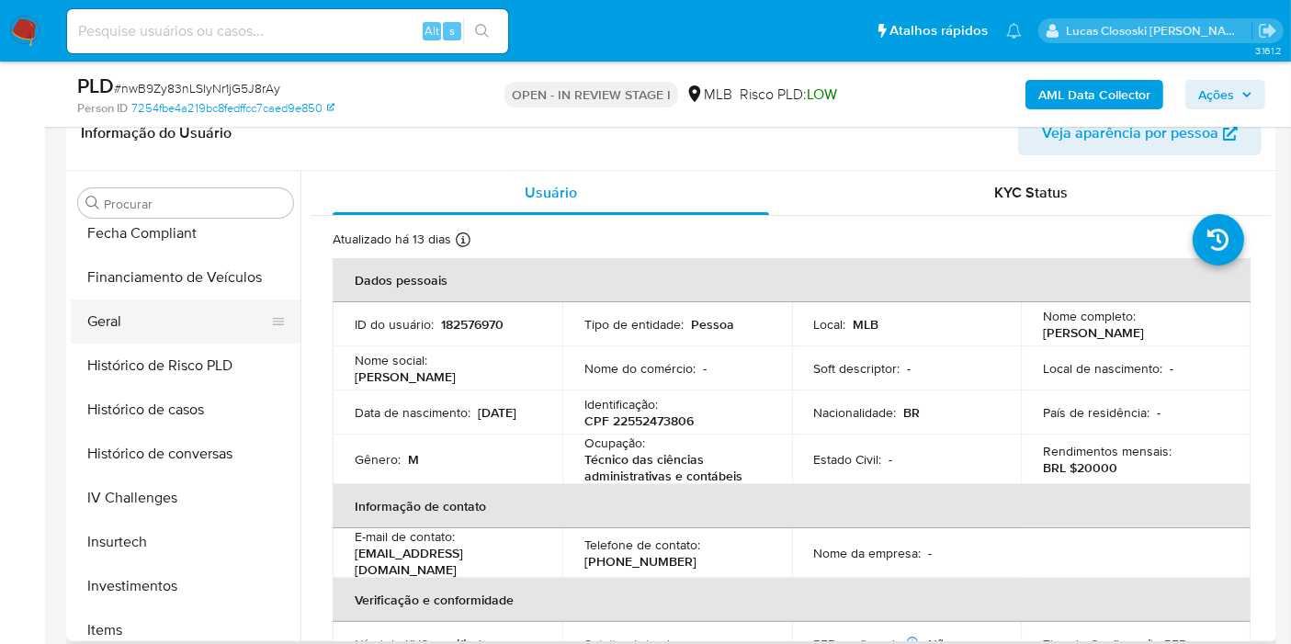
click at [97, 321] on button "Geral" at bounding box center [178, 321] width 215 height 44
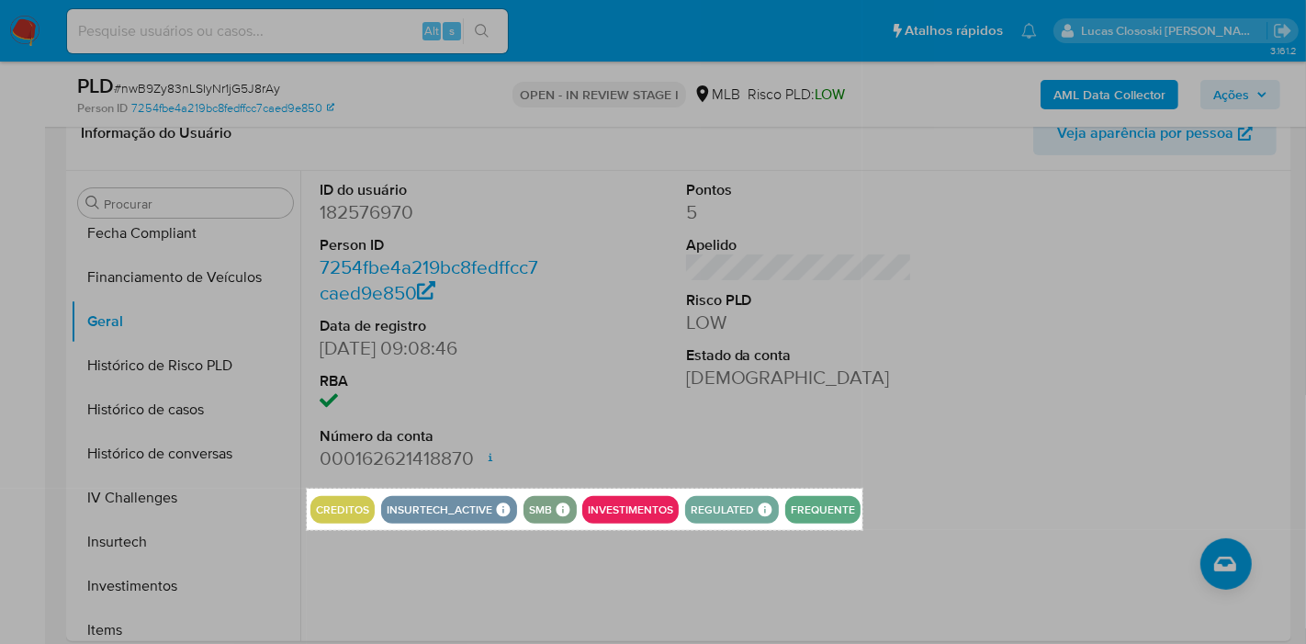
drag, startPoint x: 307, startPoint y: 489, endPoint x: 863, endPoint y: 529, distance: 557.2
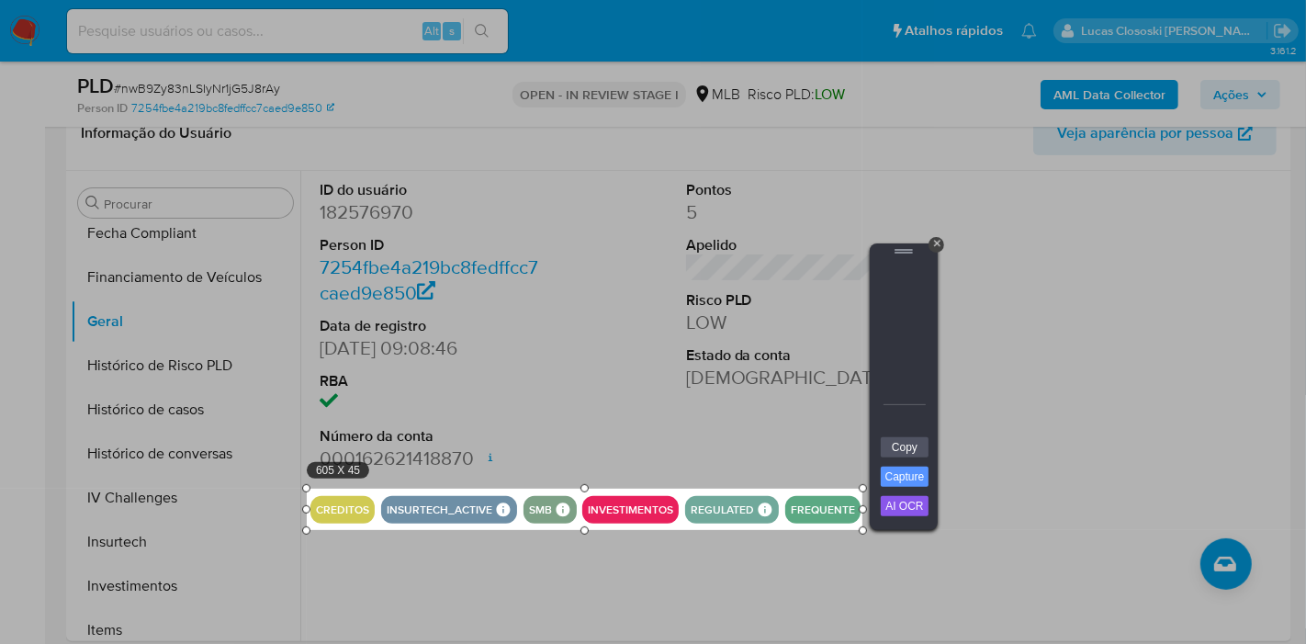
click at [902, 434] on div at bounding box center [903, 348] width 55 height 176
click at [902, 450] on link "Copy" at bounding box center [905, 447] width 48 height 20
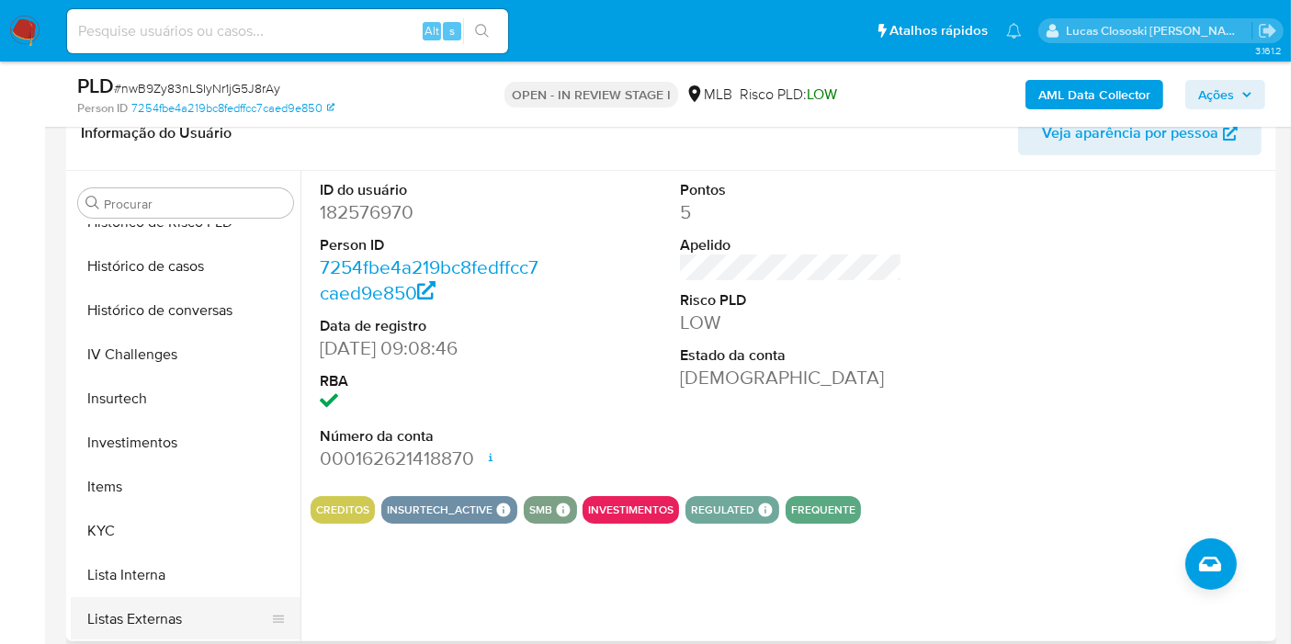
scroll to position [850, 0]
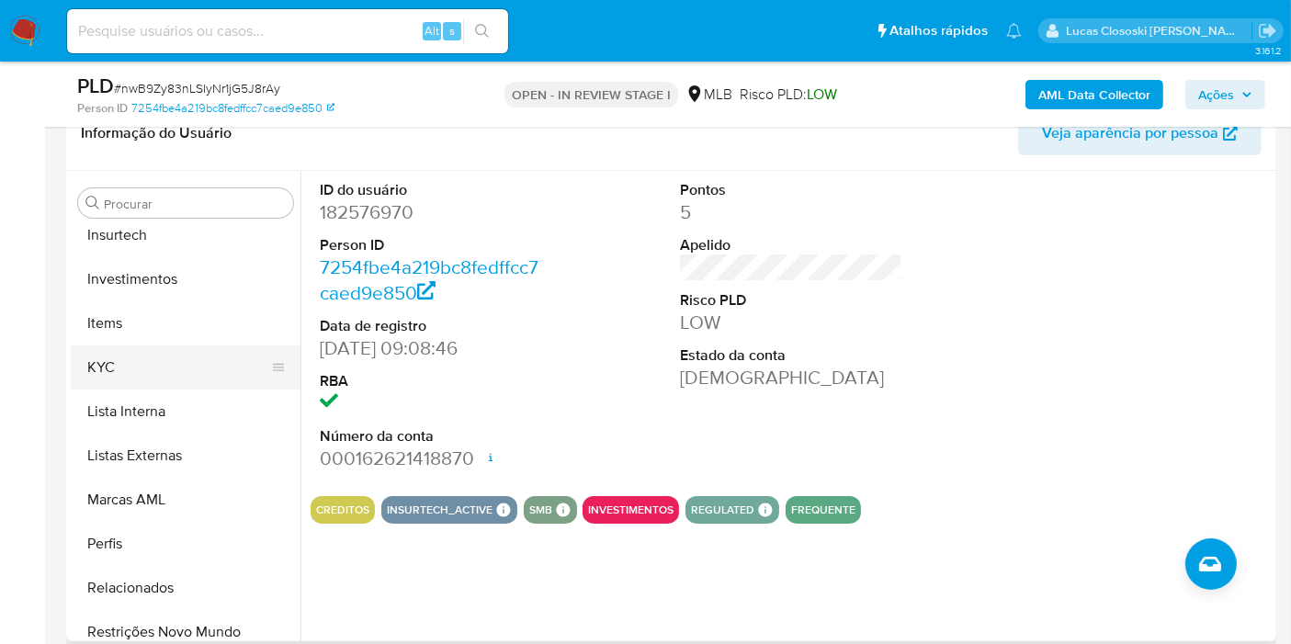
click at [165, 385] on button "KYC" at bounding box center [178, 367] width 215 height 44
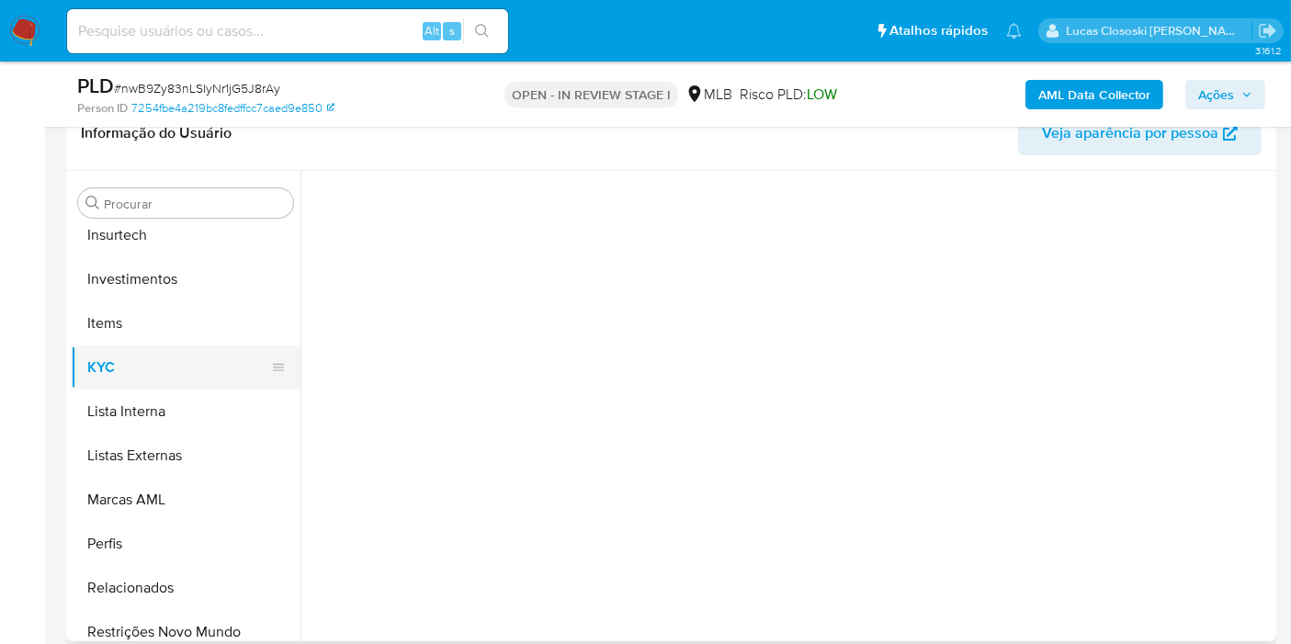
click at [165, 371] on button "KYC" at bounding box center [178, 367] width 215 height 44
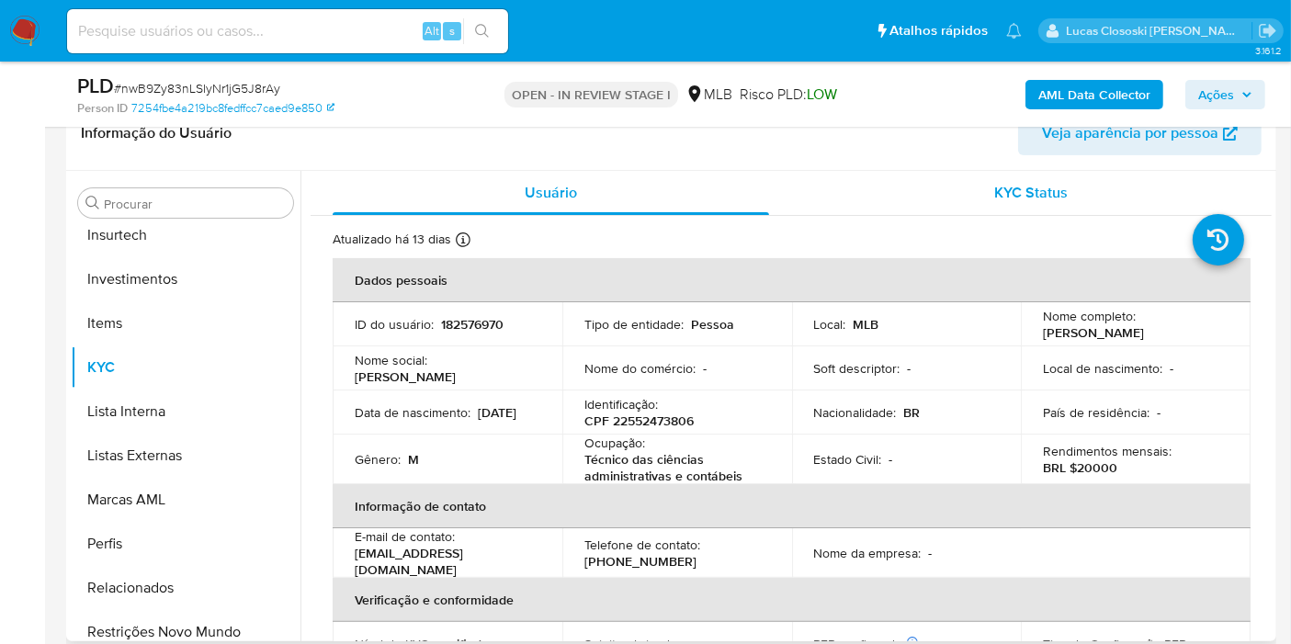
click at [850, 197] on div "KYC Status" at bounding box center [1031, 193] width 436 height 44
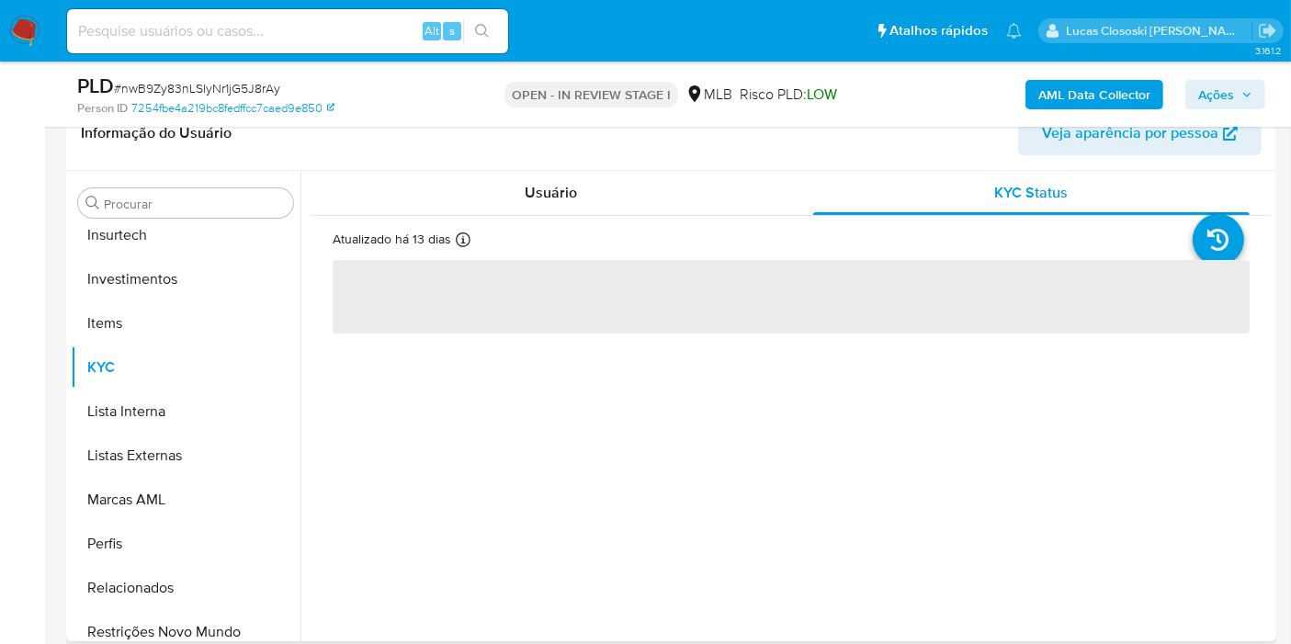
click at [598, 219] on div "Atualizado há 13 dias Criado: 09/07/2020 18:16:40 Atualizado: 18/09/2025 04:30:…" at bounding box center [790, 282] width 961 height 133
click at [595, 188] on div "Usuário" at bounding box center [551, 193] width 436 height 44
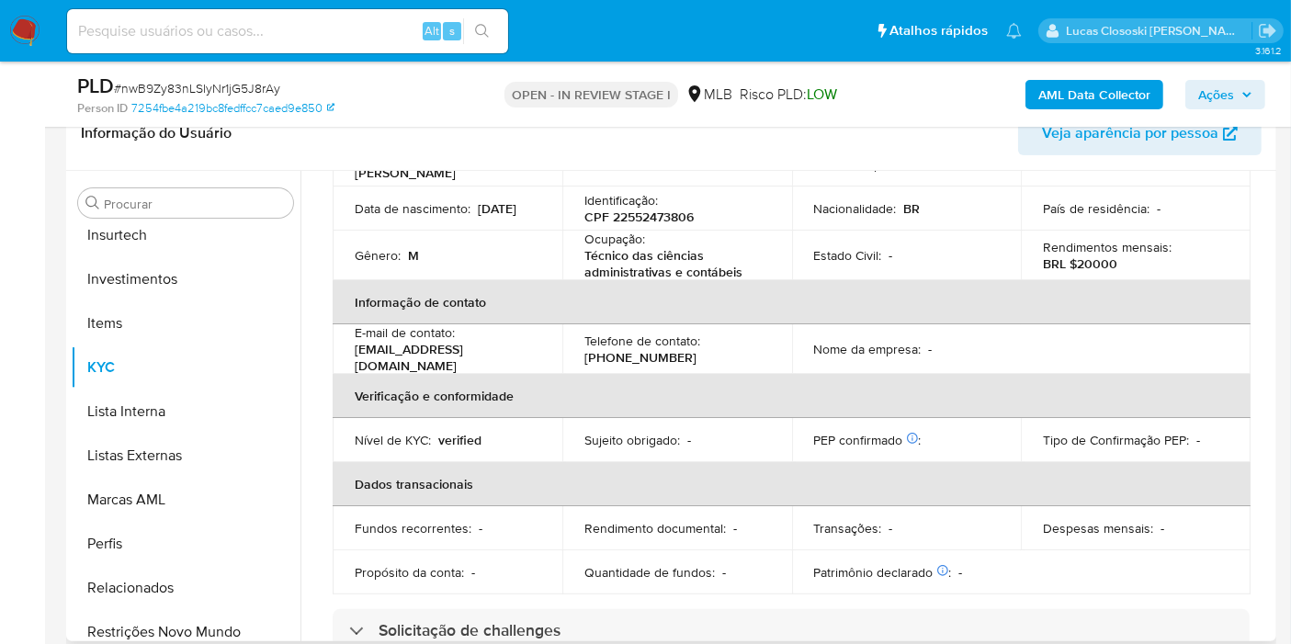
scroll to position [102, 0]
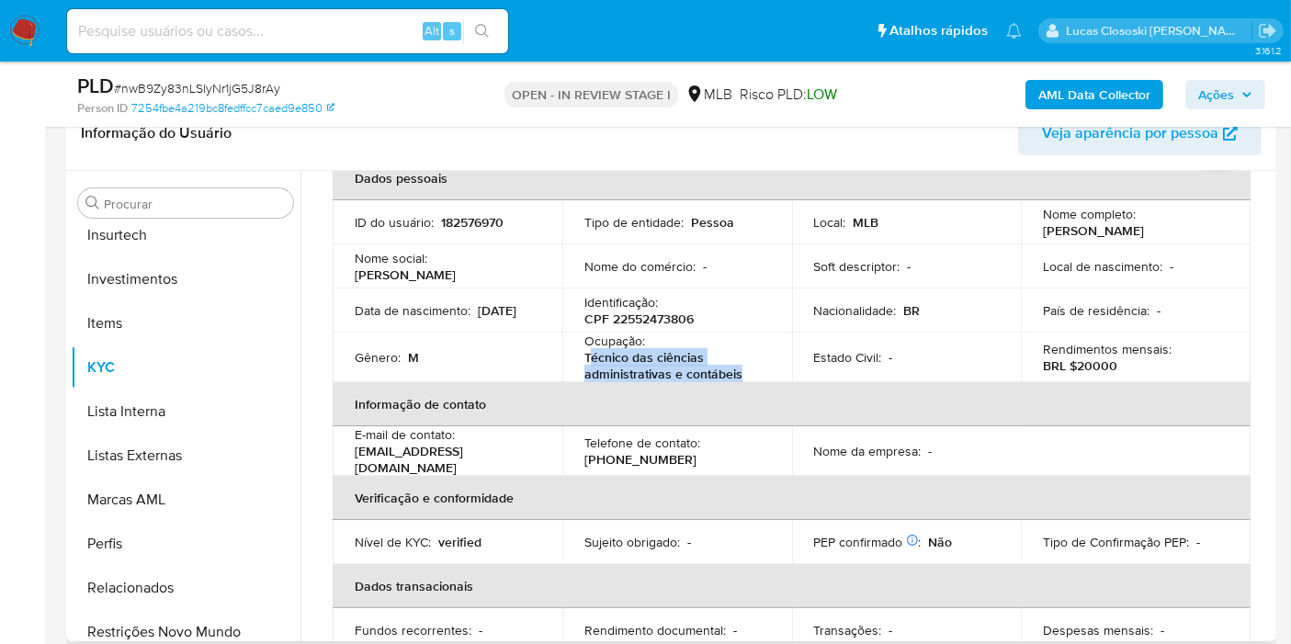
copy p "écnico das ciências administrativas e contábeis"
drag, startPoint x: 653, startPoint y: 374, endPoint x: 587, endPoint y: 363, distance: 67.0
click at [587, 363] on p "Técnico das ciências administrativas e contábeis" at bounding box center [673, 365] width 178 height 33
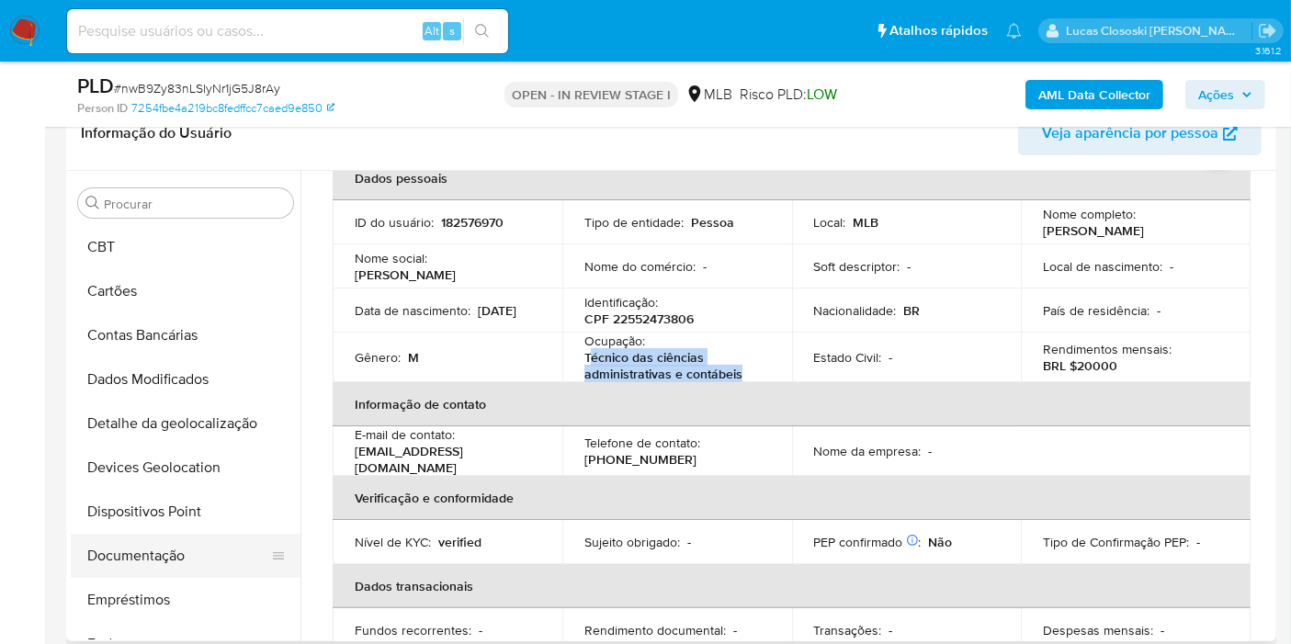
scroll to position [0, 0]
click at [197, 547] on button "Devices Geolocation" at bounding box center [178, 556] width 215 height 44
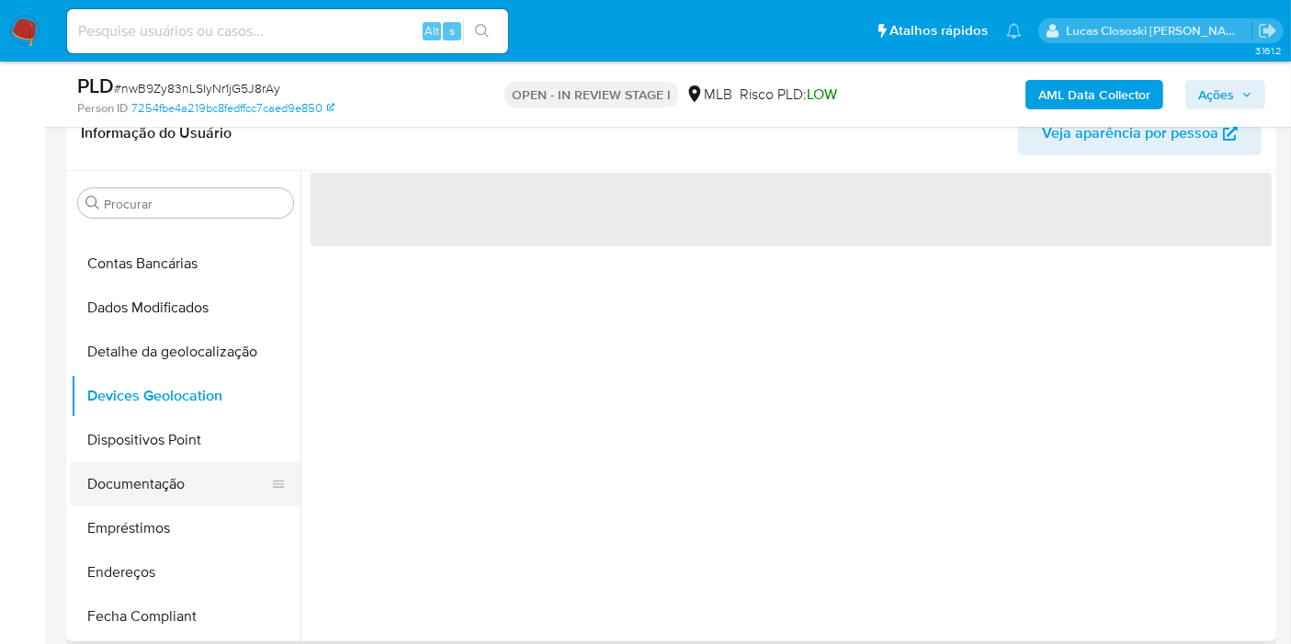
scroll to position [204, 0]
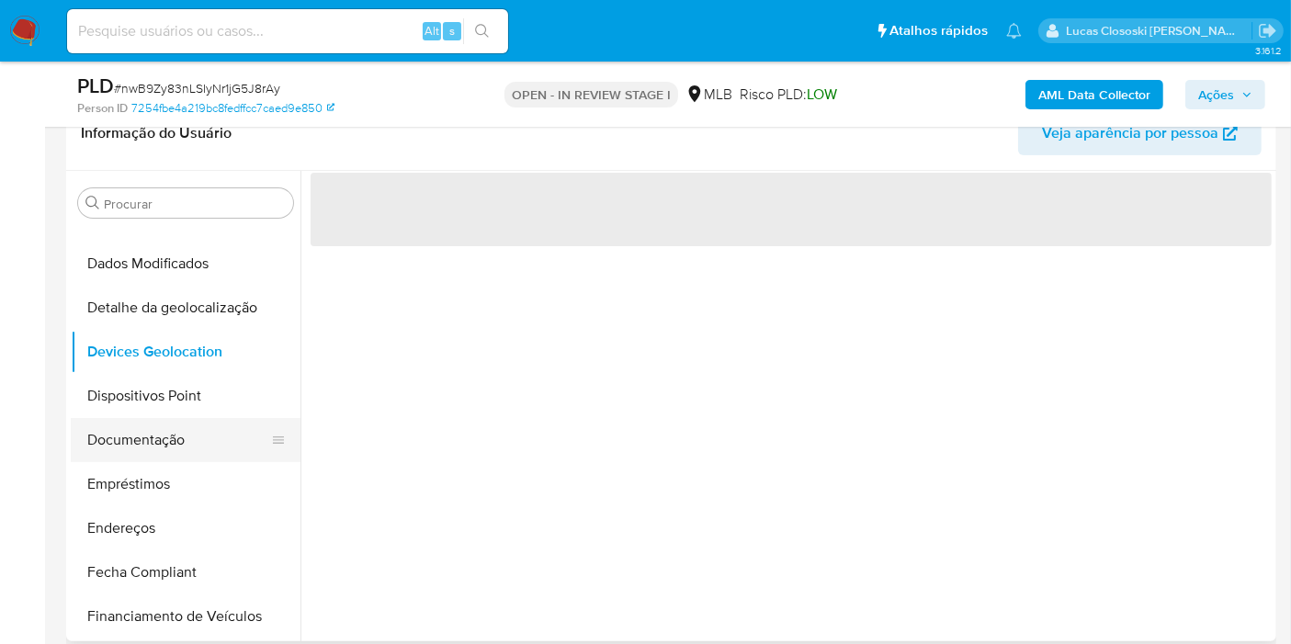
click at [150, 420] on button "Documentação" at bounding box center [178, 440] width 215 height 44
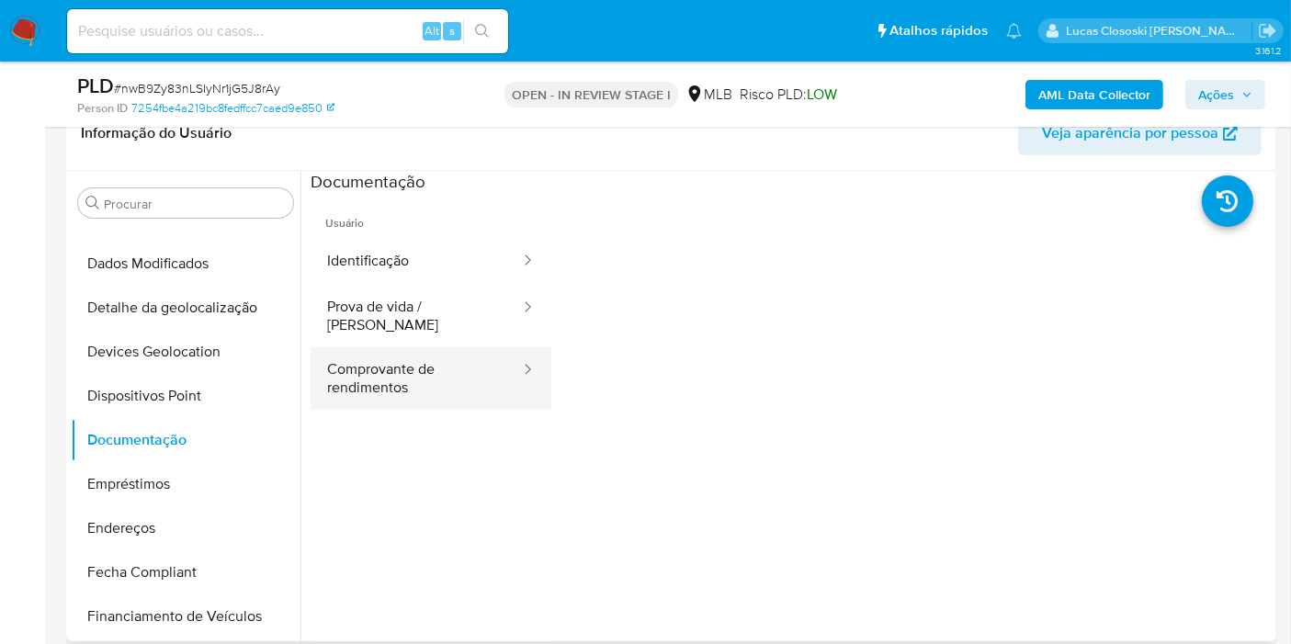
click at [465, 363] on button "Comprovante de rendimentos" at bounding box center [415, 378] width 211 height 62
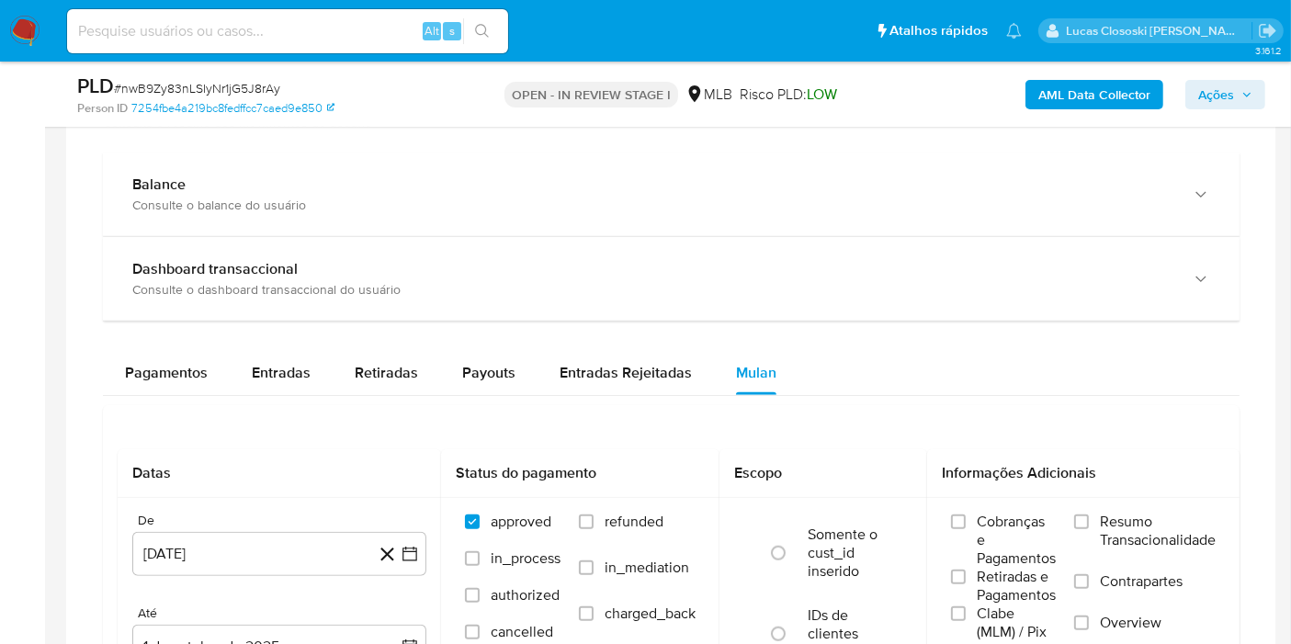
scroll to position [1122, 0]
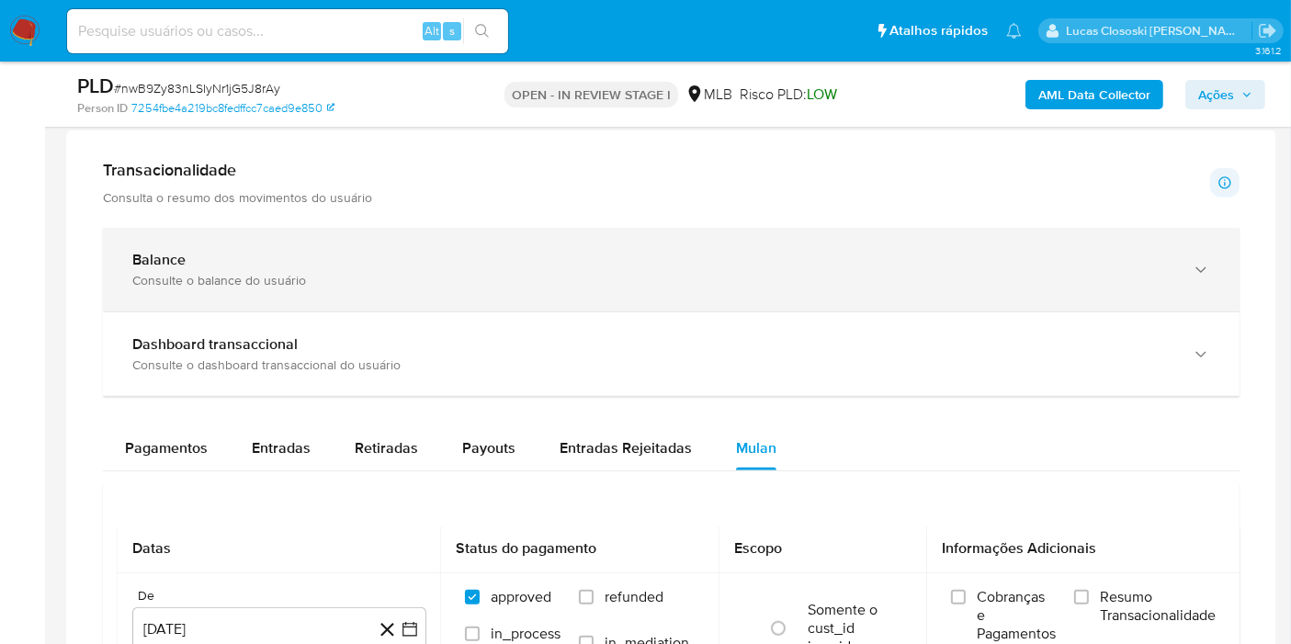
click at [662, 228] on div "Balance Consulte o balance do usuário" at bounding box center [671, 270] width 1136 height 84
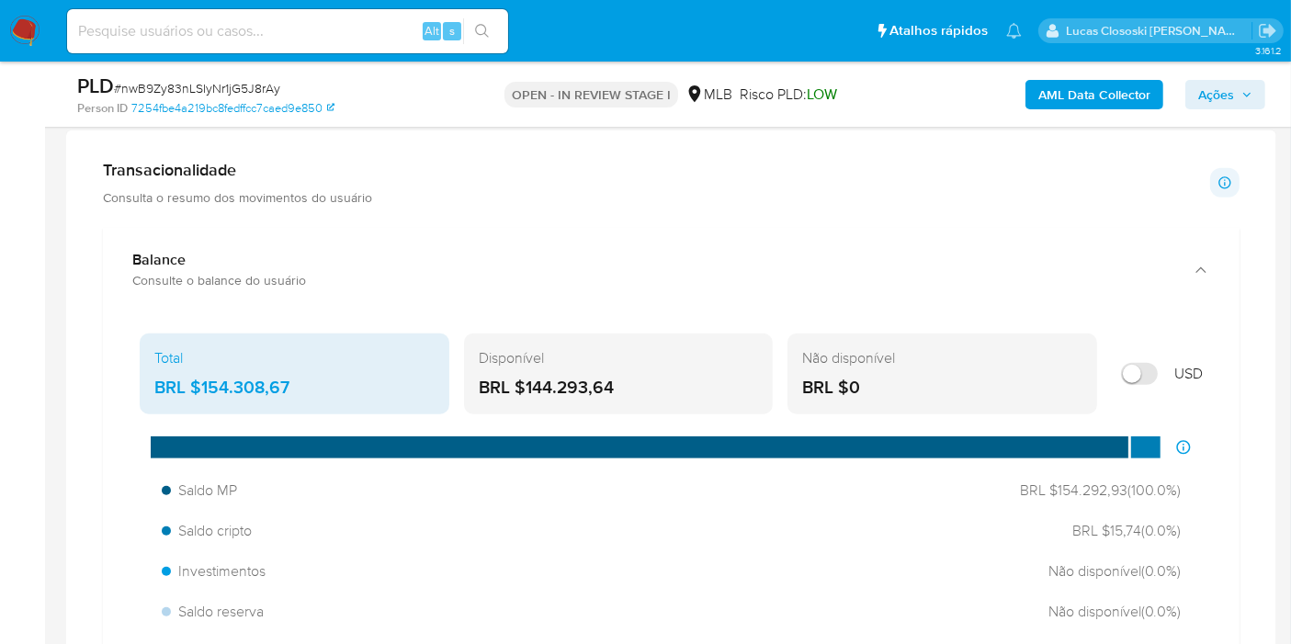
drag, startPoint x: 106, startPoint y: 316, endPoint x: 296, endPoint y: 389, distance: 203.8
click at [296, 389] on div "Total BRL $154.308,67 Disponível BRL $144.293,64 Não disponível BRL $0 USD Dist…" at bounding box center [671, 644] width 1136 height 666
click at [1238, 98] on span "Ações" at bounding box center [1225, 95] width 54 height 26
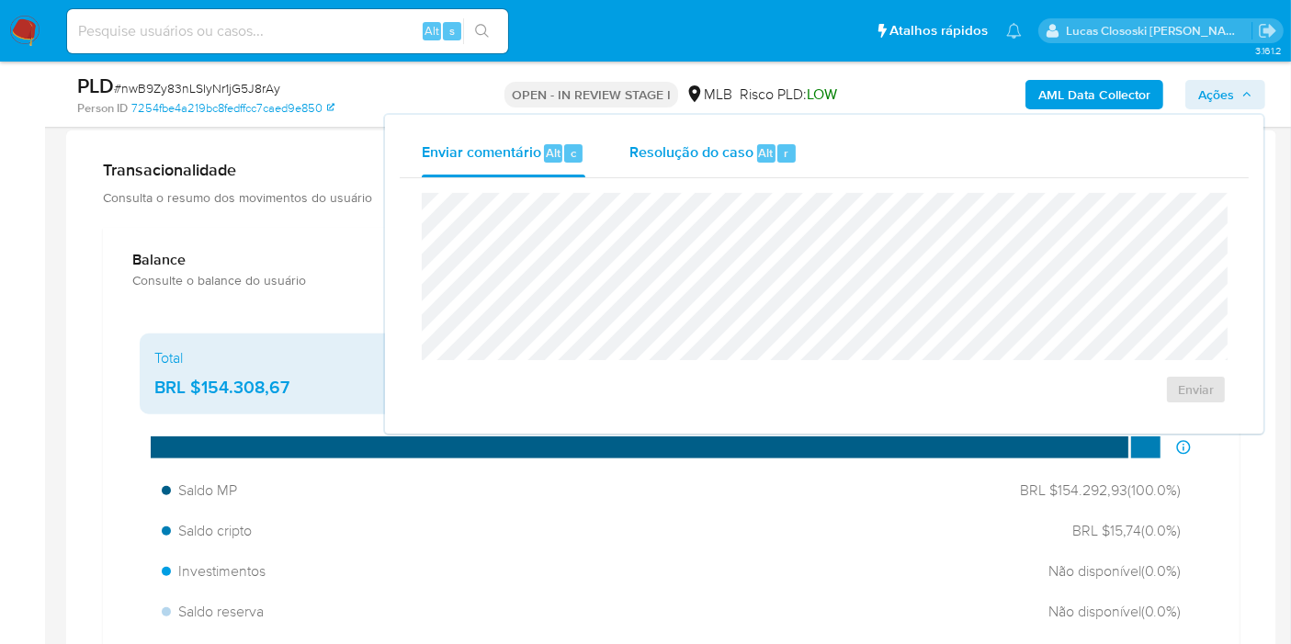
click at [732, 146] on span "Resolução do caso" at bounding box center [691, 151] width 124 height 21
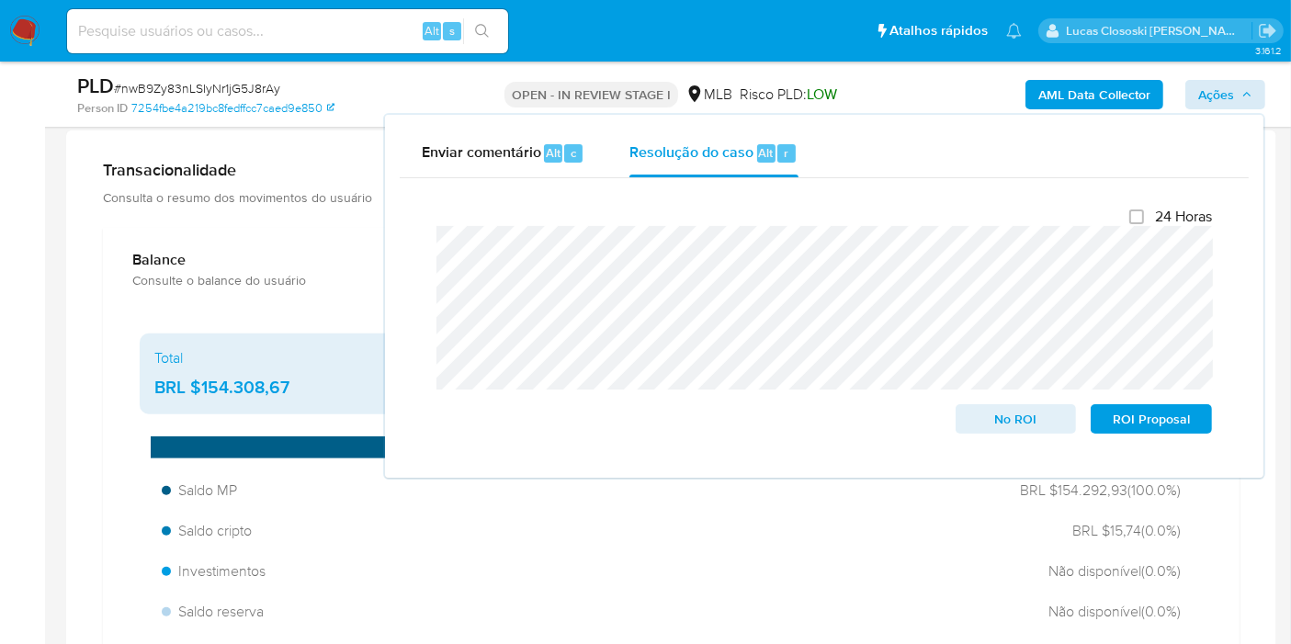
click at [1220, 78] on div "AML Data Collector Ações Enviar comentário Alt c Resolução do caso Alt r Fecham…" at bounding box center [1069, 94] width 391 height 43
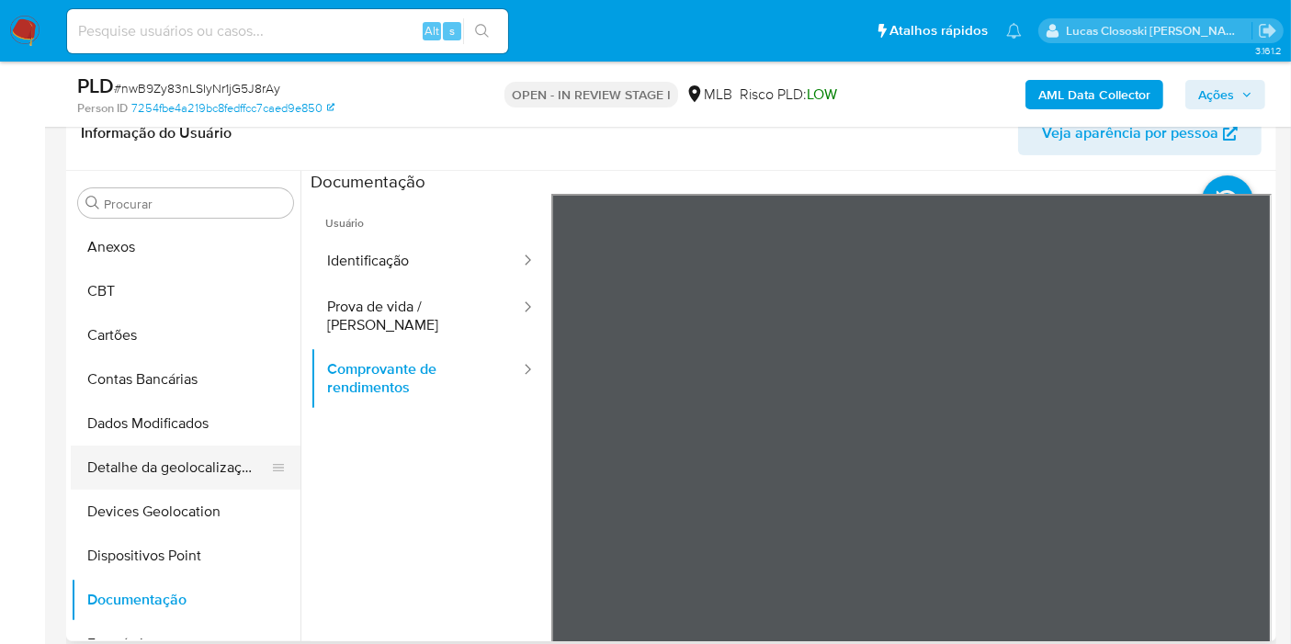
scroll to position [0, 0]
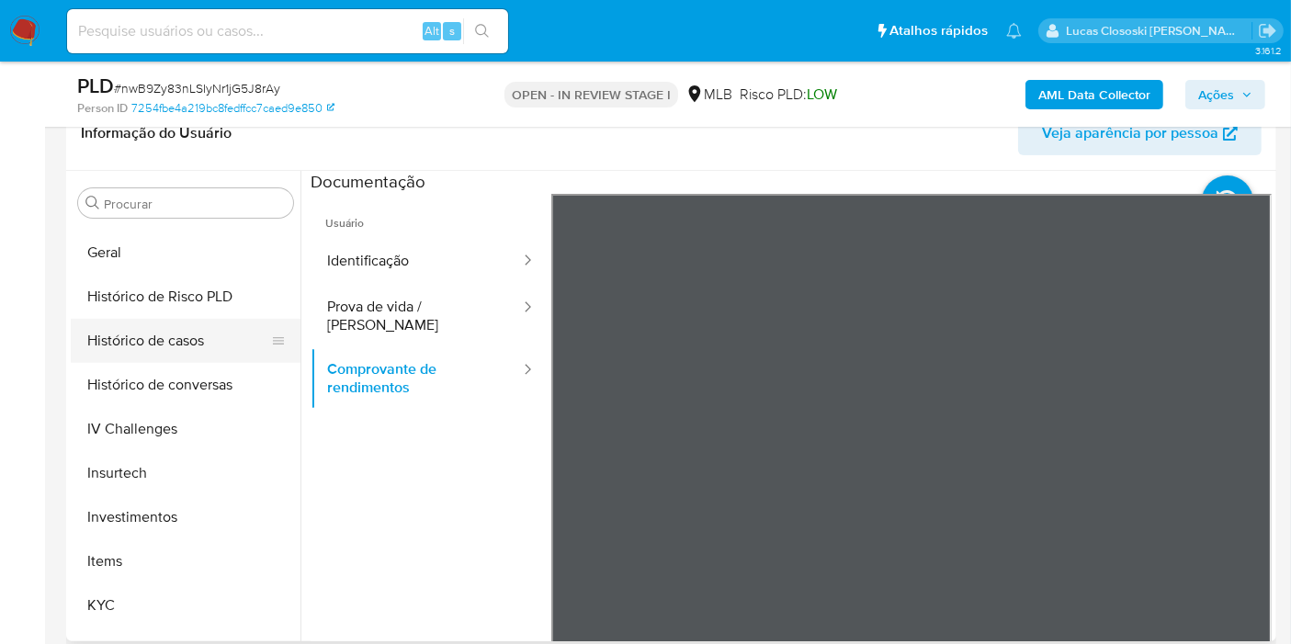
click at [173, 347] on button "Histórico de casos" at bounding box center [178, 341] width 215 height 44
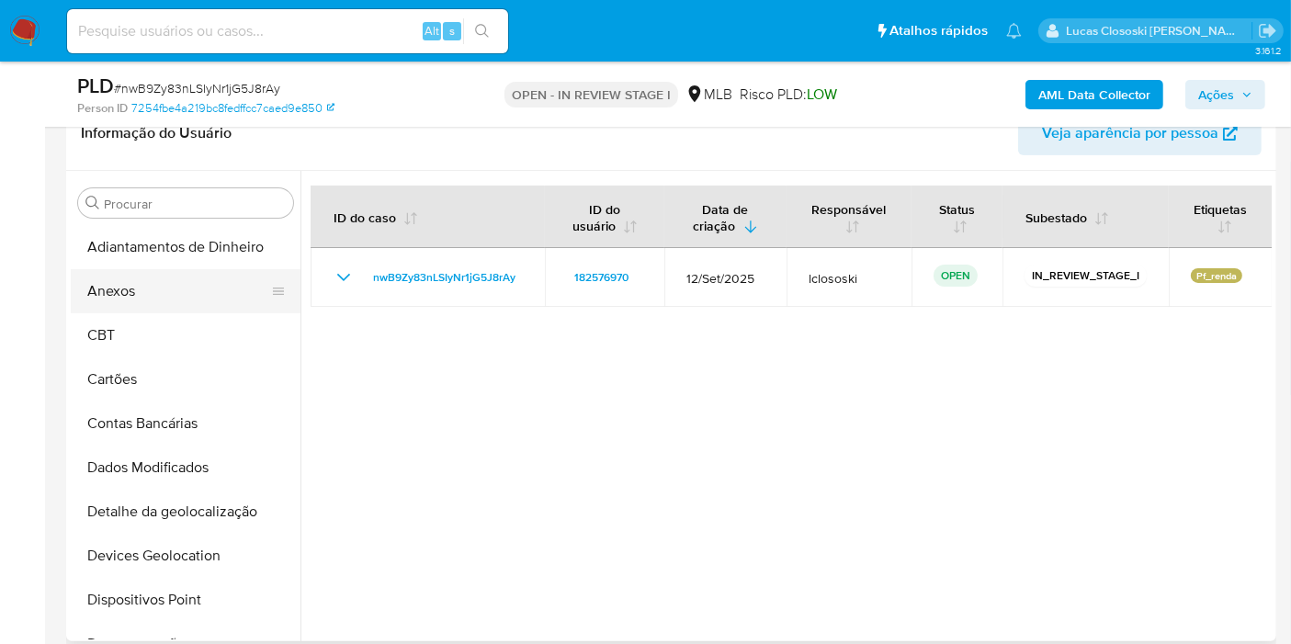
click at [181, 297] on button "Anexos" at bounding box center [178, 291] width 215 height 44
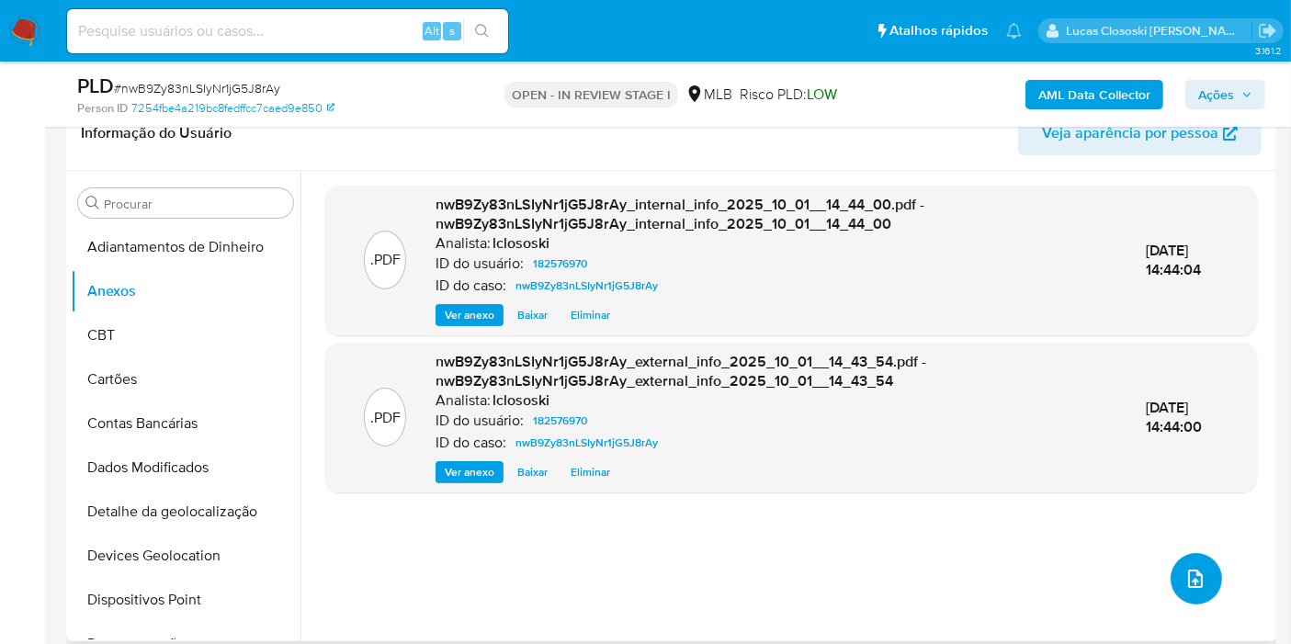
click at [1183, 556] on button "upload-file" at bounding box center [1195, 578] width 51 height 51
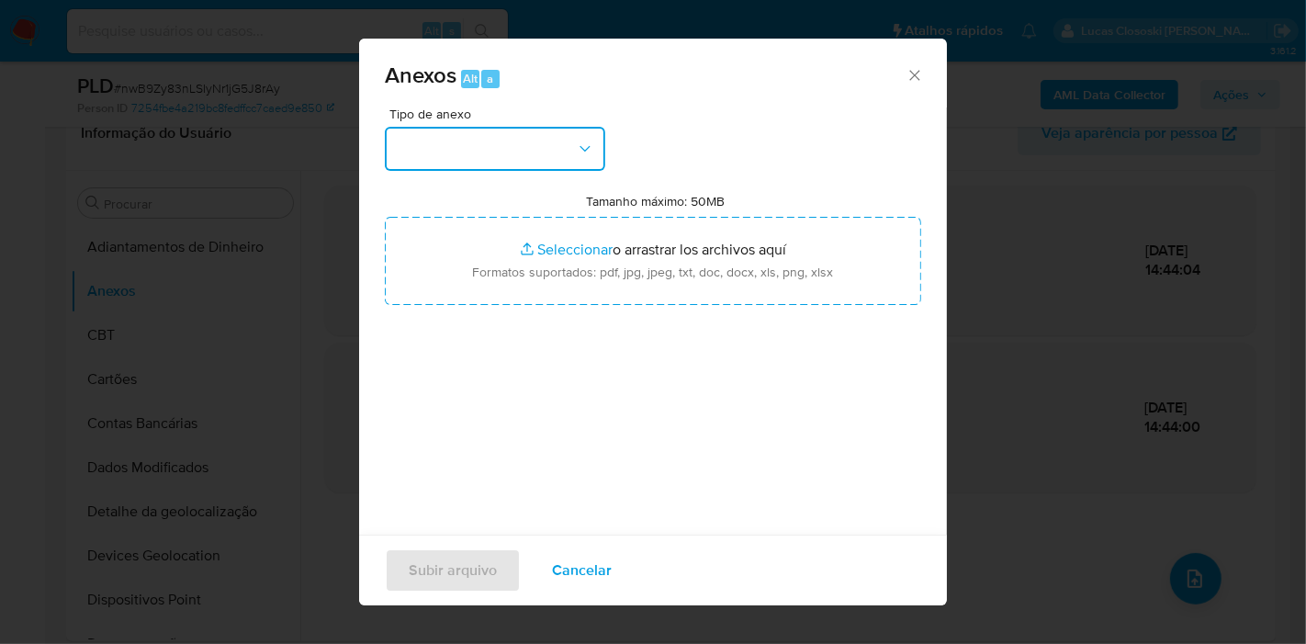
click at [520, 161] on button "button" at bounding box center [495, 149] width 220 height 44
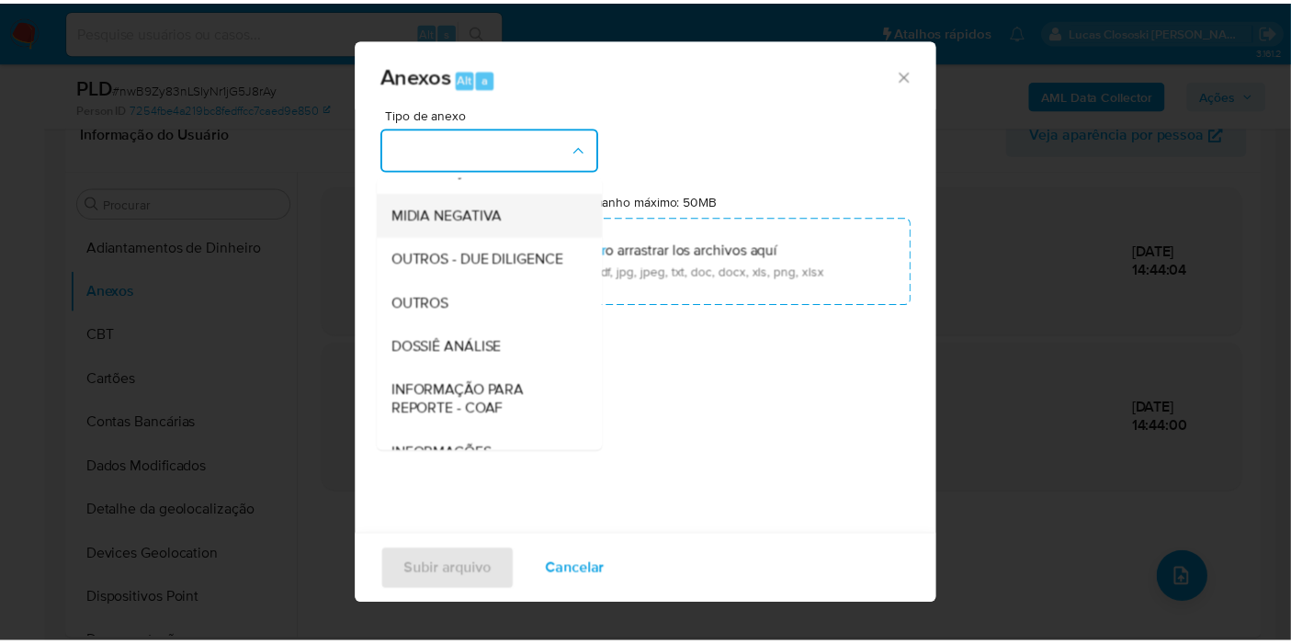
scroll to position [282, 0]
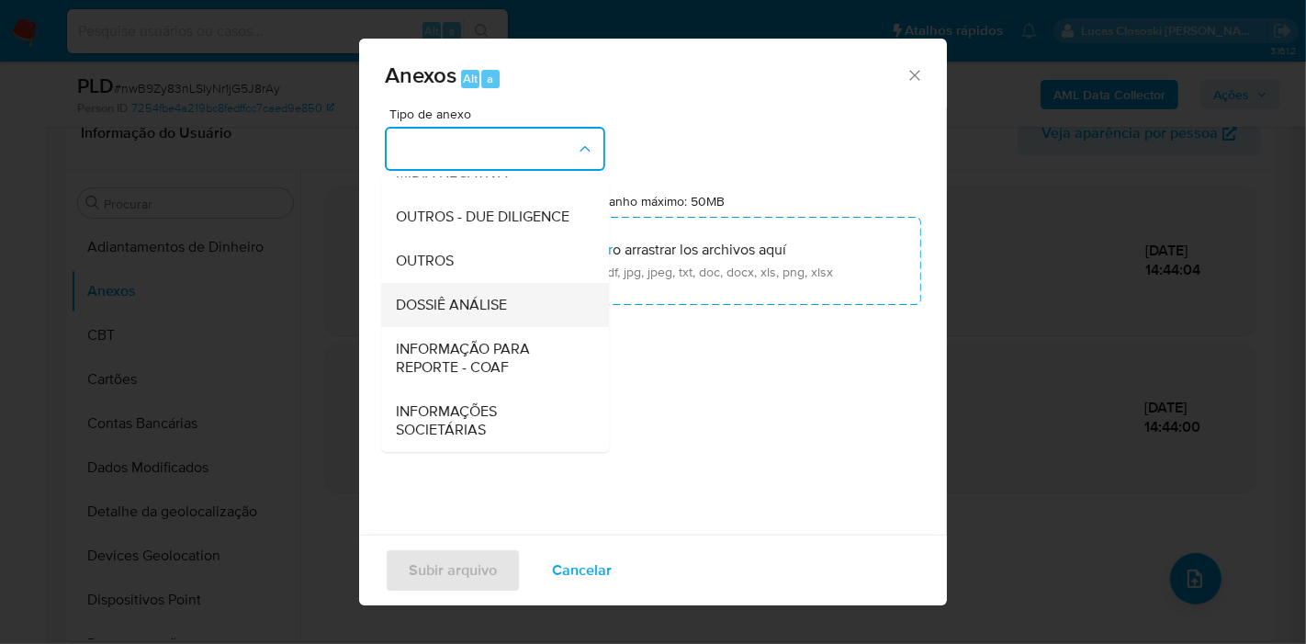
click at [439, 310] on span "DOSSIÊ ANÁLISE" at bounding box center [451, 305] width 111 height 18
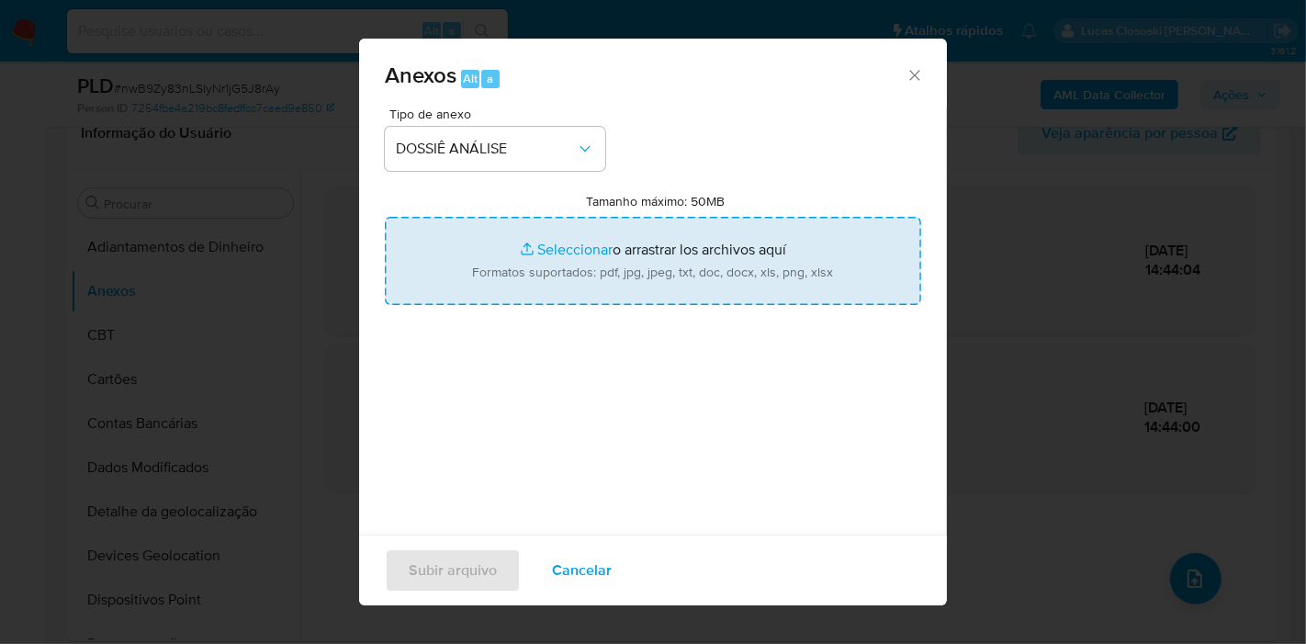
click at [488, 260] on input "Tamanho máximo: 50MB Seleccionar archivos" at bounding box center [653, 261] width 536 height 88
type input "C:\fakepath\Mulan 182576970_2025_10_01_10_32_47.xlsx"
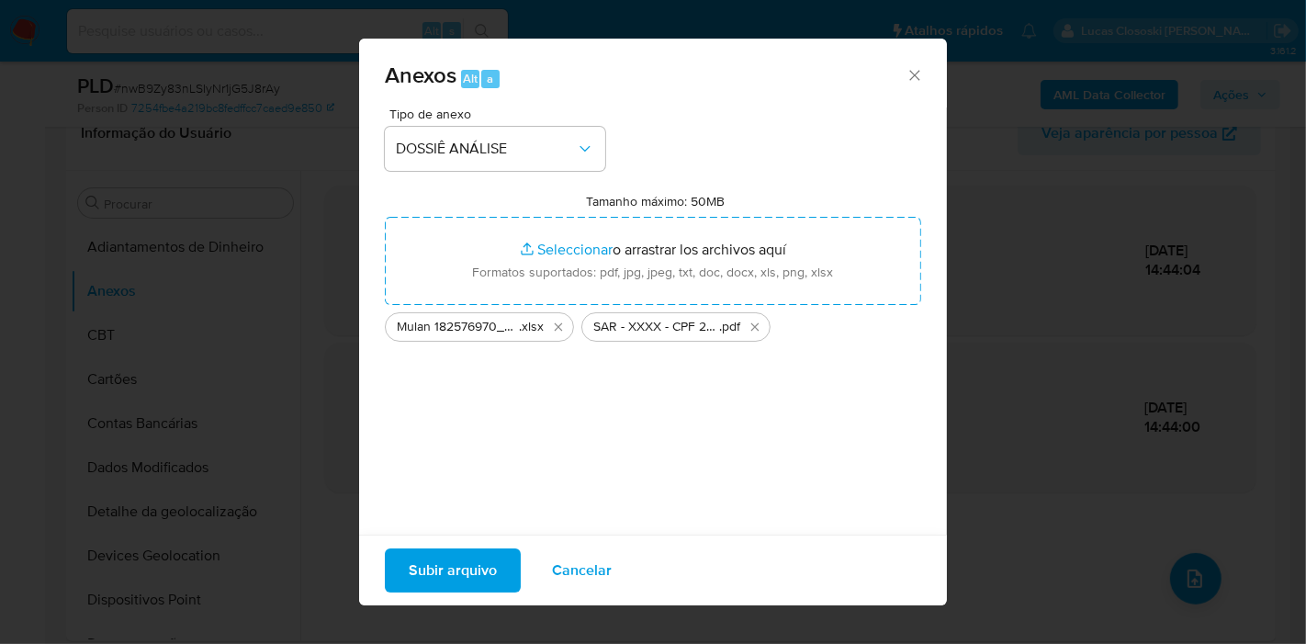
click at [468, 575] on span "Subir arquivo" at bounding box center [453, 570] width 88 height 40
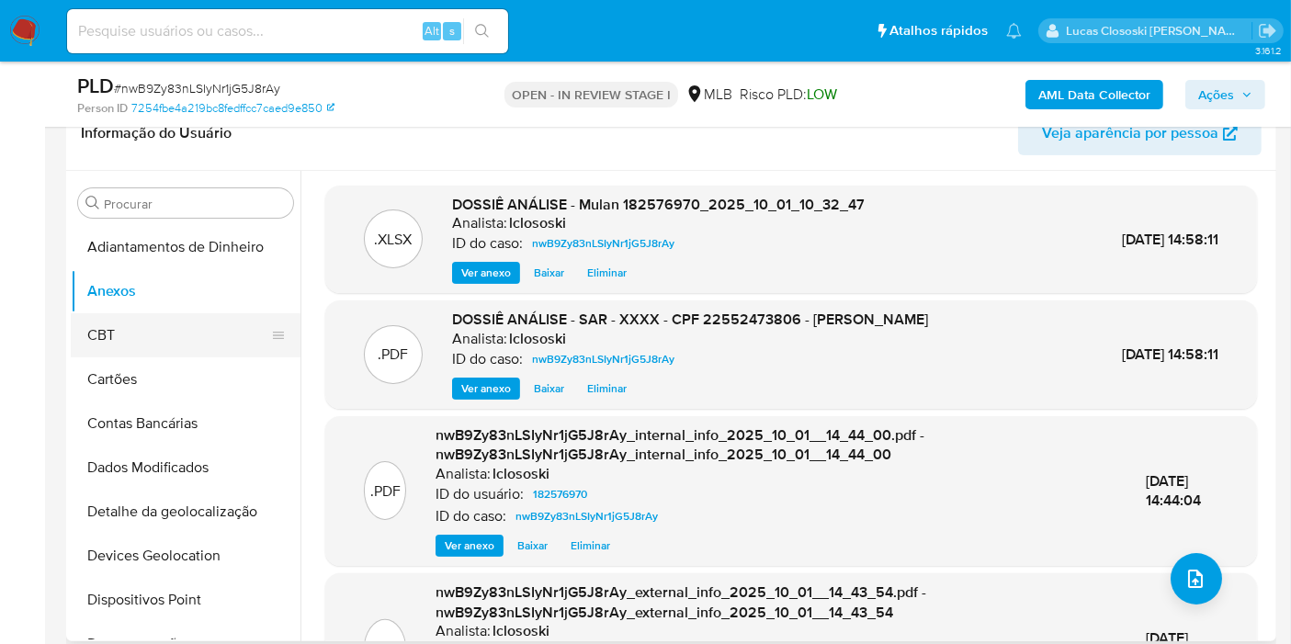
click at [119, 319] on button "CBT" at bounding box center [178, 335] width 215 height 44
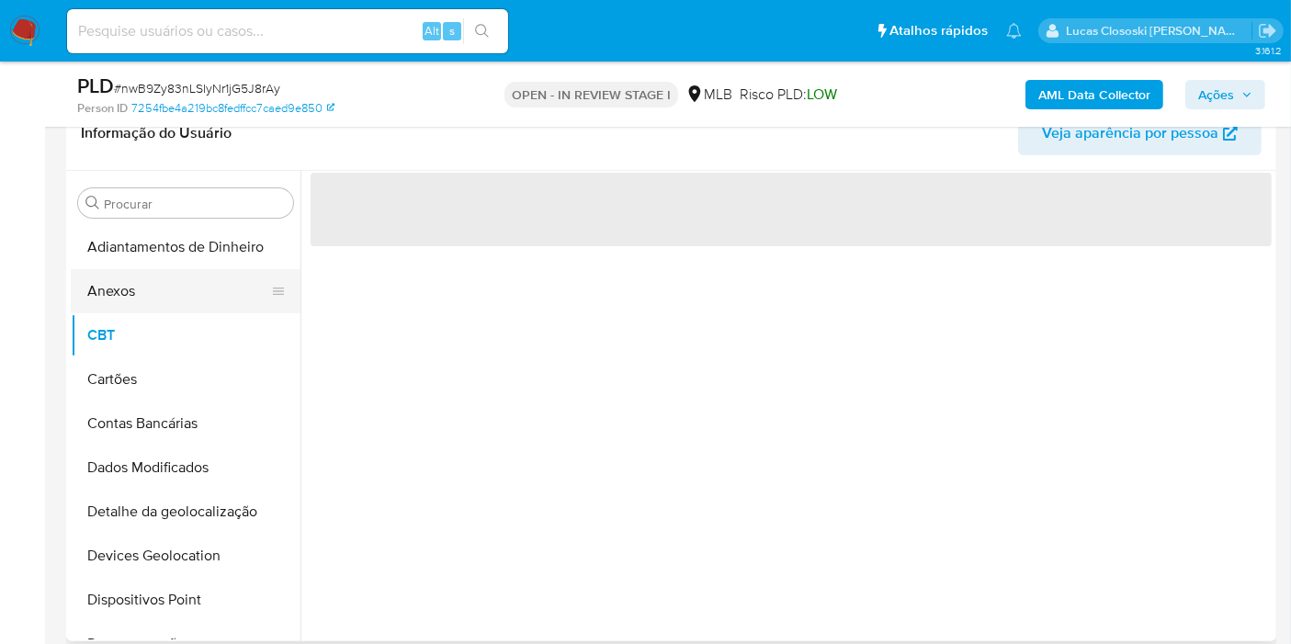
click at [123, 305] on button "Anexos" at bounding box center [178, 291] width 215 height 44
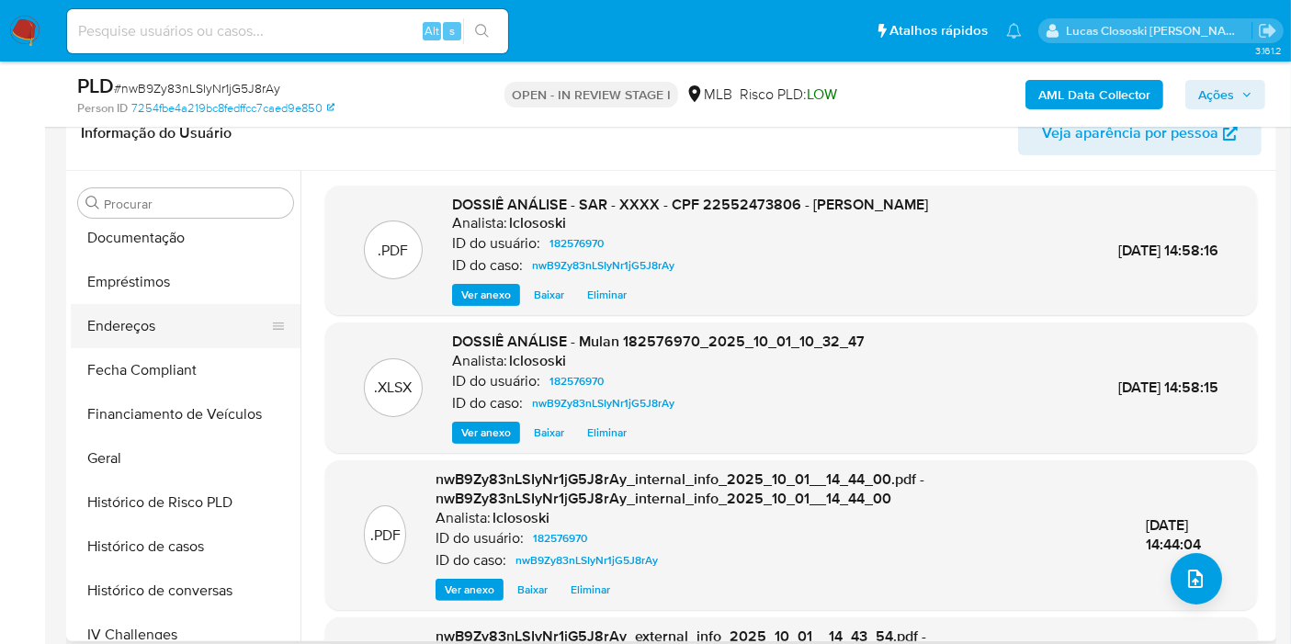
scroll to position [408, 0]
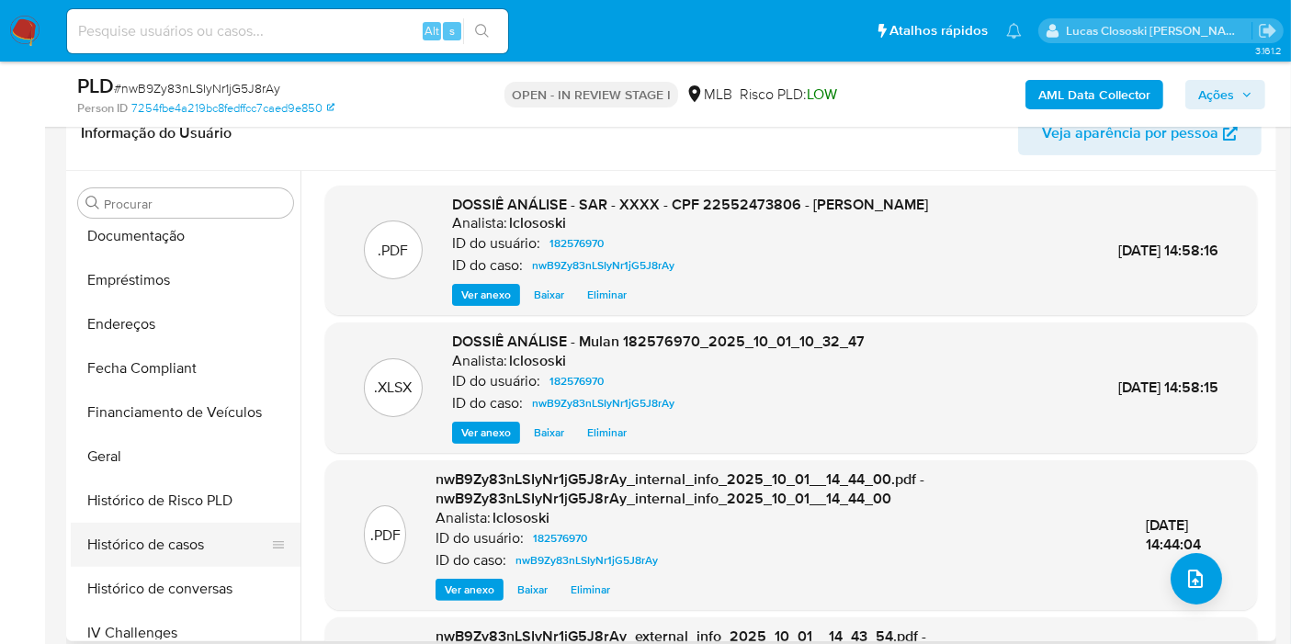
click at [167, 525] on button "Histórico de casos" at bounding box center [178, 545] width 215 height 44
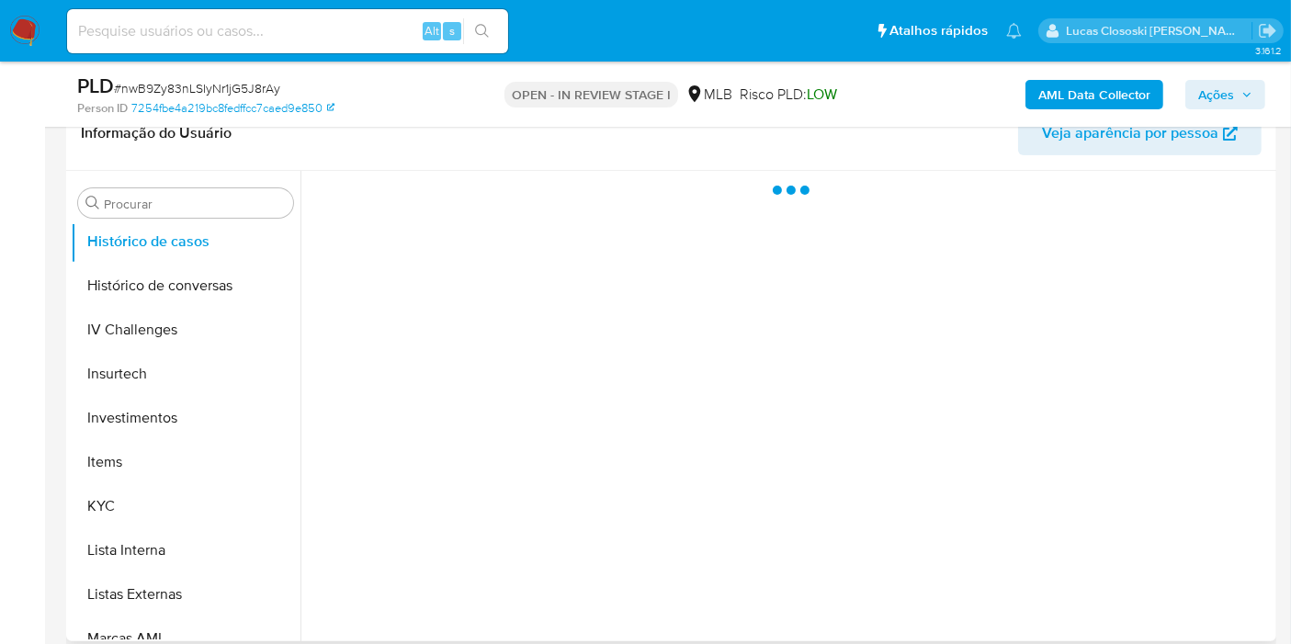
scroll to position [714, 0]
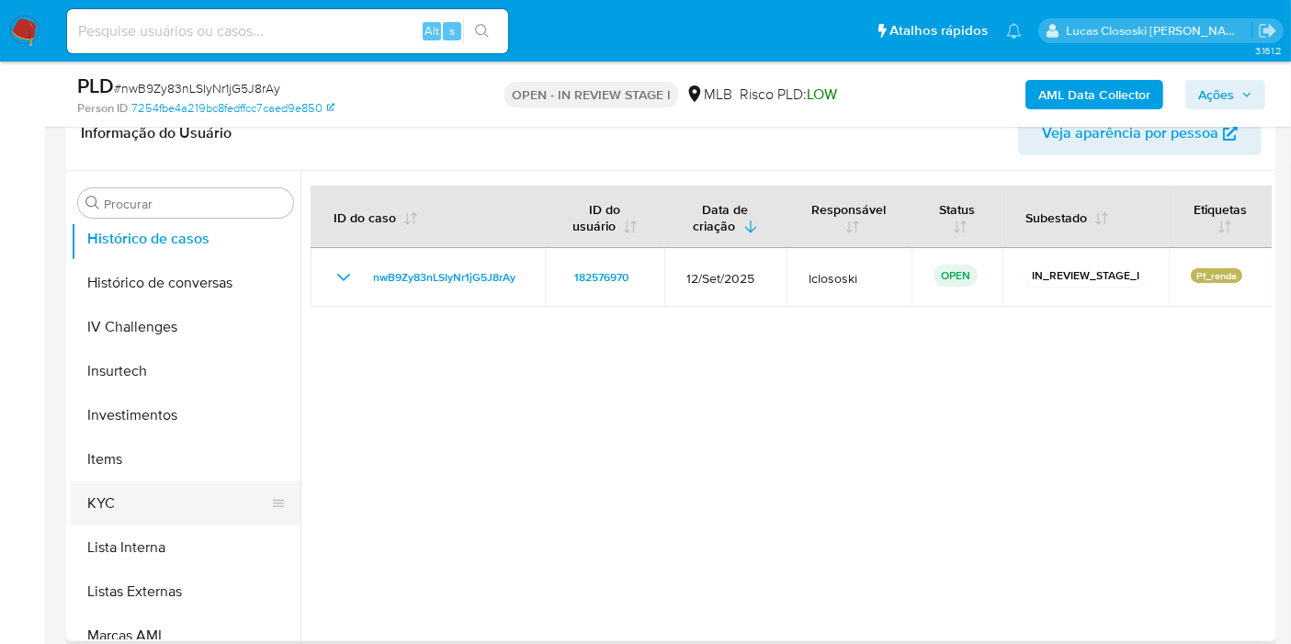
click at [165, 513] on button "KYC" at bounding box center [178, 503] width 215 height 44
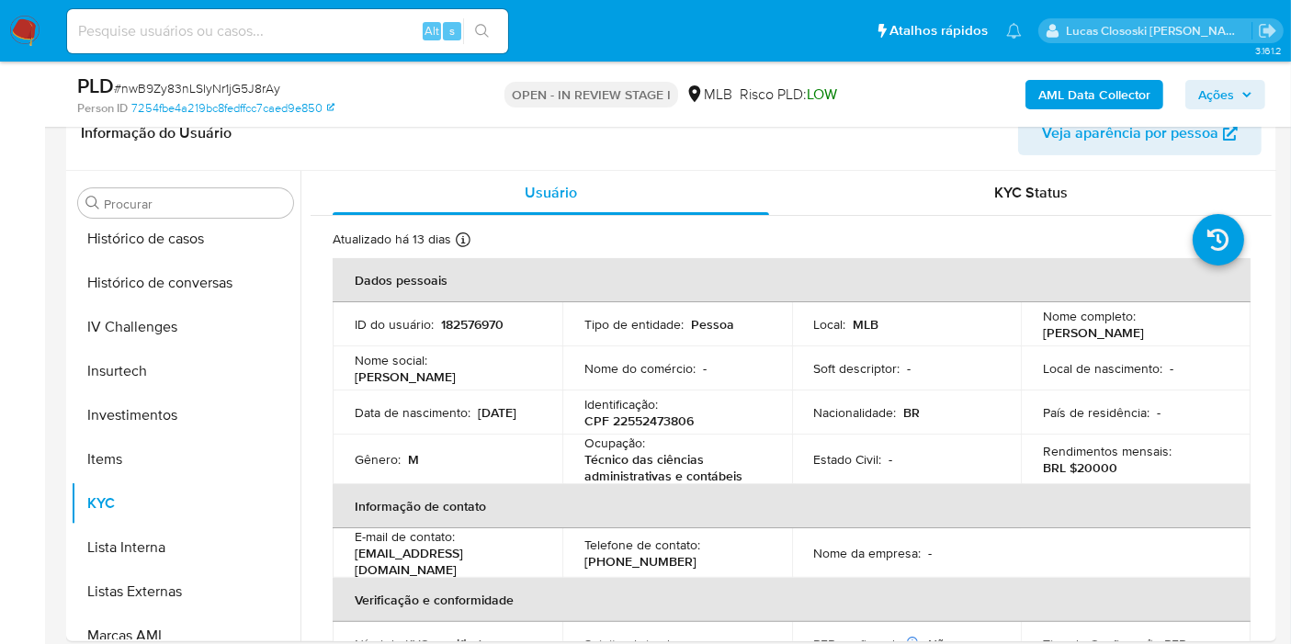
click at [1222, 102] on span "Ações" at bounding box center [1216, 94] width 36 height 29
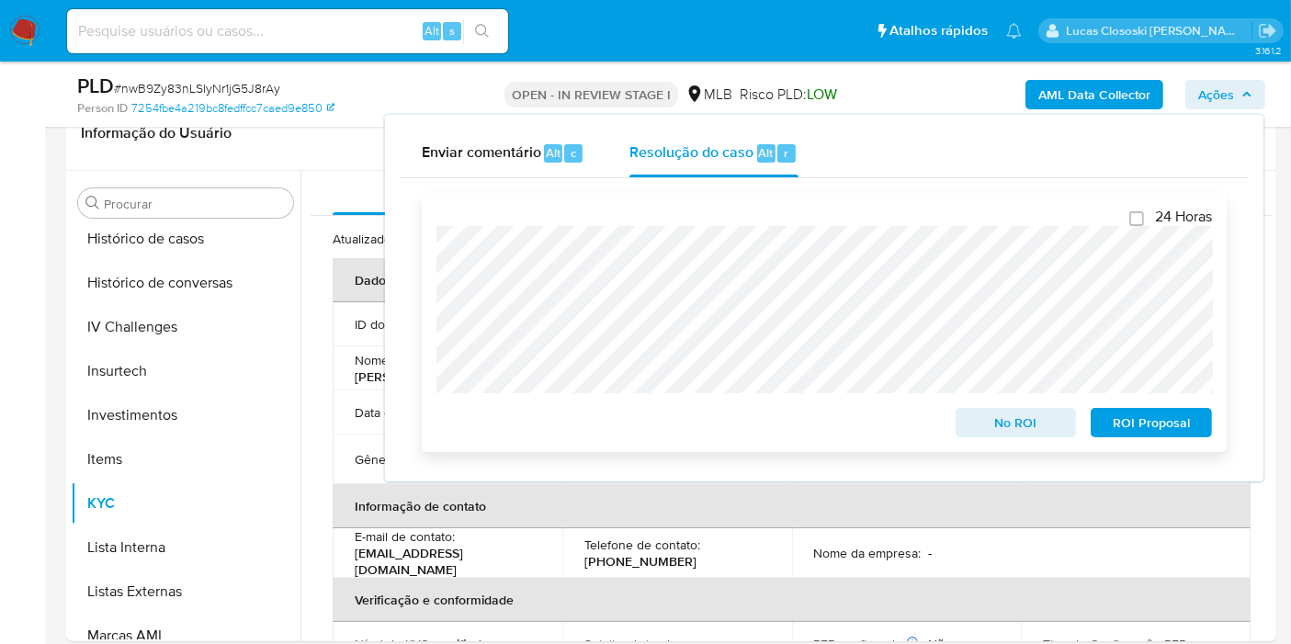
click at [1198, 429] on span "ROI Proposal" at bounding box center [1151, 423] width 96 height 26
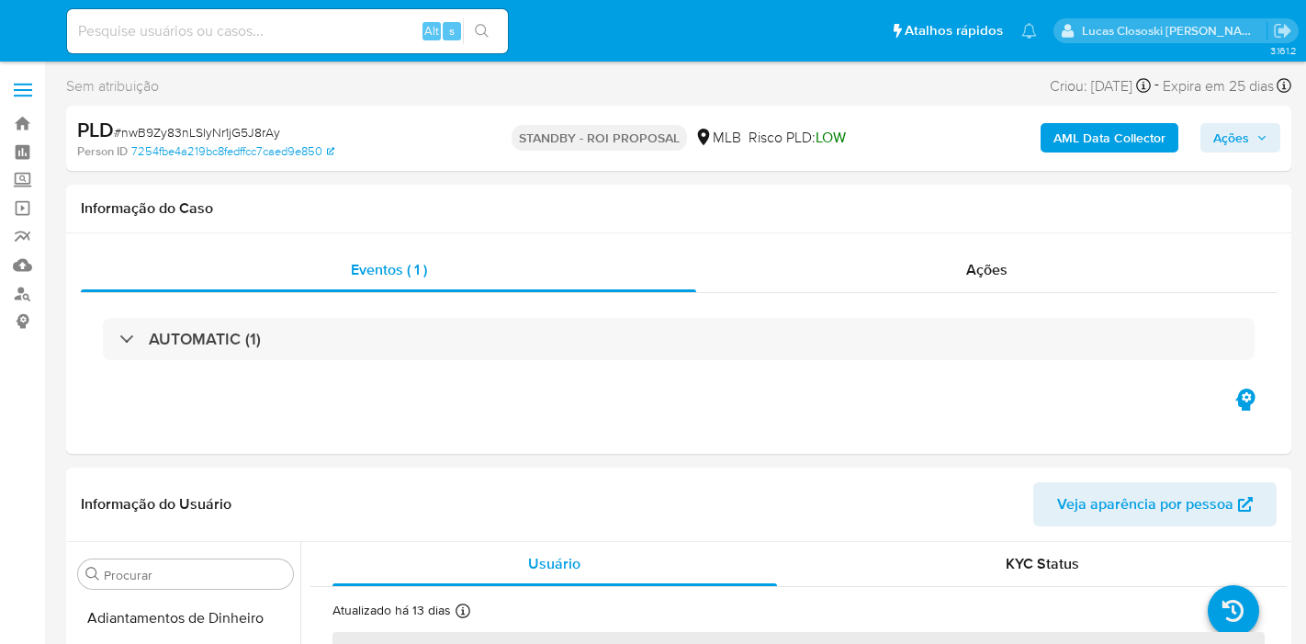
select select "10"
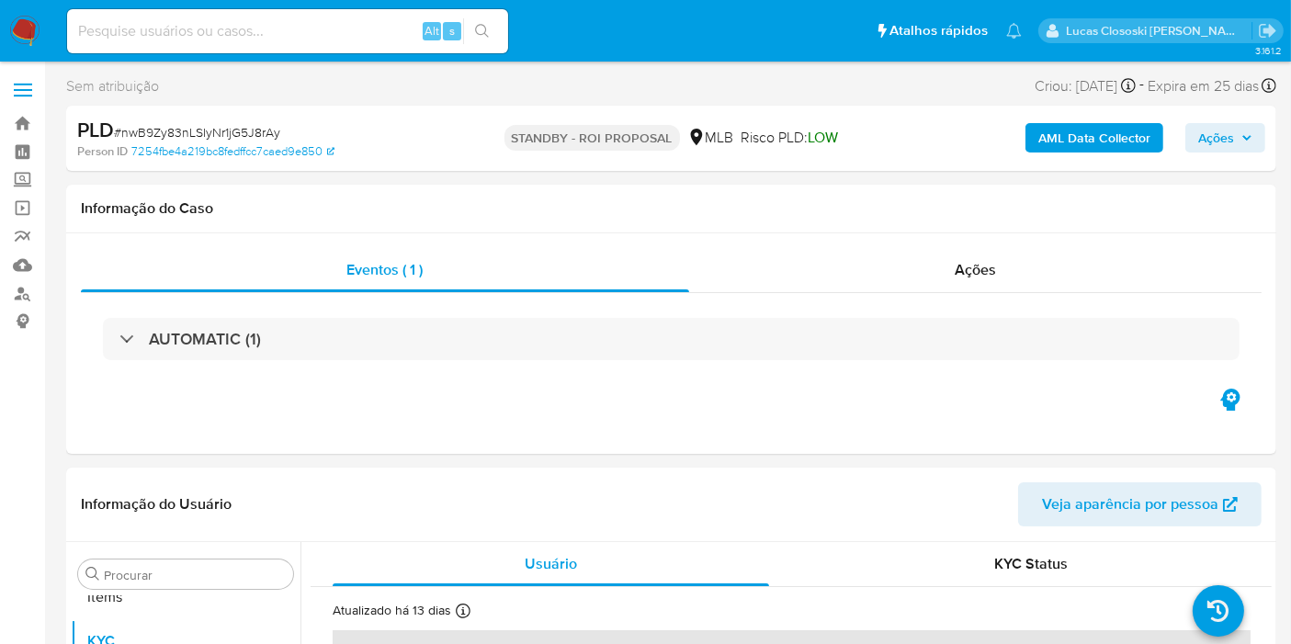
scroll to position [952, 0]
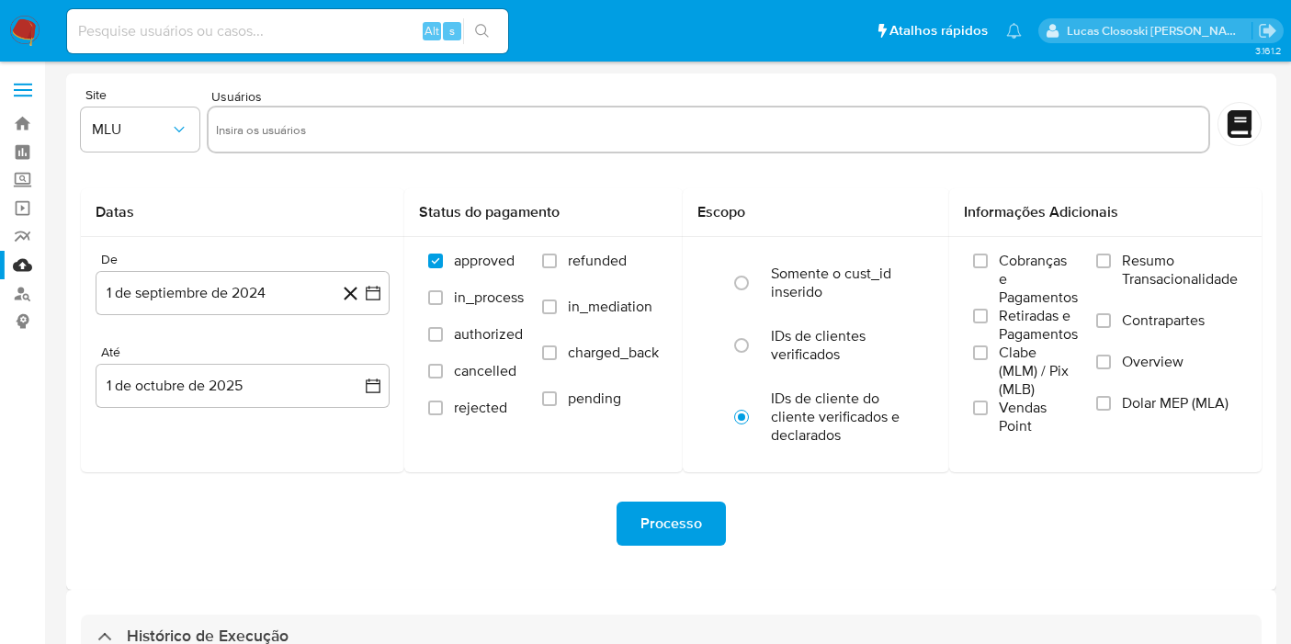
select select "10"
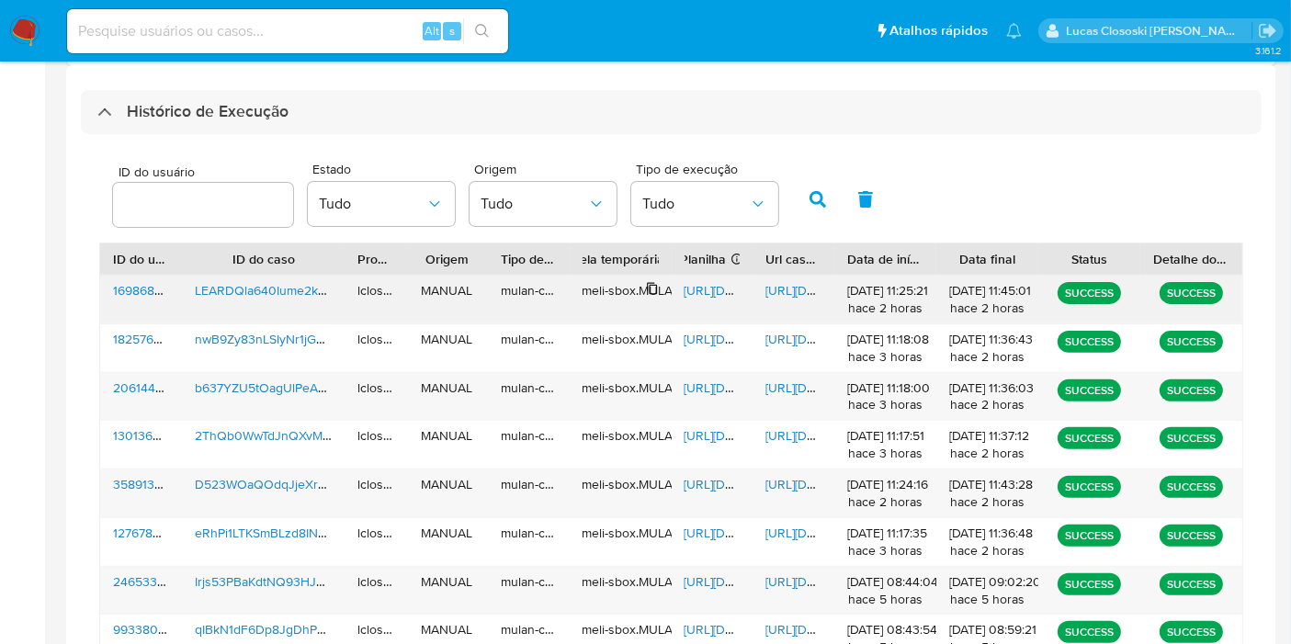
click at [689, 293] on span "[URL][DOMAIN_NAME]" at bounding box center [747, 290] width 127 height 18
click at [790, 293] on span "[URL][DOMAIN_NAME]" at bounding box center [828, 290] width 127 height 18
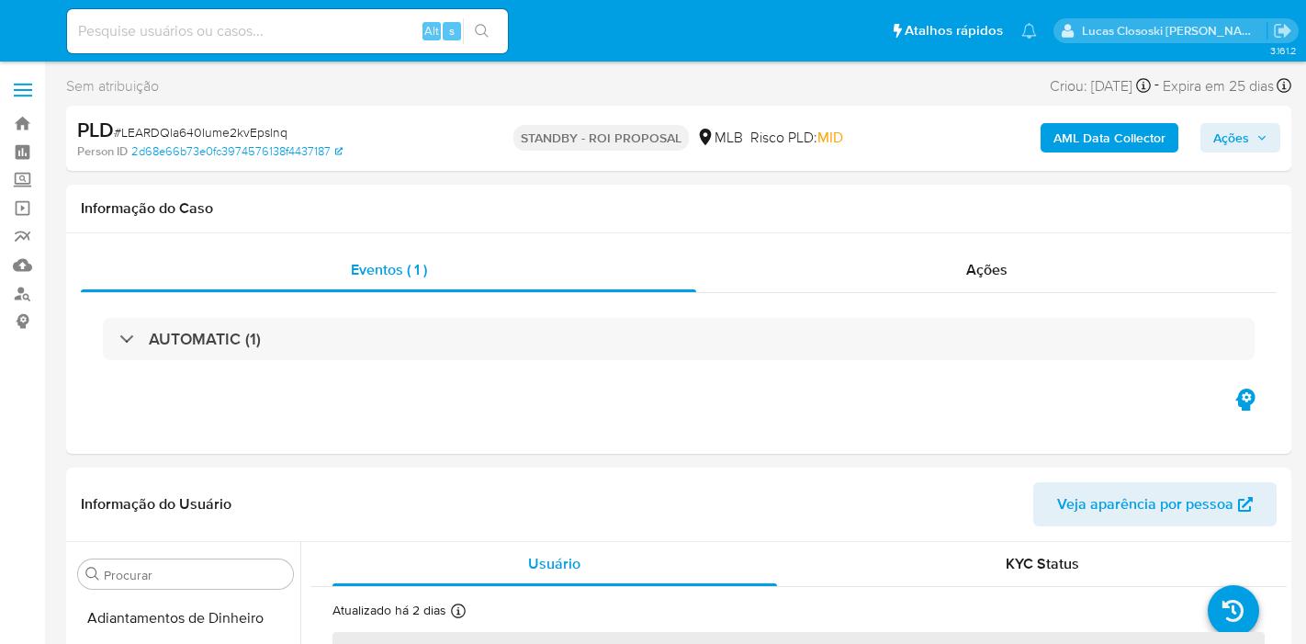
select select "10"
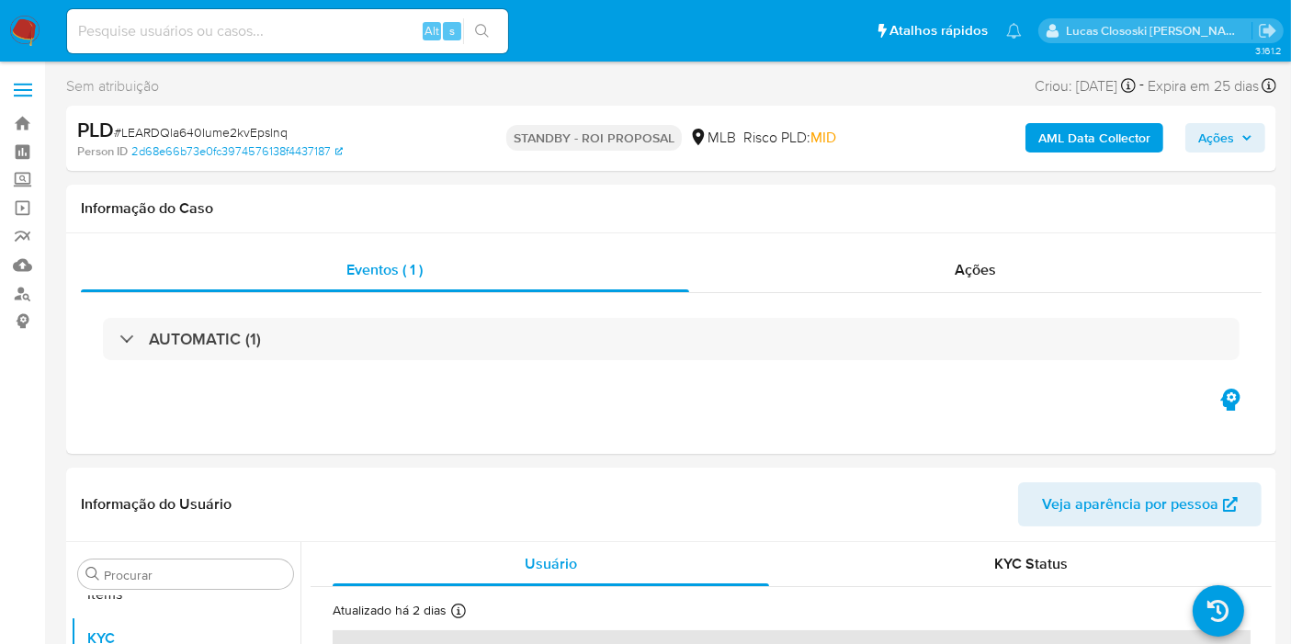
scroll to position [952, 0]
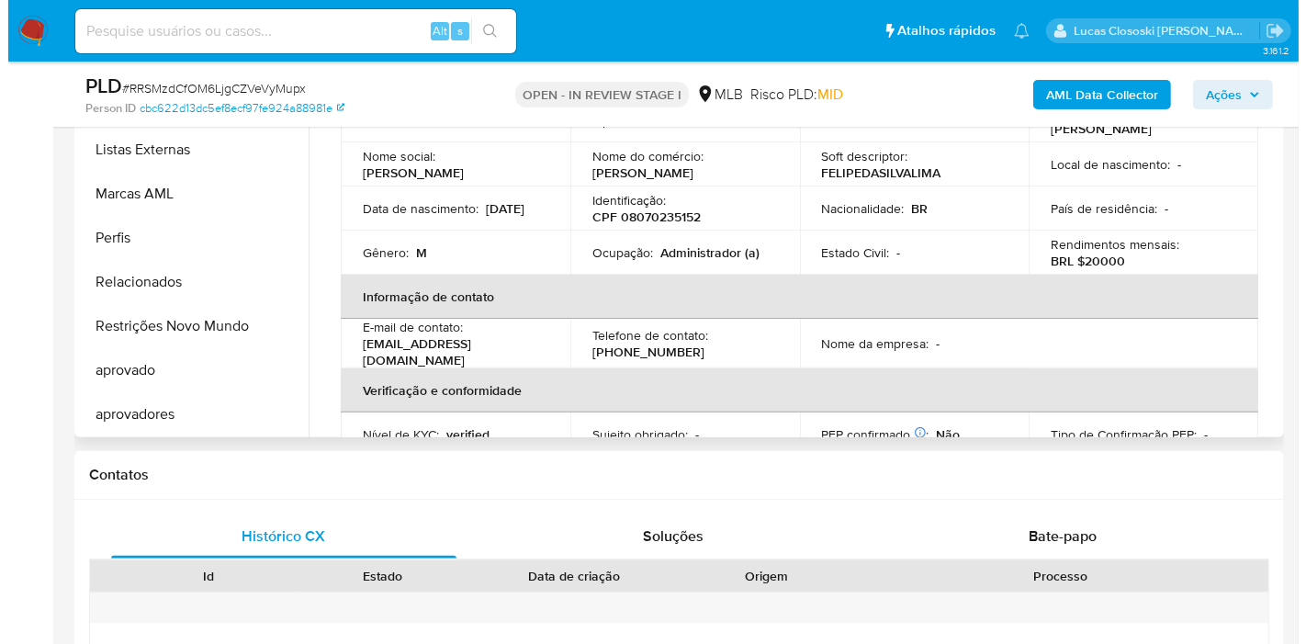
scroll to position [306, 0]
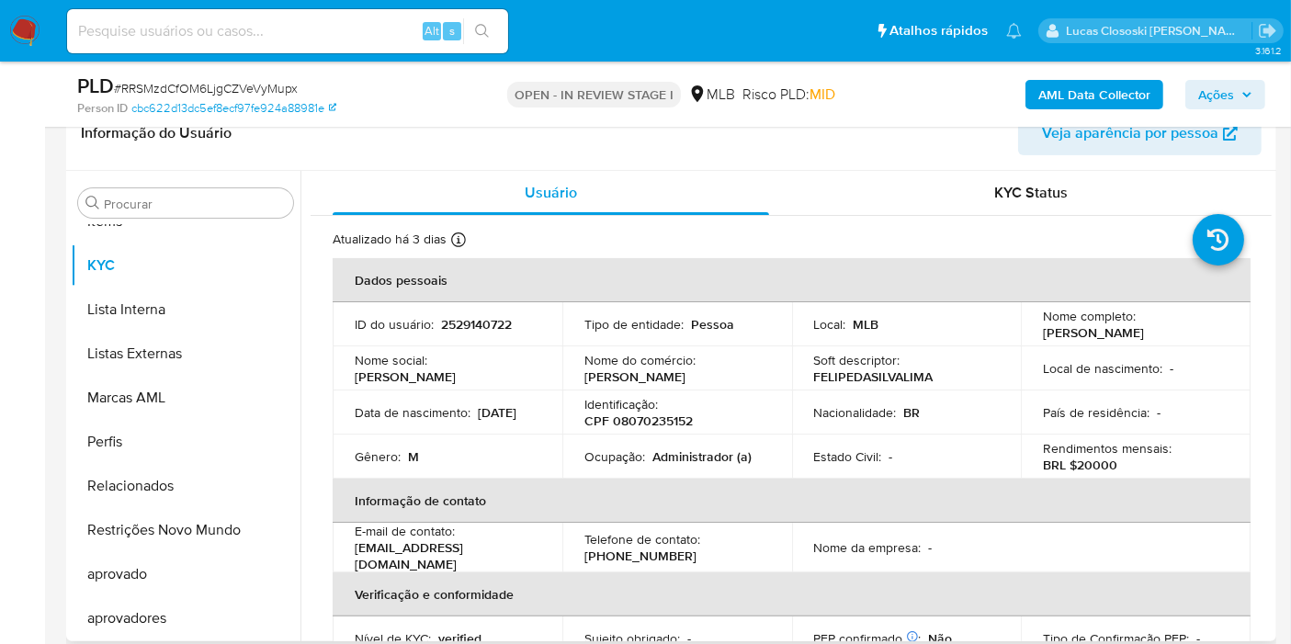
click at [656, 418] on p "CPF 08070235152" at bounding box center [638, 420] width 108 height 17
copy p "08070235152"
click at [1127, 93] on b "AML Data Collector" at bounding box center [1094, 94] width 112 height 29
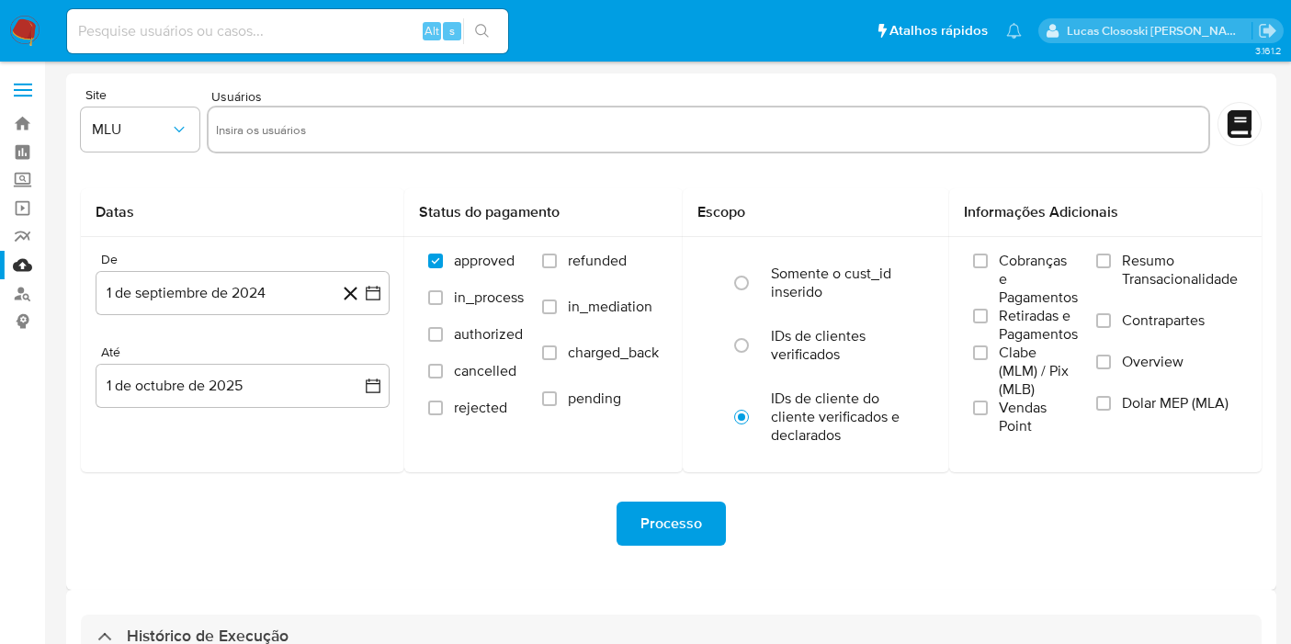
select select "10"
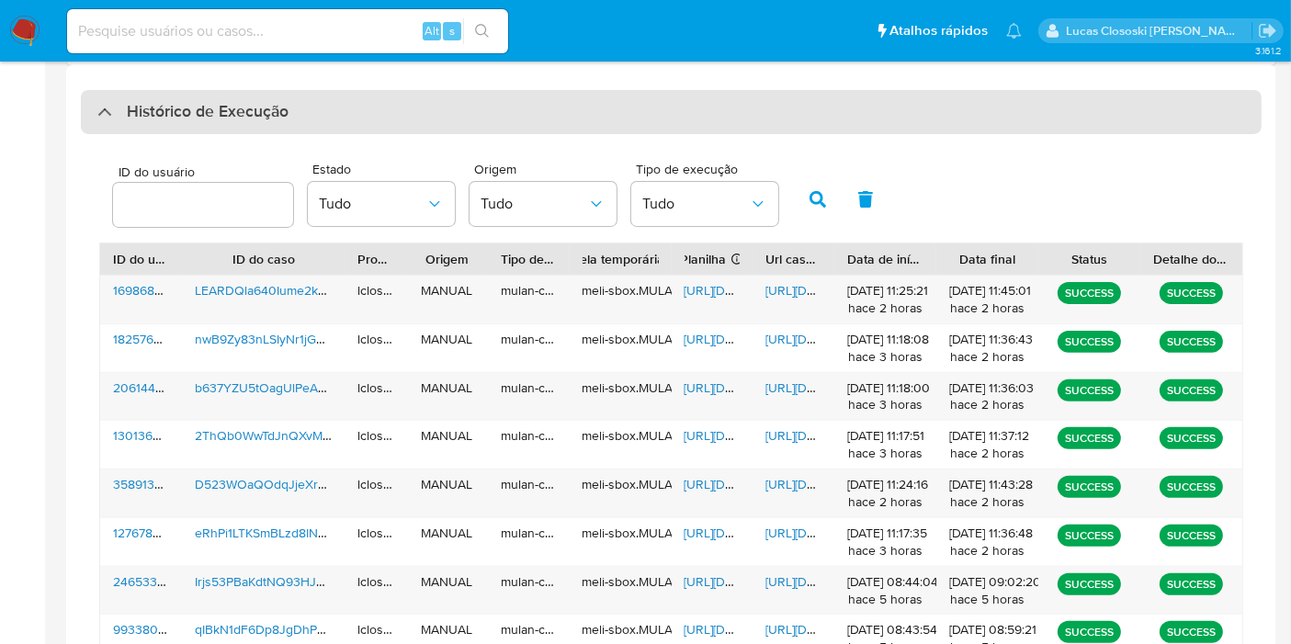
click at [598, 129] on div "Histórico de Execução" at bounding box center [671, 112] width 1180 height 44
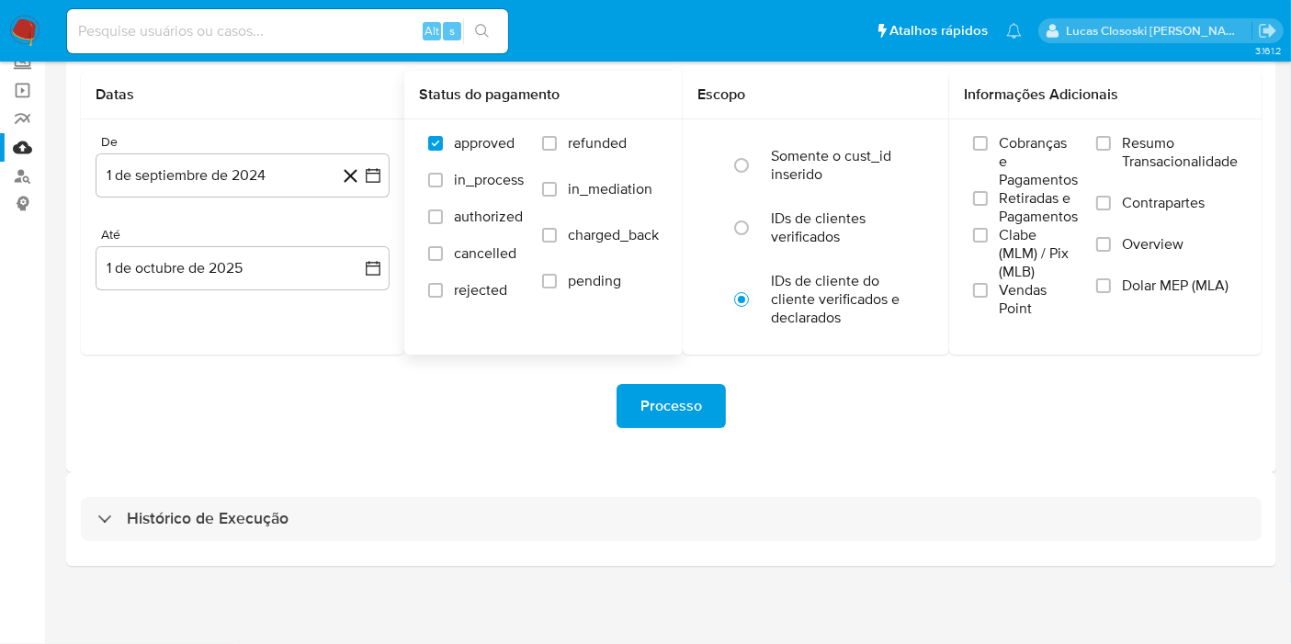
scroll to position [116, 0]
click at [405, 491] on div "Histórico de Execução" at bounding box center [671, 521] width 1210 height 94
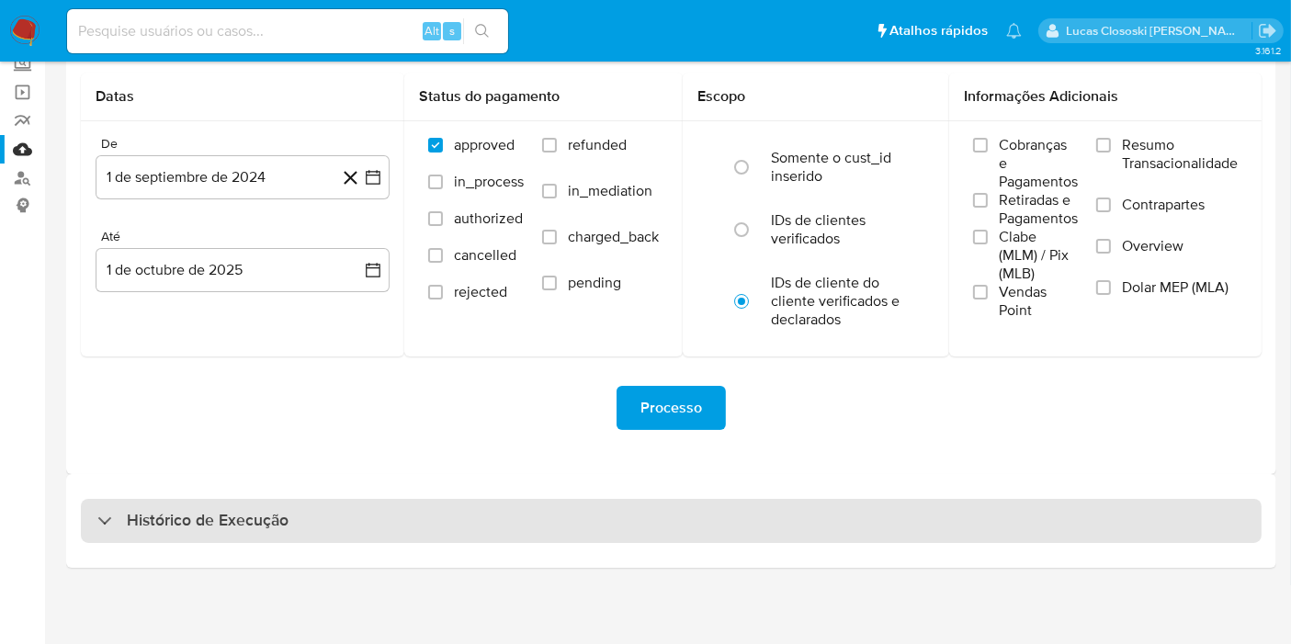
click at [400, 508] on div "Histórico de Execução" at bounding box center [671, 521] width 1180 height 44
select select "10"
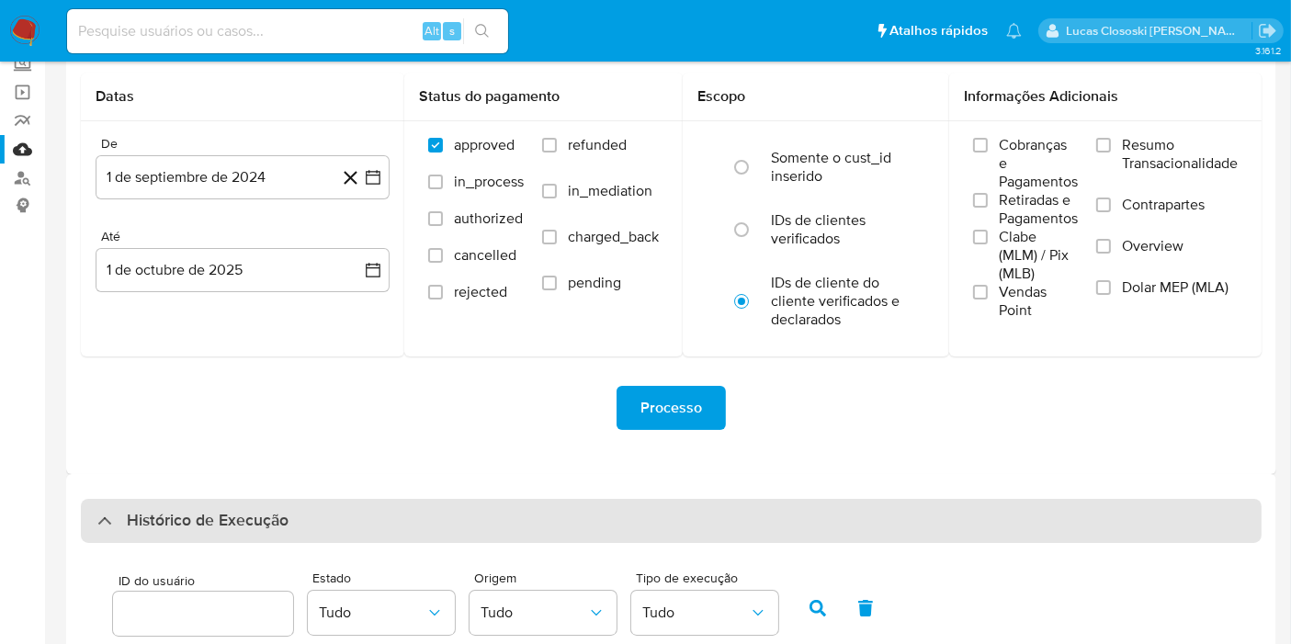
click at [398, 520] on div "Histórico de Execução" at bounding box center [671, 521] width 1180 height 44
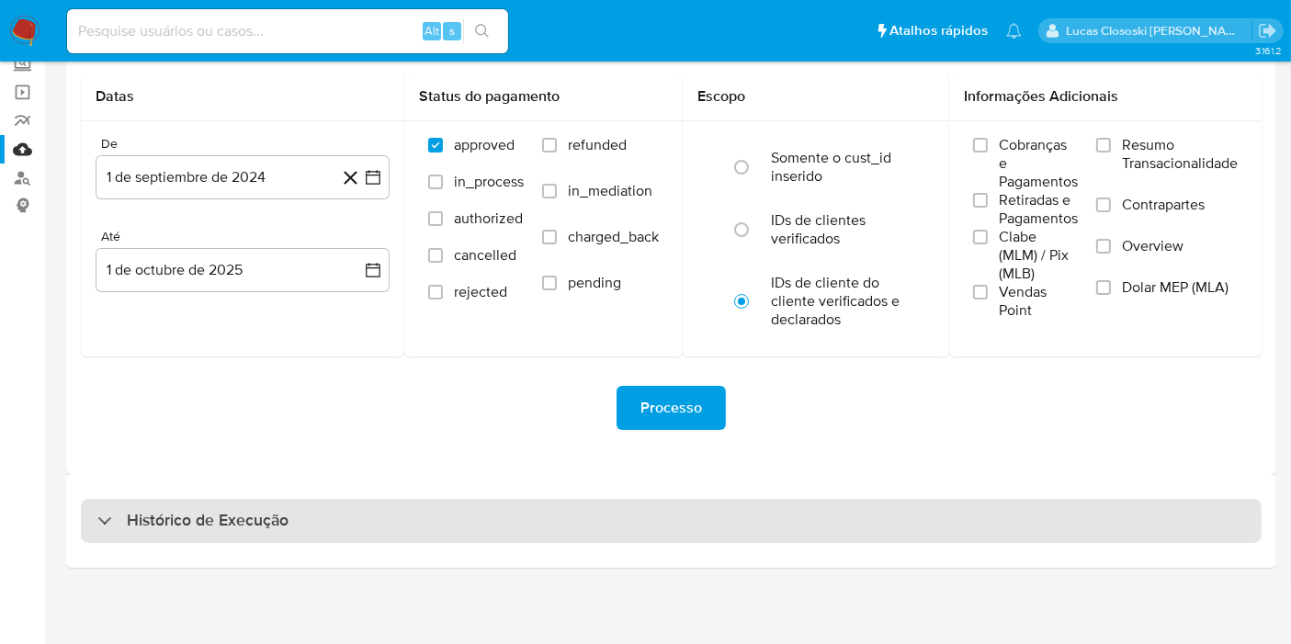
click at [398, 520] on div "Histórico de Execução" at bounding box center [671, 521] width 1180 height 44
select select "10"
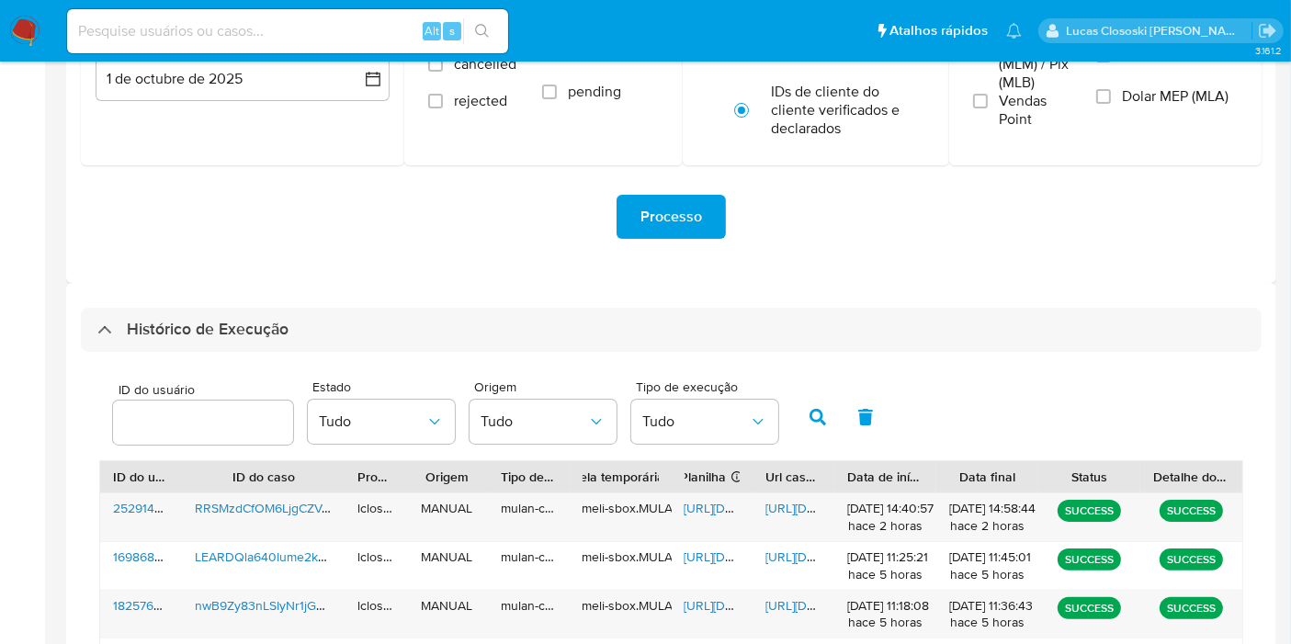
scroll to position [524, 0]
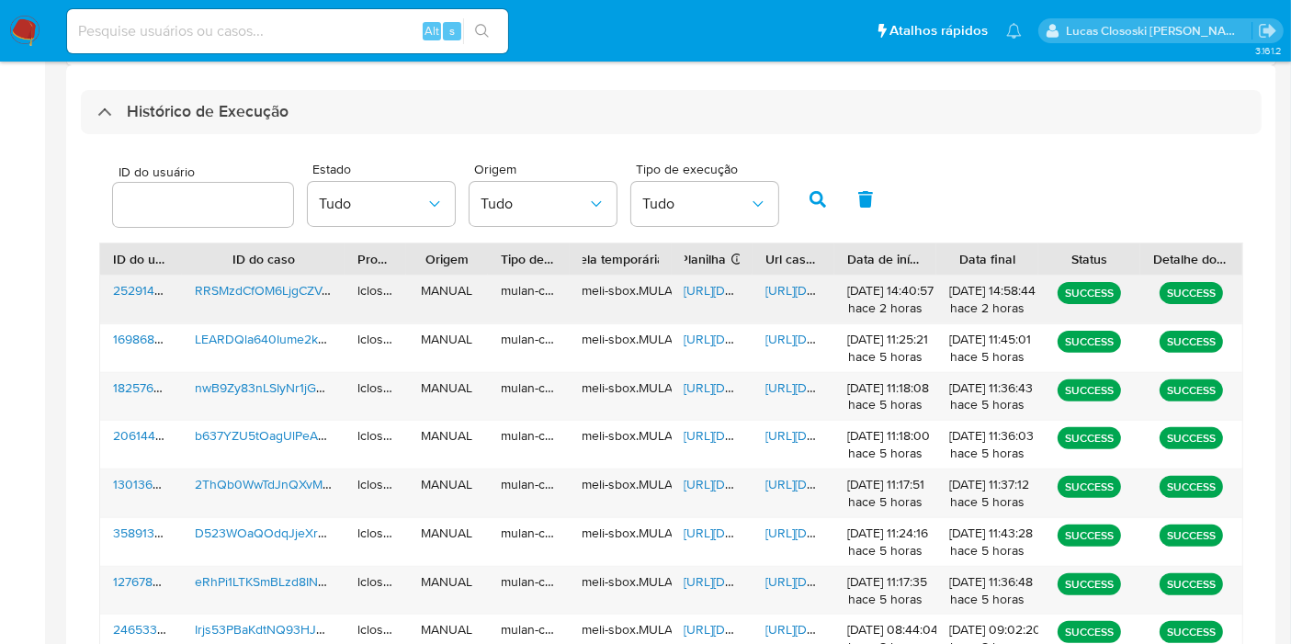
click at [710, 291] on span "https://docs.google.com/spreadsheets/d/1hYzFi7yPHM-3pHBj999FZJrPD6oWlgvGjWepYKV…" at bounding box center [747, 290] width 127 height 18
click at [797, 295] on span "https://docs.google.com/document/d/12bp60H6EjAPw_hwRHXmM-7Xy7y0klkZd3aihbNe8Dzg…" at bounding box center [828, 290] width 127 height 18
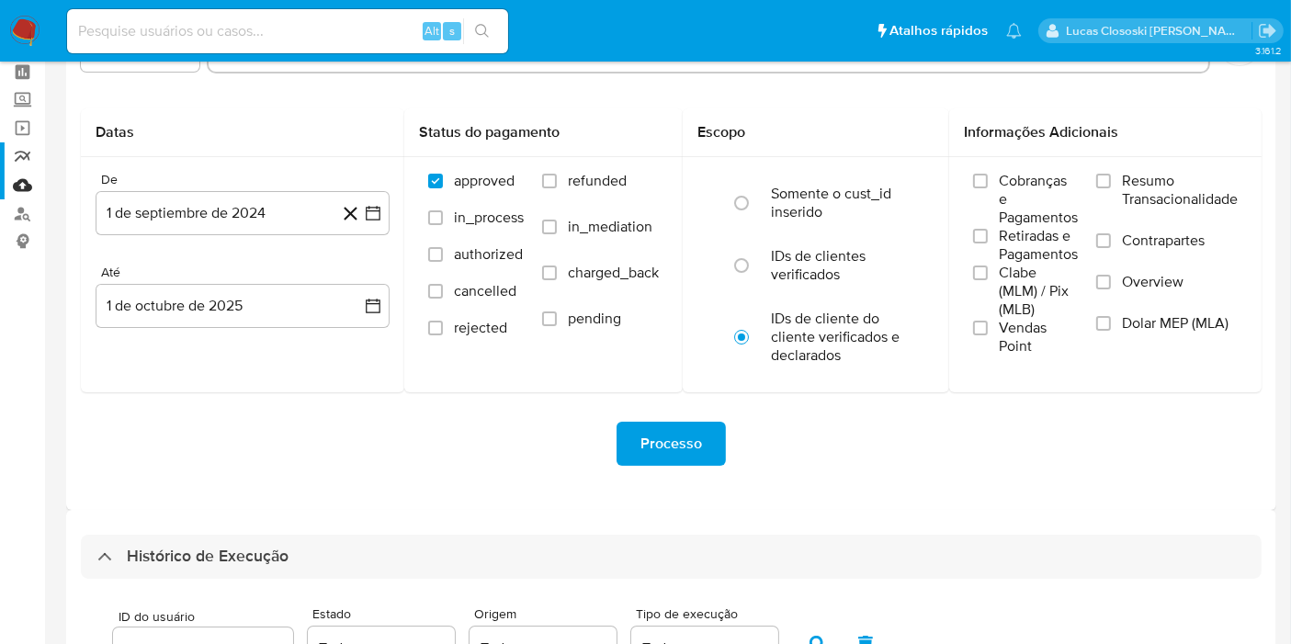
scroll to position [0, 0]
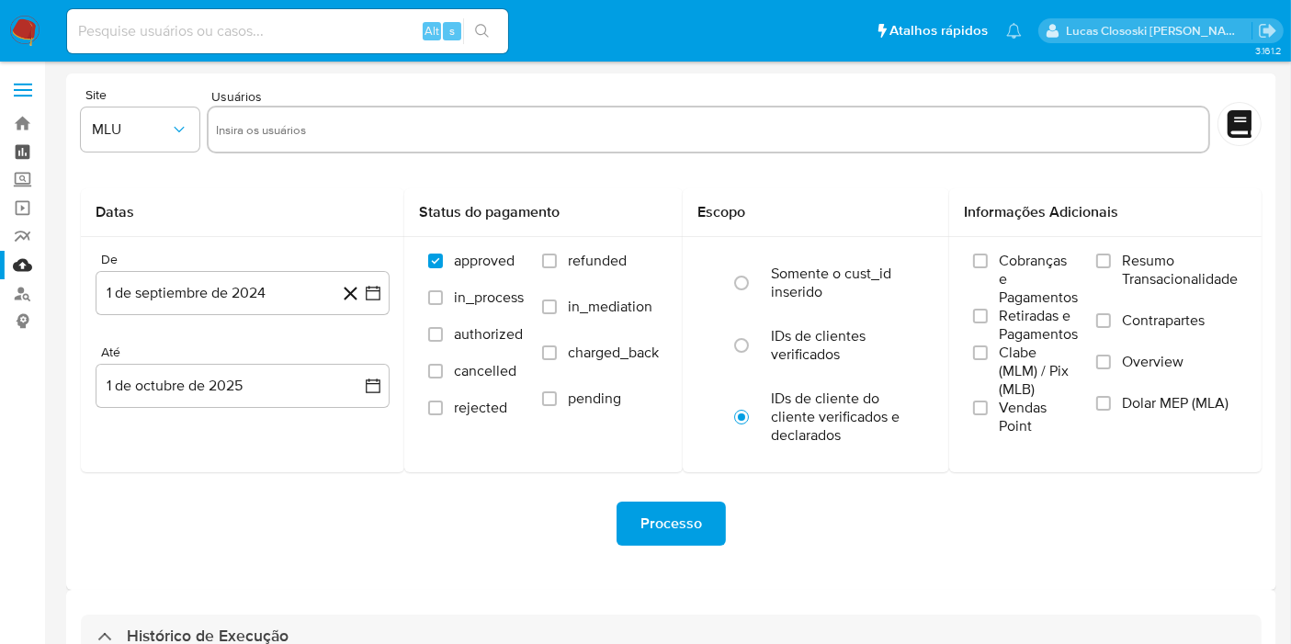
click at [39, 140] on link "Painel" at bounding box center [109, 152] width 219 height 28
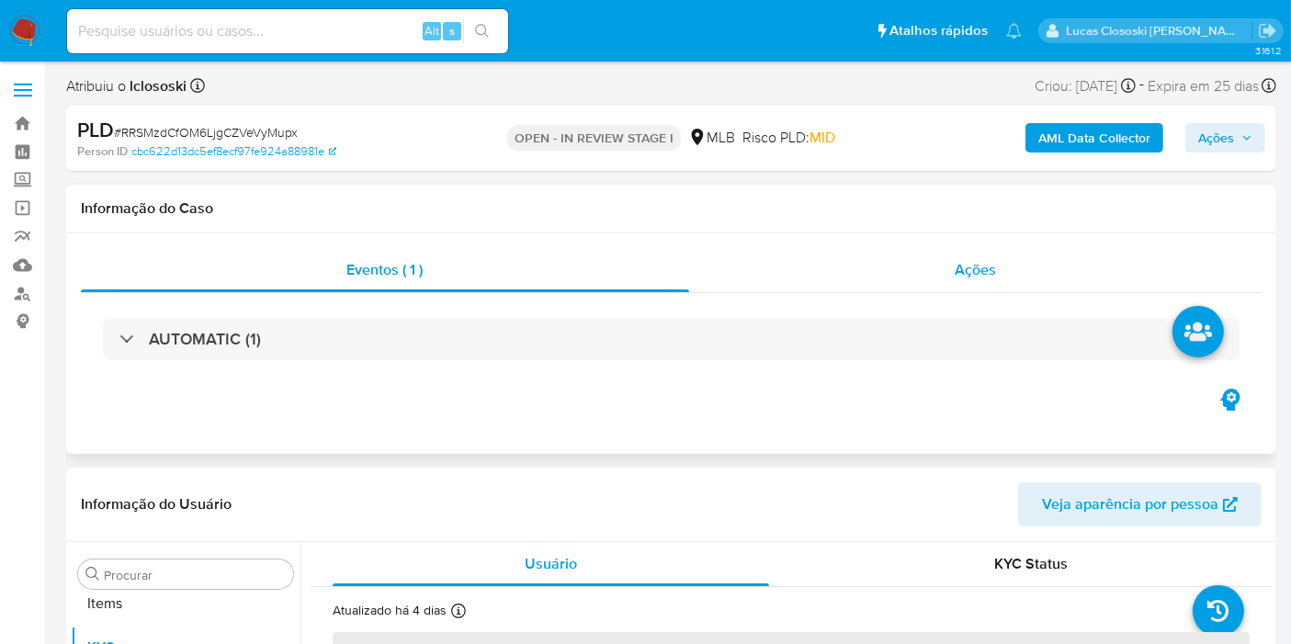
scroll to position [952, 0]
select select "10"
click at [1086, 130] on b "AML Data Collector" at bounding box center [1094, 137] width 112 height 29
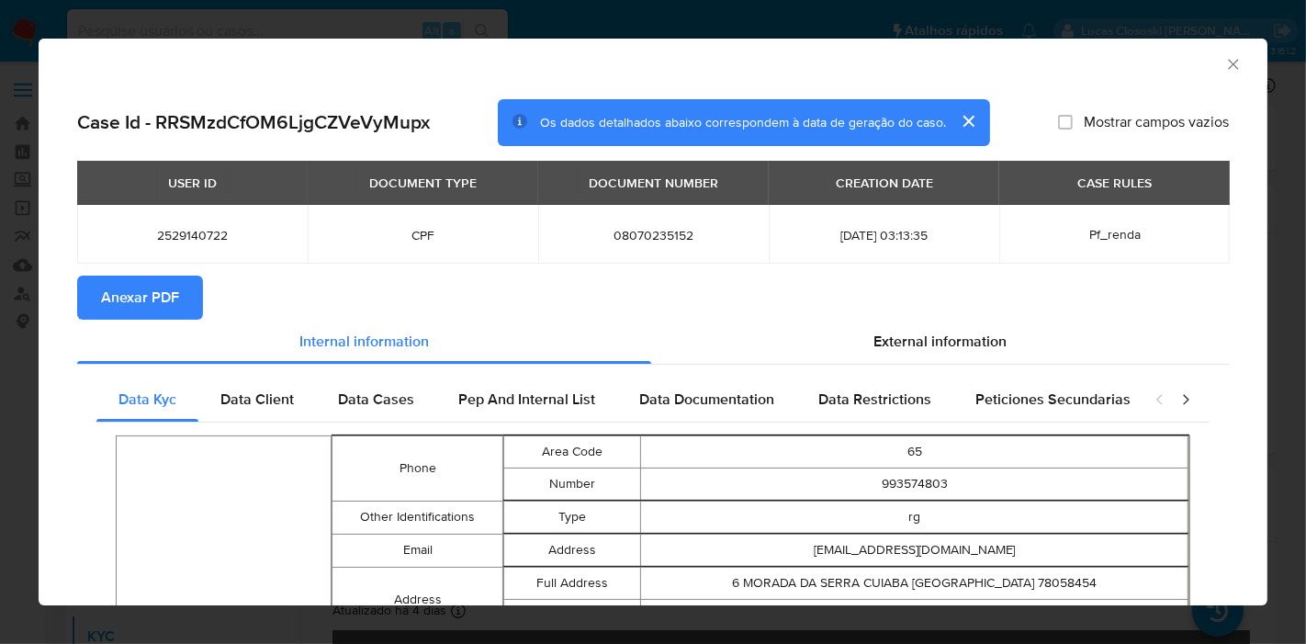
click at [92, 314] on button "Anexar PDF" at bounding box center [140, 298] width 126 height 44
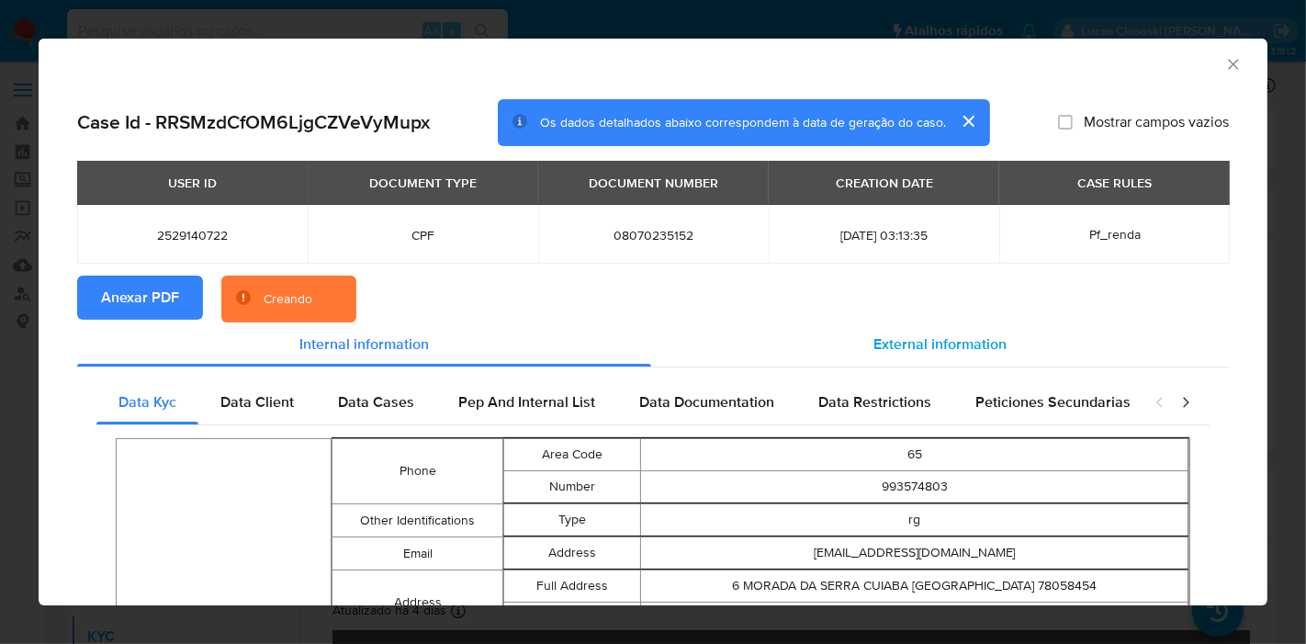
click at [941, 340] on span "External information" at bounding box center [940, 343] width 133 height 21
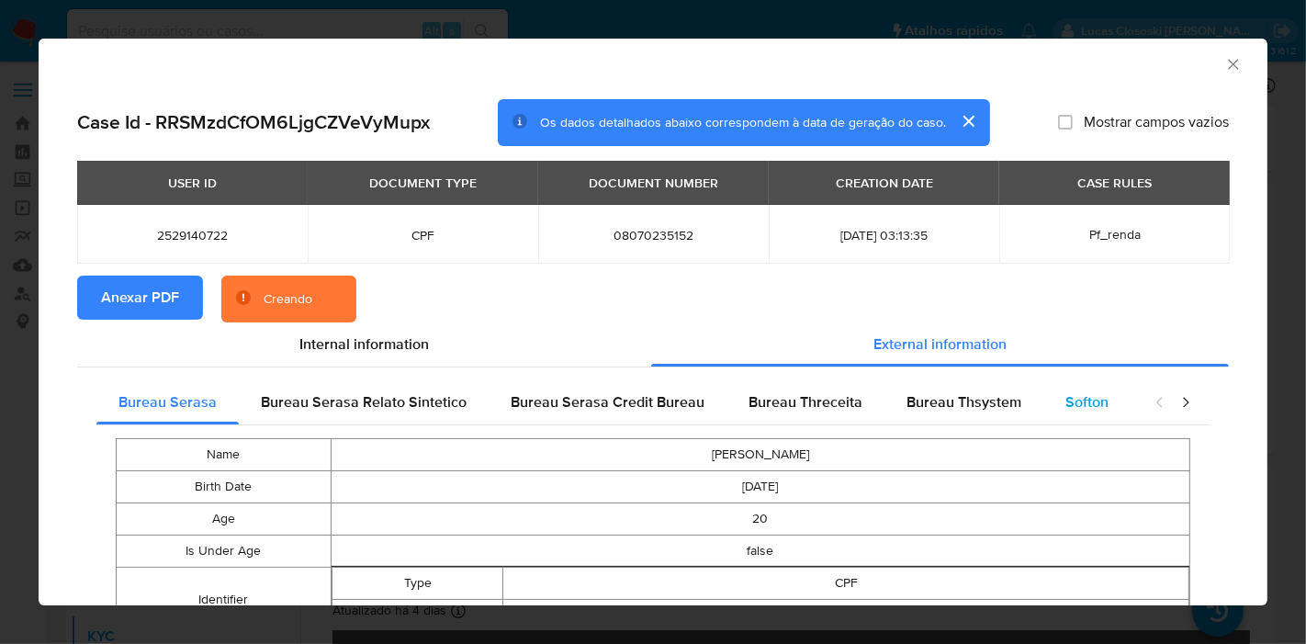
click at [1043, 397] on div "Softon" at bounding box center [1086, 402] width 87 height 44
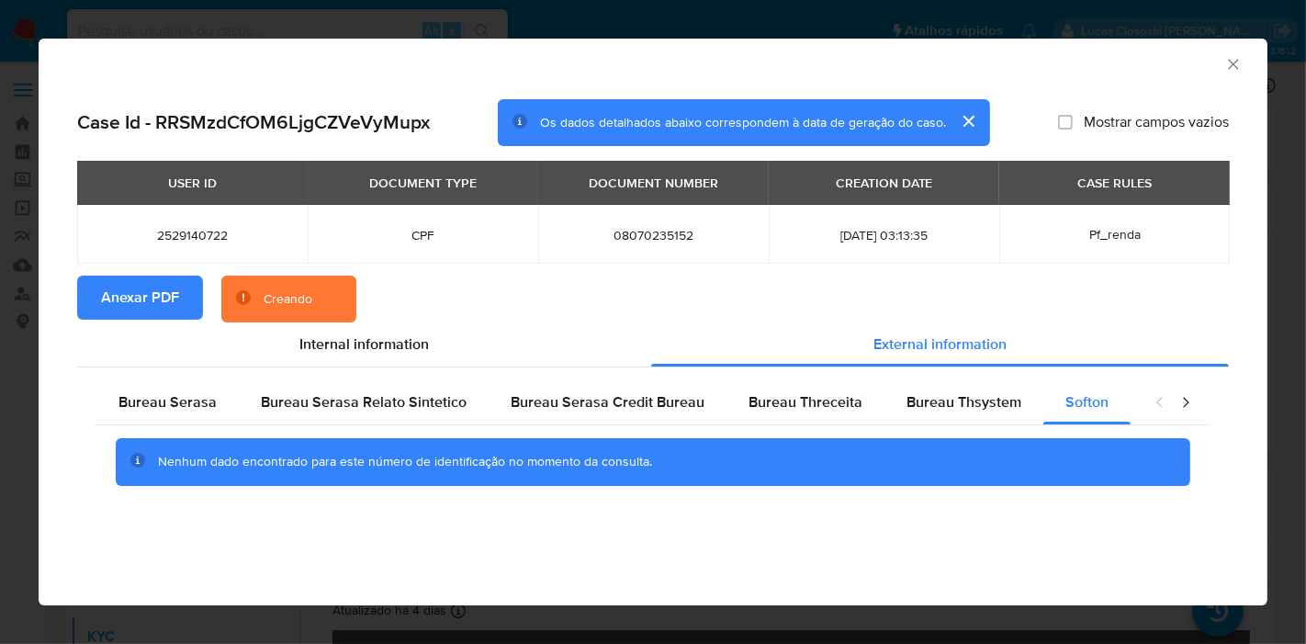
click at [1235, 57] on icon "Fechar a janela" at bounding box center [1233, 64] width 18 height 18
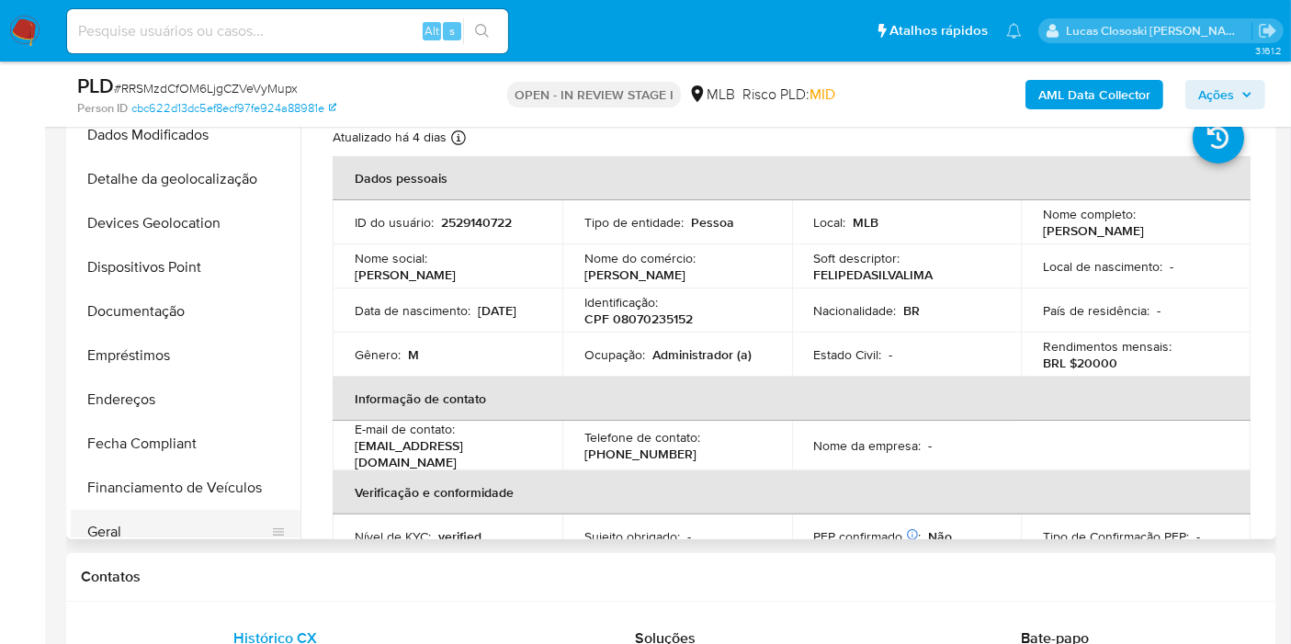
scroll to position [0, 0]
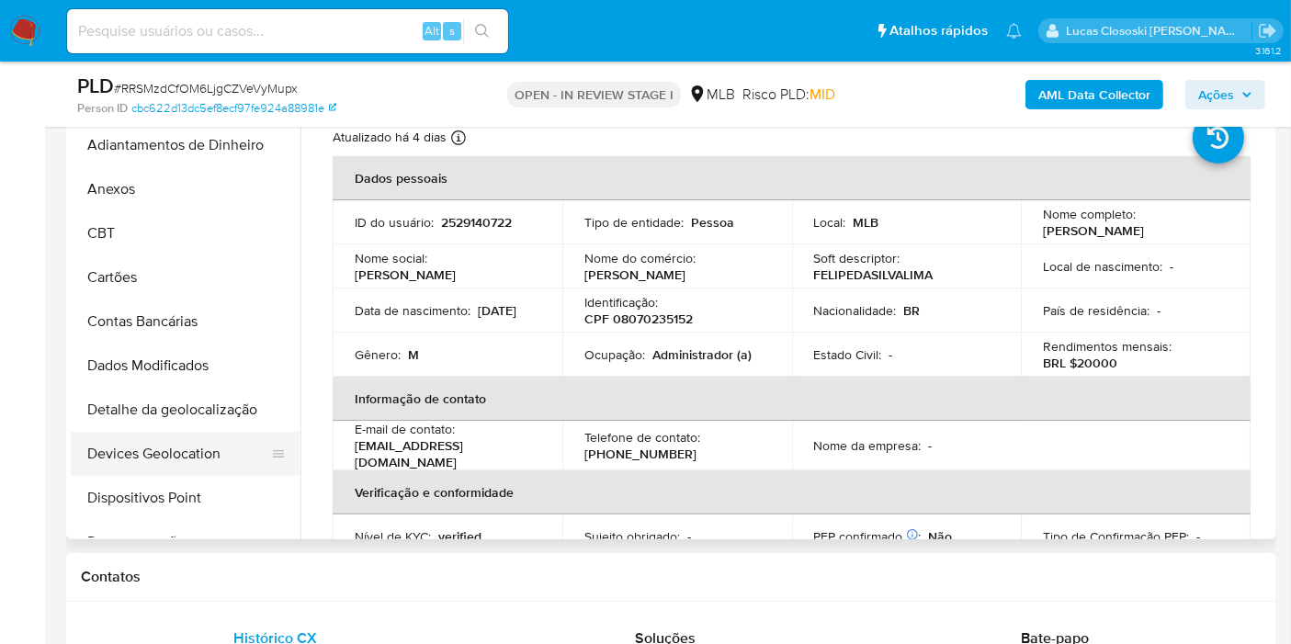
click at [172, 458] on button "Devices Geolocation" at bounding box center [178, 454] width 215 height 44
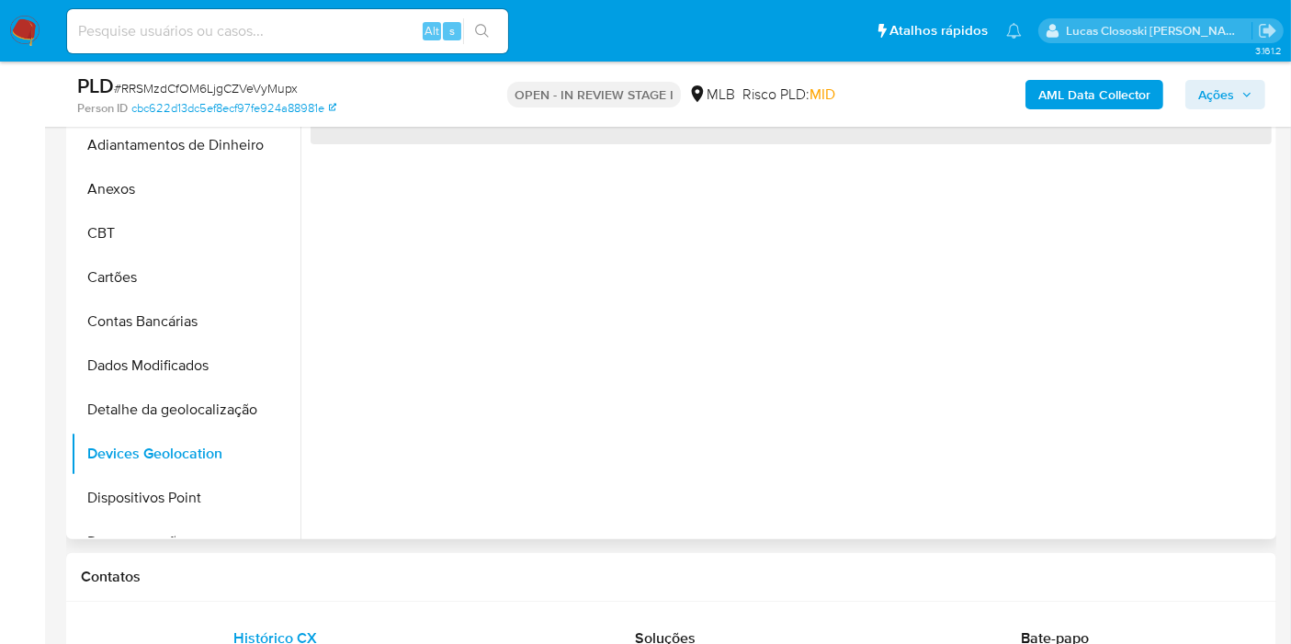
scroll to position [306, 0]
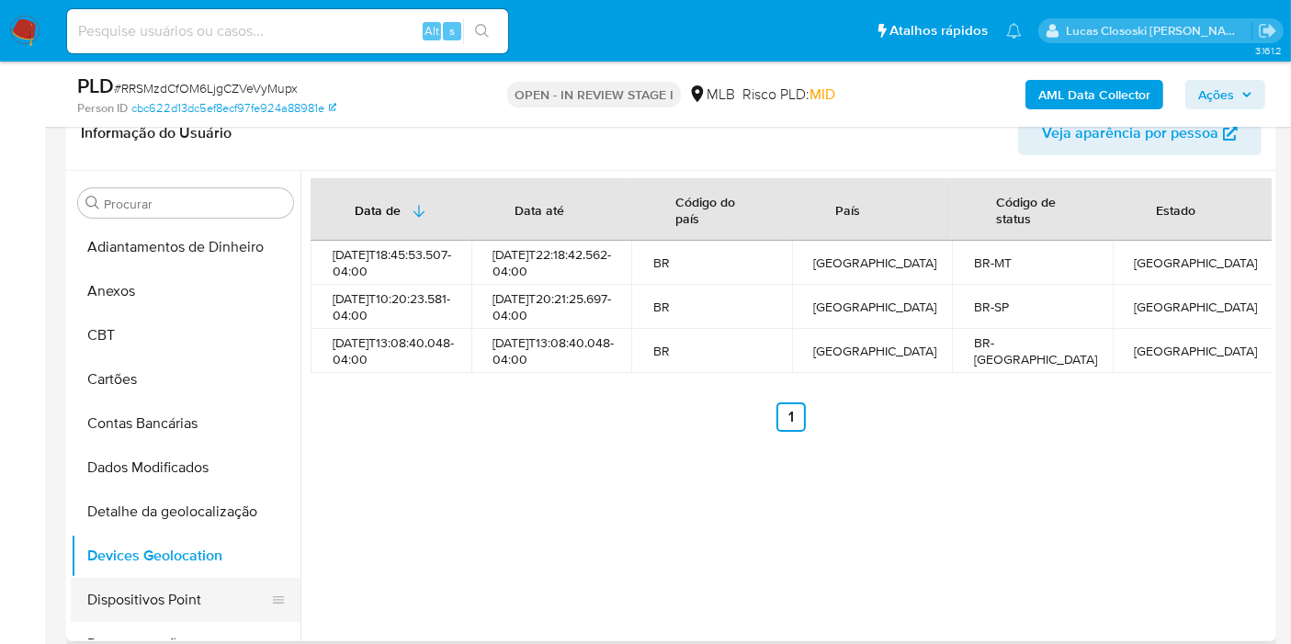
click at [177, 592] on button "Dispositivos Point" at bounding box center [178, 600] width 215 height 44
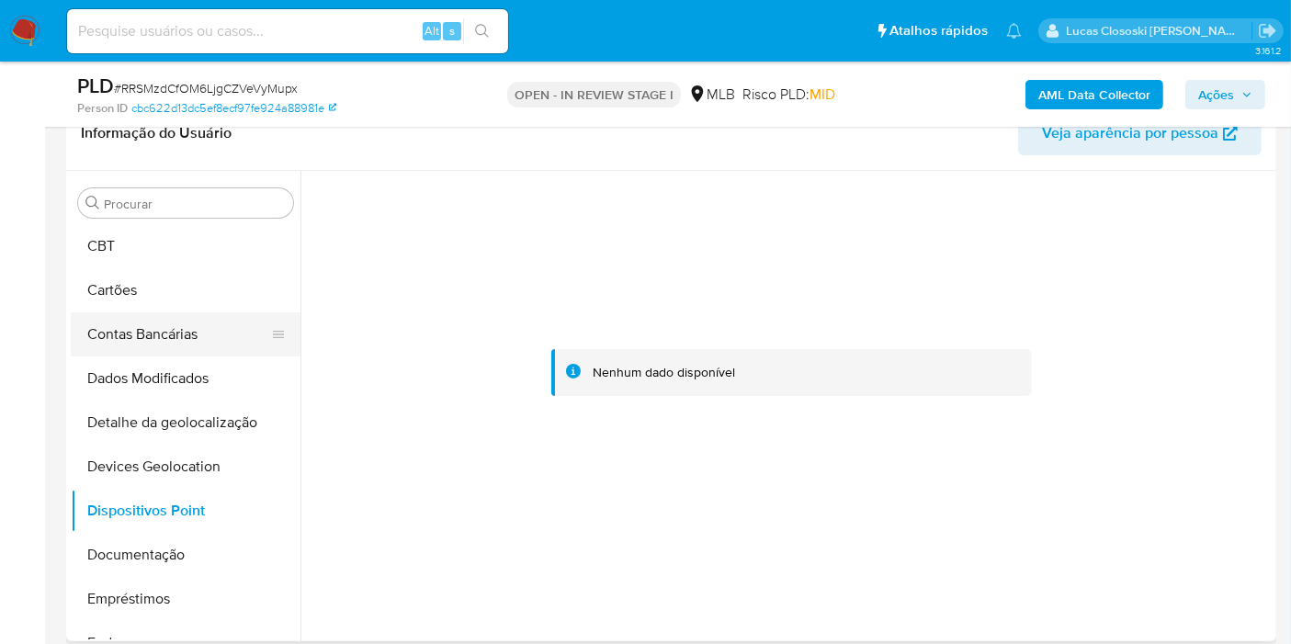
scroll to position [204, 0]
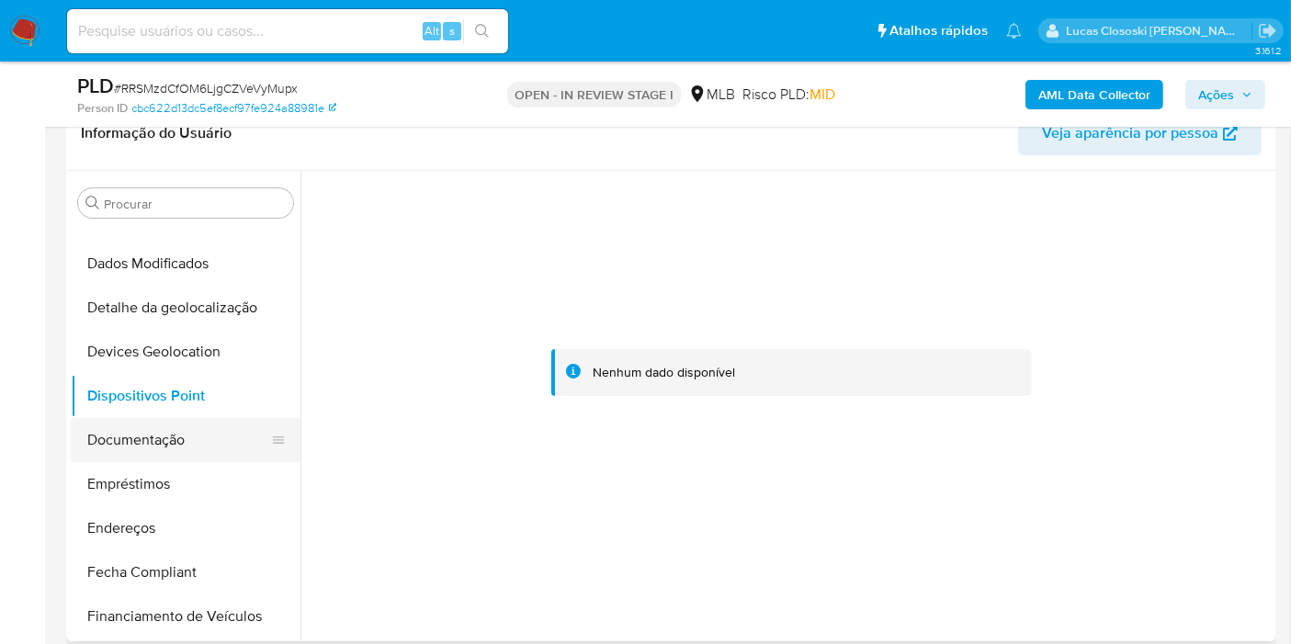
click at [139, 442] on button "Documentação" at bounding box center [178, 440] width 215 height 44
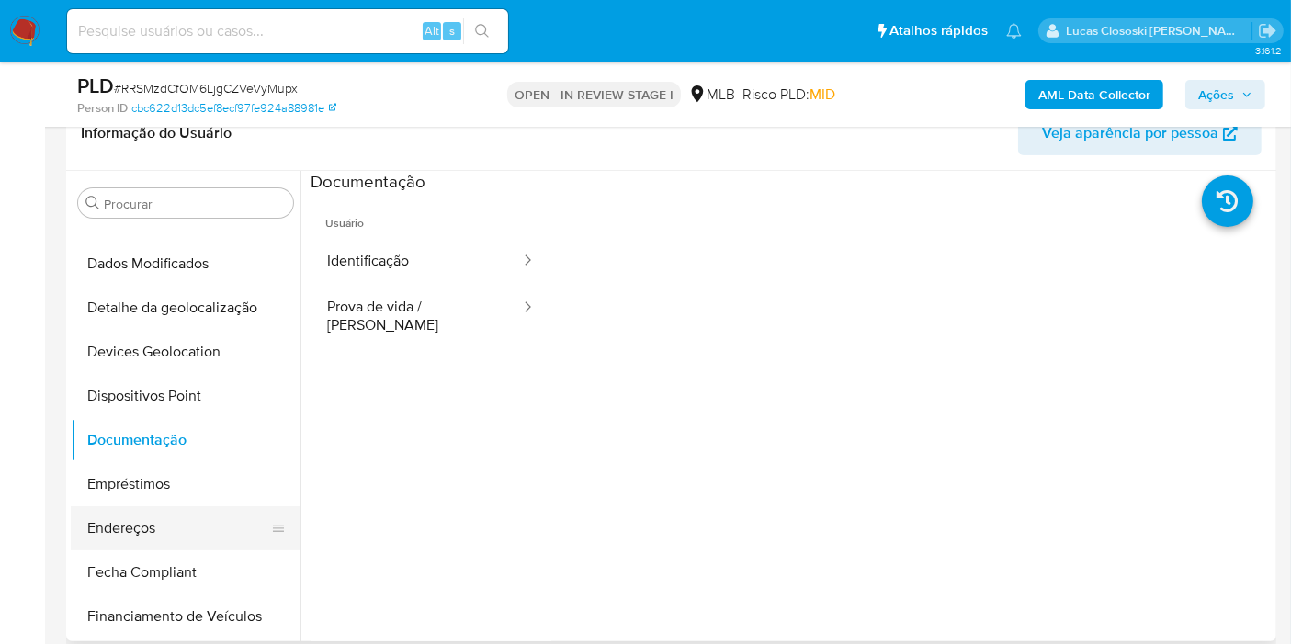
click at [139, 525] on button "Endereços" at bounding box center [178, 528] width 215 height 44
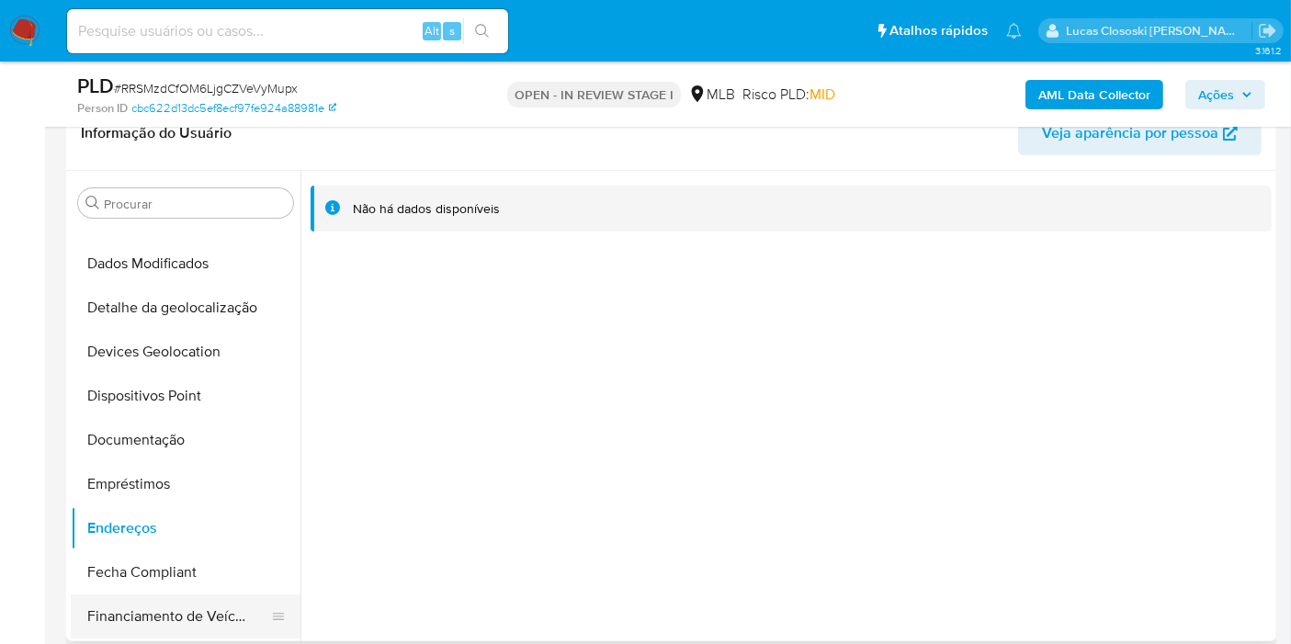
scroll to position [306, 0]
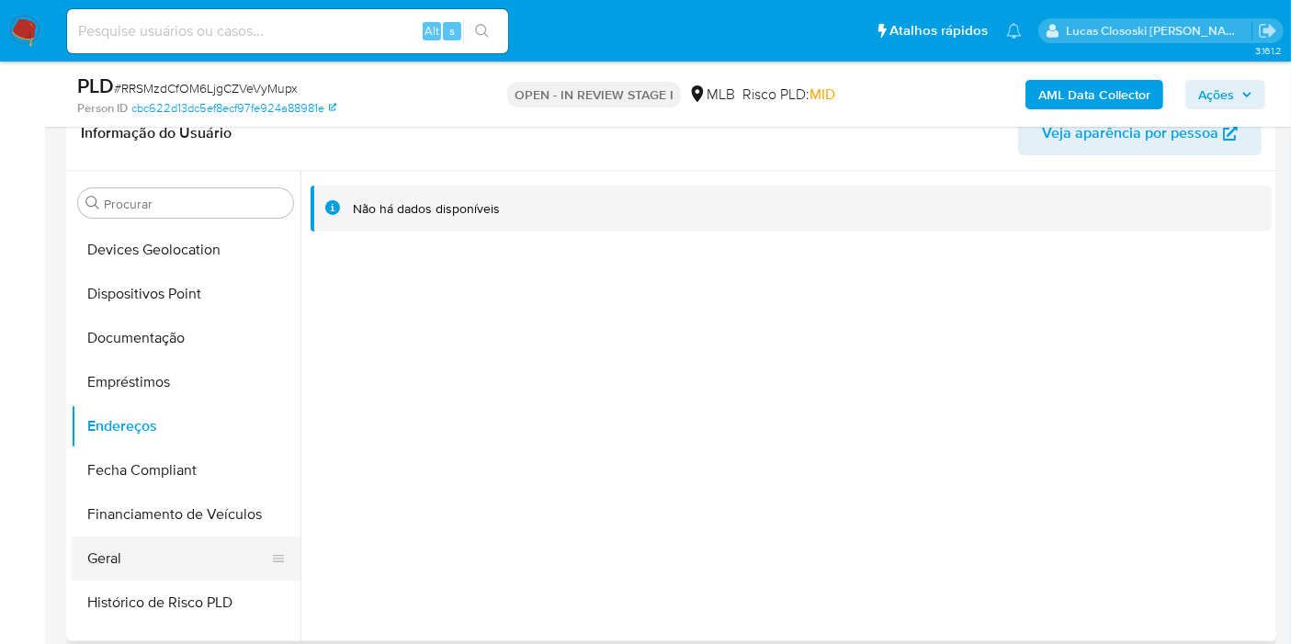
click at [136, 559] on button "Geral" at bounding box center [178, 558] width 215 height 44
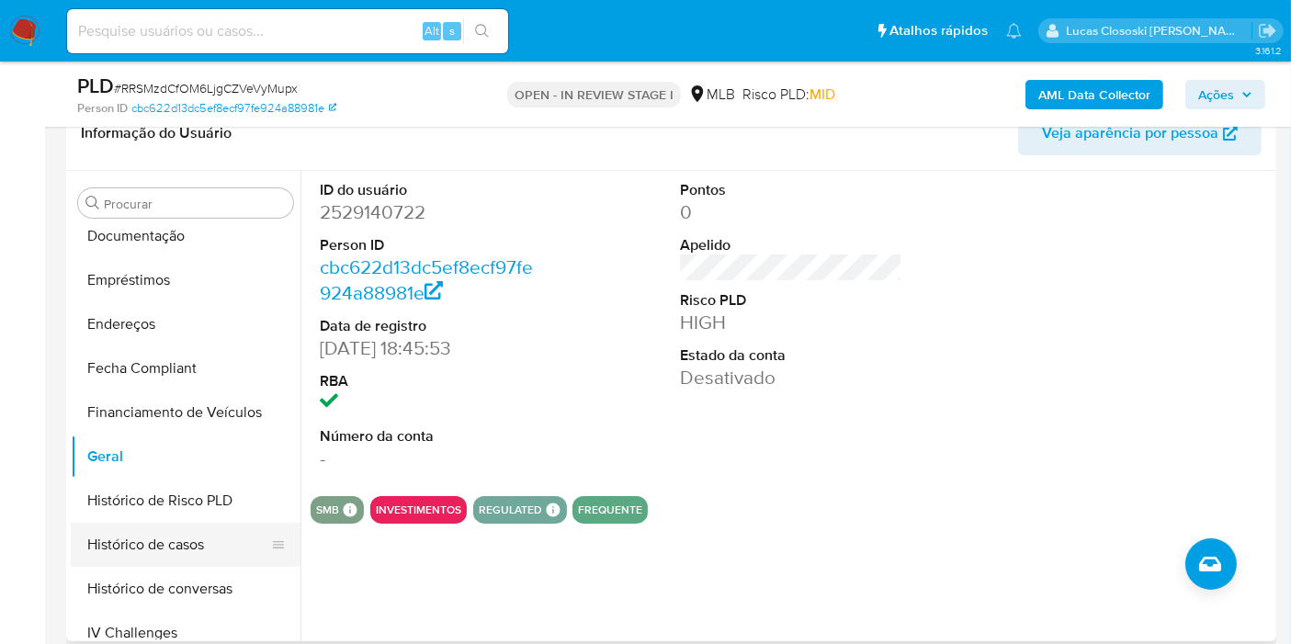
click at [131, 535] on button "Histórico de casos" at bounding box center [178, 545] width 215 height 44
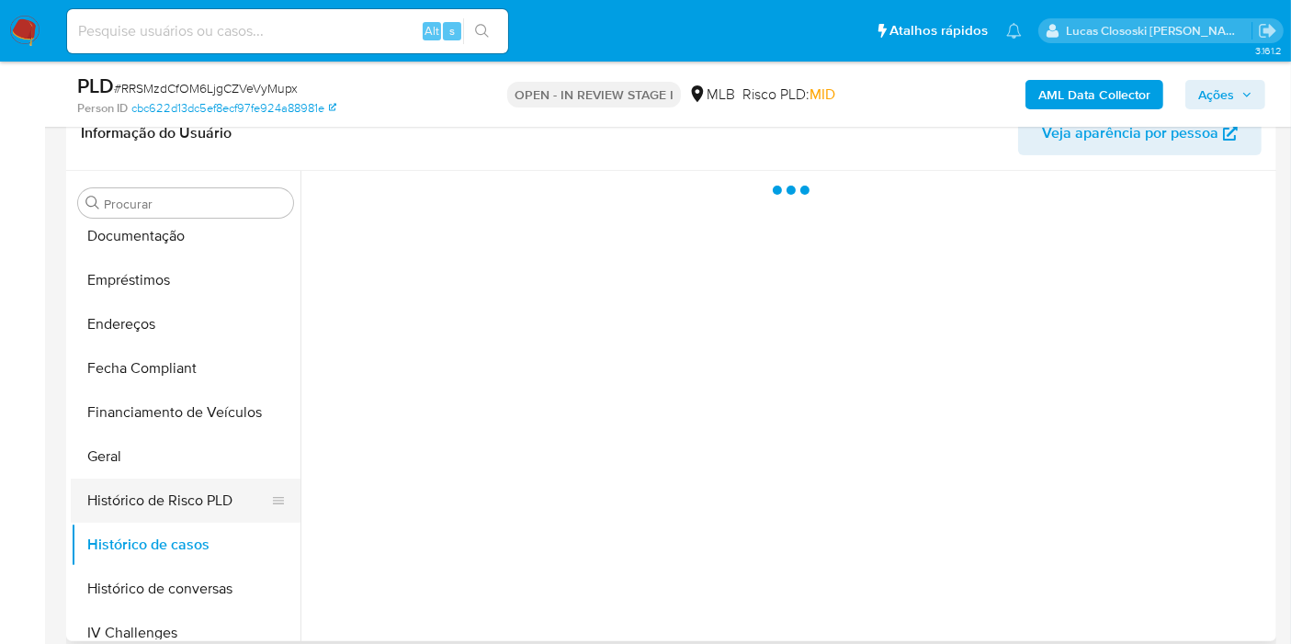
scroll to position [612, 0]
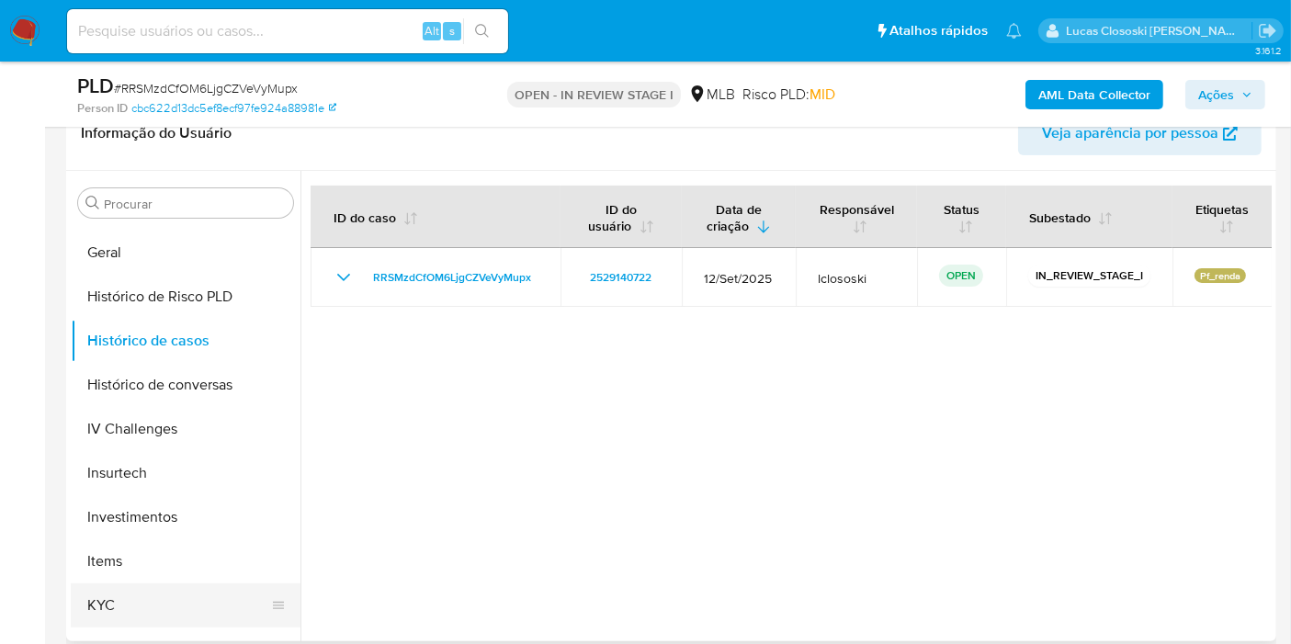
click at [133, 595] on button "KYC" at bounding box center [178, 605] width 215 height 44
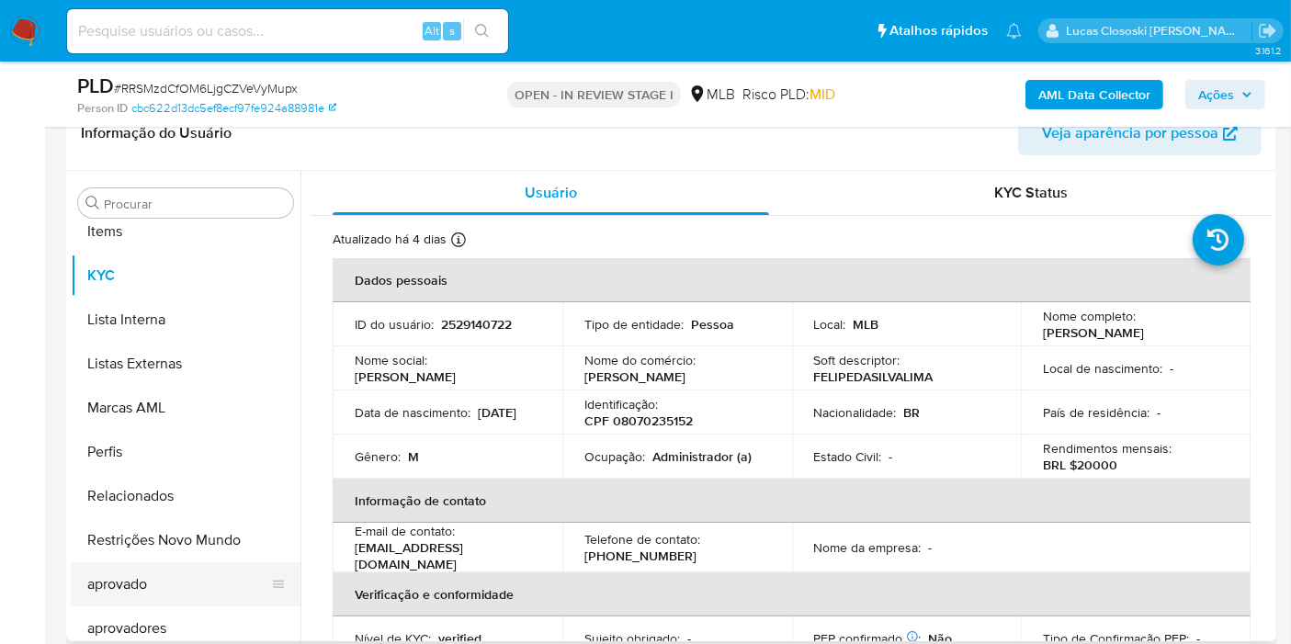
scroll to position [952, 0]
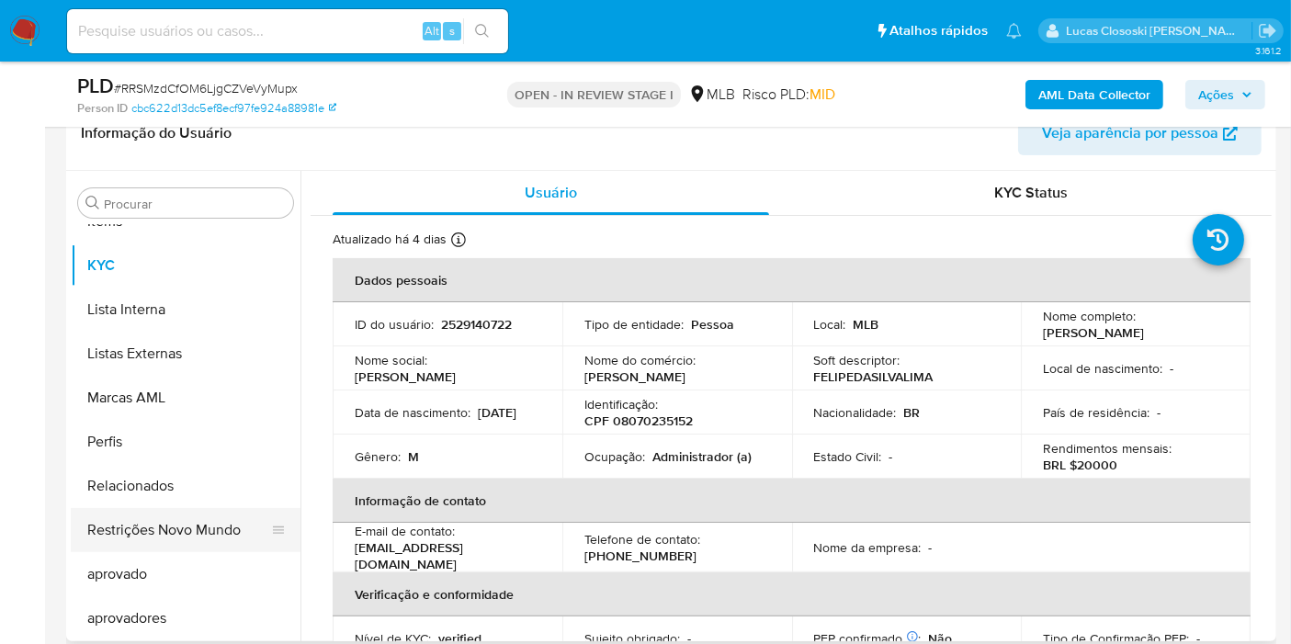
click at [212, 523] on button "Restrições Novo Mundo" at bounding box center [178, 530] width 215 height 44
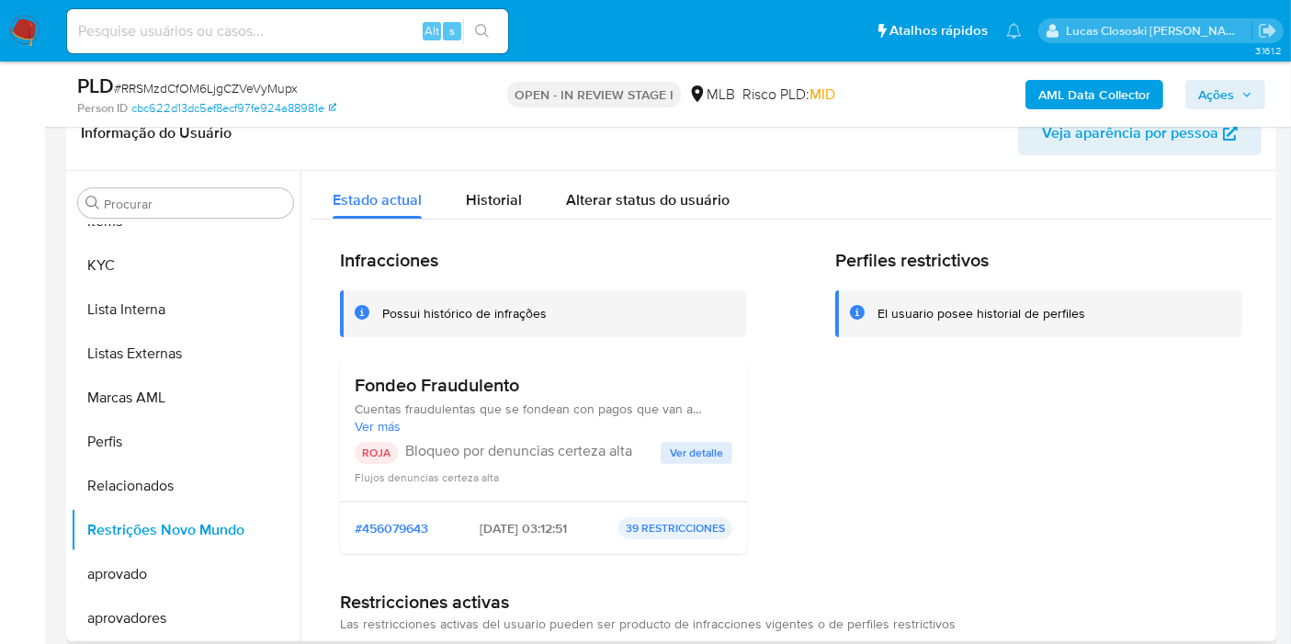
click at [711, 453] on span "Ver detalle" at bounding box center [696, 453] width 53 height 18
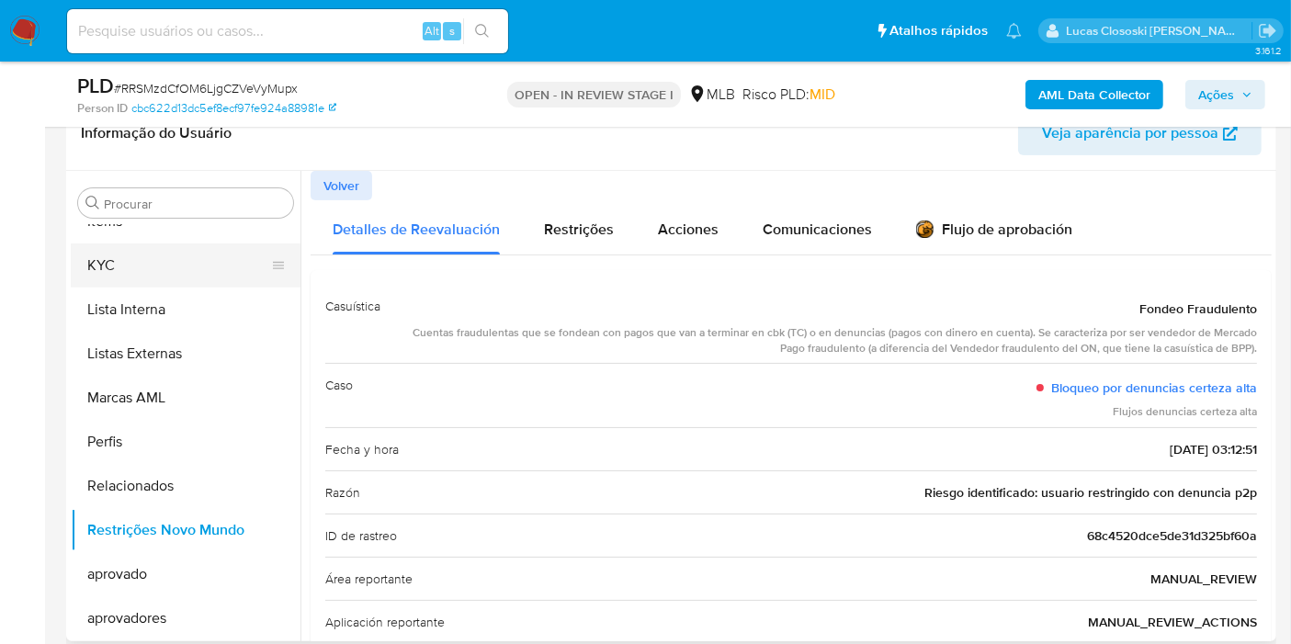
click at [139, 266] on button "KYC" at bounding box center [178, 265] width 215 height 44
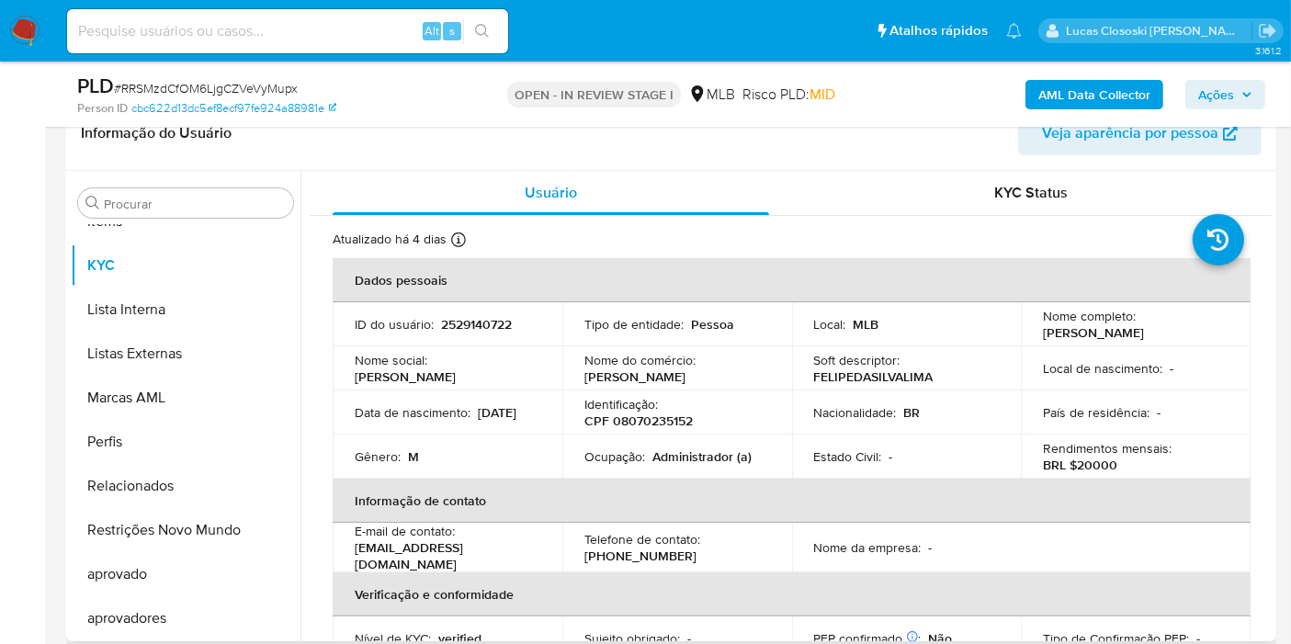
click at [676, 415] on p "CPF 08070235152" at bounding box center [638, 420] width 108 height 17
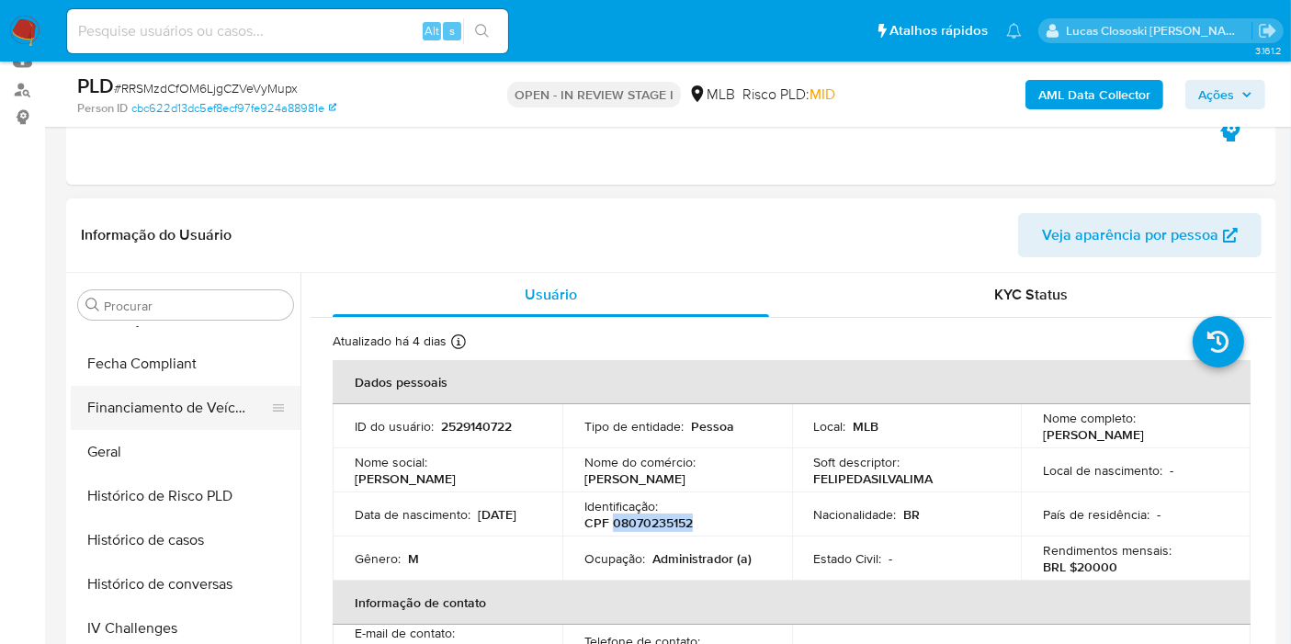
scroll to position [441, 0]
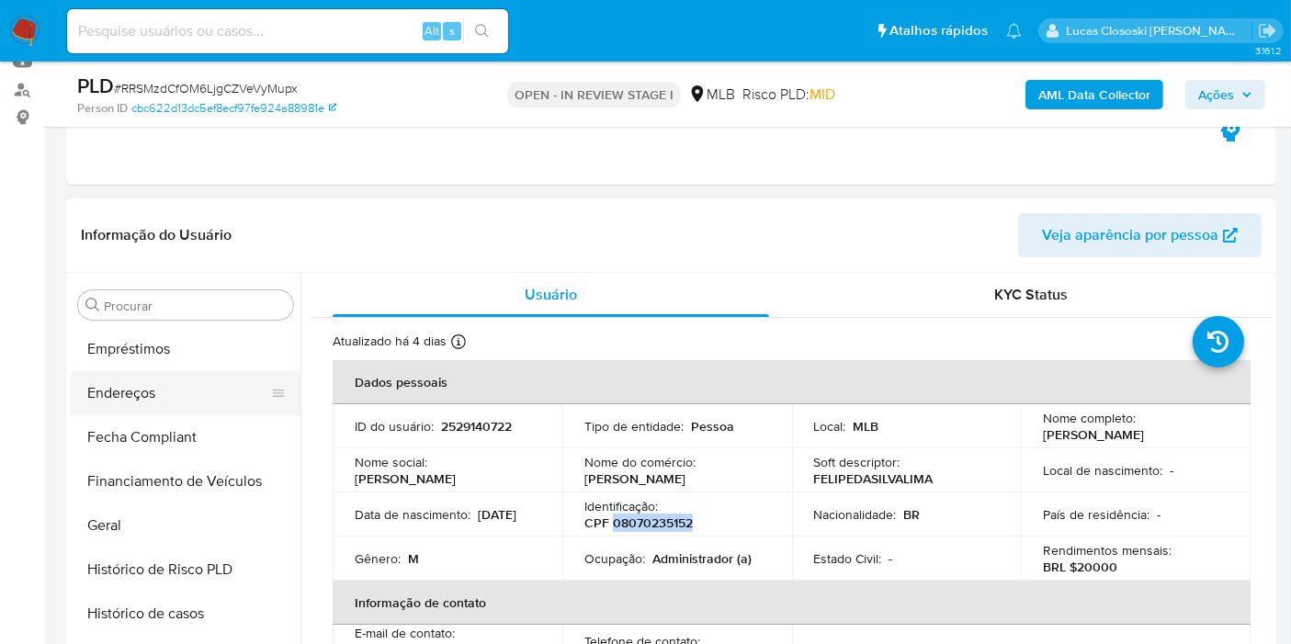
click at [120, 378] on button "Endereços" at bounding box center [178, 393] width 215 height 44
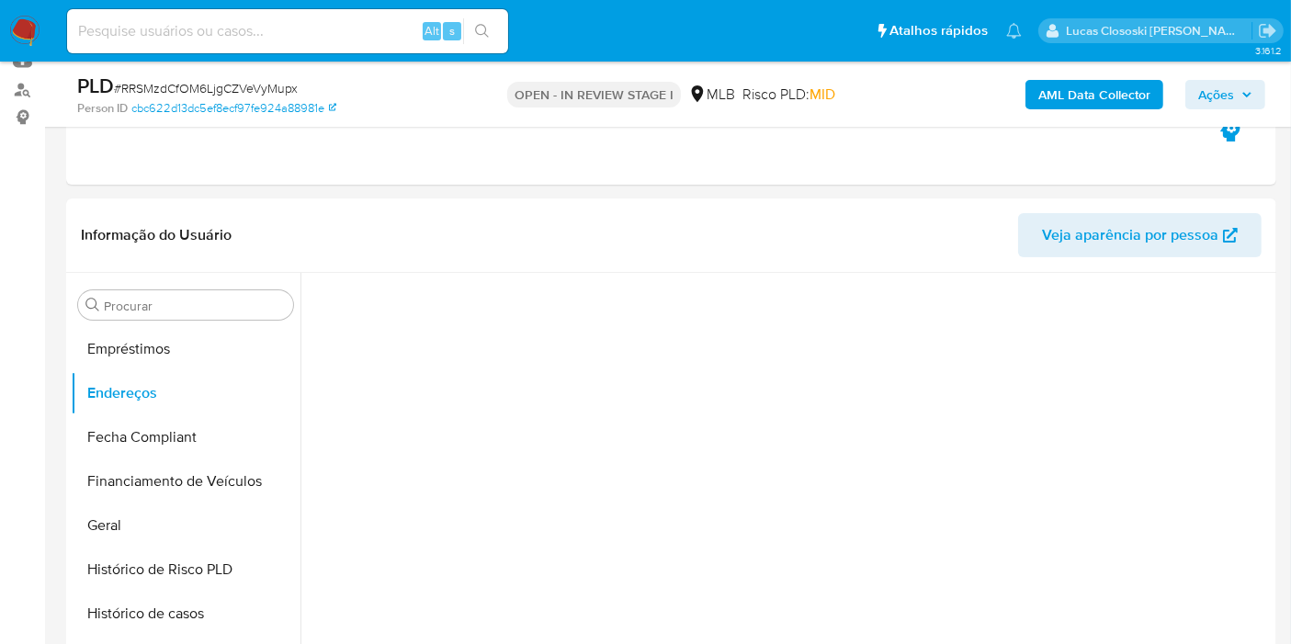
scroll to position [306, 0]
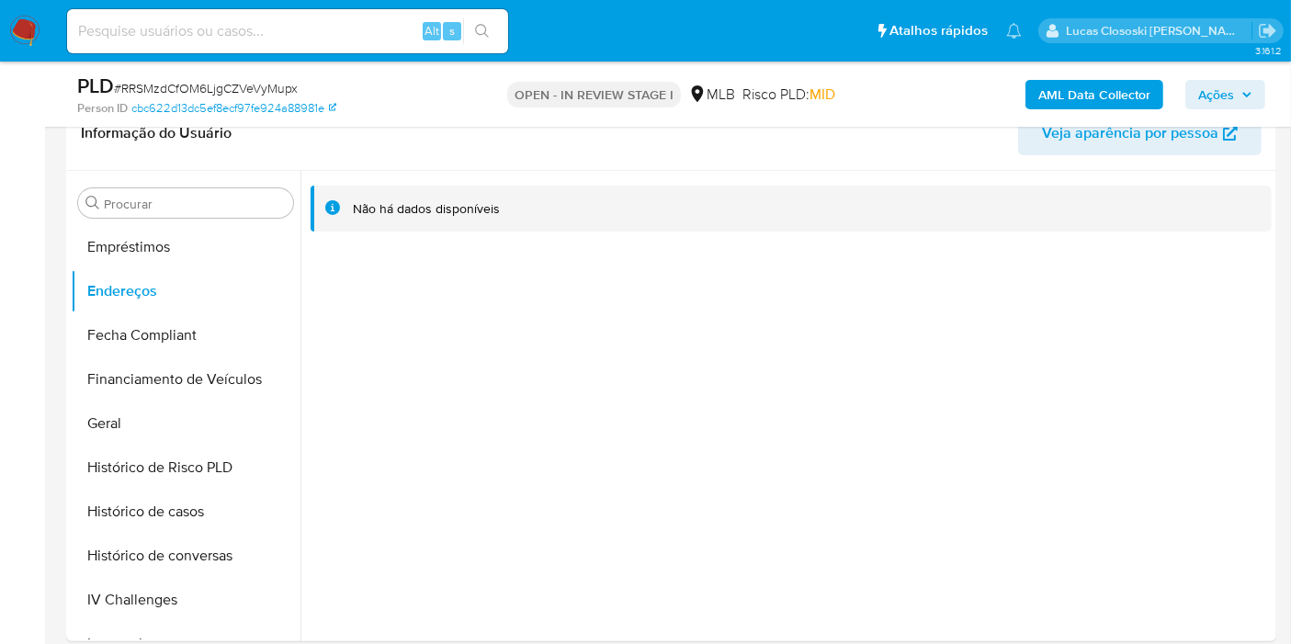
click at [237, 88] on span "# RRSMzdCfOM6LjgCZVeVyMupx" at bounding box center [206, 88] width 184 height 18
copy span "RRSMzdCfOM6LjgCZVeVyMupx"
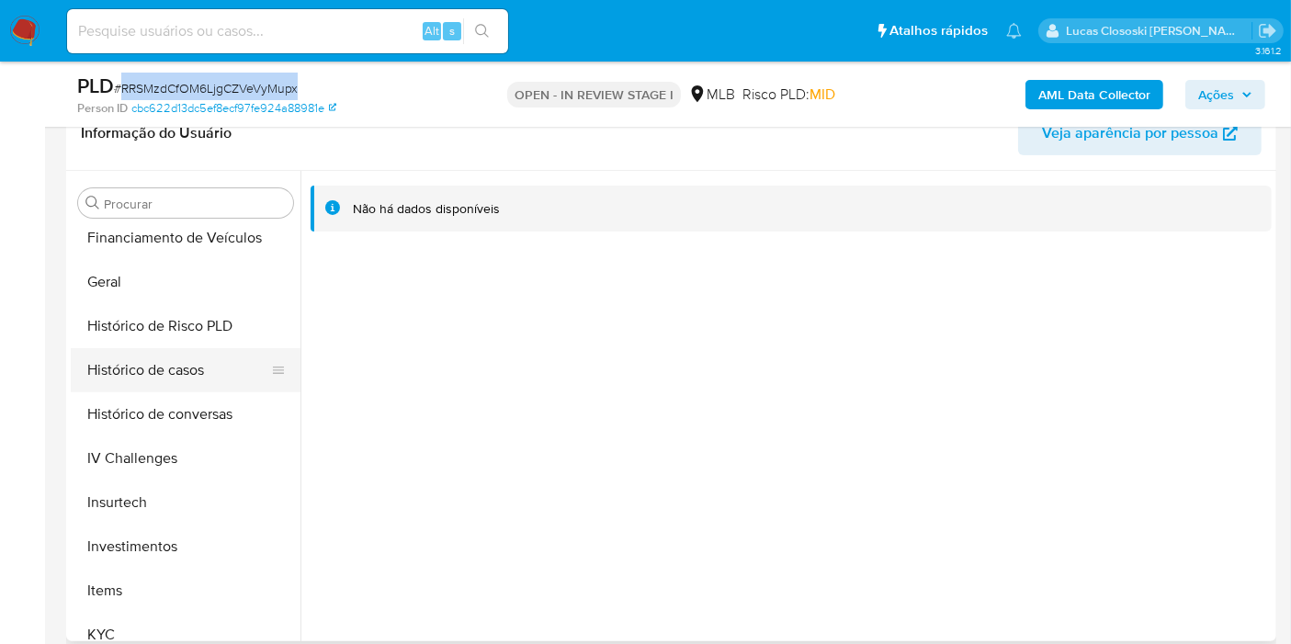
scroll to position [645, 0]
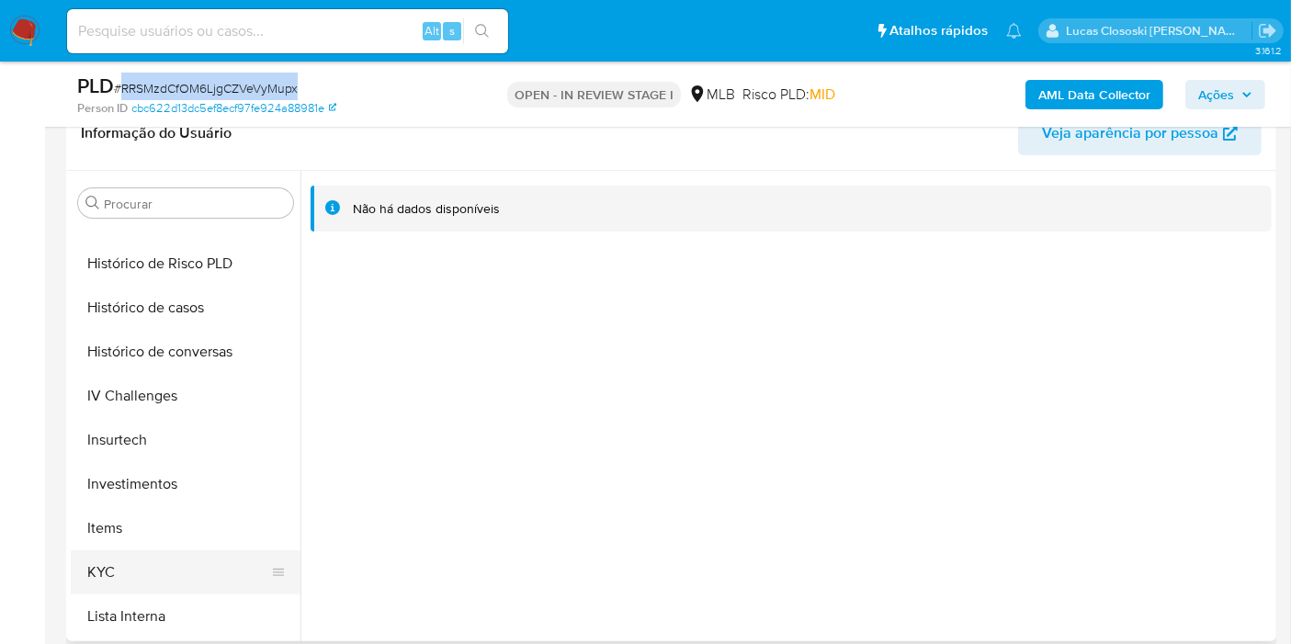
click at [122, 560] on button "KYC" at bounding box center [178, 572] width 215 height 44
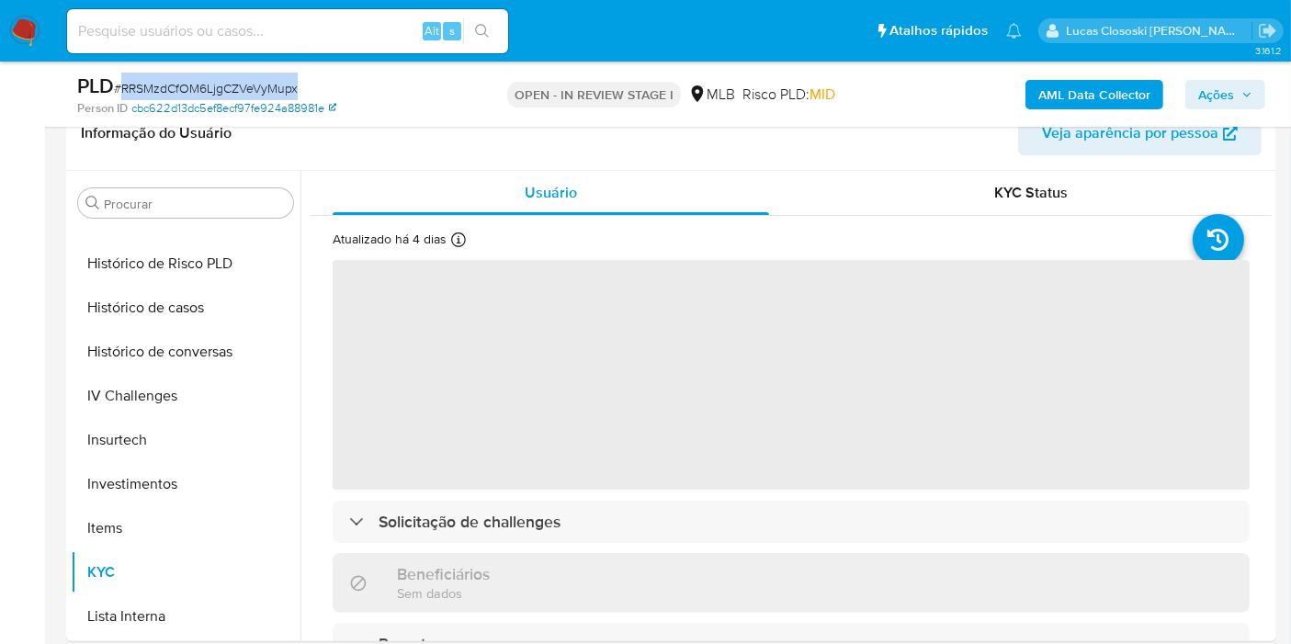
click at [336, 104] on icon at bounding box center [332, 107] width 7 height 7
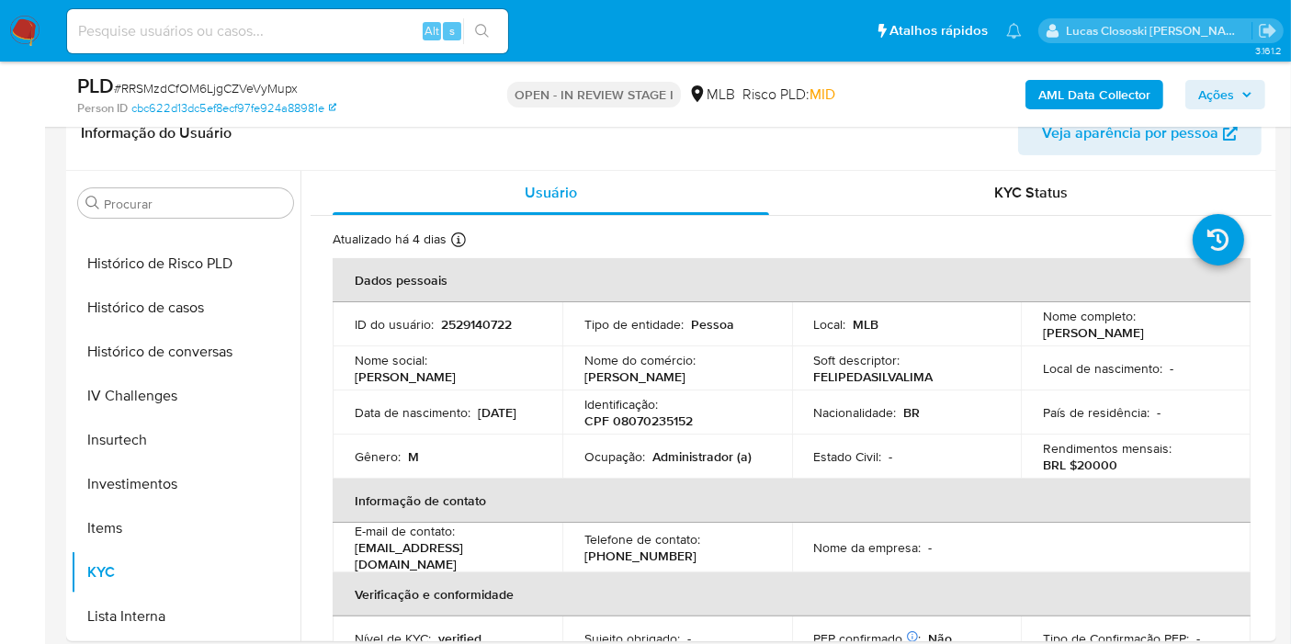
click at [448, 103] on div "Person ID cbc622d13dc5ef8ecf97fe924a88981e" at bounding box center [272, 108] width 391 height 17
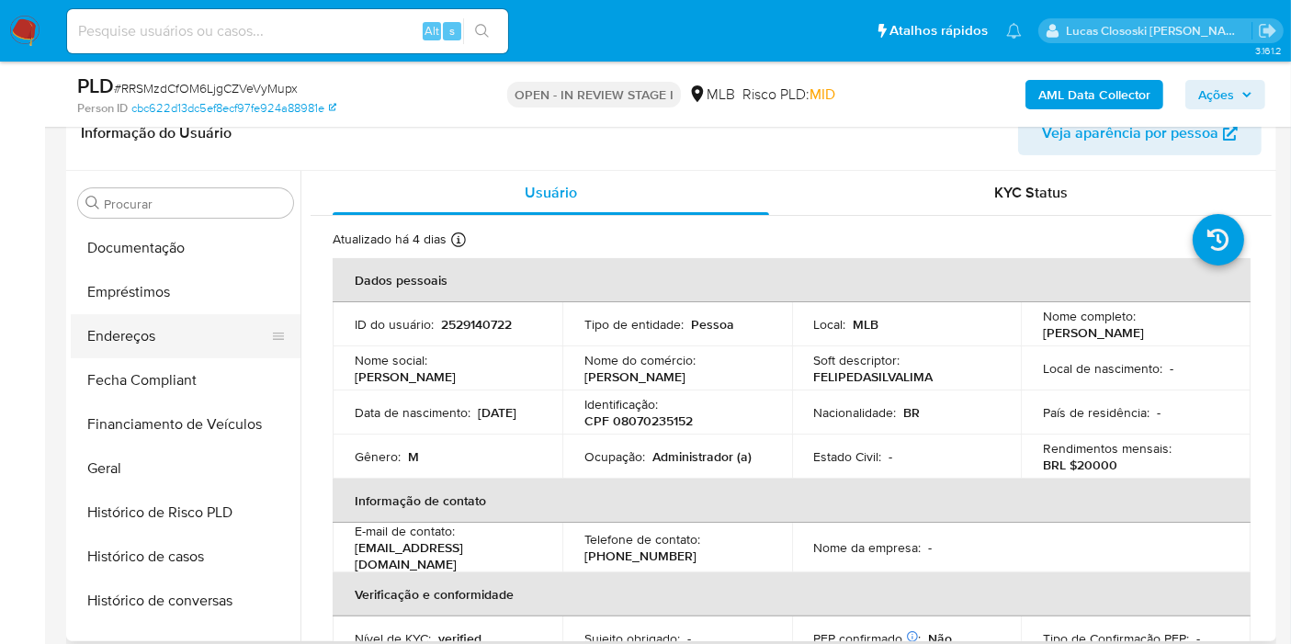
scroll to position [339, 0]
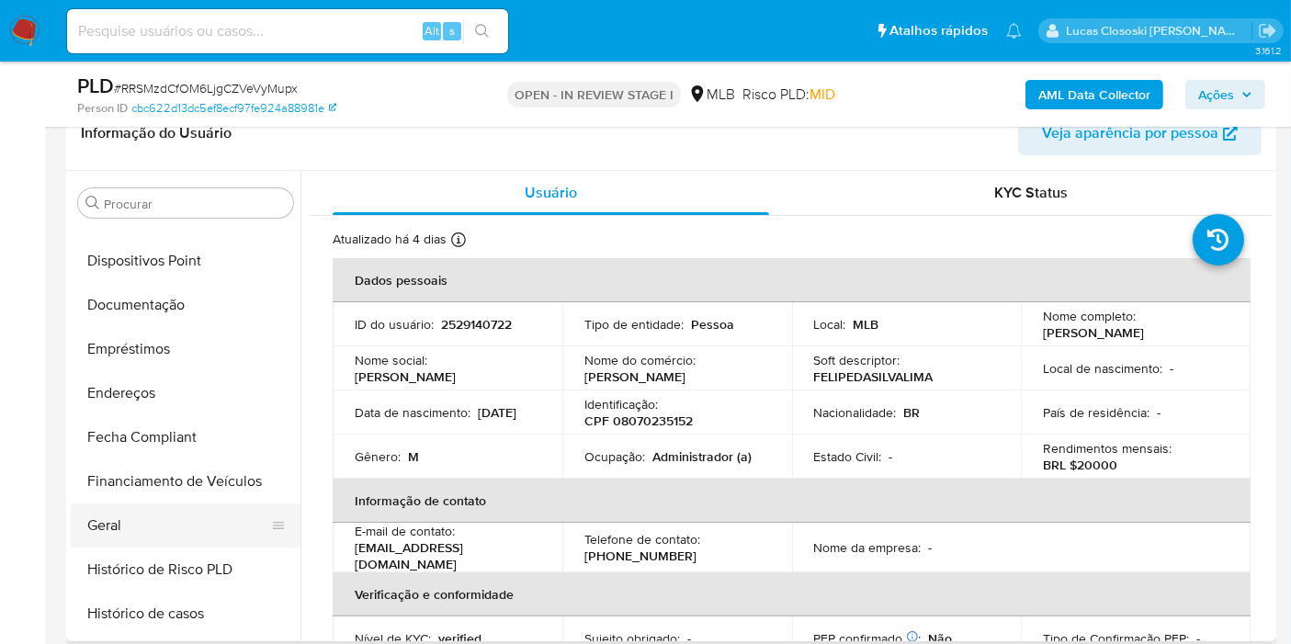
click at [134, 515] on button "Geral" at bounding box center [178, 525] width 215 height 44
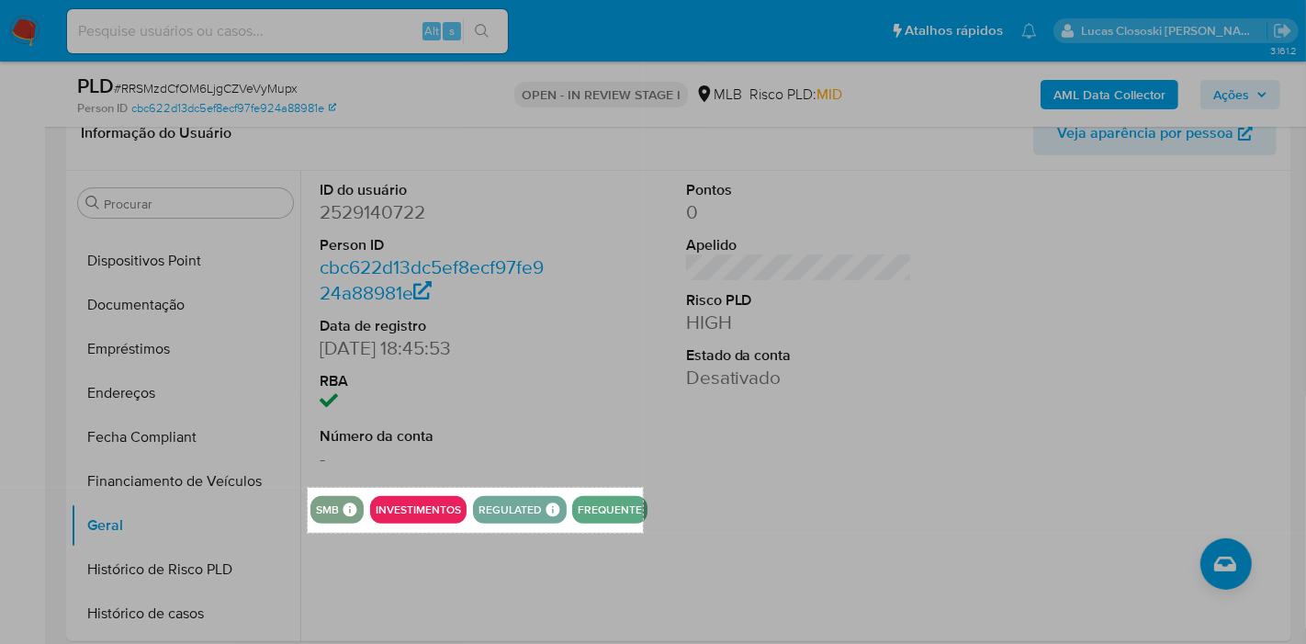
drag, startPoint x: 309, startPoint y: 488, endPoint x: 643, endPoint y: 533, distance: 337.4
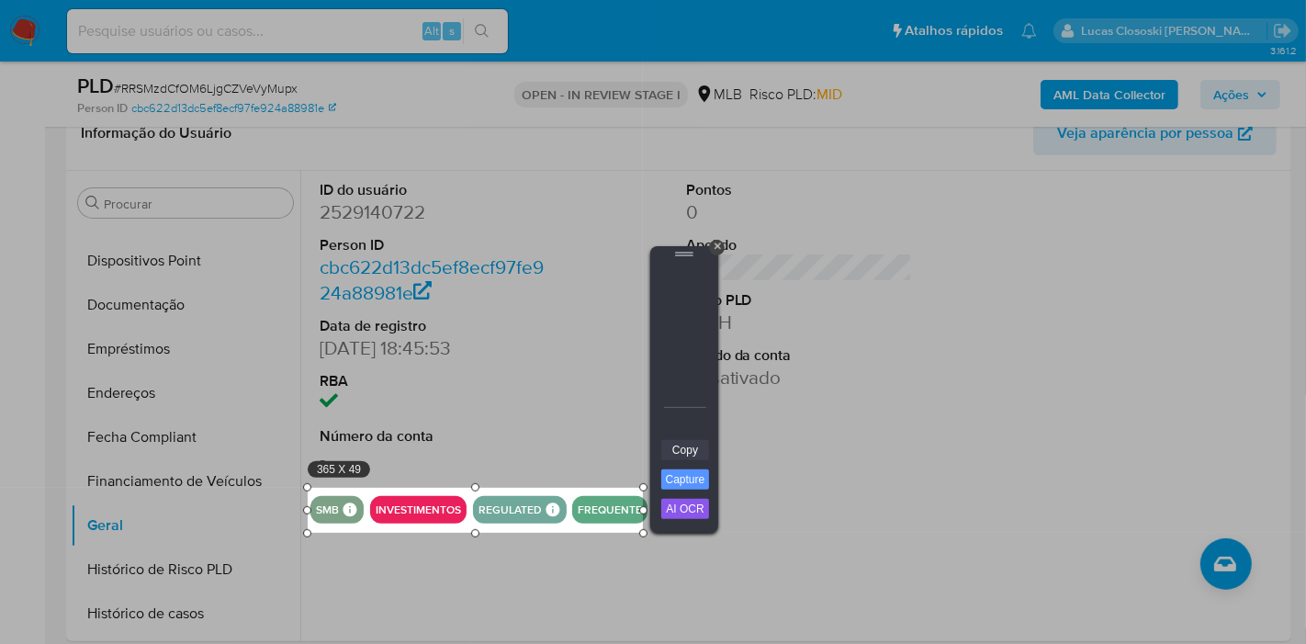
click at [678, 447] on link "Copy" at bounding box center [685, 450] width 48 height 20
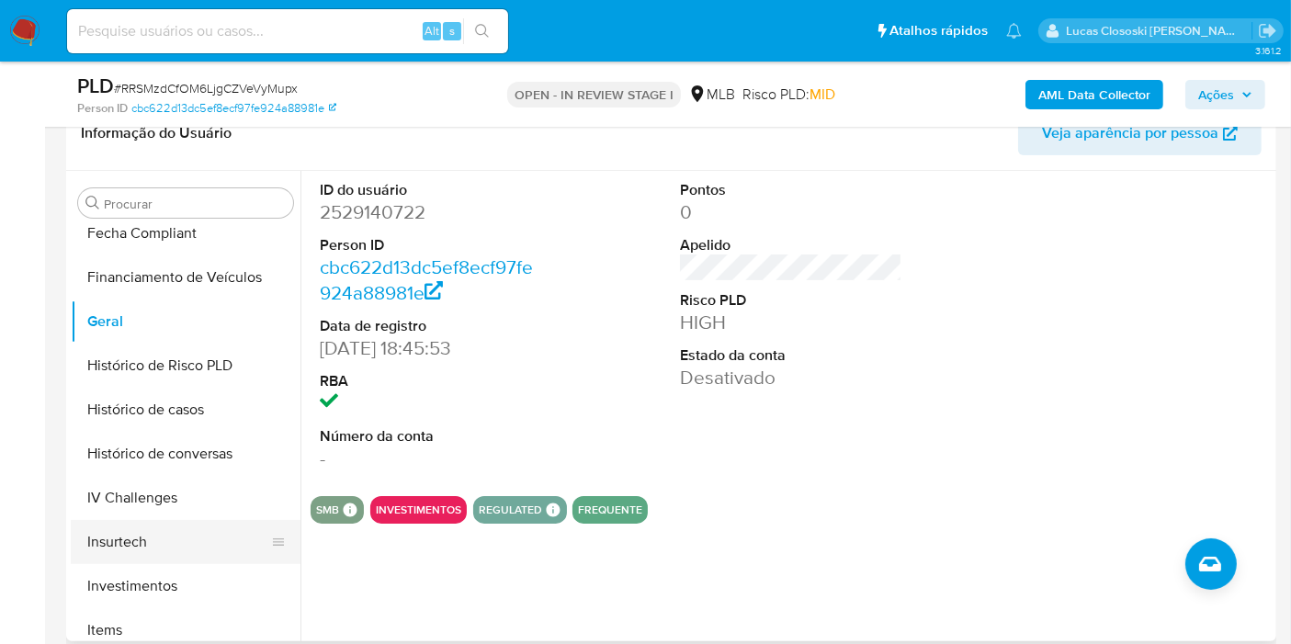
scroll to position [645, 0]
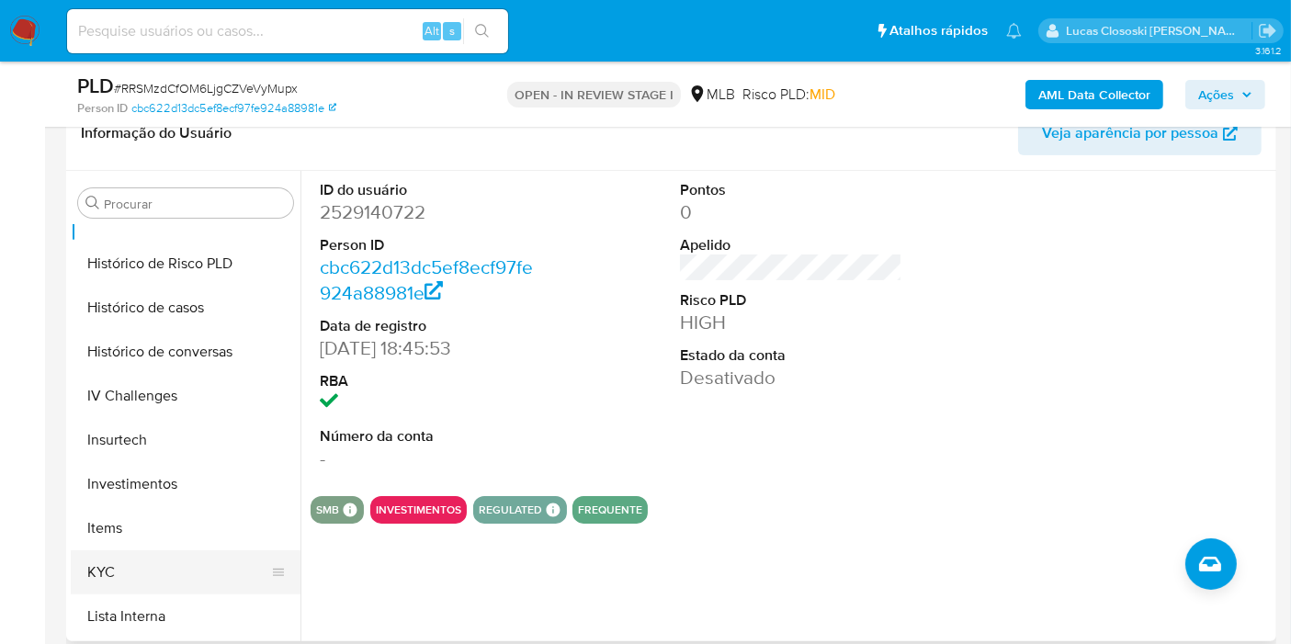
click at [139, 567] on button "KYC" at bounding box center [178, 572] width 215 height 44
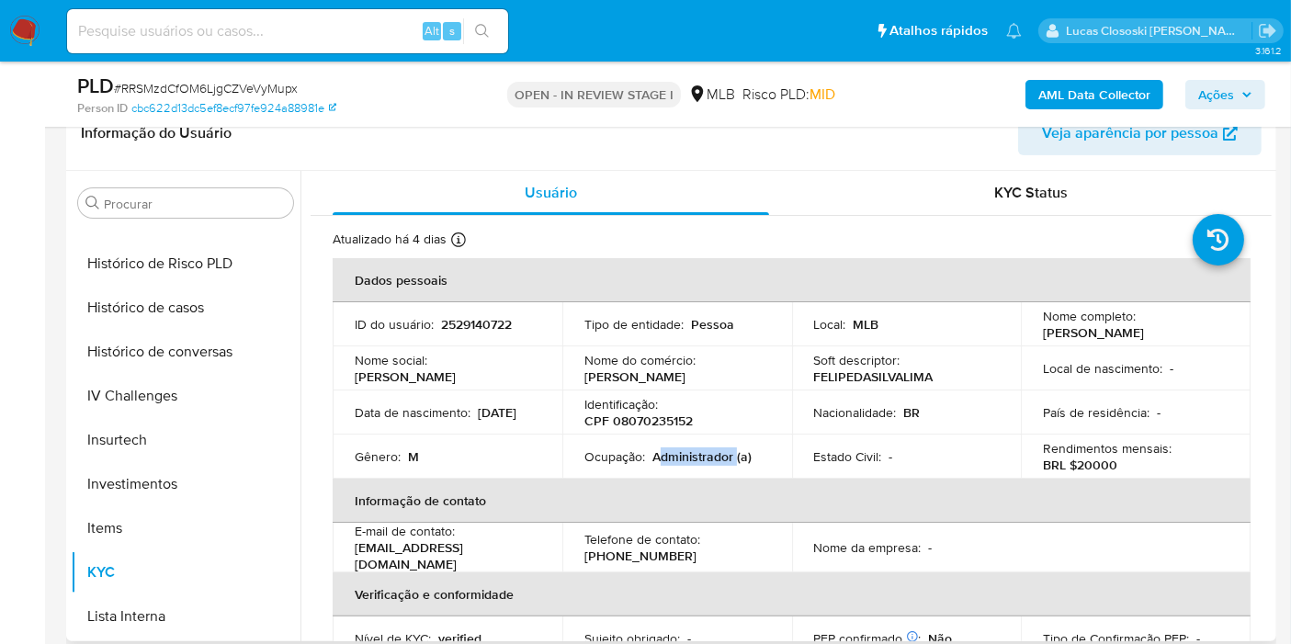
drag, startPoint x: 733, startPoint y: 457, endPoint x: 659, endPoint y: 457, distance: 74.4
click at [659, 457] on p "Administrador (a)" at bounding box center [701, 456] width 99 height 17
copy p "dministrador"
click at [1231, 104] on span "Ações" at bounding box center [1216, 94] width 36 height 29
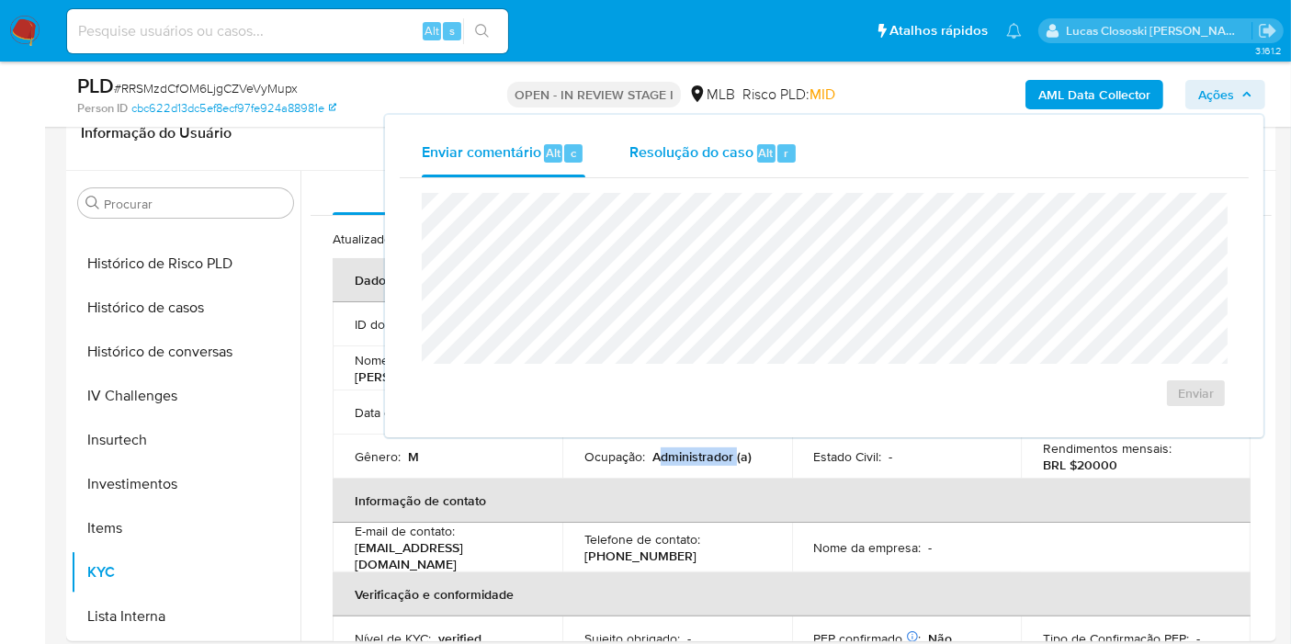
click at [706, 174] on div "Resolução do caso Alt r" at bounding box center [713, 154] width 168 height 48
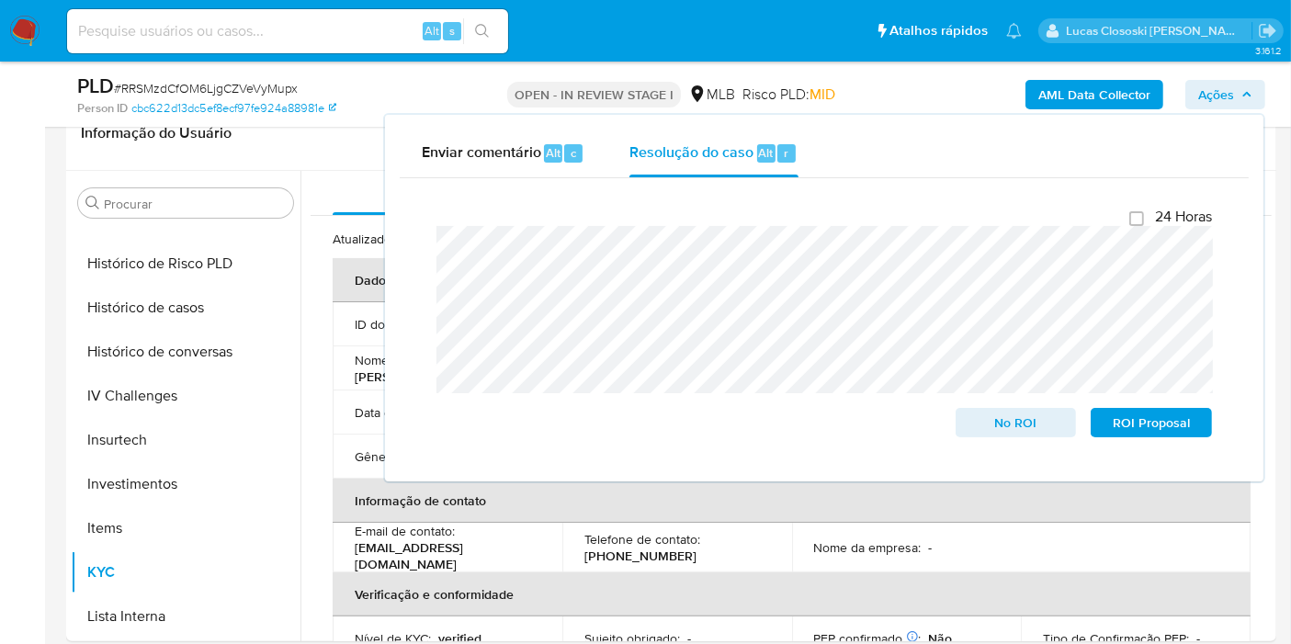
click at [1246, 86] on span "Ações" at bounding box center [1225, 95] width 54 height 26
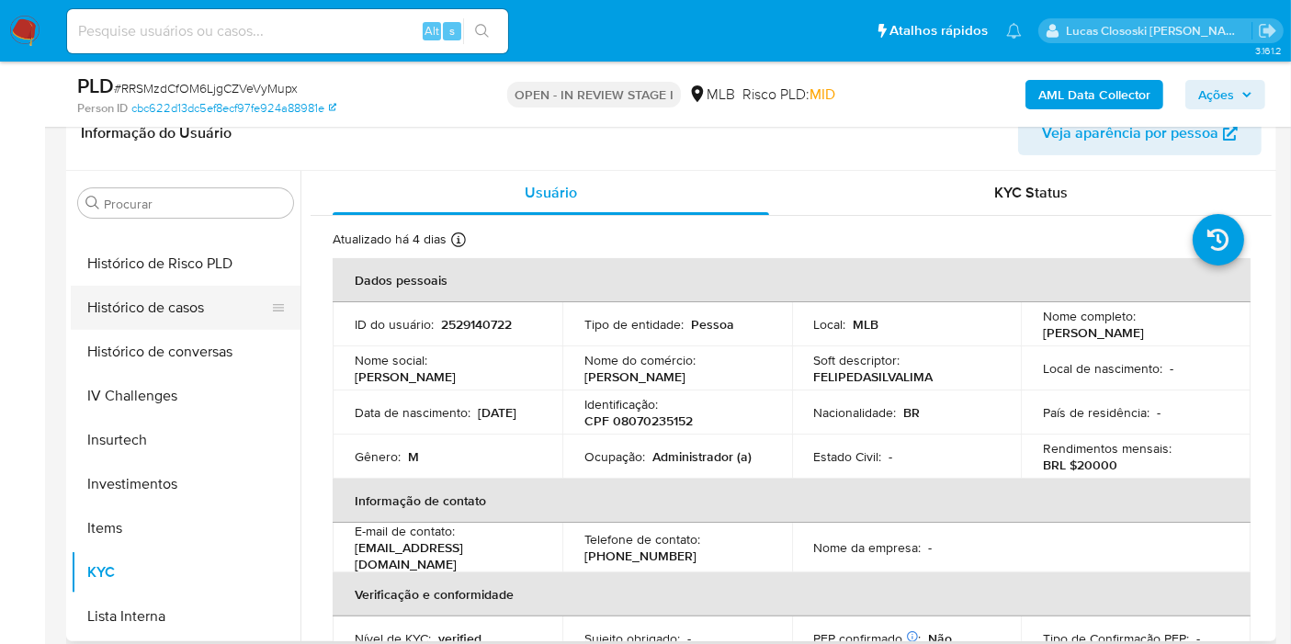
click at [154, 308] on button "Histórico de casos" at bounding box center [178, 308] width 215 height 44
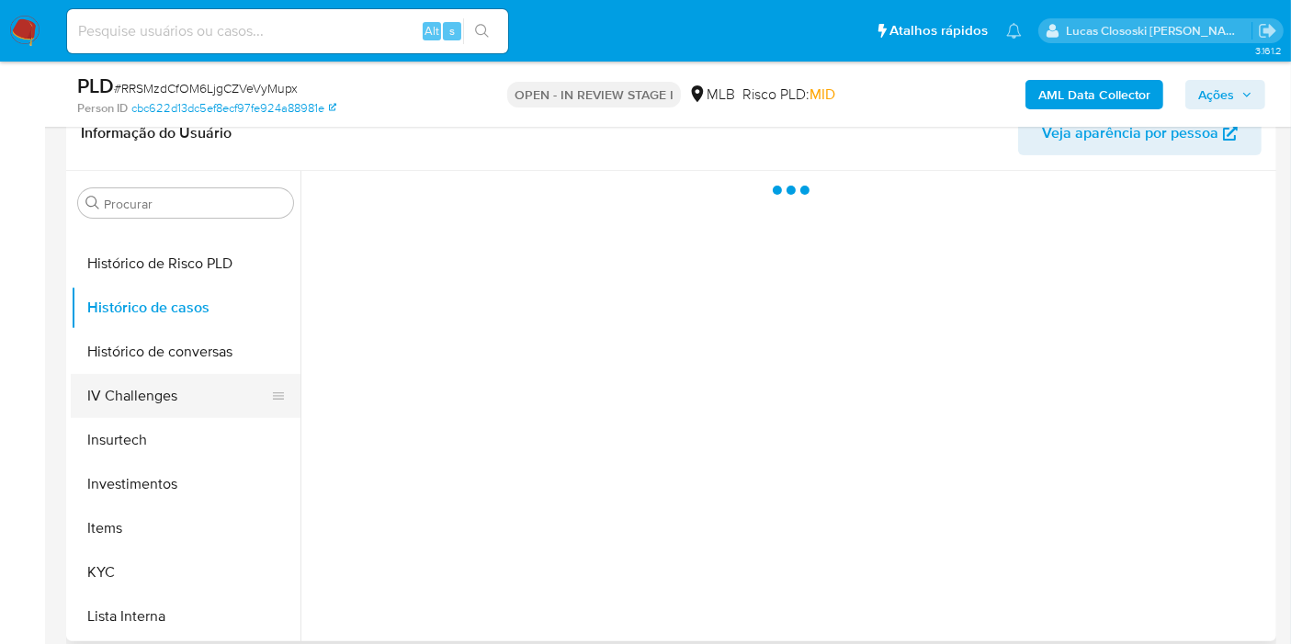
scroll to position [135, 0]
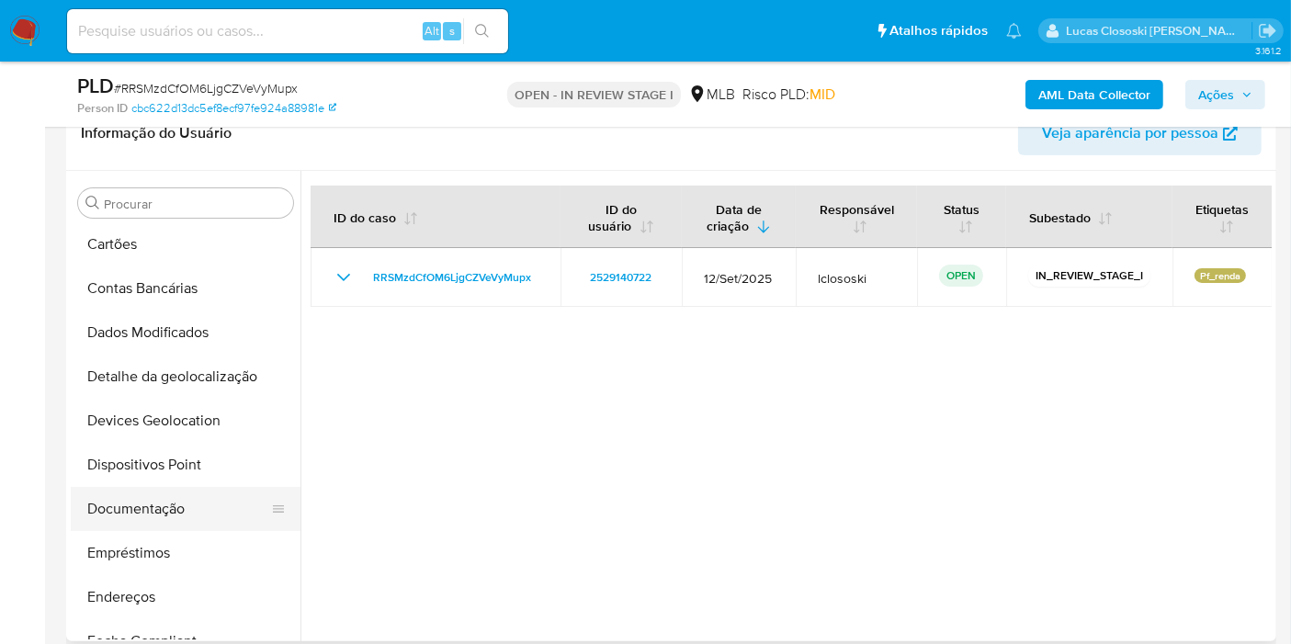
click at [156, 493] on button "Documentação" at bounding box center [178, 509] width 215 height 44
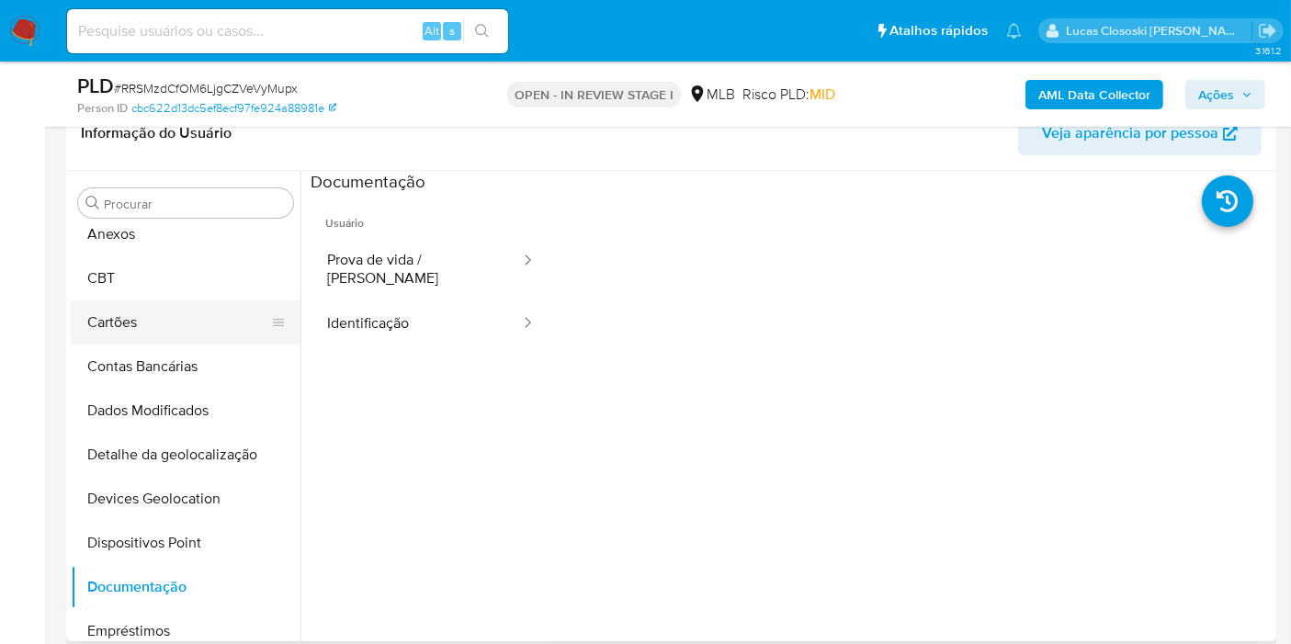
scroll to position [0, 0]
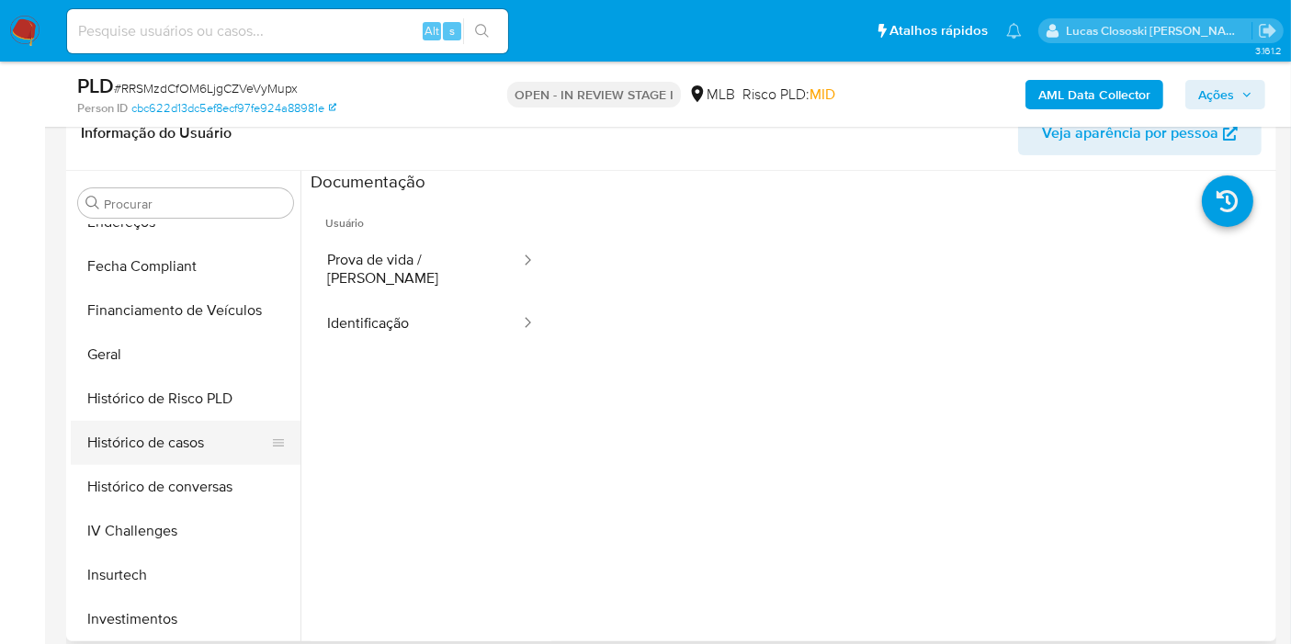
click at [166, 442] on button "Histórico de casos" at bounding box center [178, 443] width 215 height 44
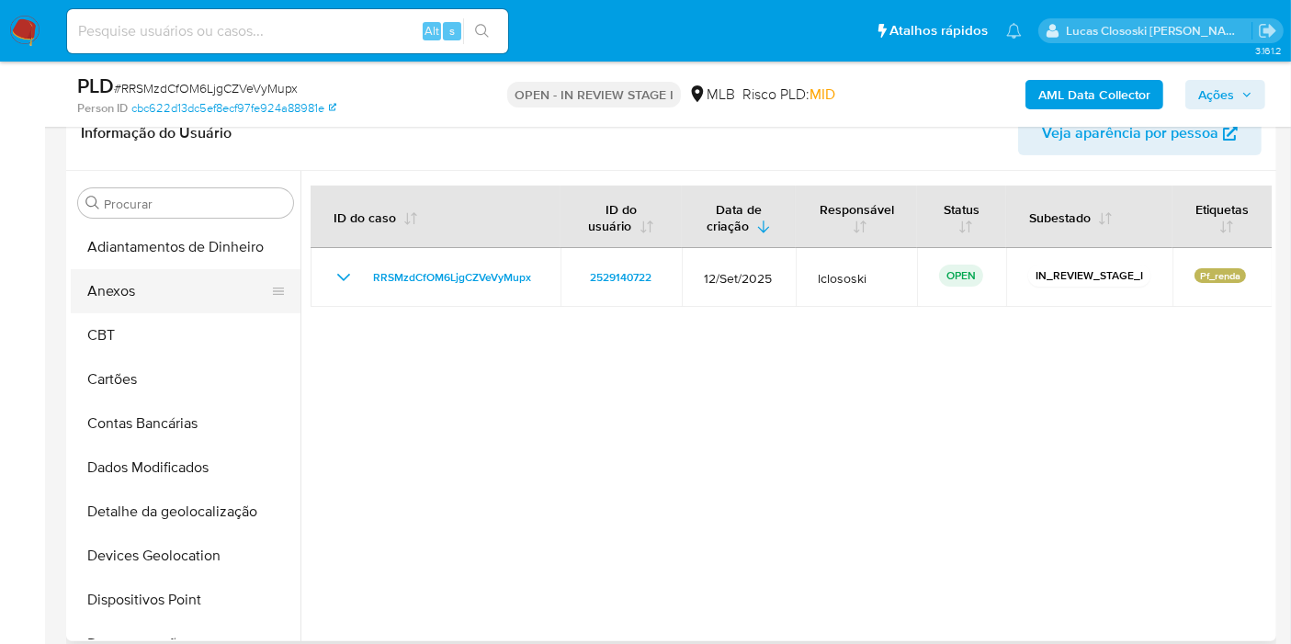
click at [139, 296] on button "Anexos" at bounding box center [178, 291] width 215 height 44
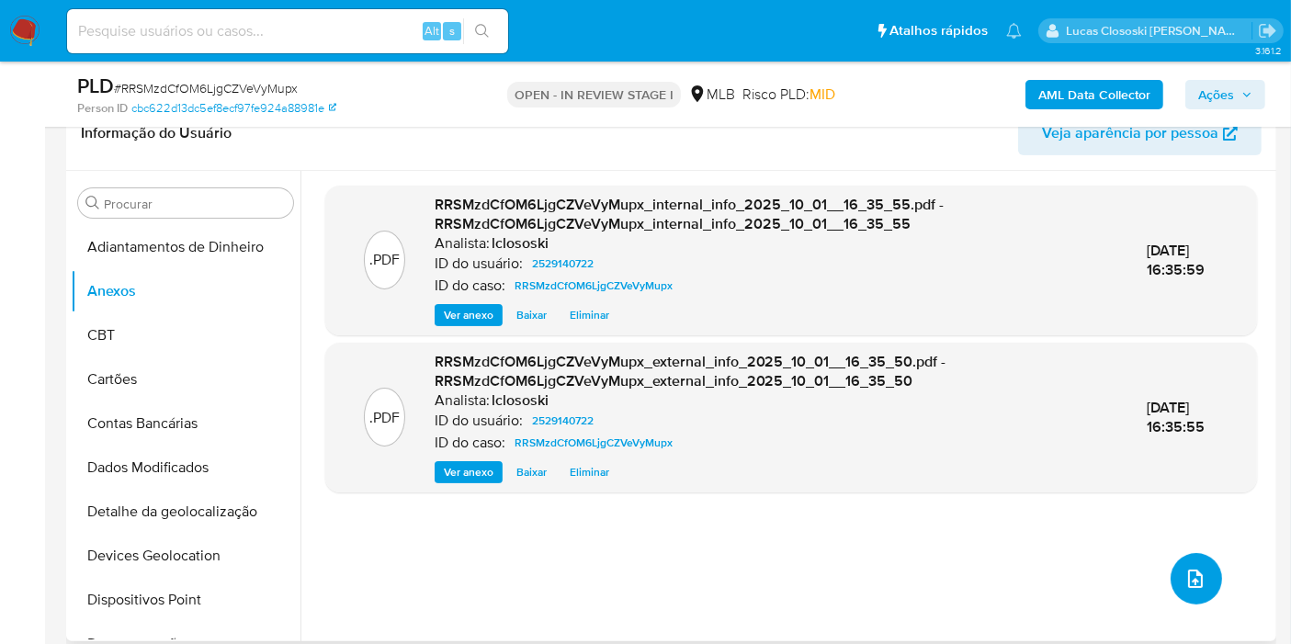
click at [1188, 574] on icon "upload-file" at bounding box center [1195, 578] width 15 height 18
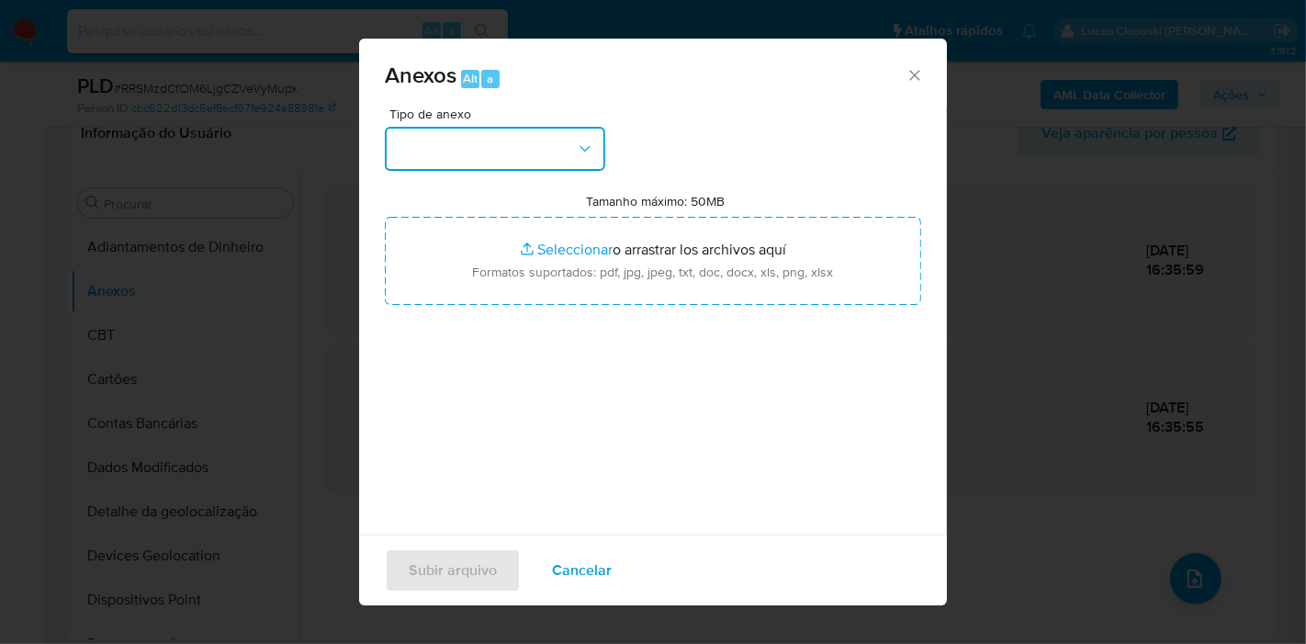
click at [516, 161] on button "button" at bounding box center [495, 149] width 220 height 44
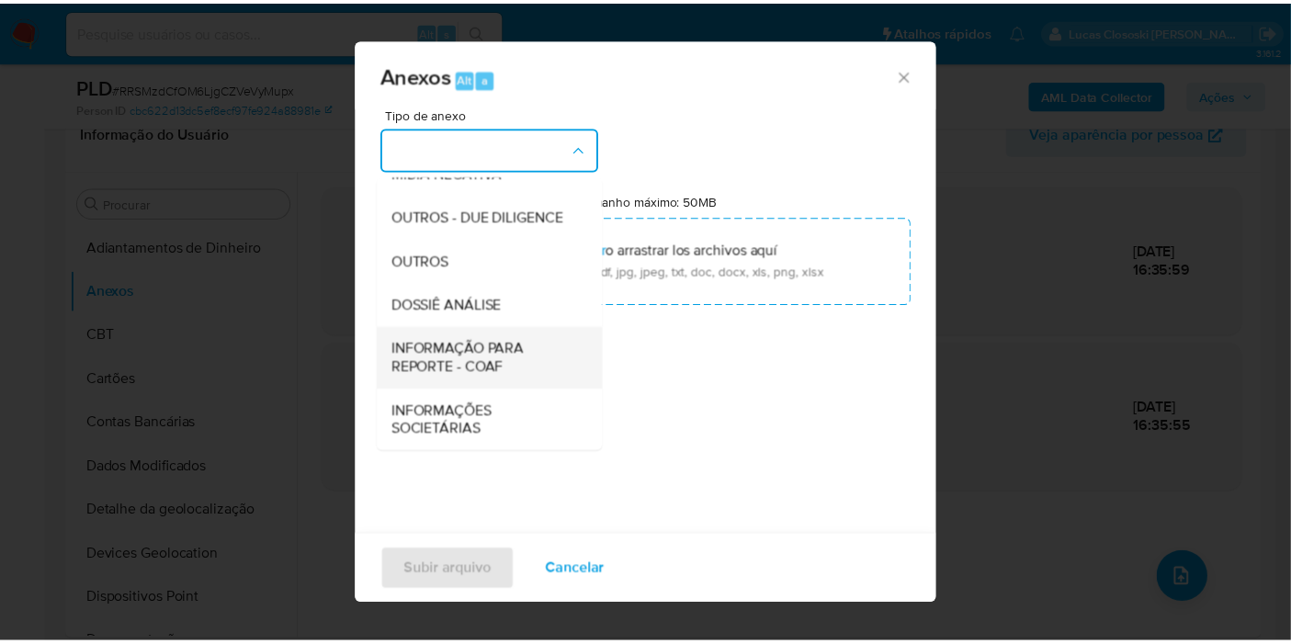
scroll to position [282, 0]
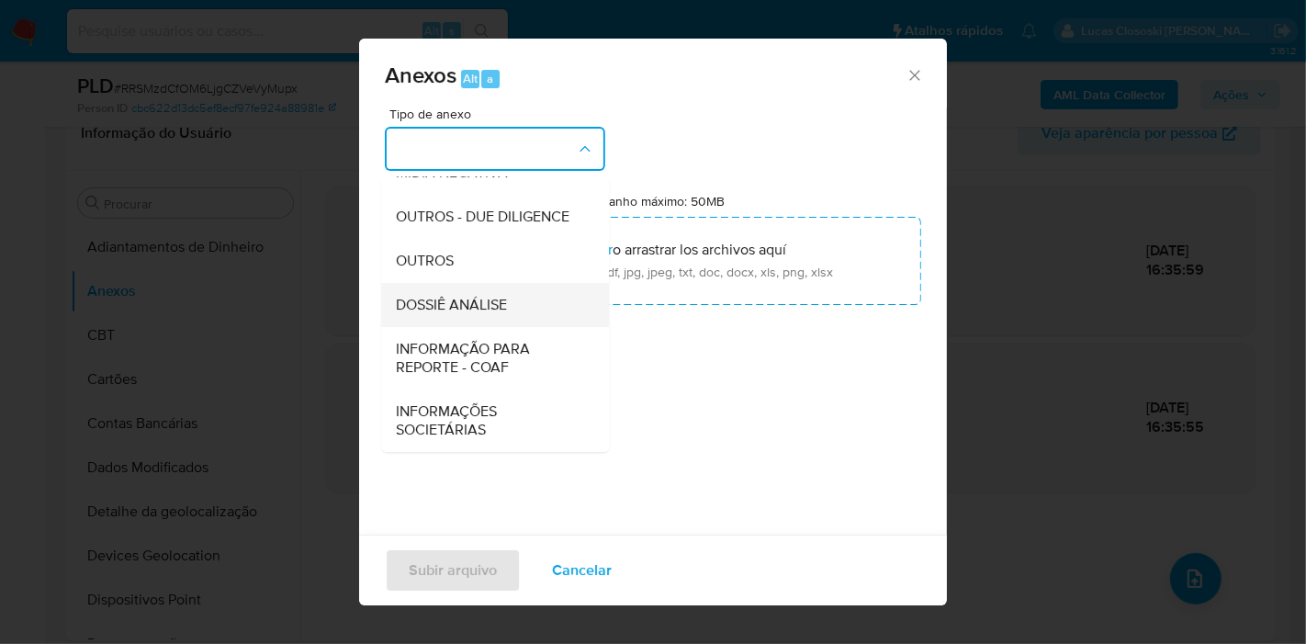
click at [468, 296] on span "DOSSIÊ ANÁLISE" at bounding box center [451, 305] width 111 height 18
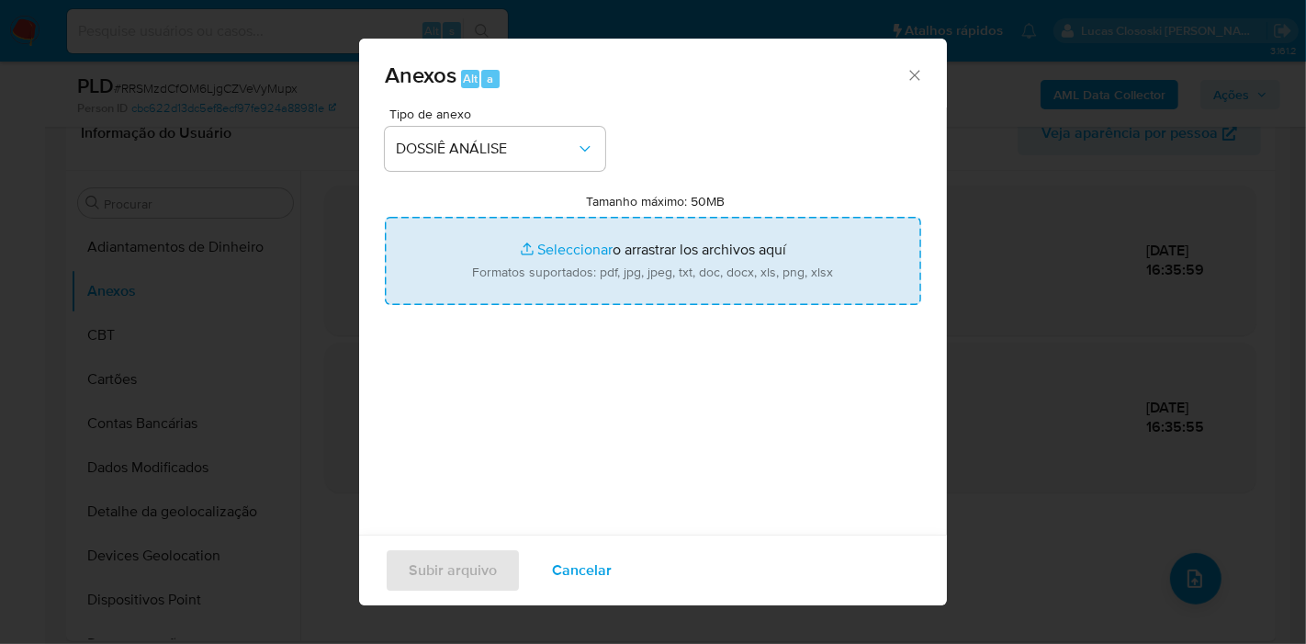
click at [523, 258] on input "Tamanho máximo: 50MB Seleccionar archivos" at bounding box center [653, 261] width 536 height 88
type input "C:\fakepath\Mulan 2529140722_2025_10_01_13_55_45.xlsx"
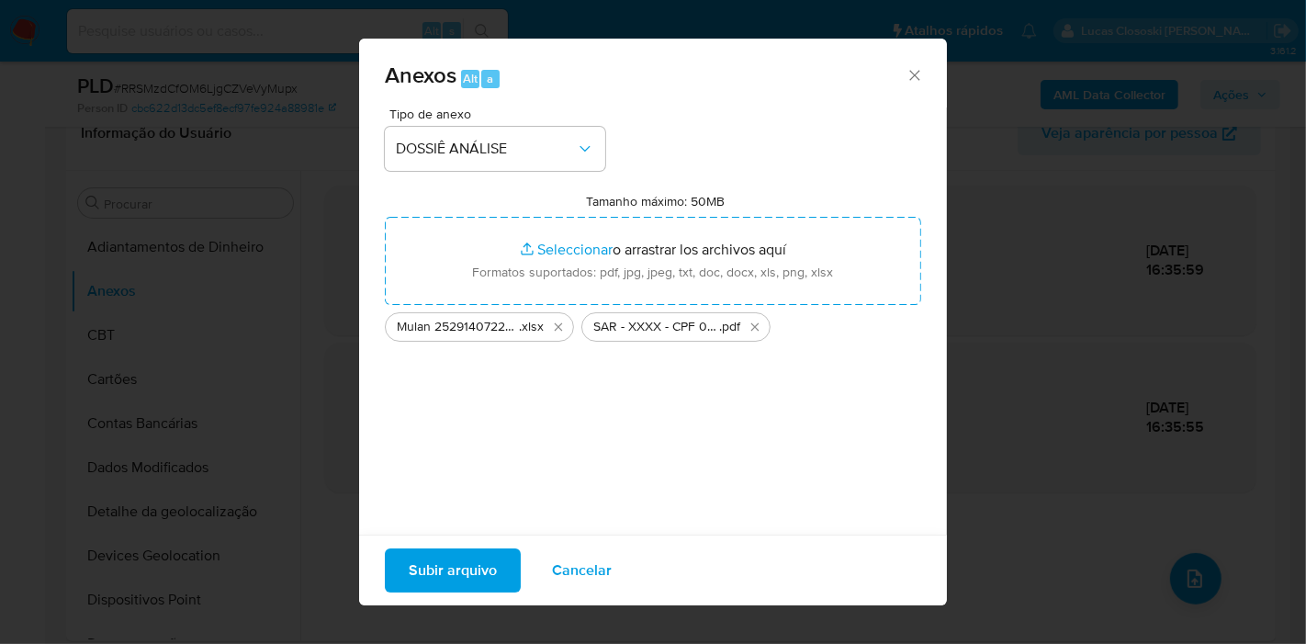
click at [512, 584] on button "Subir arquivo" at bounding box center [453, 570] width 136 height 44
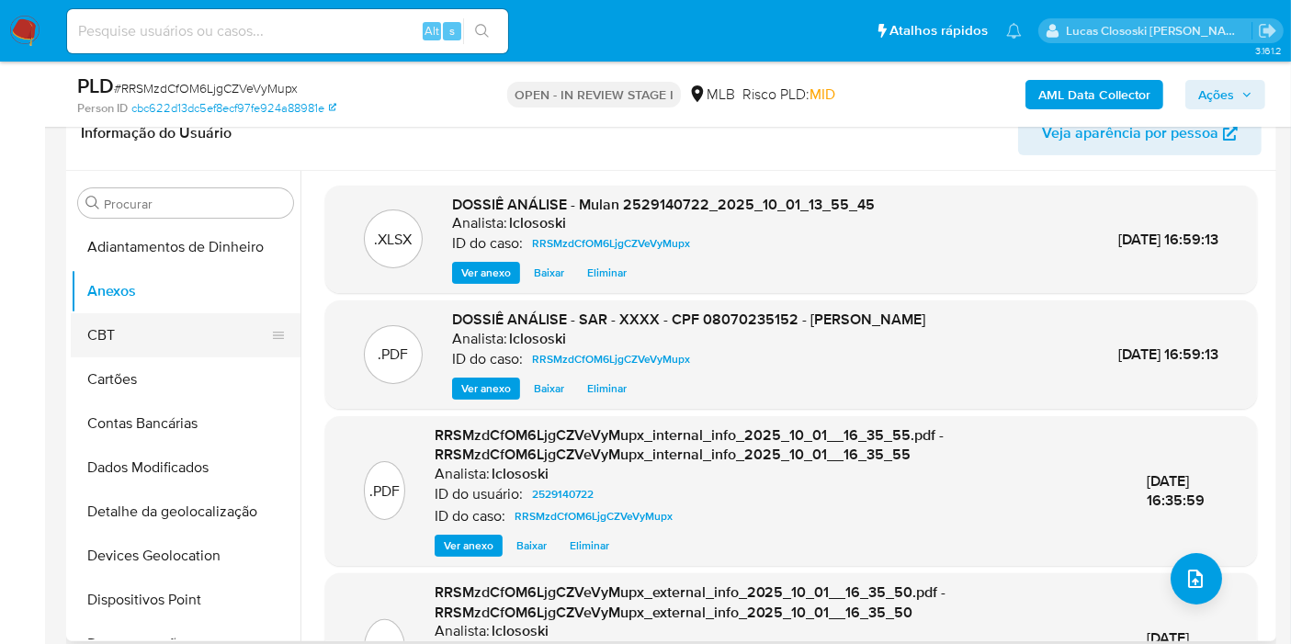
click at [139, 333] on button "CBT" at bounding box center [178, 335] width 215 height 44
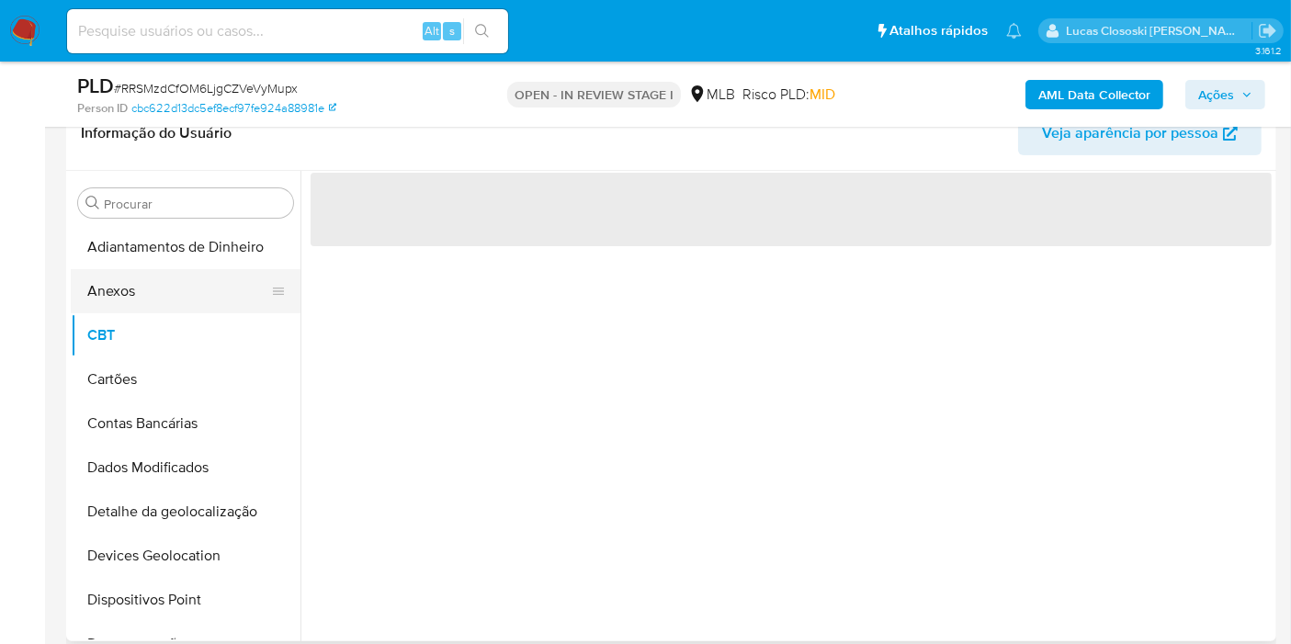
click at [140, 282] on button "Anexos" at bounding box center [178, 291] width 215 height 44
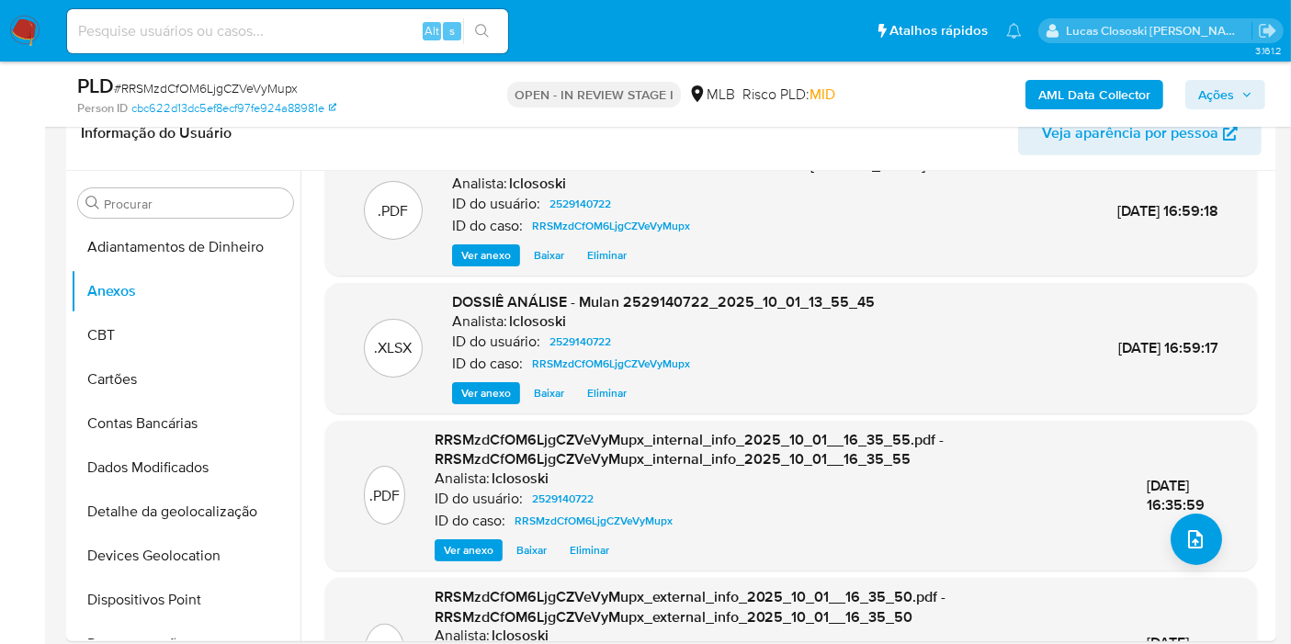
scroll to position [102, 0]
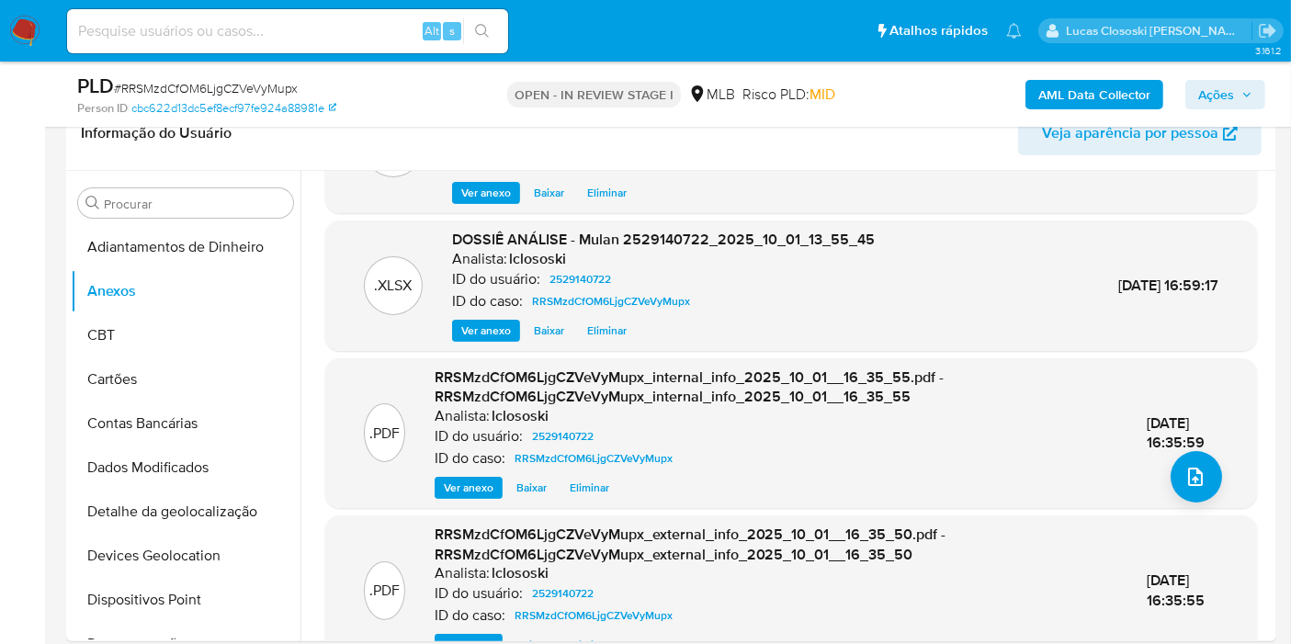
click at [1227, 96] on span "Ações" at bounding box center [1216, 94] width 36 height 29
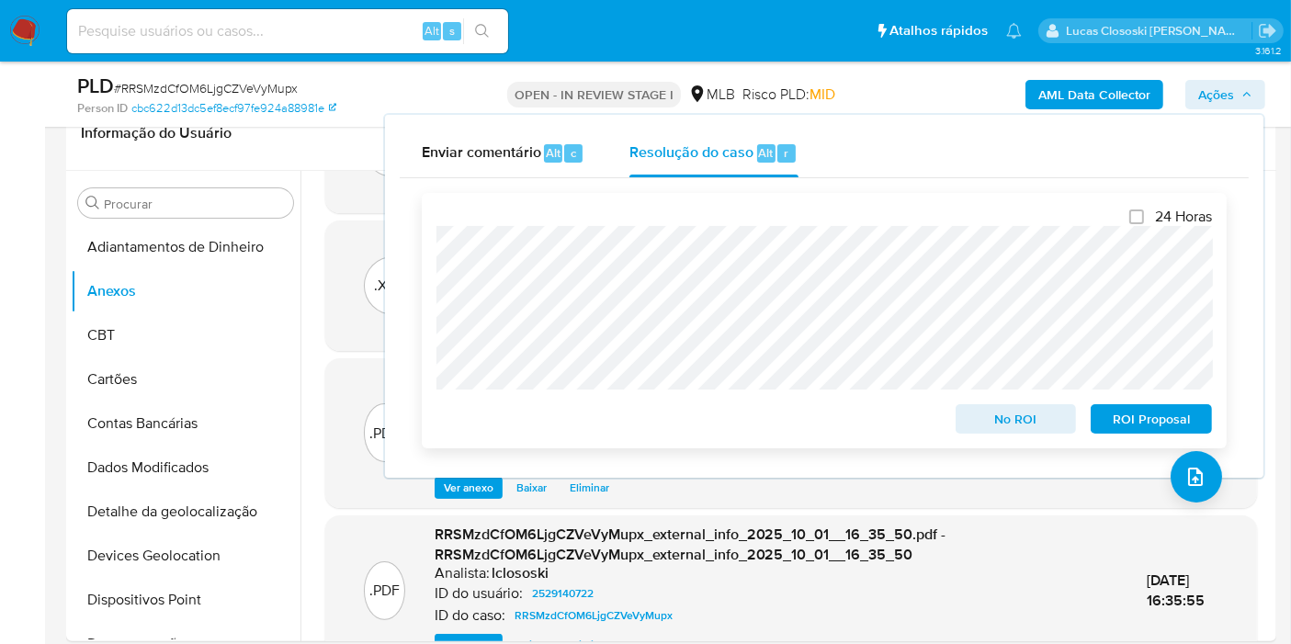
click at [1156, 410] on span "ROI Proposal" at bounding box center [1151, 419] width 96 height 26
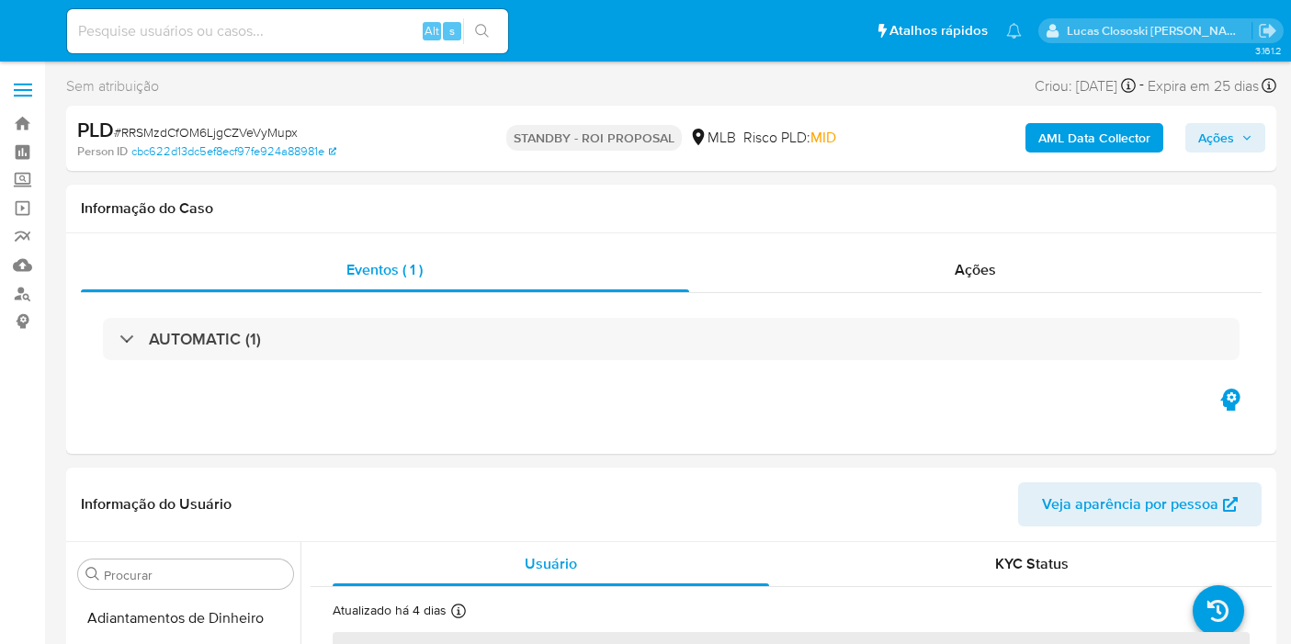
select select "10"
click at [37, 37] on img at bounding box center [24, 31] width 31 height 31
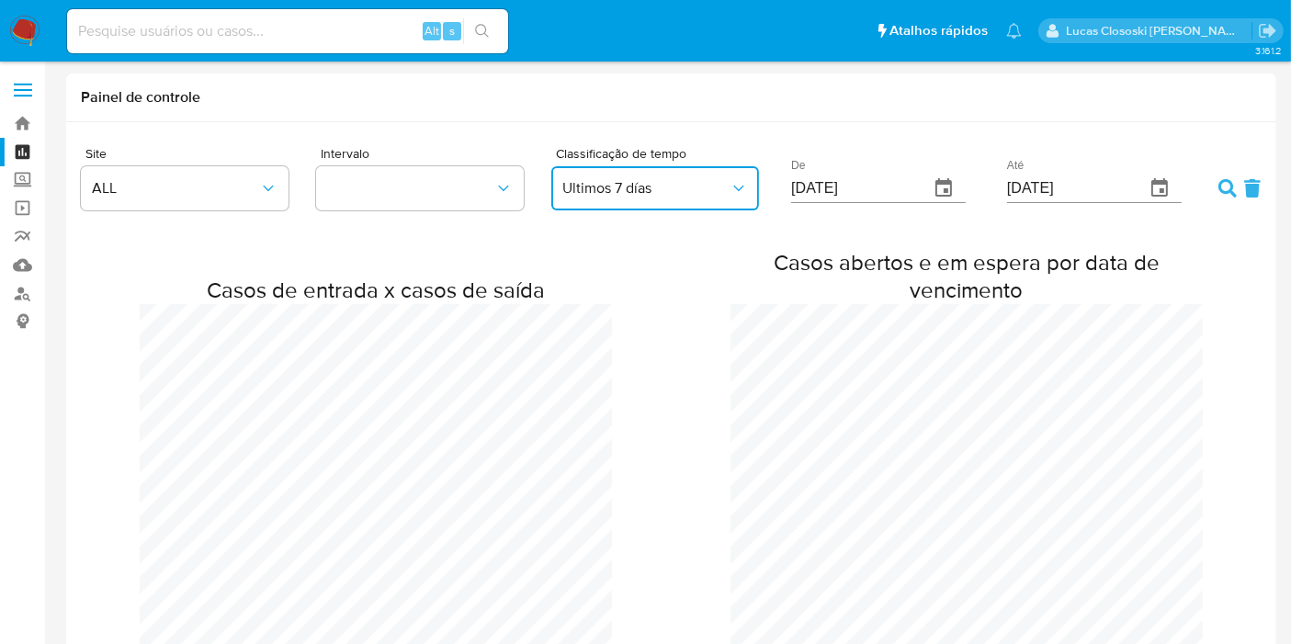
click at [596, 204] on button "Ultimos 7 días" at bounding box center [655, 188] width 208 height 44
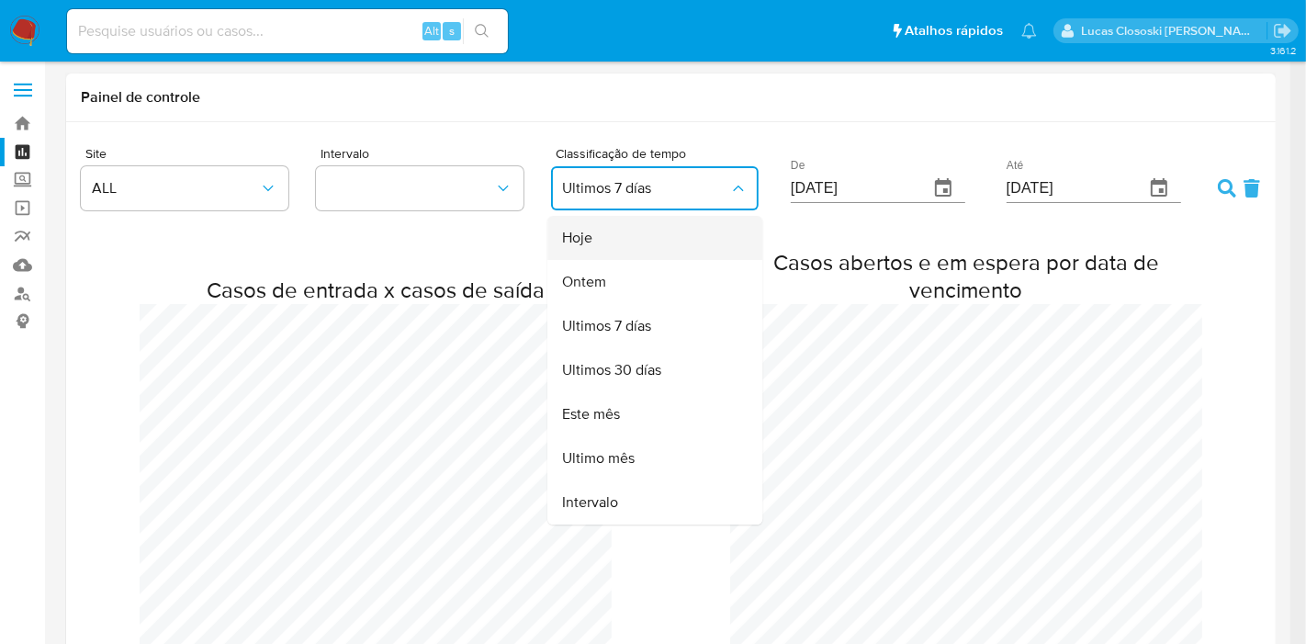
click at [590, 231] on span "Hoje" at bounding box center [577, 238] width 30 height 18
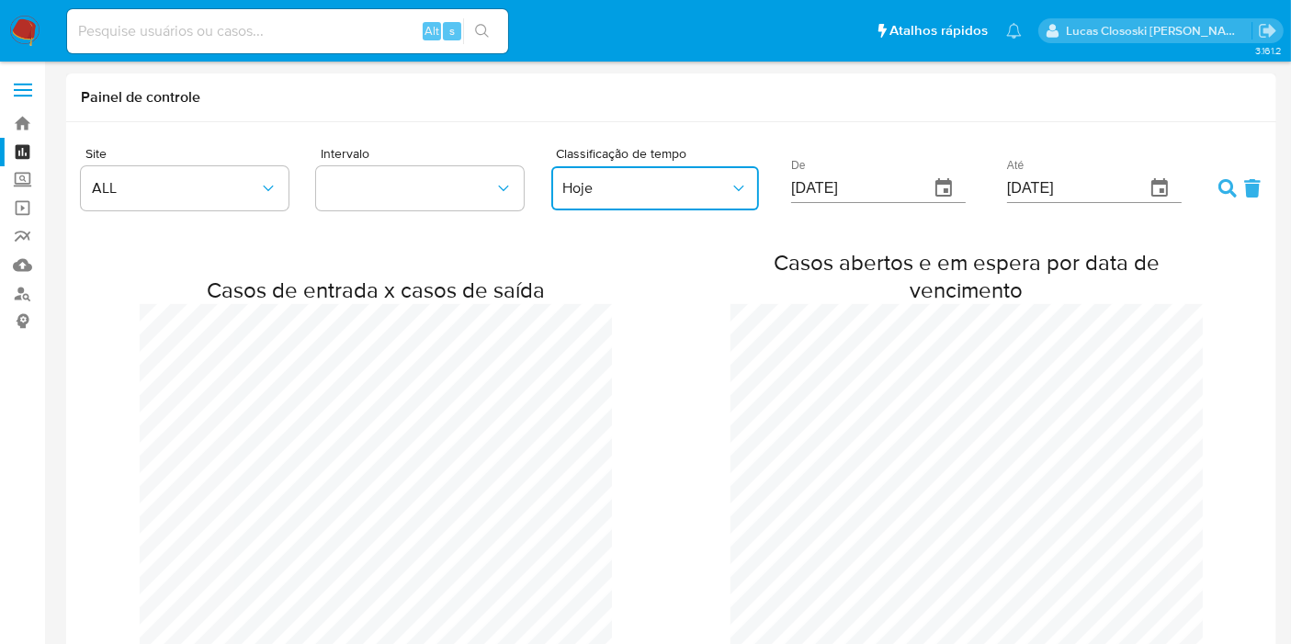
scroll to position [915606, 917253]
click at [1214, 195] on form "Site ALL Intervalo Classificação de tempo Hoje De [DATE] Até [DATE]" at bounding box center [671, 180] width 1180 height 73
click at [1215, 186] on form "Site ALL Intervalo Classificação de tempo Hoje De [DATE] Até [DATE]" at bounding box center [671, 180] width 1180 height 73
click at [1218, 186] on icon at bounding box center [1227, 188] width 18 height 18
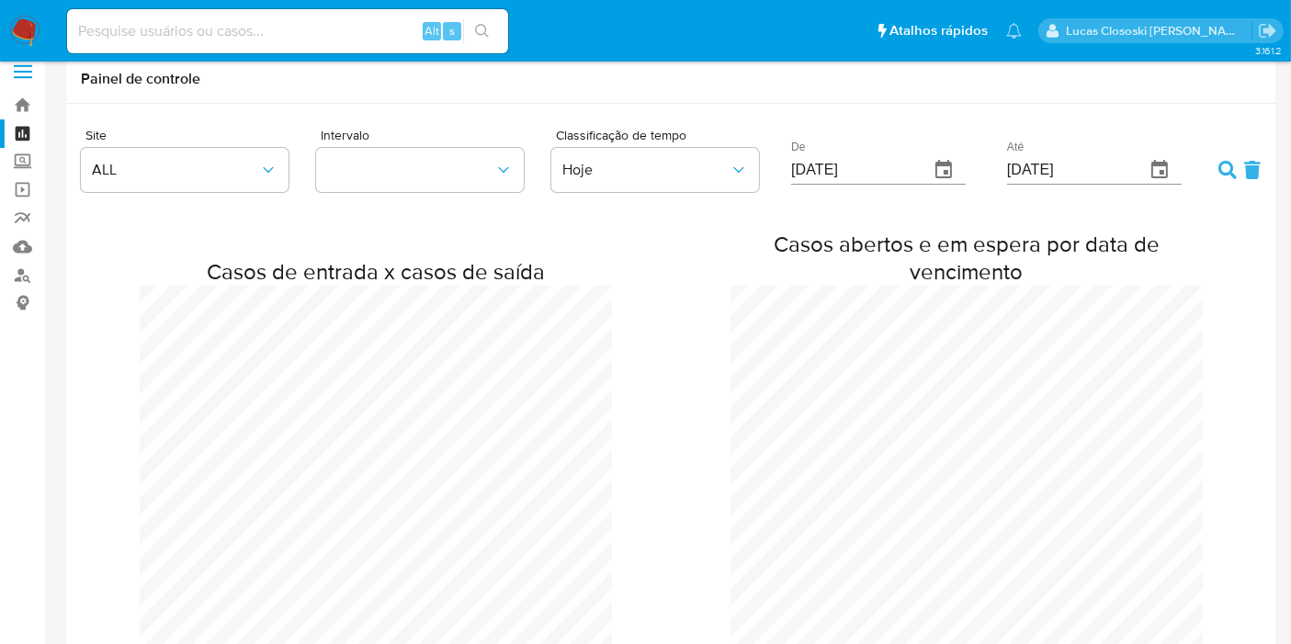
scroll to position [0, 0]
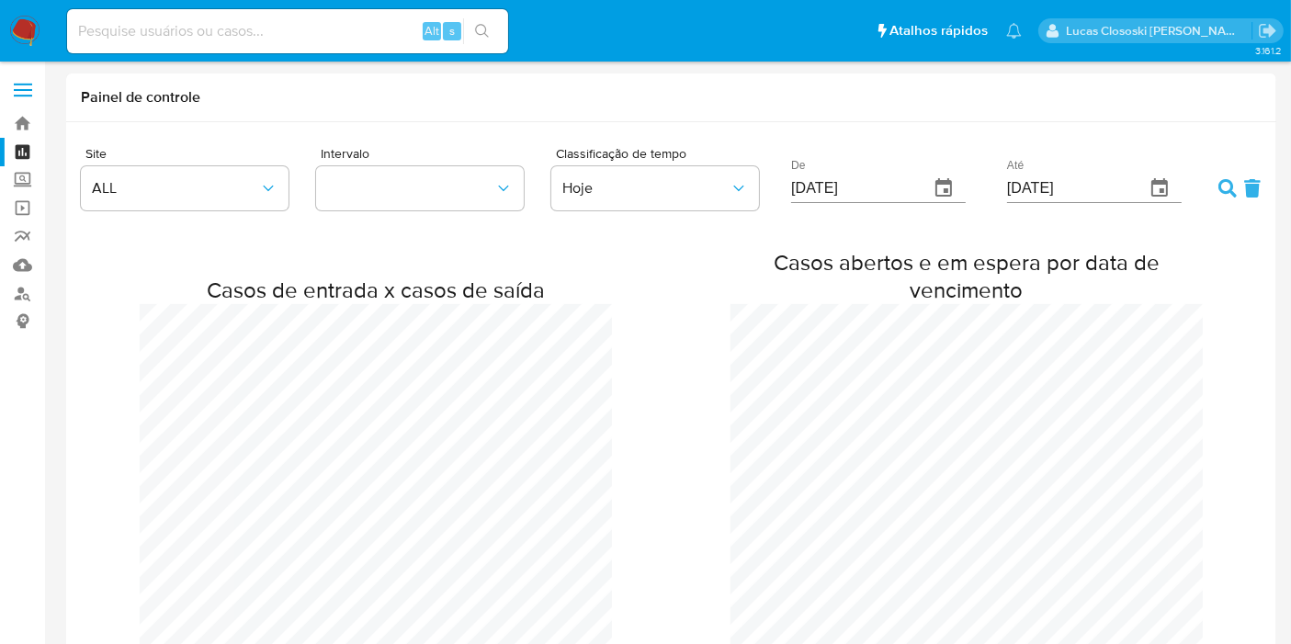
click at [632, 206] on button "Hoje" at bounding box center [655, 188] width 208 height 44
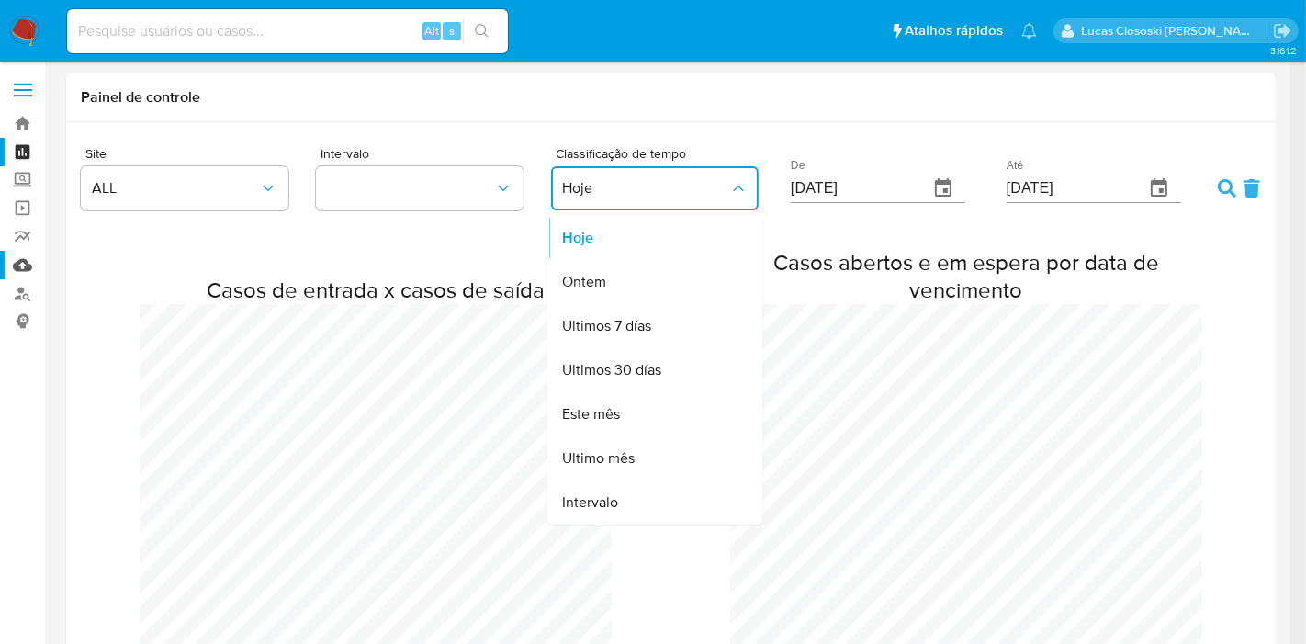
click at [22, 271] on link "Mulan" at bounding box center [109, 265] width 219 height 28
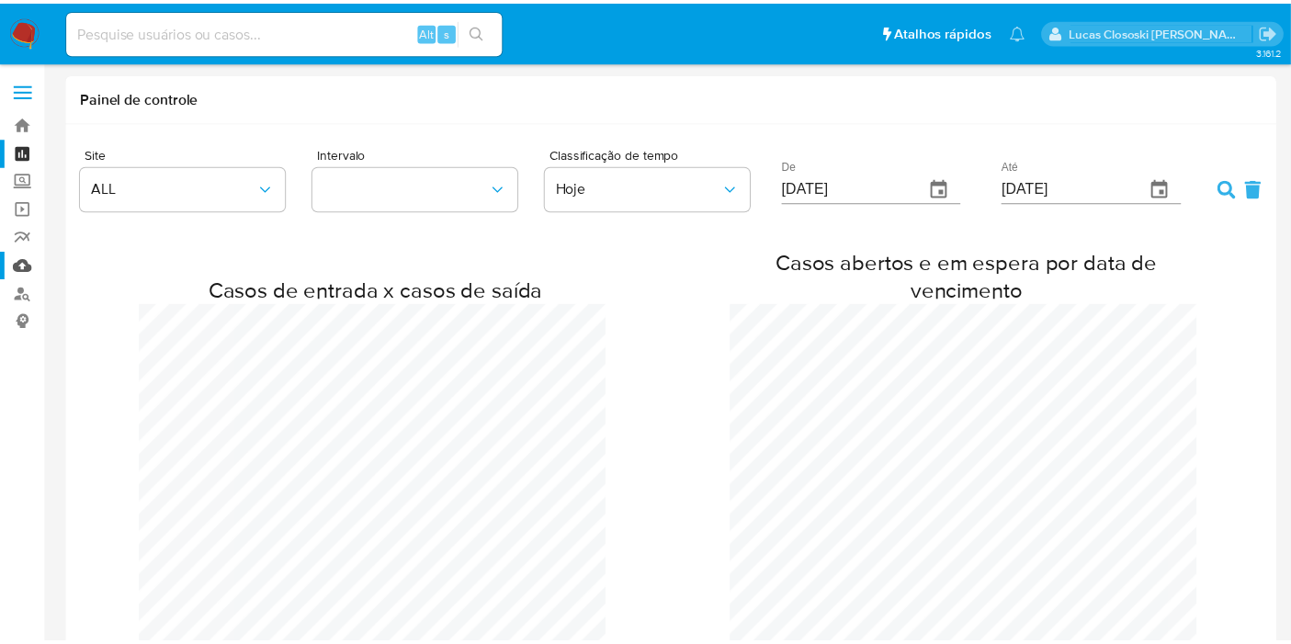
scroll to position [916224, 917253]
